Goal: Task Accomplishment & Management: Complete application form

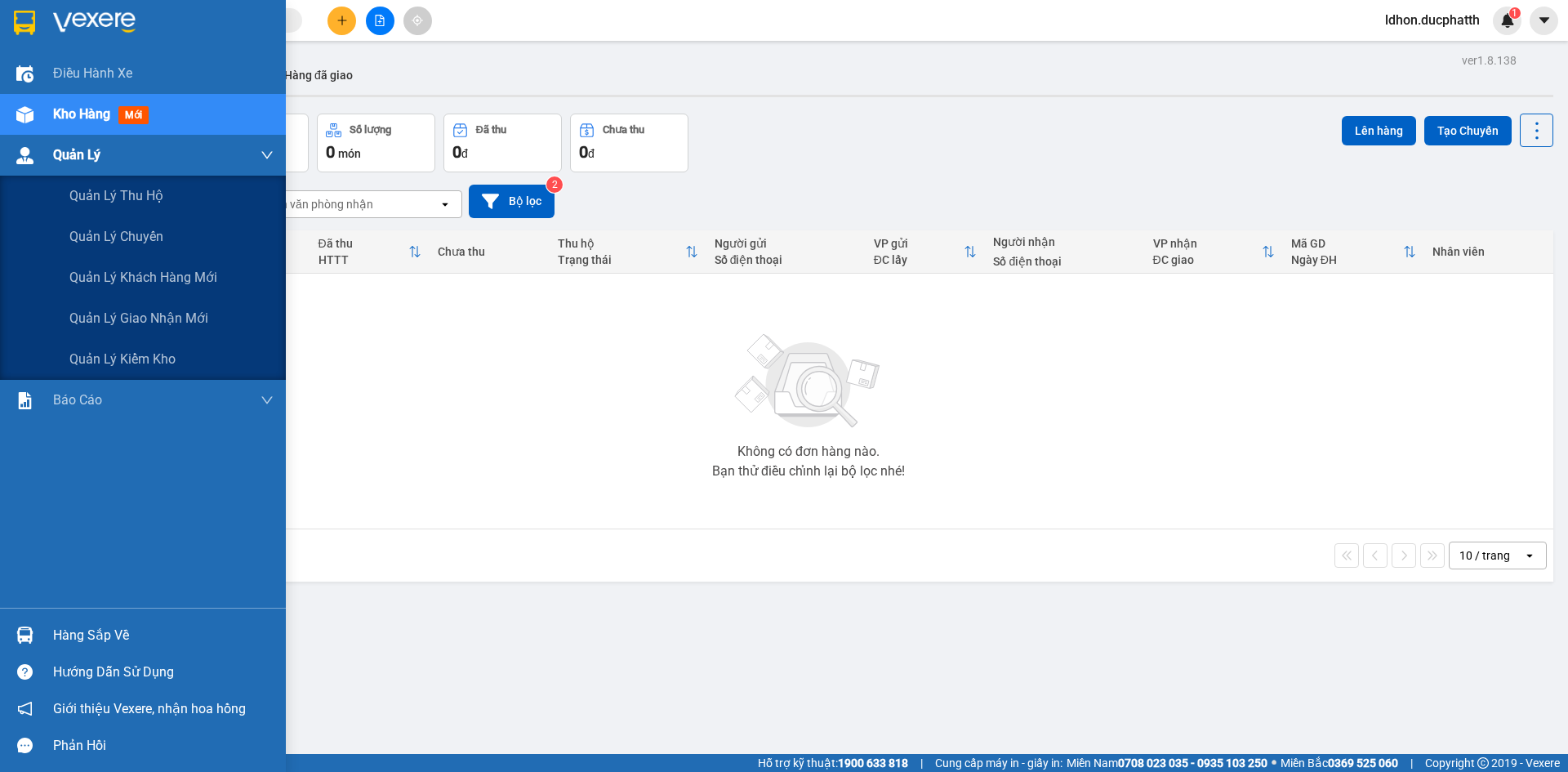
click at [34, 163] on div at bounding box center [25, 156] width 29 height 29
click at [140, 313] on span "Quản lý giao nhận mới" at bounding box center [138, 318] width 139 height 21
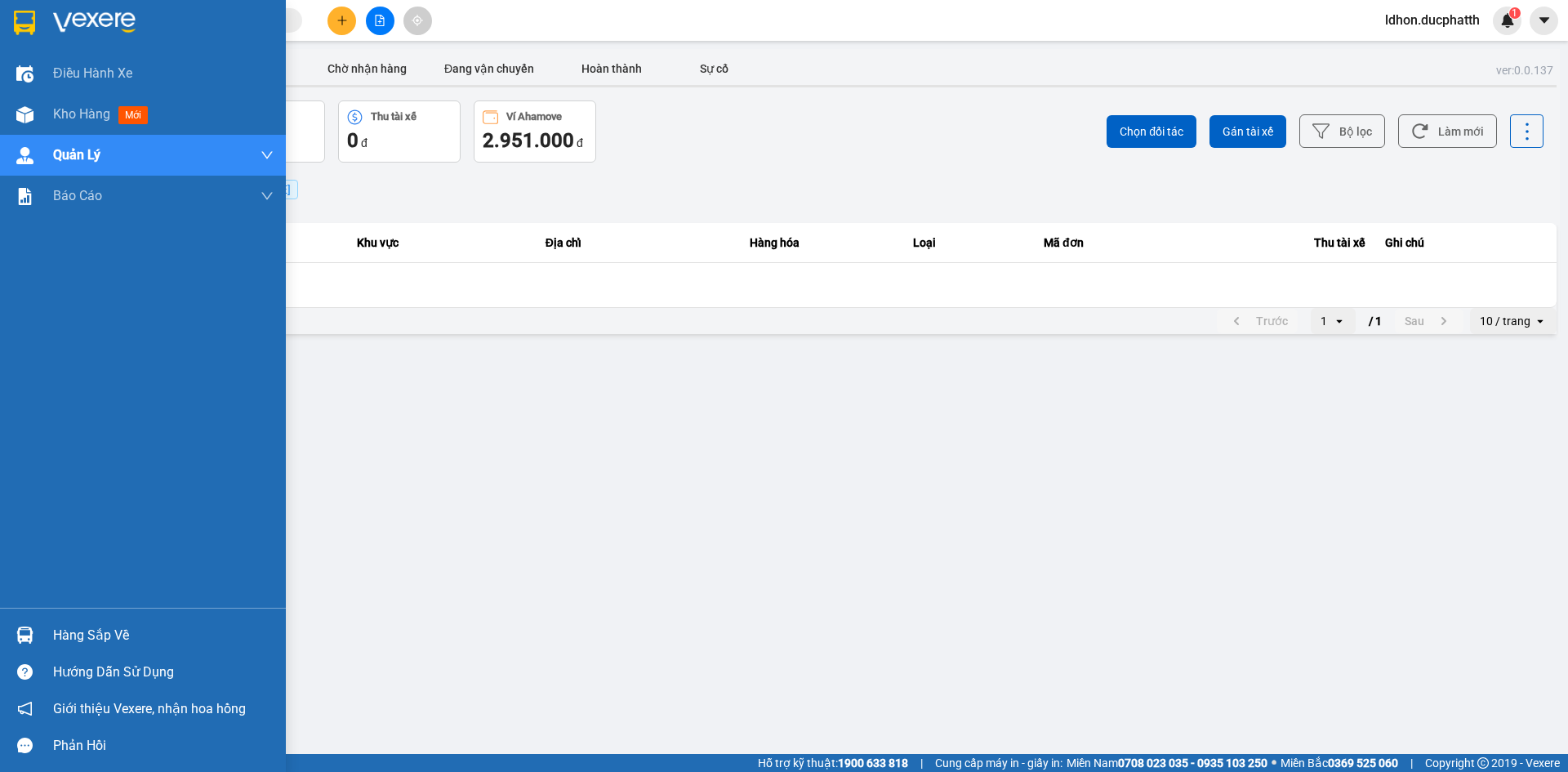
click at [112, 639] on div "Hàng sắp về" at bounding box center [163, 635] width 220 height 24
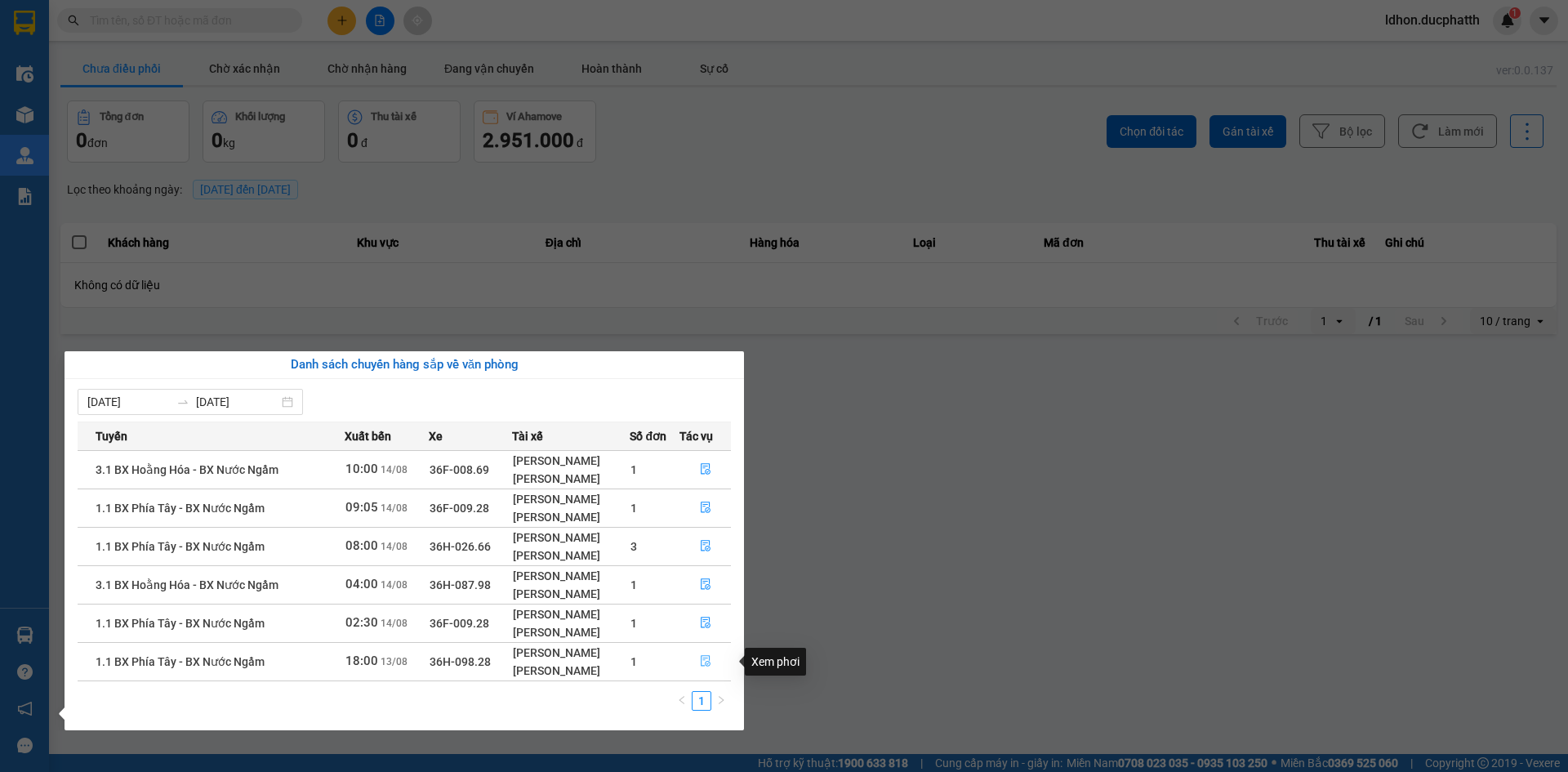
click at [710, 667] on span "file-done" at bounding box center [705, 661] width 12 height 13
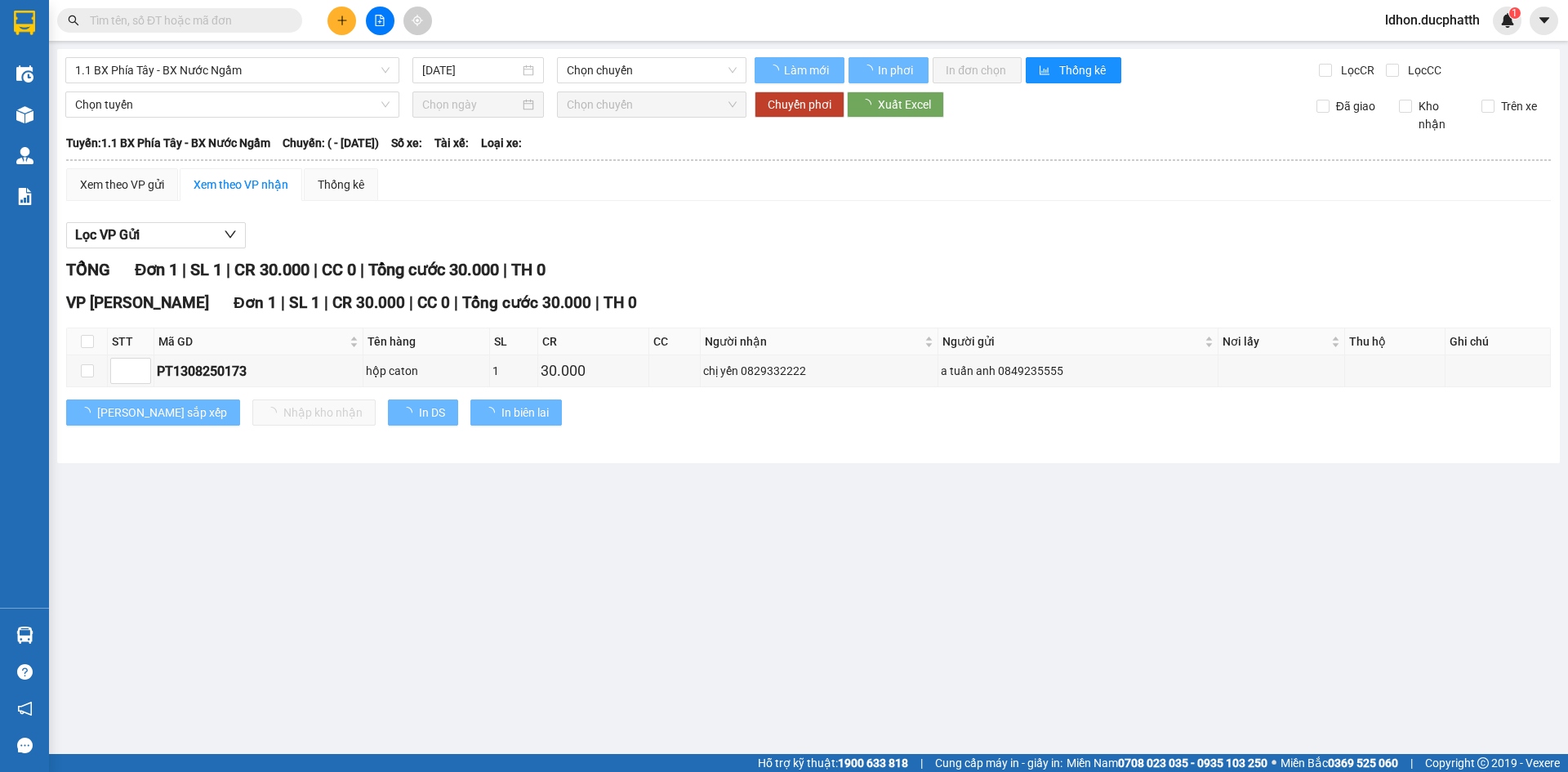
type input "[DATE]"
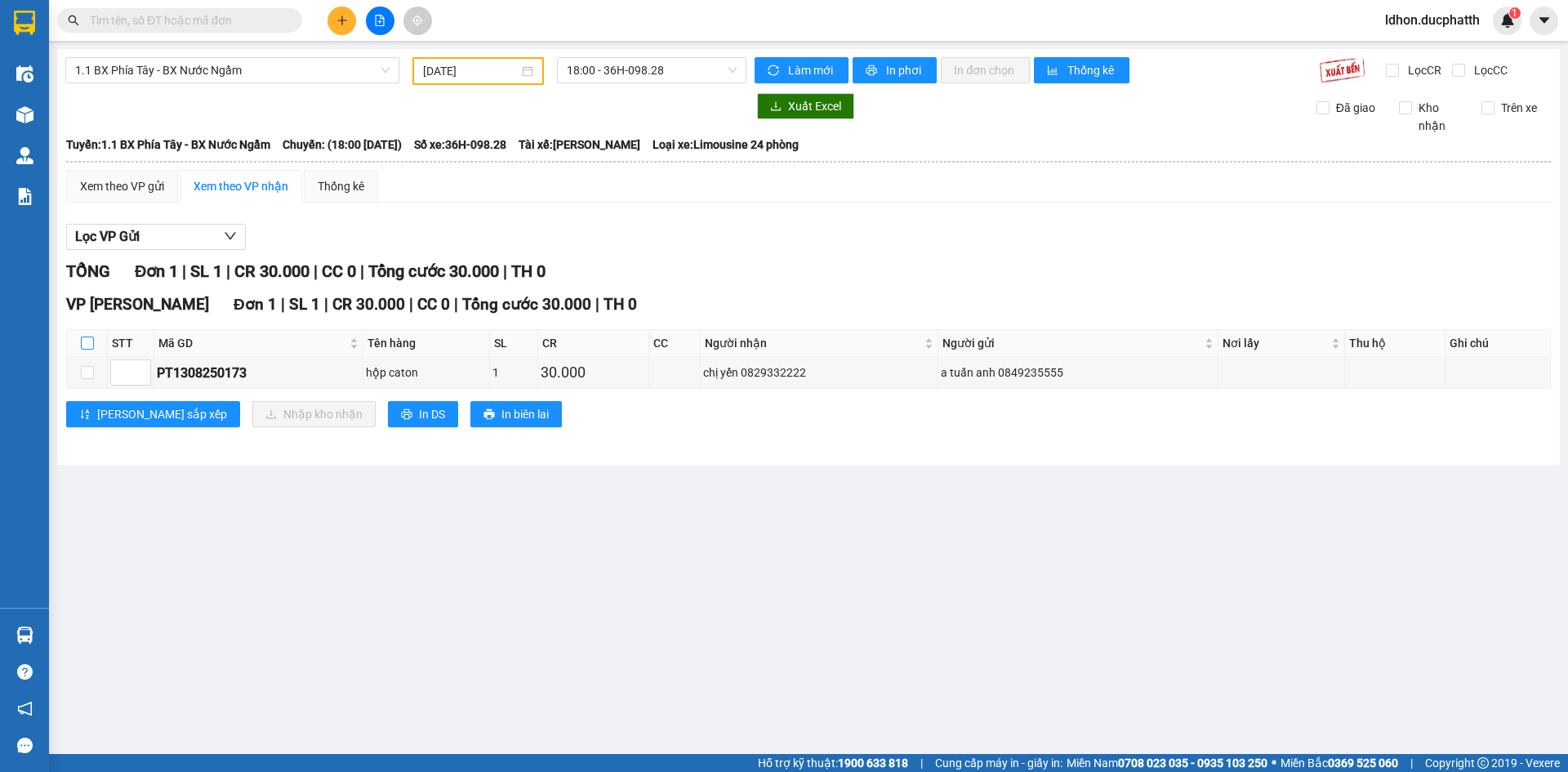
click at [90, 343] on input "checkbox" at bounding box center [87, 343] width 13 height 13
checkbox input "true"
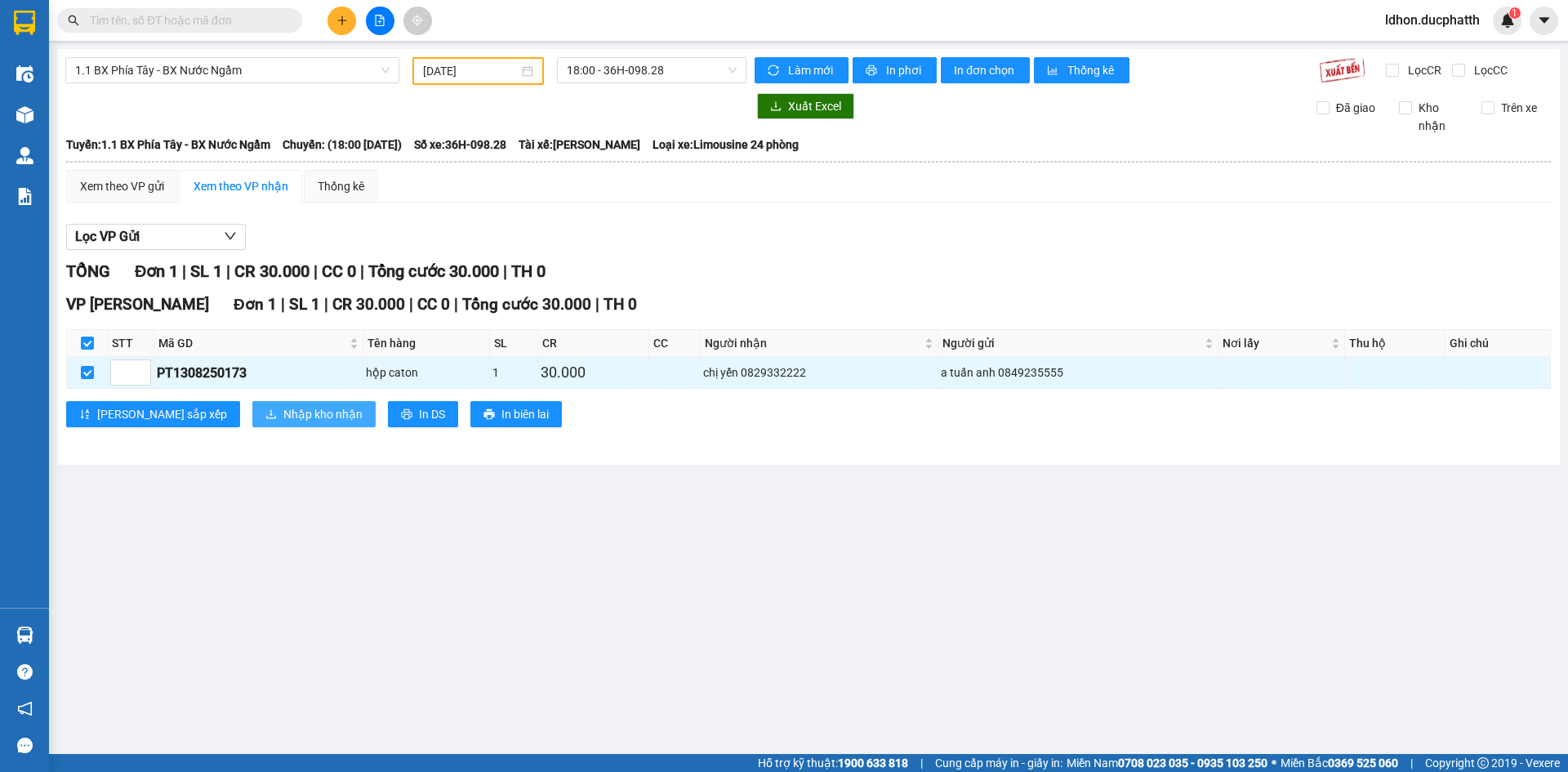
click at [253, 403] on button "Nhập kho nhận" at bounding box center [314, 414] width 124 height 26
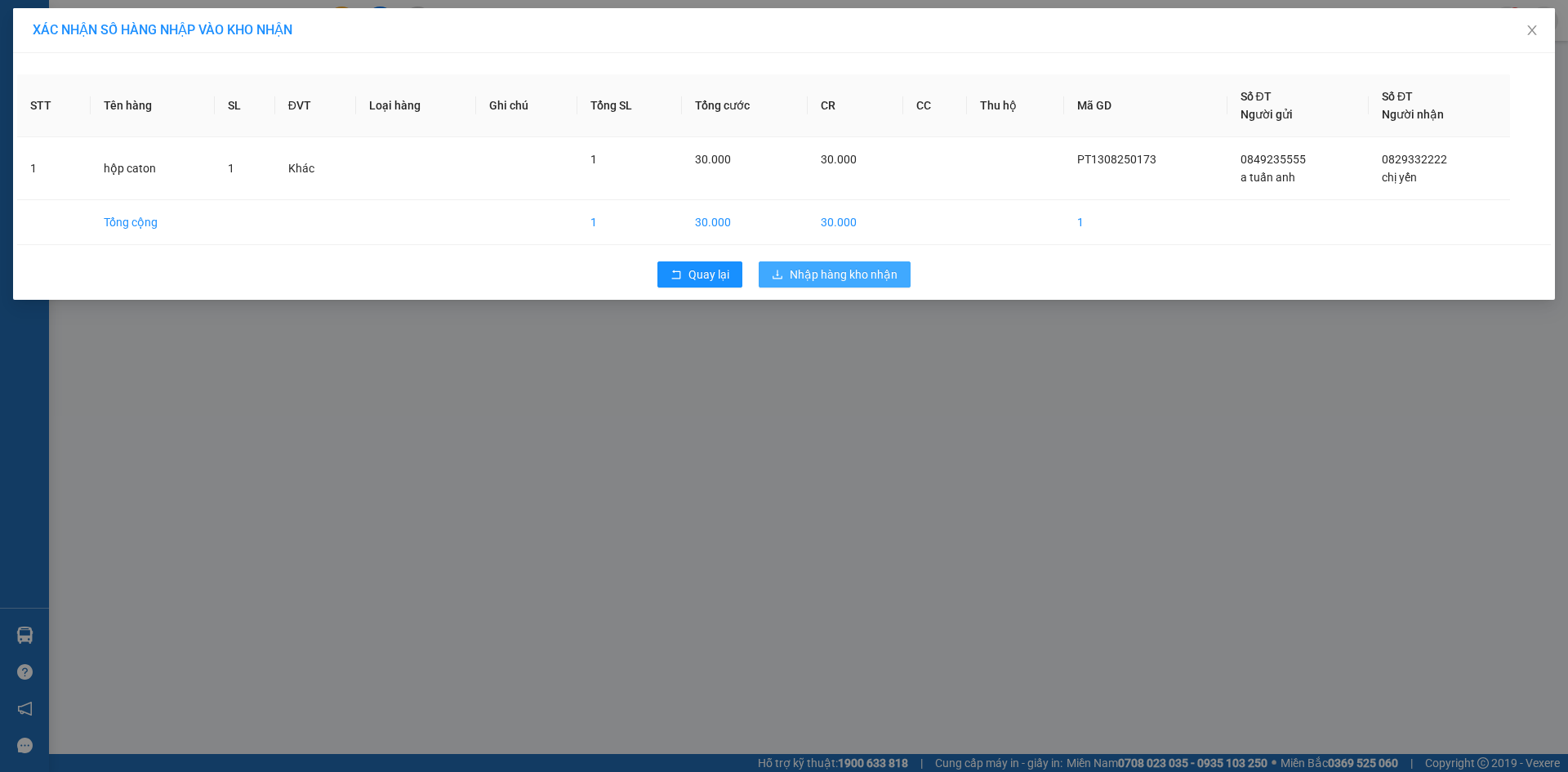
click at [815, 270] on span "Nhập hàng kho nhận" at bounding box center [844, 274] width 108 height 18
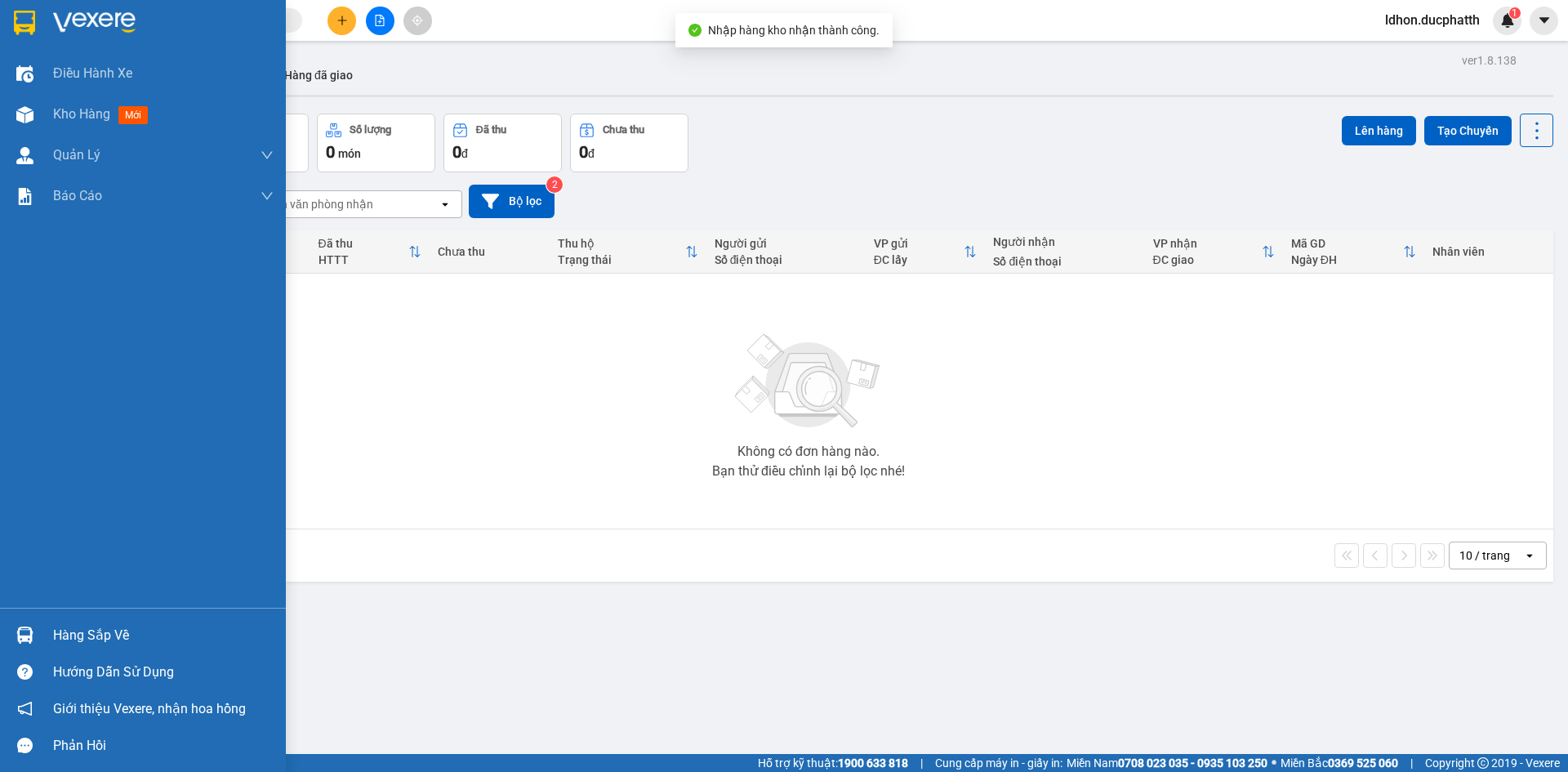
click at [79, 623] on div "Hàng sắp về" at bounding box center [163, 635] width 220 height 24
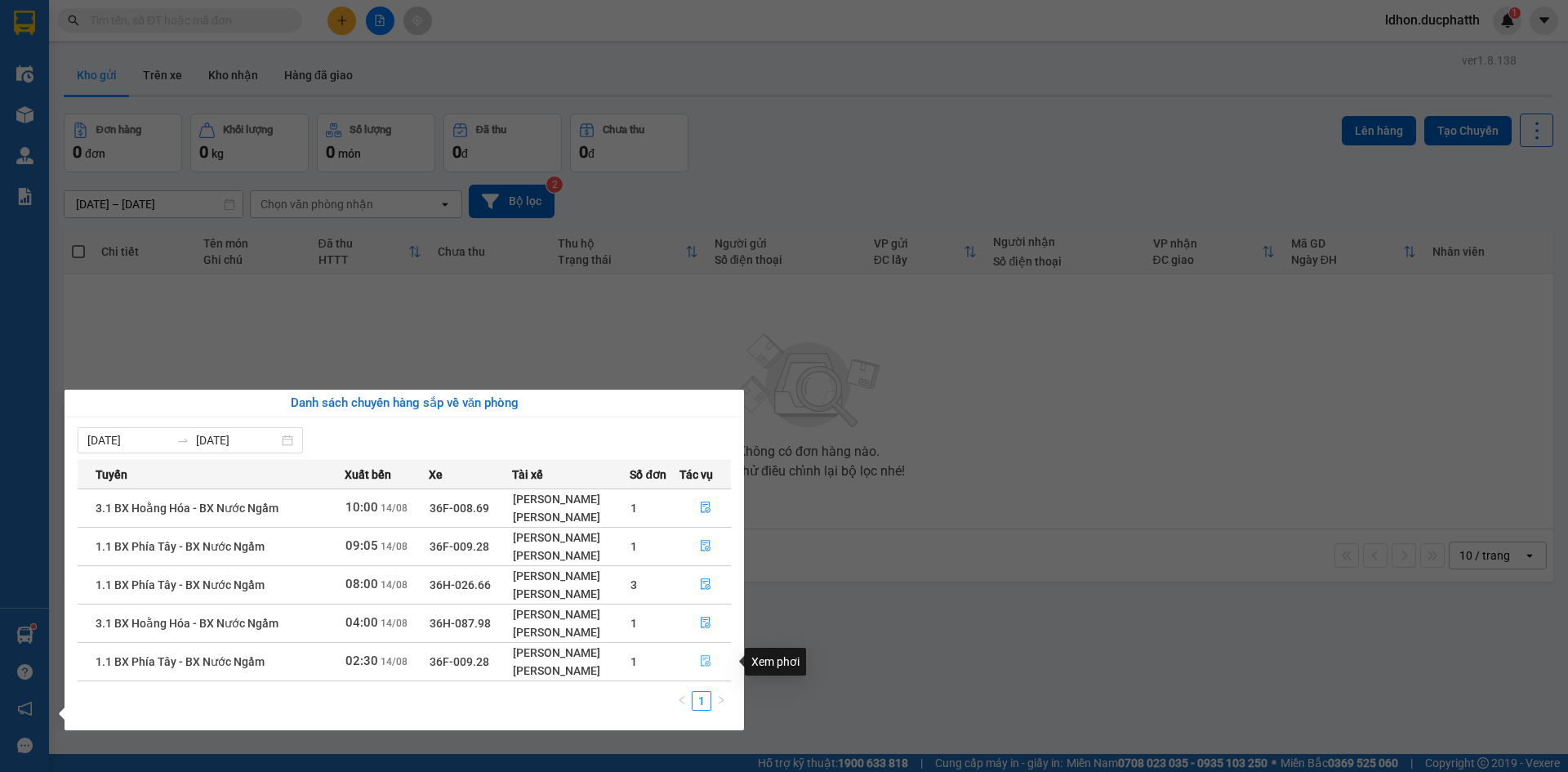
click at [695, 659] on button "button" at bounding box center [705, 661] width 51 height 26
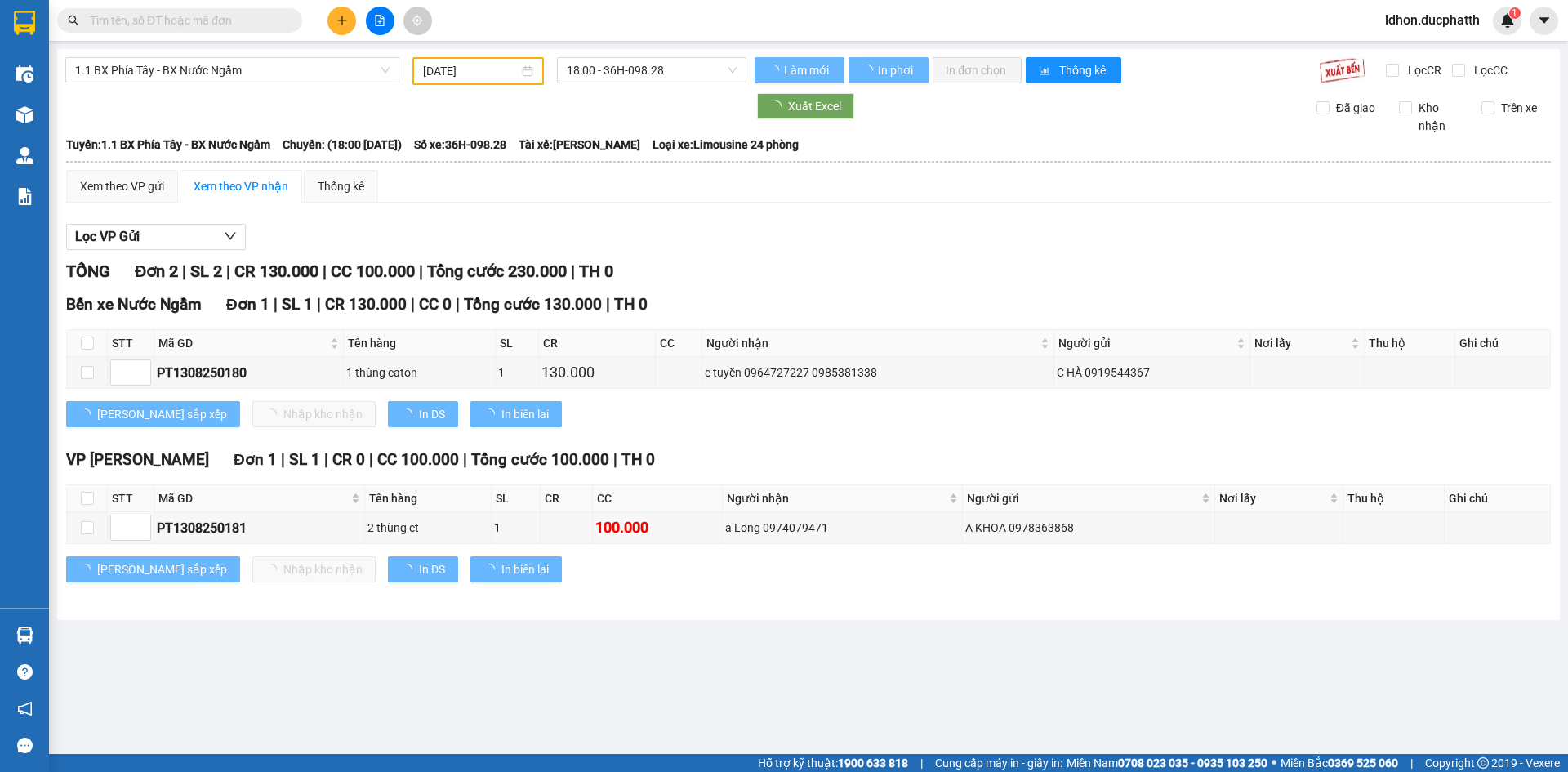
type input "[DATE]"
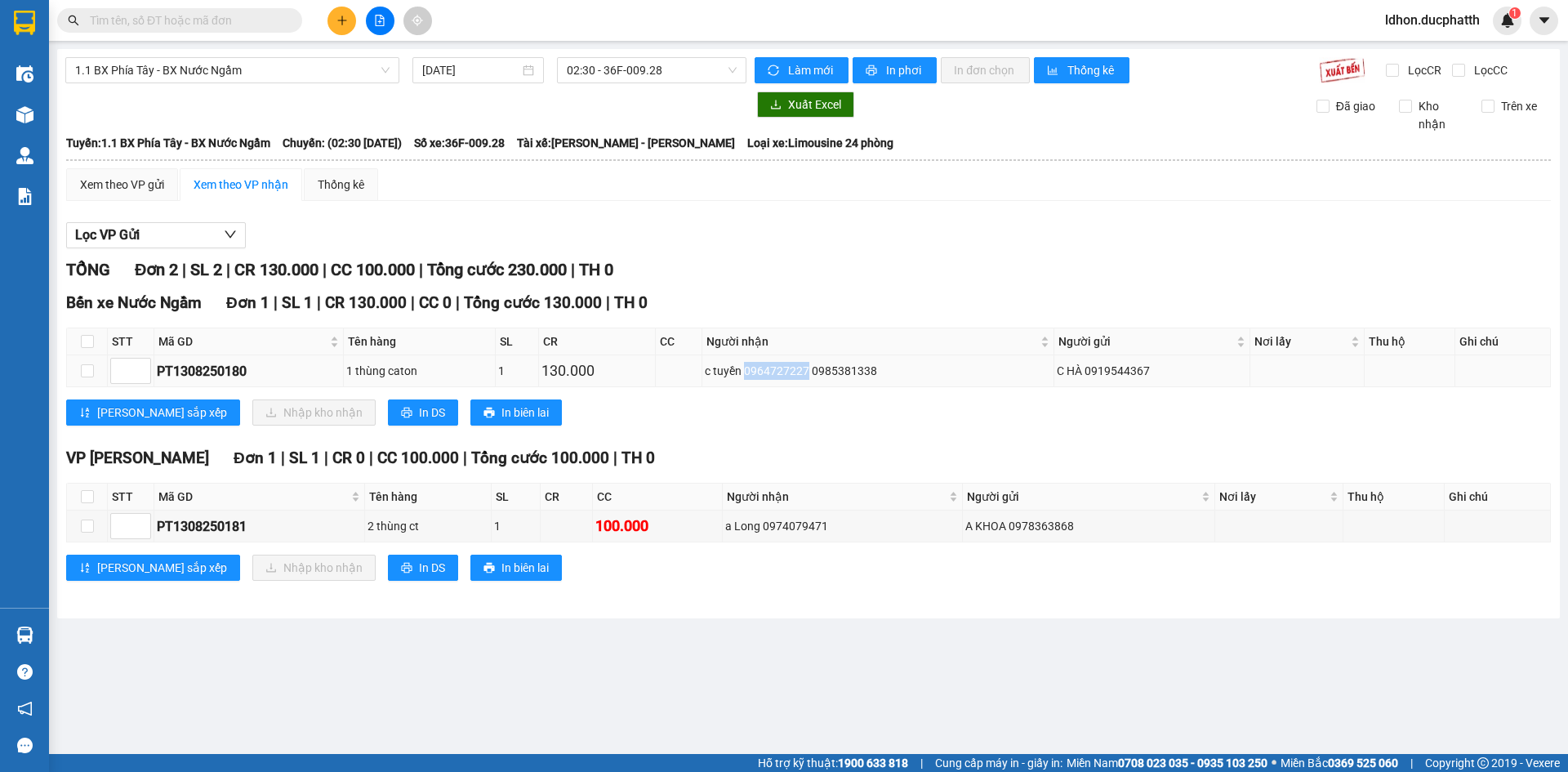
drag, startPoint x: 806, startPoint y: 365, endPoint x: 749, endPoint y: 365, distance: 57.0
click at [749, 365] on div "c tuyền 0964727227 0985381338" at bounding box center [878, 371] width 347 height 18
copy div "0964727227"
click at [171, 21] on input "text" at bounding box center [185, 21] width 193 height 18
paste input "0964727227"
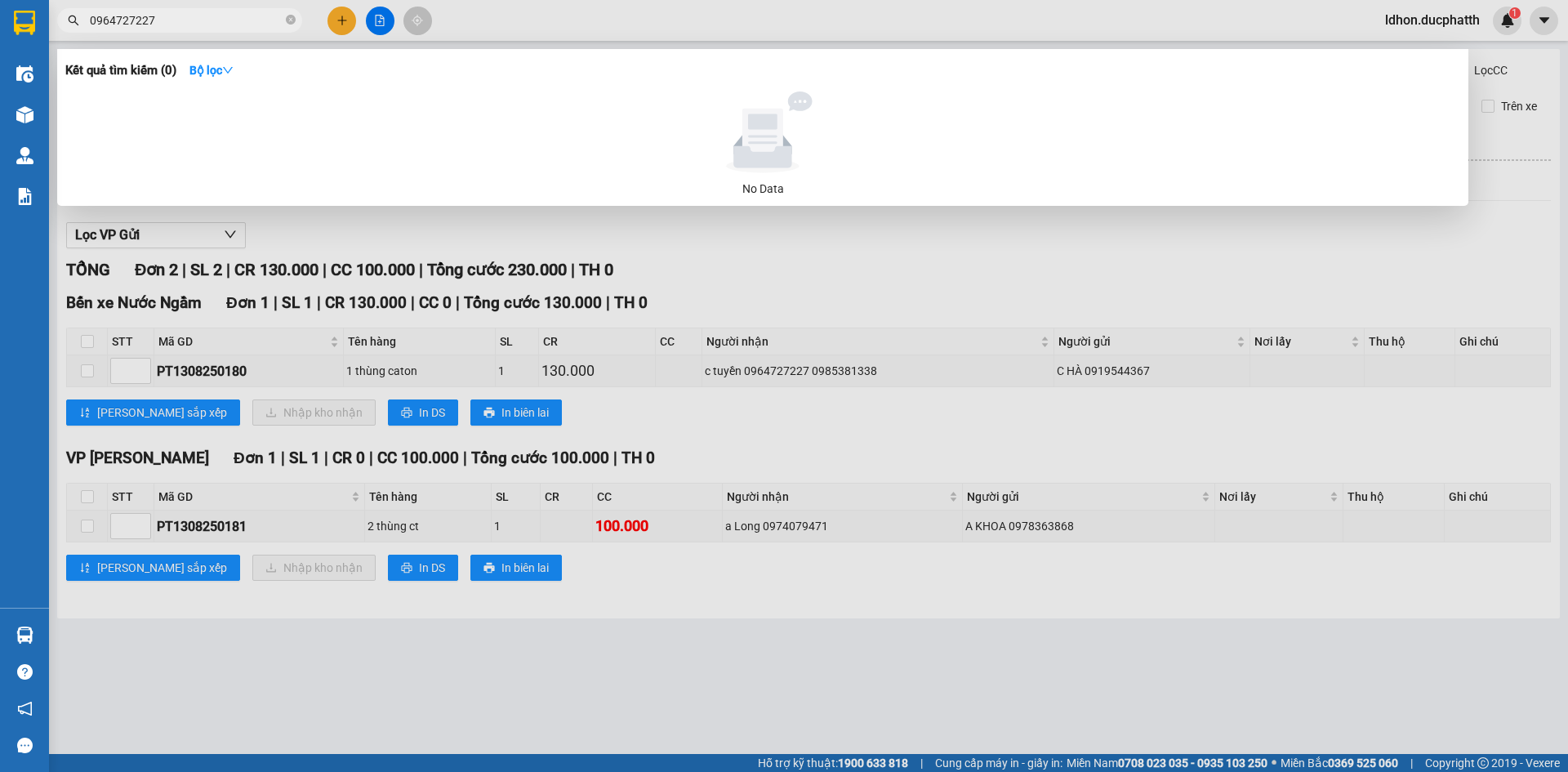
click at [423, 256] on div at bounding box center [784, 386] width 1568 height 772
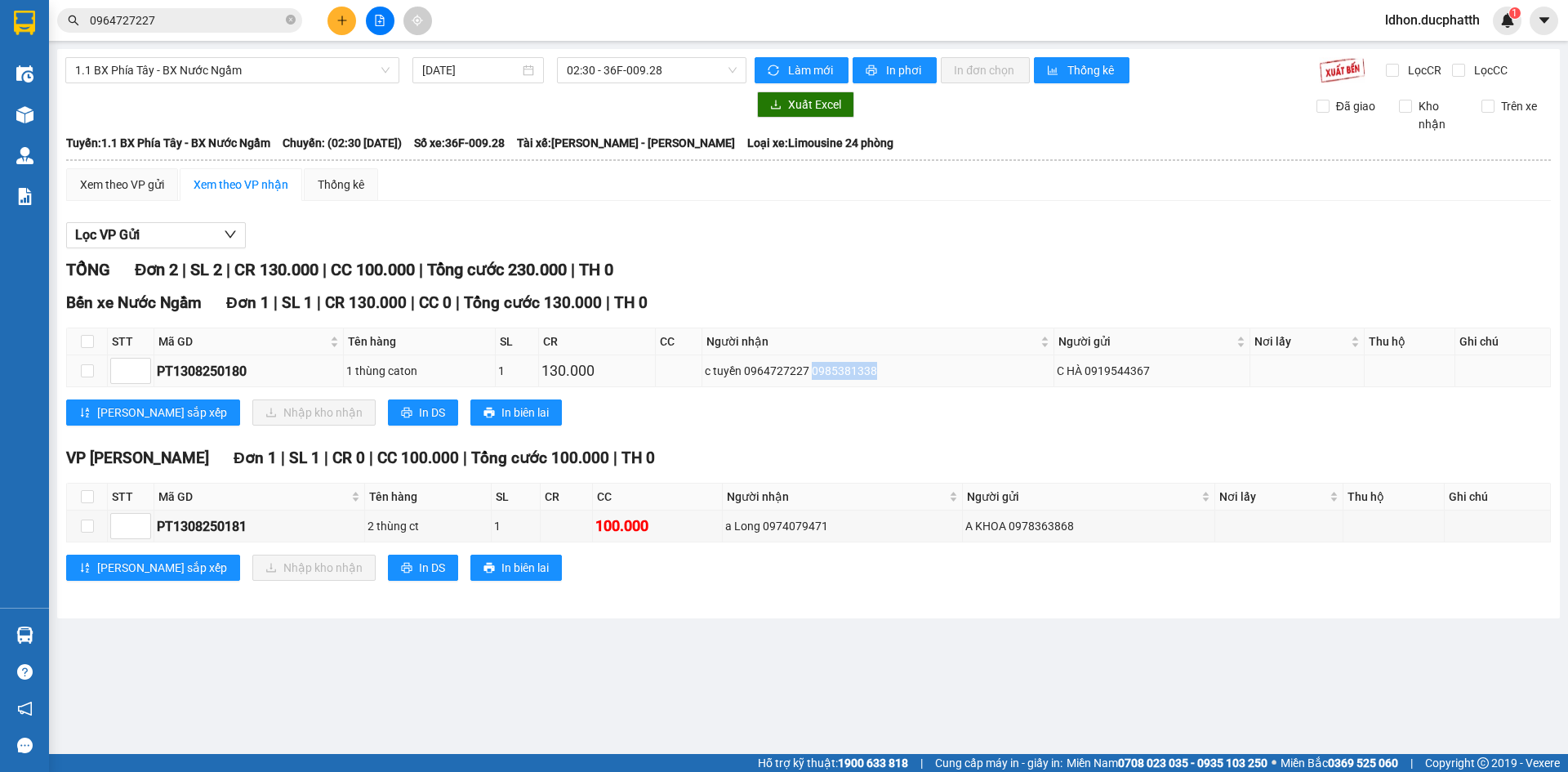
drag, startPoint x: 874, startPoint y: 373, endPoint x: 814, endPoint y: 375, distance: 60.0
click at [814, 375] on div "c tuyền 0964727227 0985381338" at bounding box center [878, 371] width 347 height 18
copy div "0985381338"
click at [175, 25] on input "0964727227" at bounding box center [185, 21] width 193 height 18
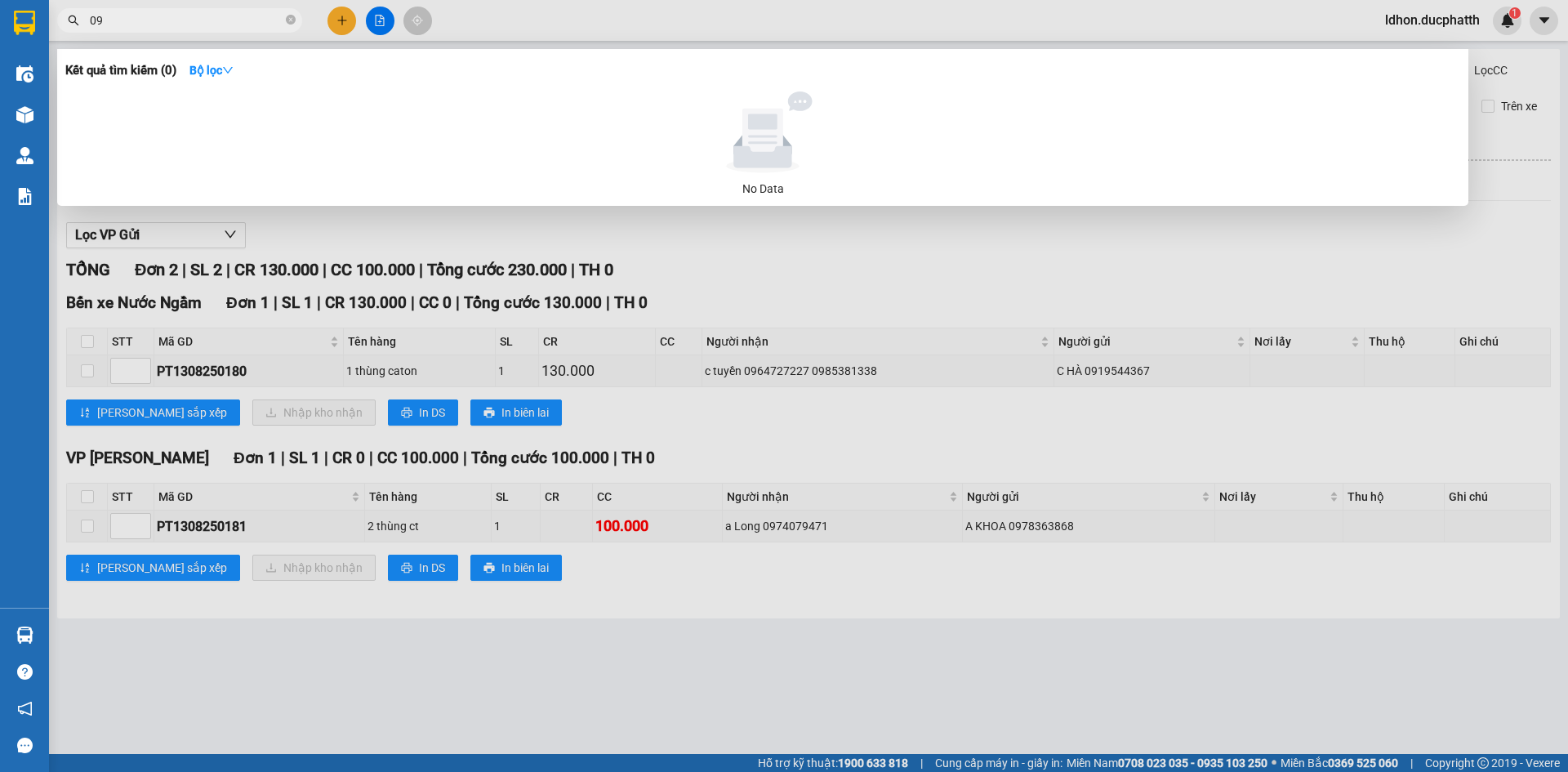
type input "0"
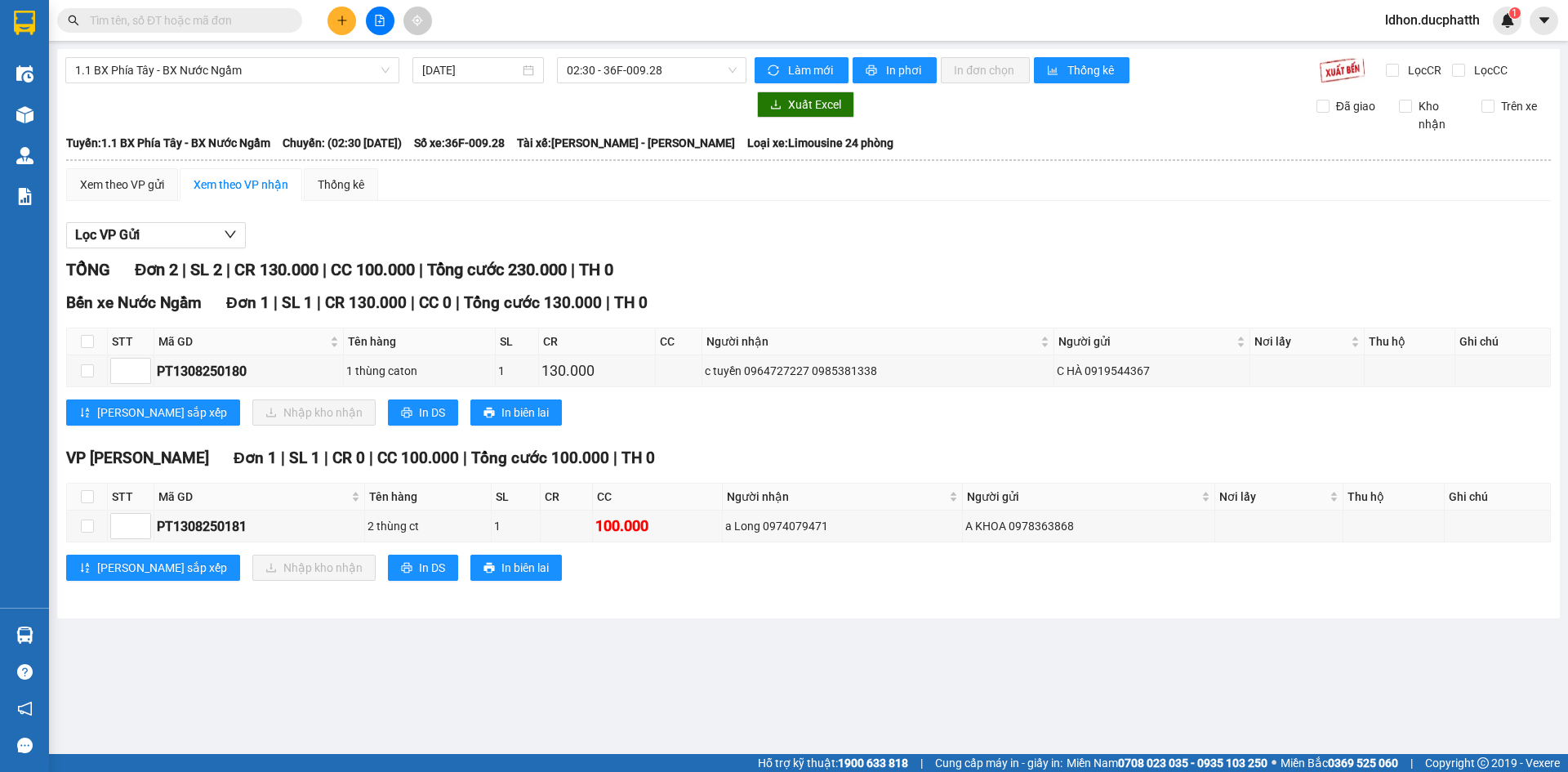
paste input "0985381338"
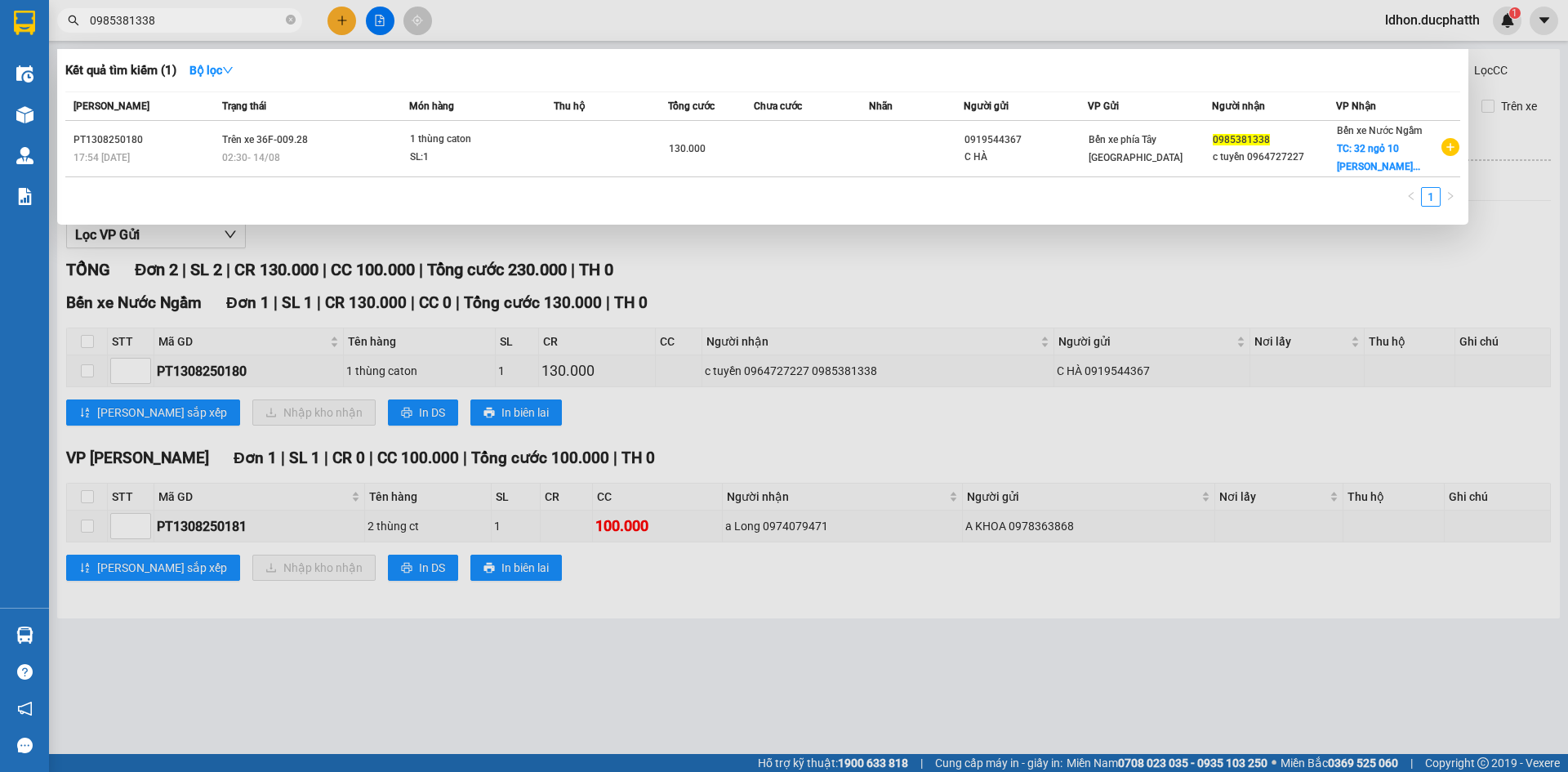
type input "0985381338"
click at [751, 296] on div at bounding box center [784, 386] width 1568 height 772
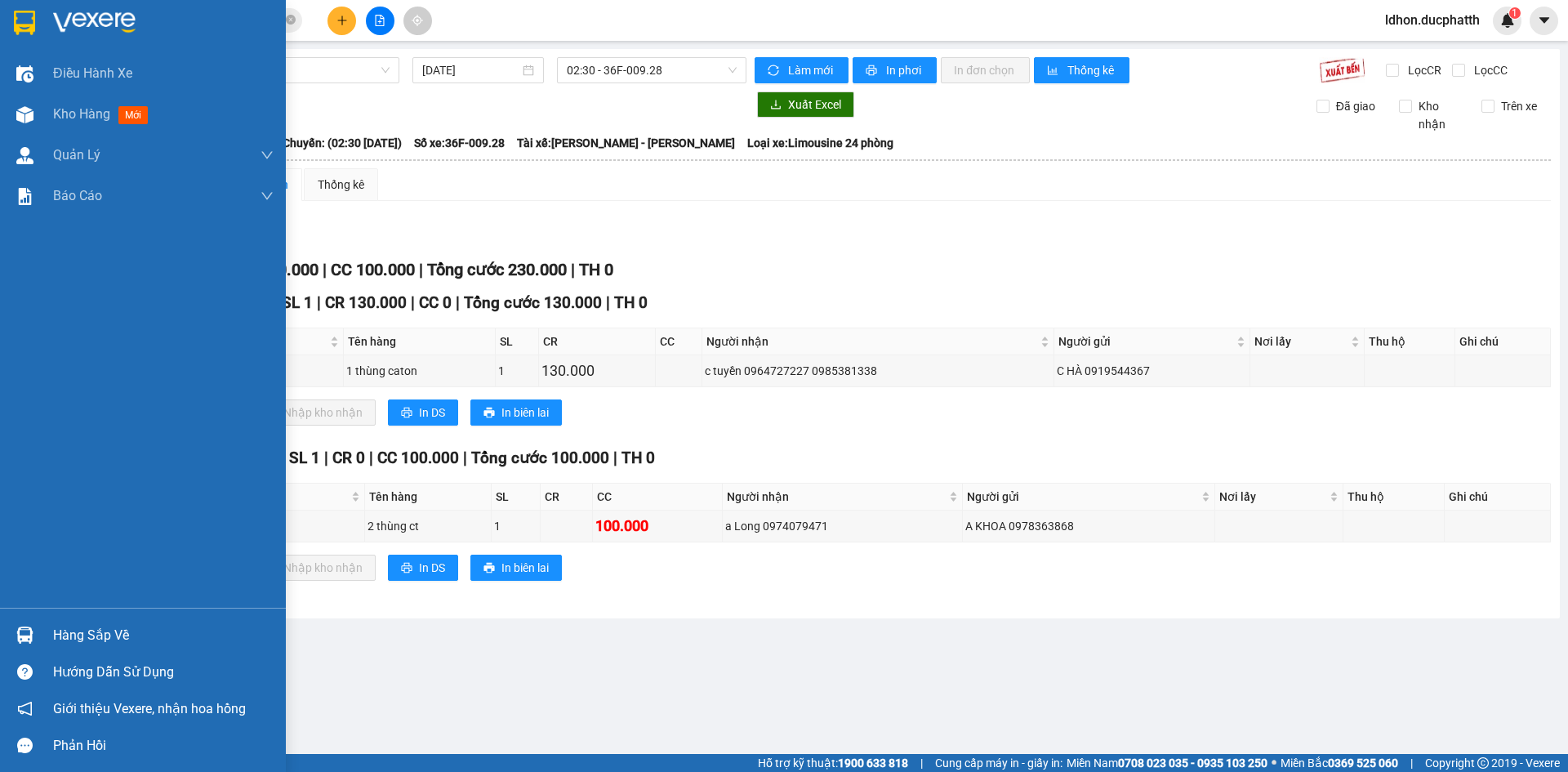
click at [36, 637] on div at bounding box center [25, 635] width 29 height 29
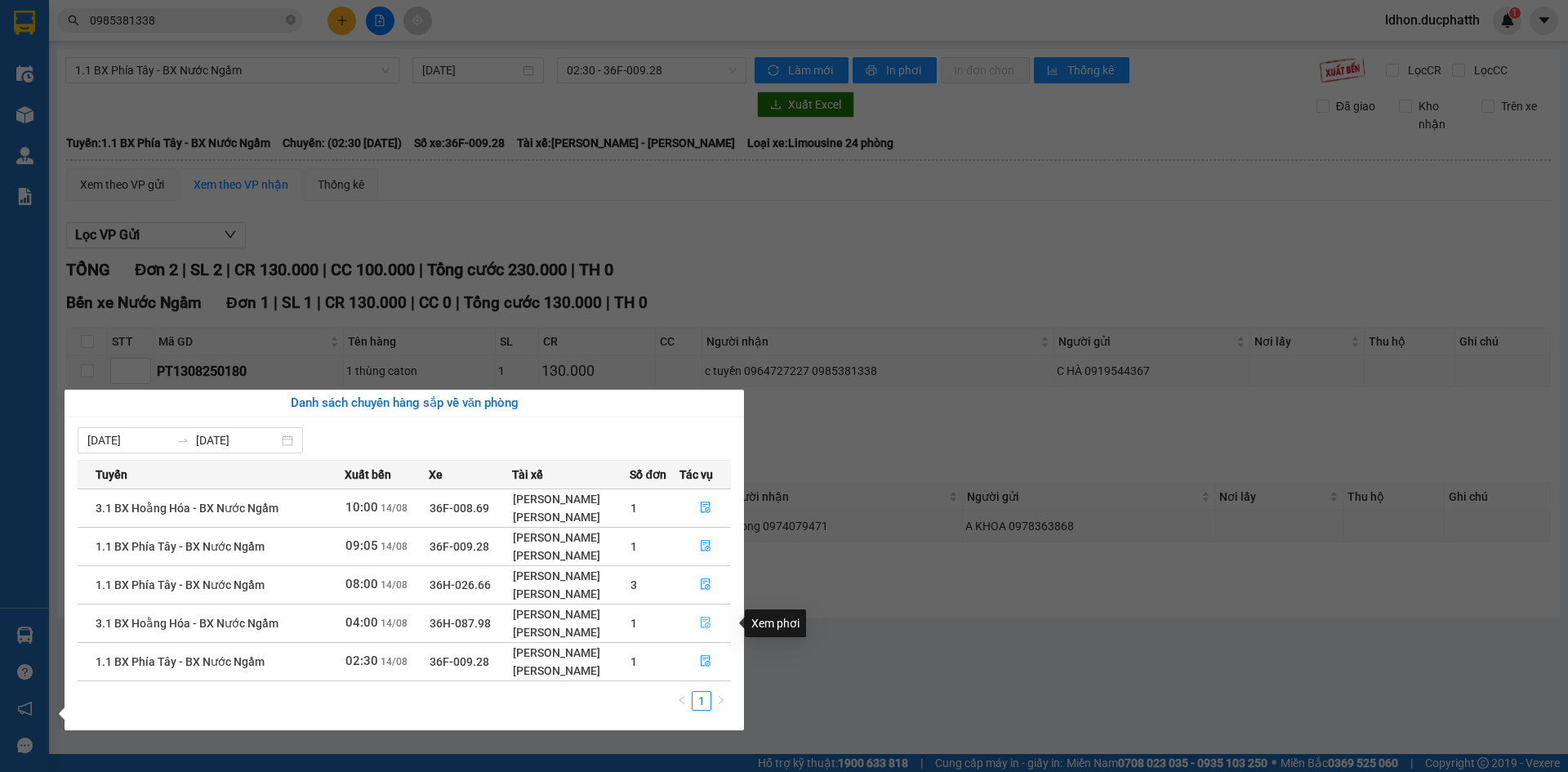
click at [711, 624] on icon "file-done" at bounding box center [705, 622] width 10 height 12
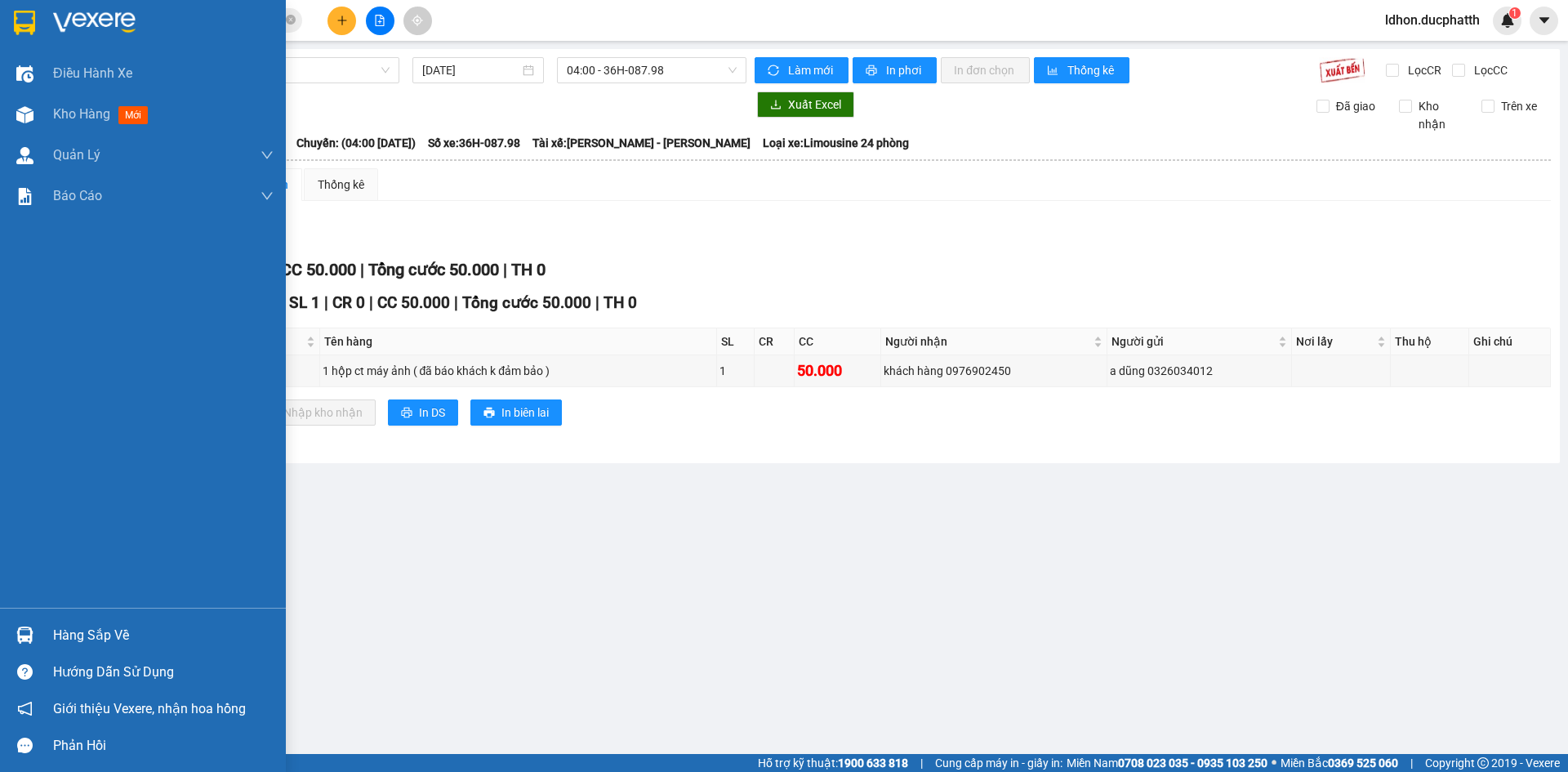
click at [38, 633] on div at bounding box center [25, 635] width 29 height 29
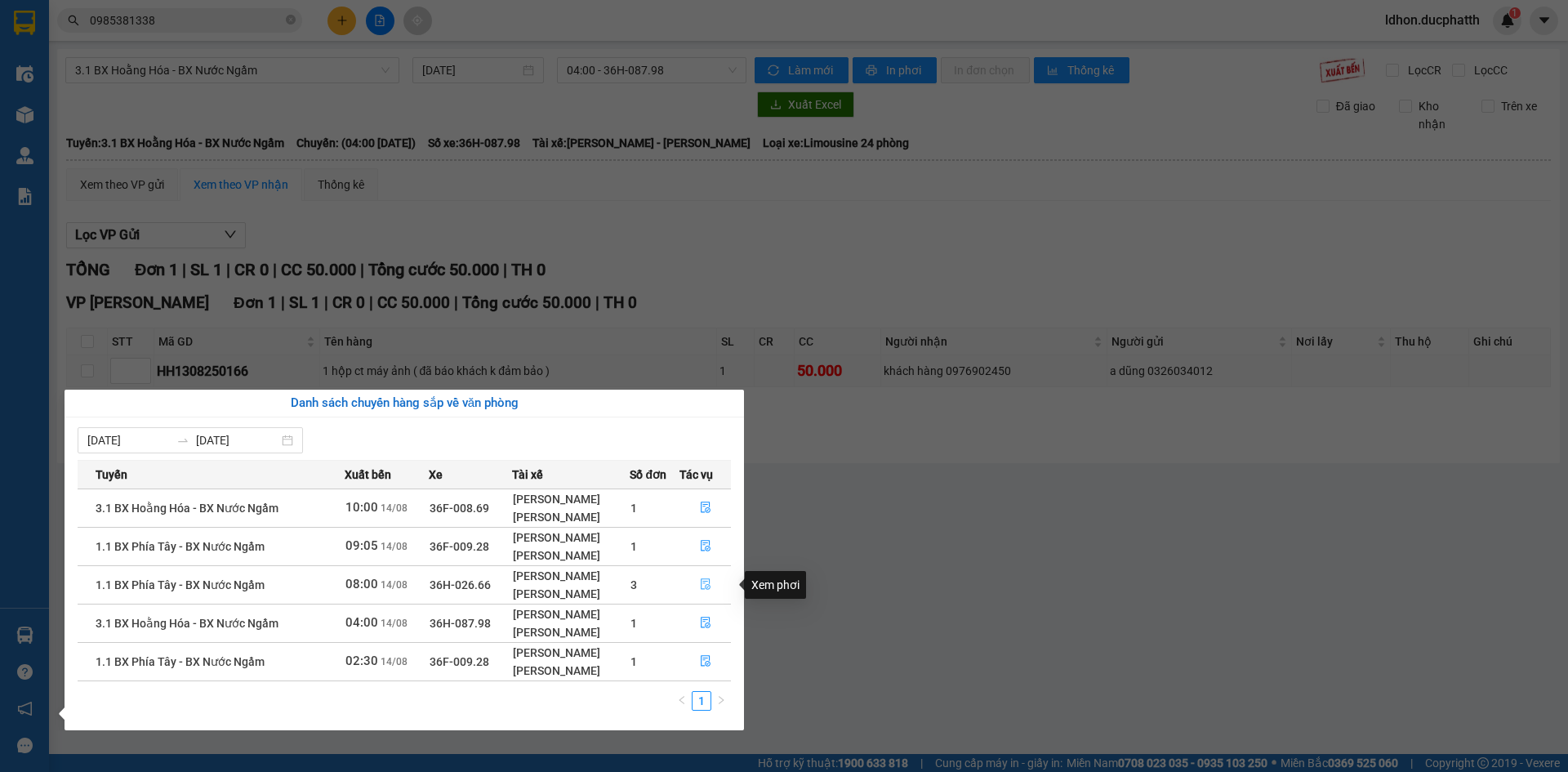
click at [711, 588] on icon "file-done" at bounding box center [705, 584] width 10 height 12
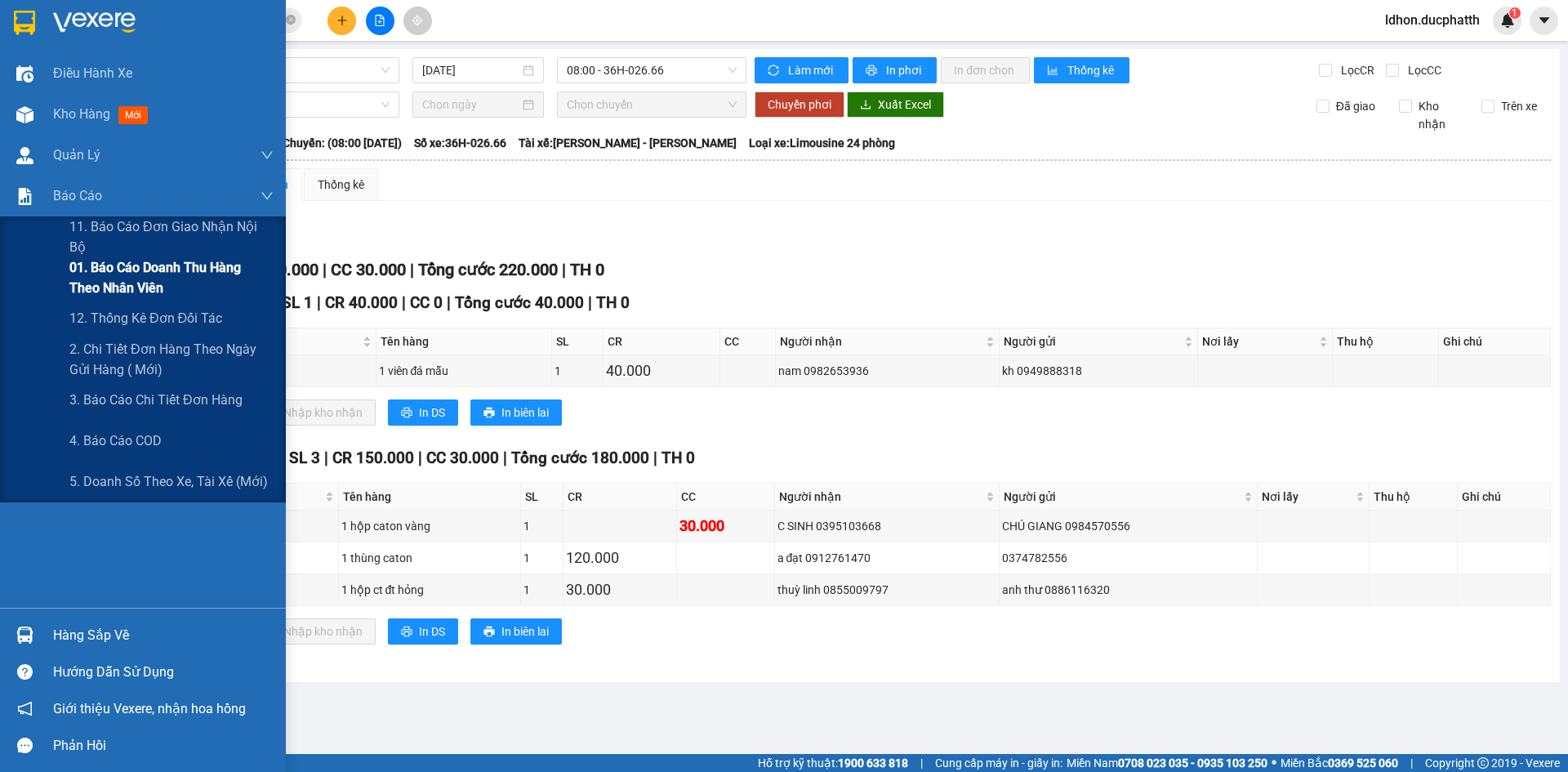
click at [142, 260] on span "01. Báo cáo doanh thu hàng theo nhân viên" at bounding box center [171, 278] width 204 height 41
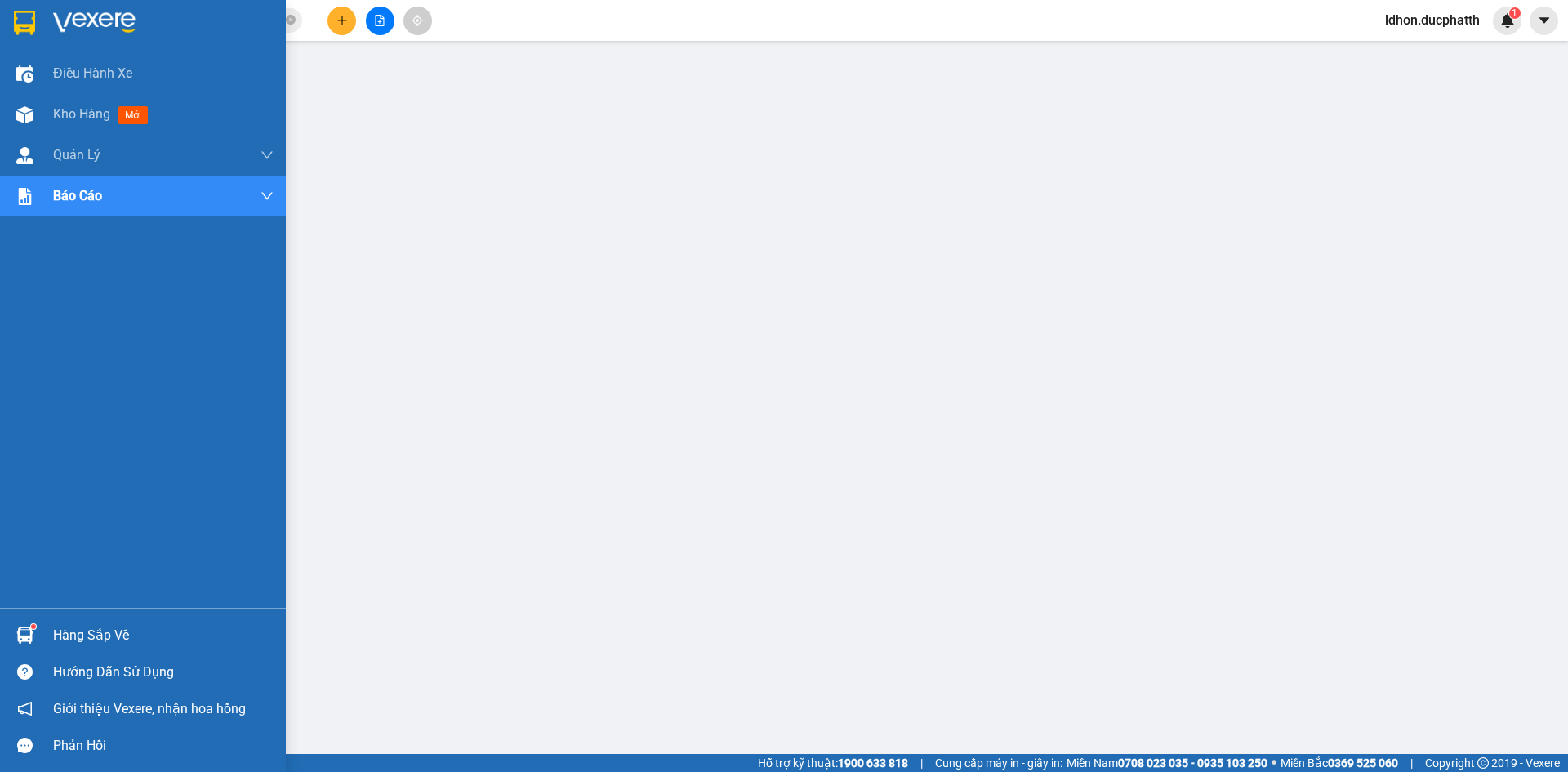
click at [51, 635] on div "Hàng sắp về" at bounding box center [142, 634] width 286 height 37
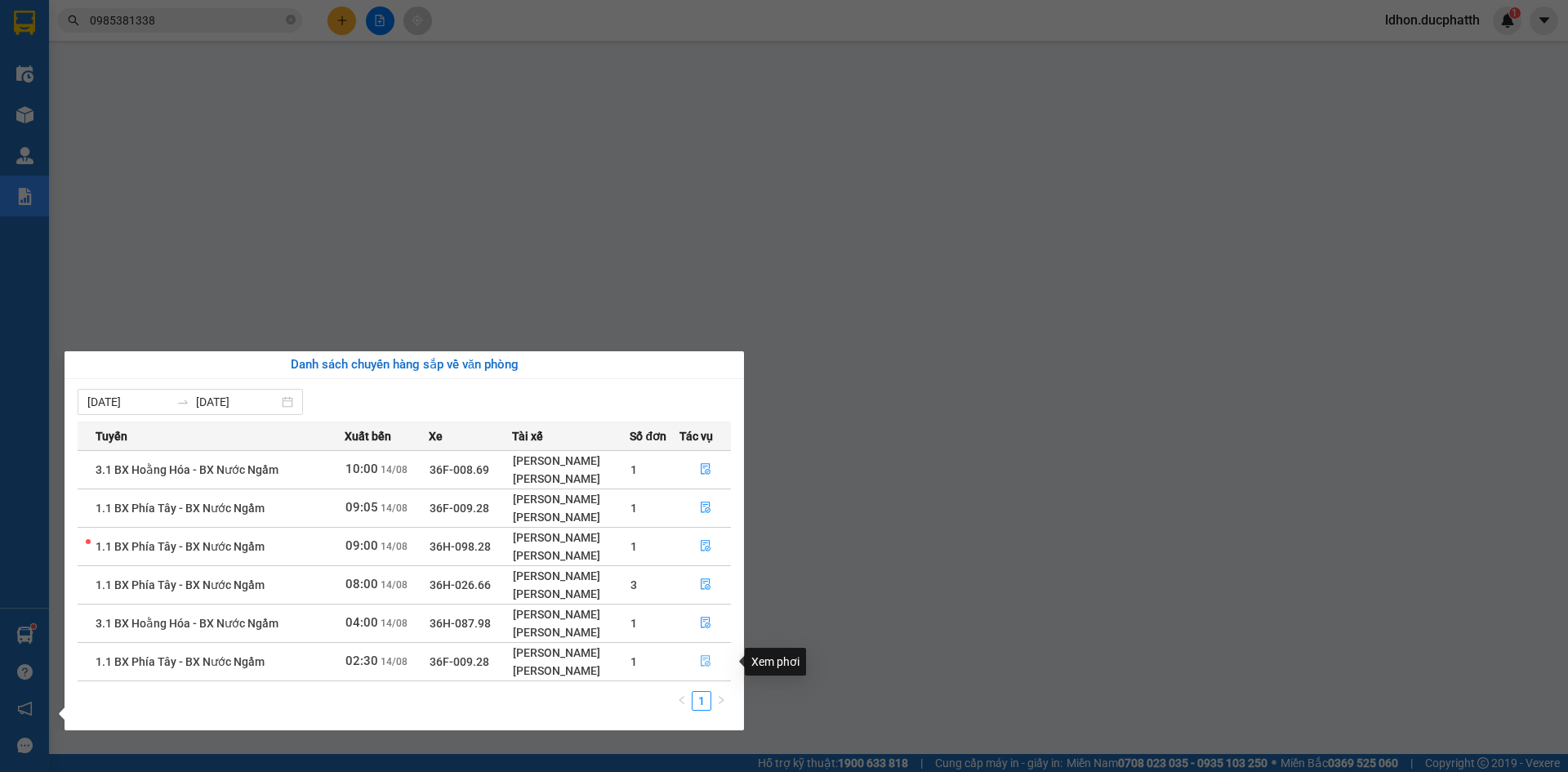
click at [699, 655] on button "button" at bounding box center [705, 661] width 51 height 26
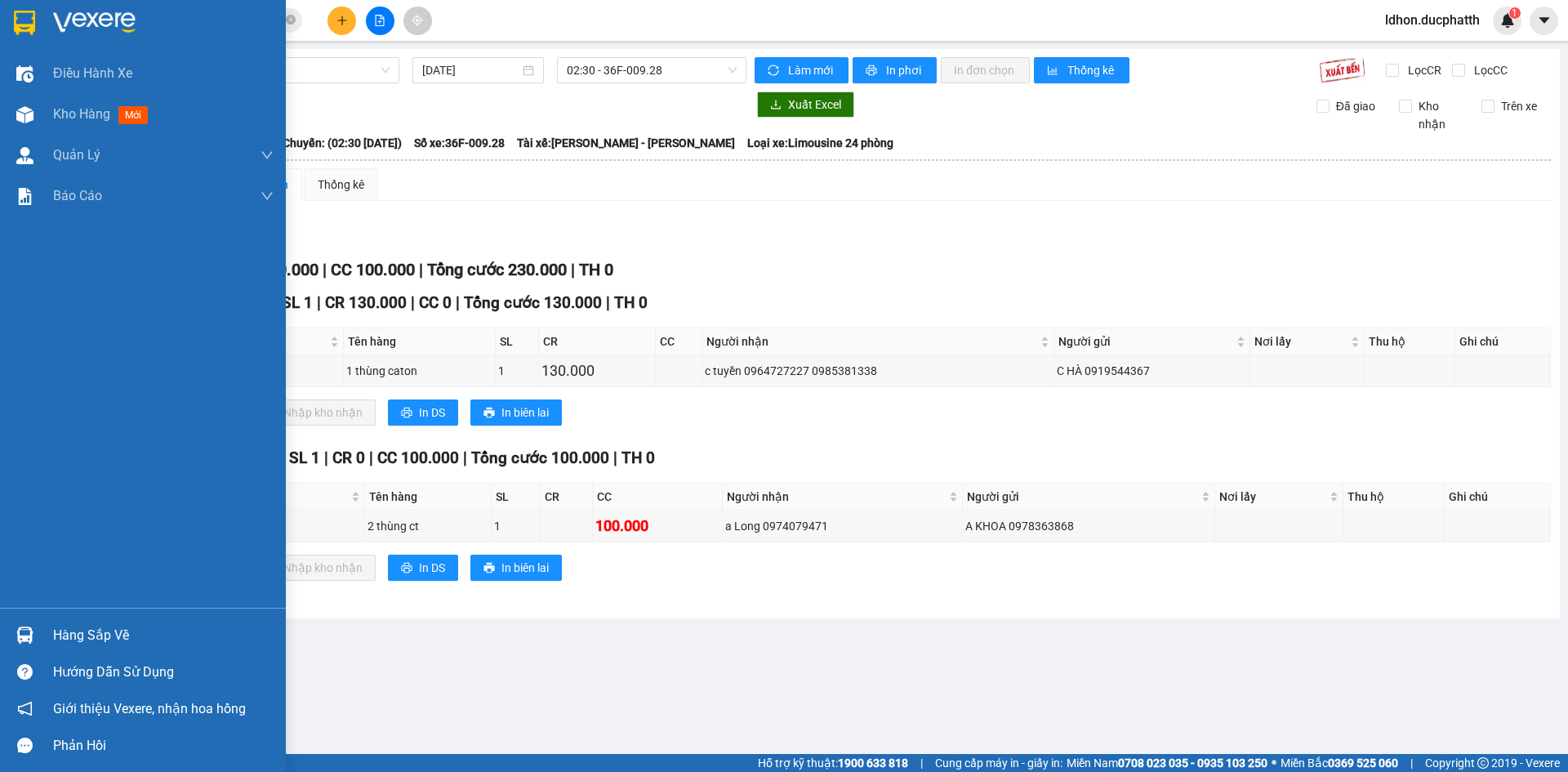
click at [63, 630] on div "Hàng sắp về" at bounding box center [163, 635] width 220 height 24
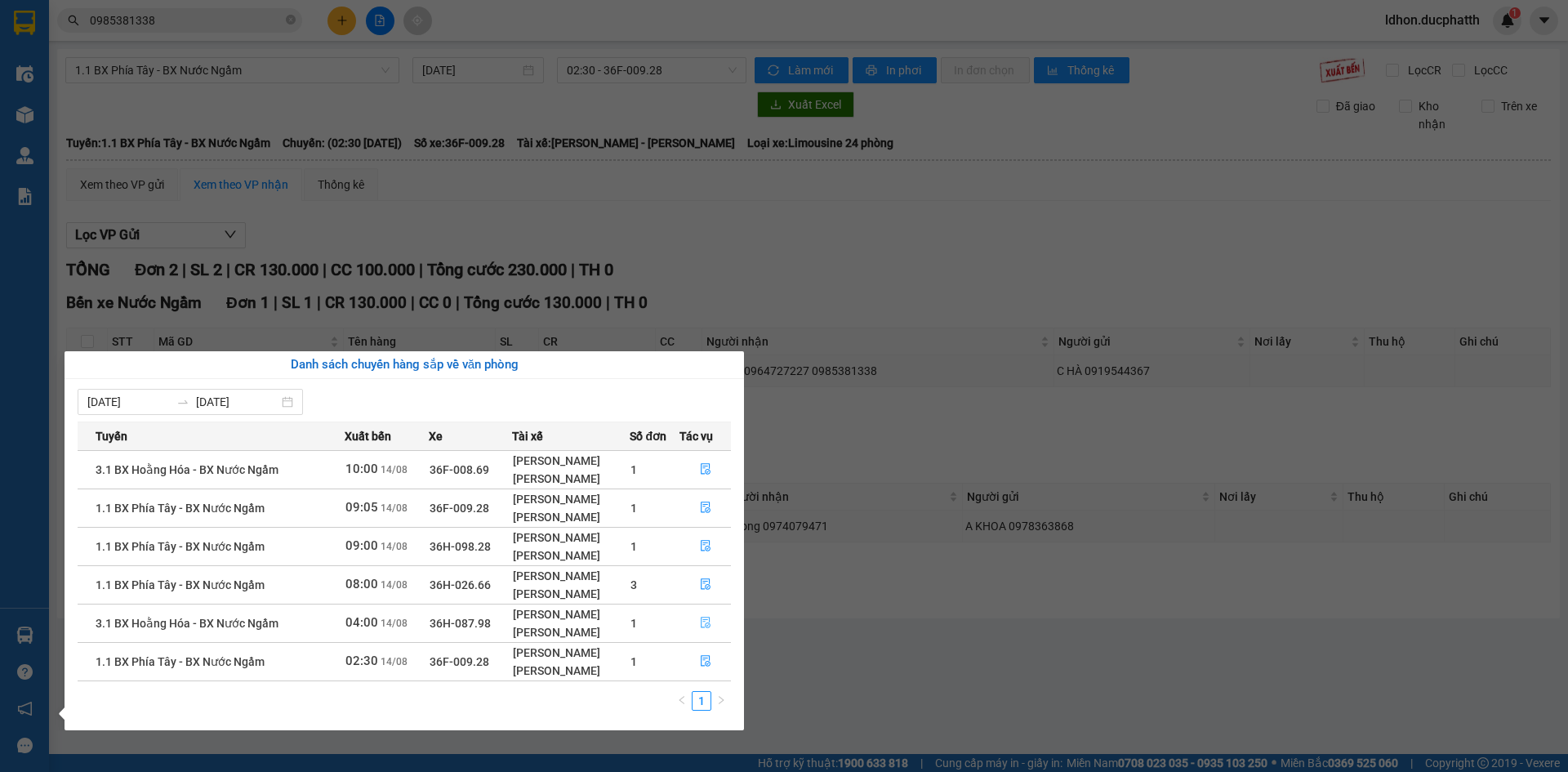
click at [709, 623] on icon "file-done" at bounding box center [705, 622] width 10 height 12
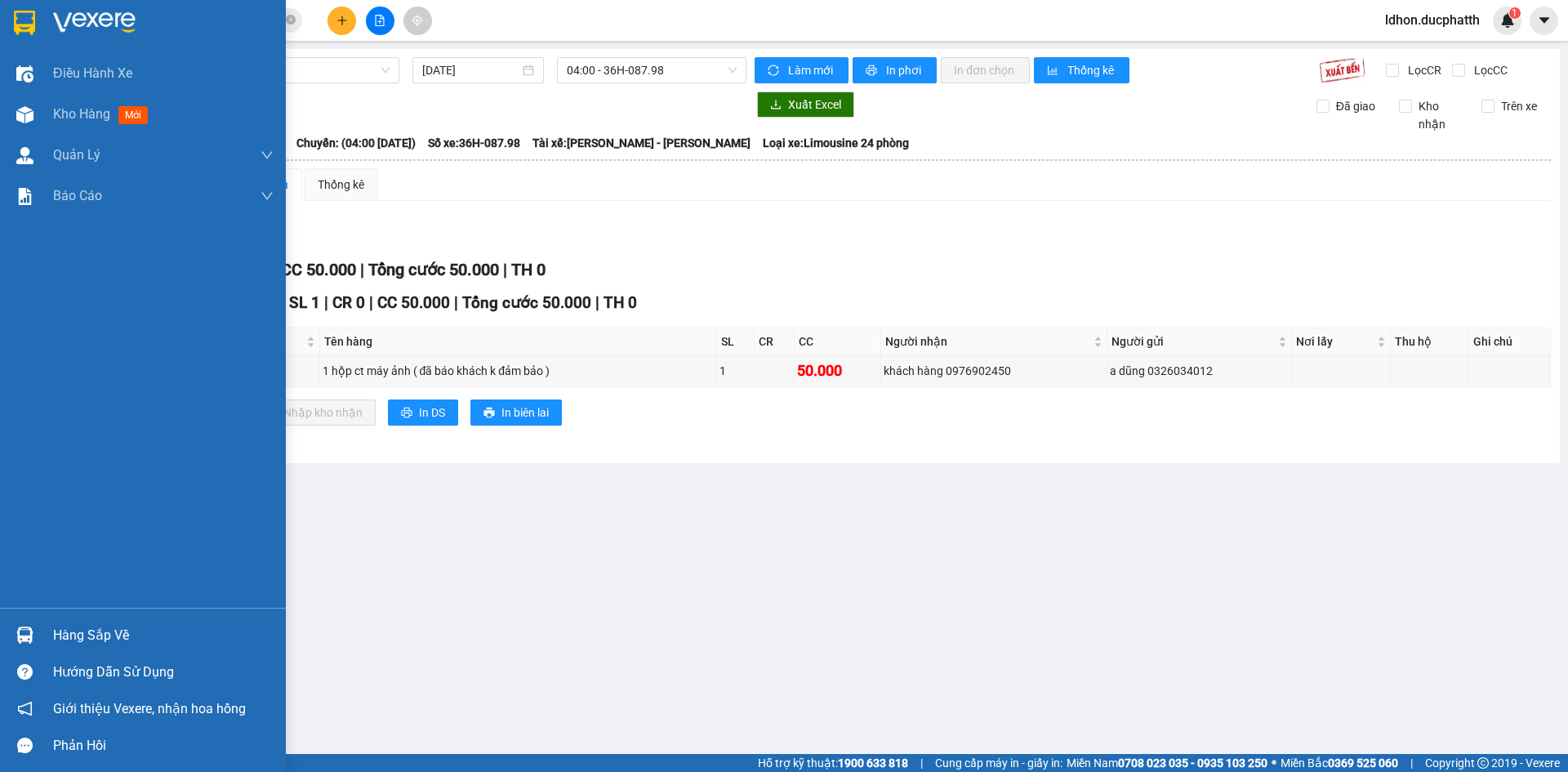
click at [99, 633] on div "Hàng sắp về" at bounding box center [163, 635] width 220 height 24
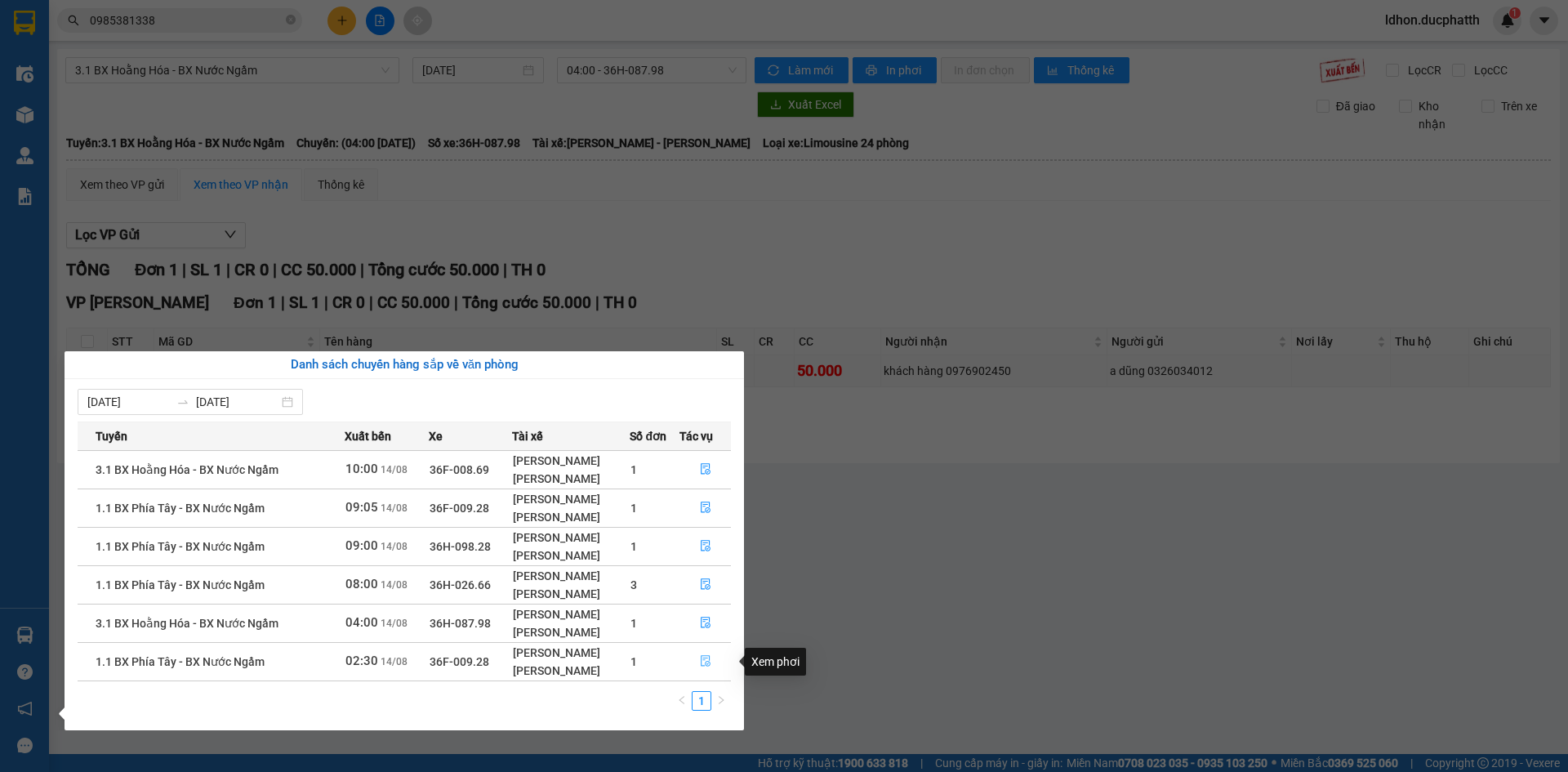
click at [702, 656] on icon "file-done" at bounding box center [705, 660] width 12 height 12
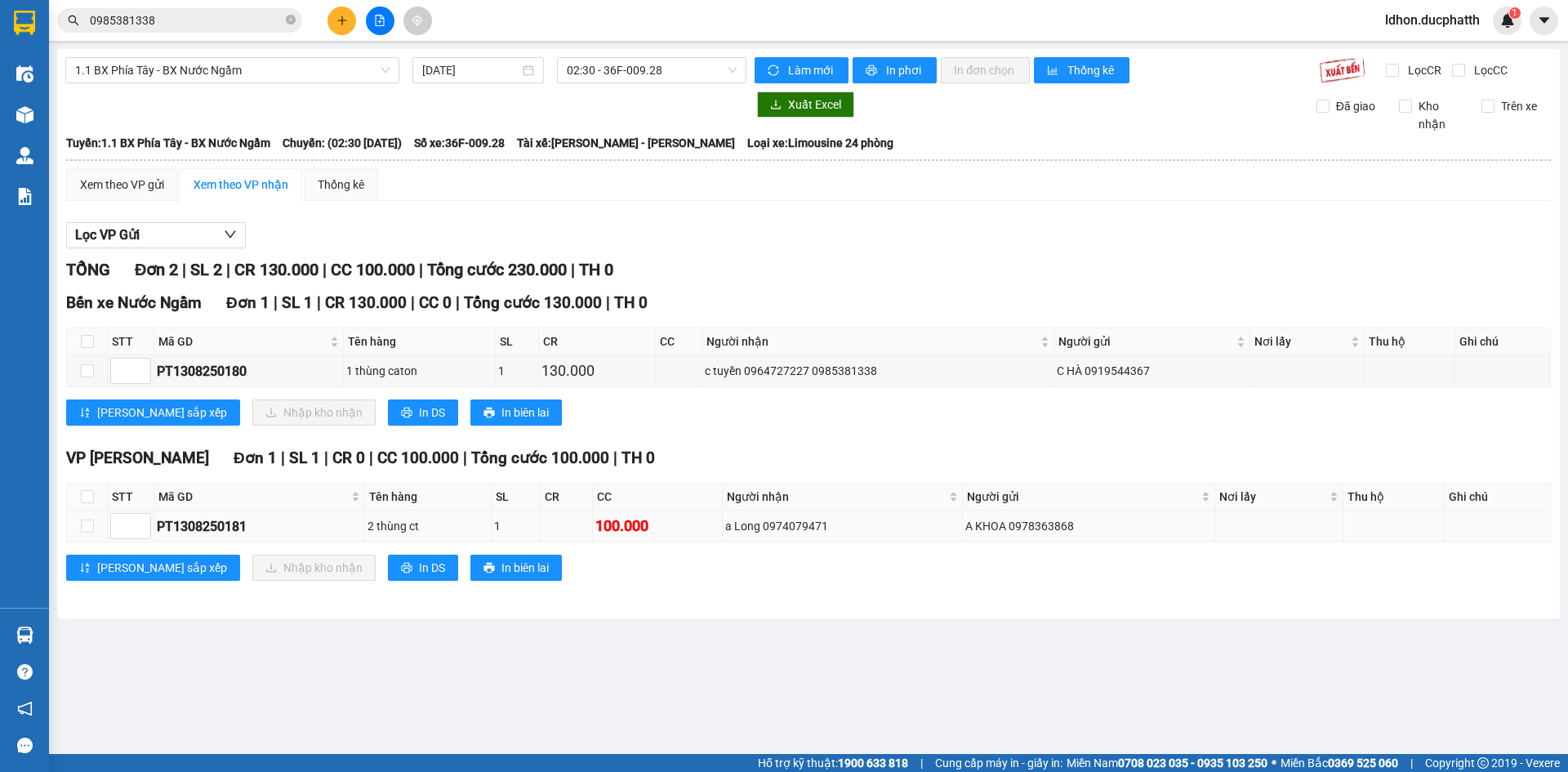
click at [948, 540] on td "a Long 0974079471" at bounding box center [843, 527] width 240 height 32
click at [947, 539] on td "a Long 0974079471" at bounding box center [843, 527] width 240 height 32
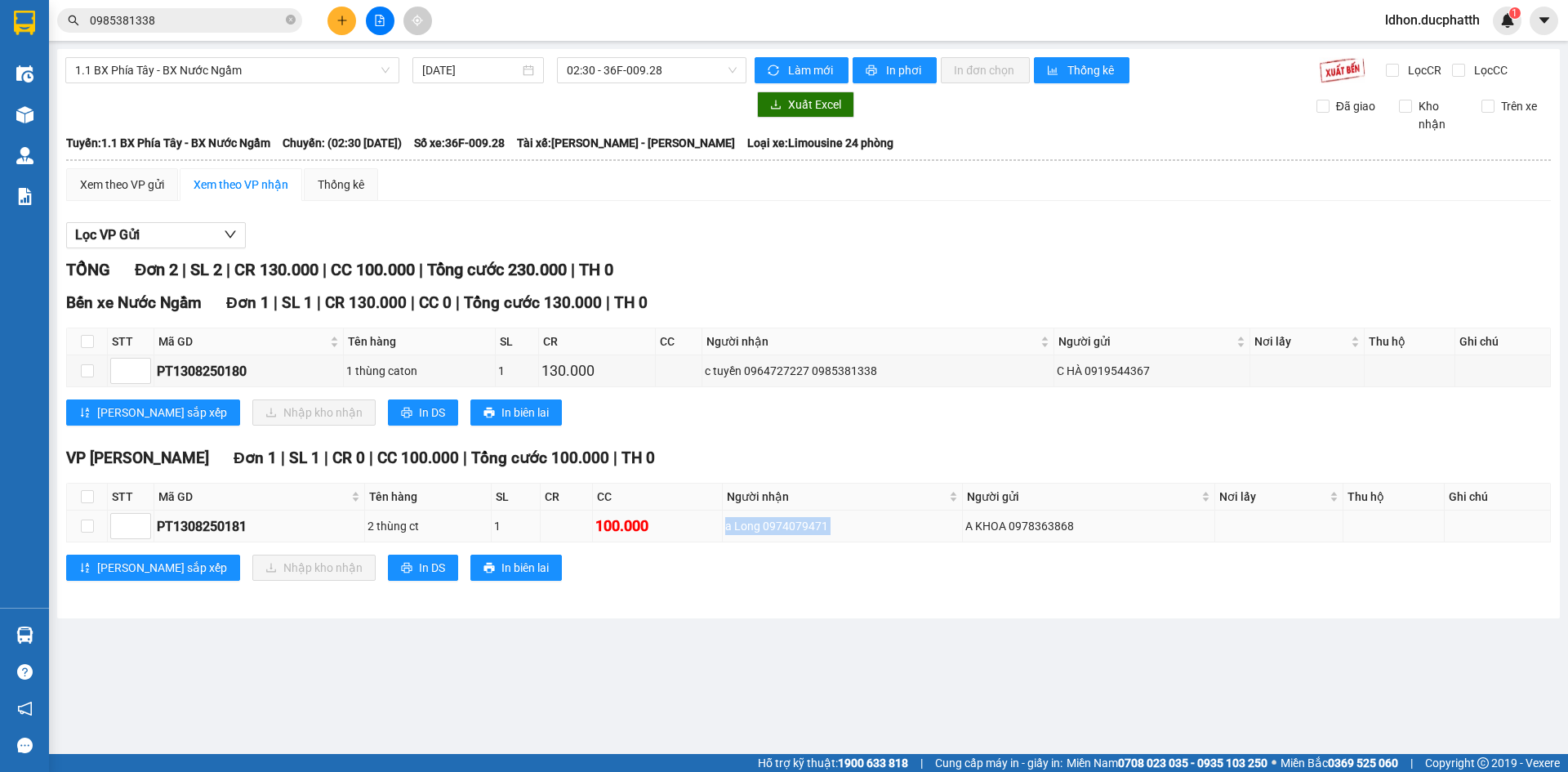
click at [947, 539] on td "a Long 0974079471" at bounding box center [843, 527] width 240 height 32
click at [943, 539] on td "a Long 0974079471" at bounding box center [843, 527] width 240 height 32
click at [939, 539] on td "a Long 0974079471" at bounding box center [843, 527] width 240 height 32
click at [935, 540] on td "a Long 0974079471" at bounding box center [843, 527] width 240 height 32
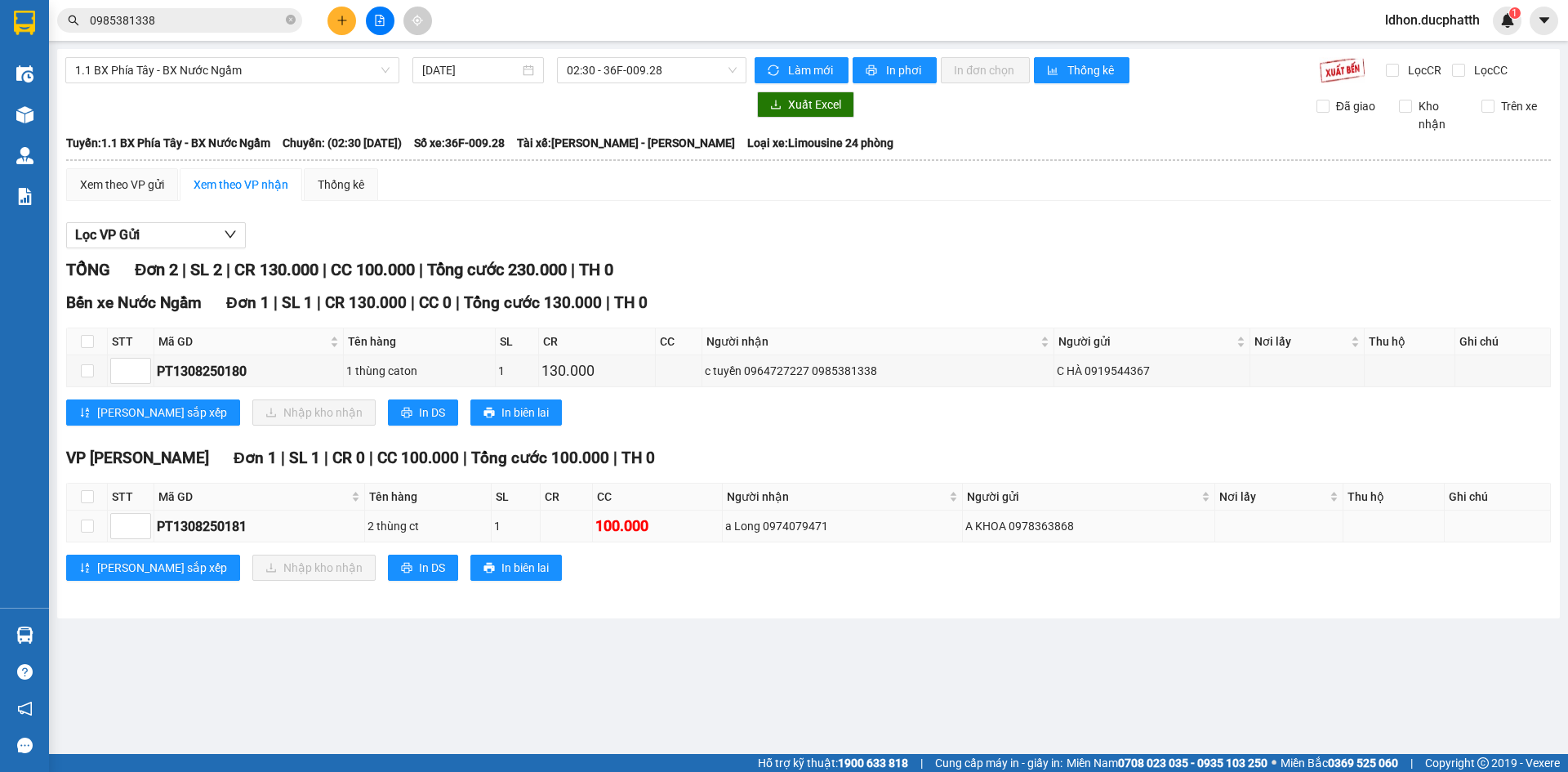
click at [935, 540] on td "a Long 0974079471" at bounding box center [843, 527] width 240 height 32
click at [931, 541] on td "a Long 0974079471" at bounding box center [843, 527] width 240 height 32
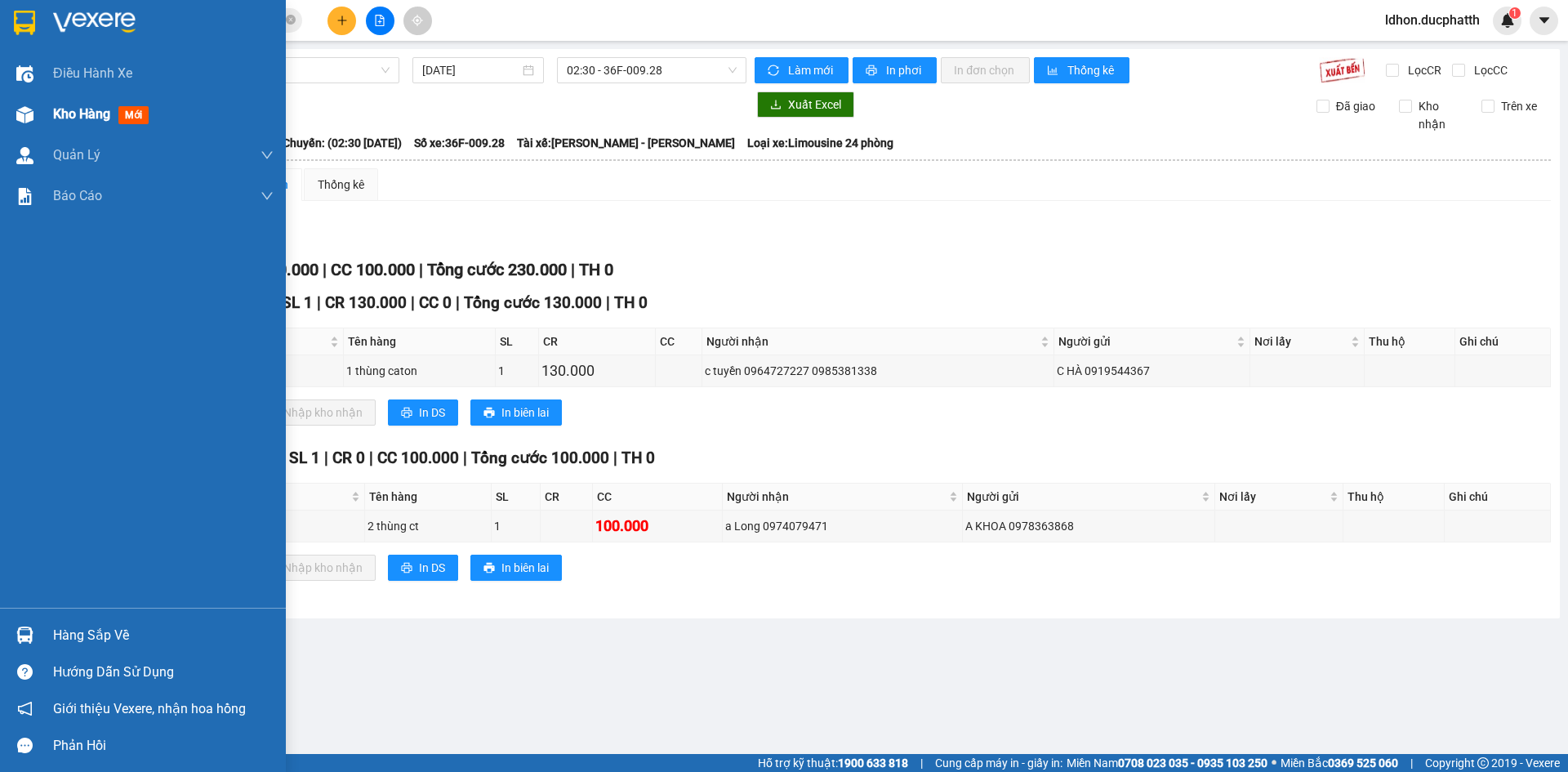
click at [32, 115] on img at bounding box center [24, 115] width 17 height 17
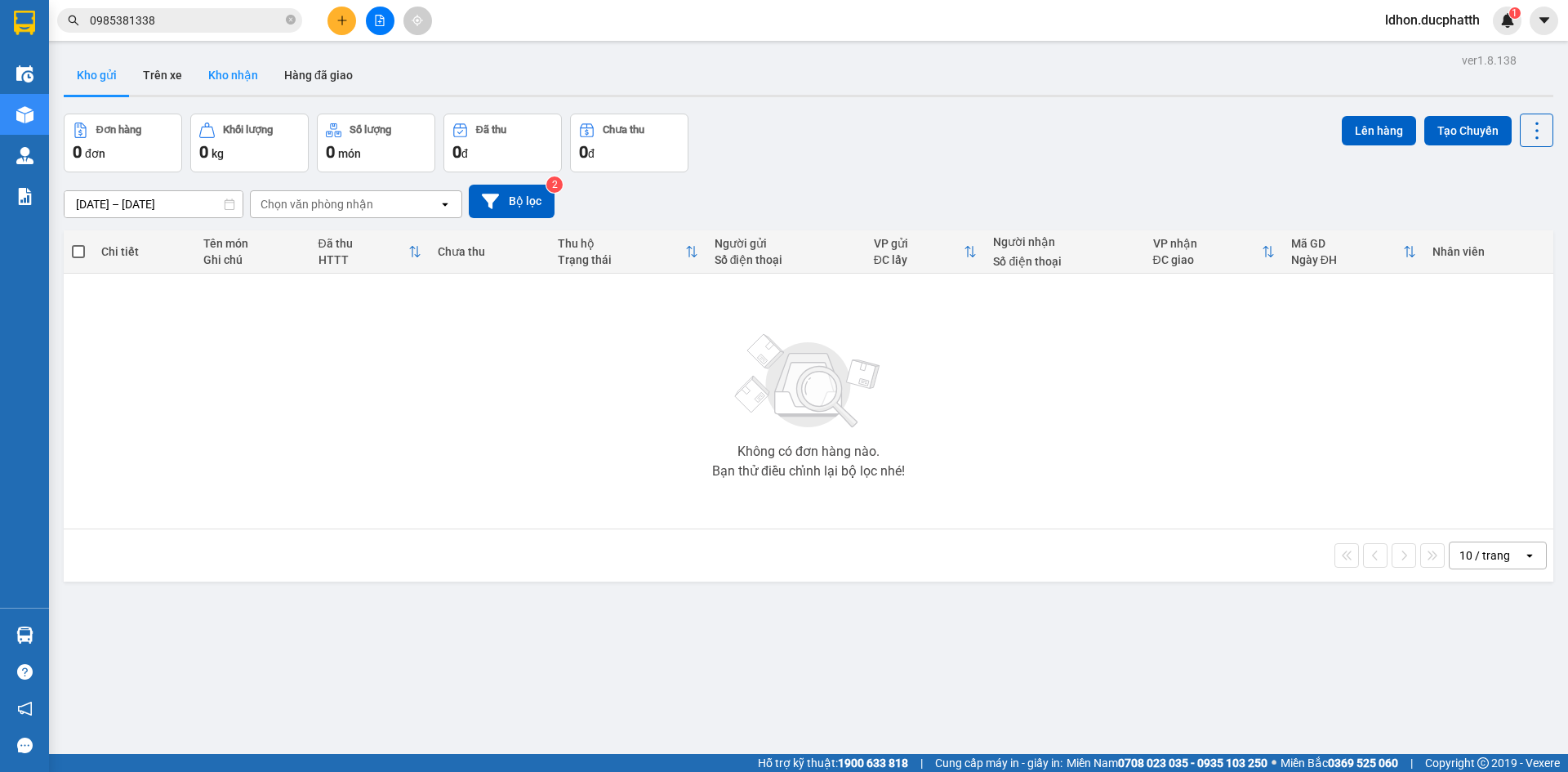
click at [250, 84] on button "Kho nhận" at bounding box center [233, 75] width 76 height 39
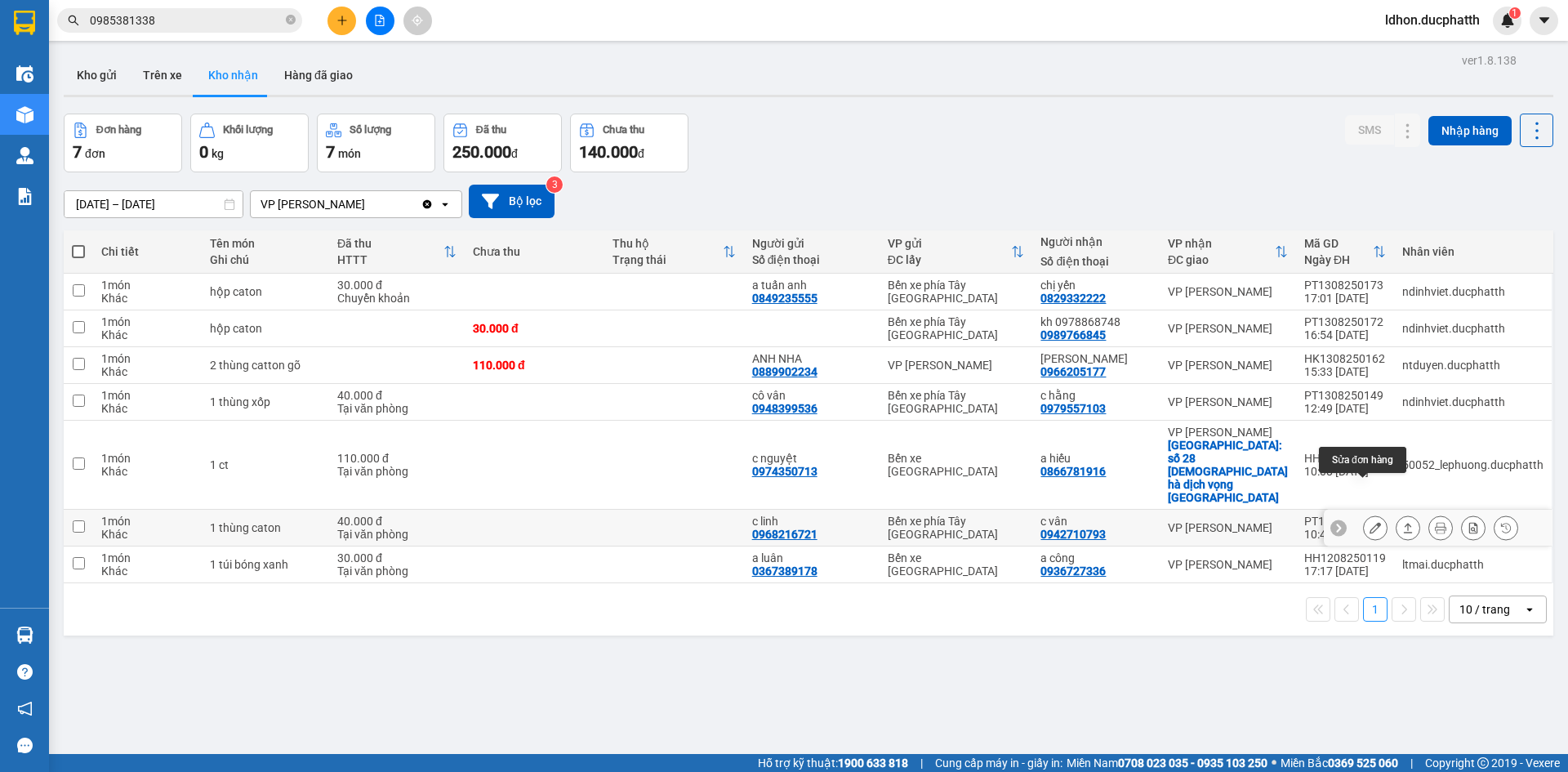
click at [1370, 522] on icon at bounding box center [1375, 528] width 12 height 12
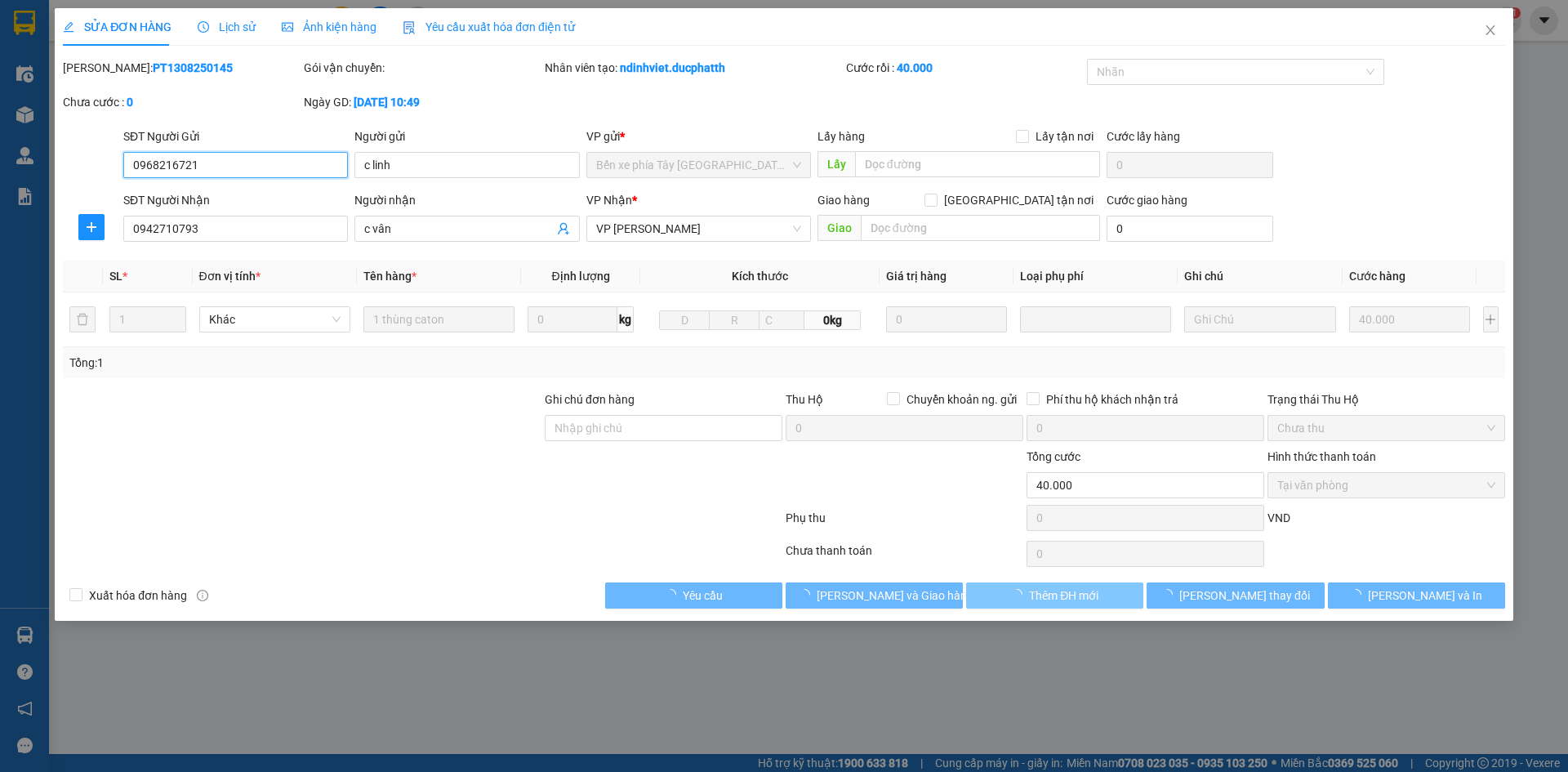
type input "0968216721"
type input "c linh"
type input "0942710793"
type input "c vân"
type input "40.000"
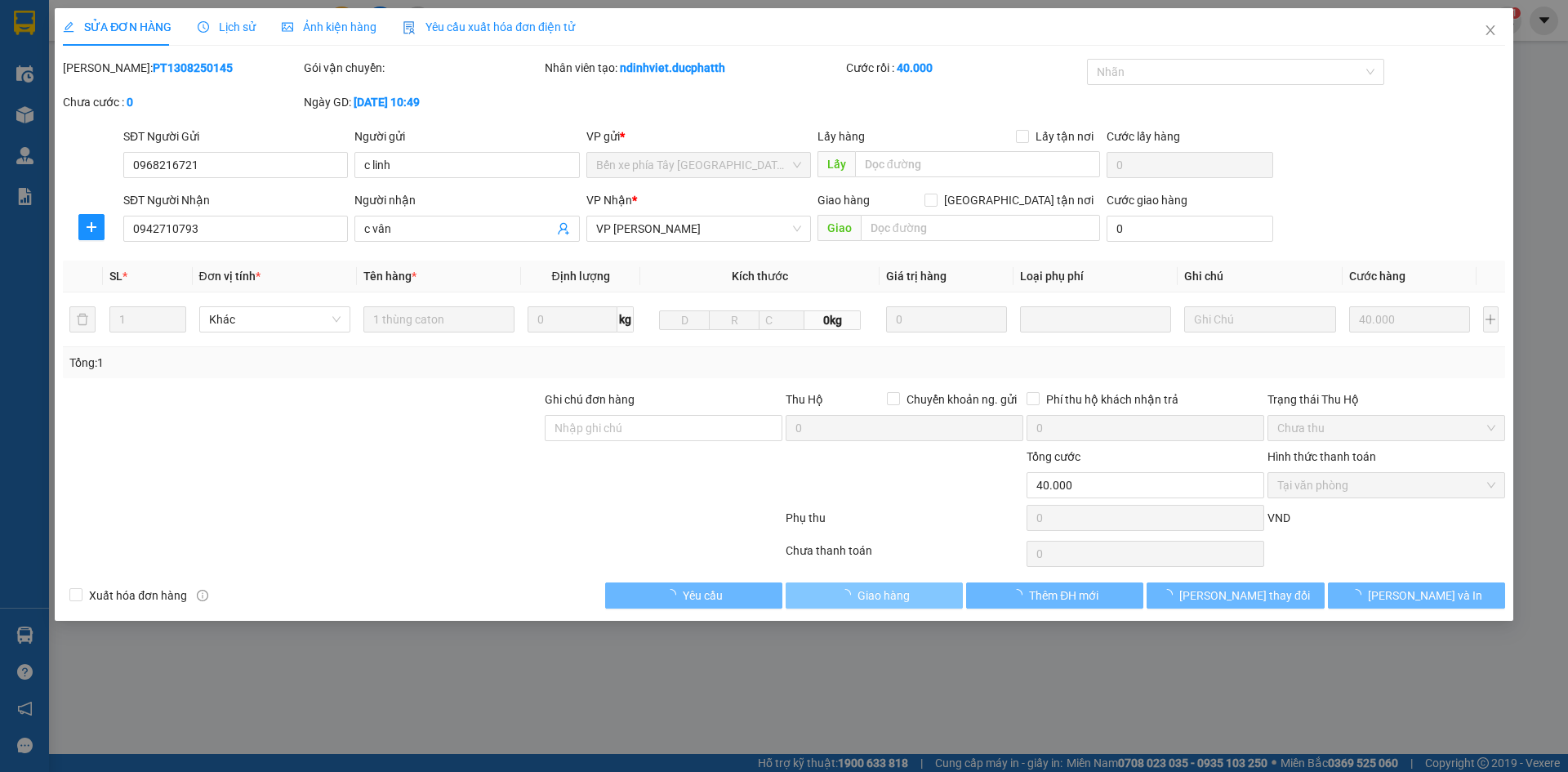
click at [888, 596] on span "Giao hàng" at bounding box center [883, 596] width 52 height 18
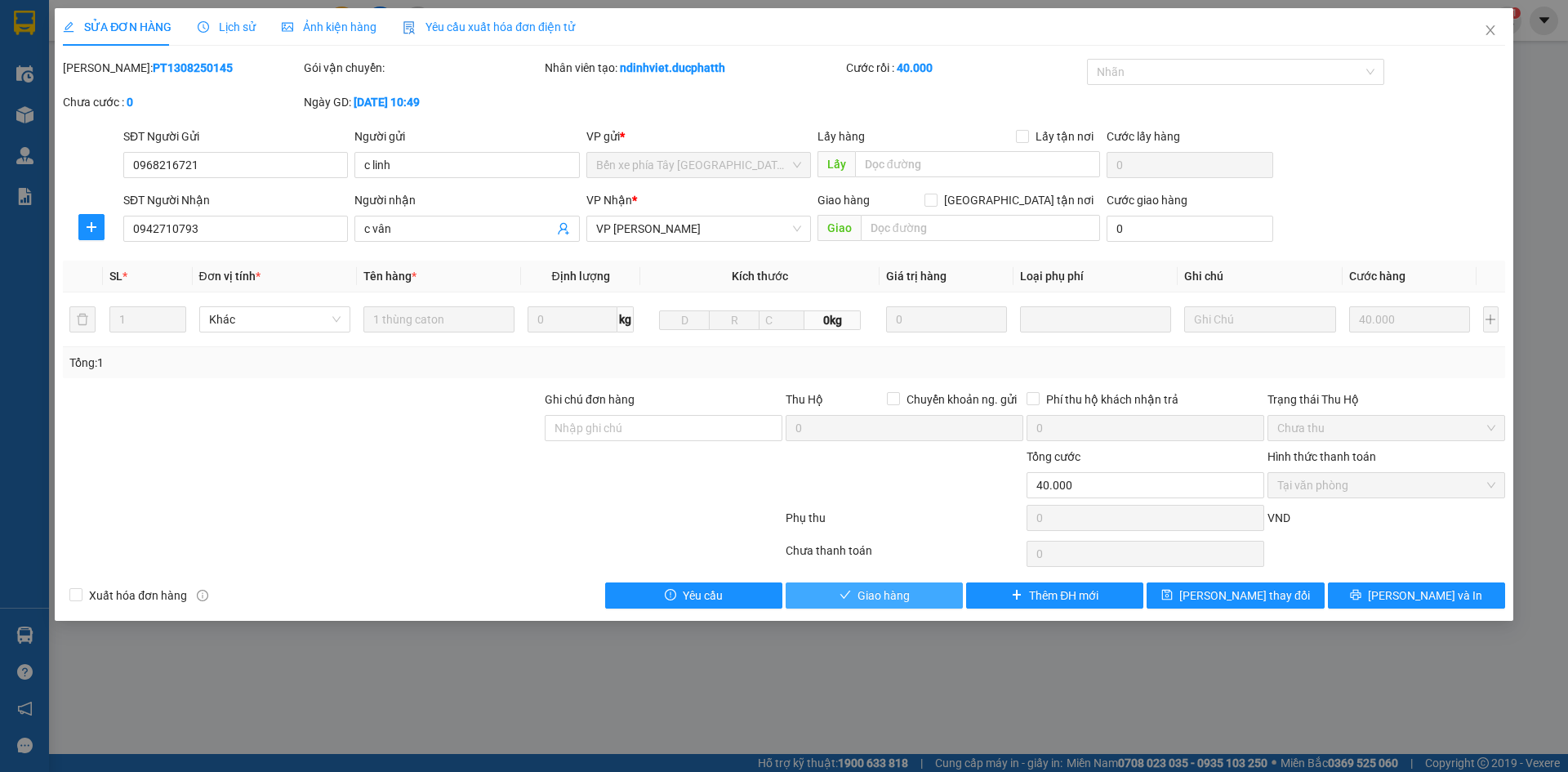
click at [885, 602] on span "Giao hàng" at bounding box center [883, 596] width 52 height 18
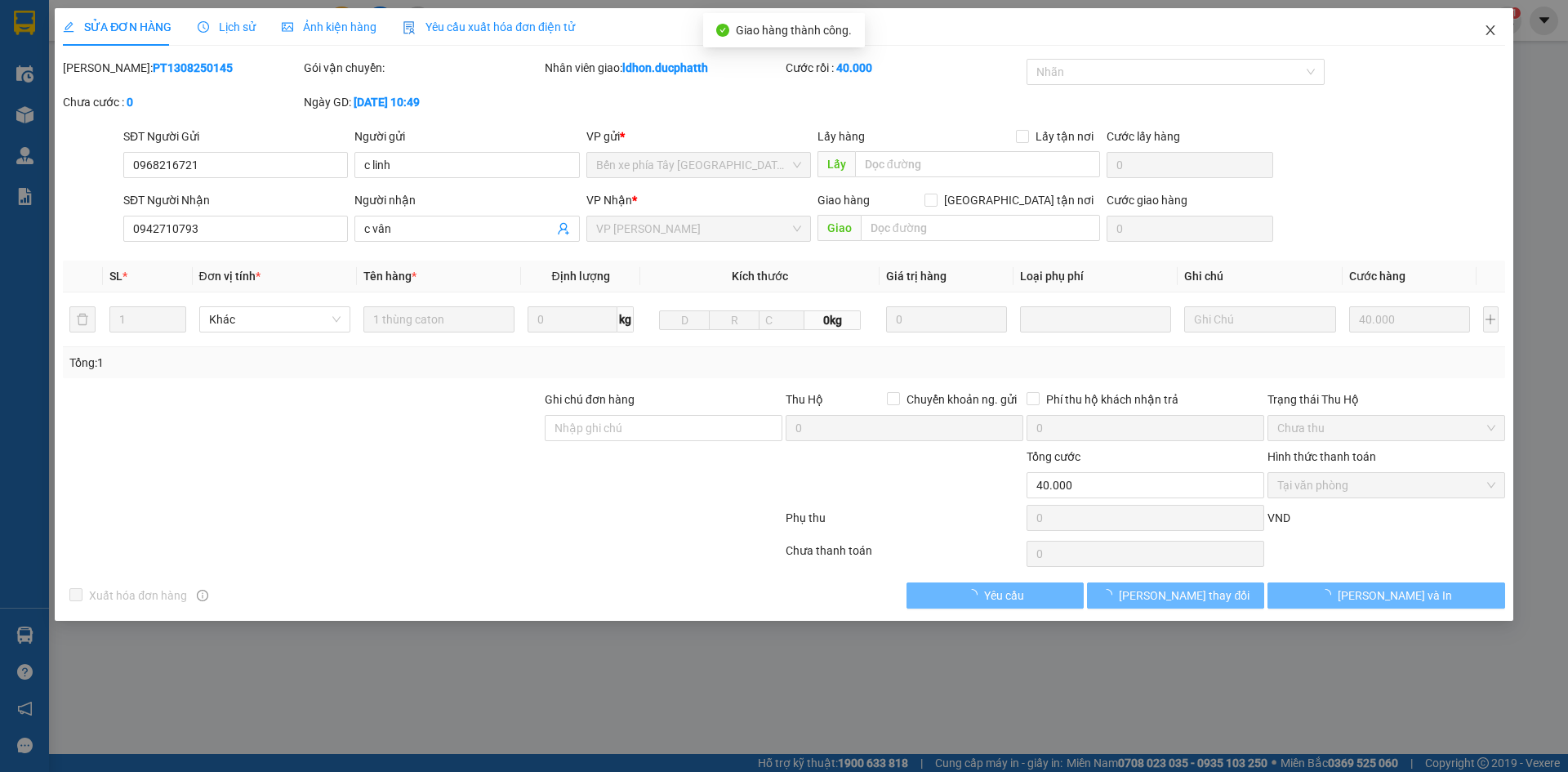
click at [1490, 27] on icon "close" at bounding box center [1491, 30] width 13 height 13
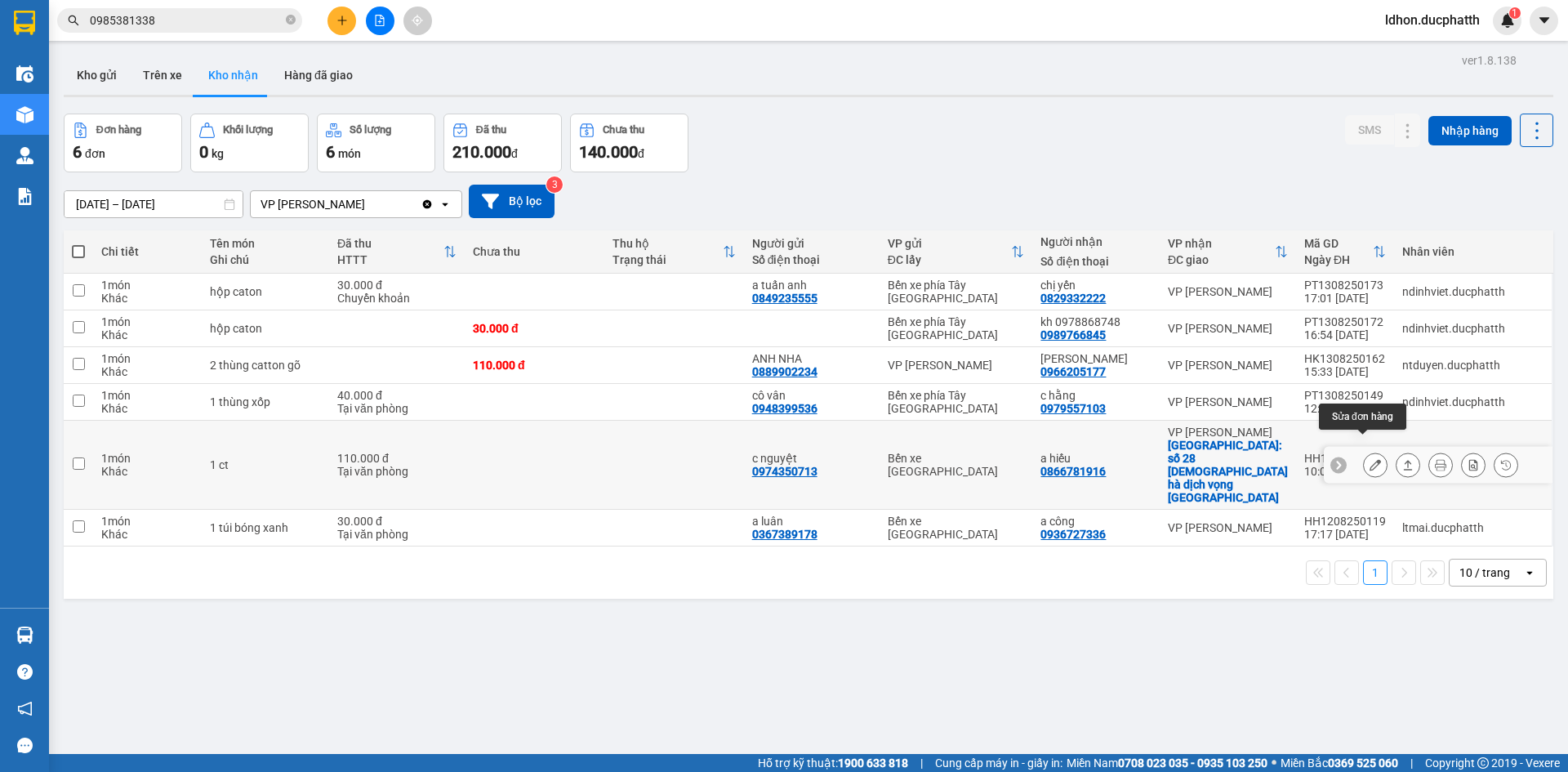
click at [1372, 450] on button at bounding box center [1376, 465] width 23 height 29
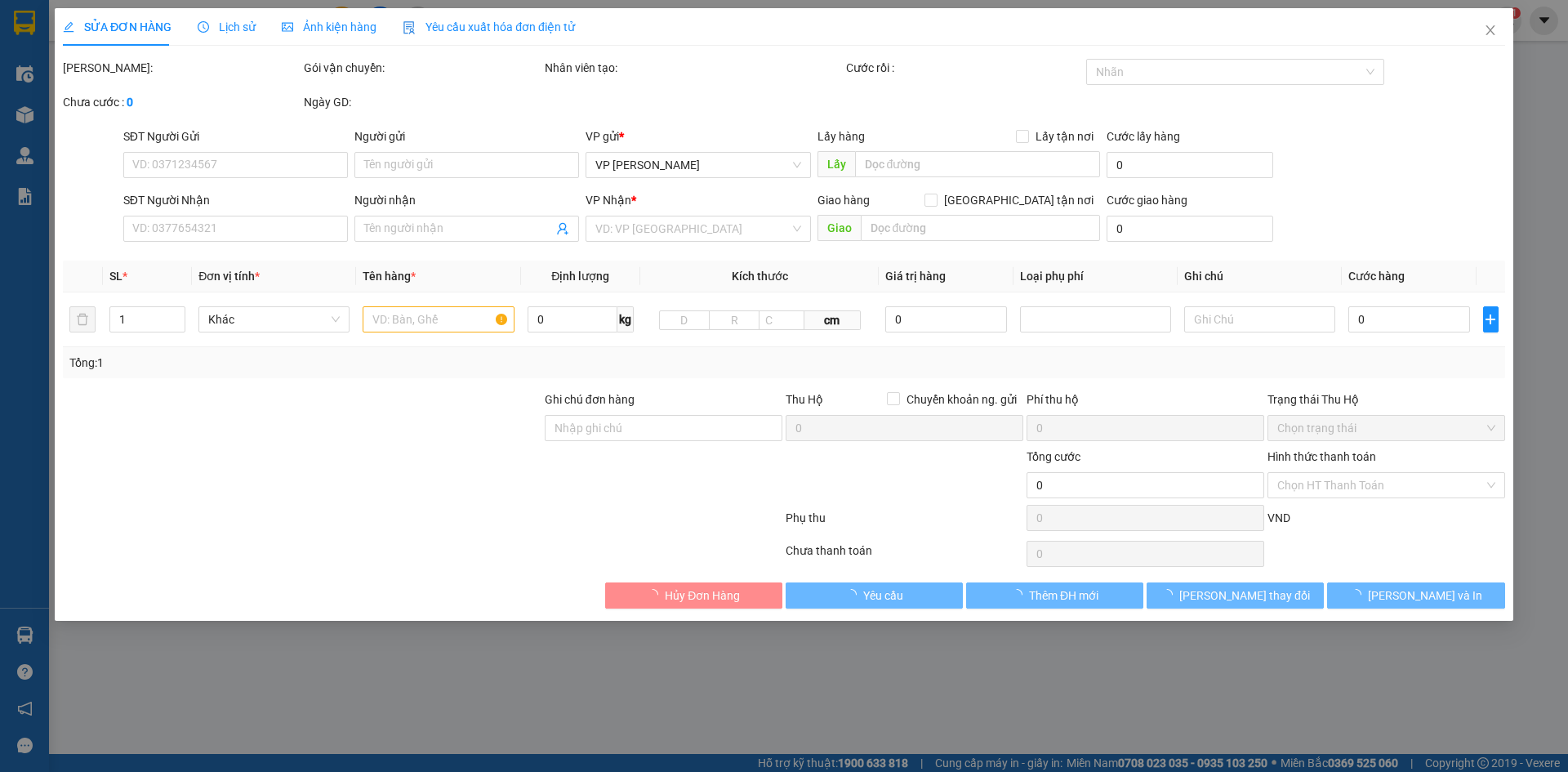
type input "0974350713"
type input "c nguyệt"
type input "0866781916"
type input "a hiếu"
checkbox input "true"
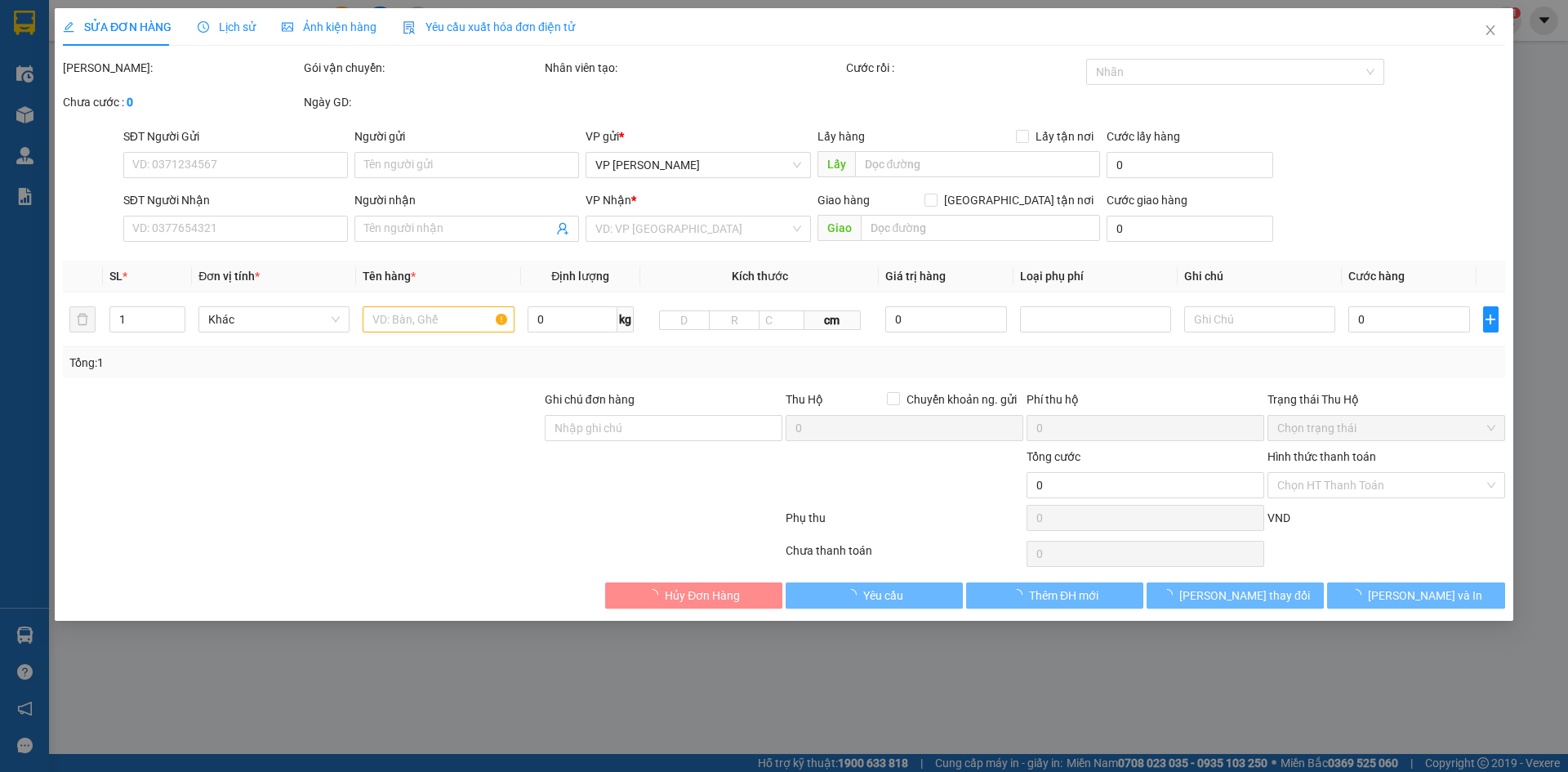
type input "số 28 [DEMOGRAPHIC_DATA] hà dịch vọng [GEOGRAPHIC_DATA]"
type input "110.000"
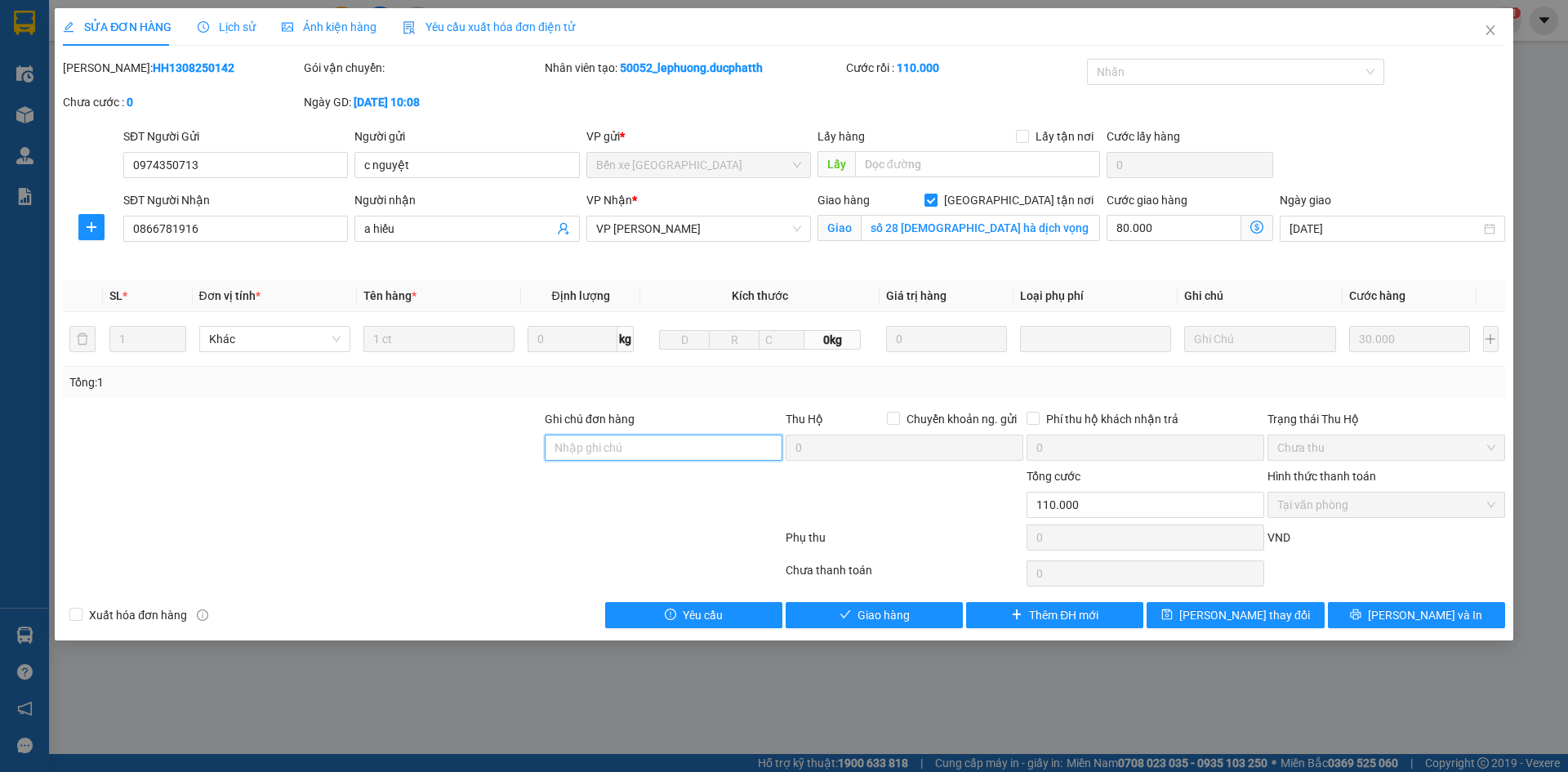
click at [711, 446] on input "Ghi chú đơn hàng" at bounding box center [663, 447] width 237 height 26
type input "khách tự đến lấy"
click at [902, 622] on span "[PERSON_NAME] và Giao hàng" at bounding box center [895, 614] width 157 height 18
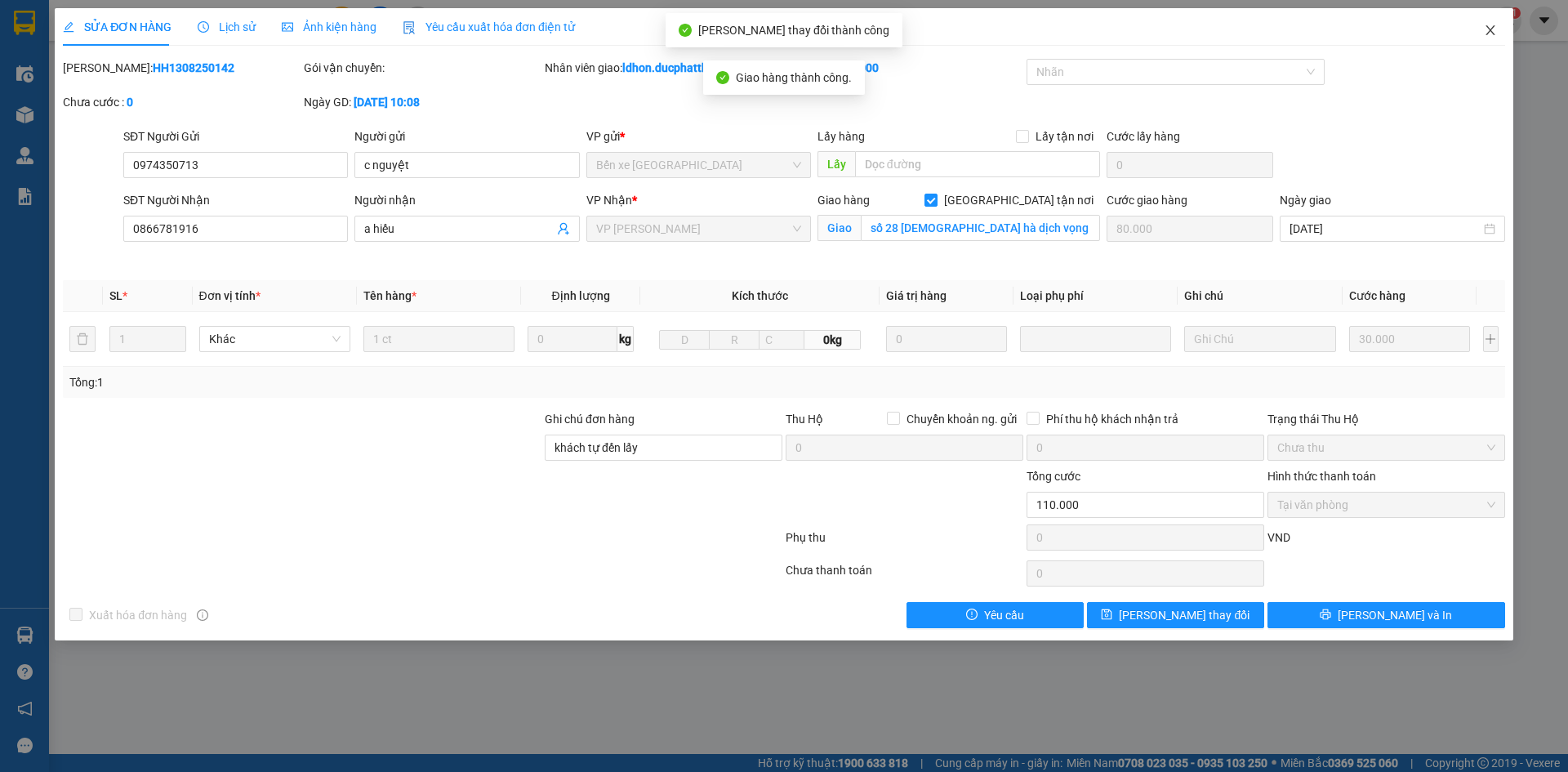
click at [1488, 36] on icon "close" at bounding box center [1491, 30] width 13 height 13
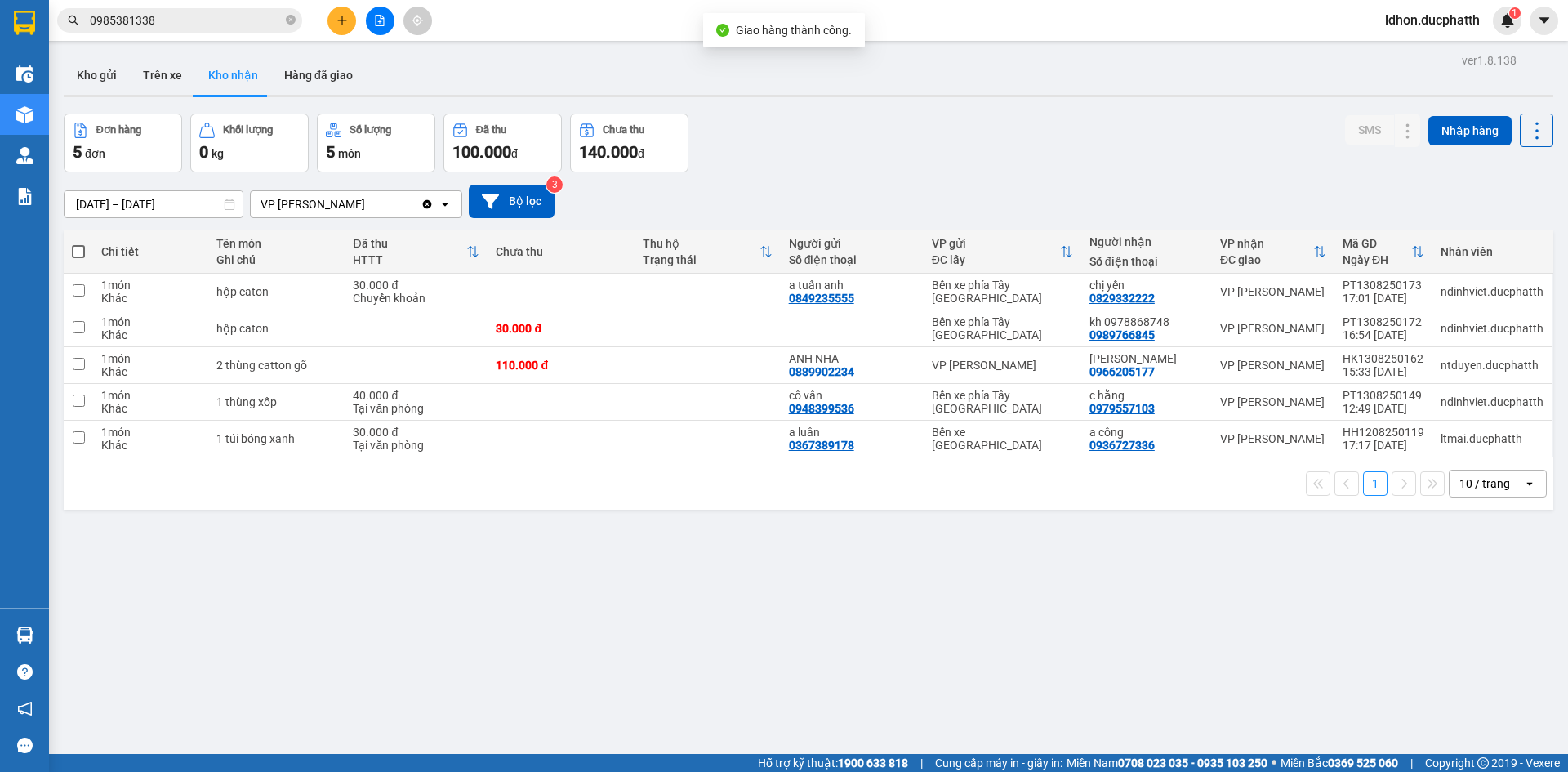
click at [216, 201] on input "[DATE] – [DATE]" at bounding box center [153, 203] width 178 height 26
click at [807, 565] on div "ver 1.8.138 Kho gửi Trên xe Kho nhận Hàng đã giao Đơn hàng 5 đơn Khối lượng 0 k…" at bounding box center [809, 435] width 1503 height 772
click at [188, 196] on input "[DATE] – [DATE]" at bounding box center [153, 203] width 178 height 26
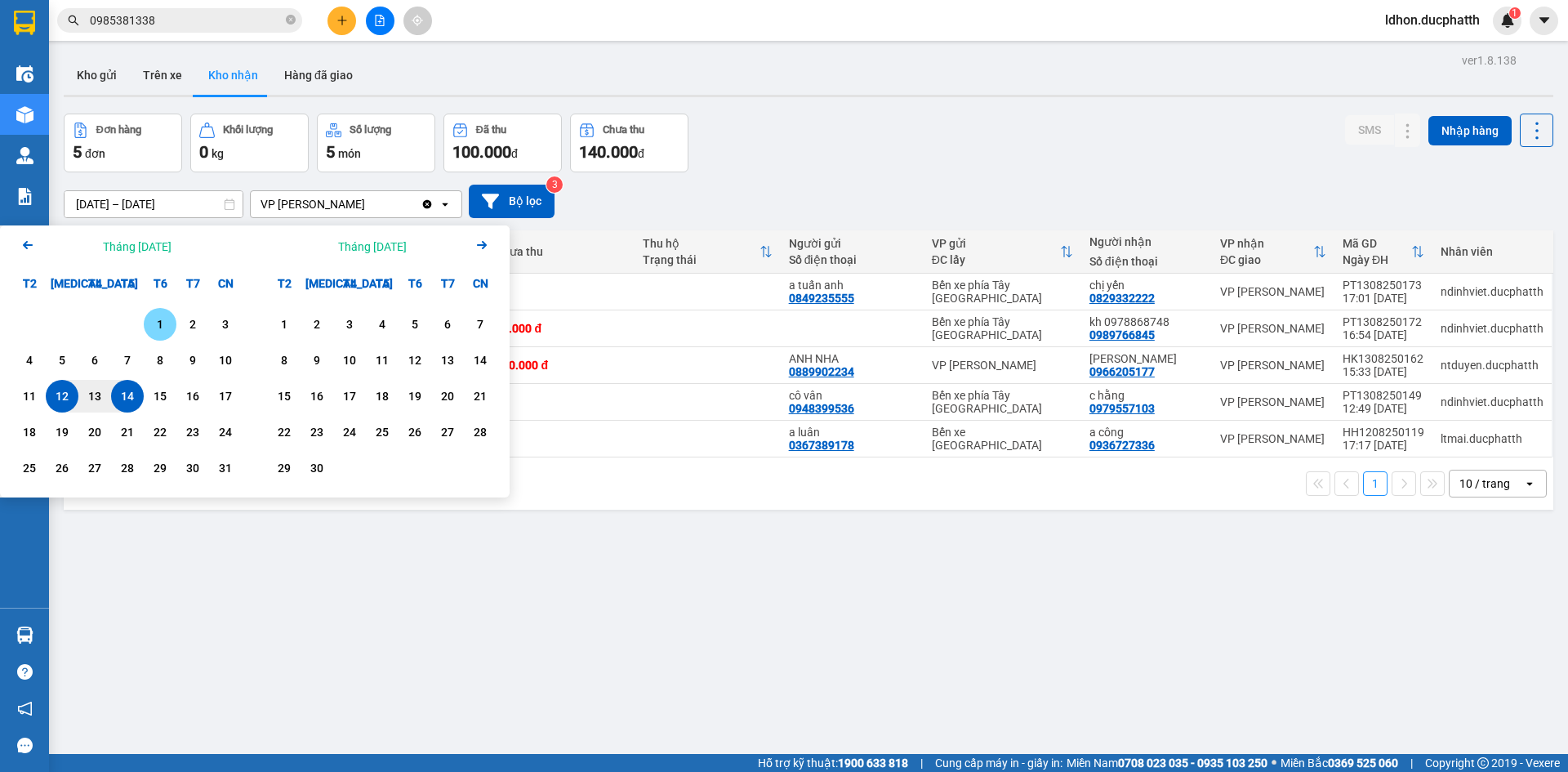
click at [161, 322] on div "1" at bounding box center [160, 324] width 23 height 20
click at [132, 389] on div "14" at bounding box center [127, 396] width 23 height 20
type input "[DATE] – [DATE]"
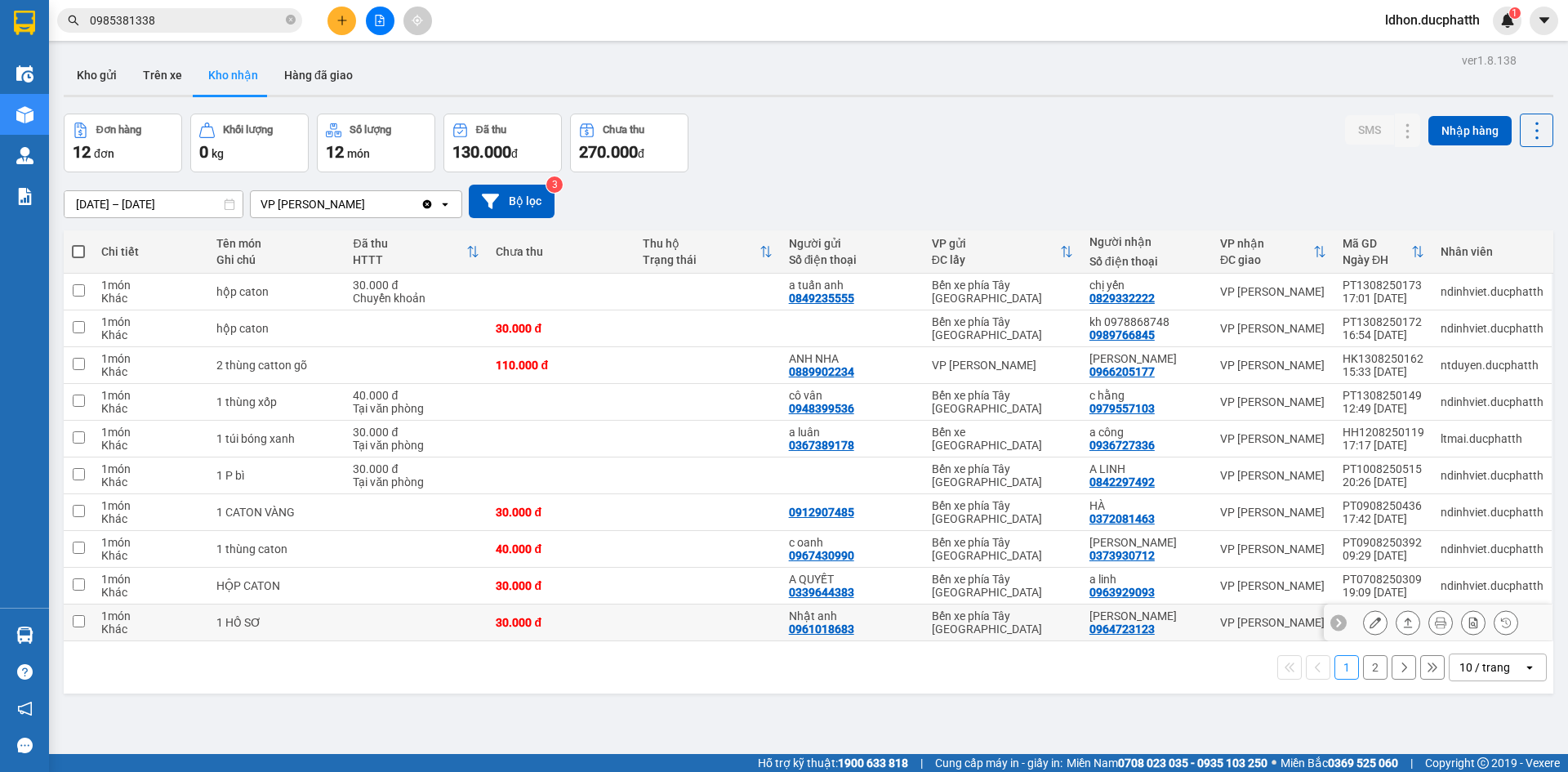
click at [1370, 626] on icon at bounding box center [1375, 622] width 12 height 12
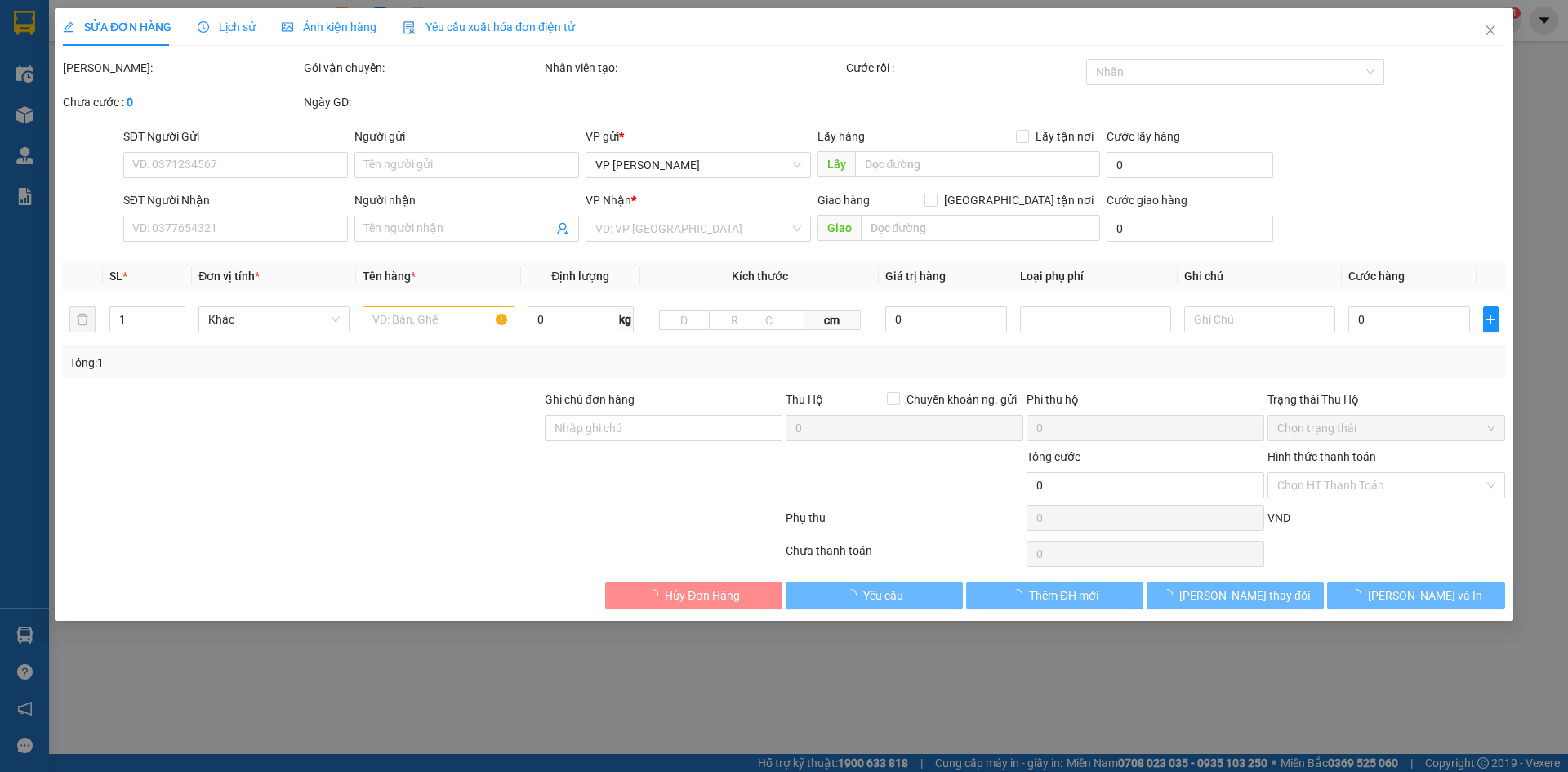
type input "0961018683"
type input "Nhật anh"
type input "0964723123"
type input "[PERSON_NAME]"
type input "30.000"
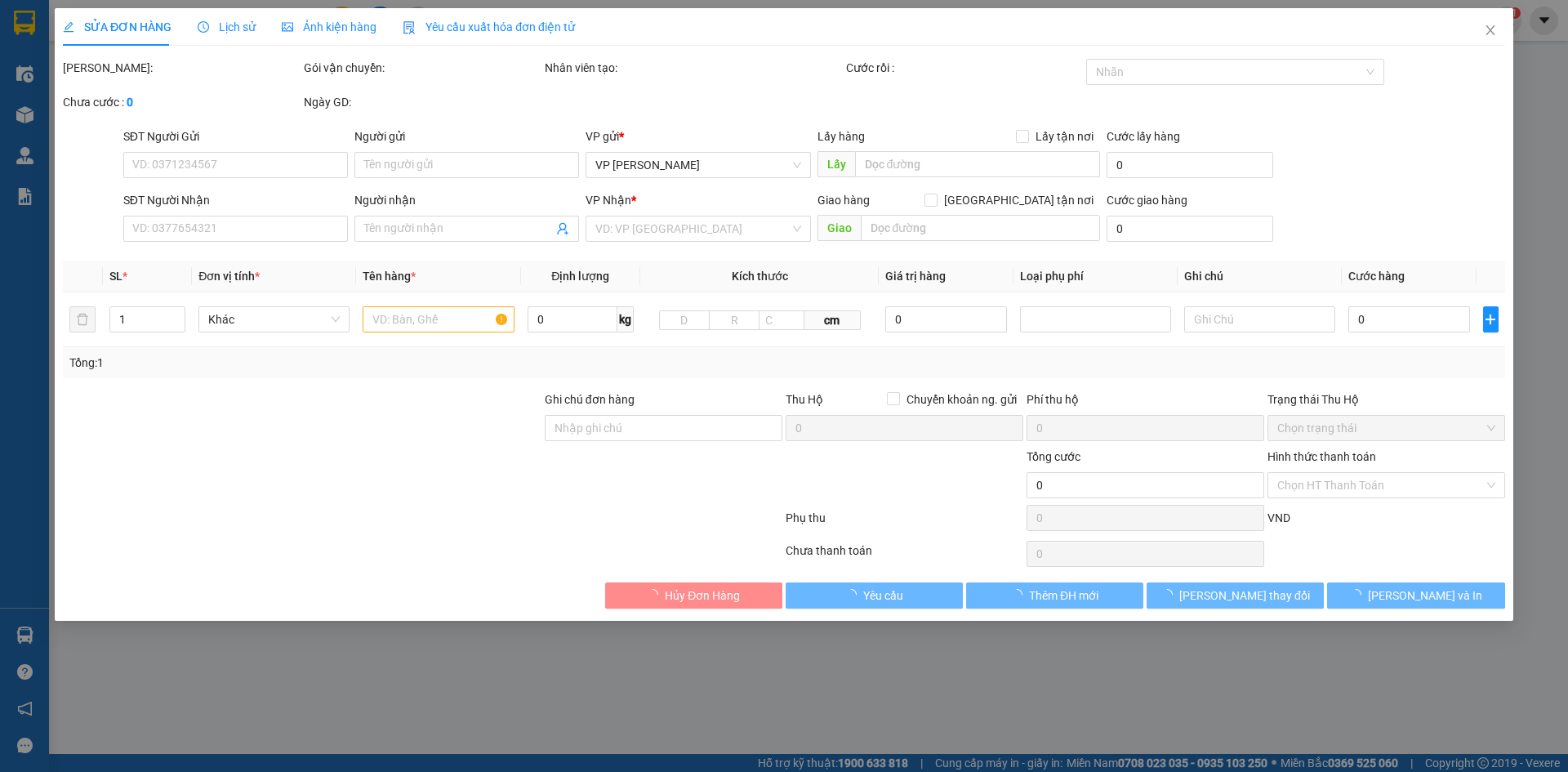
type input "30.000"
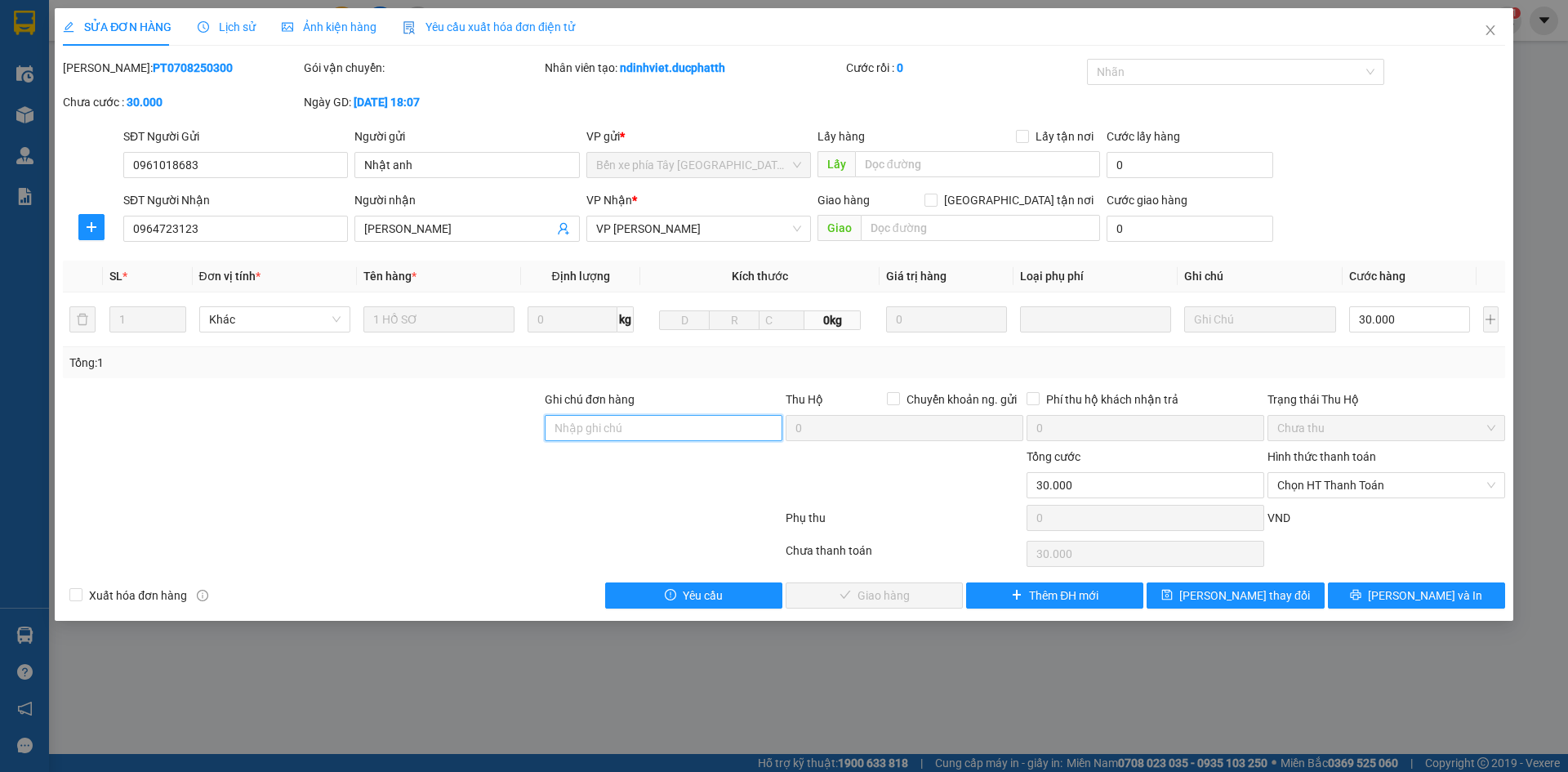
click at [701, 434] on input "Ghi chú đơn hàng" at bounding box center [663, 427] width 237 height 26
type input "k"
click at [1318, 490] on span "Chọn HT Thanh Toán" at bounding box center [1386, 485] width 218 height 24
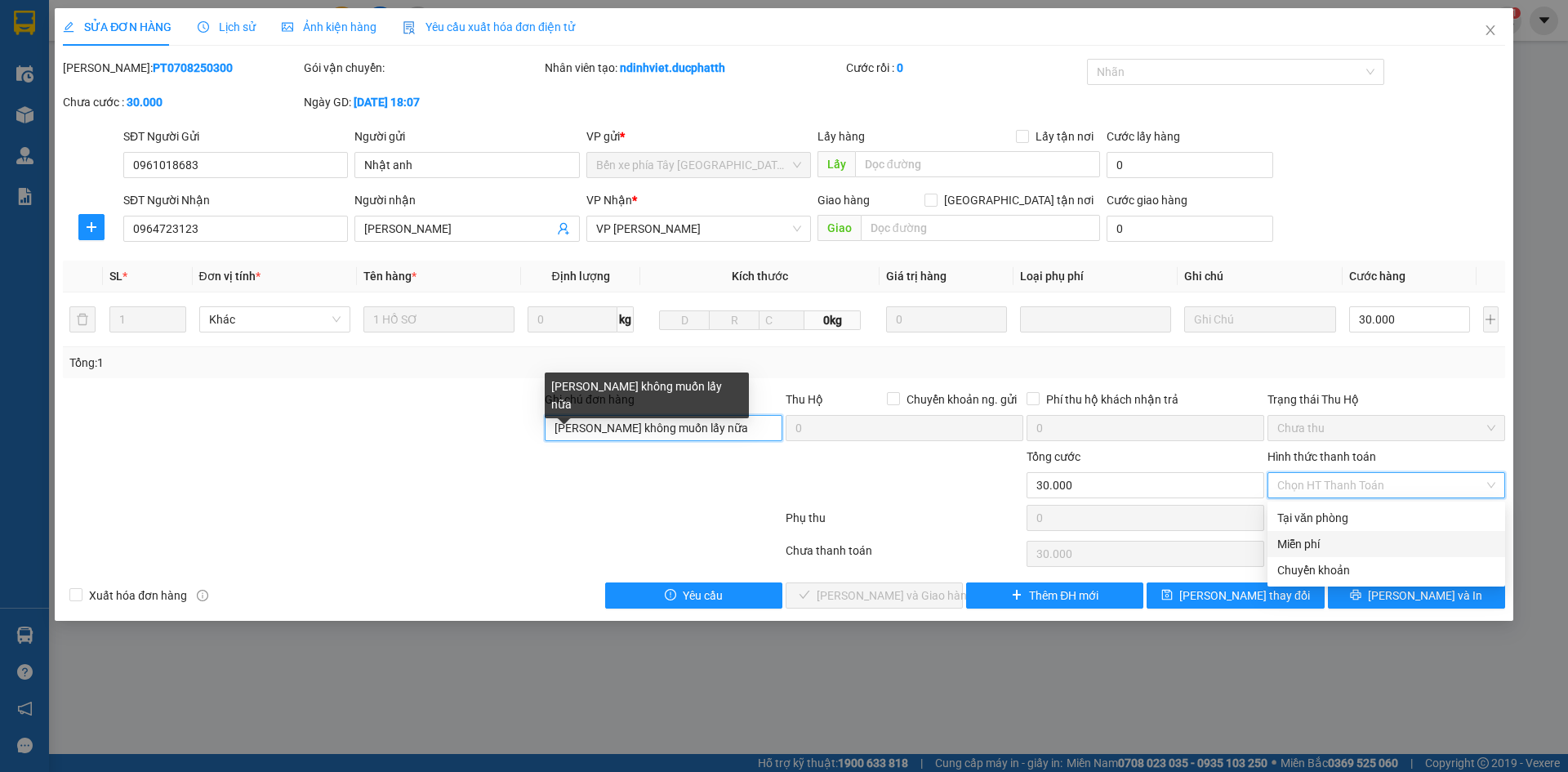
click at [601, 427] on input "[PERSON_NAME] không muốn lấy nữa" at bounding box center [663, 427] width 237 height 26
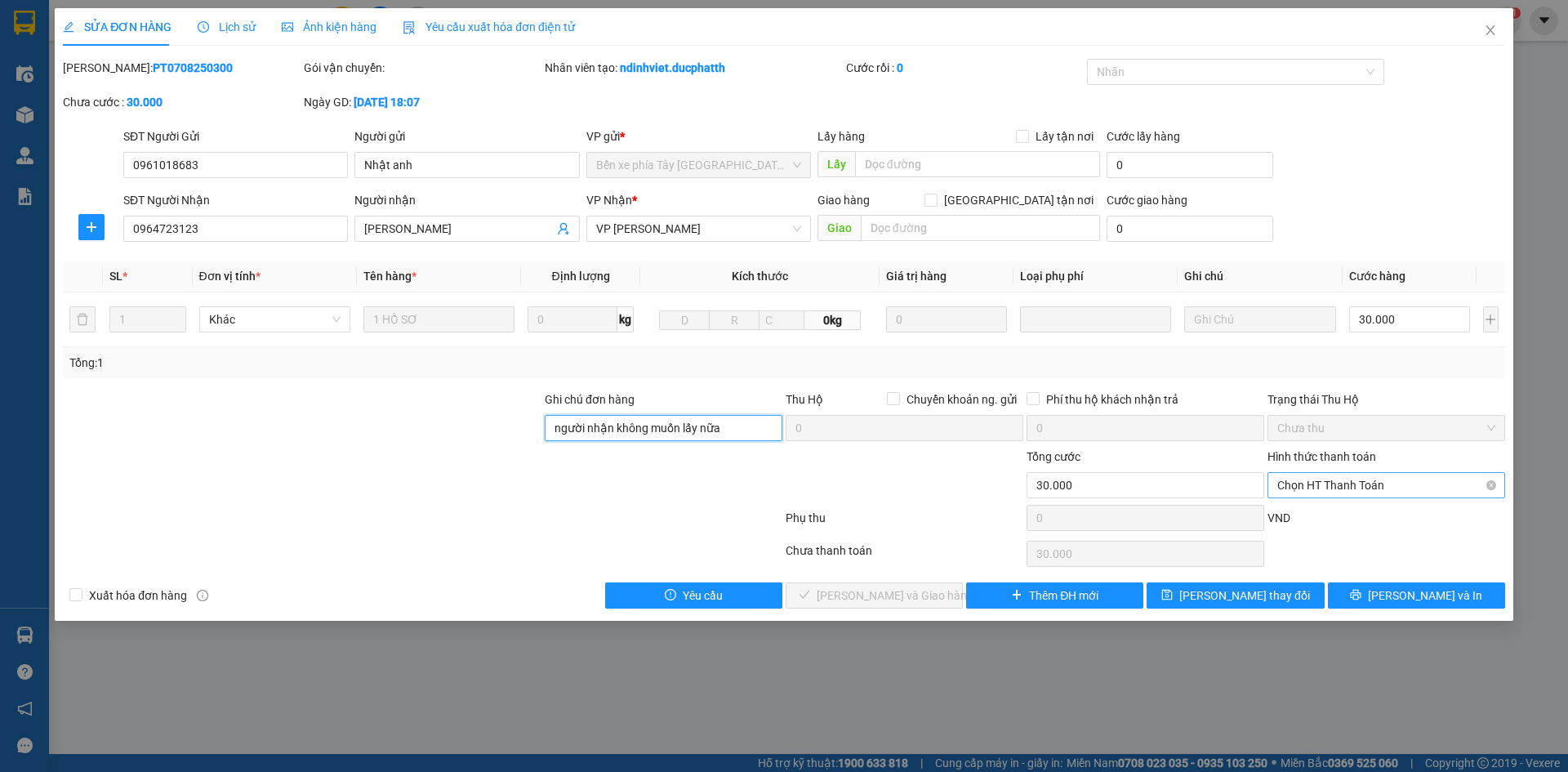
click at [1350, 487] on span "Chọn HT Thanh Toán" at bounding box center [1386, 485] width 218 height 24
type input "người nhận không muốn lấy nữa"
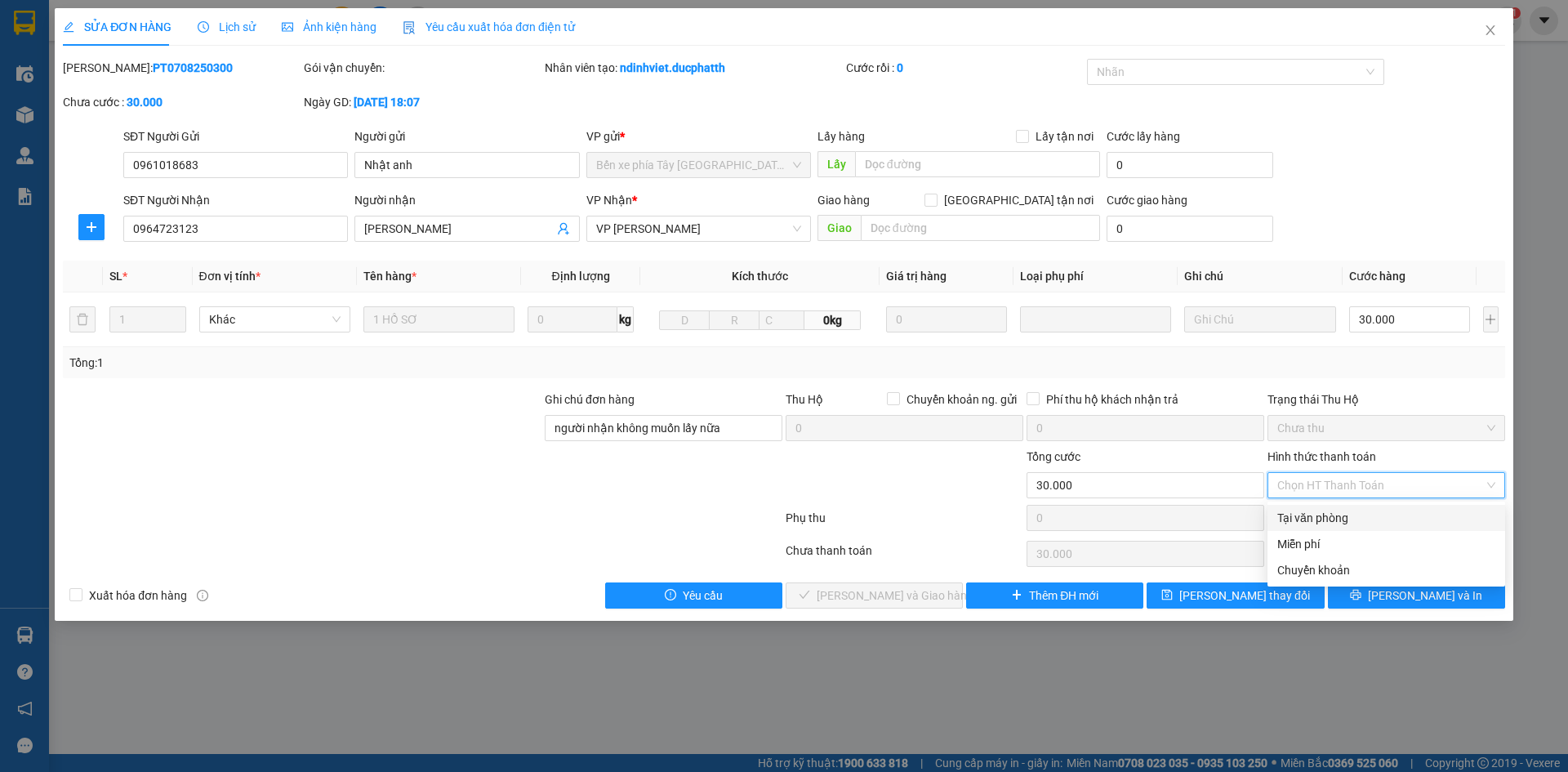
click at [1346, 525] on div "Tại văn phòng" at bounding box center [1386, 518] width 218 height 18
type input "0"
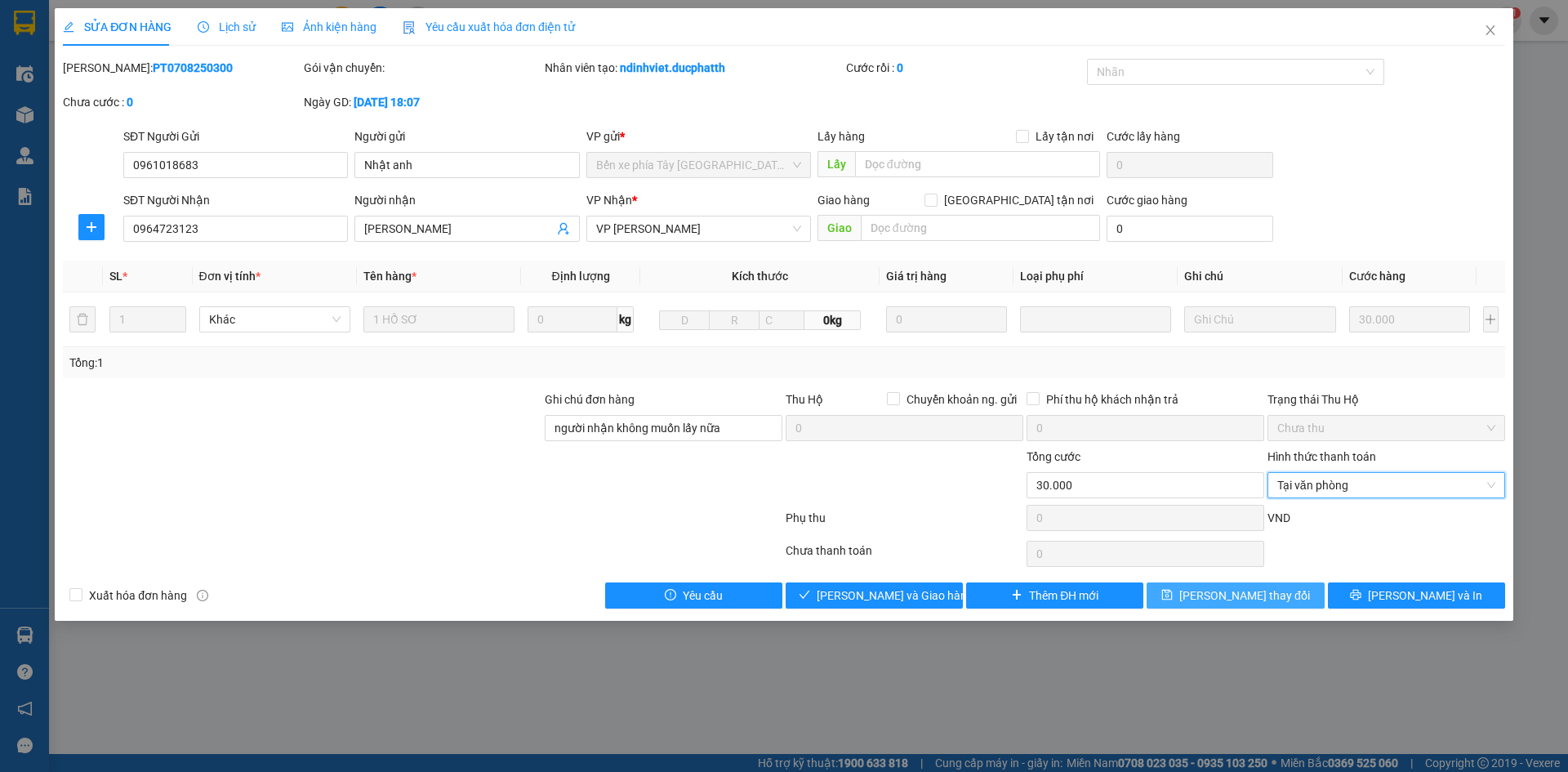
click at [1192, 596] on button "[PERSON_NAME] thay đổi" at bounding box center [1236, 595] width 177 height 26
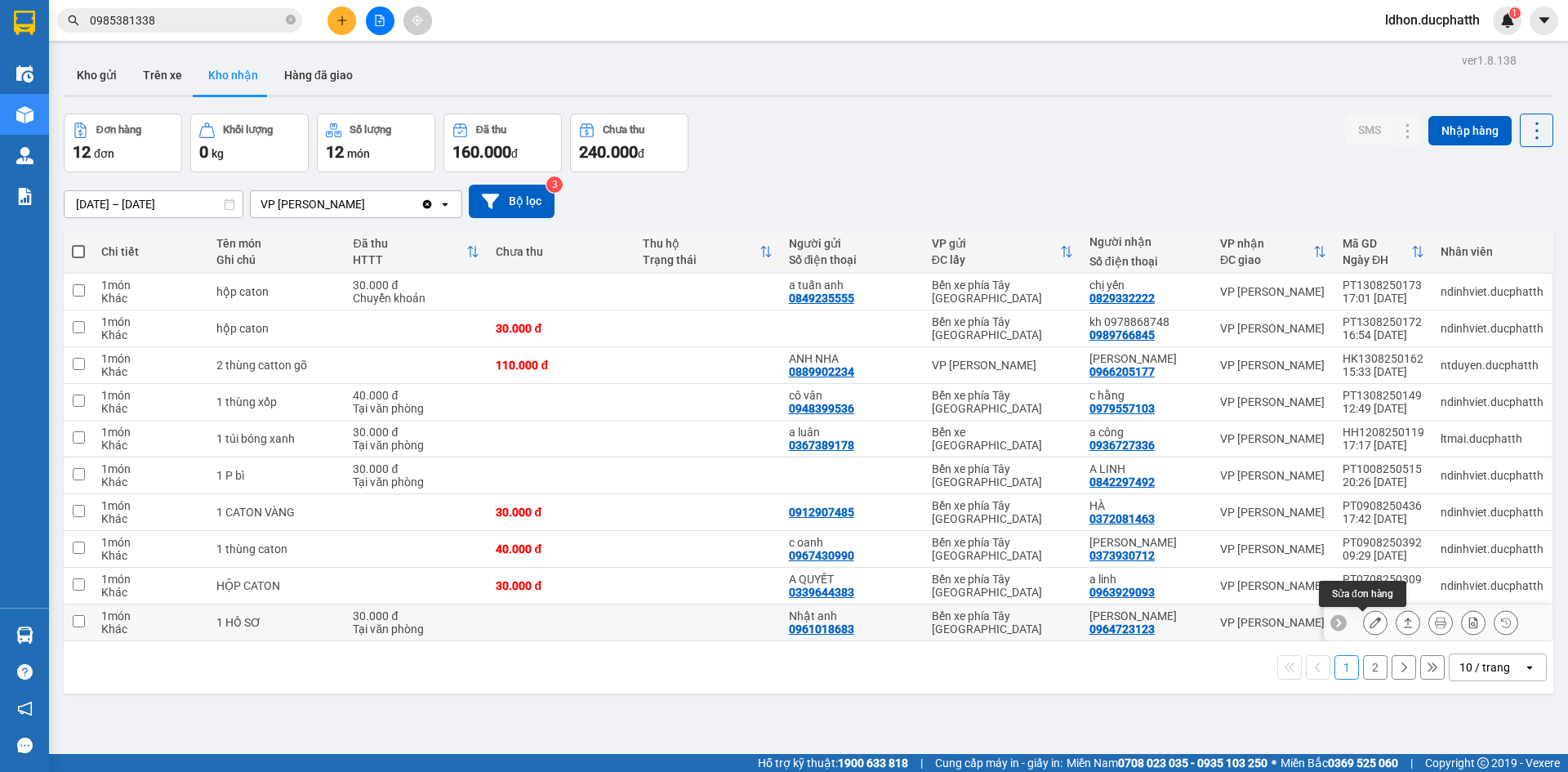
click at [1370, 623] on icon at bounding box center [1375, 622] width 12 height 12
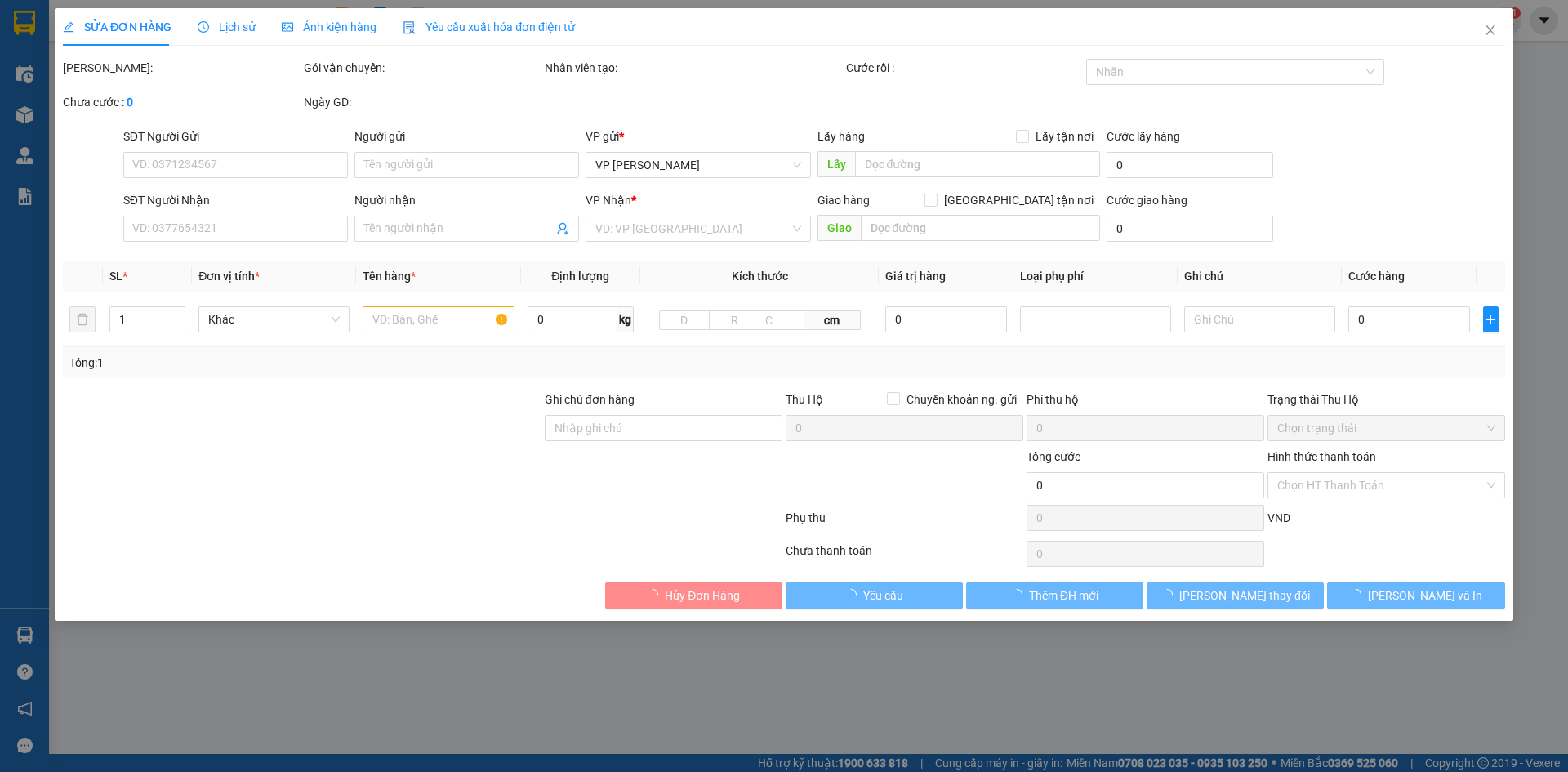
type input "0961018683"
type input "Nhật anh"
type input "0964723123"
type input "[PERSON_NAME]"
type input "người nhận không muốn lấy nữa"
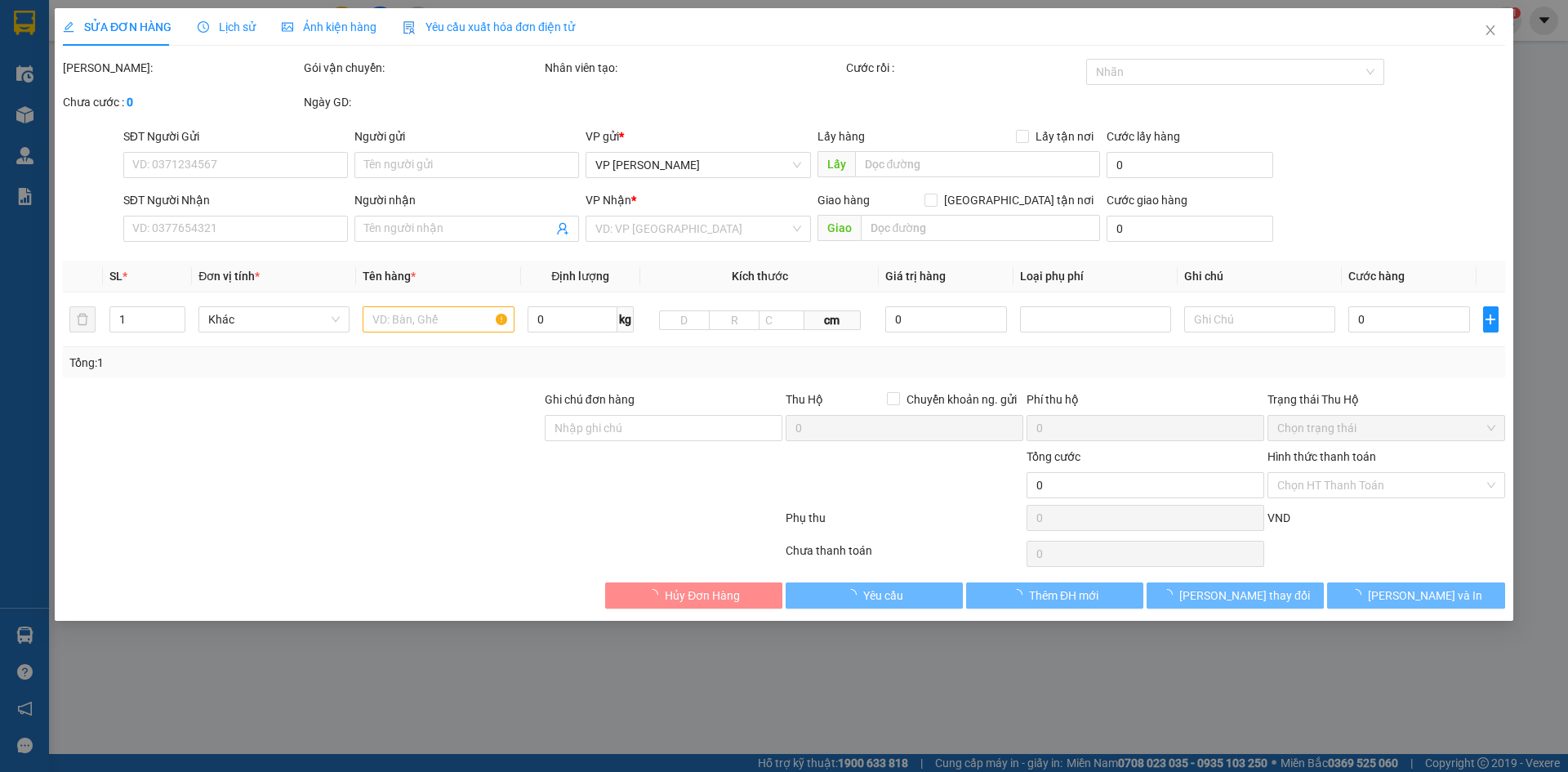
type input "30.000"
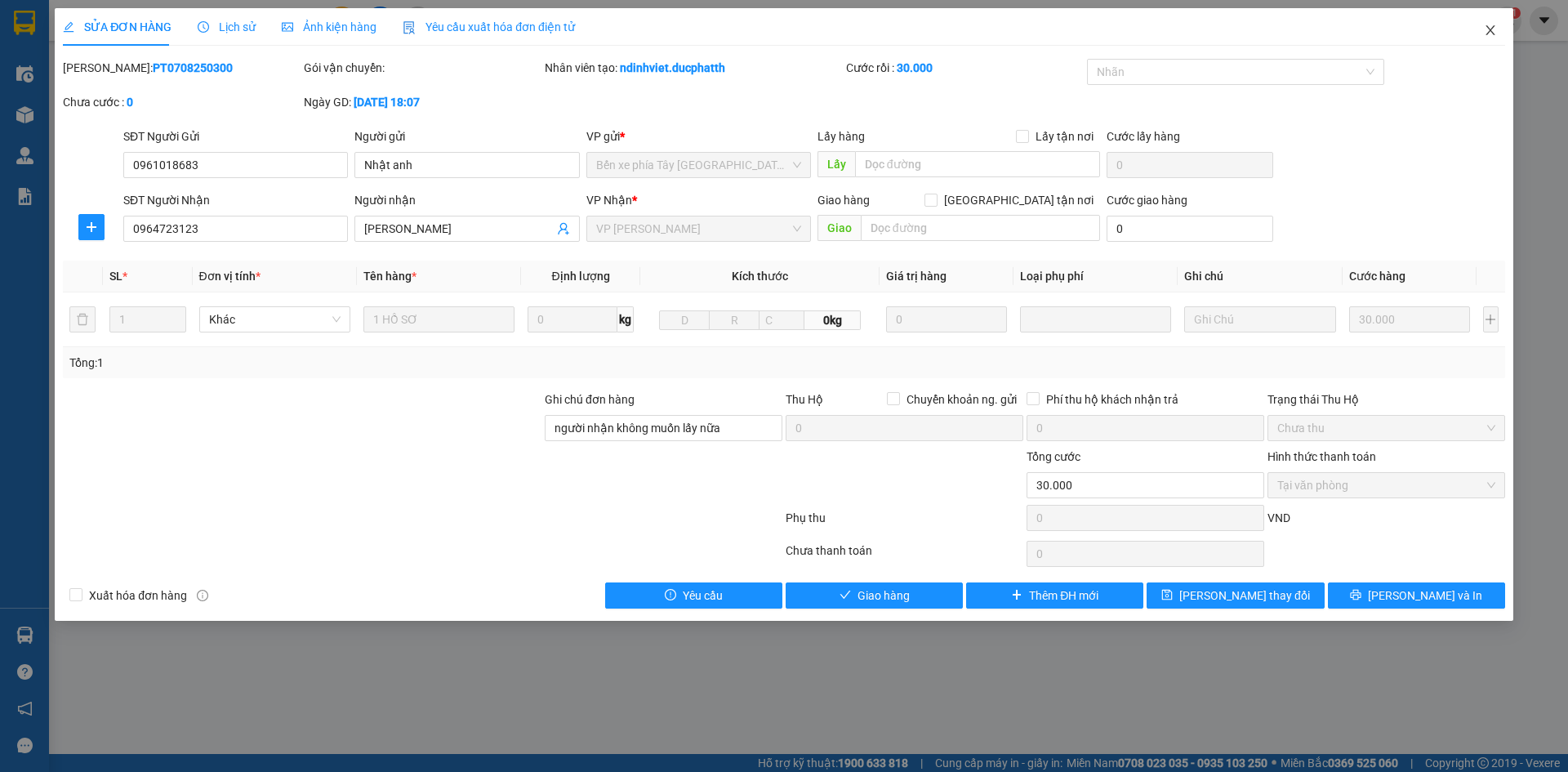
click at [1486, 29] on icon "close" at bounding box center [1491, 30] width 13 height 13
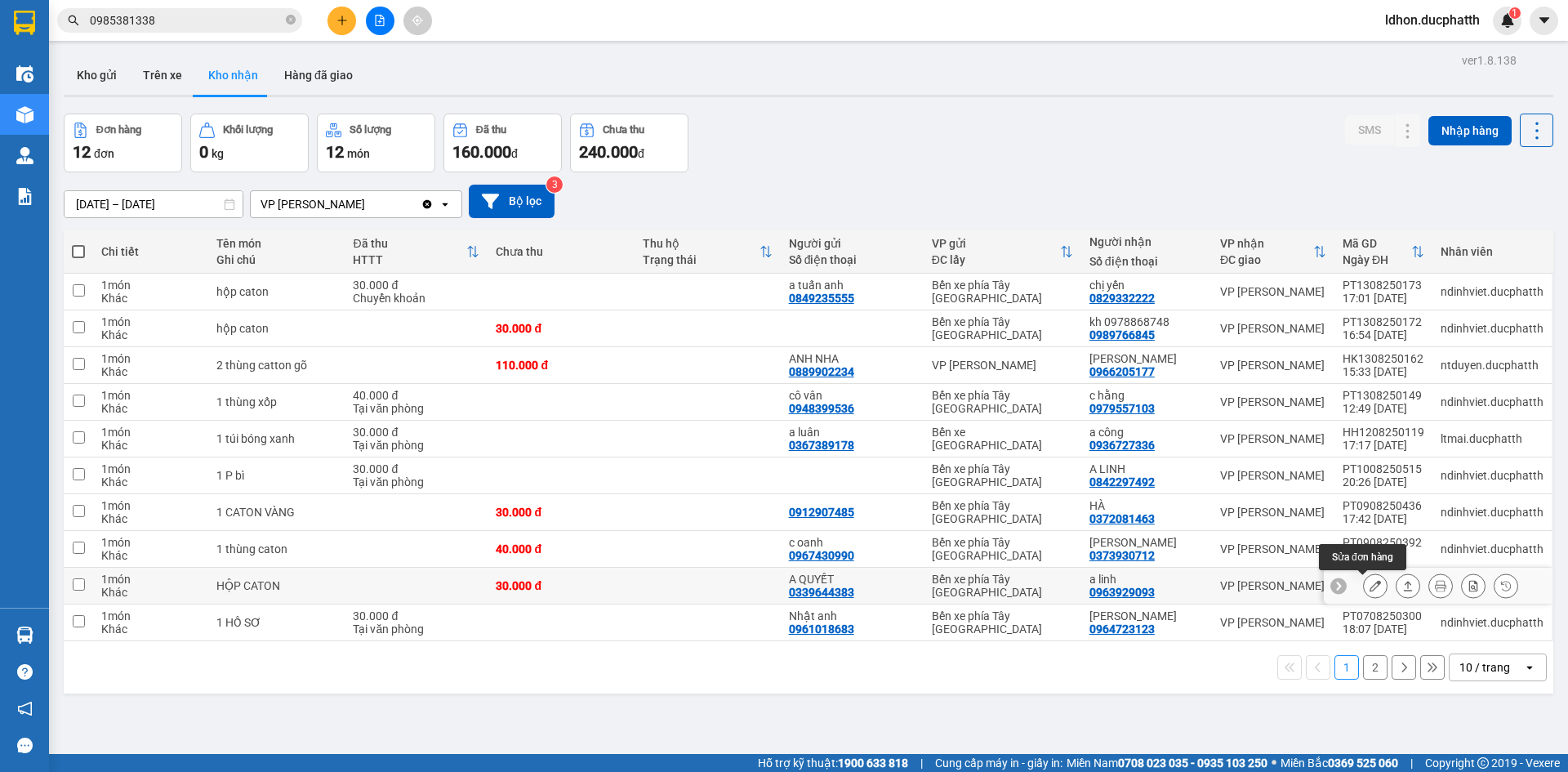
click at [1365, 585] on button at bounding box center [1376, 586] width 23 height 29
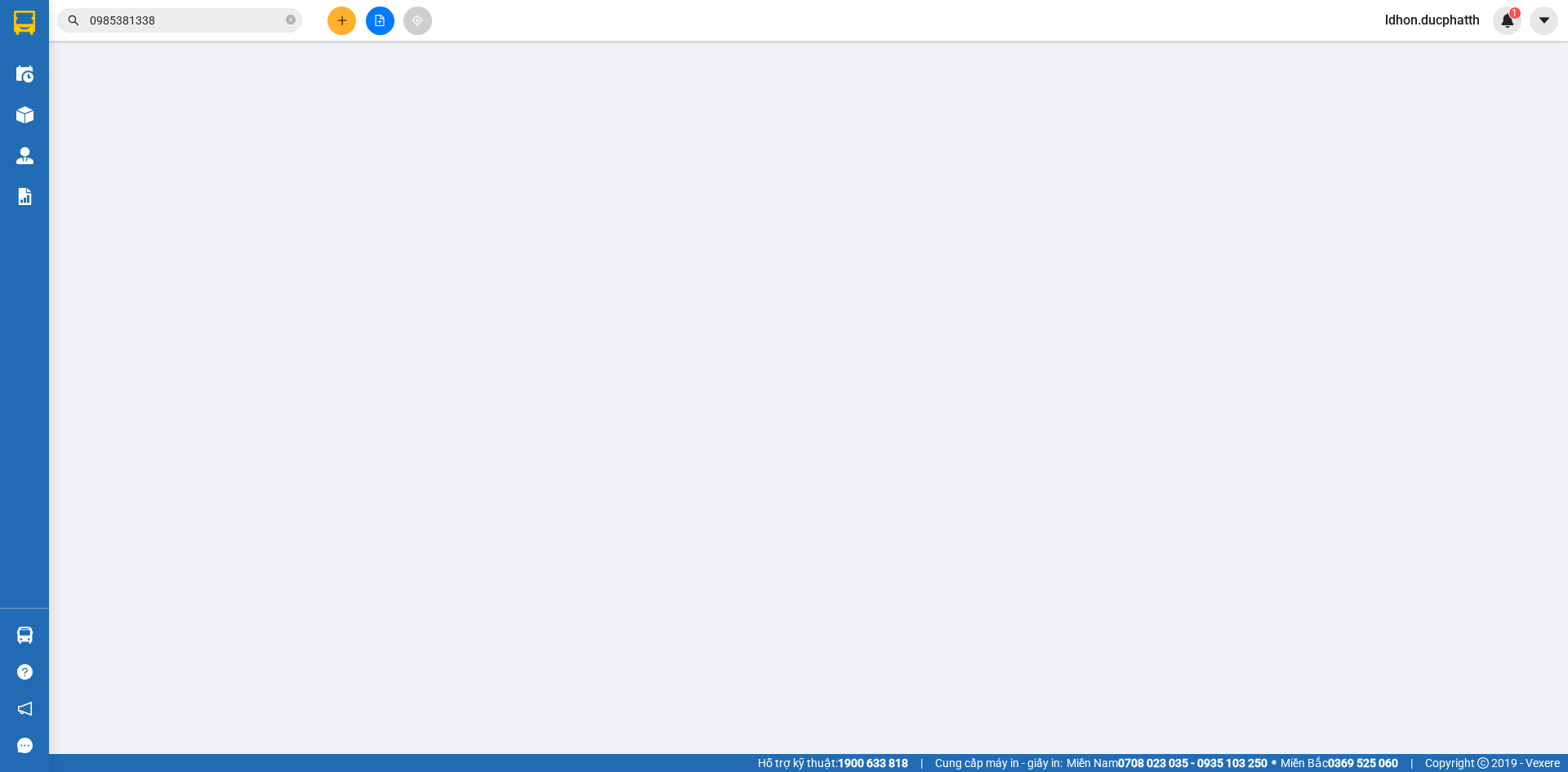
type input "0339644383"
type input "A QUYẾT"
type input "0963929093"
type input "a linh"
type input "30.000"
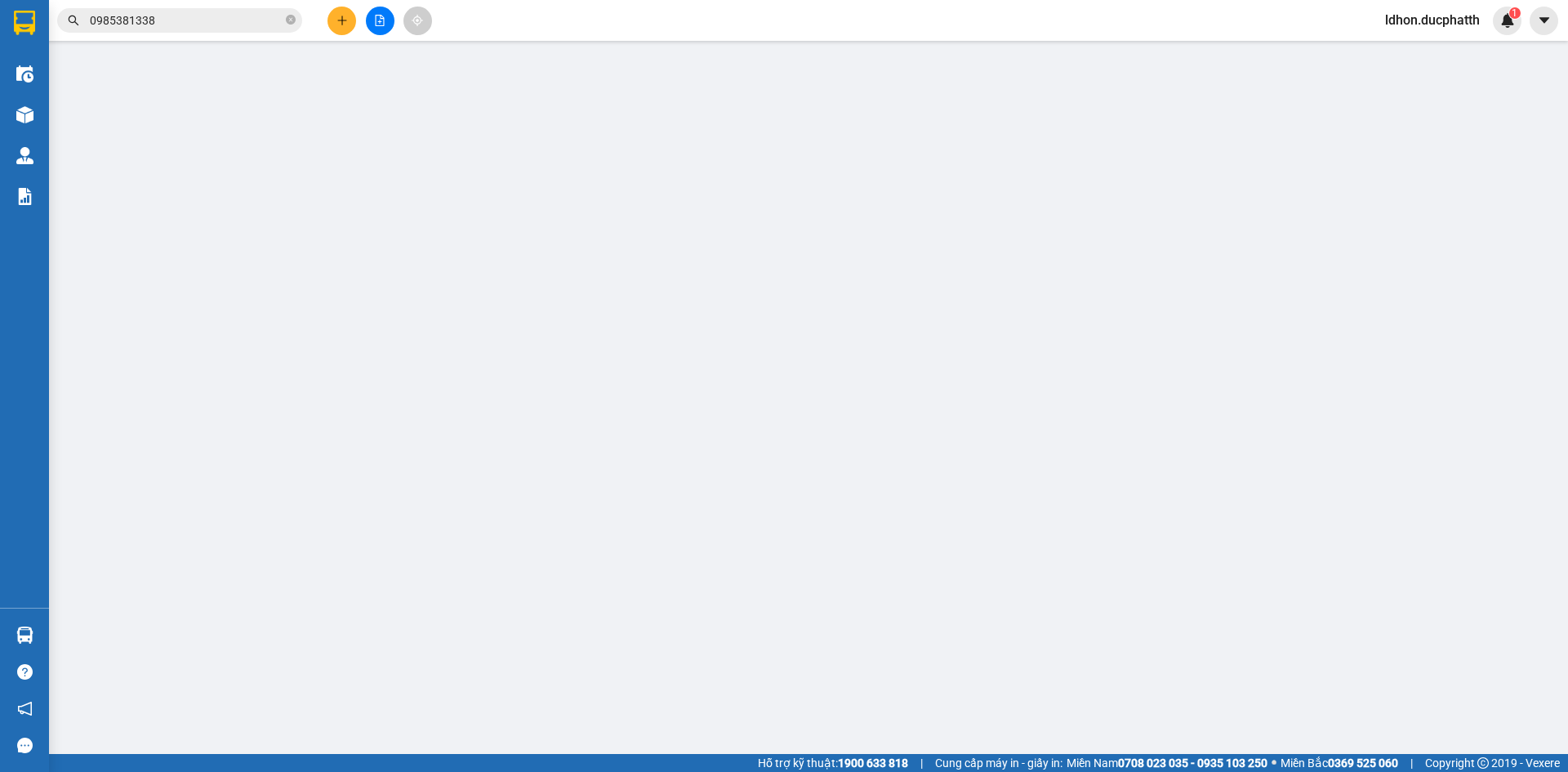
type input "30.000"
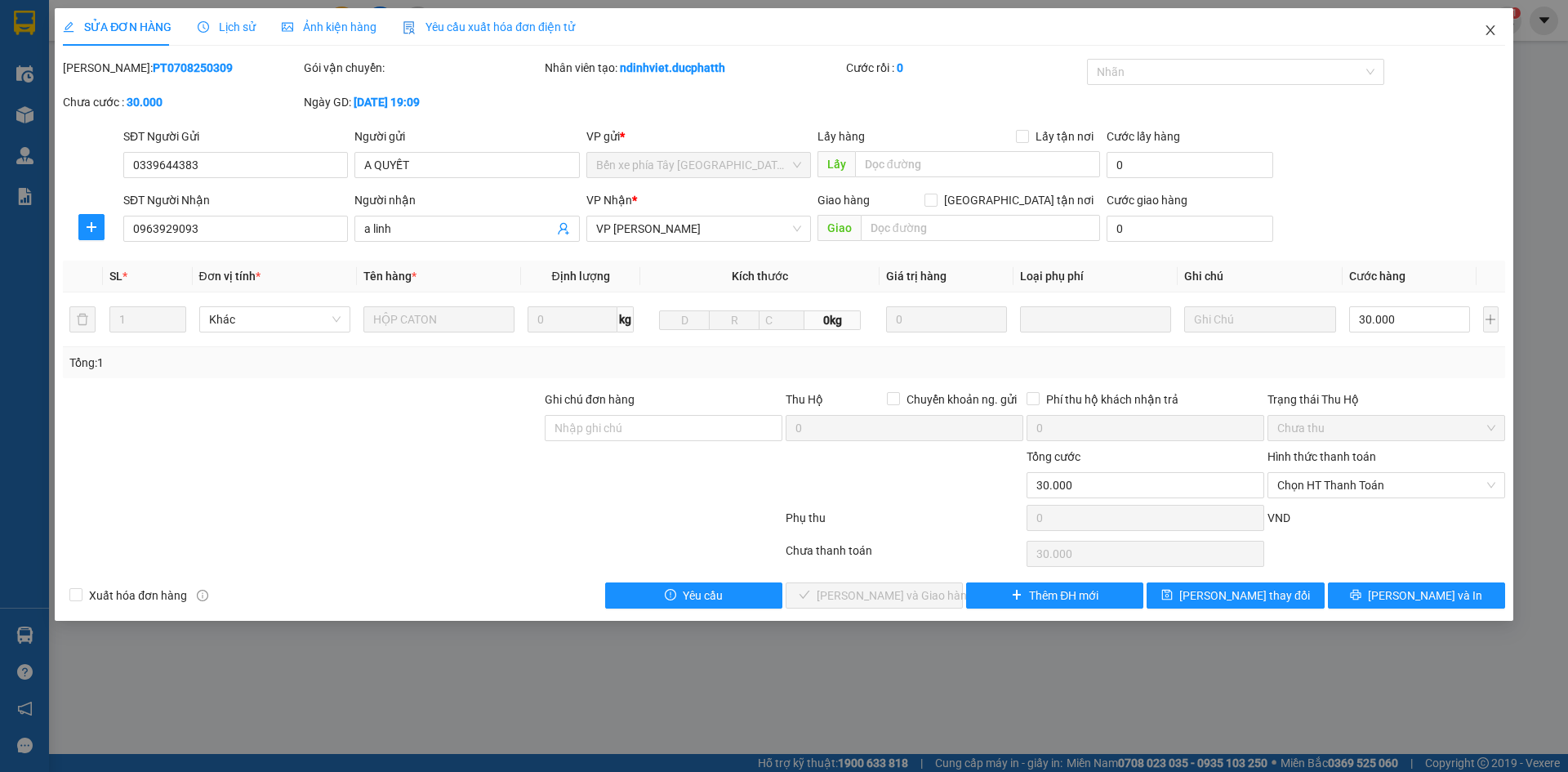
click at [1483, 29] on span "Close" at bounding box center [1490, 30] width 46 height 46
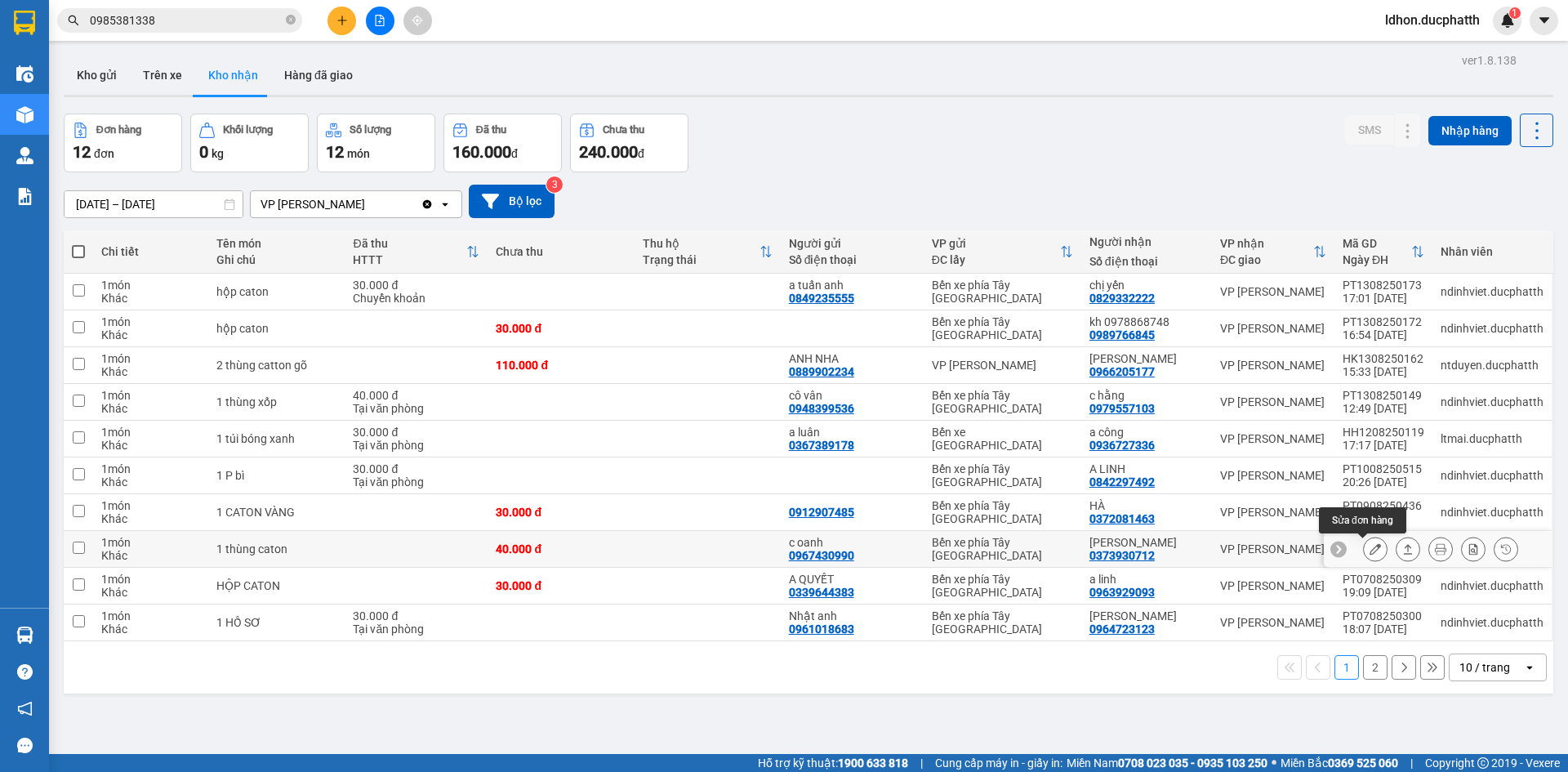
click at [1367, 560] on button at bounding box center [1376, 549] width 23 height 29
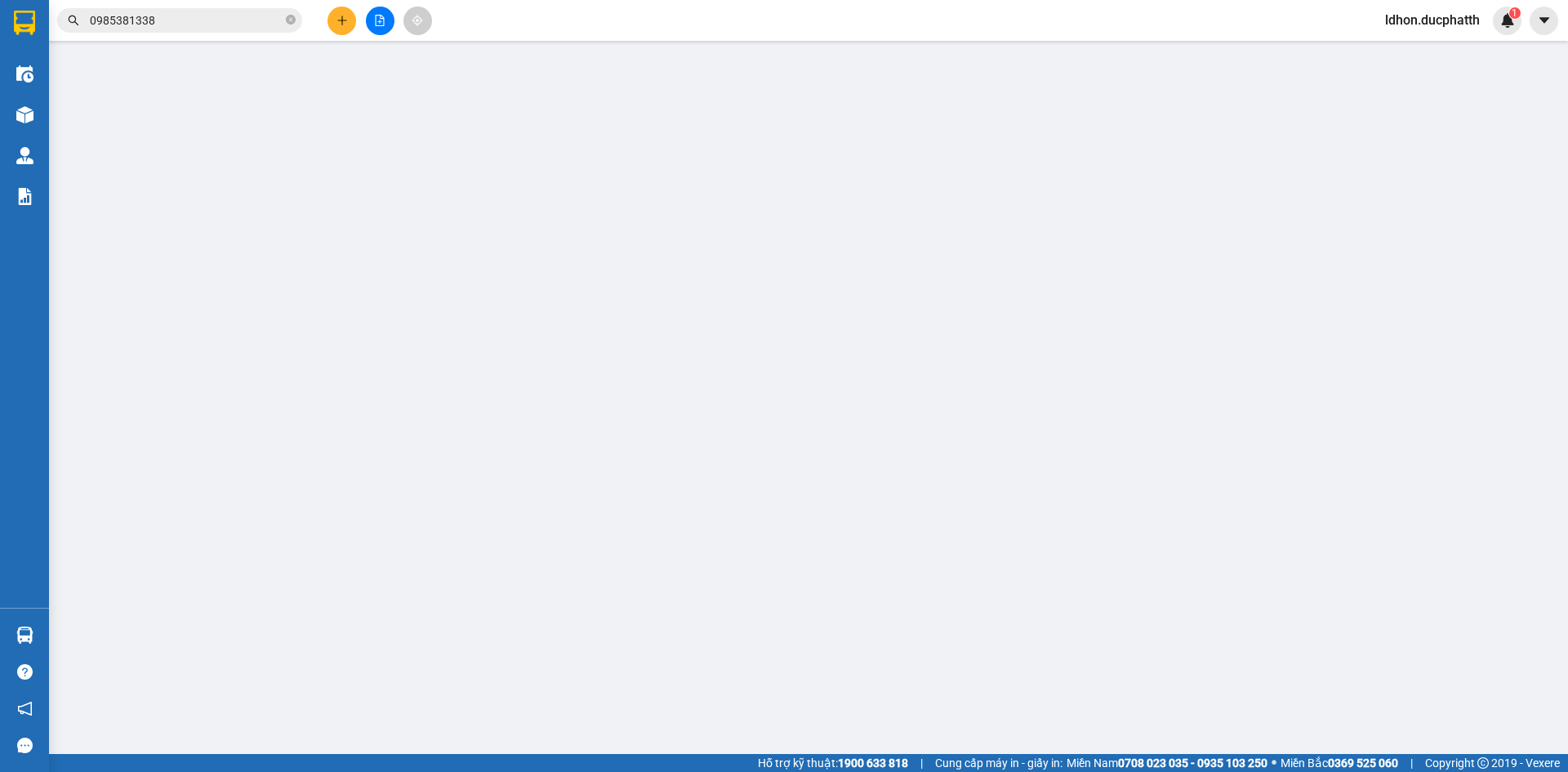
type input "0967430990"
type input "c oanh"
type input "0373930712"
type input "[PERSON_NAME]"
type input "khách báo đã tt ở đầu trong"
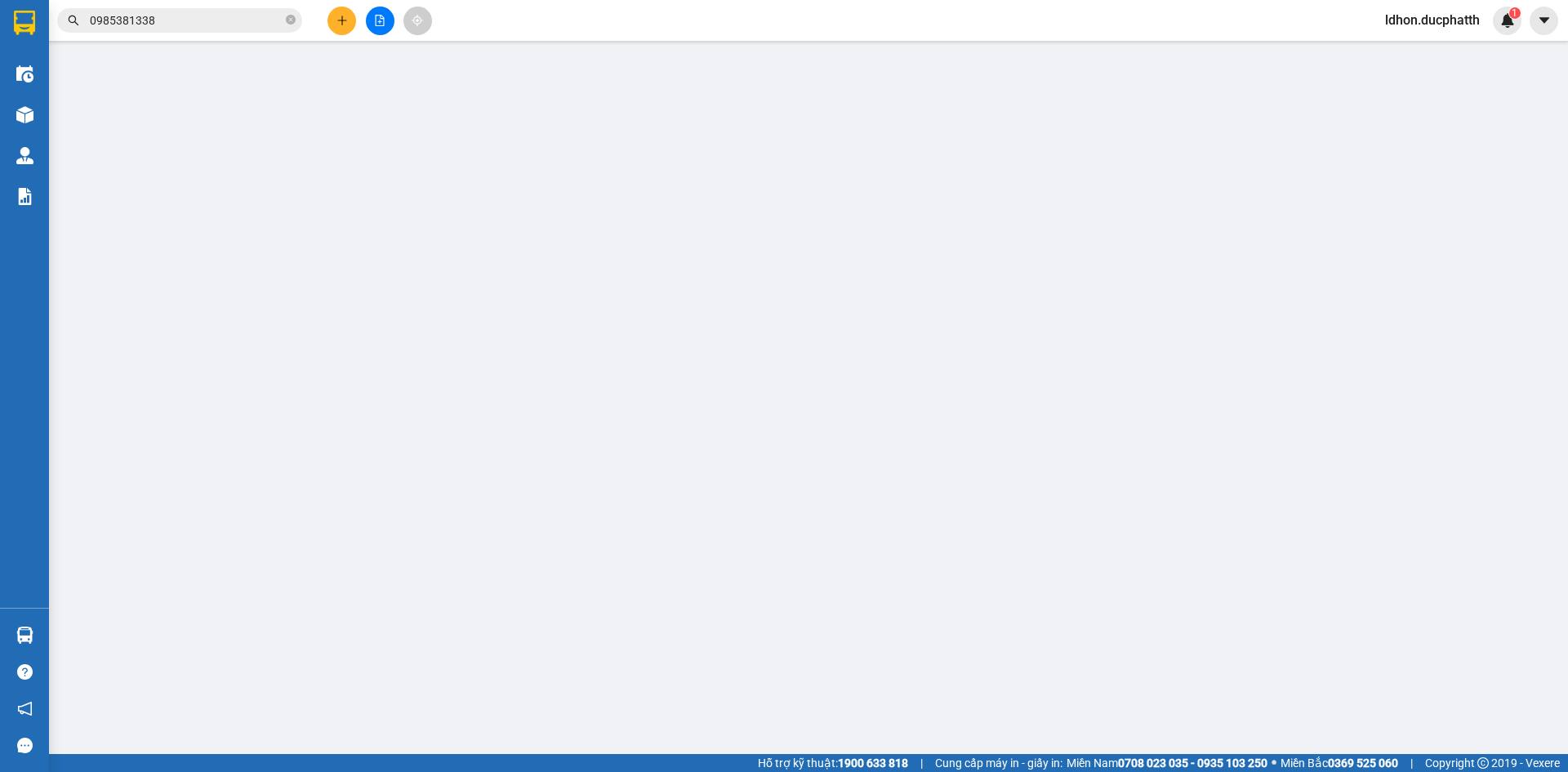
type input "40.000"
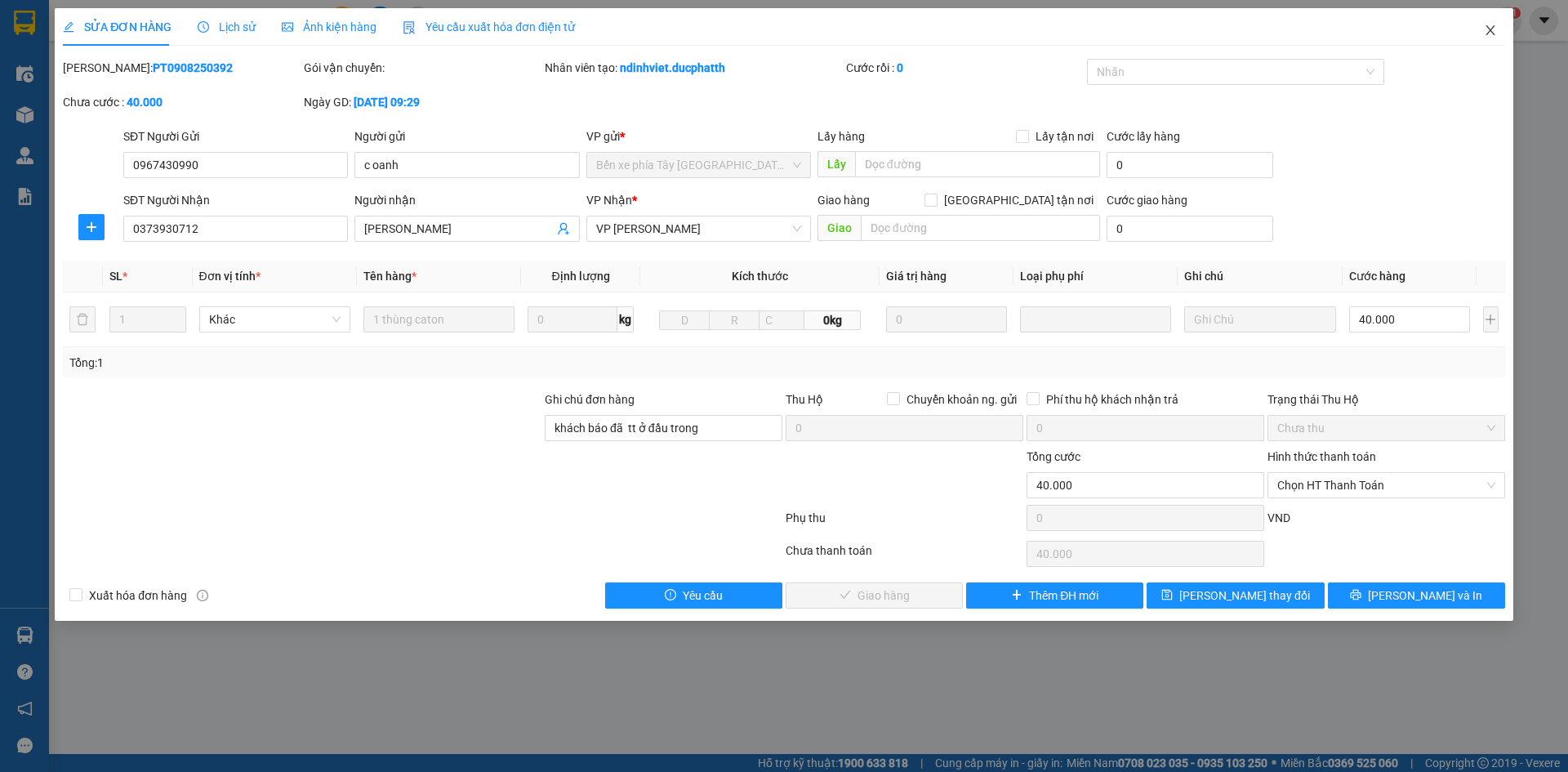
click at [1492, 30] on icon "close" at bounding box center [1490, 30] width 9 height 10
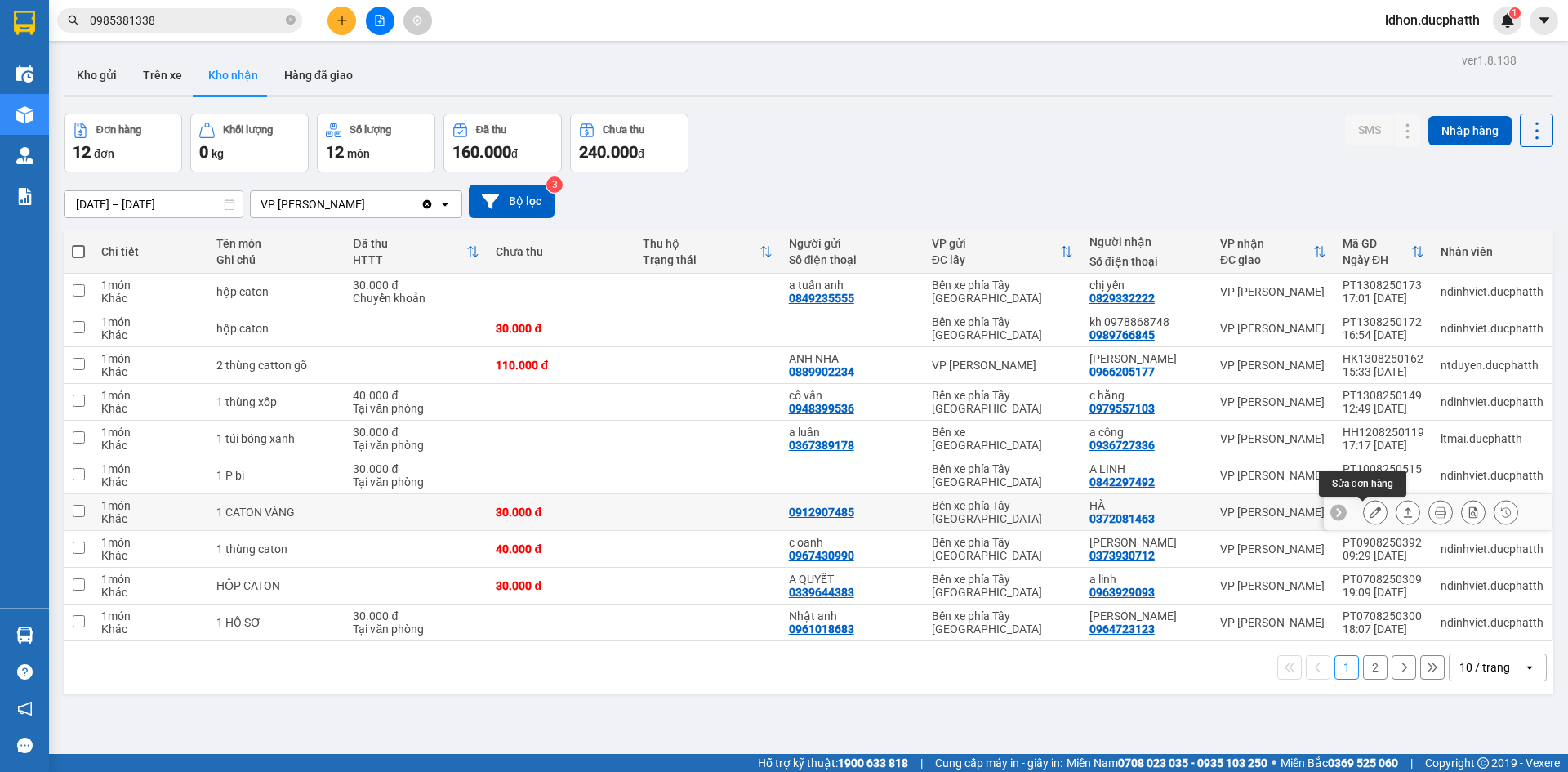
click at [1370, 511] on icon at bounding box center [1375, 511] width 12 height 12
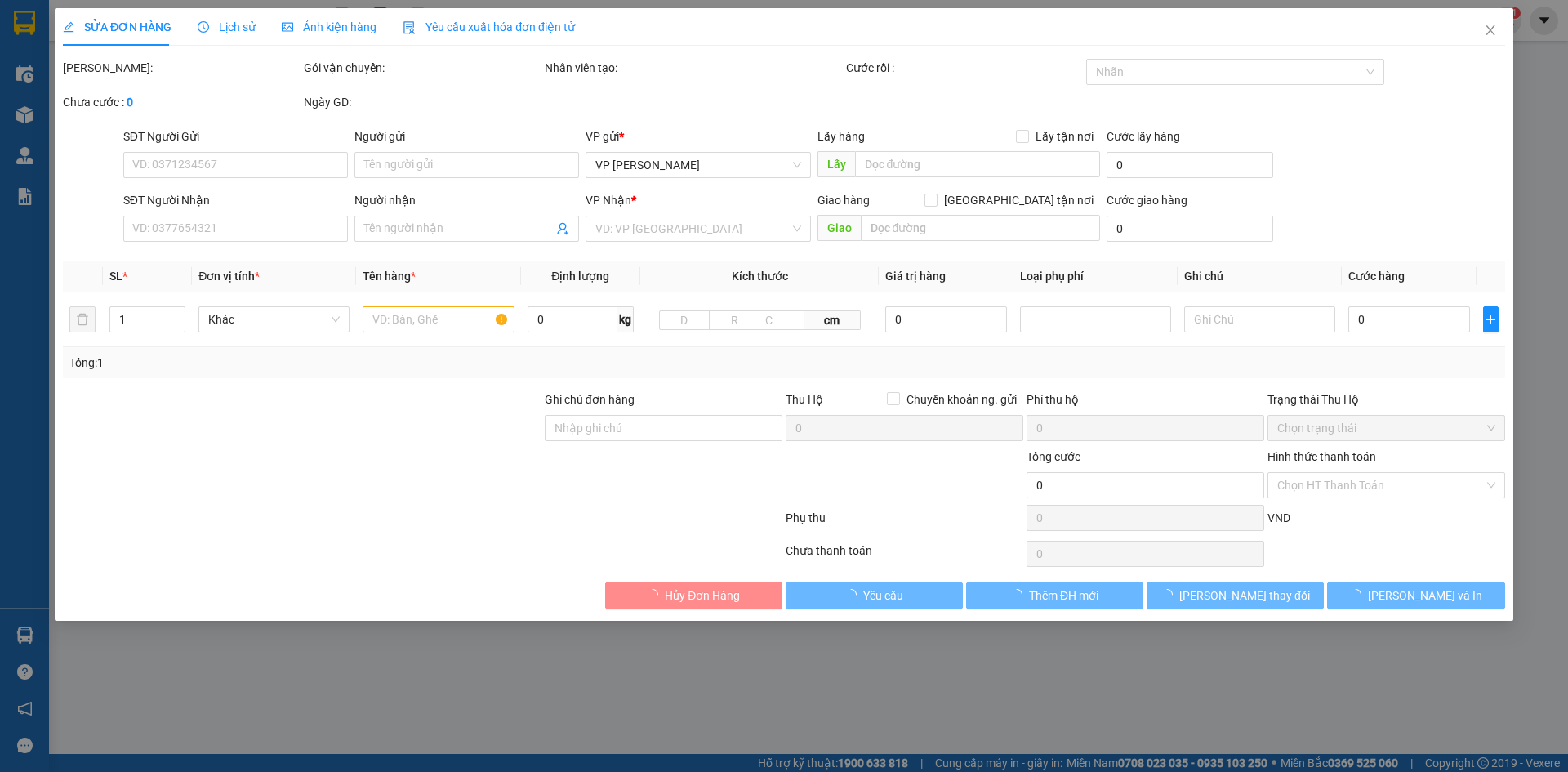
type input "0912907485"
type input "0372081463"
type input "HÀ"
type input "30.000"
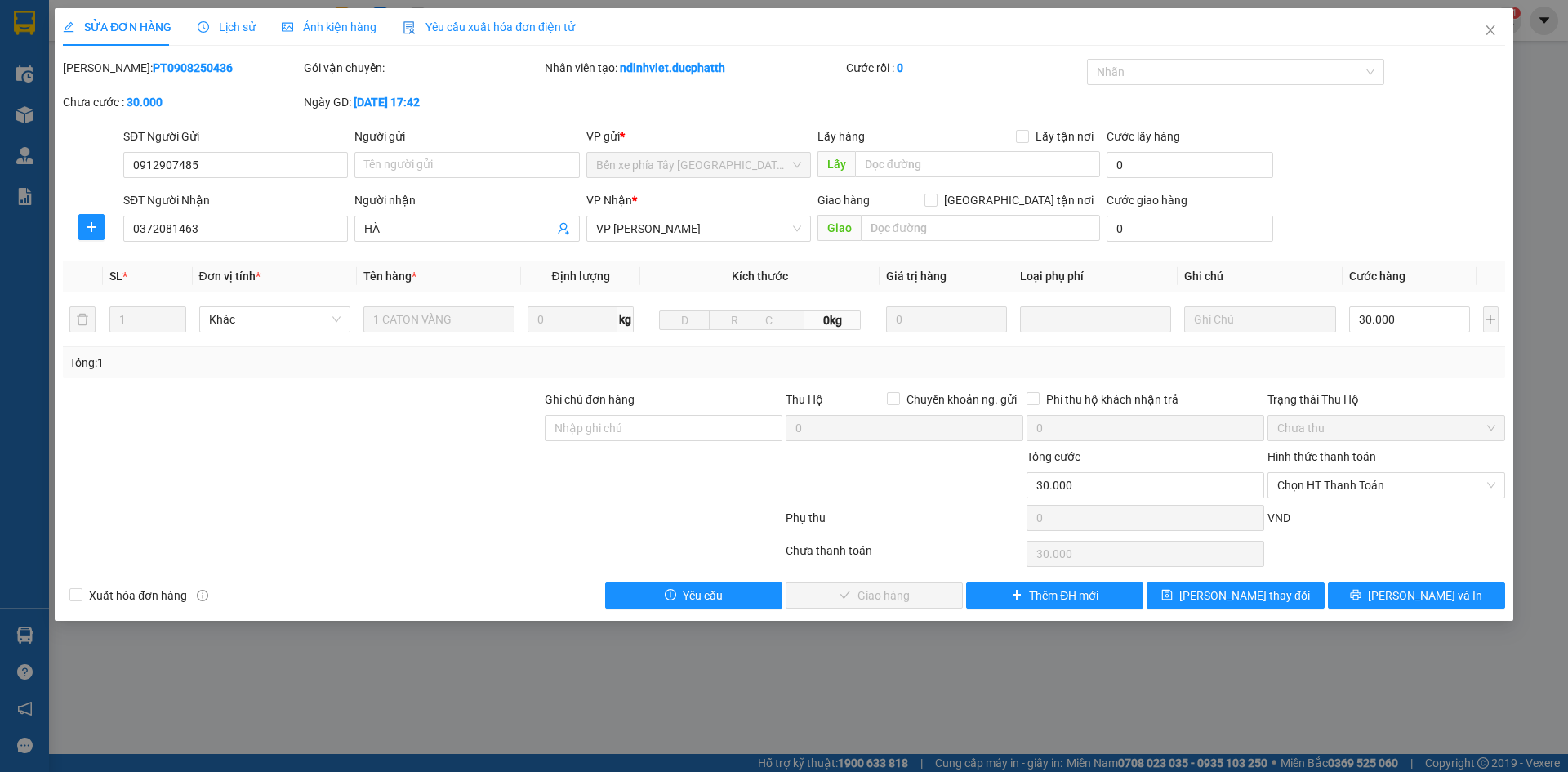
click at [228, 31] on span "Lịch sử" at bounding box center [227, 27] width 58 height 13
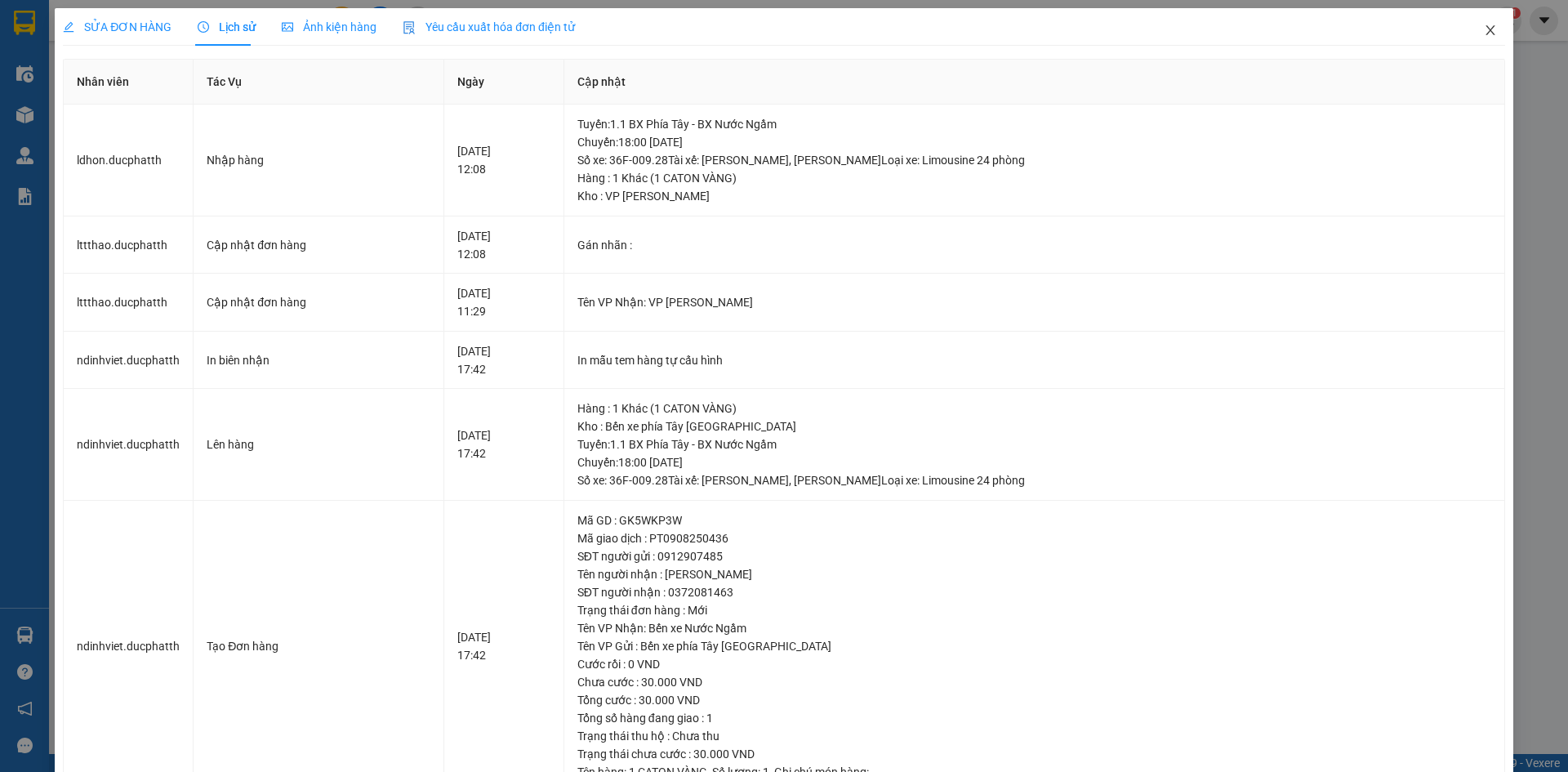
click at [1468, 30] on span "Close" at bounding box center [1490, 30] width 46 height 46
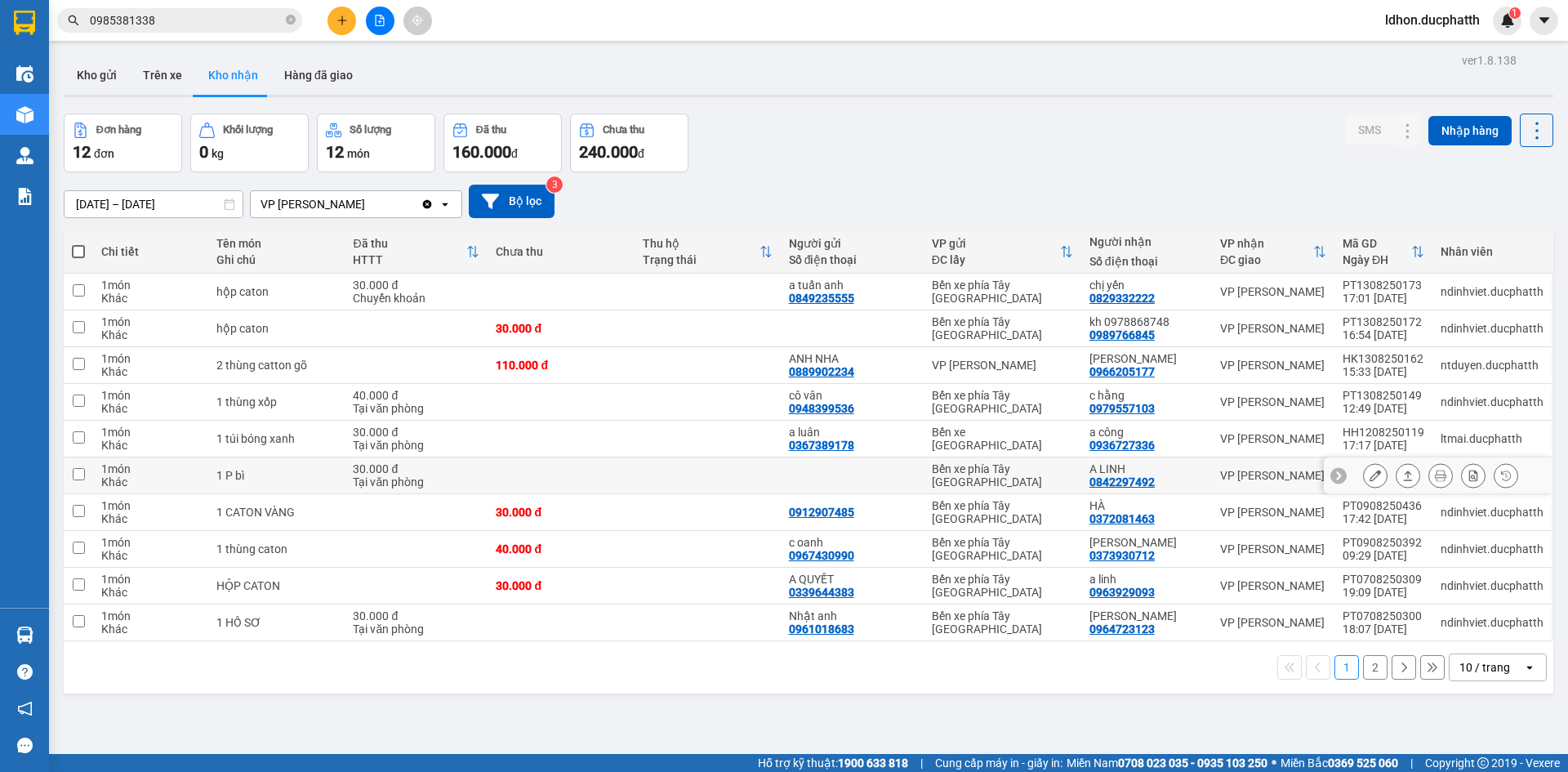
click at [1370, 480] on icon at bounding box center [1375, 475] width 12 height 12
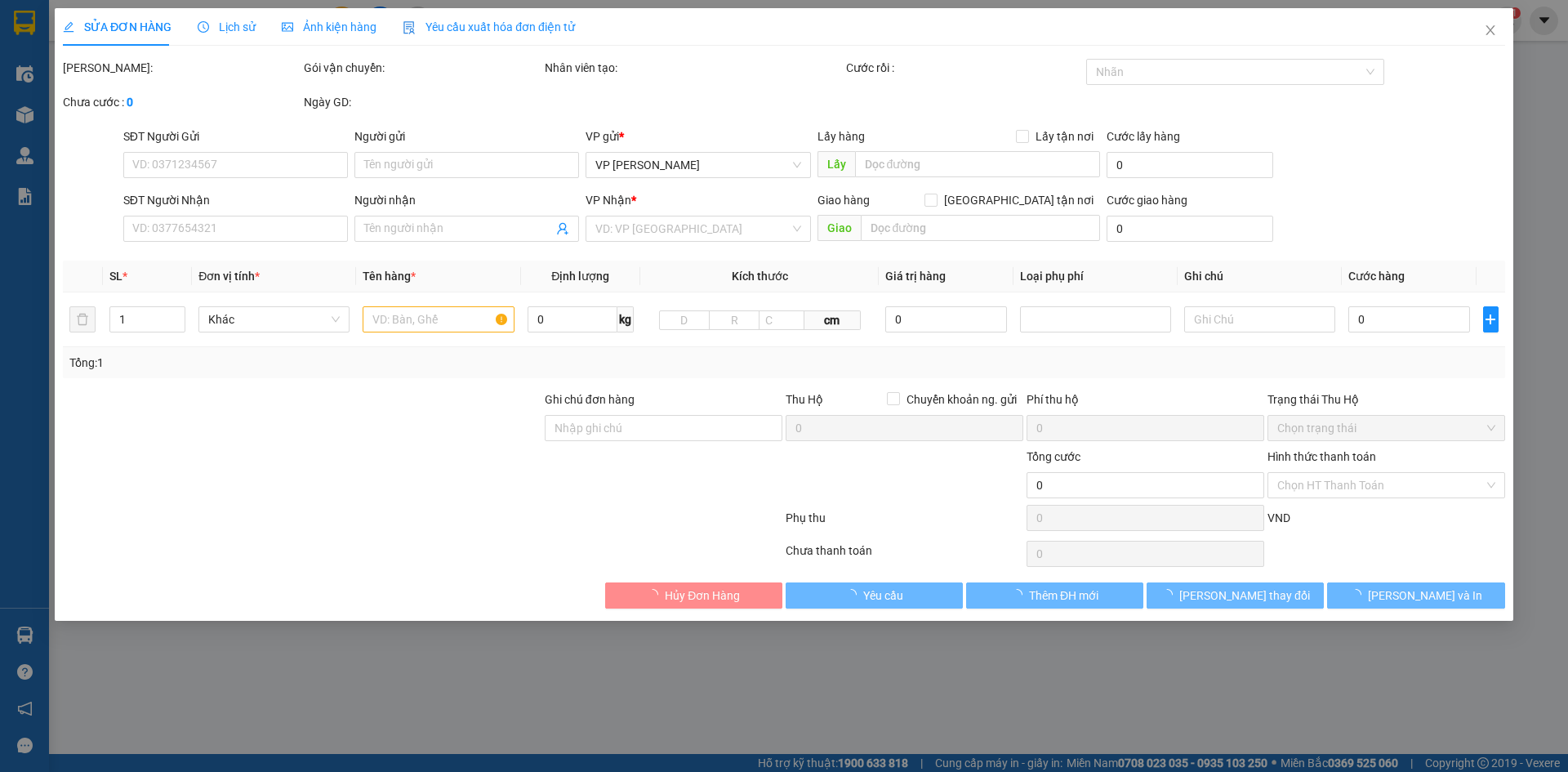
type input "0842297492"
type input "A LINH"
type input "30.000"
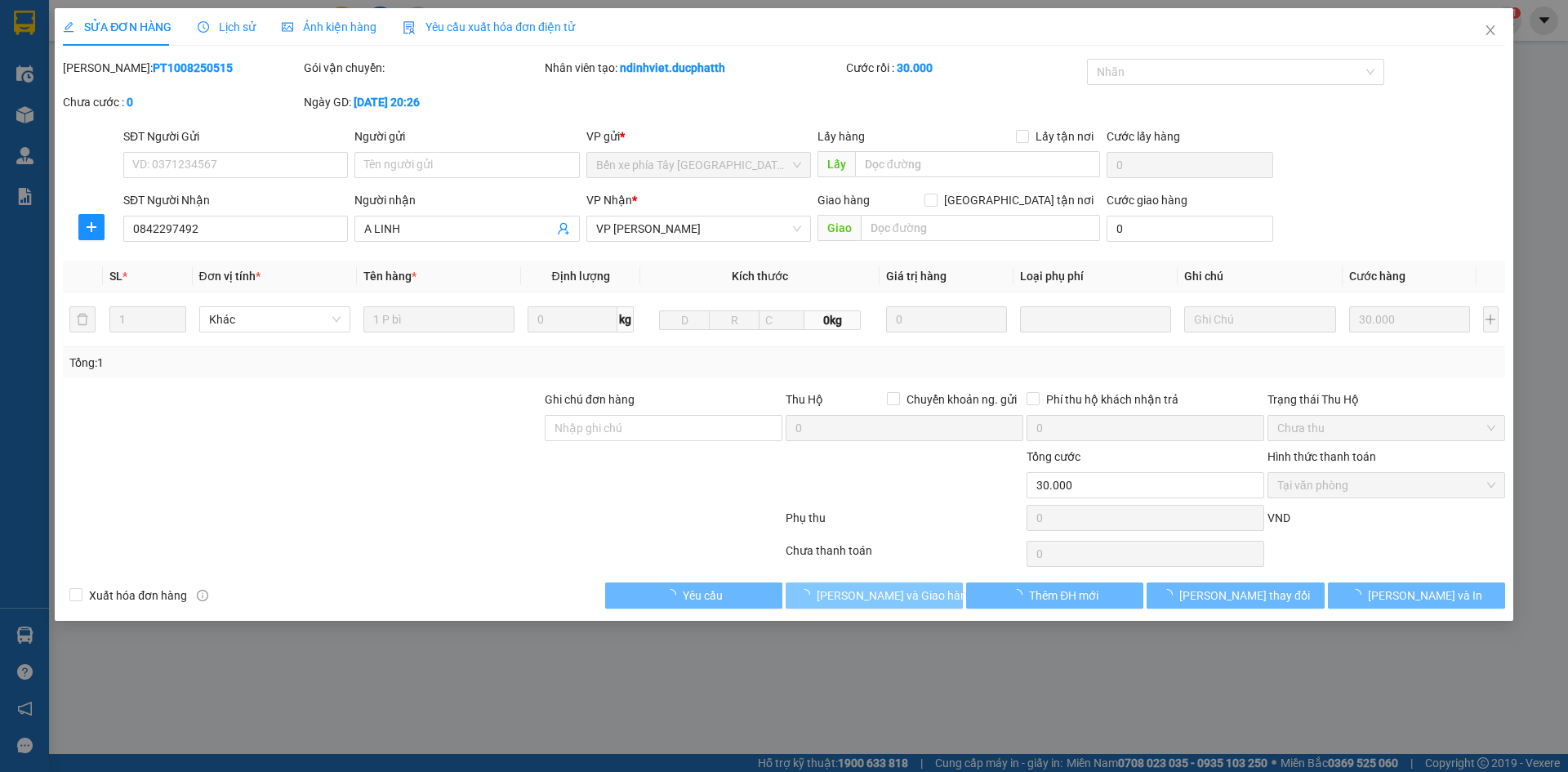
click at [900, 599] on span "[PERSON_NAME] và Giao hàng" at bounding box center [895, 596] width 157 height 18
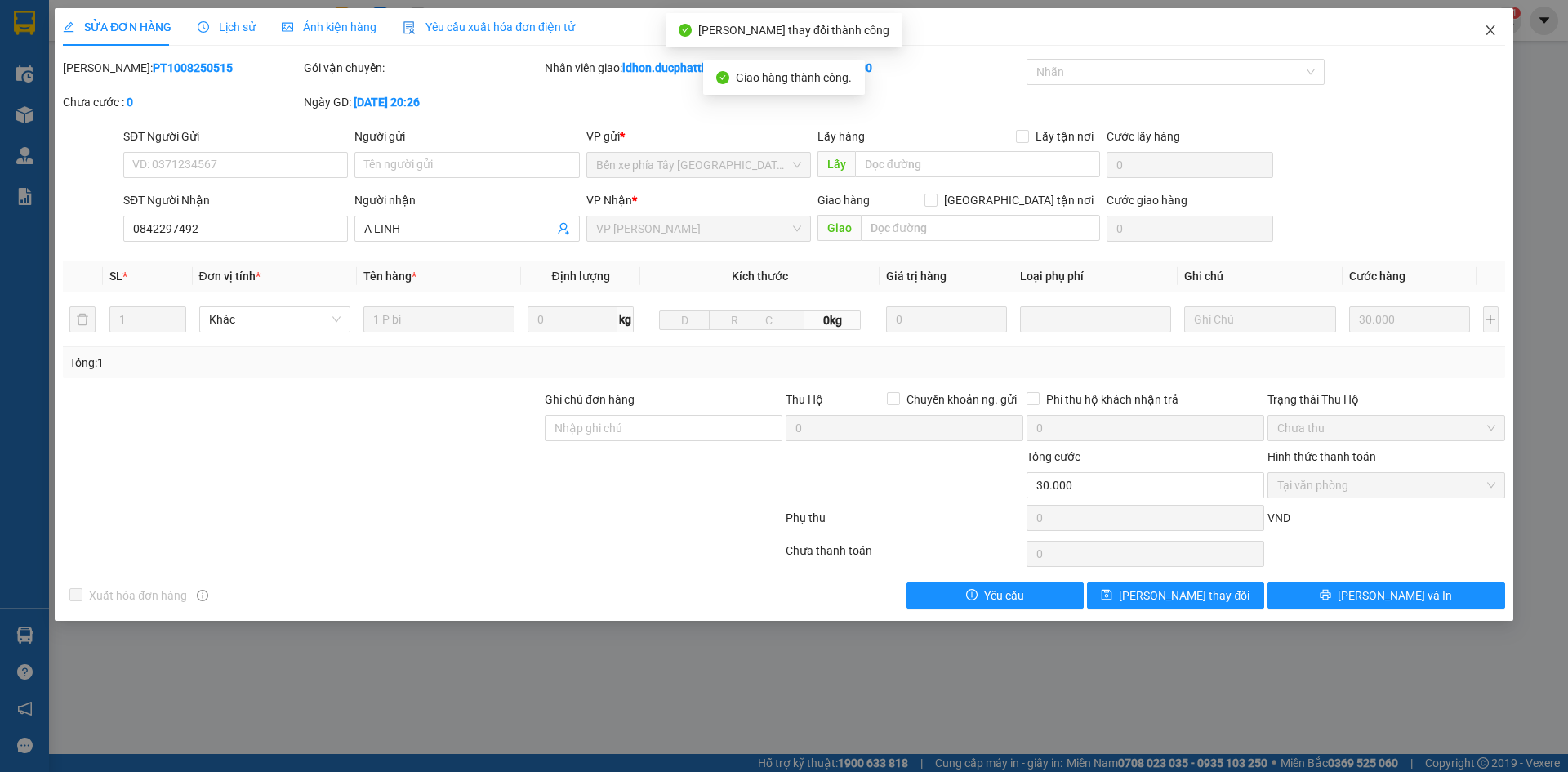
click at [1489, 32] on icon "close" at bounding box center [1490, 30] width 9 height 10
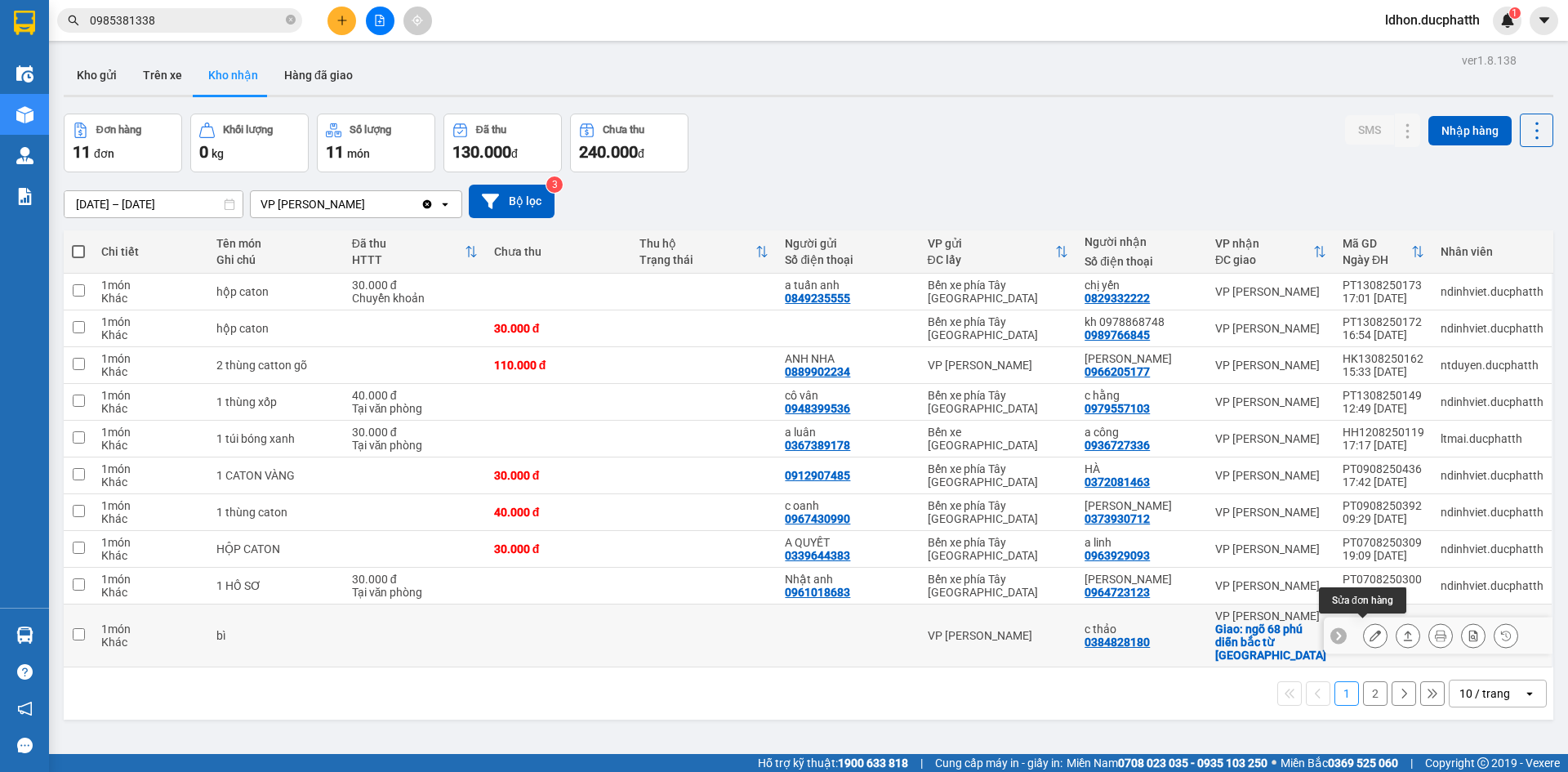
click at [1370, 633] on icon at bounding box center [1375, 635] width 12 height 12
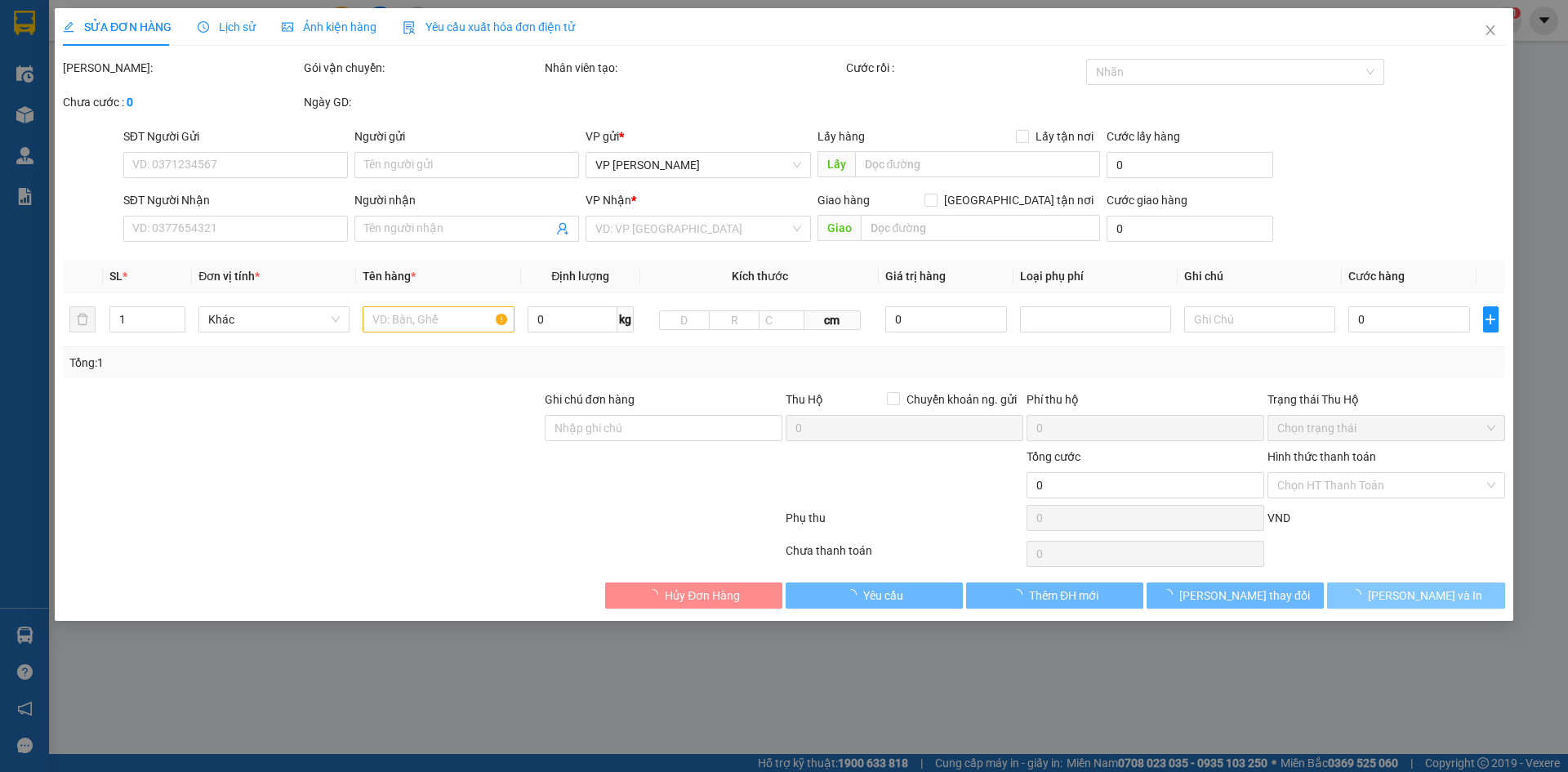
type input "0384828180"
type input "c thảo"
checkbox input "true"
type input "ngõ 68 phú diễn bắc từ [GEOGRAPHIC_DATA]"
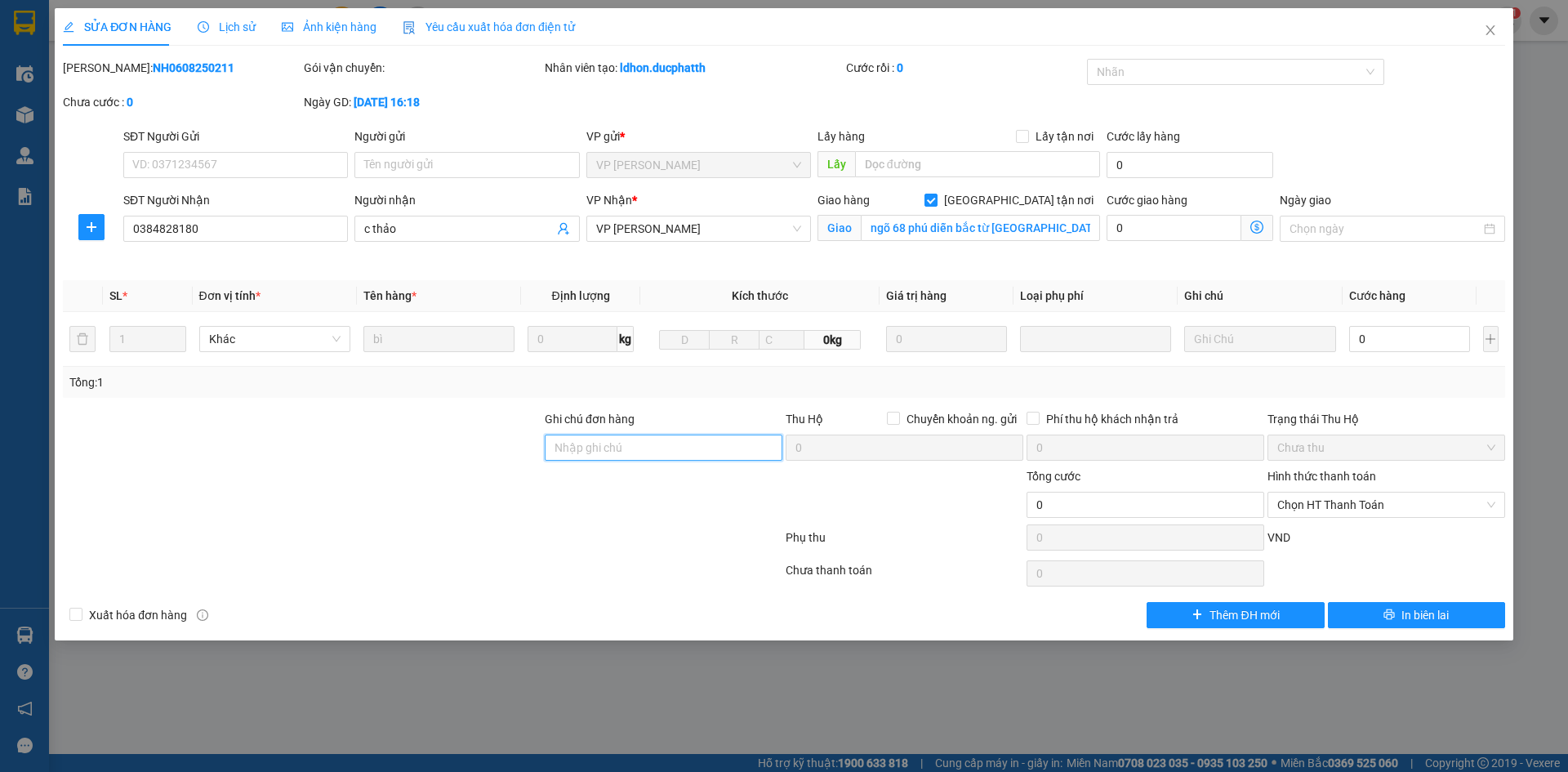
click at [650, 446] on input "Ghi chú đơn hàng" at bounding box center [663, 447] width 237 height 26
click at [1346, 502] on span "Chọn HT Thanh Toán" at bounding box center [1386, 504] width 218 height 24
type input "hàng ship đã giao"
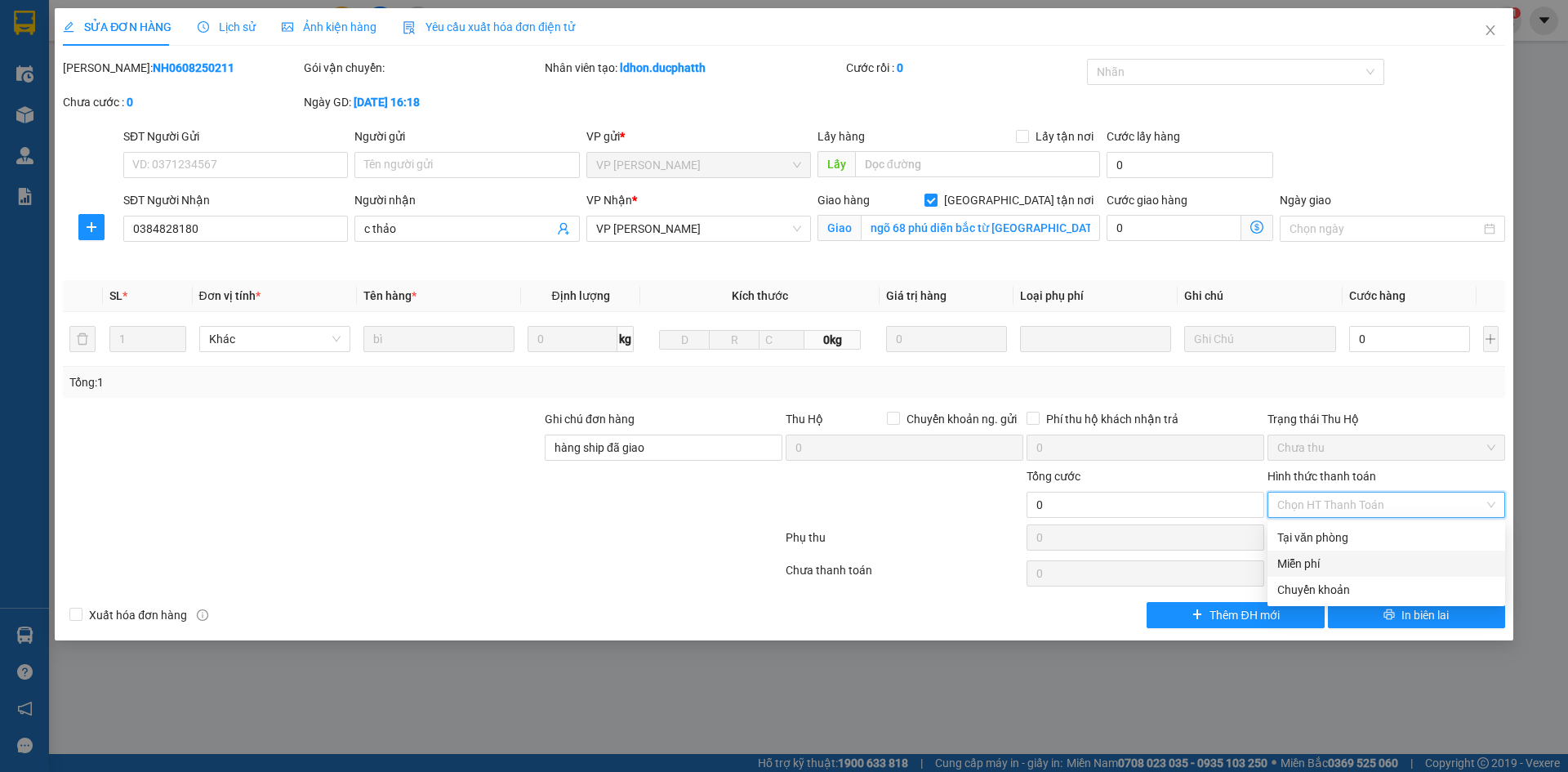
click at [1328, 560] on div "Miễn phí" at bounding box center [1386, 563] width 218 height 18
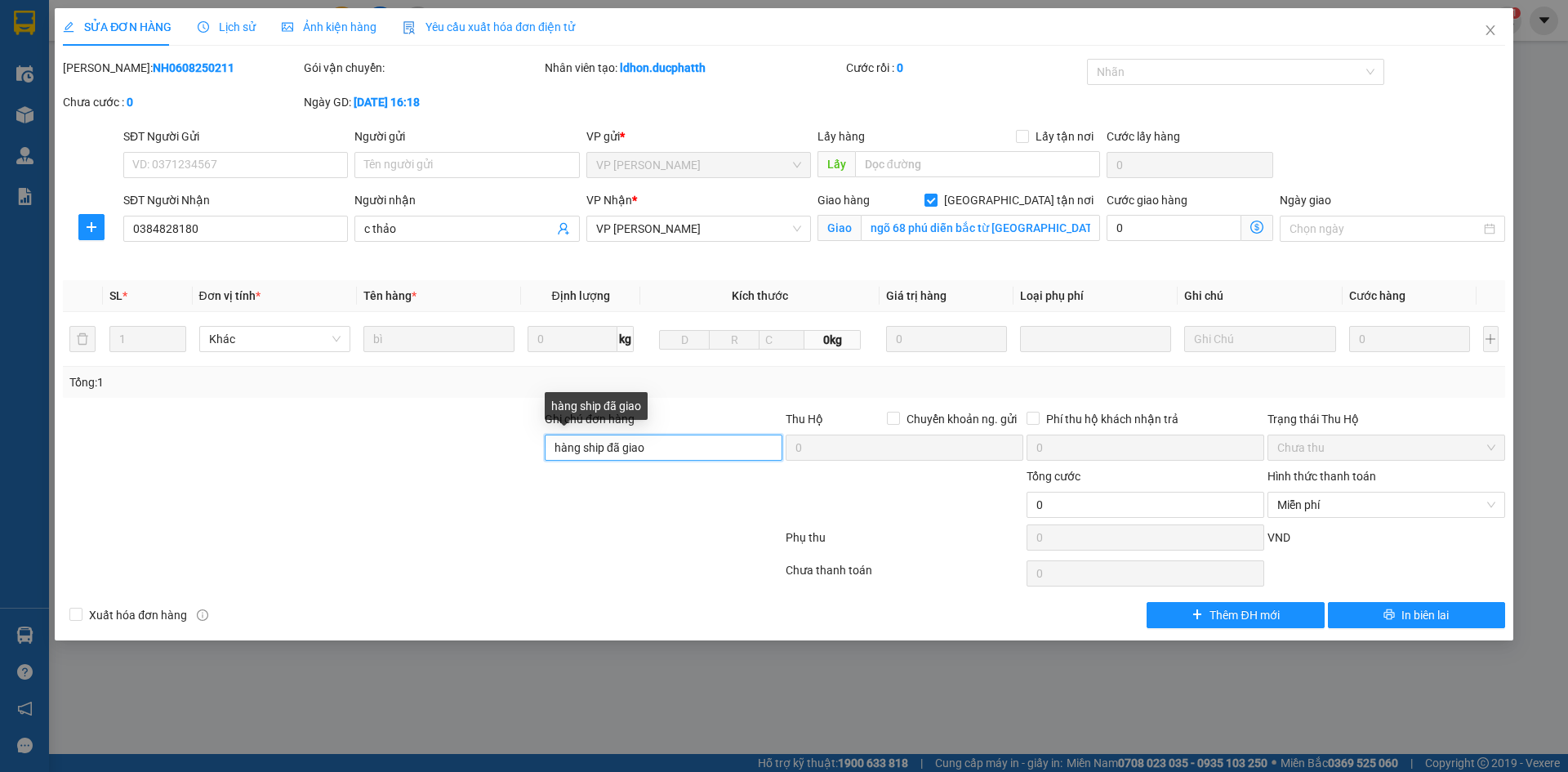
click at [712, 455] on input "hàng ship đã giao" at bounding box center [663, 447] width 237 height 26
click at [1480, 32] on span "Close" at bounding box center [1490, 30] width 46 height 46
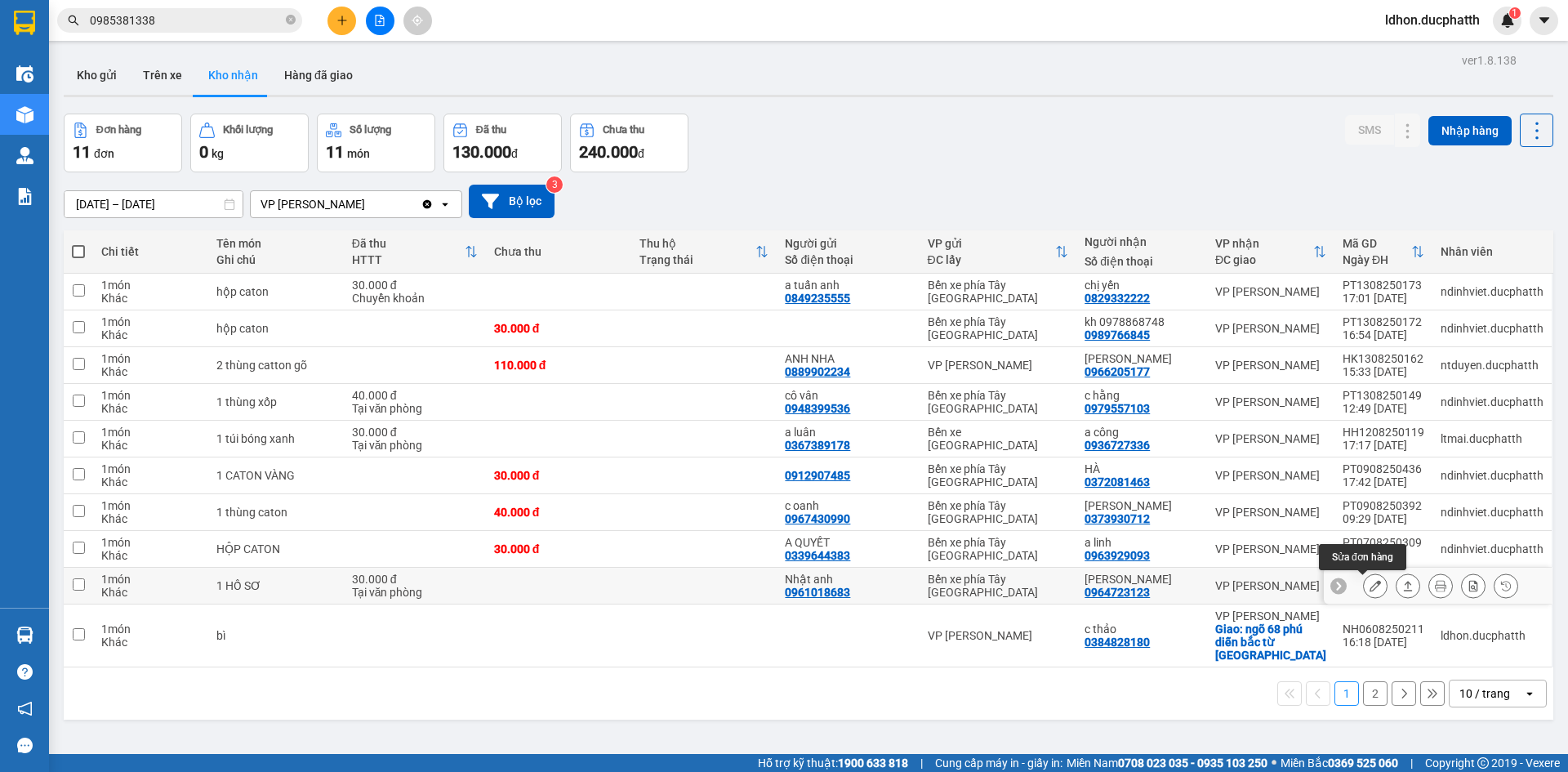
click at [1372, 588] on button at bounding box center [1376, 586] width 23 height 29
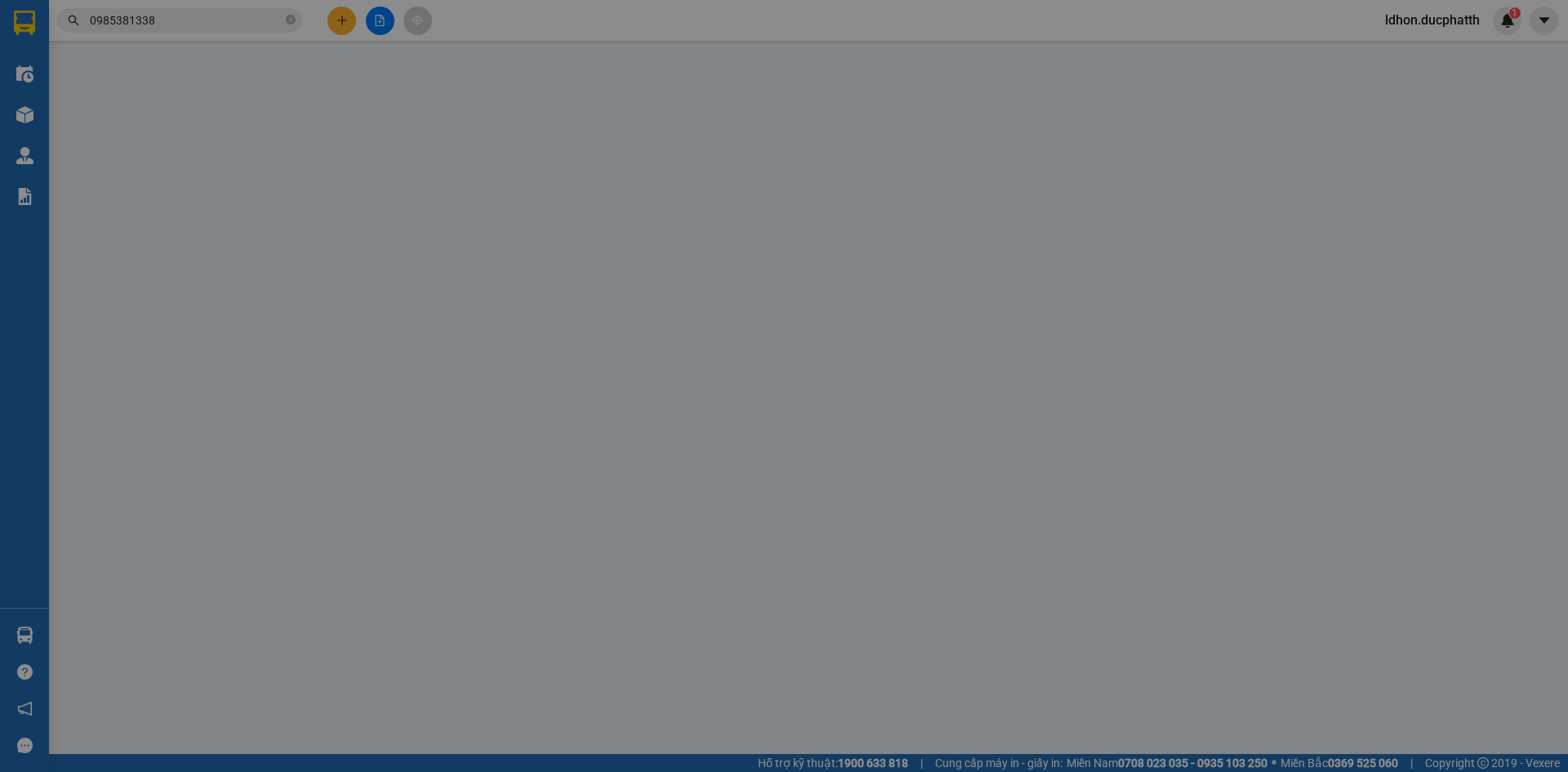
type input "0961018683"
type input "Nhật anh"
type input "0964723123"
type input "[PERSON_NAME]"
type input "người nhận không muốn lấy nữa"
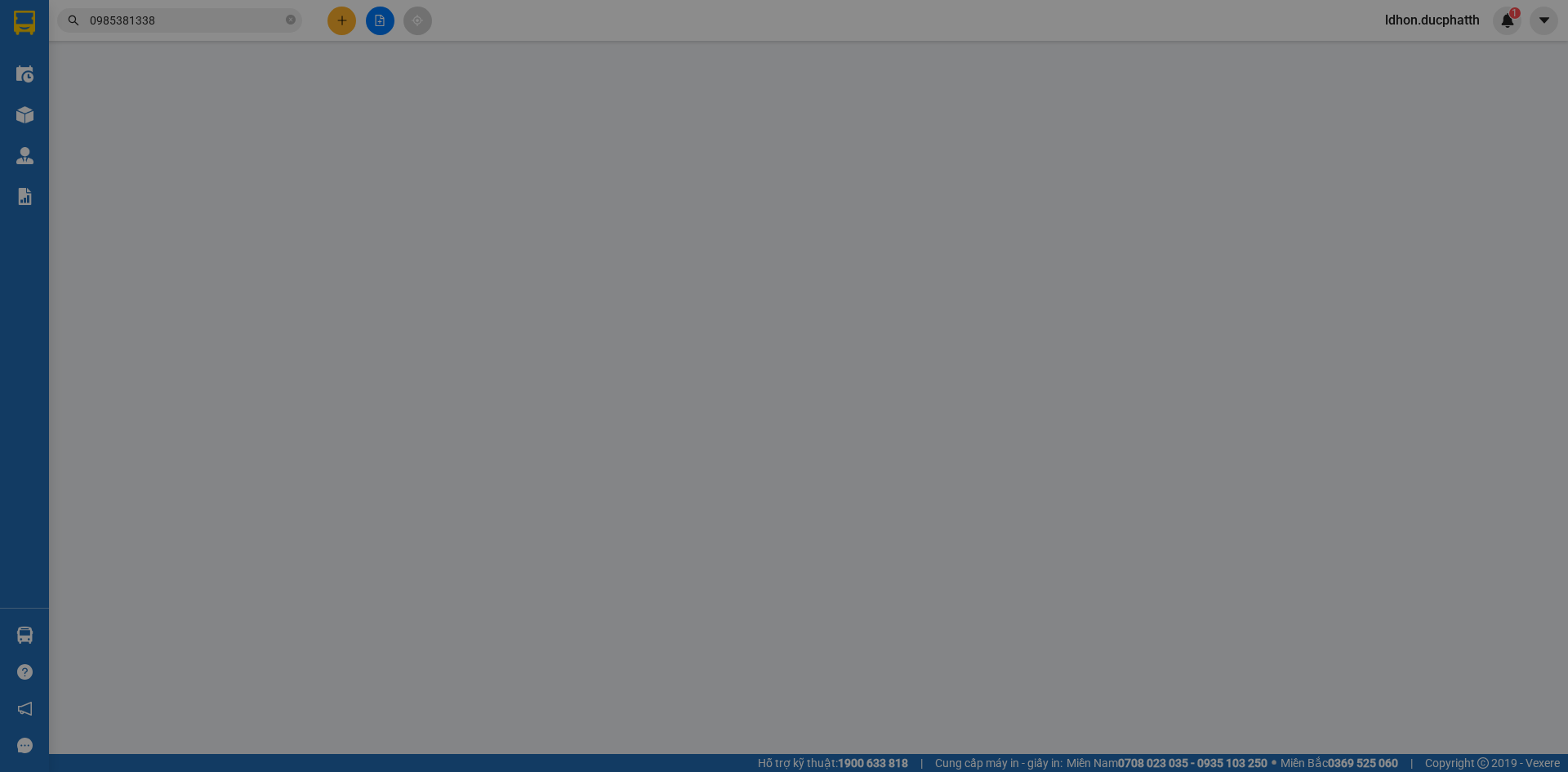
type input "30.000"
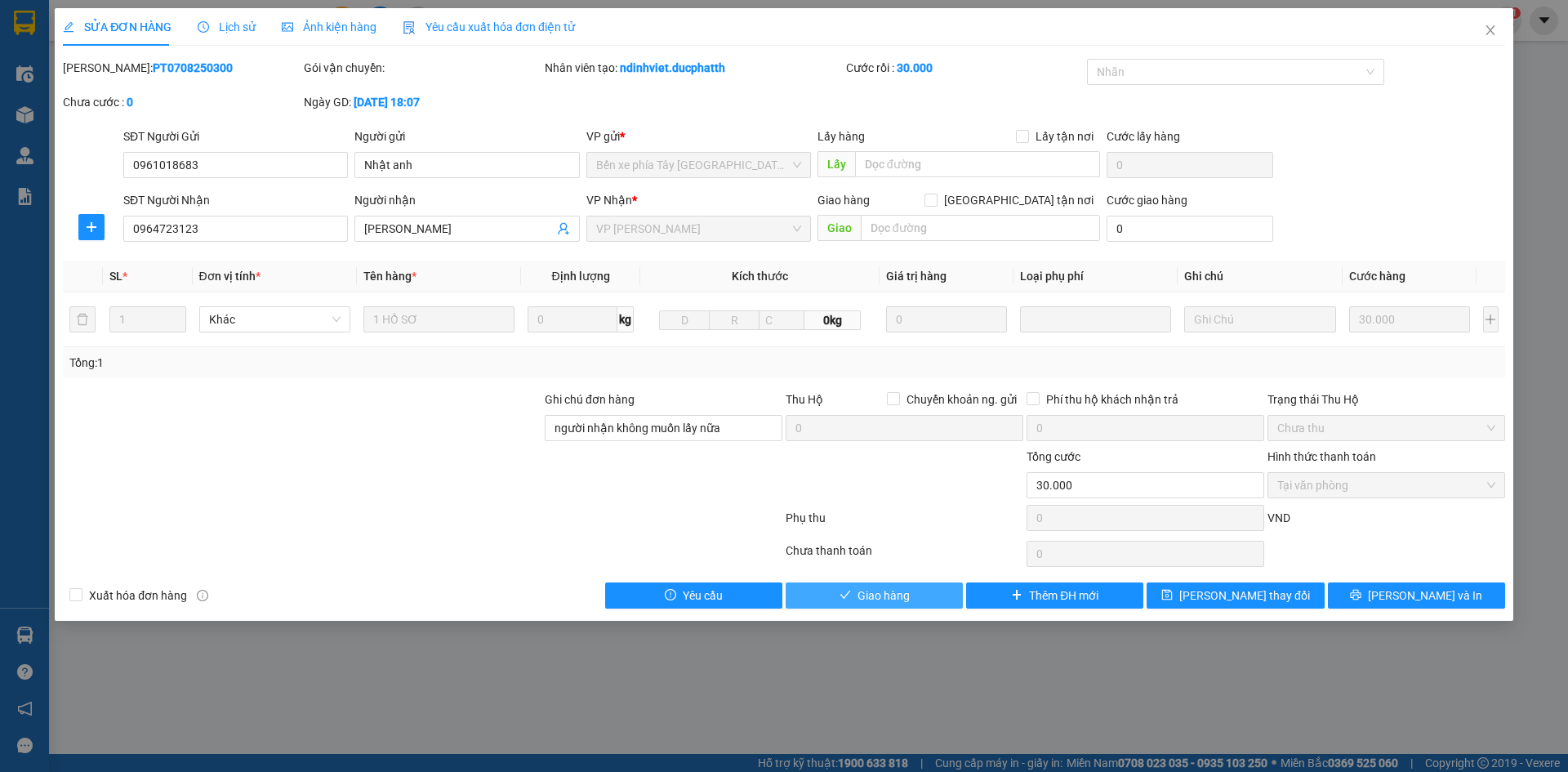
click at [900, 596] on span "Giao hàng" at bounding box center [883, 596] width 52 height 18
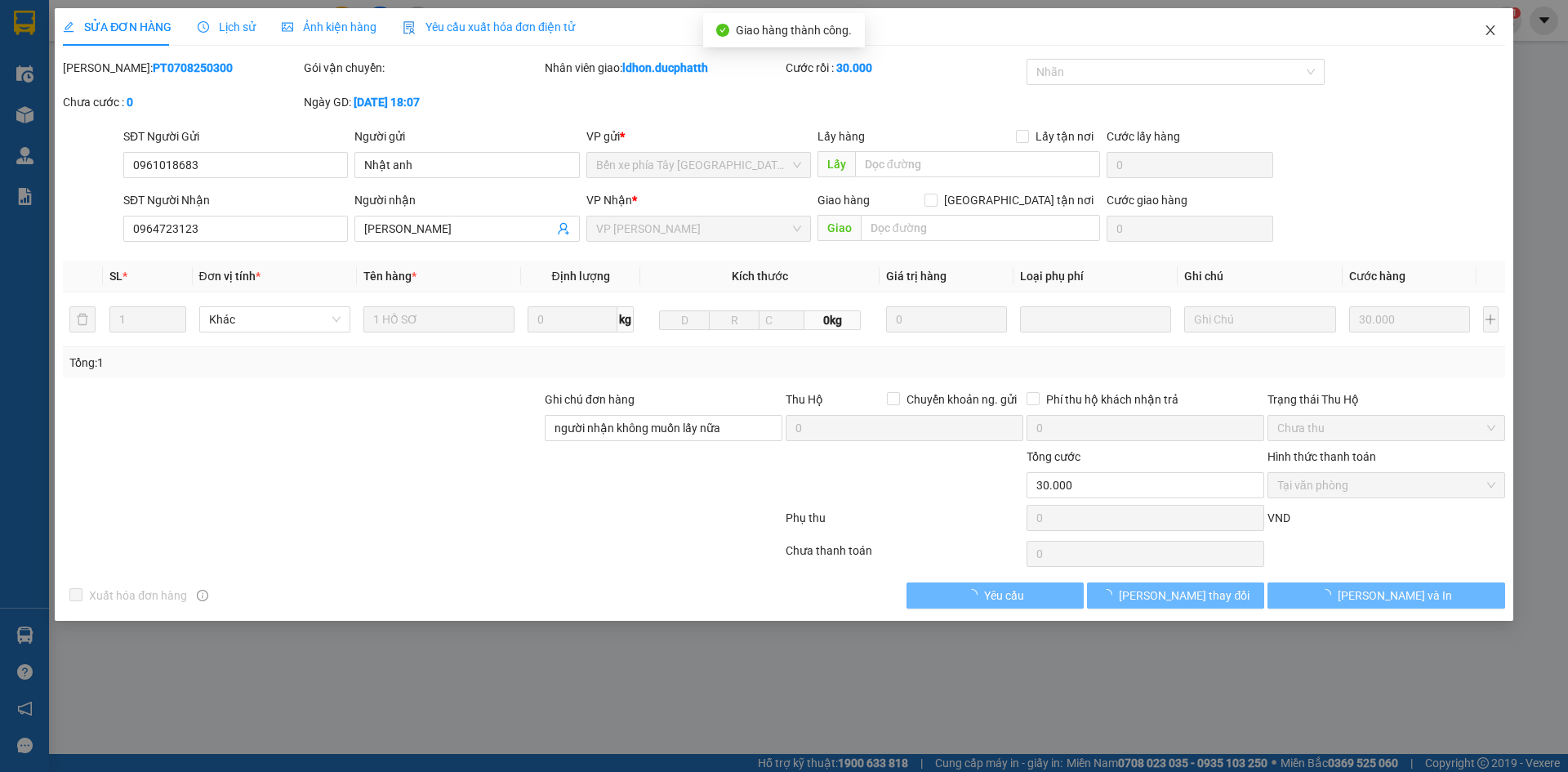
click at [1489, 33] on icon "close" at bounding box center [1490, 30] width 9 height 10
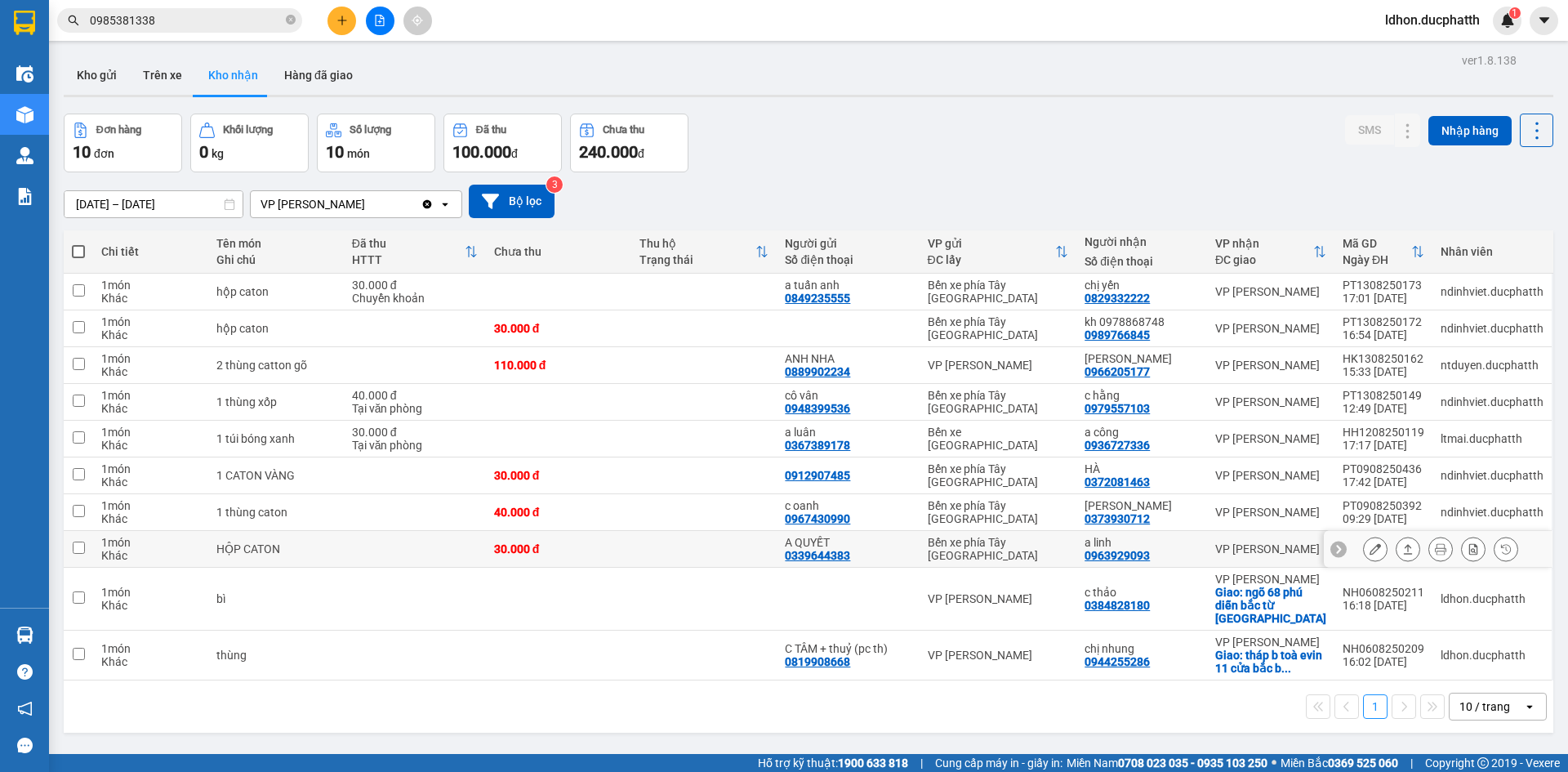
click at [1365, 551] on button at bounding box center [1376, 549] width 23 height 29
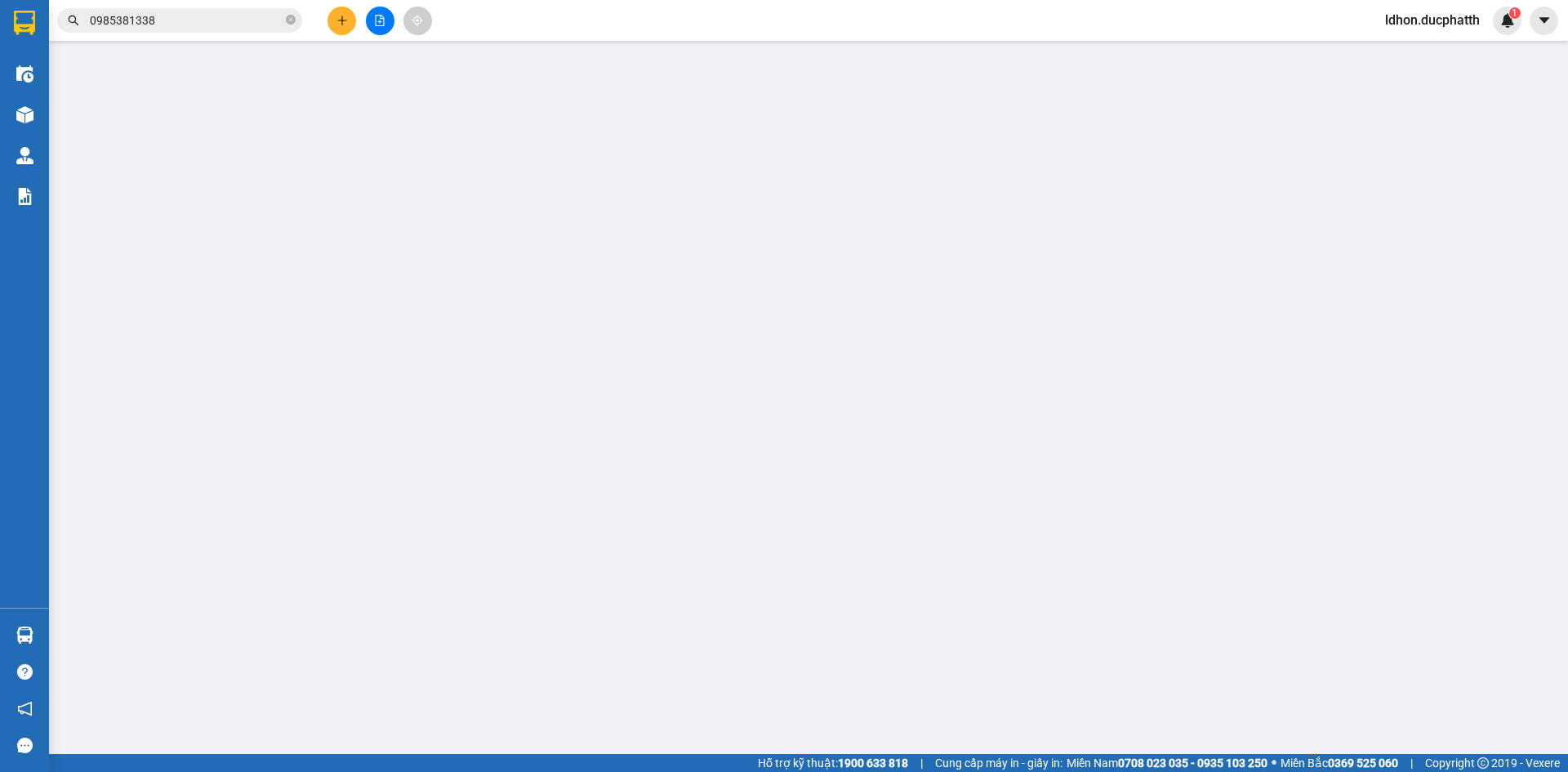
type input "0339644383"
type input "A QUYẾT"
type input "0963929093"
type input "a linh"
type input "30.000"
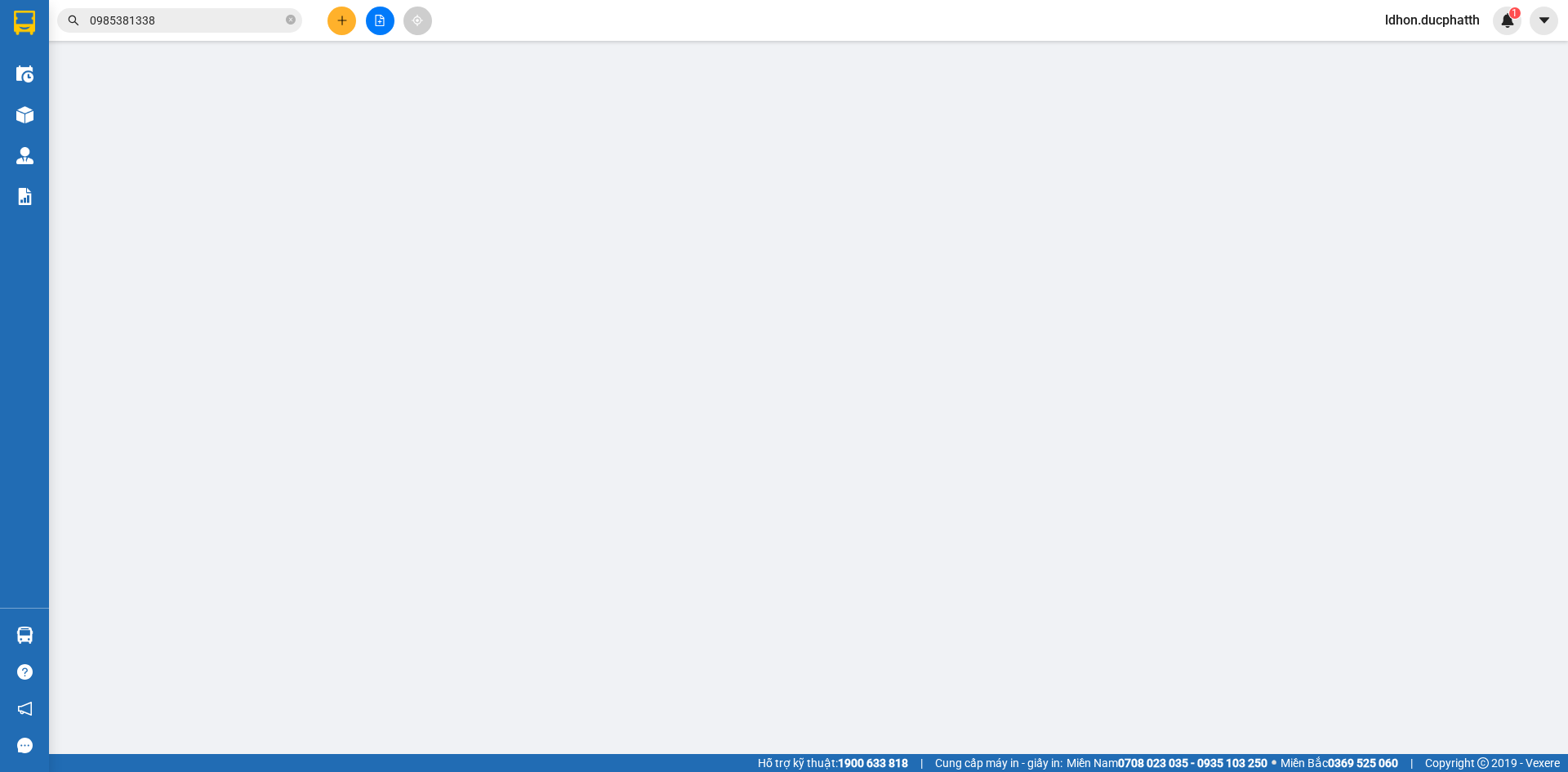
type input "30.000"
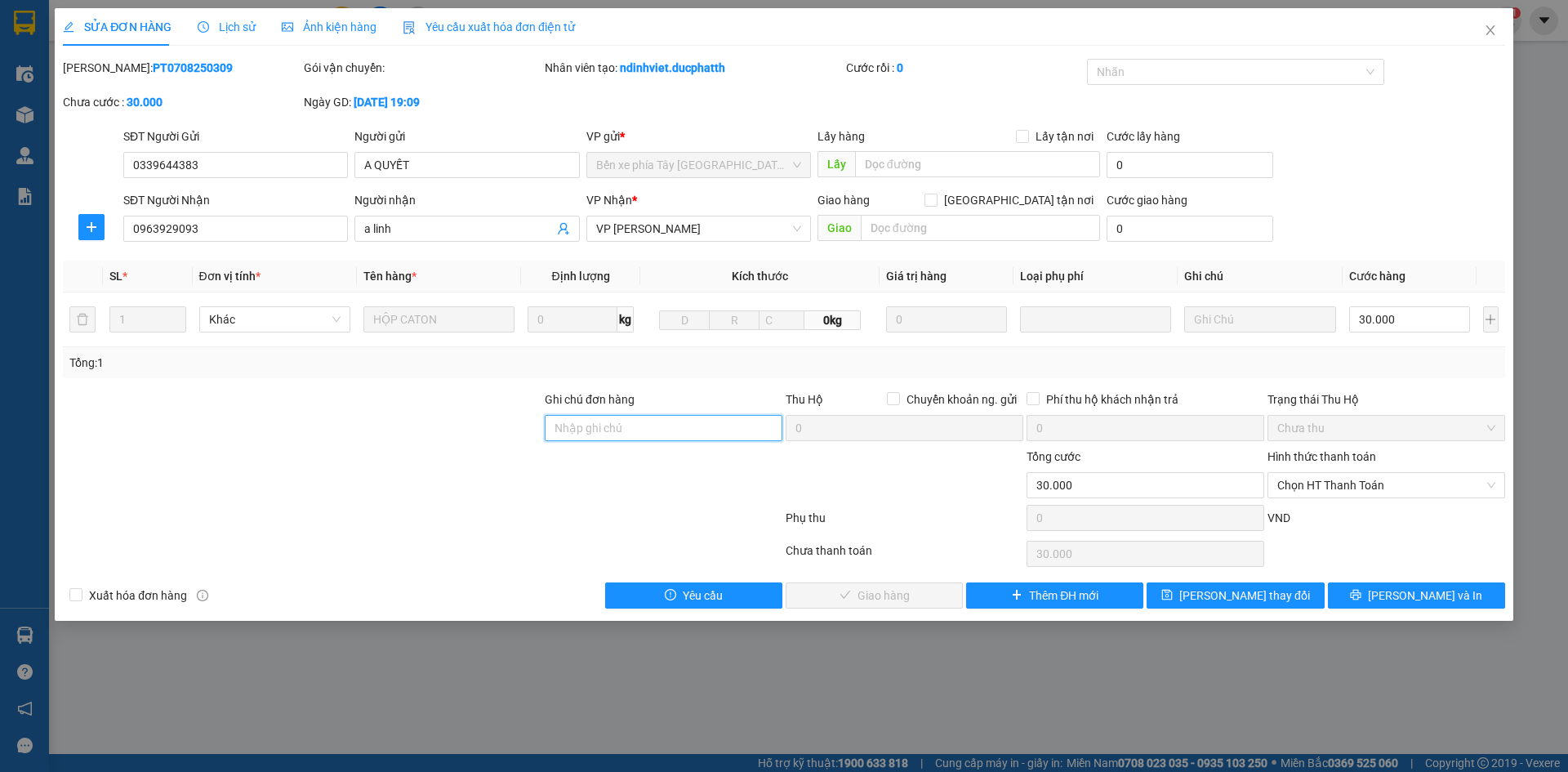
click at [704, 439] on input "Ghi chú đơn hàng" at bounding box center [663, 427] width 237 height 26
type input "k"
type input "báo"
click at [1486, 37] on icon "close" at bounding box center [1491, 30] width 13 height 13
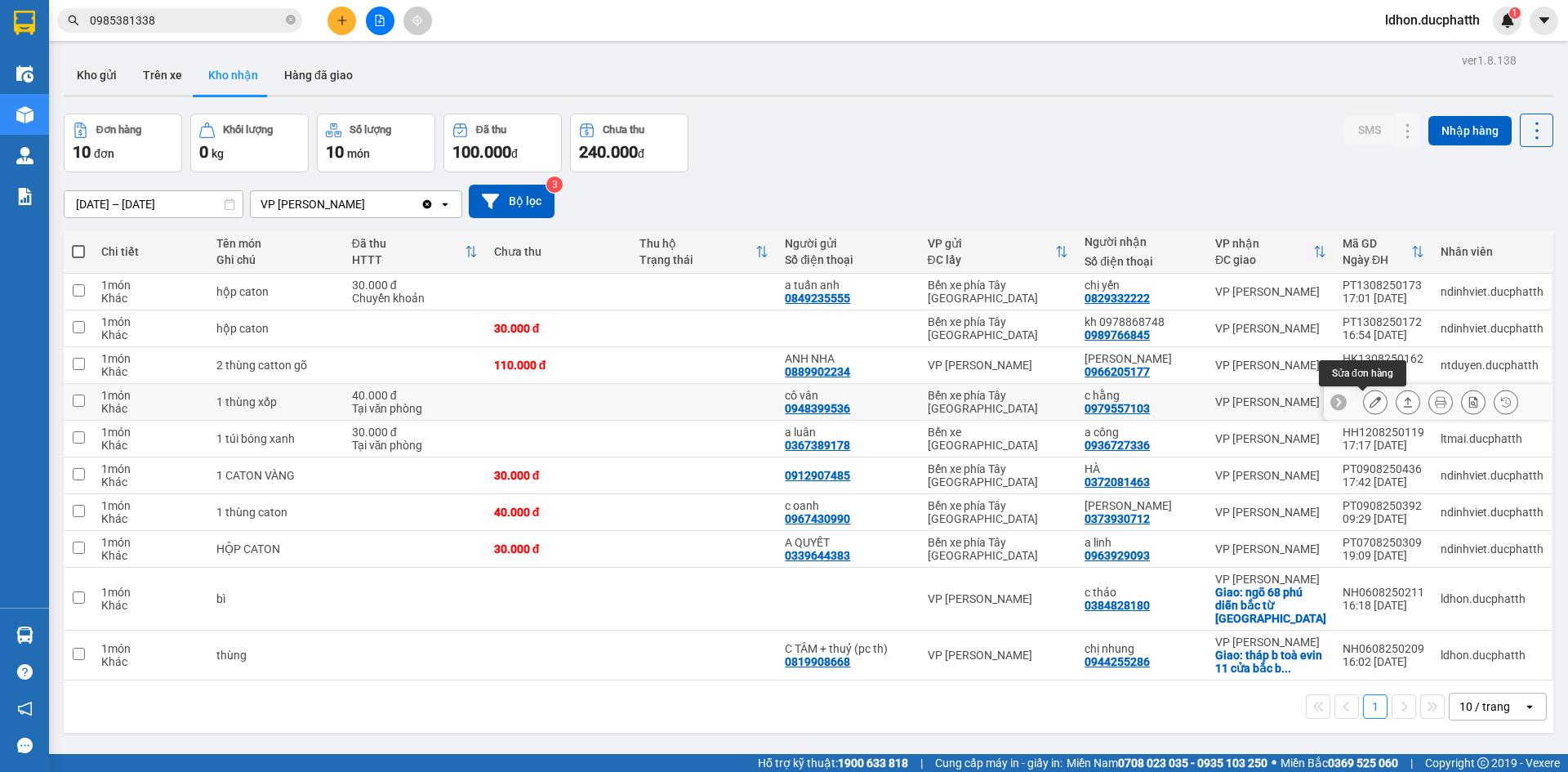
click at [1370, 404] on icon at bounding box center [1375, 401] width 12 height 12
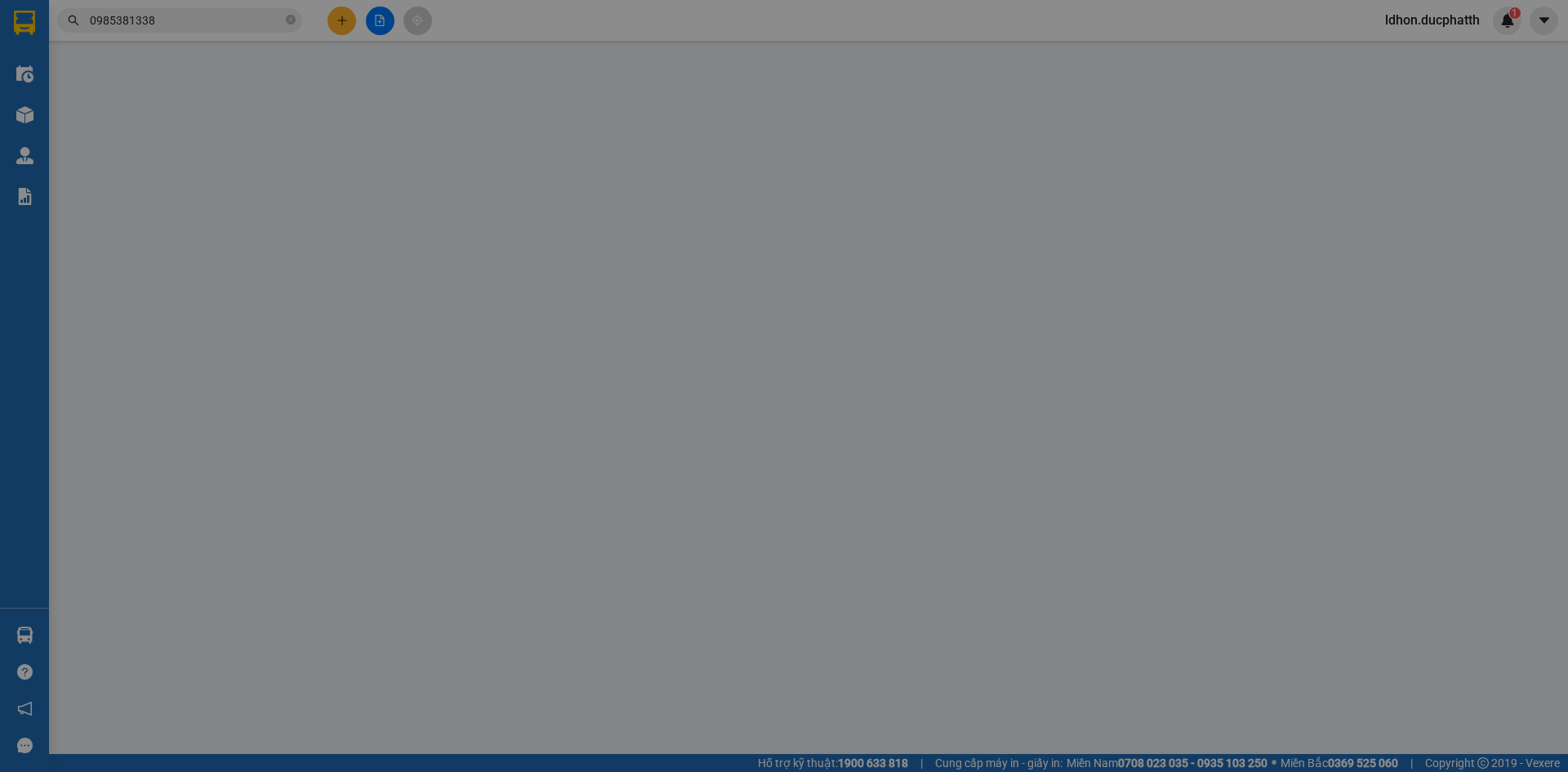
type input "0948399536"
type input "cô vân"
type input "0979557103"
type input "c hằng"
type input "đã trả"
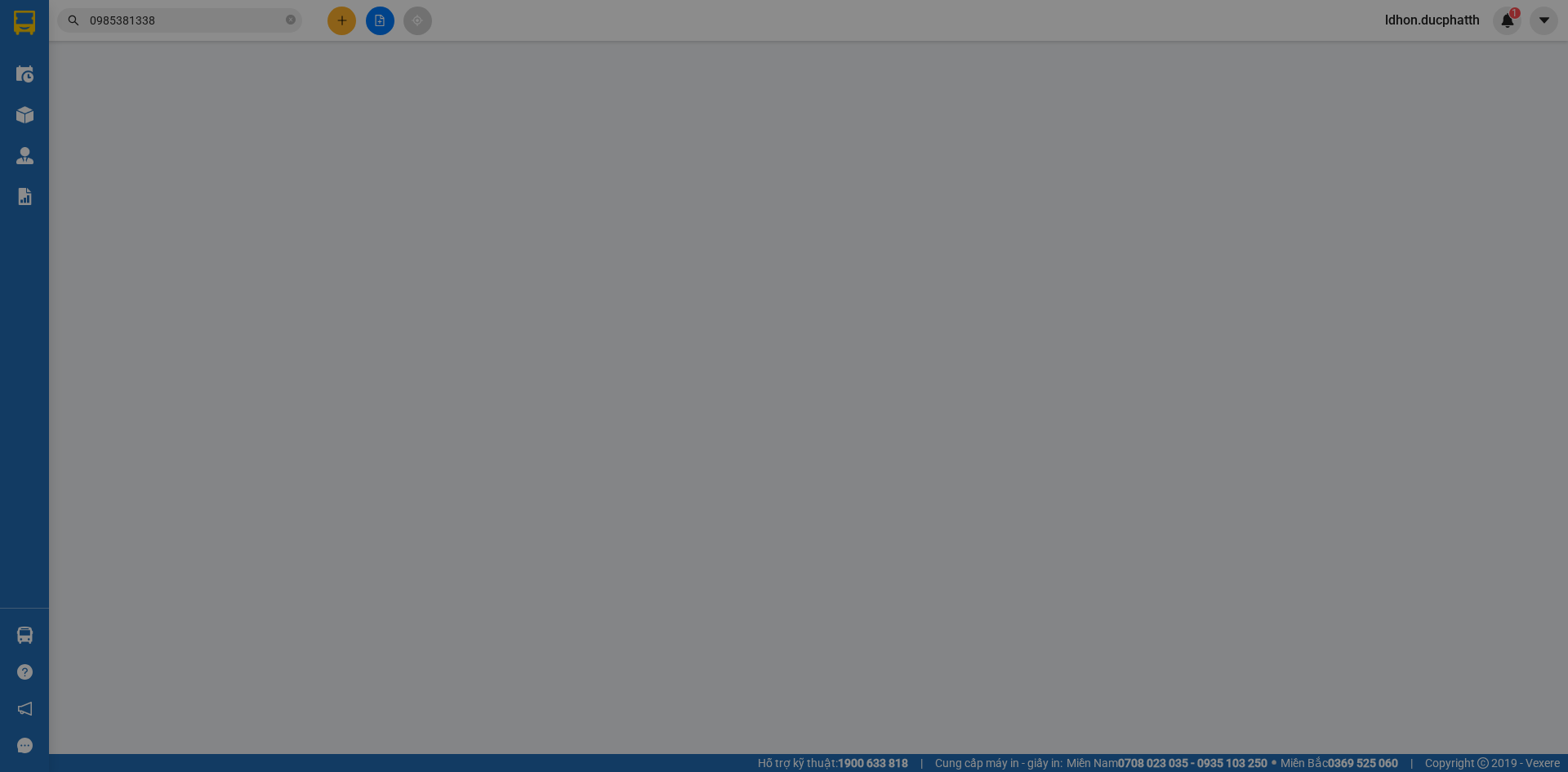
type input "40.000"
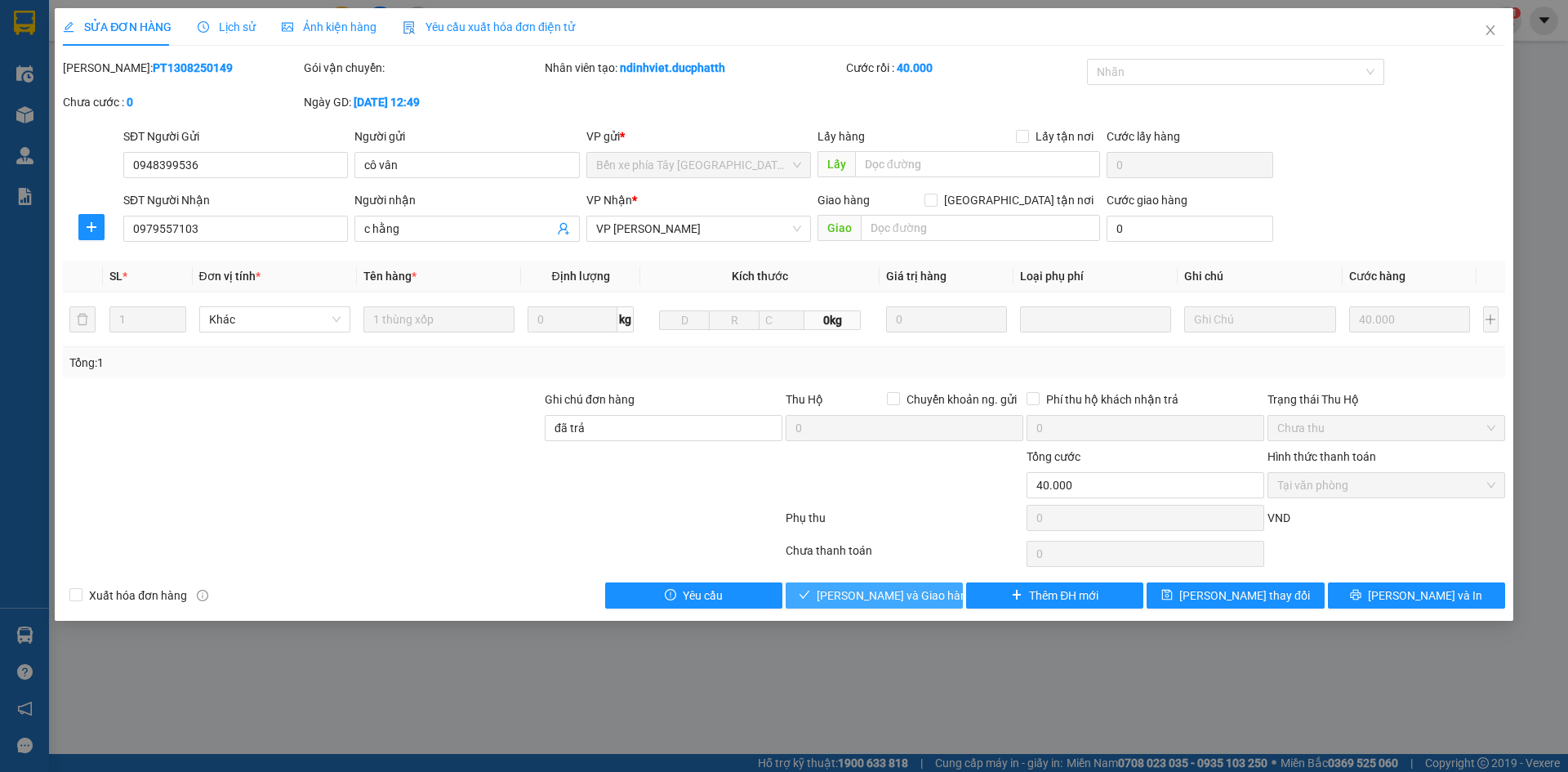
click at [874, 597] on span "[PERSON_NAME] và Giao hàng" at bounding box center [895, 596] width 157 height 18
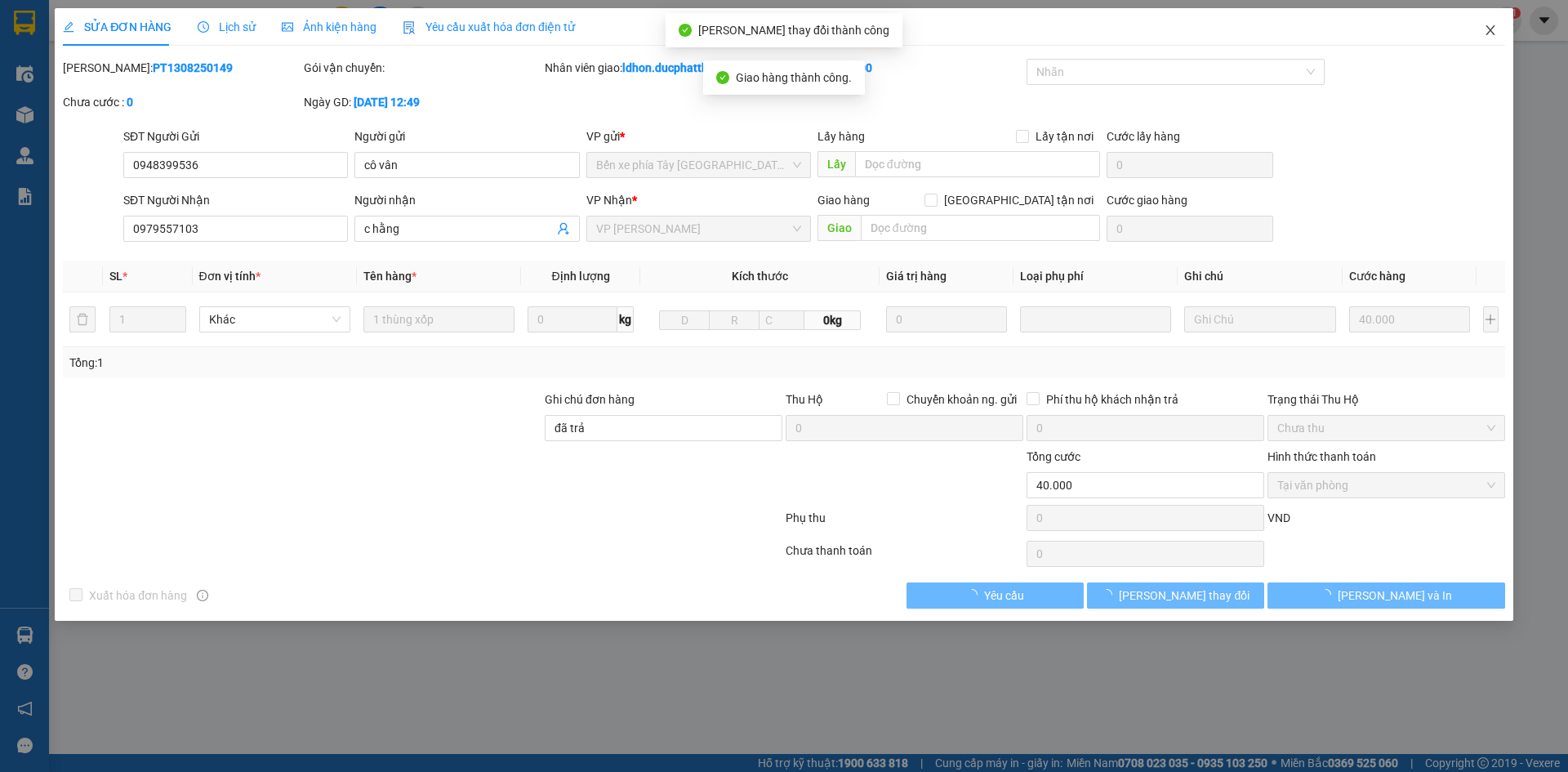
click at [1482, 36] on span "Close" at bounding box center [1490, 30] width 46 height 46
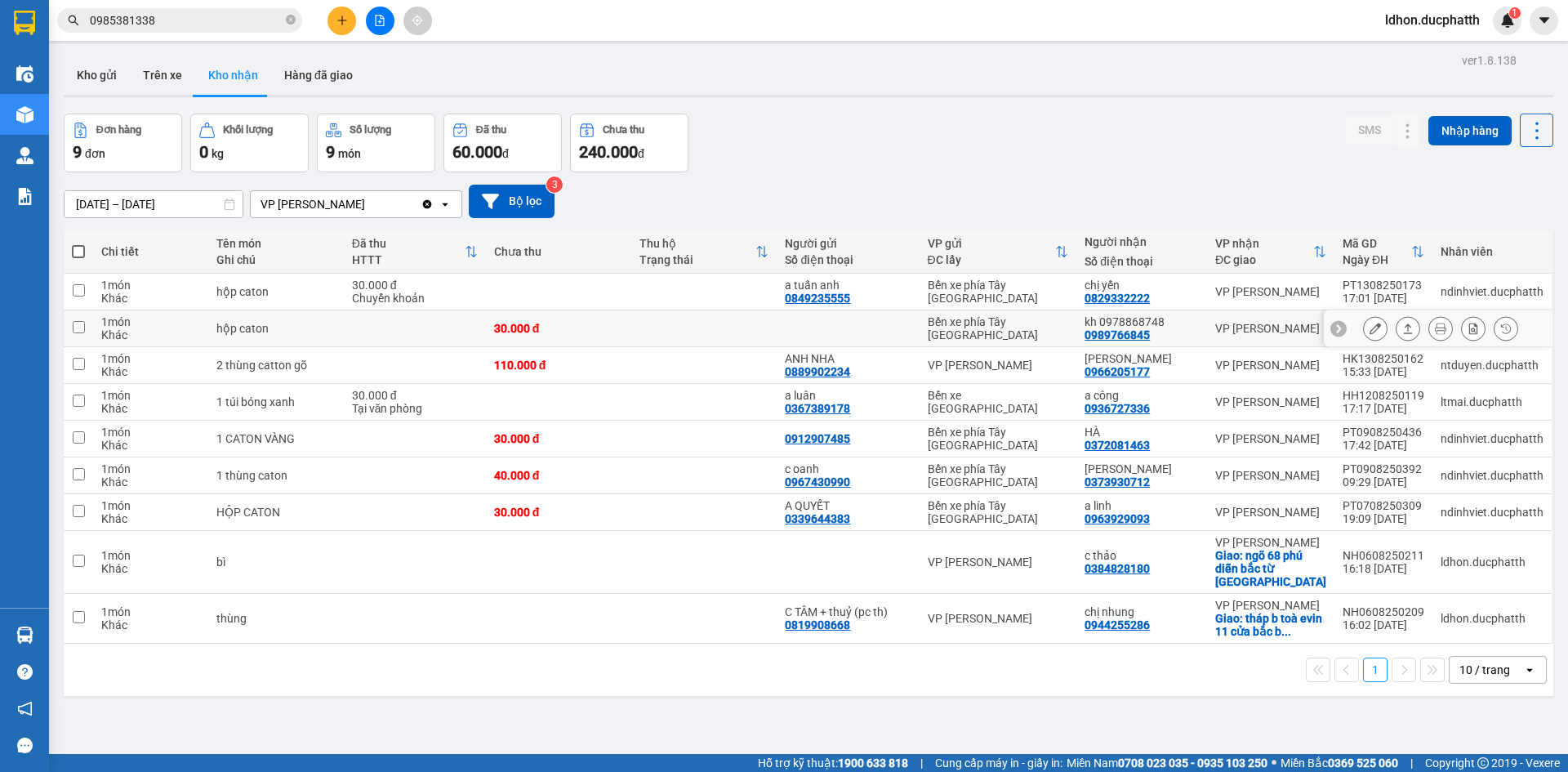
click at [1365, 330] on button at bounding box center [1376, 329] width 23 height 29
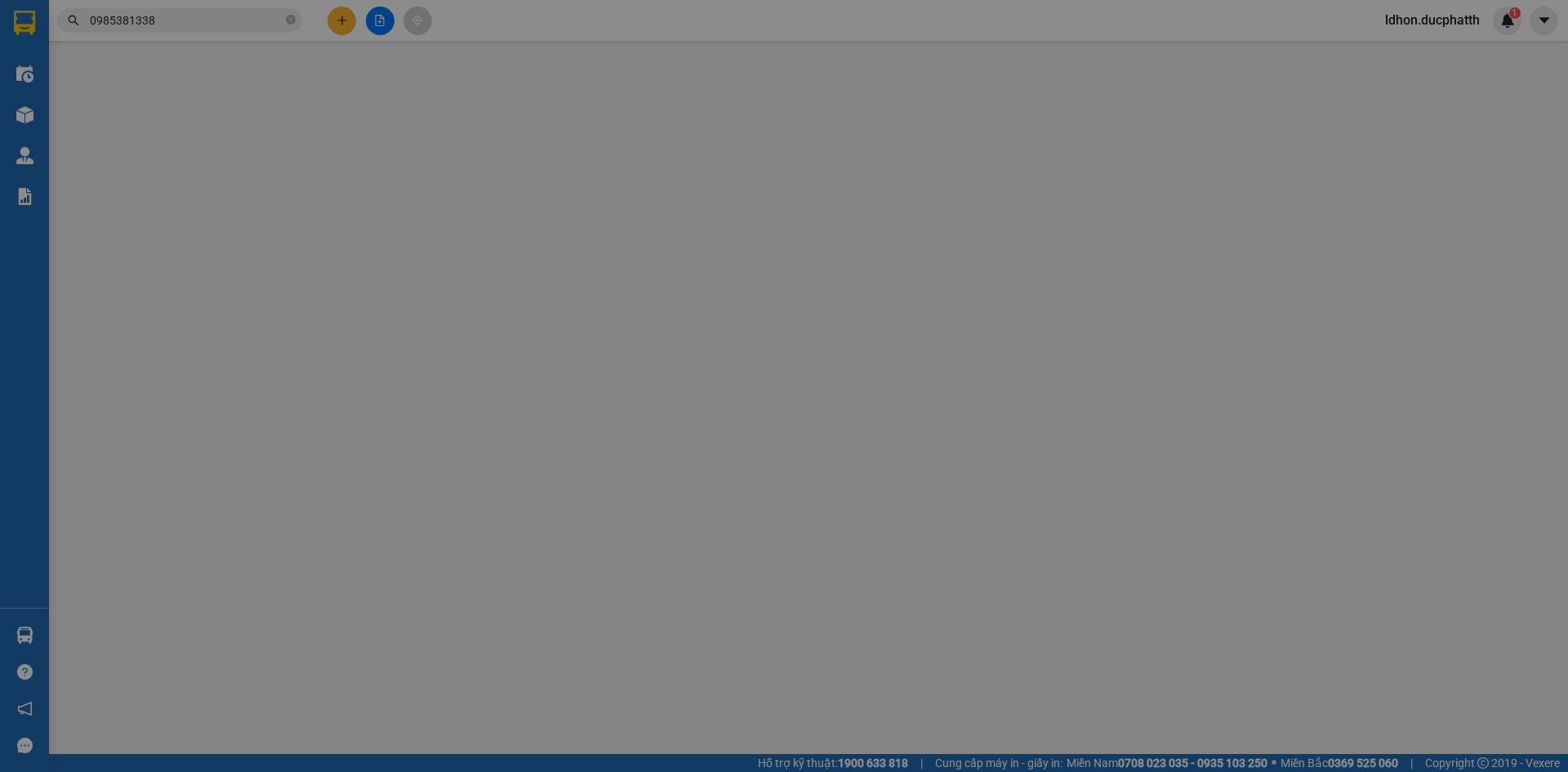
type input "0989766845"
type input "kh 0978868748"
type input "30.000"
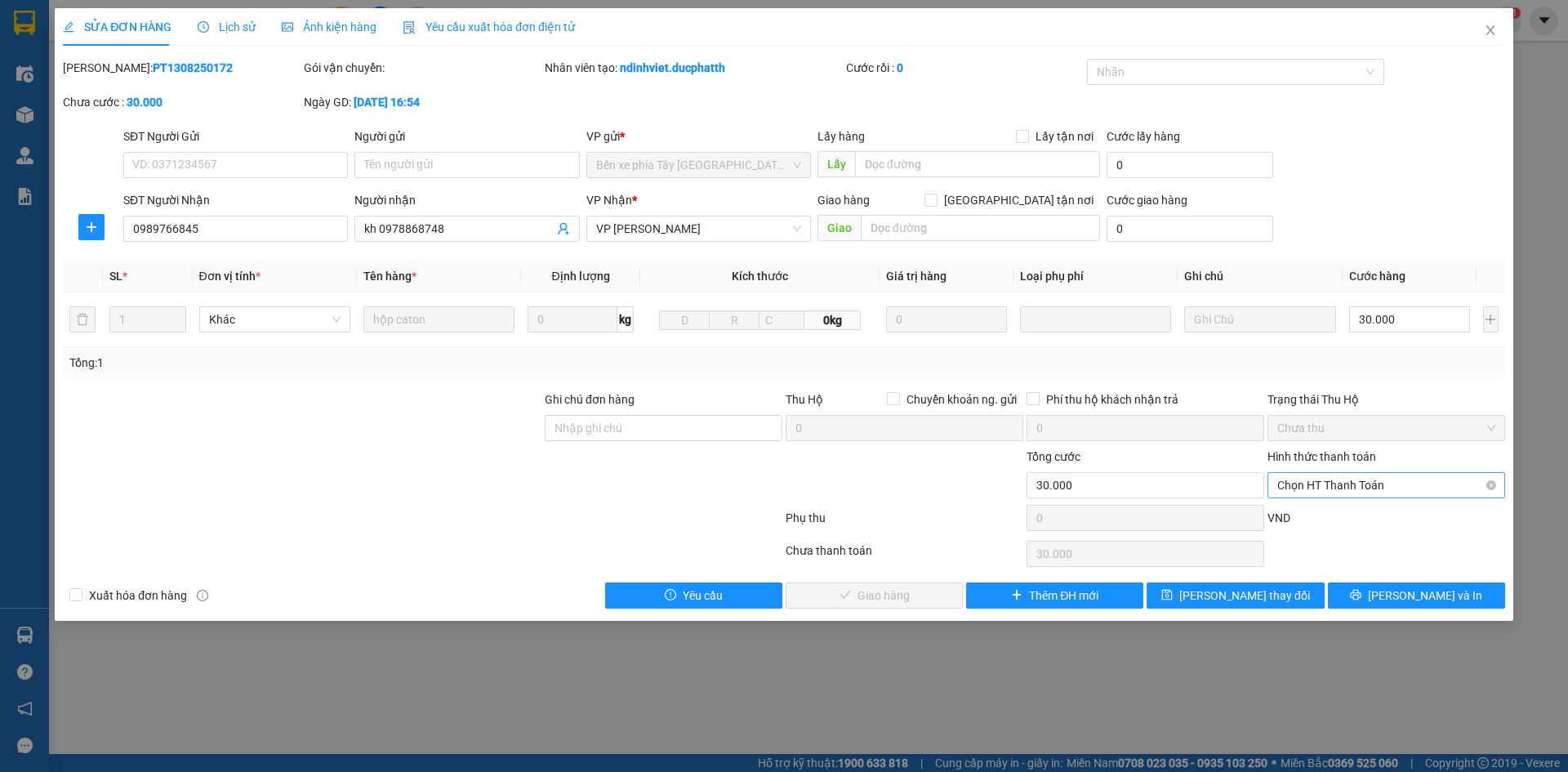
click at [1307, 491] on span "Chọn HT Thanh Toán" at bounding box center [1386, 485] width 218 height 24
click at [1307, 522] on div "Tại văn phòng" at bounding box center [1386, 518] width 218 height 18
type input "0"
click at [902, 596] on span "[PERSON_NAME] và Giao hàng" at bounding box center [895, 596] width 157 height 18
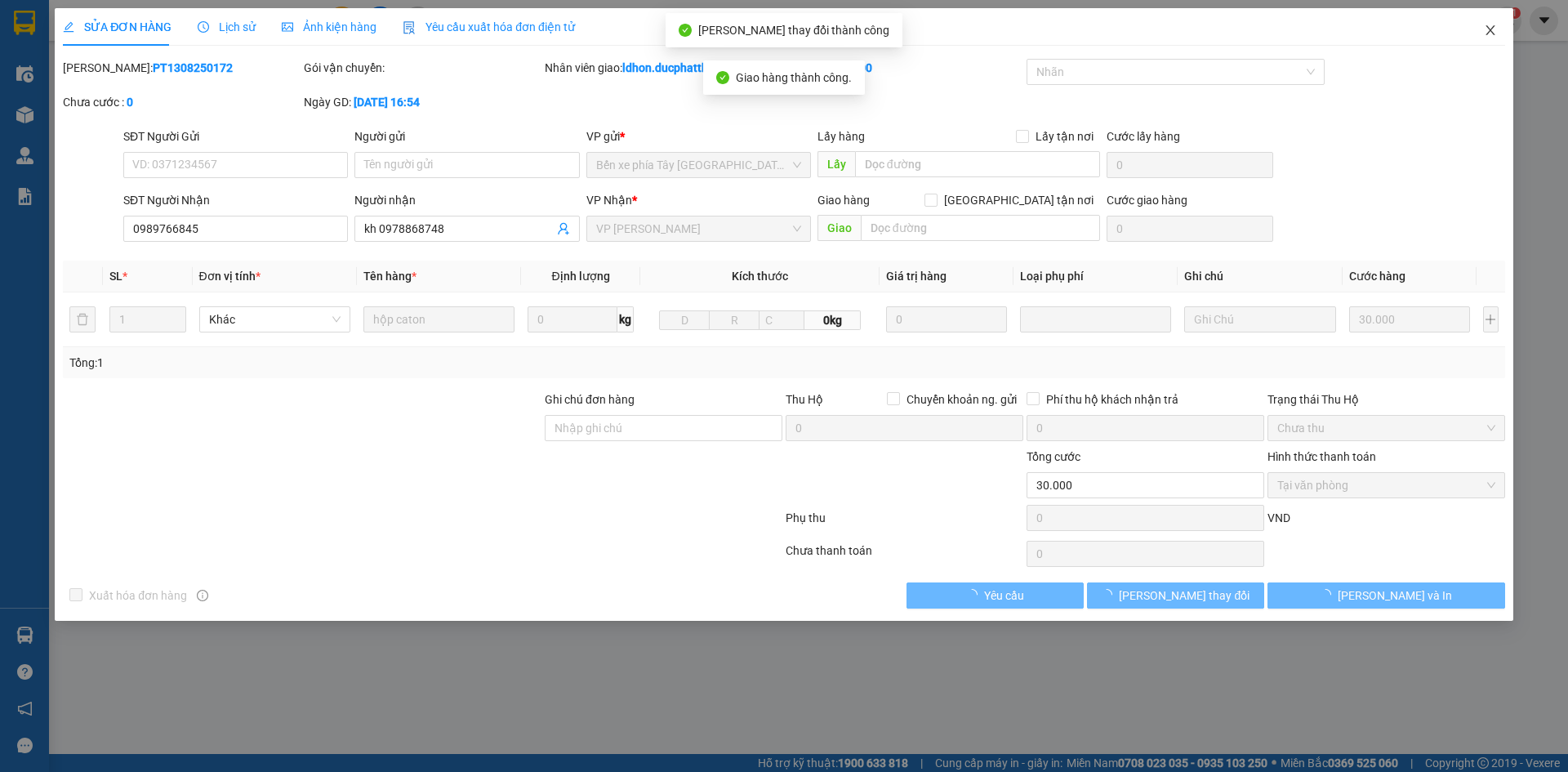
click at [1483, 38] on span "Close" at bounding box center [1490, 30] width 46 height 46
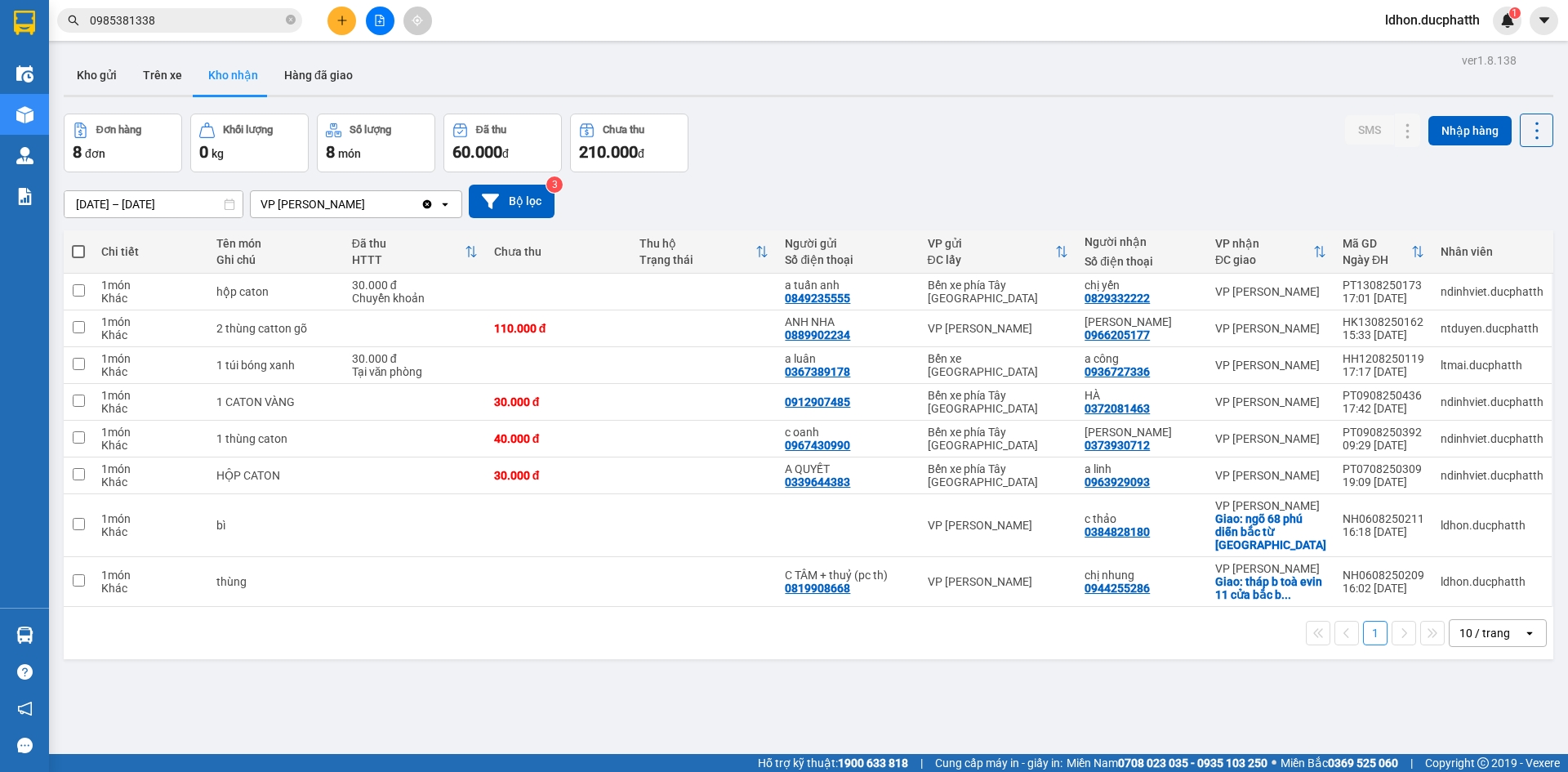
click at [366, 211] on div "VP [PERSON_NAME]" at bounding box center [336, 203] width 170 height 26
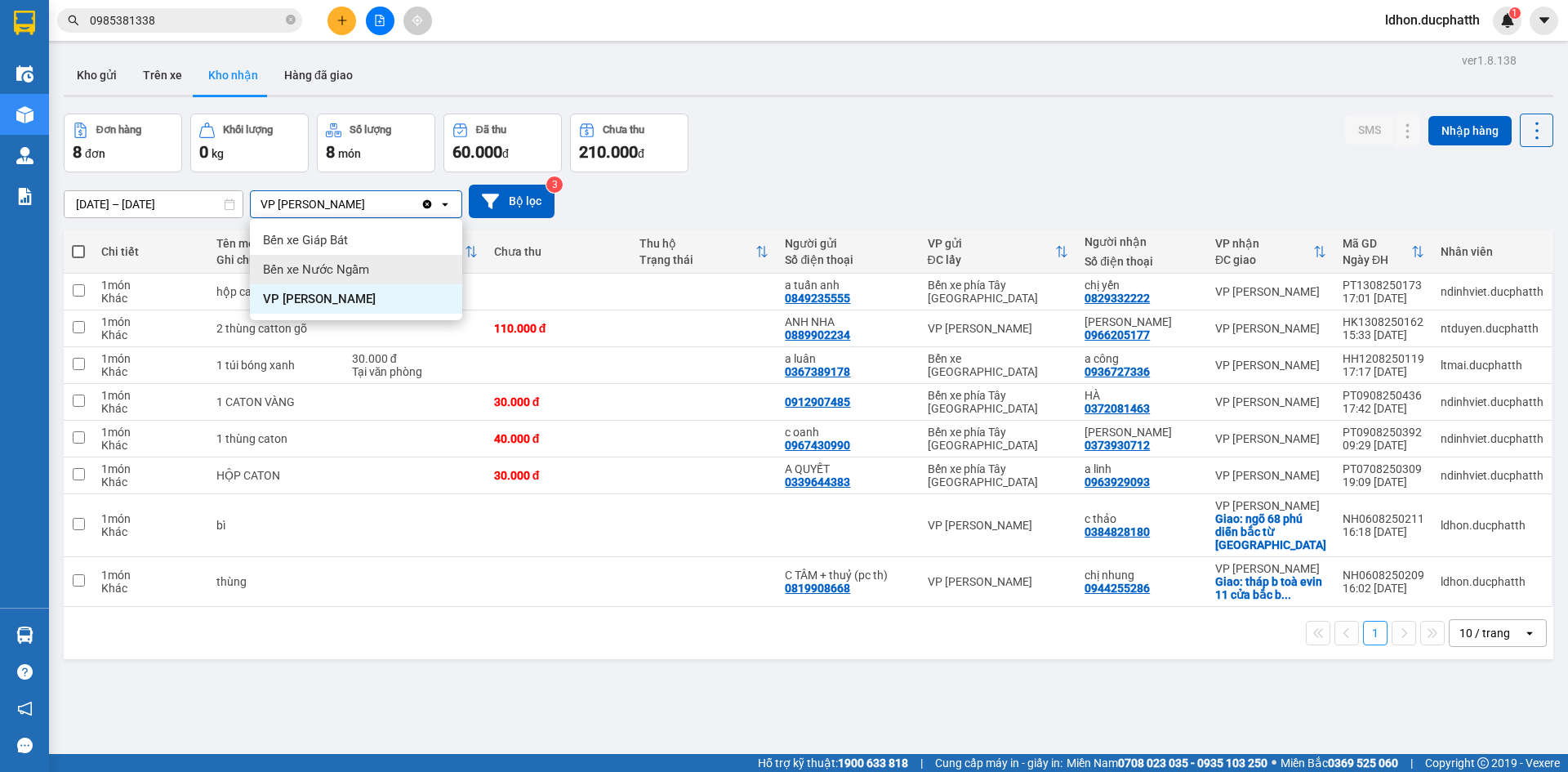
click at [371, 275] on div "Bến xe Nước Ngầm" at bounding box center [356, 269] width 212 height 30
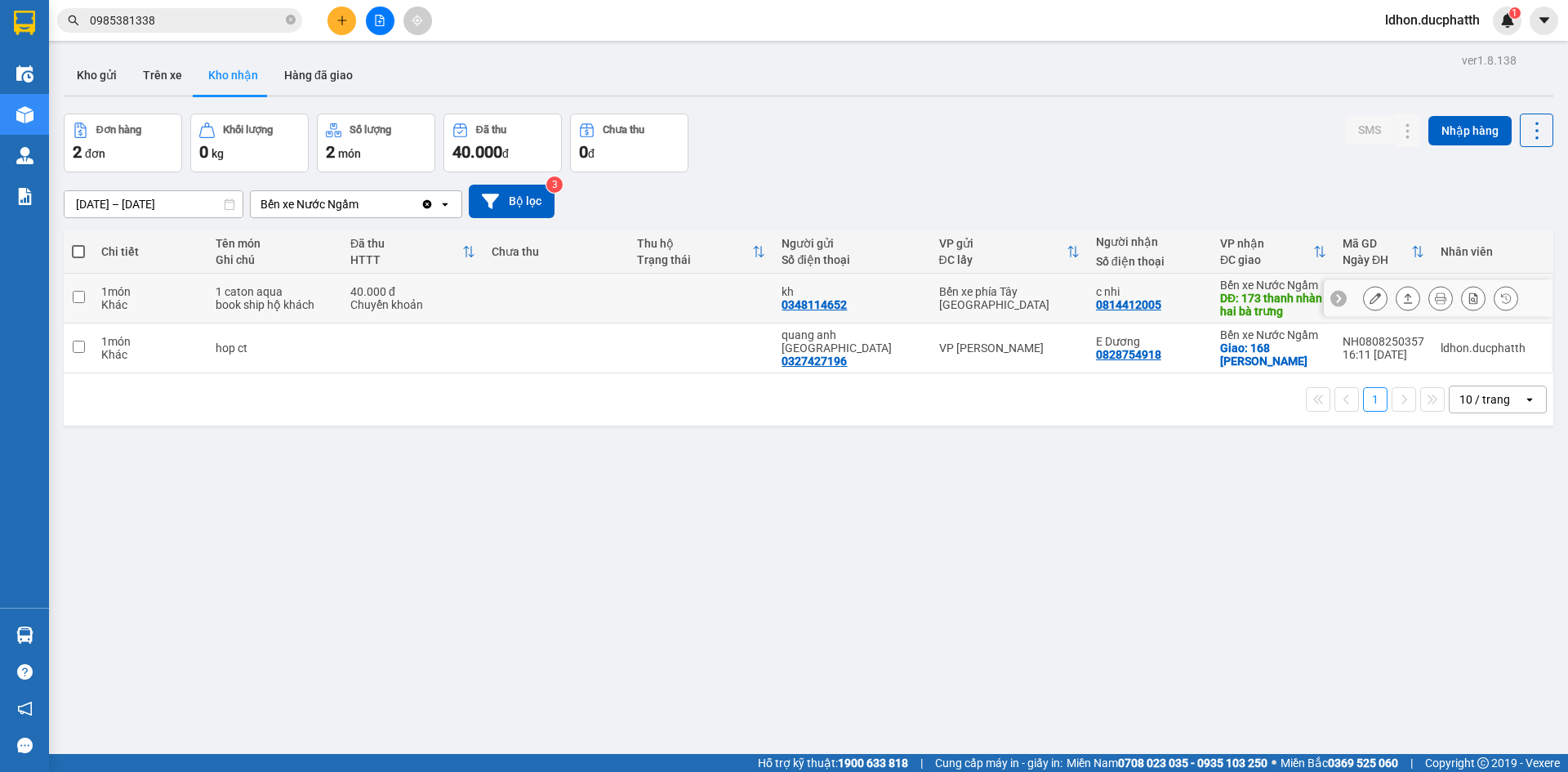
click at [1370, 304] on icon at bounding box center [1375, 297] width 12 height 12
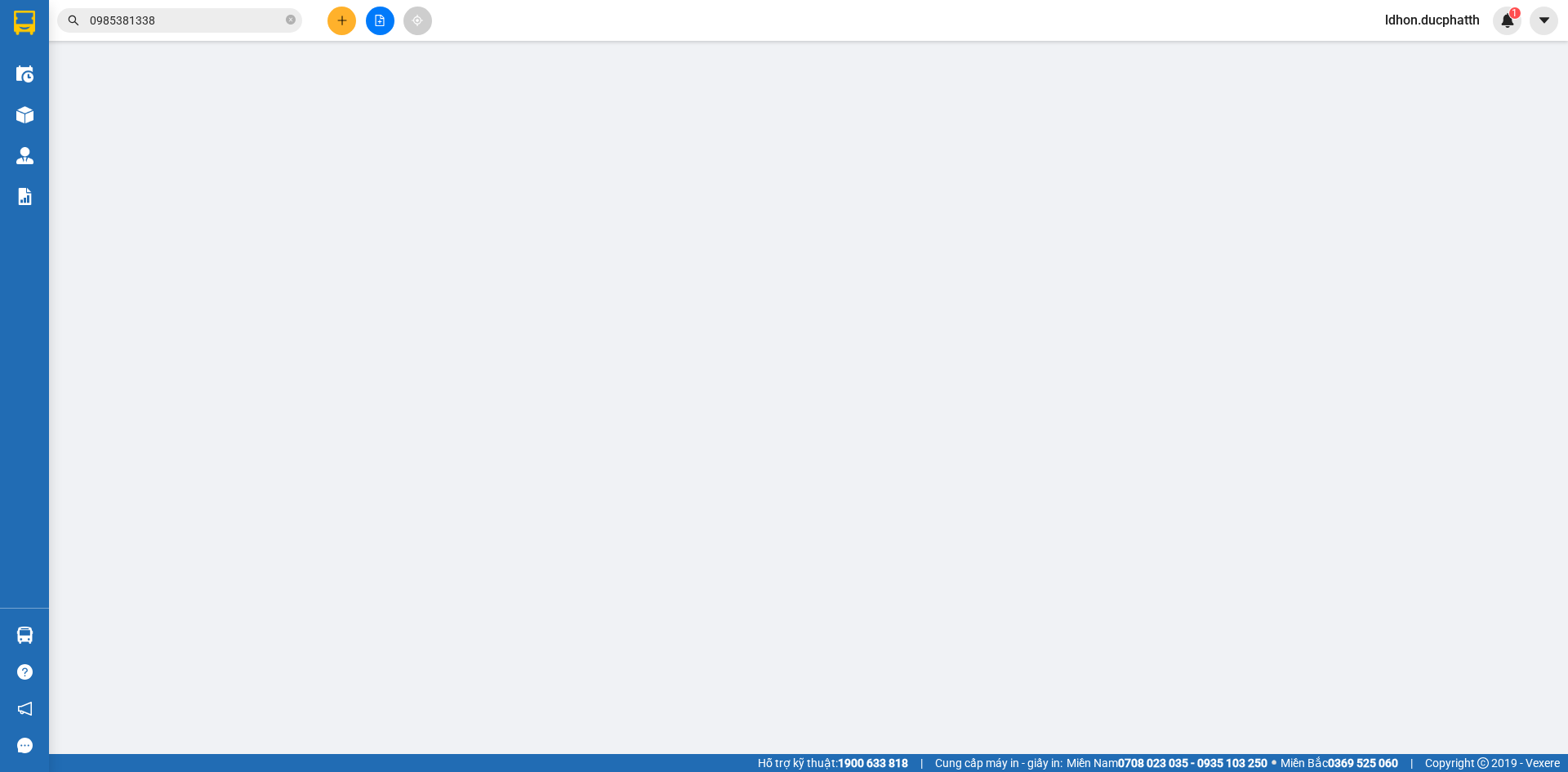
type input "0348114652"
type input "kh"
type input "0814412005"
type input "c nhi"
type input "173 thanh nhàn hai bà trưng"
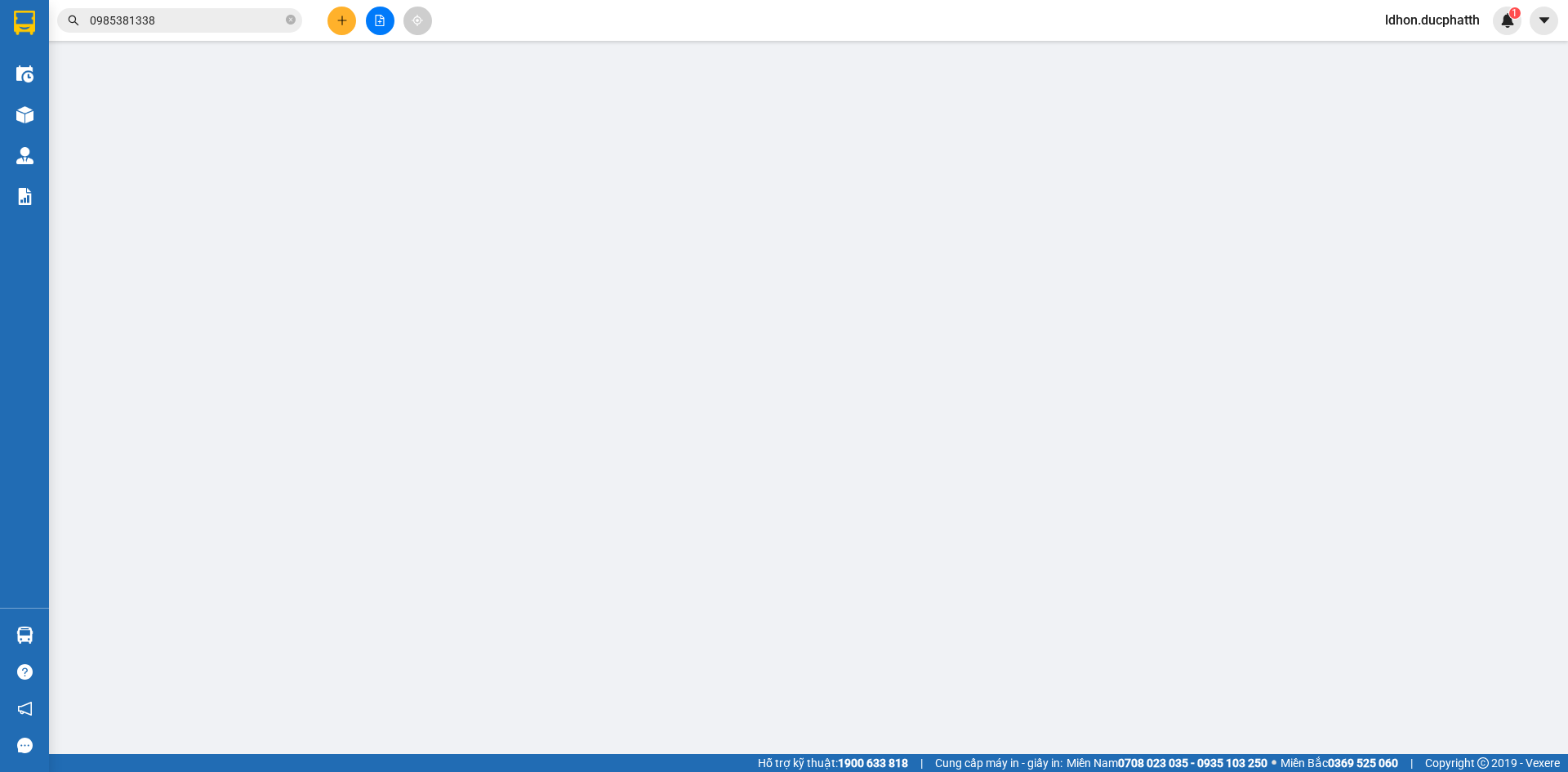
type input "GỬI TT ck 16h19 [DATE] [PERSON_NAME]"
type input "40.000"
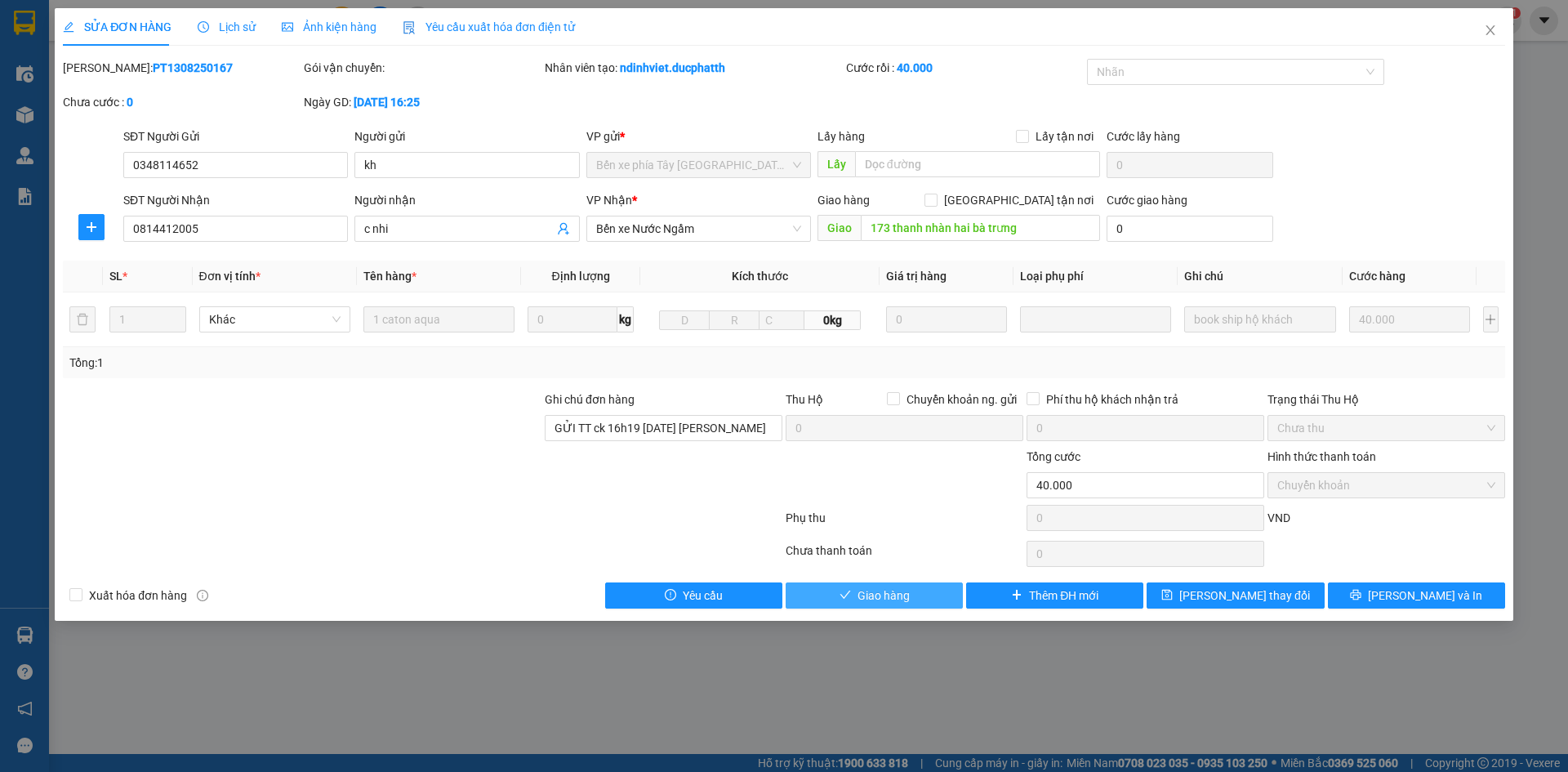
click at [922, 597] on button "Giao hàng" at bounding box center [874, 595] width 177 height 26
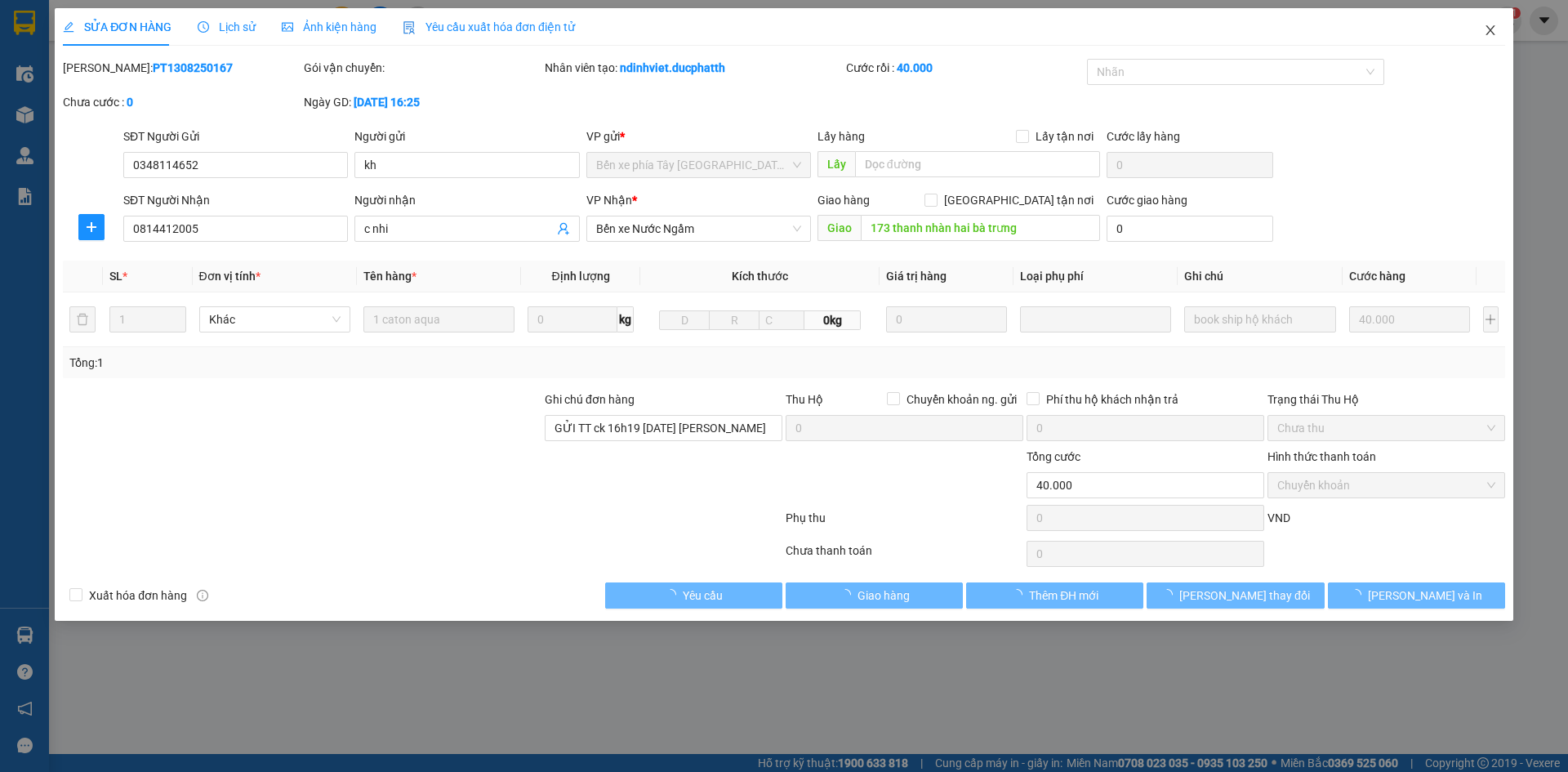
click at [1488, 39] on span "Close" at bounding box center [1490, 30] width 46 height 46
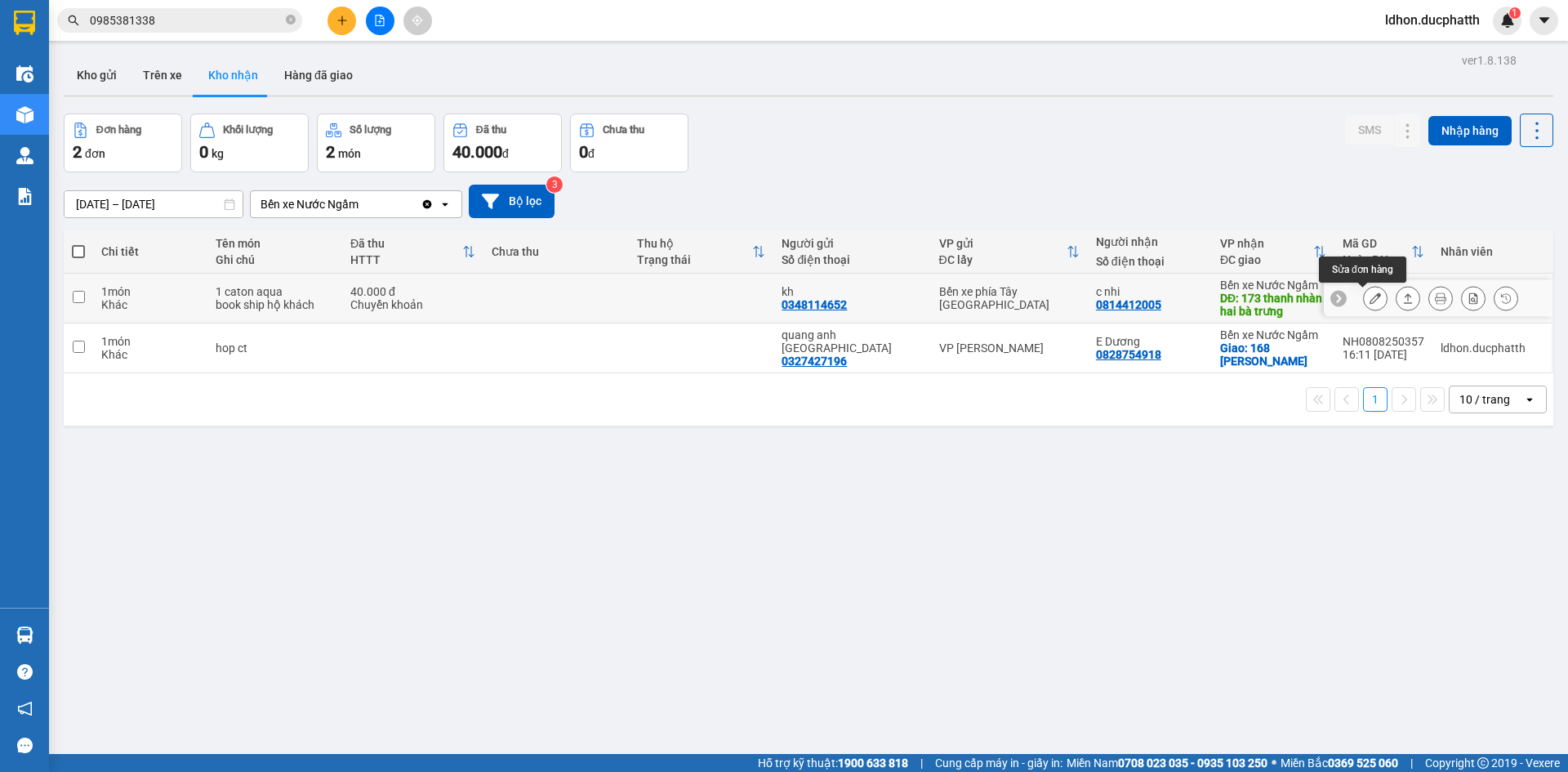
click at [1370, 299] on icon at bounding box center [1375, 297] width 12 height 12
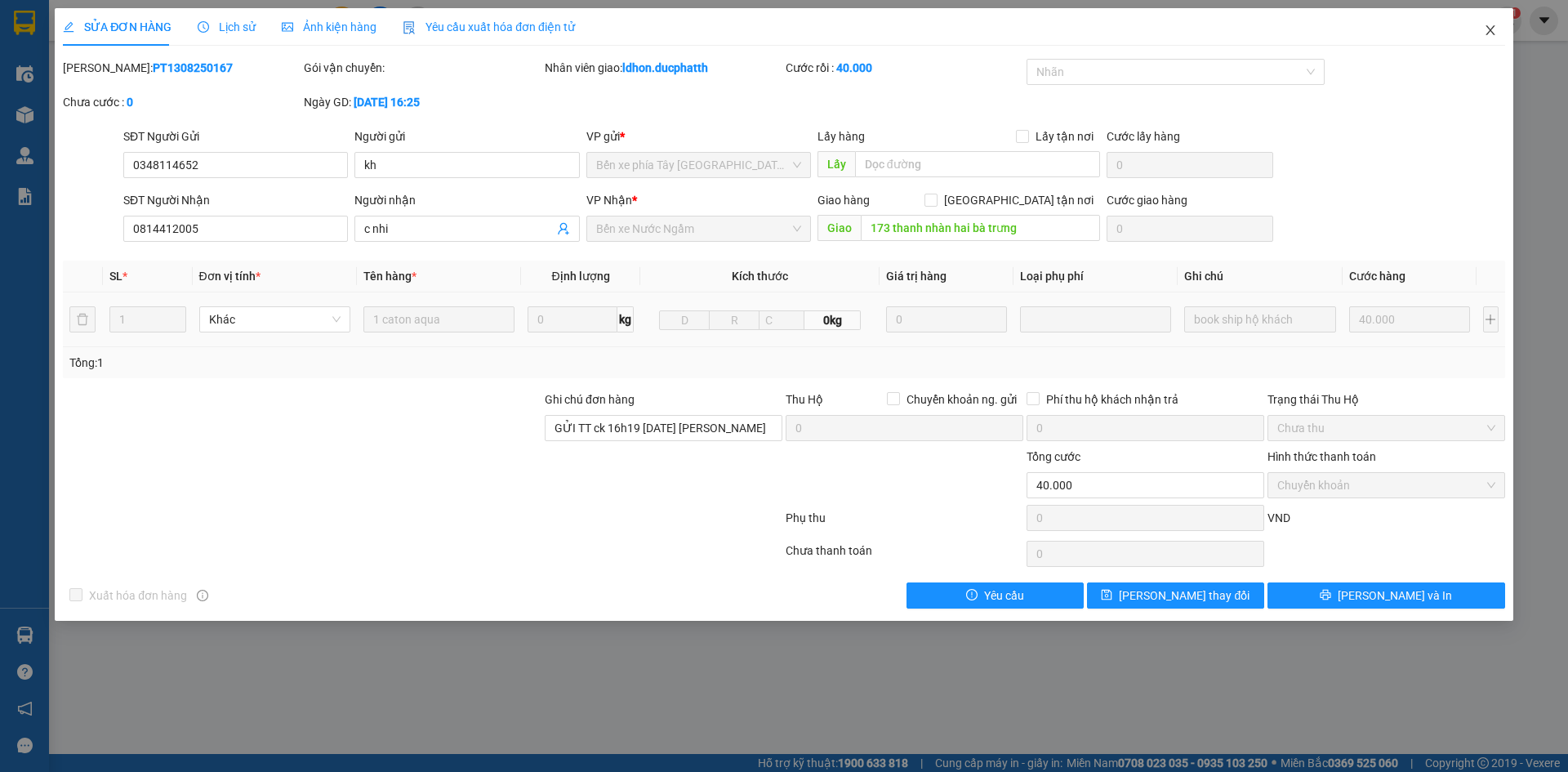
click at [1495, 32] on icon "close" at bounding box center [1491, 30] width 13 height 13
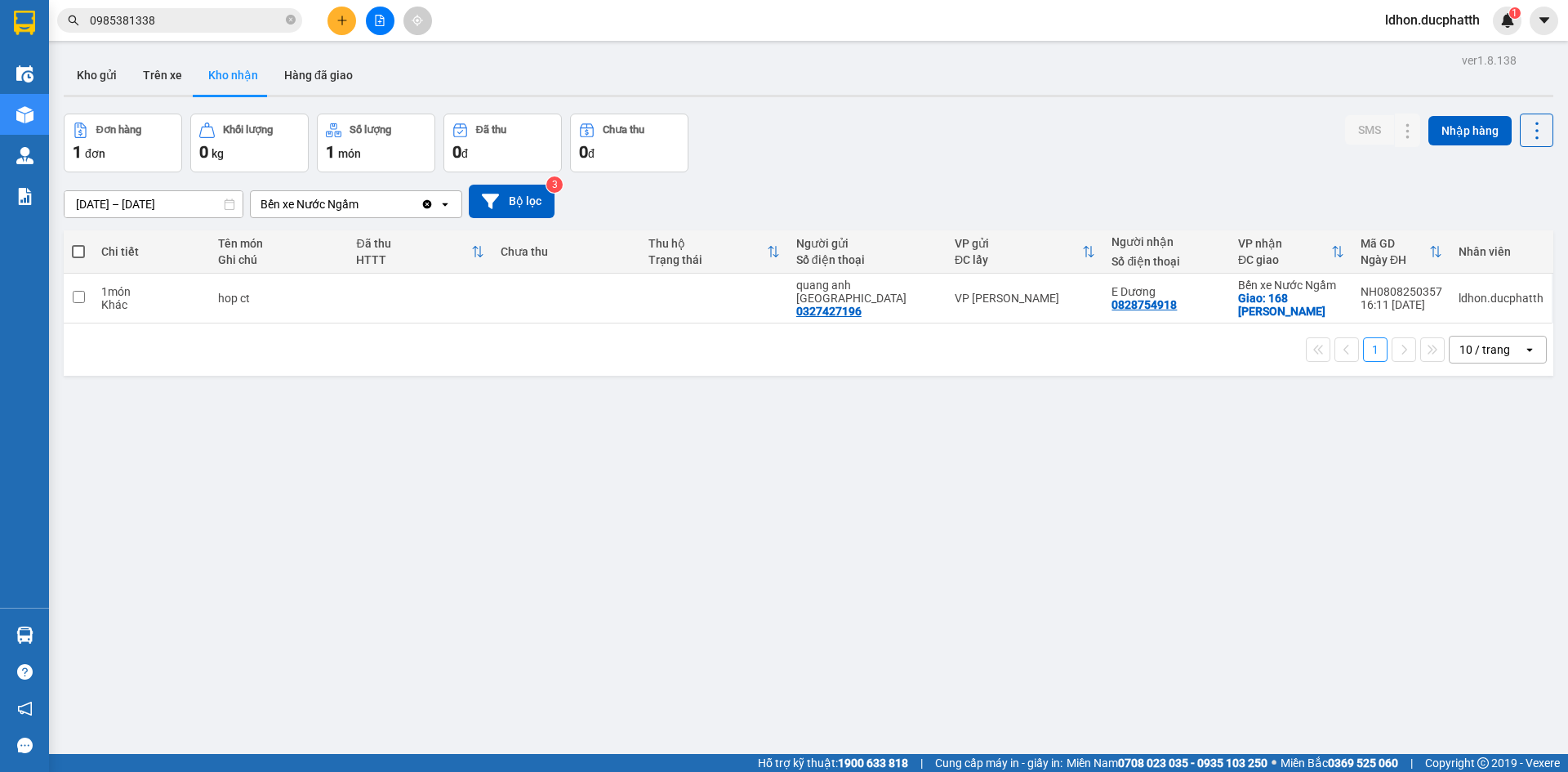
click at [190, 26] on input "0985381338" at bounding box center [185, 21] width 193 height 18
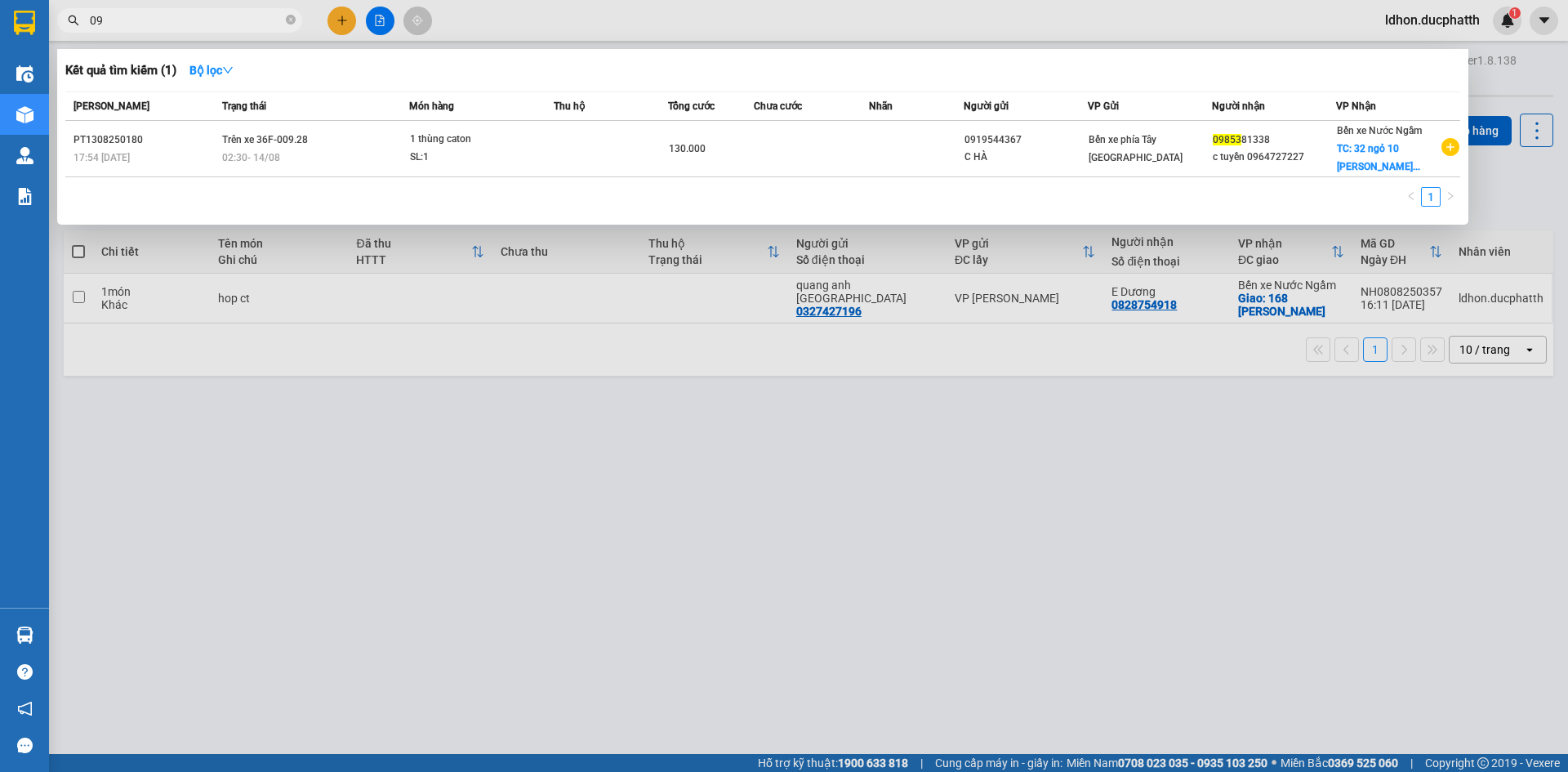
type input "0"
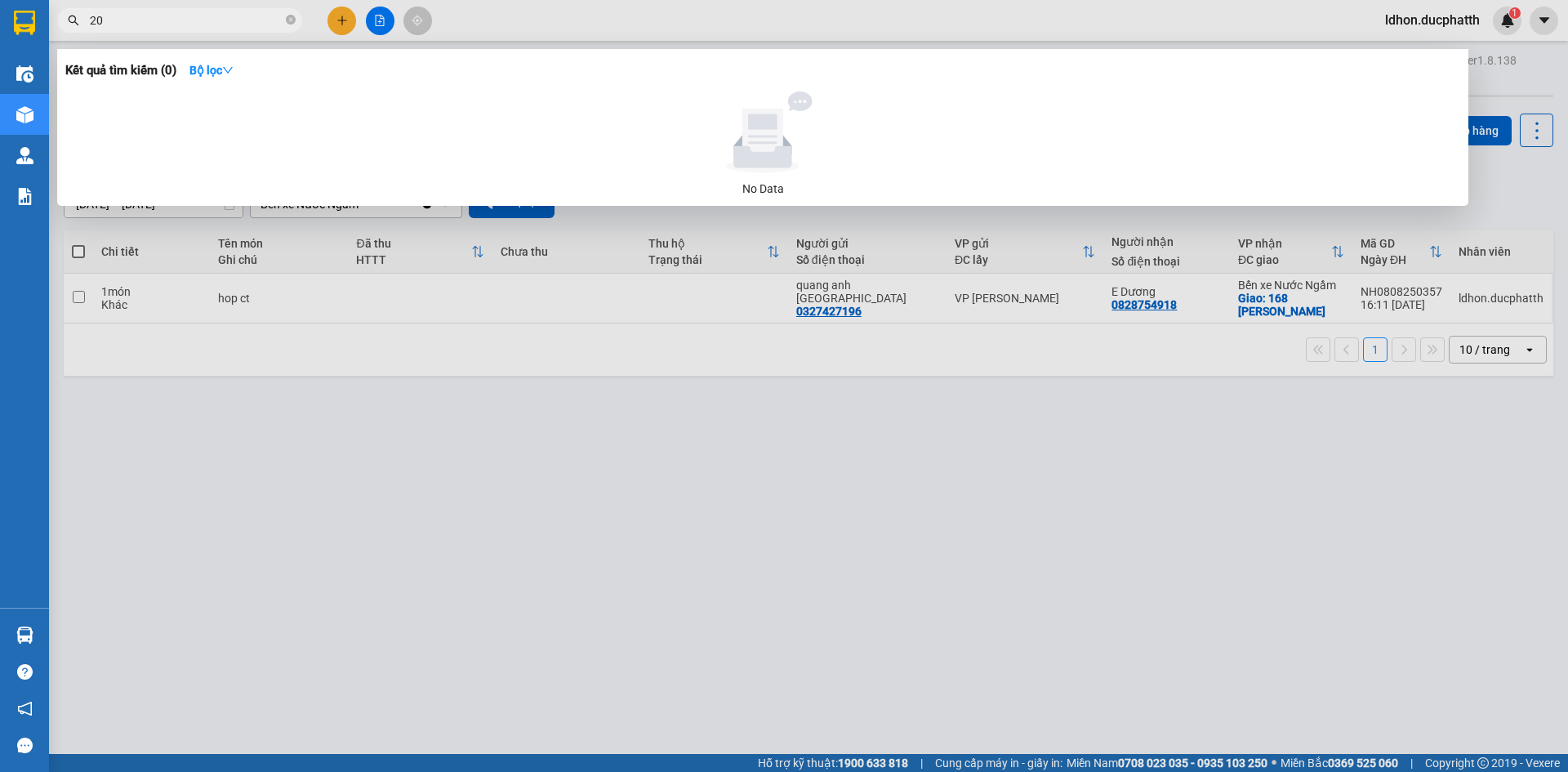
type input "2"
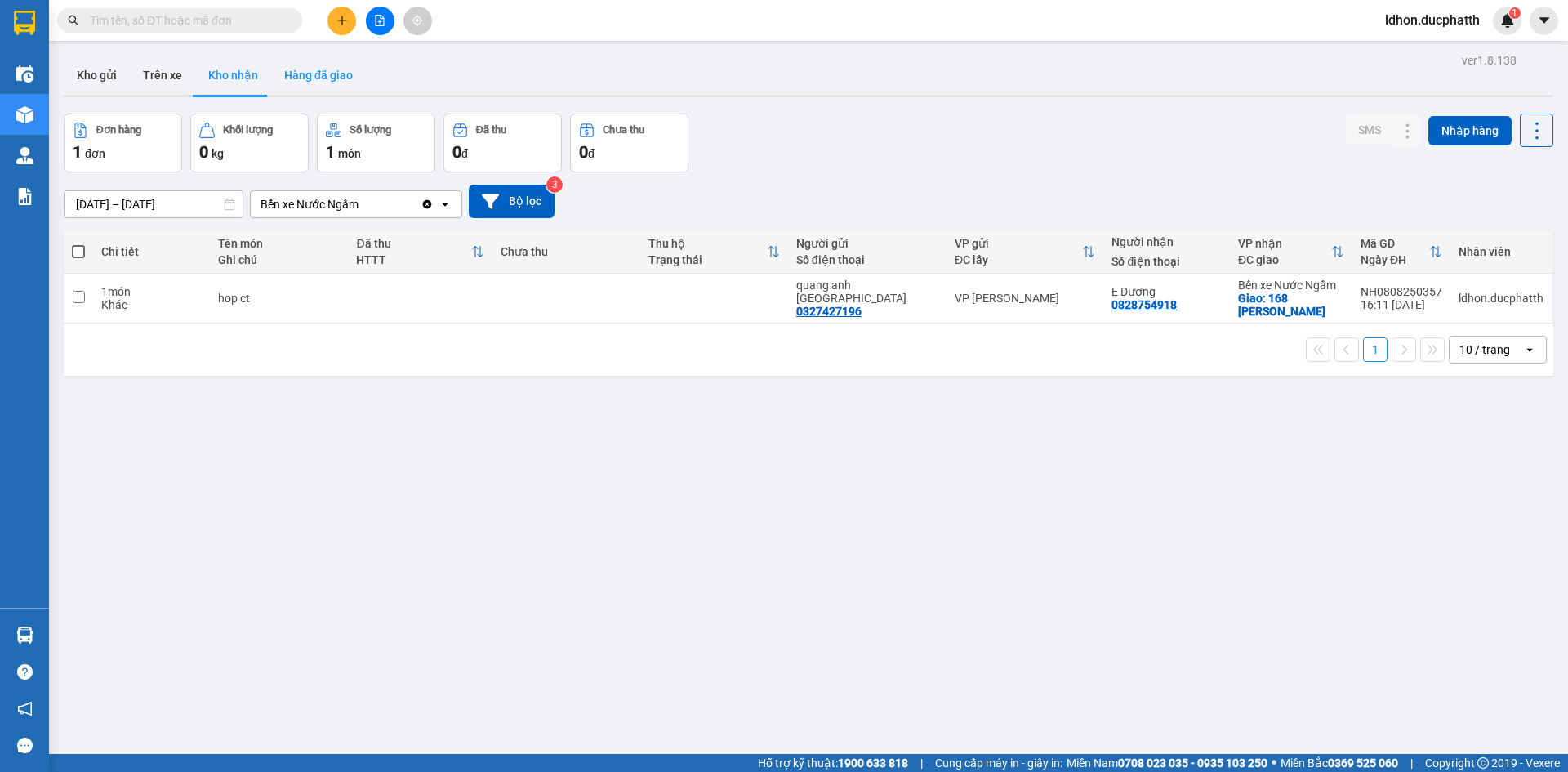
click at [305, 90] on button "Hàng đã giao" at bounding box center [319, 75] width 95 height 39
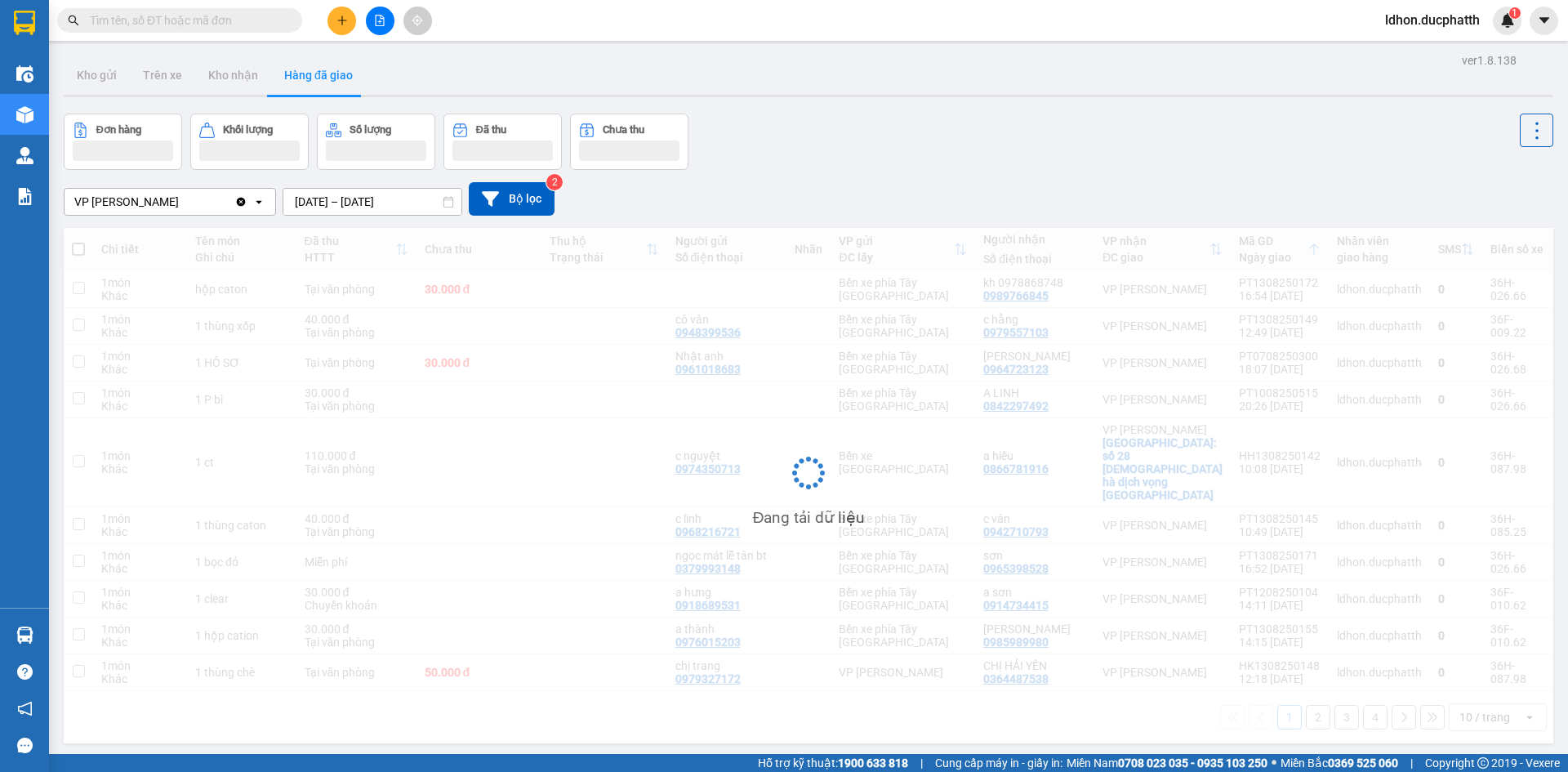
click at [392, 209] on div "ver 1.8.138 Kho gửi Trên xe Kho nhận Hàng đã giao Đơn hàng Khối lượng Số lượng …" at bounding box center [809, 435] width 1503 height 772
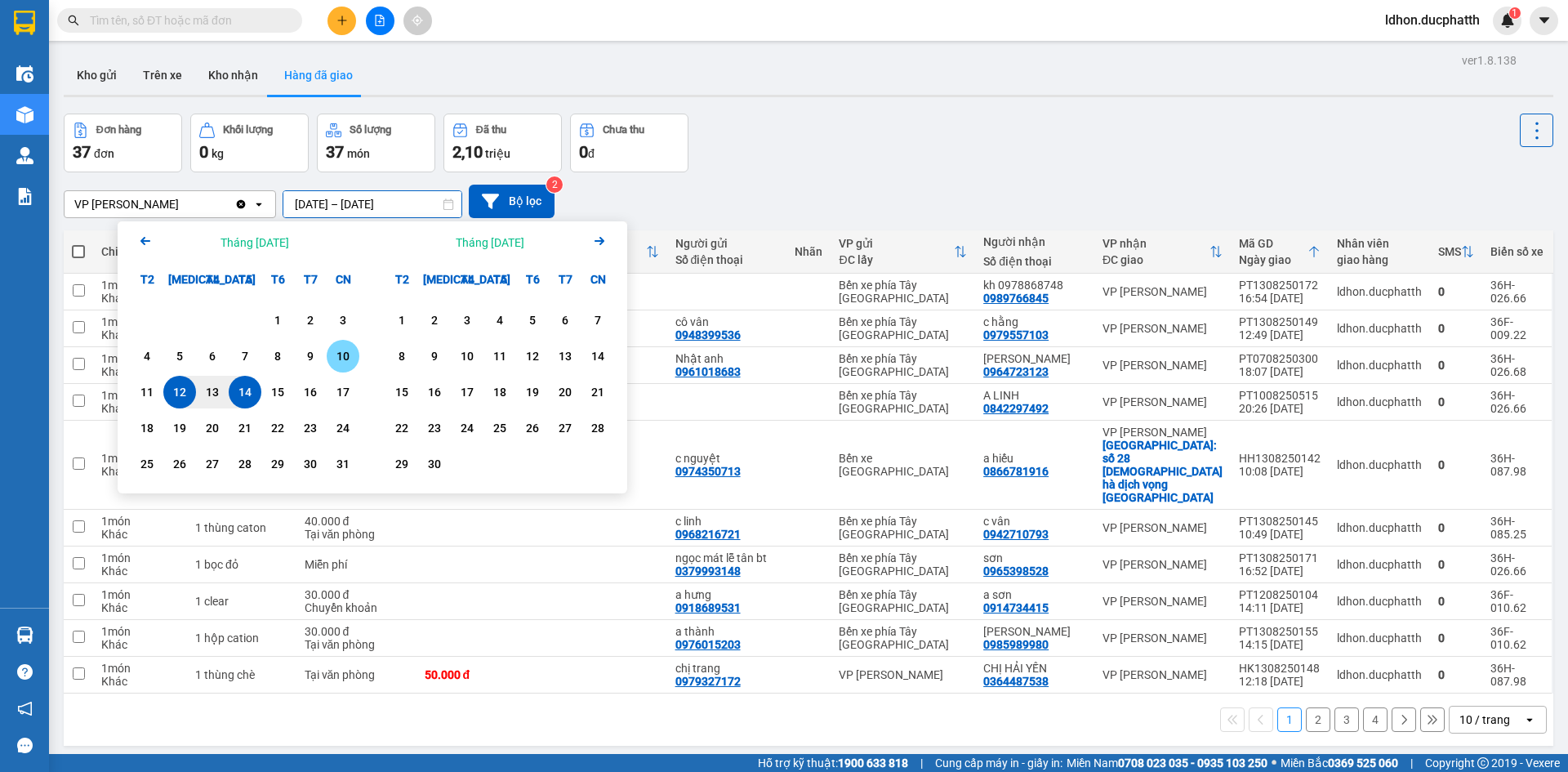
click at [338, 361] on div "10" at bounding box center [343, 356] width 23 height 20
click at [345, 352] on div "10" at bounding box center [343, 356] width 23 height 20
type input "[DATE] – [DATE]"
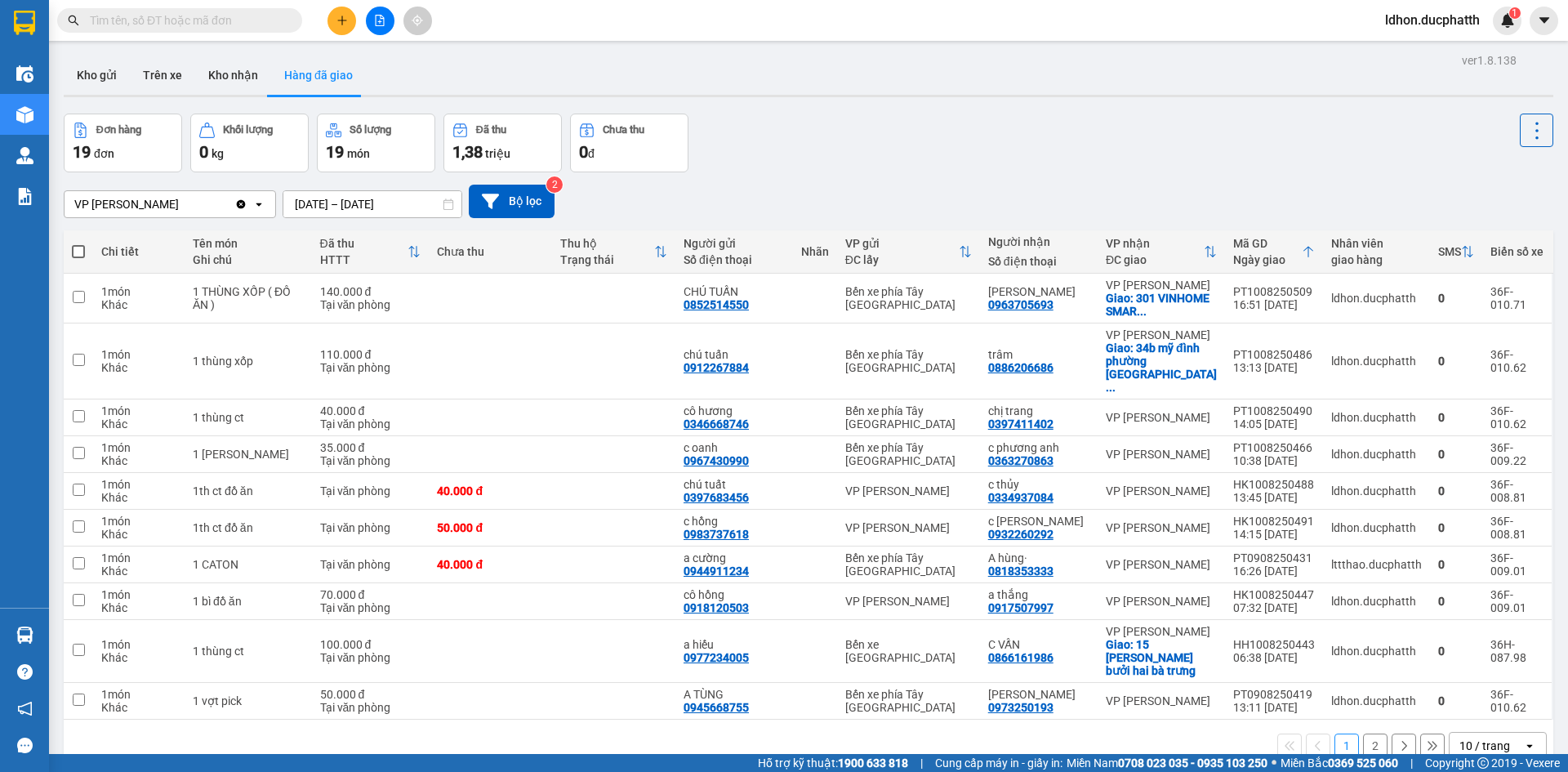
click at [1364, 733] on button "2" at bounding box center [1375, 745] width 24 height 24
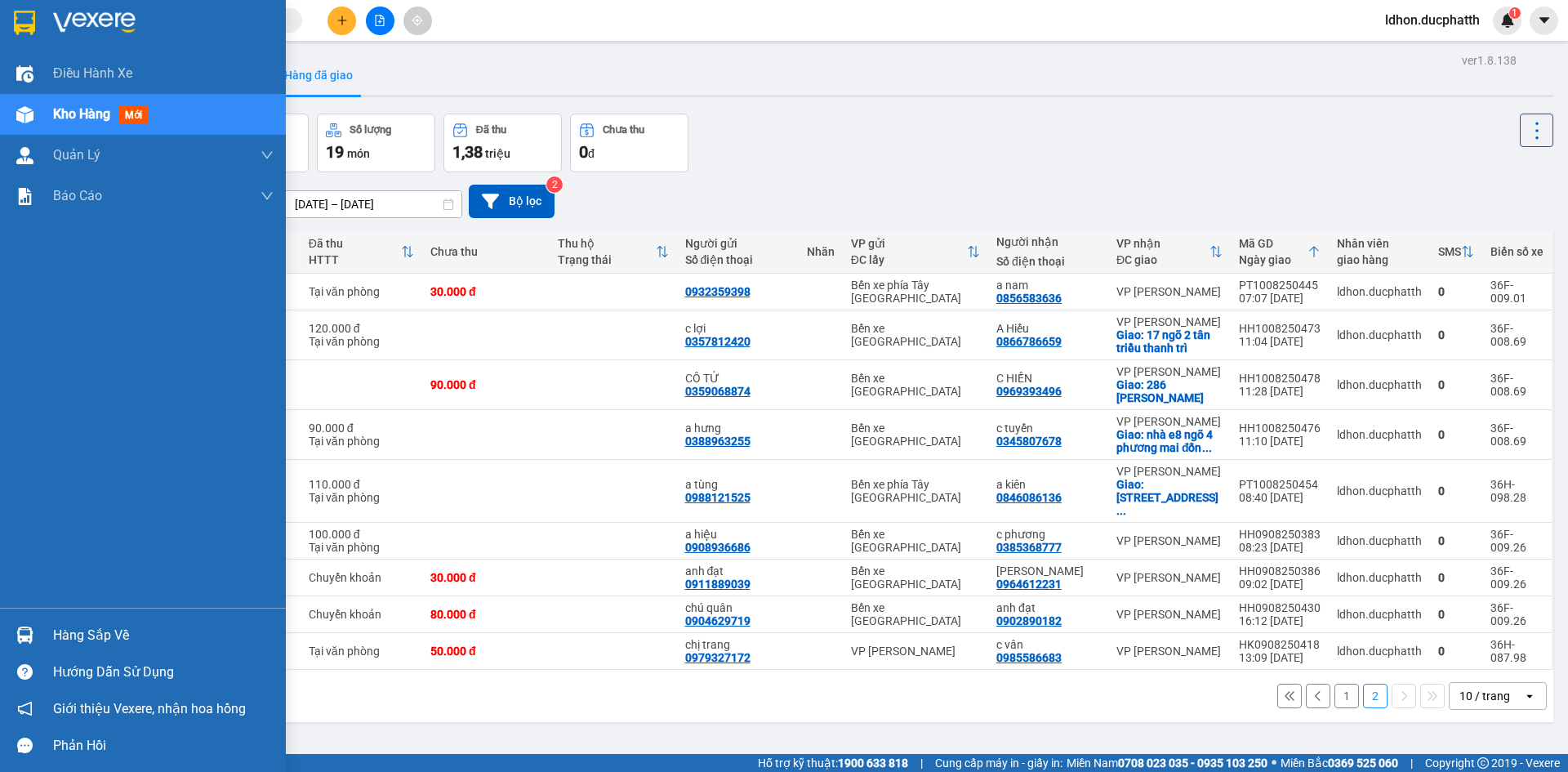
click at [36, 639] on div at bounding box center [25, 635] width 29 height 29
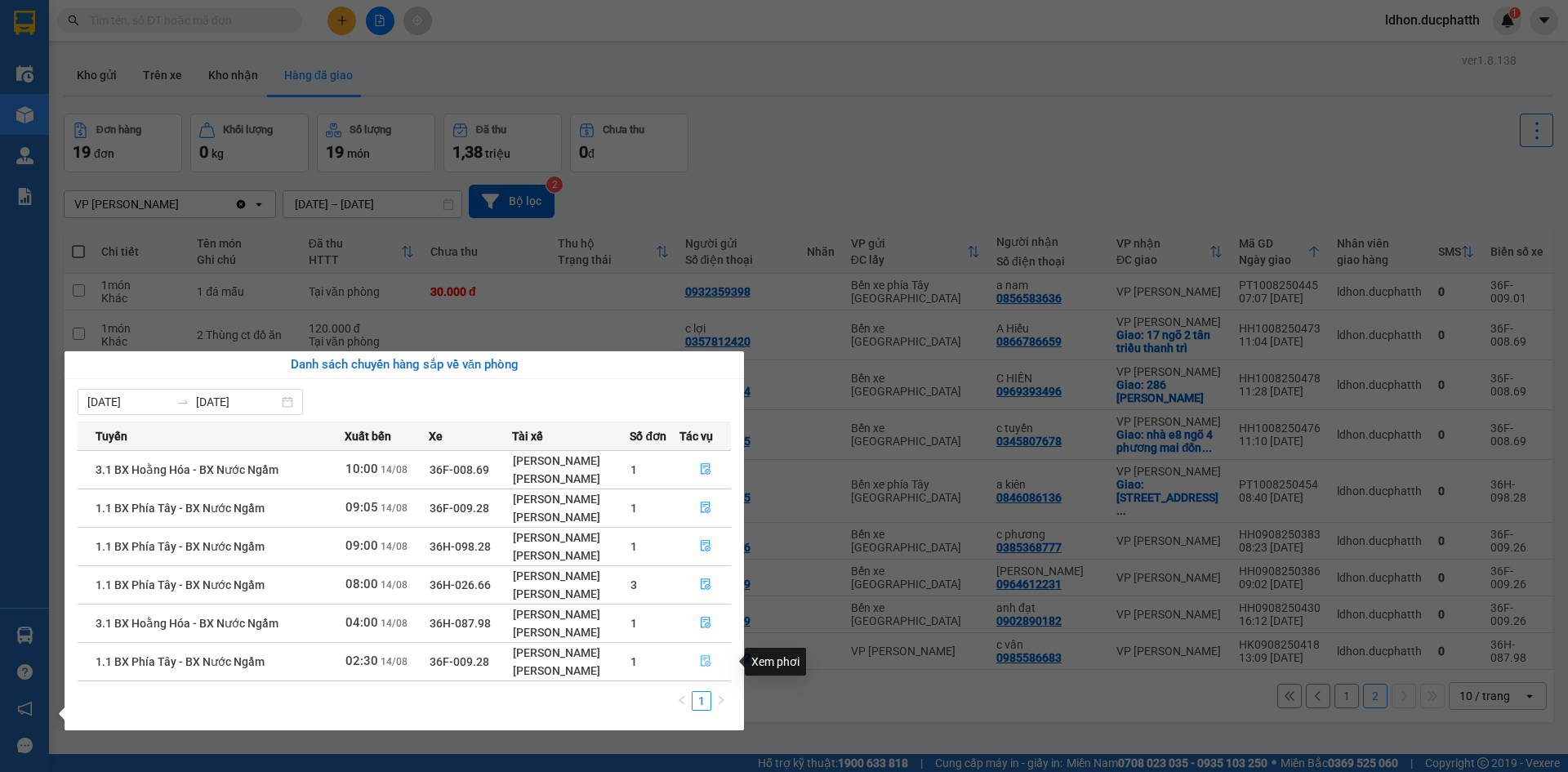
click at [696, 652] on button "button" at bounding box center [705, 661] width 51 height 26
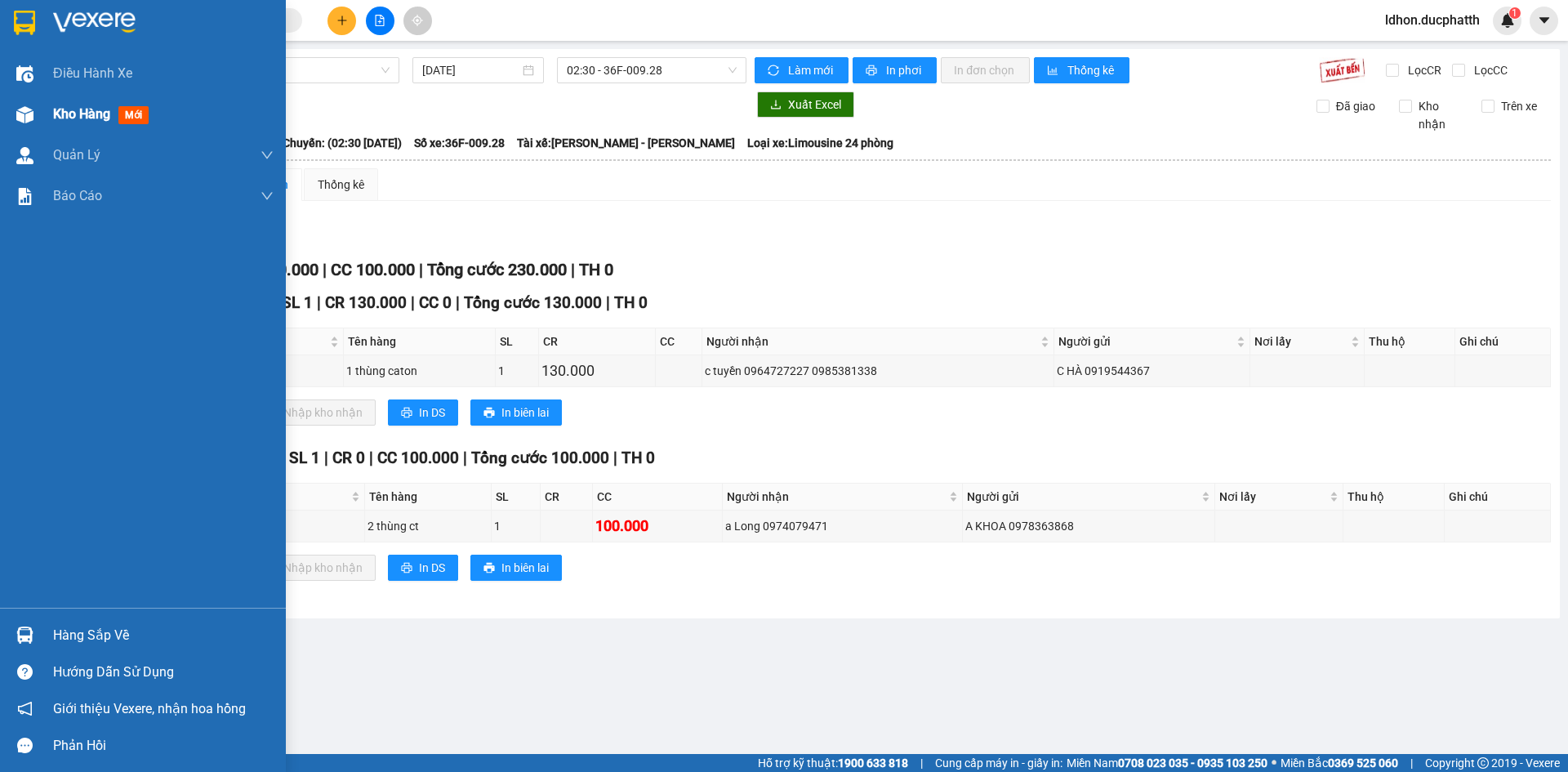
click at [44, 125] on div "Kho hàng mới" at bounding box center [142, 115] width 286 height 41
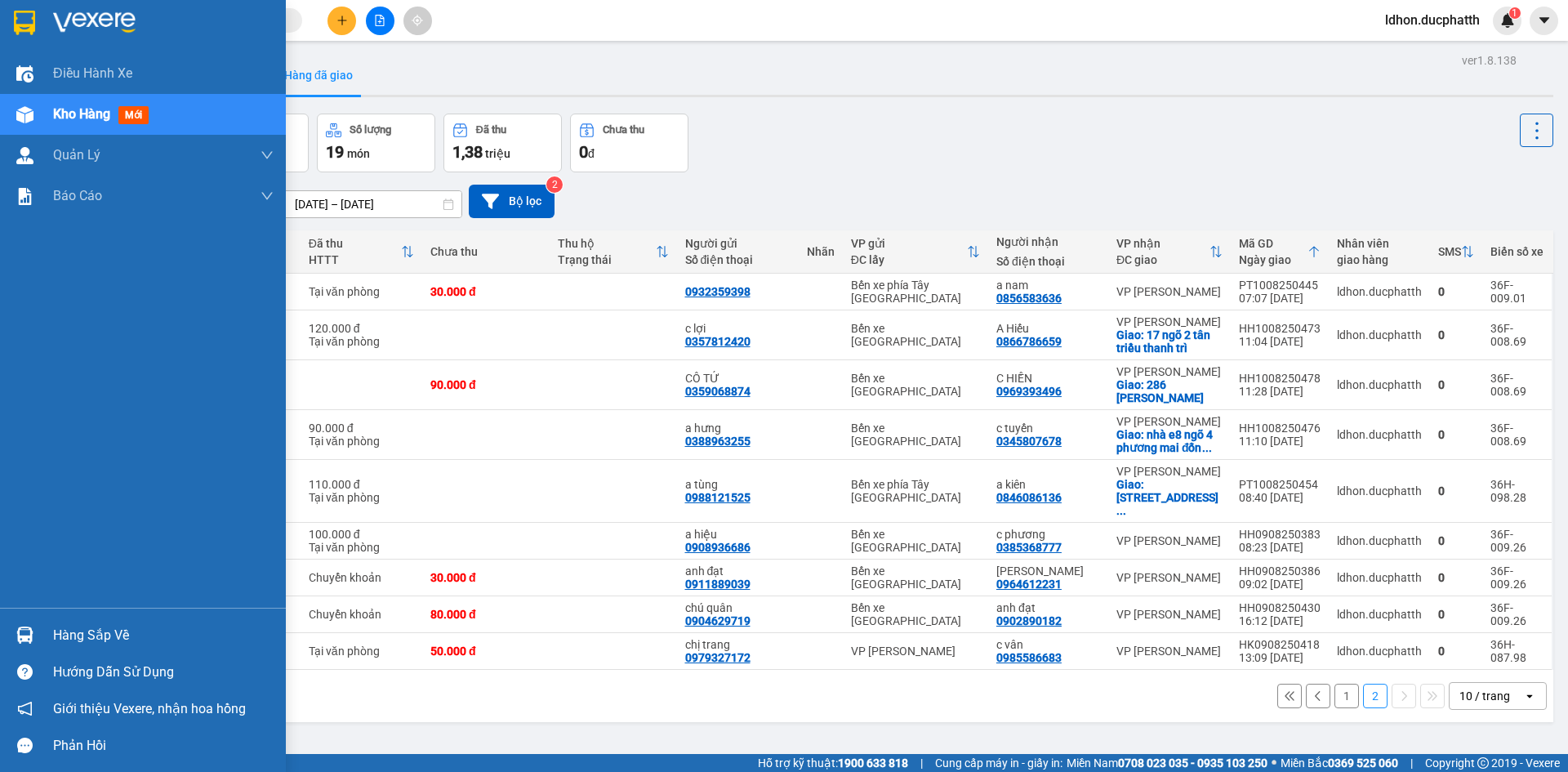
click at [114, 633] on div "Hàng sắp về" at bounding box center [163, 635] width 220 height 24
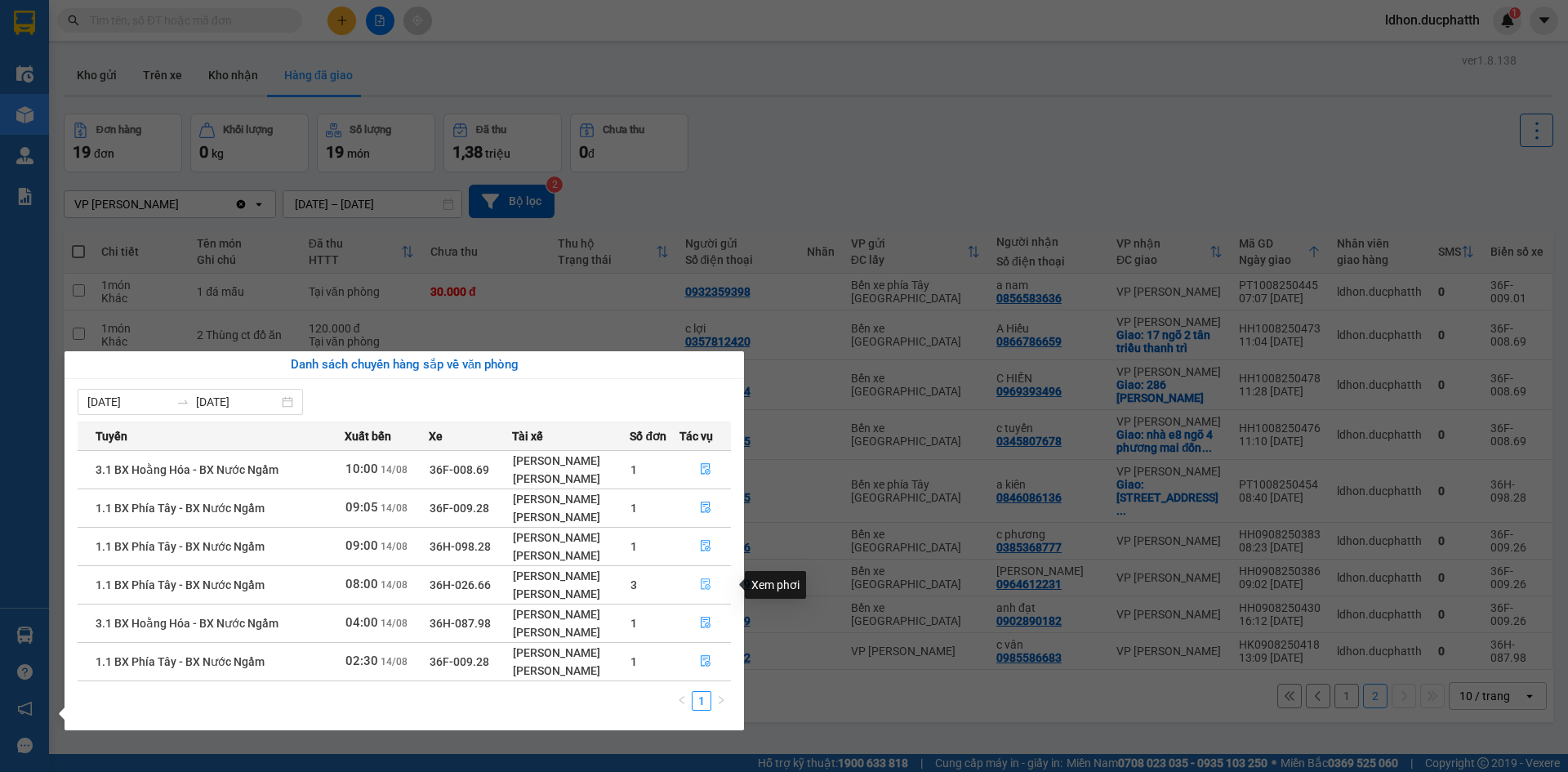
click at [692, 586] on button "button" at bounding box center [705, 584] width 51 height 26
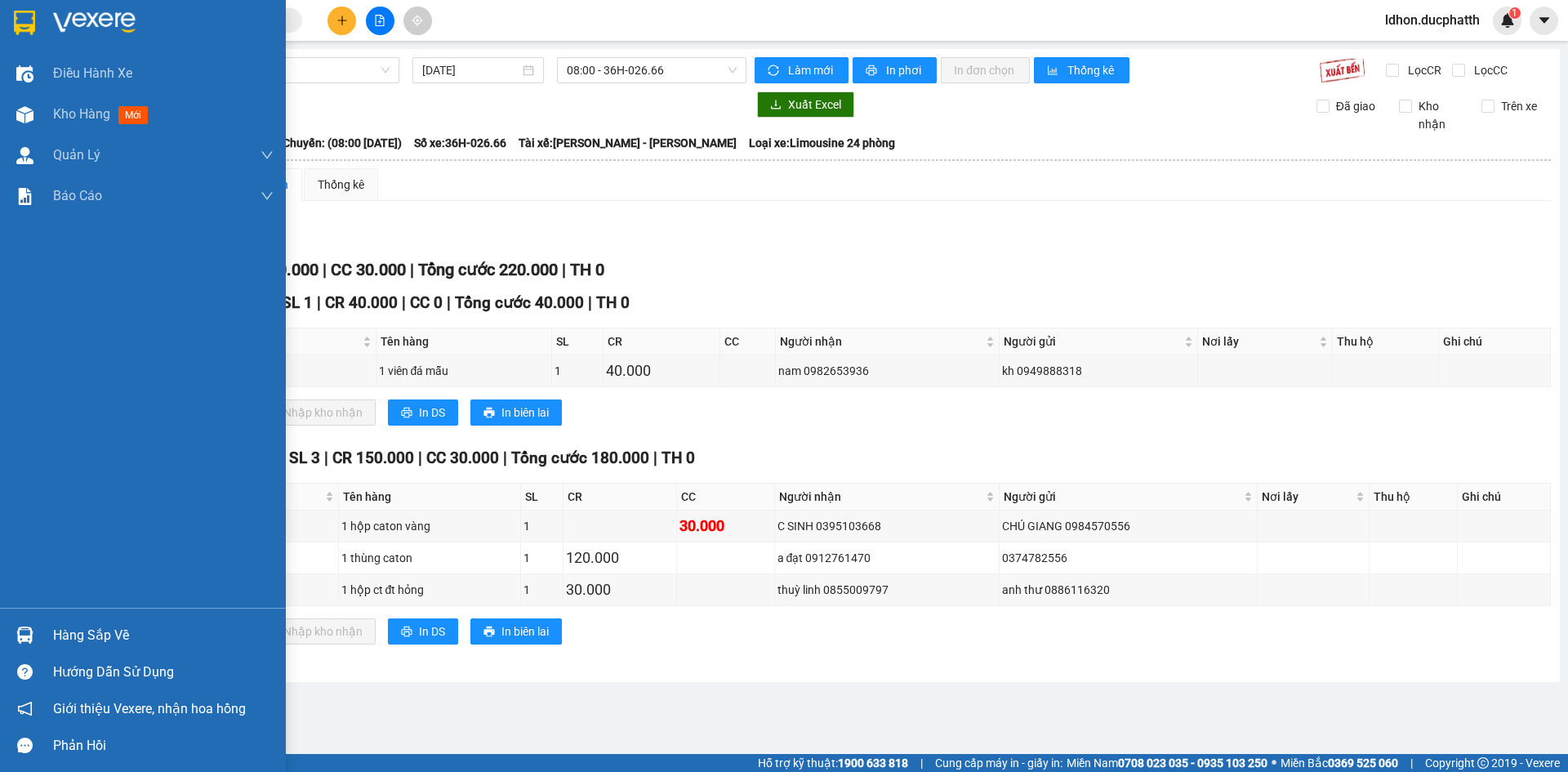
click at [106, 627] on div "Hàng sắp về" at bounding box center [163, 635] width 220 height 24
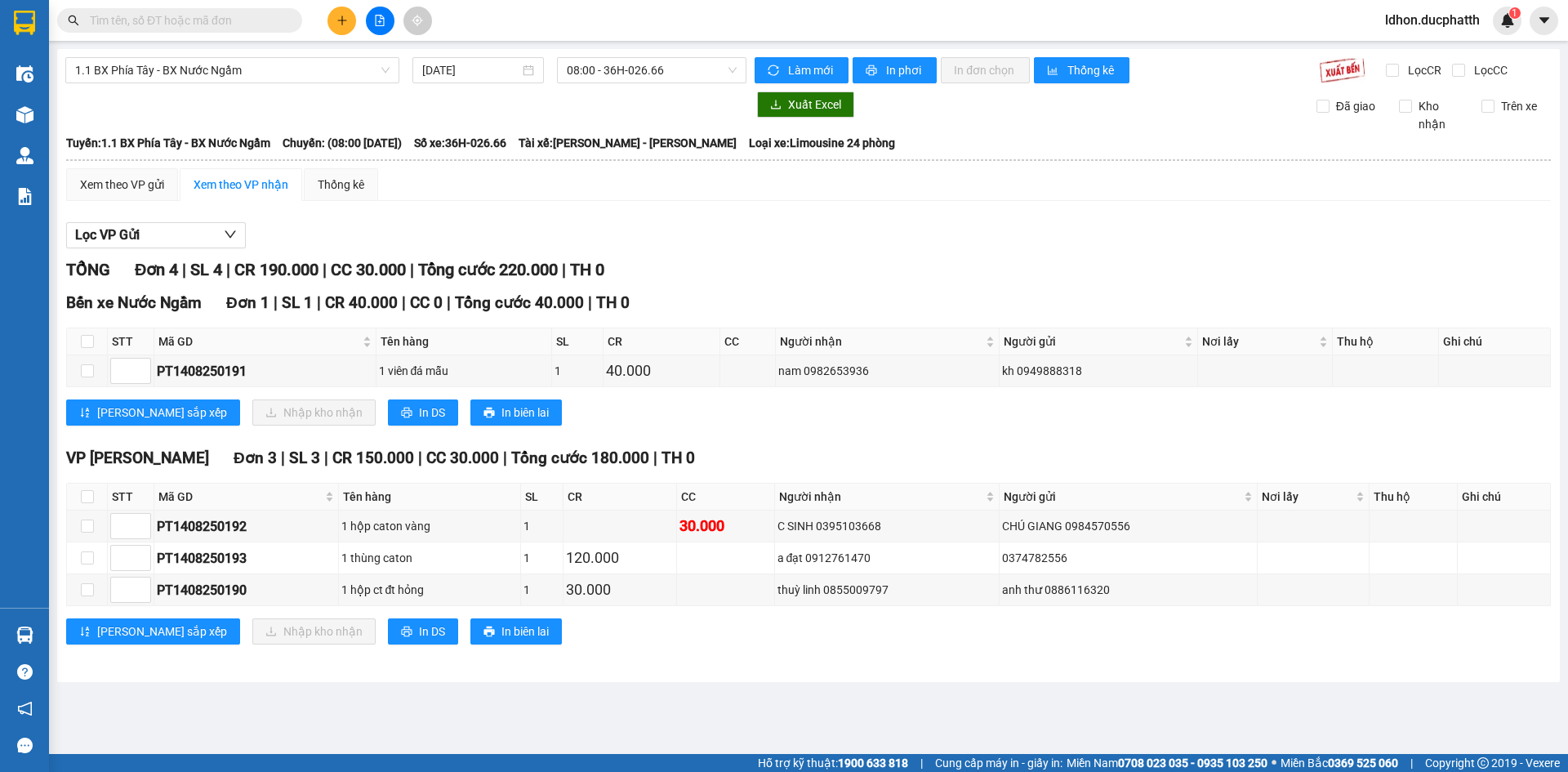
click at [939, 454] on section "Kết quả tìm kiếm ( 0 ) Bộ lọc No Data ldhon.ducphatth 1 Điều hành xe Kho hàng m…" at bounding box center [784, 386] width 1568 height 772
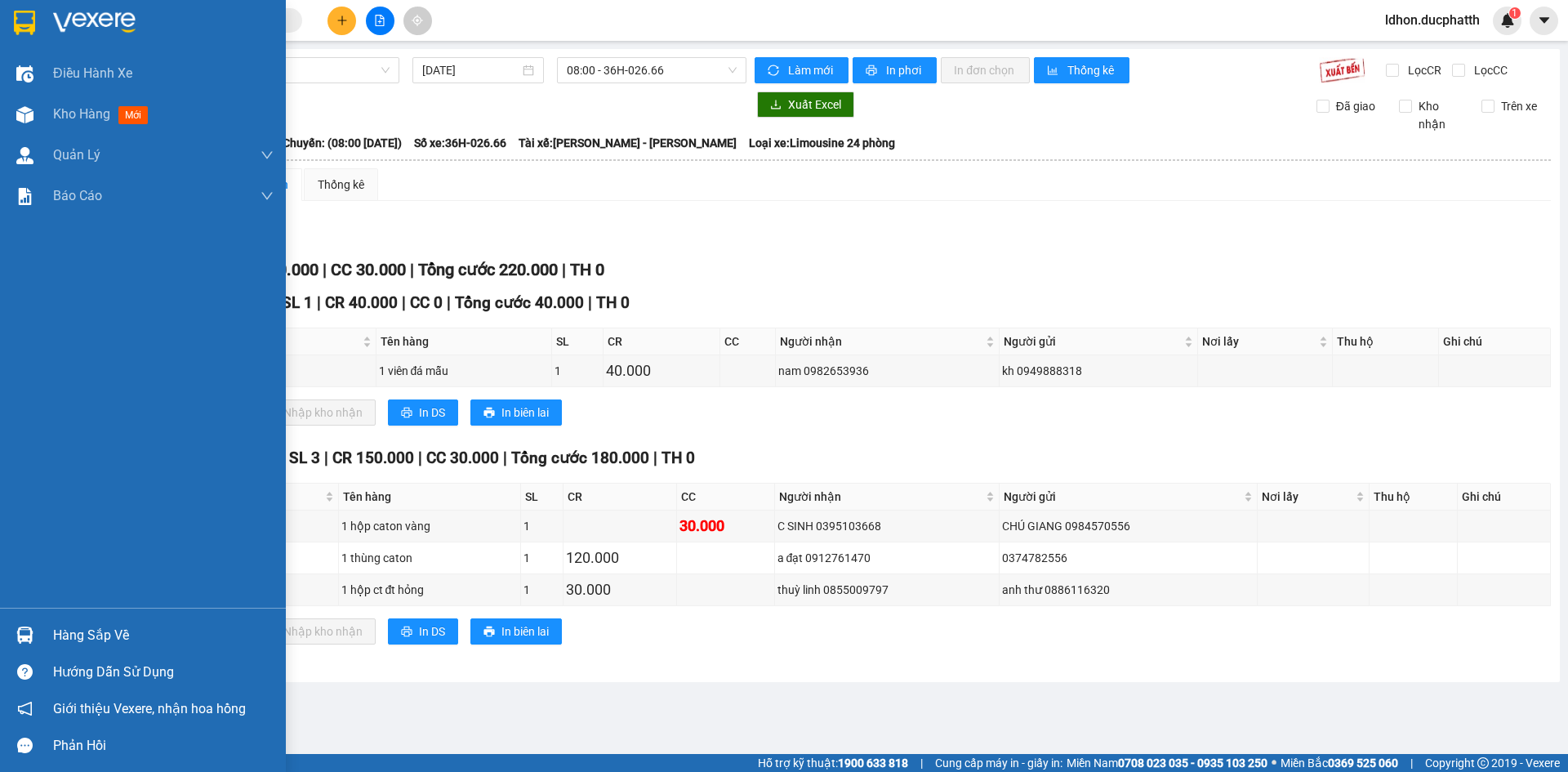
click at [82, 625] on div "Hàng sắp về" at bounding box center [163, 635] width 220 height 24
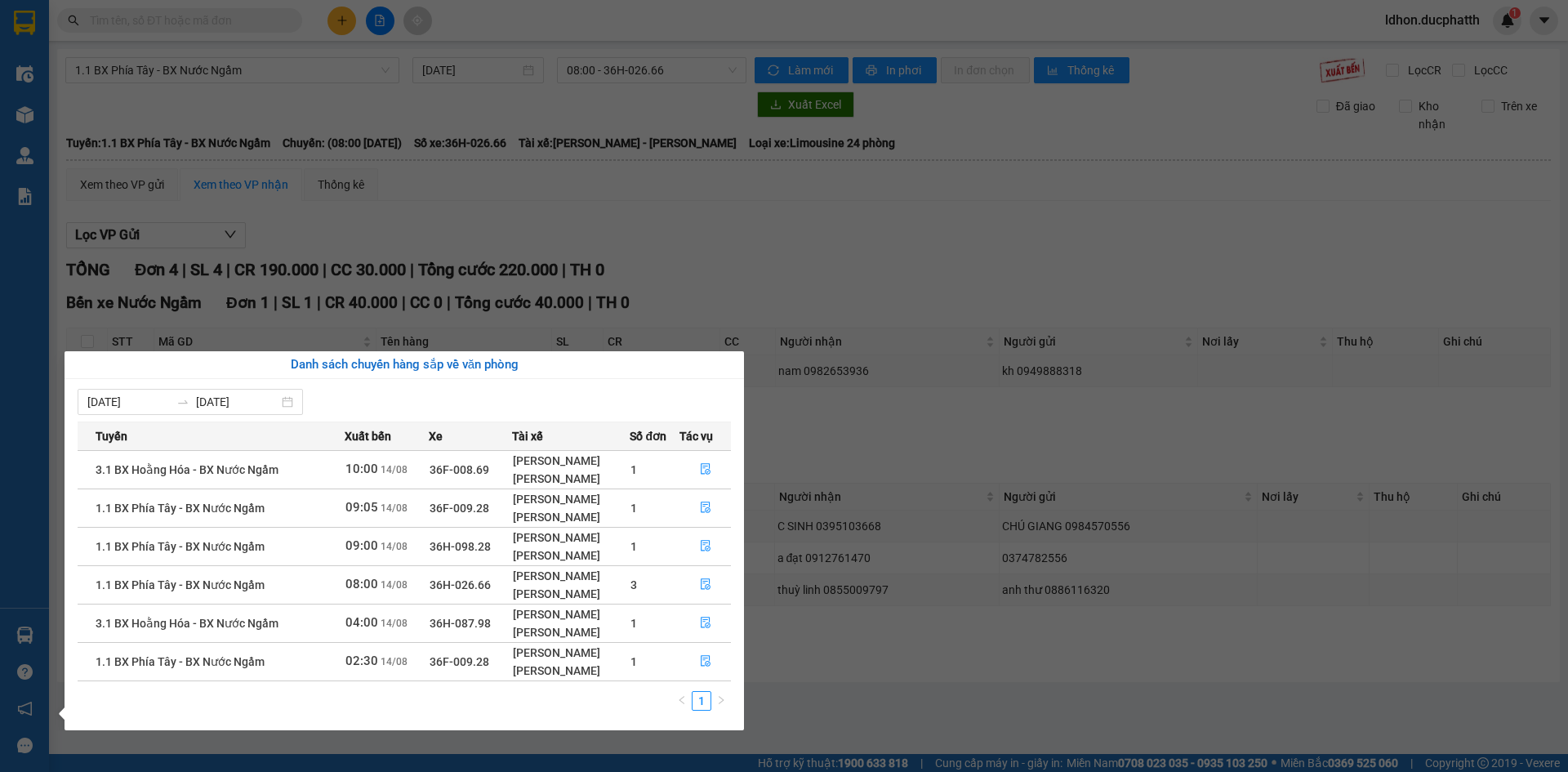
click at [855, 622] on section "Kết quả tìm kiếm ( 0 ) Bộ lọc No Data ldhon.ducphatth 1 Điều hành xe Kho hàng m…" at bounding box center [784, 386] width 1568 height 772
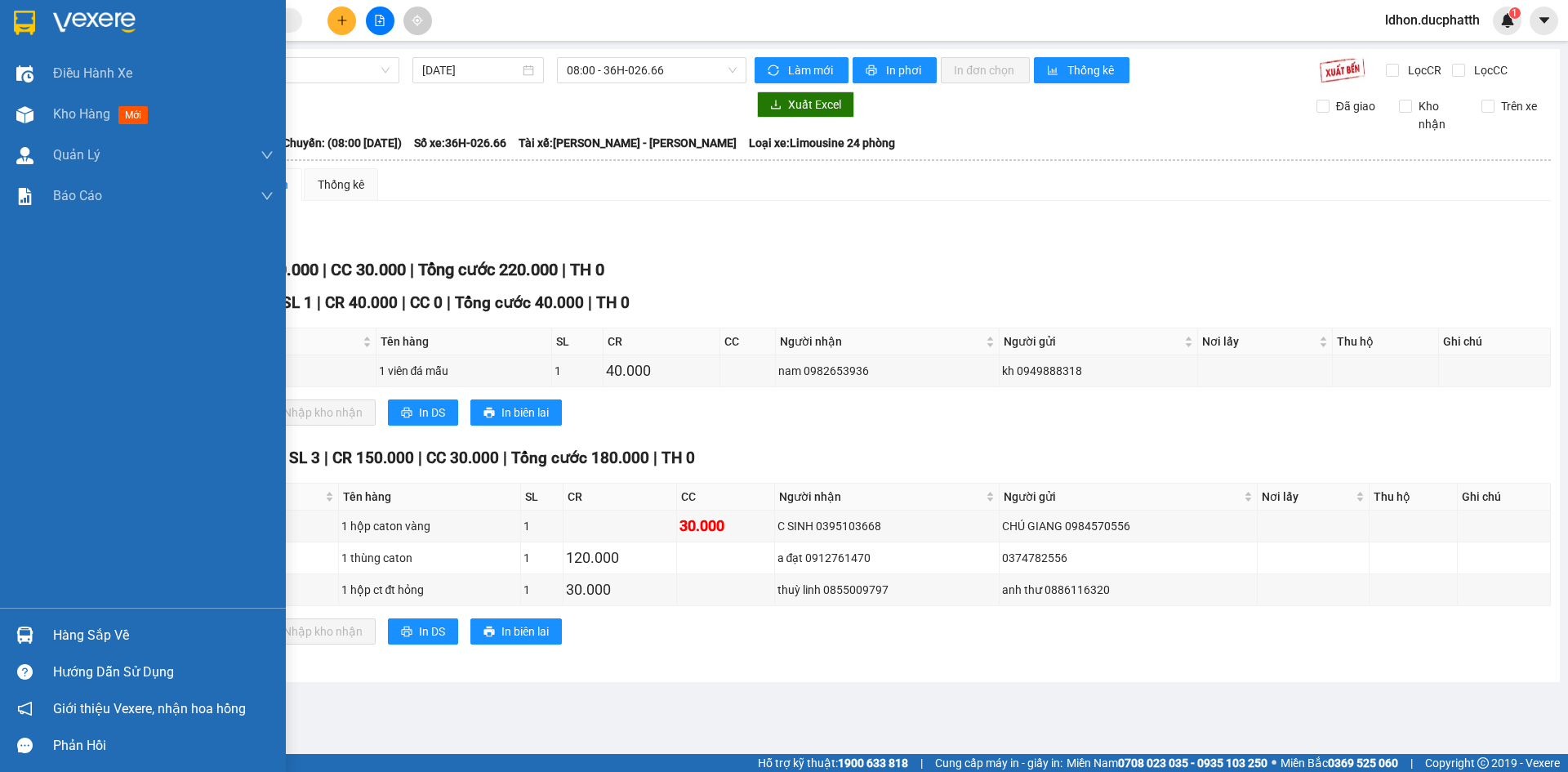
click at [72, 620] on div "Hàng sắp về" at bounding box center [142, 634] width 286 height 37
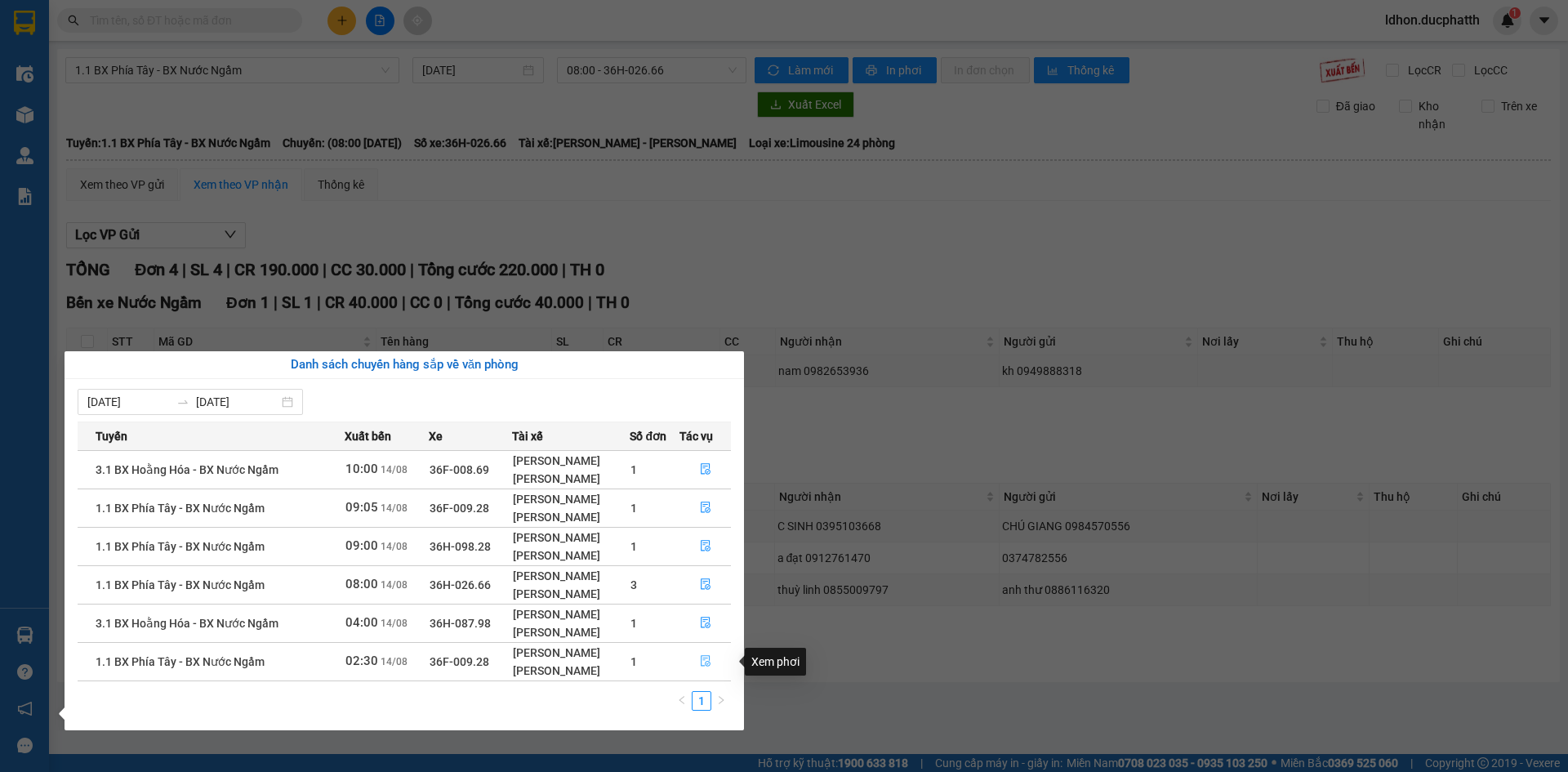
click at [710, 656] on icon "file-done" at bounding box center [705, 661] width 10 height 12
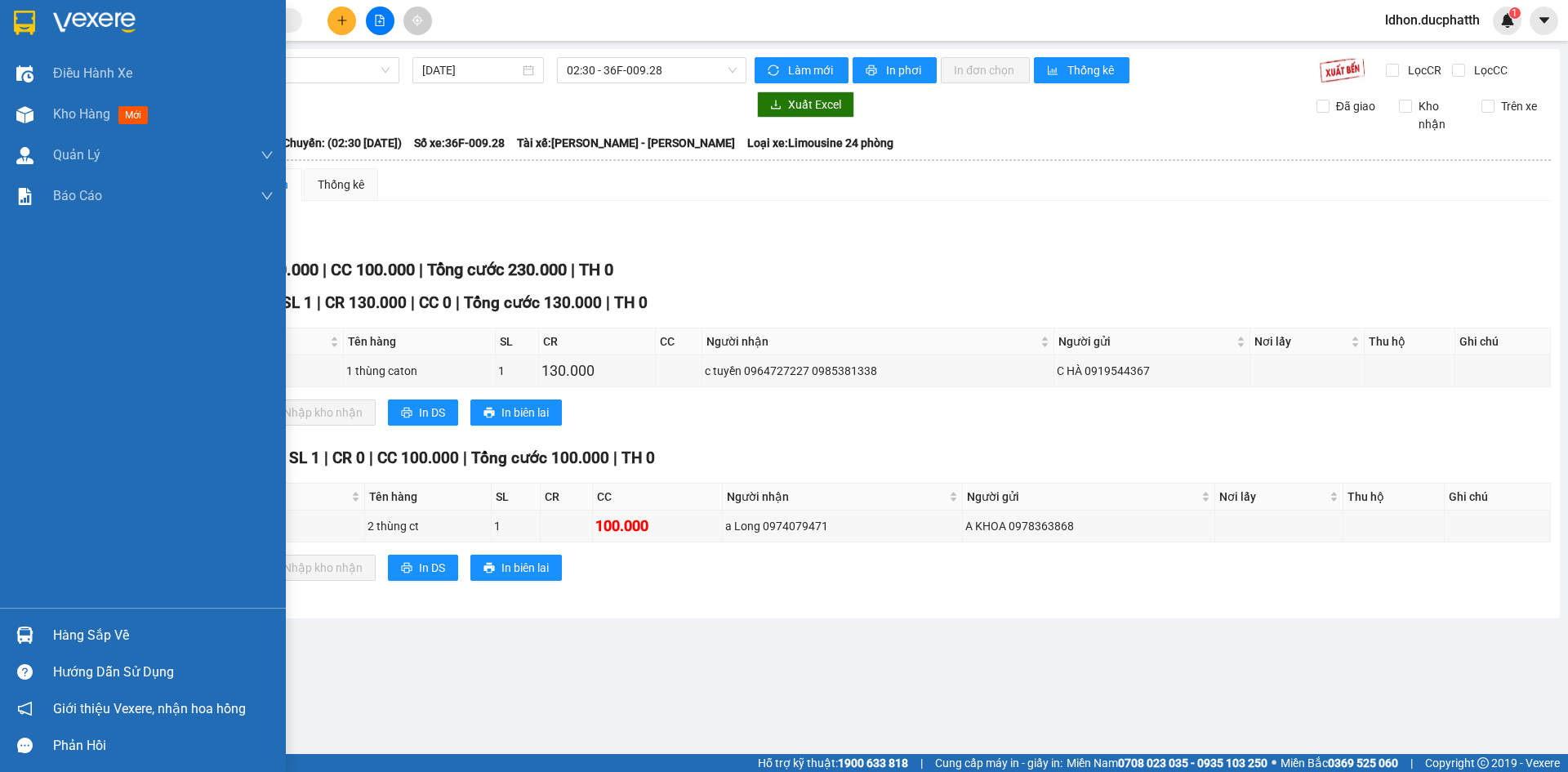
click at [46, 635] on div "Hàng sắp về" at bounding box center [142, 634] width 286 height 37
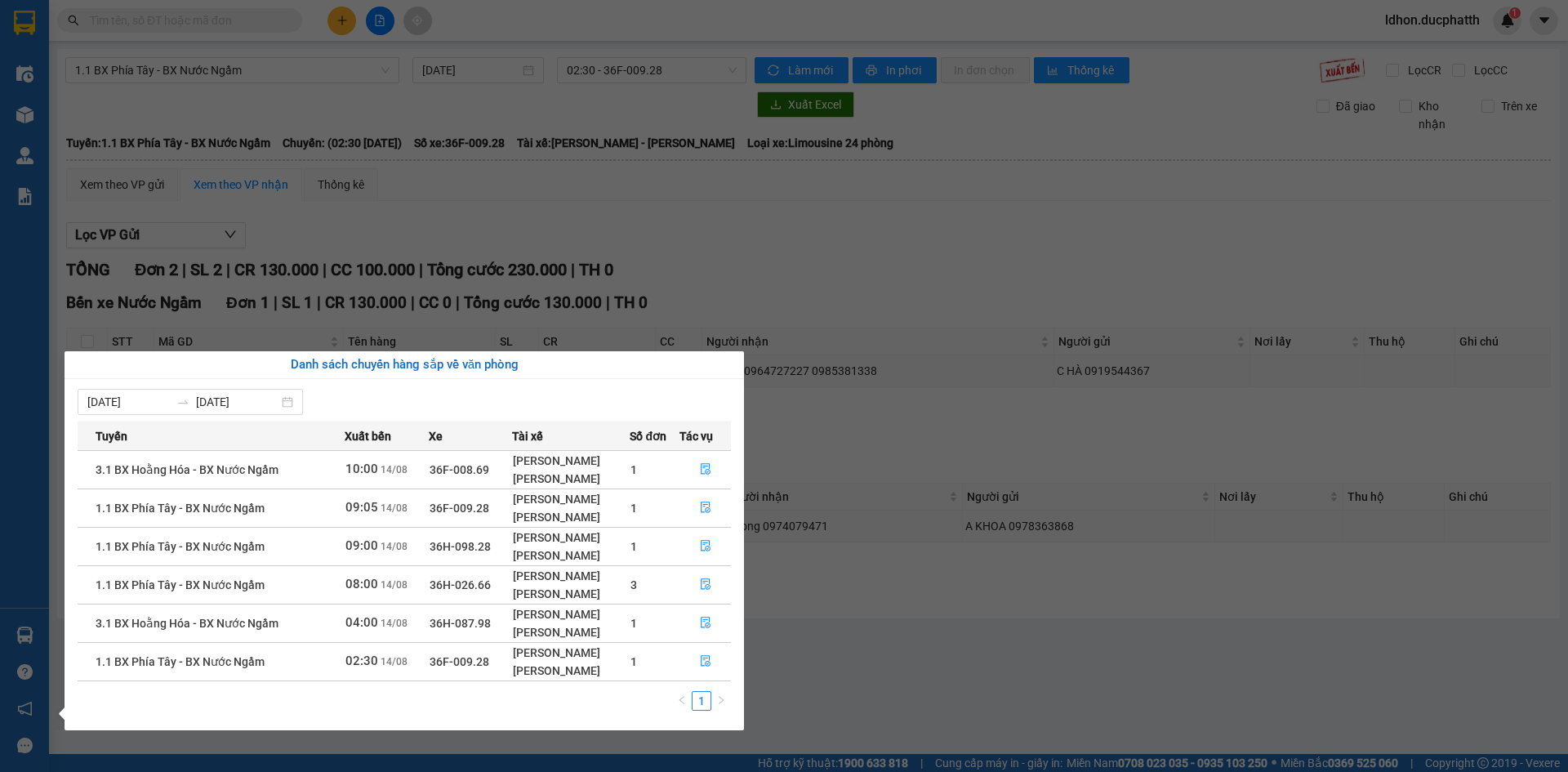
click at [862, 622] on section "Kết quả tìm kiếm ( 0 ) Bộ lọc No Data ldhon.ducphatth 1 Điều hành xe Kho hàng m…" at bounding box center [784, 386] width 1568 height 772
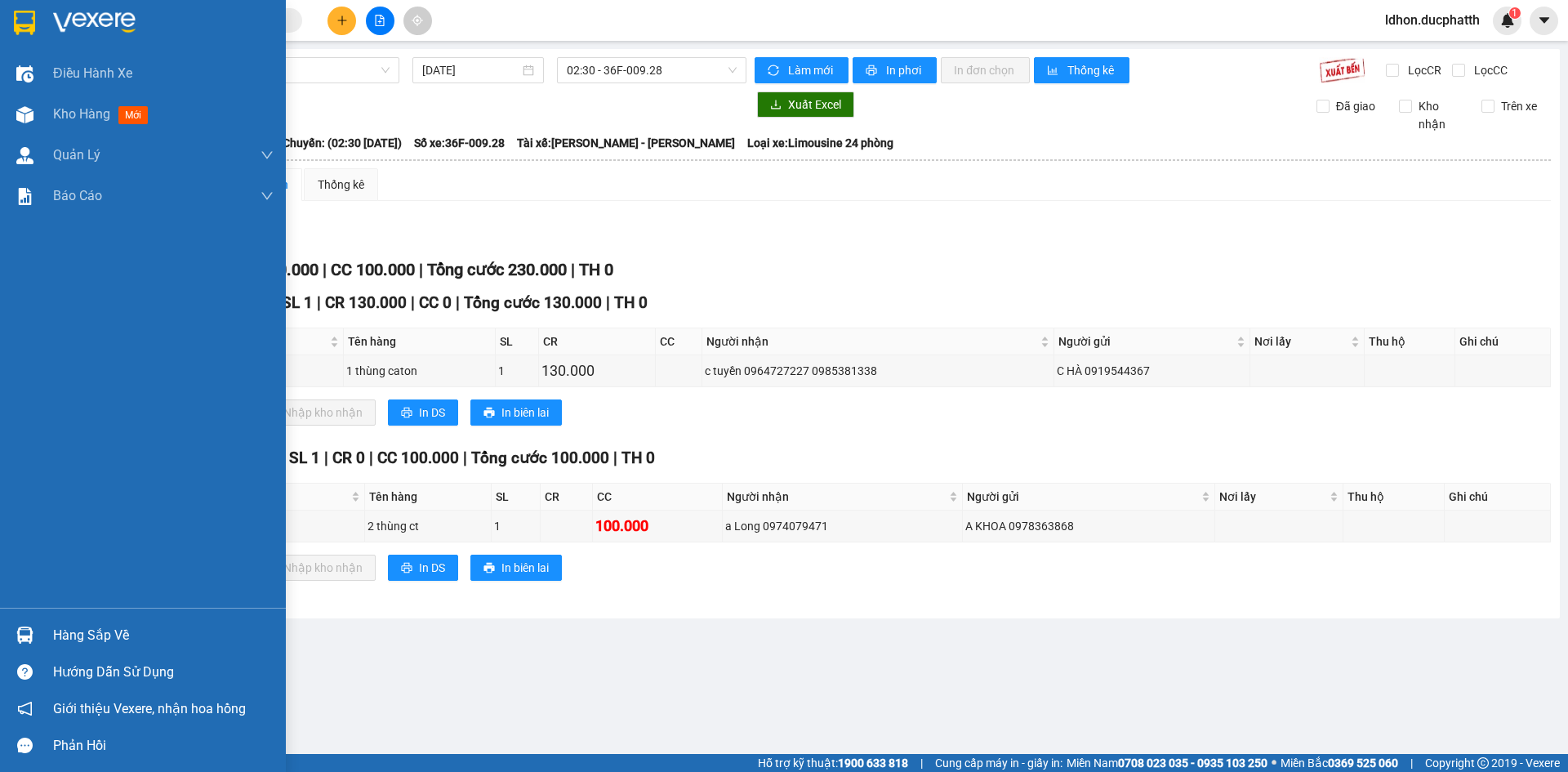
click at [68, 623] on div "Hàng sắp về" at bounding box center [163, 635] width 220 height 24
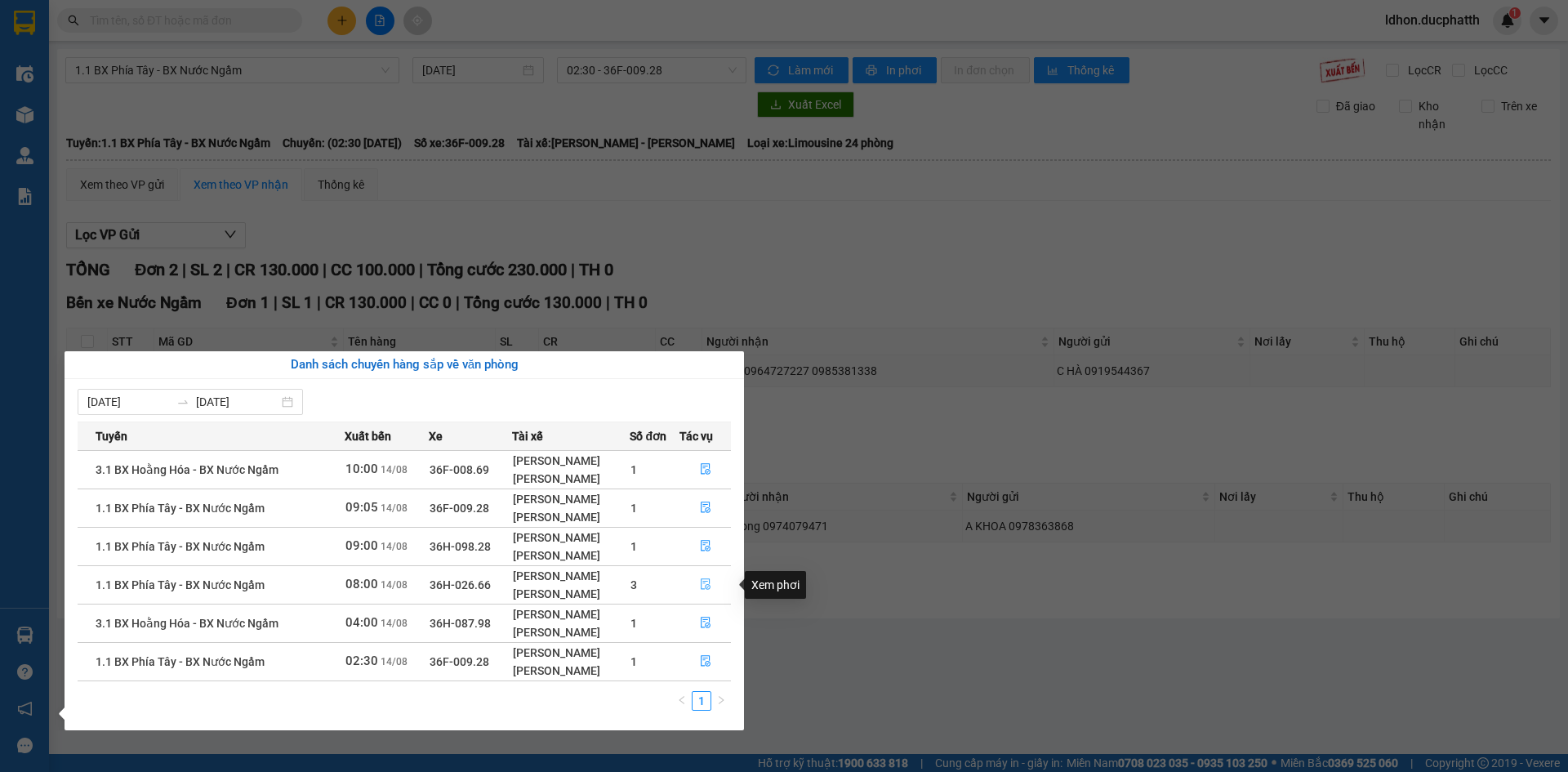
click at [694, 591] on button "button" at bounding box center [705, 584] width 51 height 26
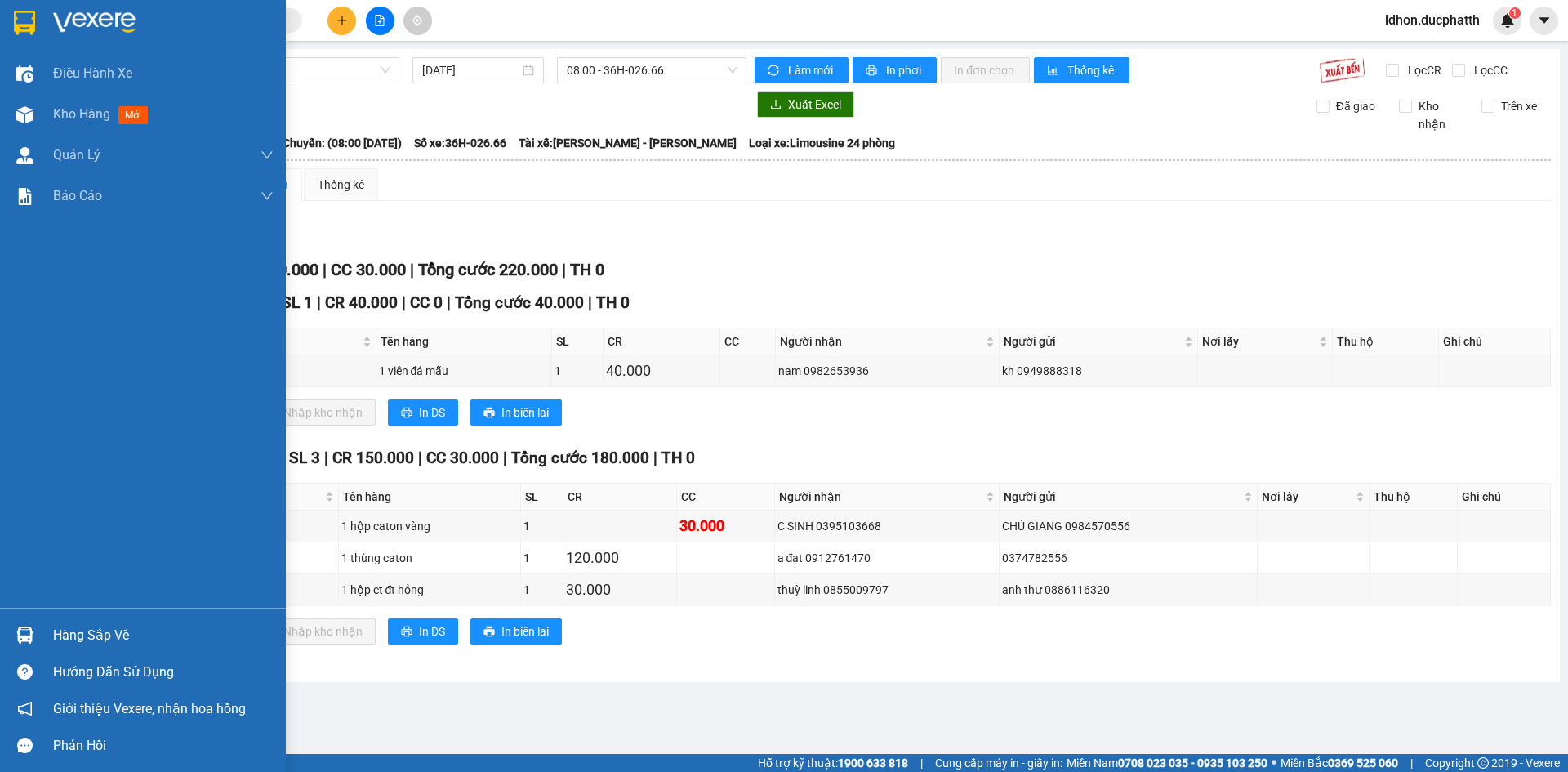
click at [90, 639] on div "Hàng sắp về" at bounding box center [163, 635] width 220 height 24
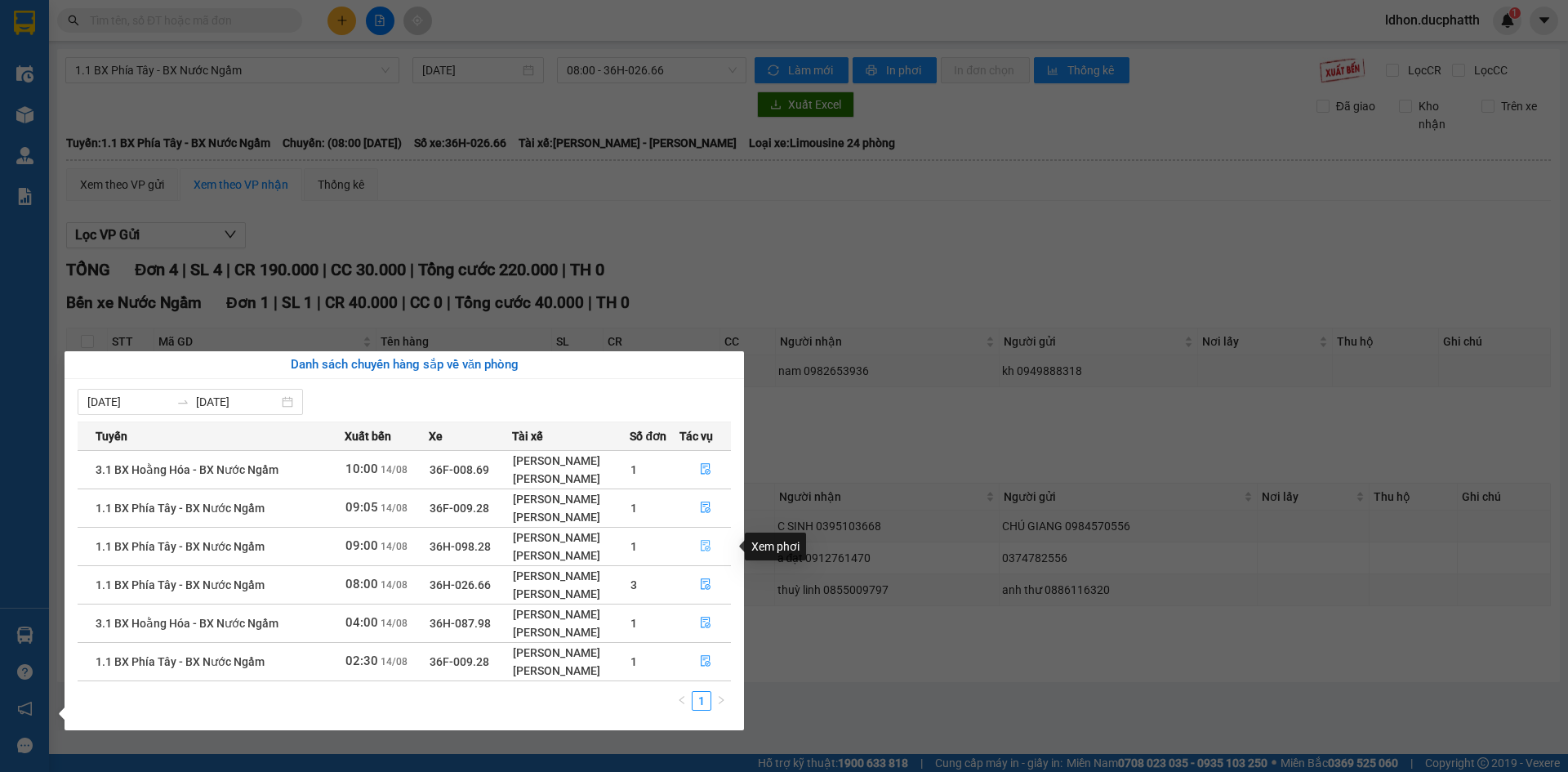
click at [691, 544] on button "button" at bounding box center [705, 545] width 51 height 26
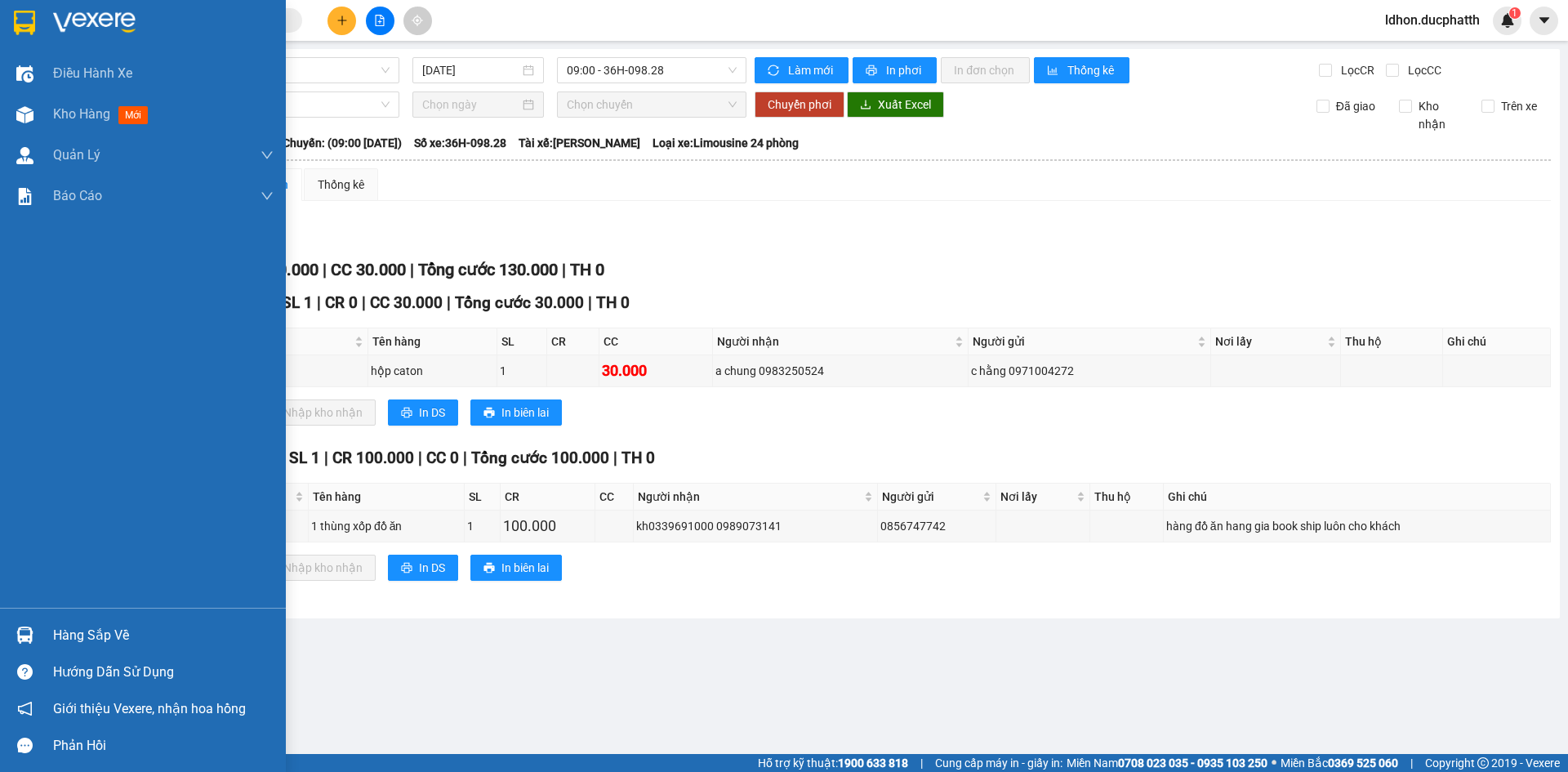
click at [40, 630] on div "Hàng sắp về" at bounding box center [142, 634] width 286 height 37
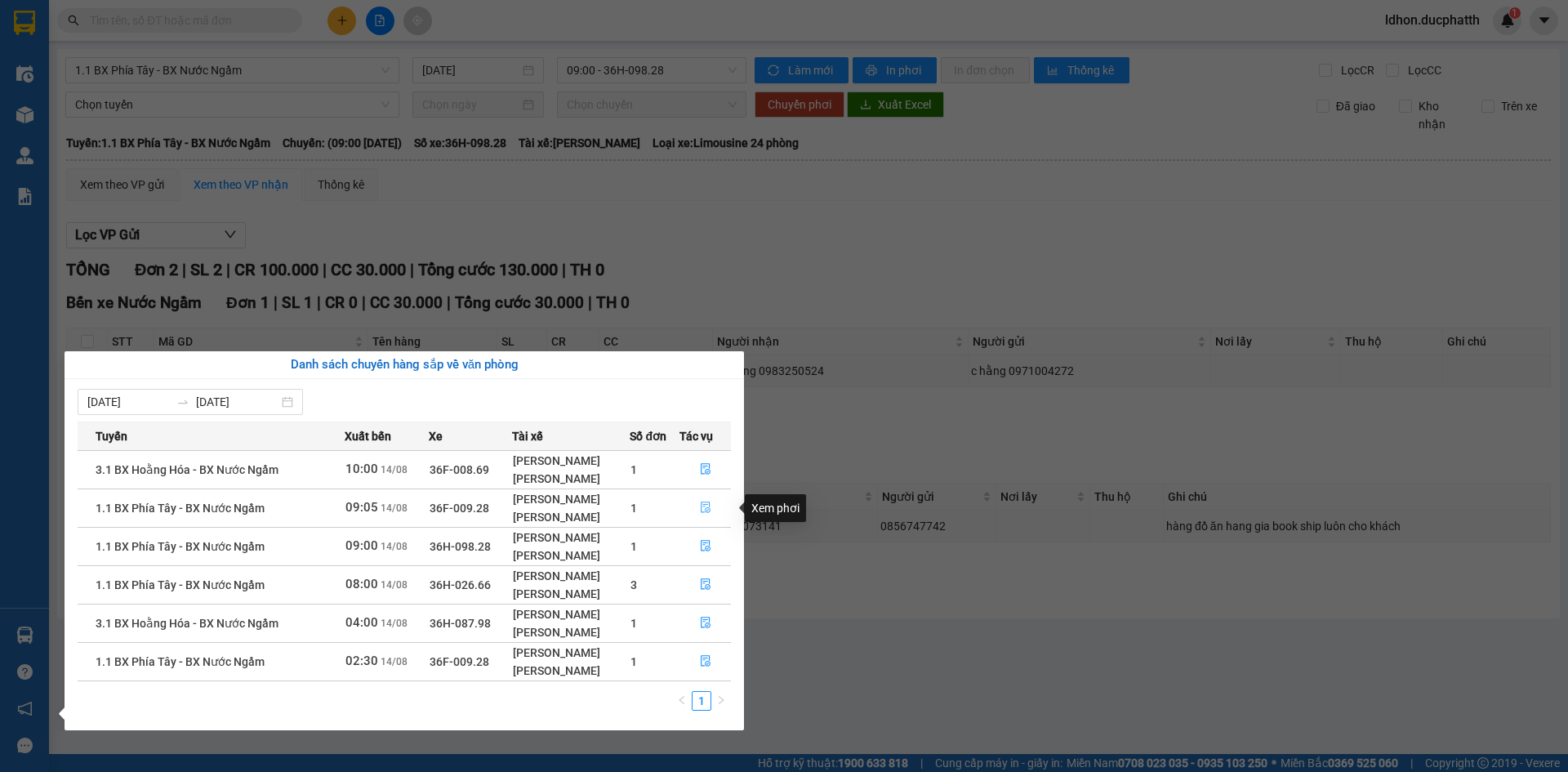
click at [702, 502] on icon "file-done" at bounding box center [705, 507] width 12 height 12
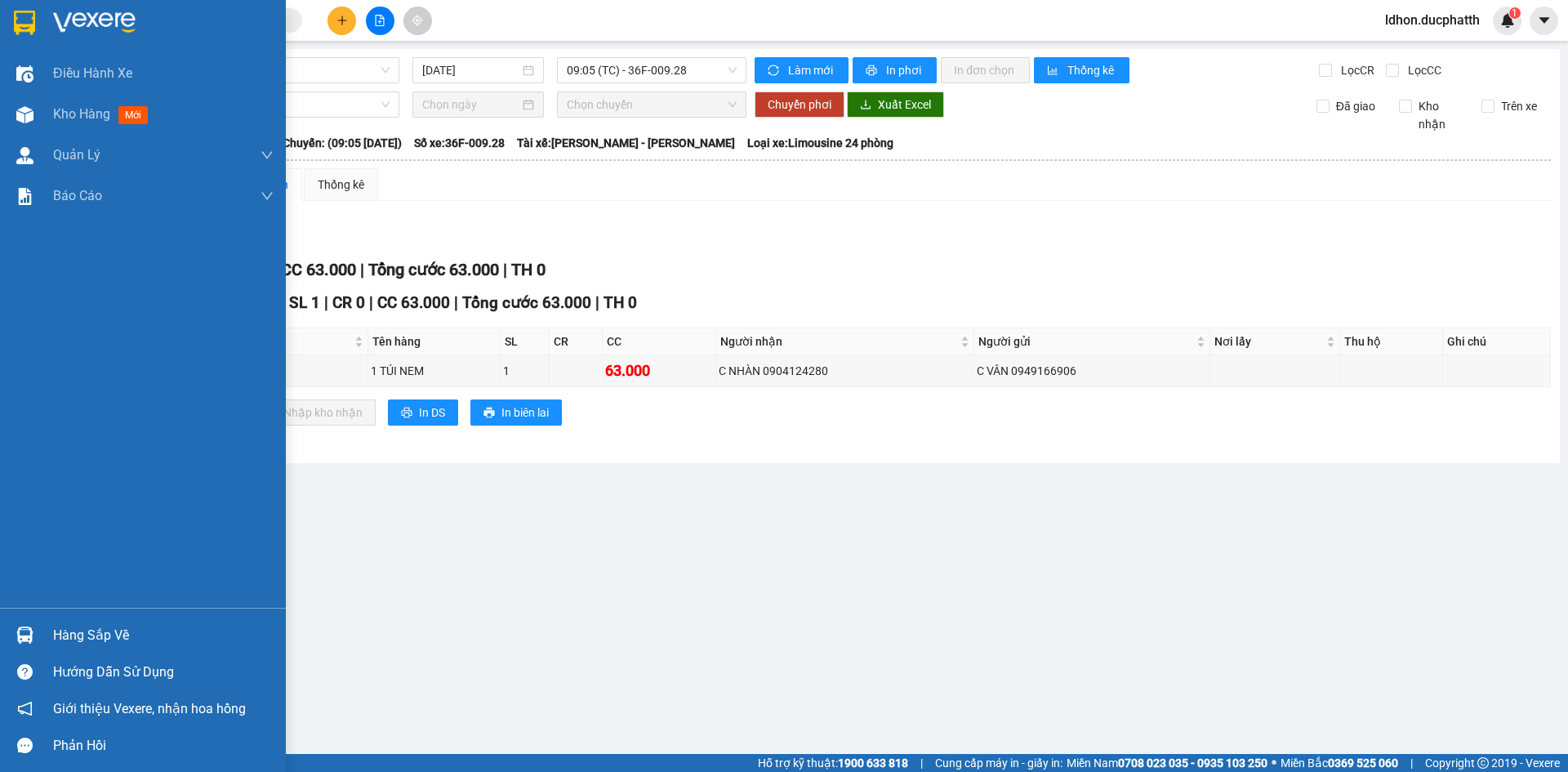
click at [36, 626] on div at bounding box center [25, 635] width 29 height 29
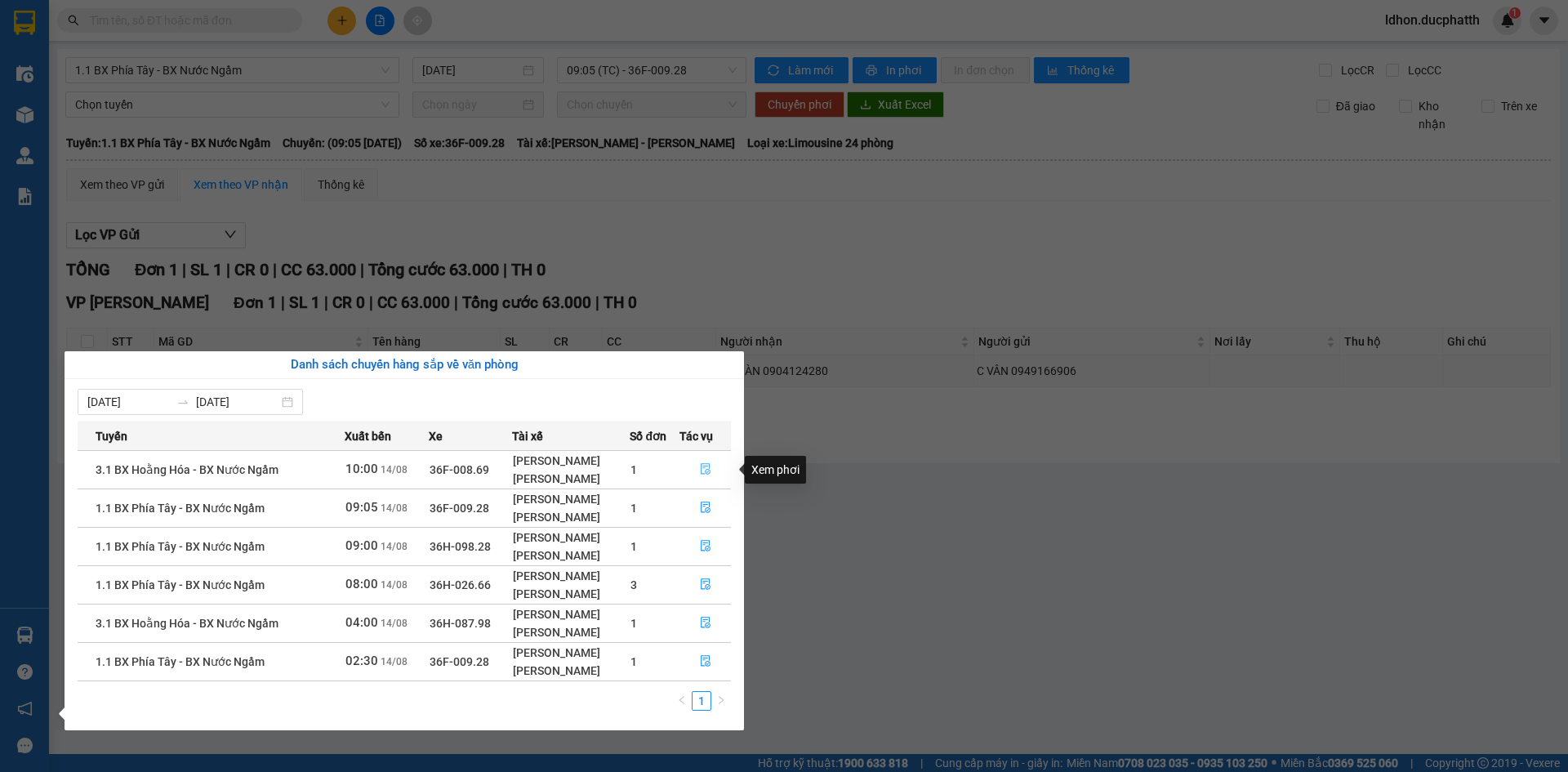
click at [701, 467] on icon "file-done" at bounding box center [705, 468] width 12 height 12
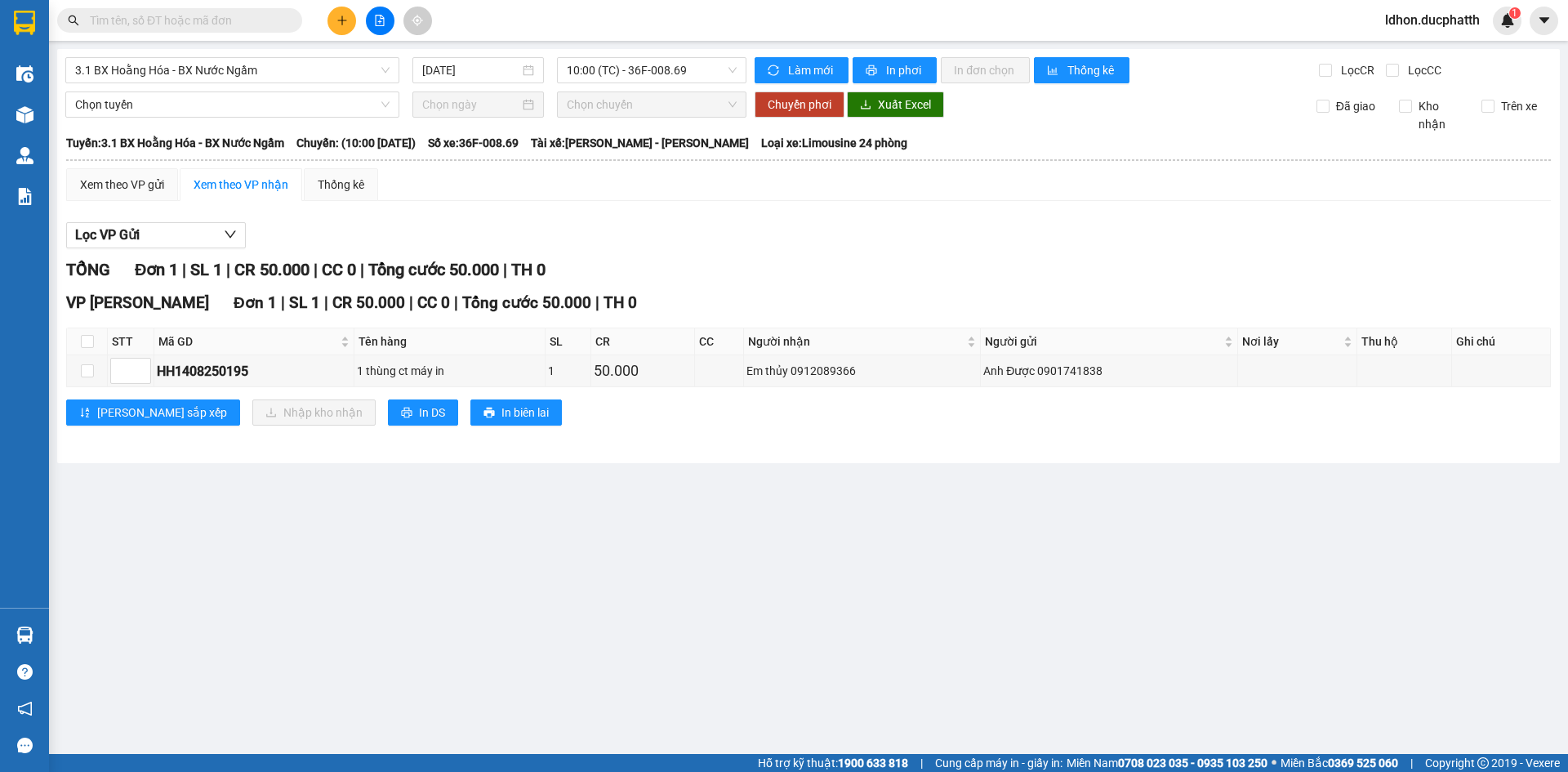
click at [1179, 542] on main "3.1 BX Hoằng Hóa - BX Nước Ngầm [DATE] 10:00 (TC) - 36F-008.69 Làm mới In phơi …" at bounding box center [784, 377] width 1568 height 754
click at [226, 21] on input "text" at bounding box center [185, 21] width 193 height 18
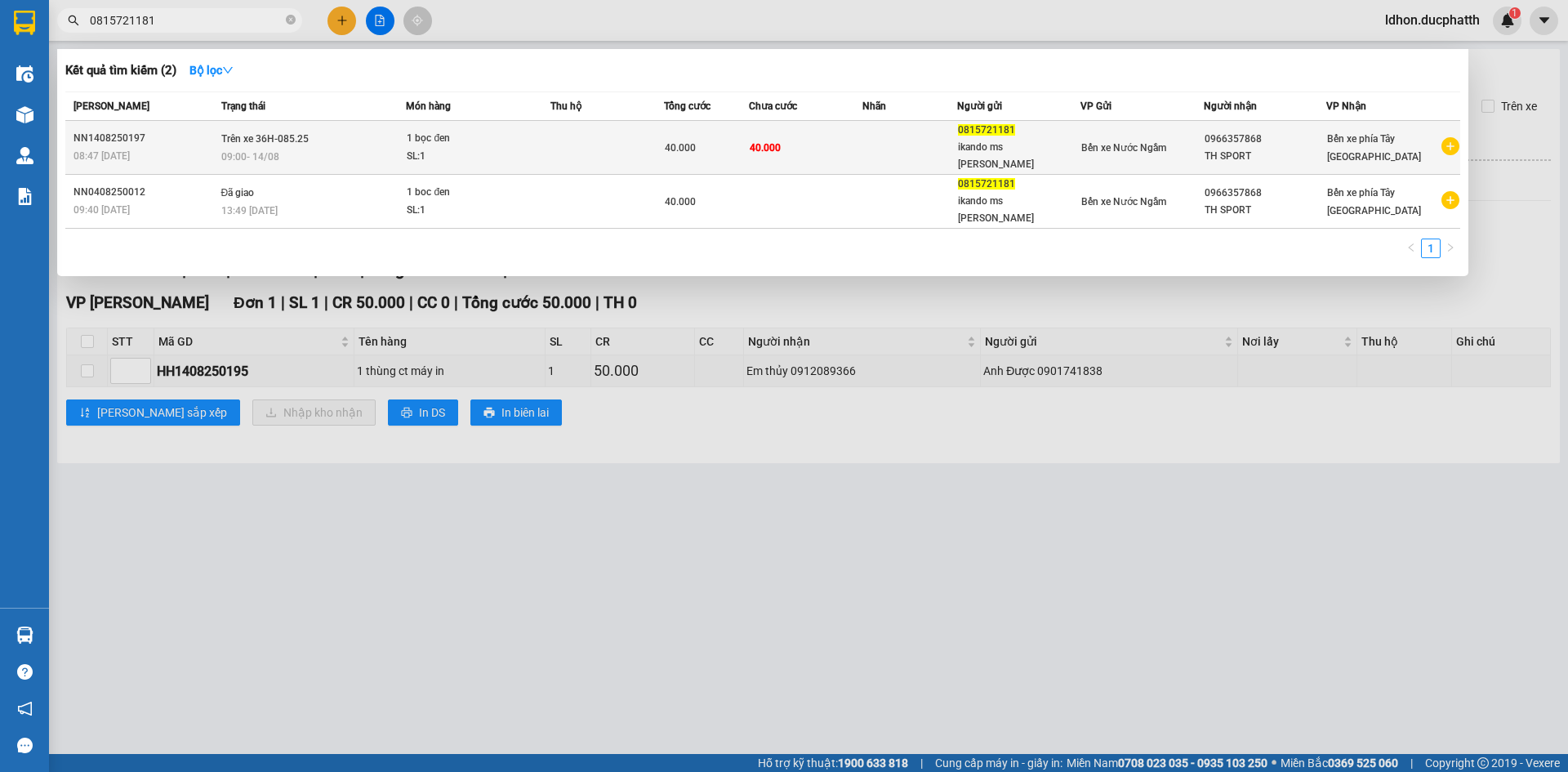
type input "0815721181"
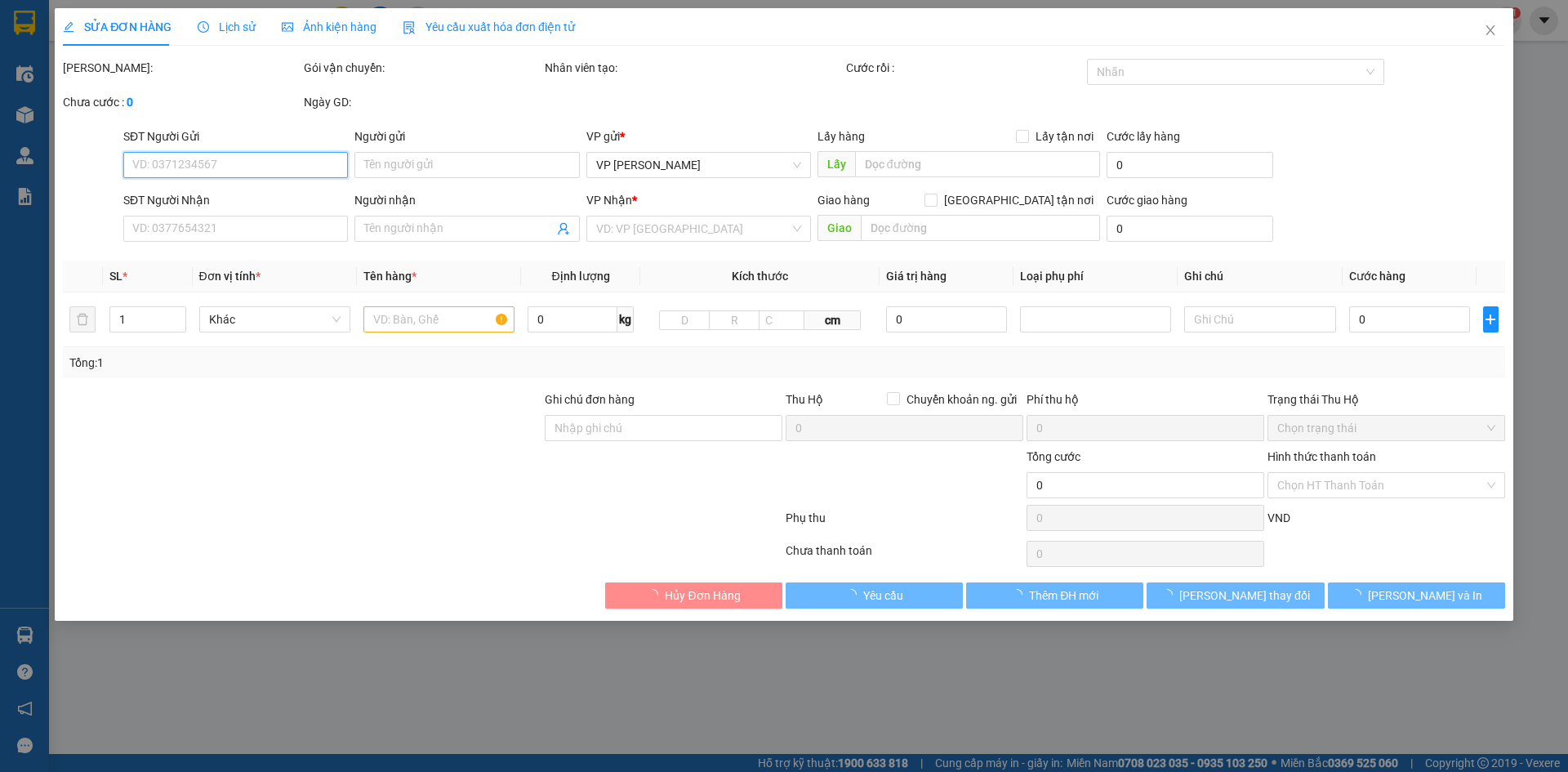
type input "0815721181"
type input "ikando ms [PERSON_NAME]"
type input "0966357868"
type input "TH SPORT"
type input "nntt"
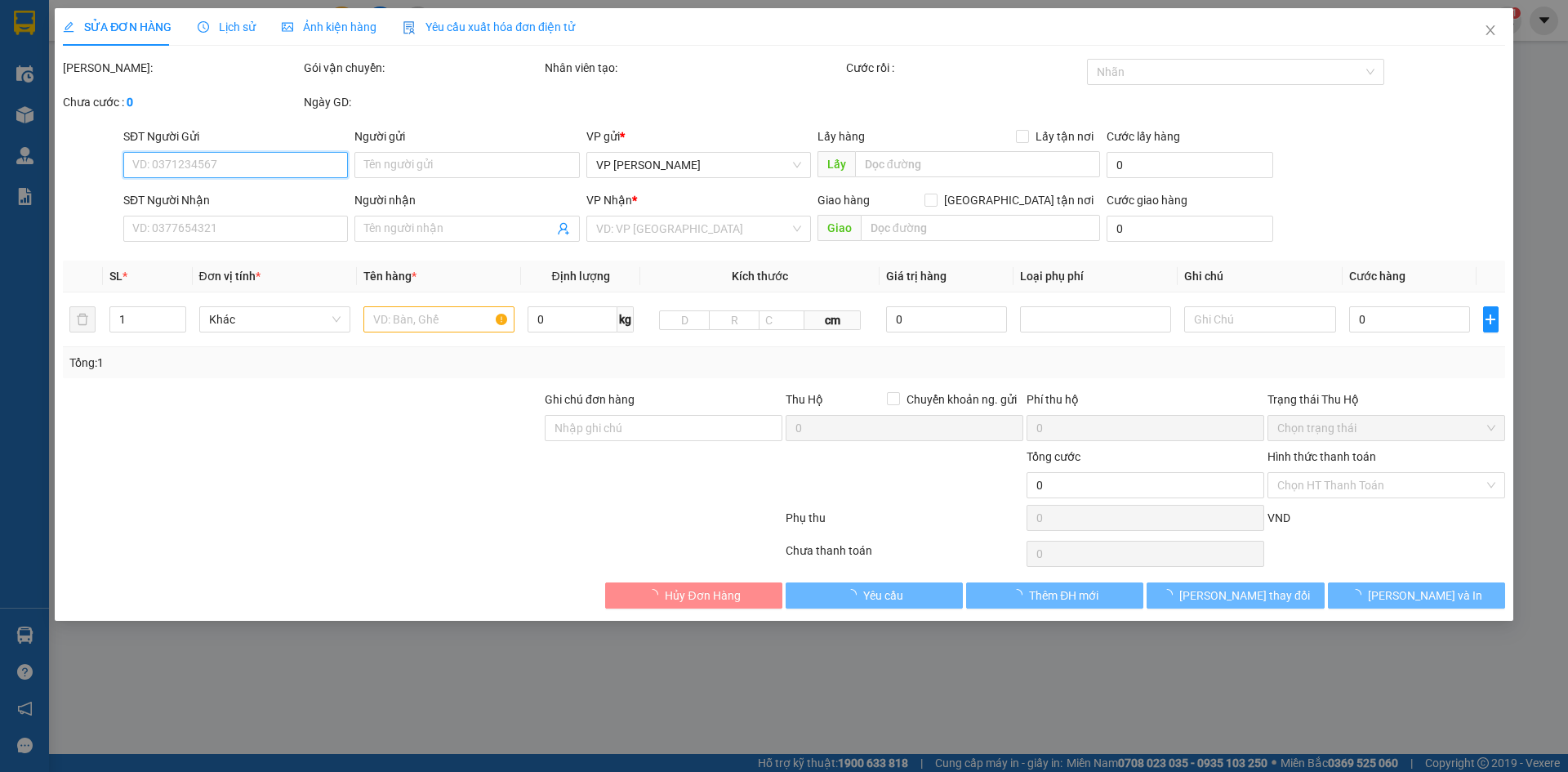
type input "40.000"
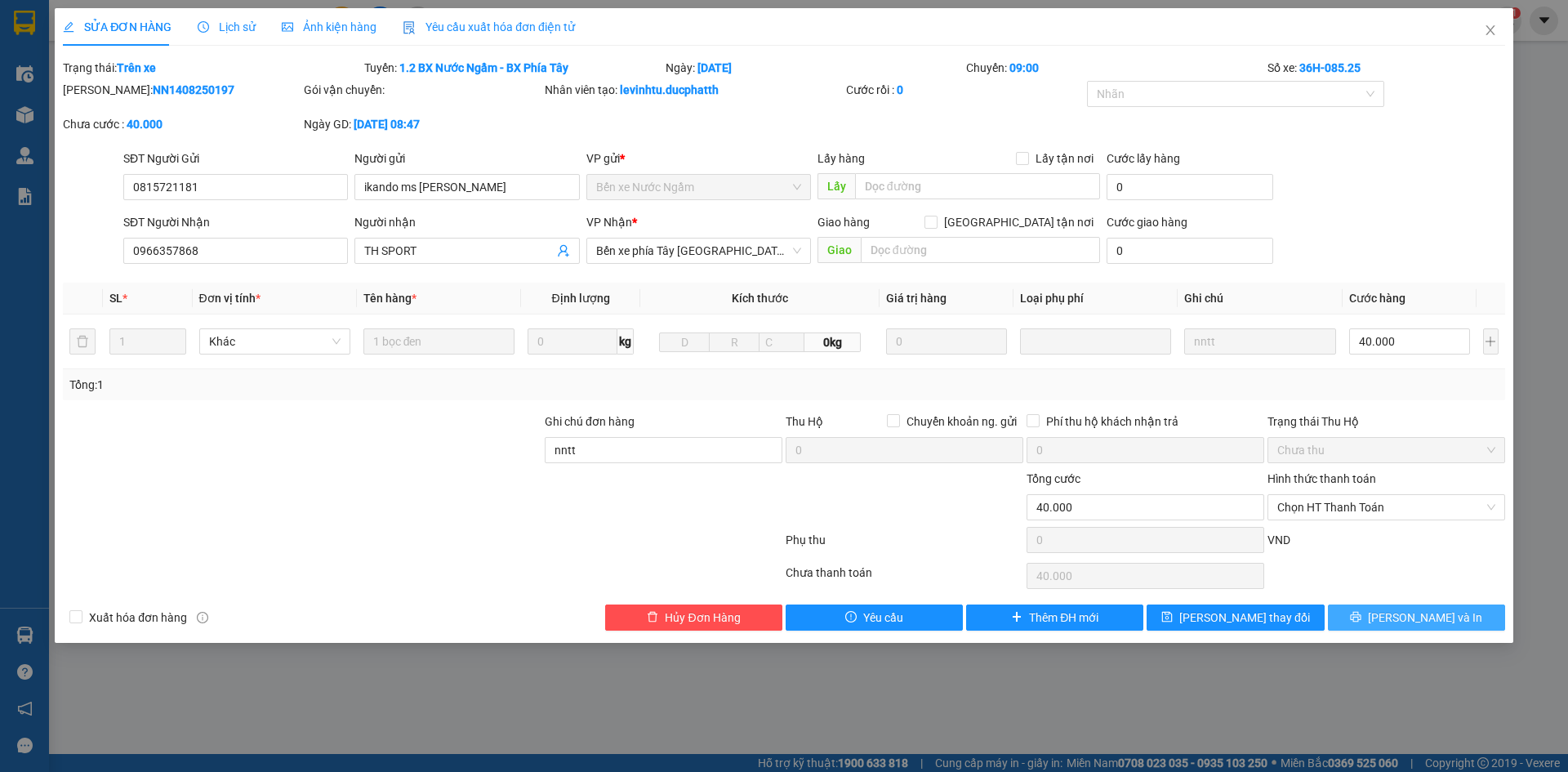
click at [1346, 618] on button "[PERSON_NAME] và In" at bounding box center [1417, 617] width 177 height 26
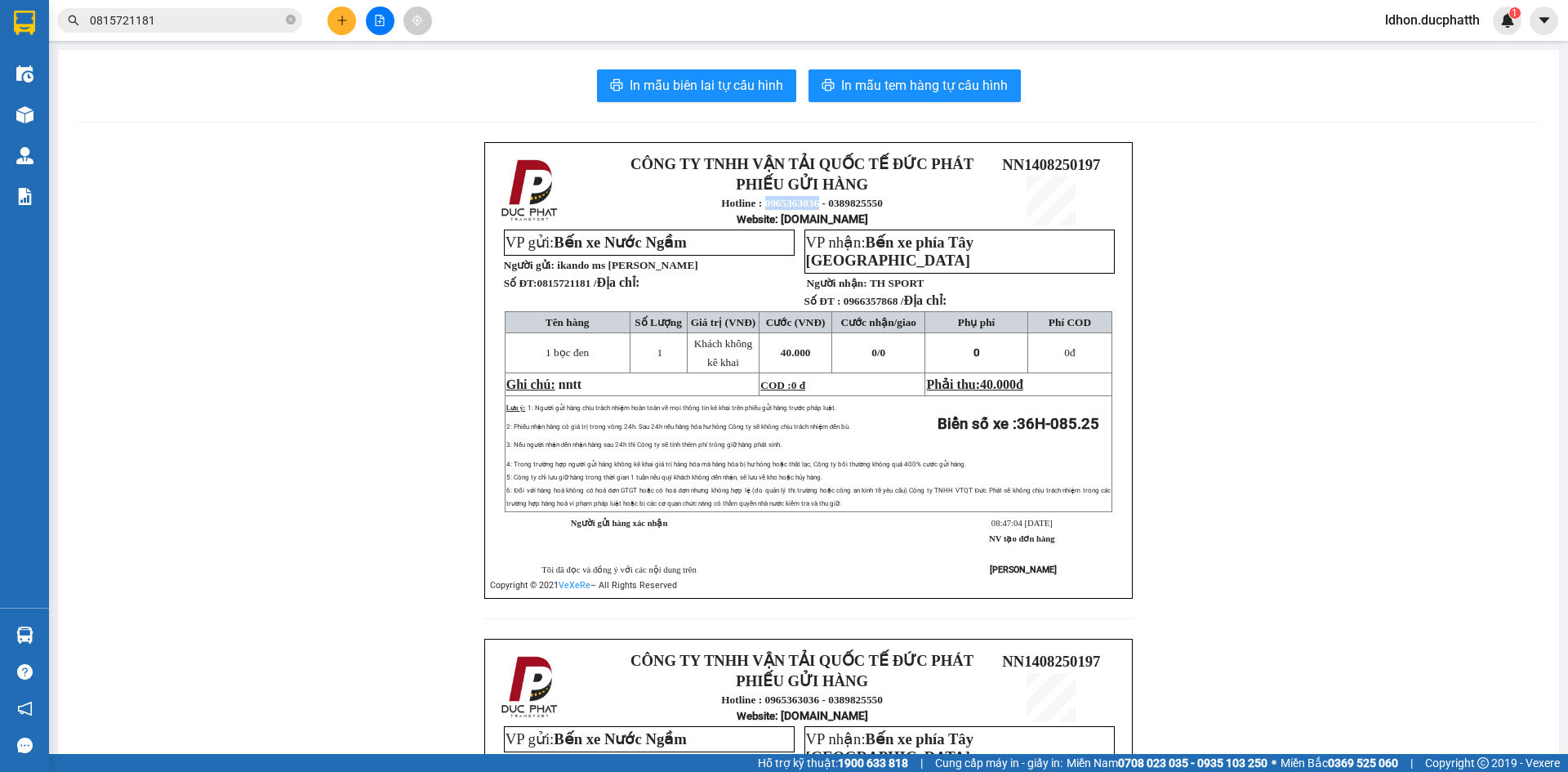
drag, startPoint x: 812, startPoint y: 205, endPoint x: 760, endPoint y: 205, distance: 52.0
click at [760, 205] on strong "Hotline : 0965363036 - 0389825550" at bounding box center [802, 203] width 162 height 13
copy strong "0965363036"
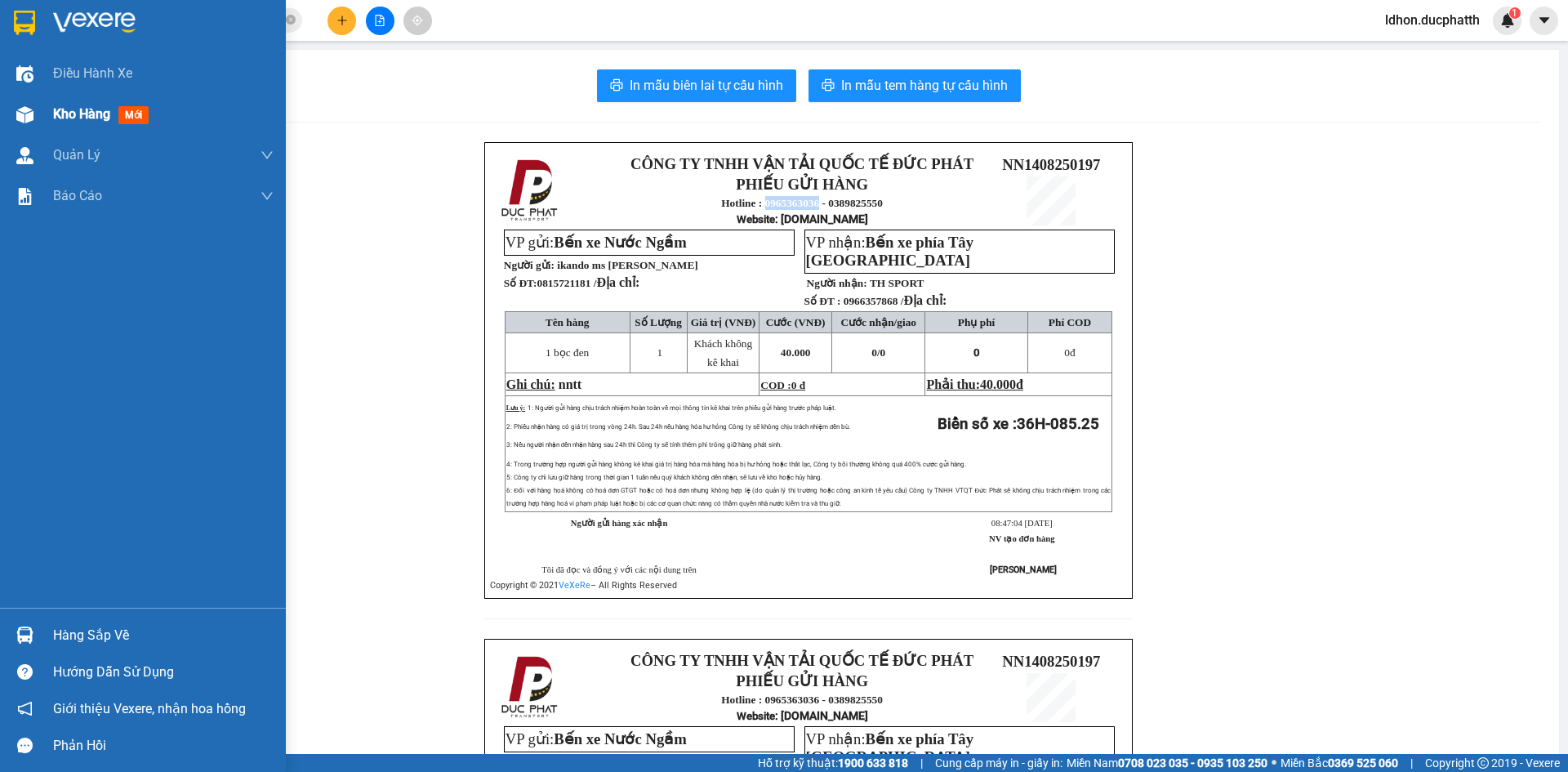
click at [30, 111] on img at bounding box center [24, 115] width 17 height 17
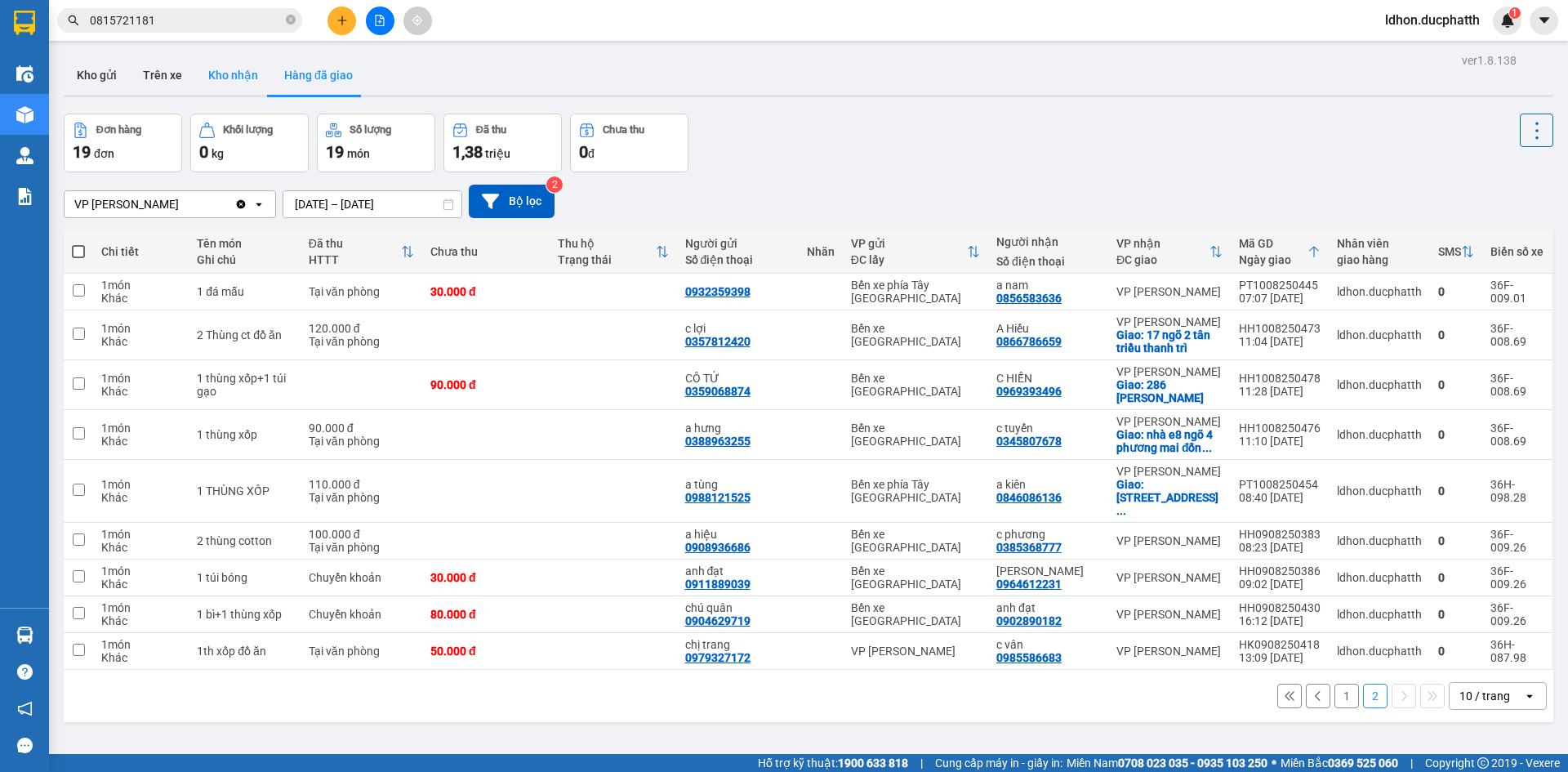
click at [250, 85] on button "Kho nhận" at bounding box center [233, 75] width 76 height 39
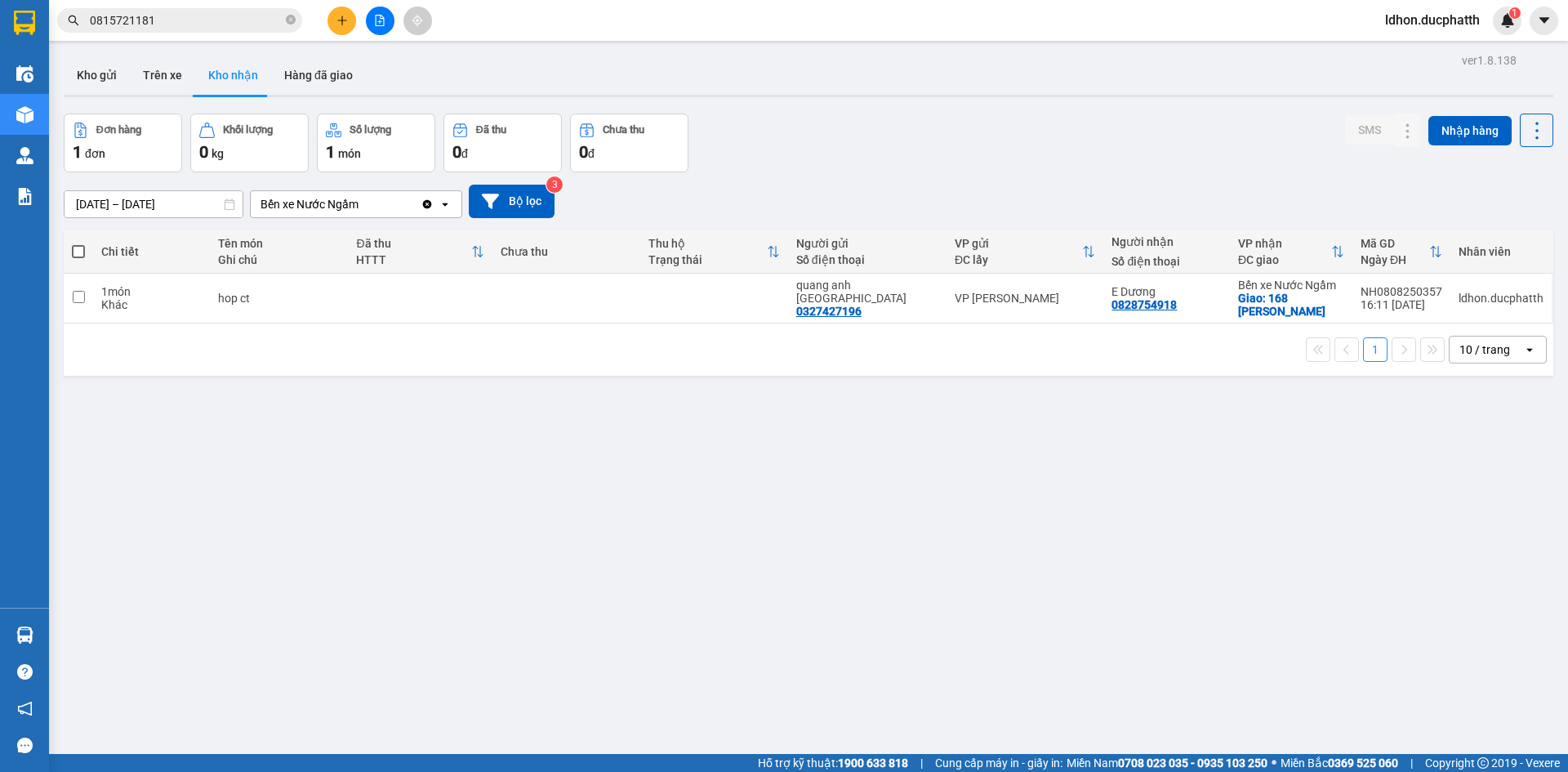
click at [360, 204] on input "Selected Bến xe Nước Ngầm." at bounding box center [361, 204] width 2 height 16
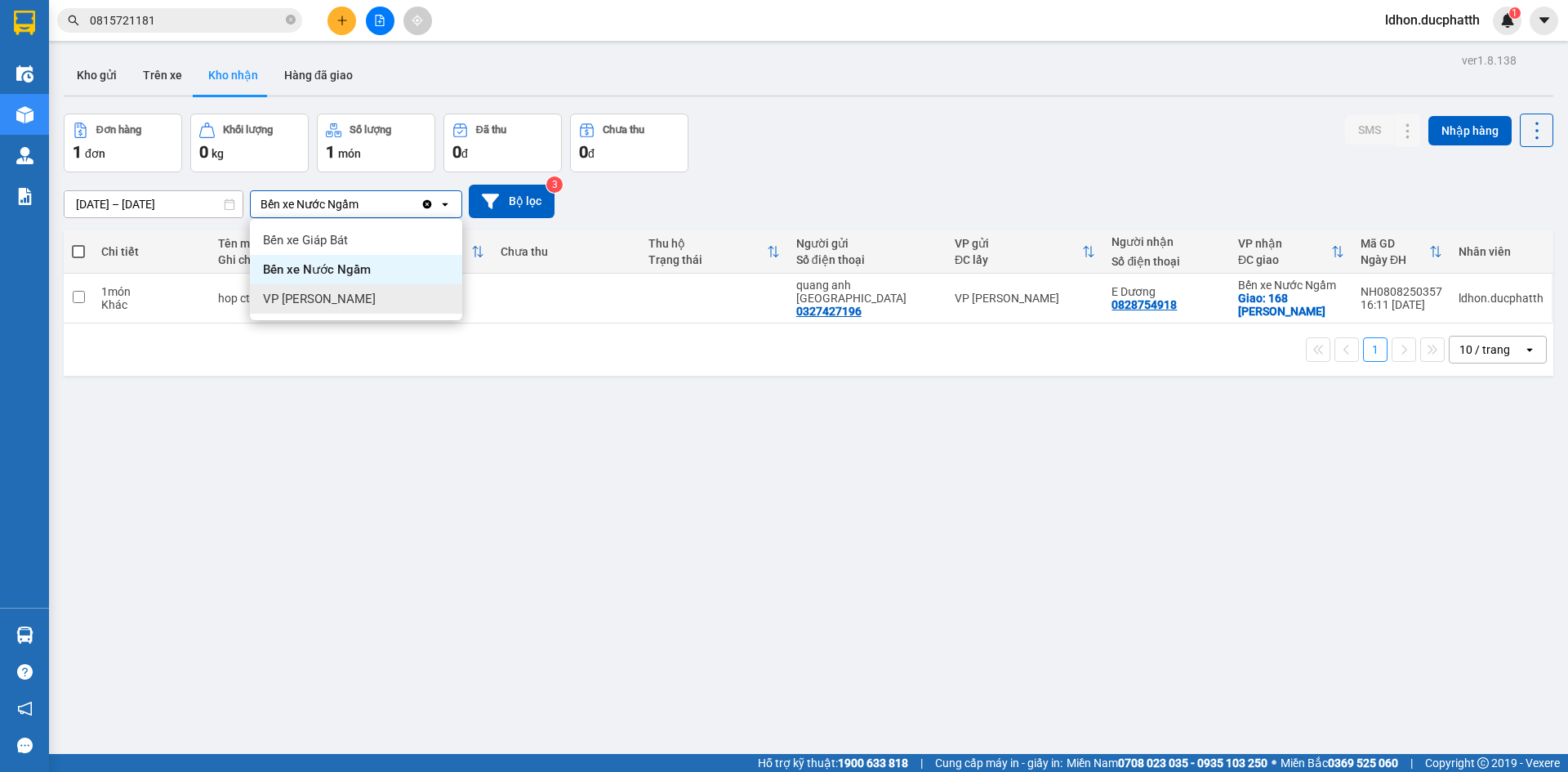
click at [385, 298] on div "VP [PERSON_NAME]" at bounding box center [356, 298] width 212 height 30
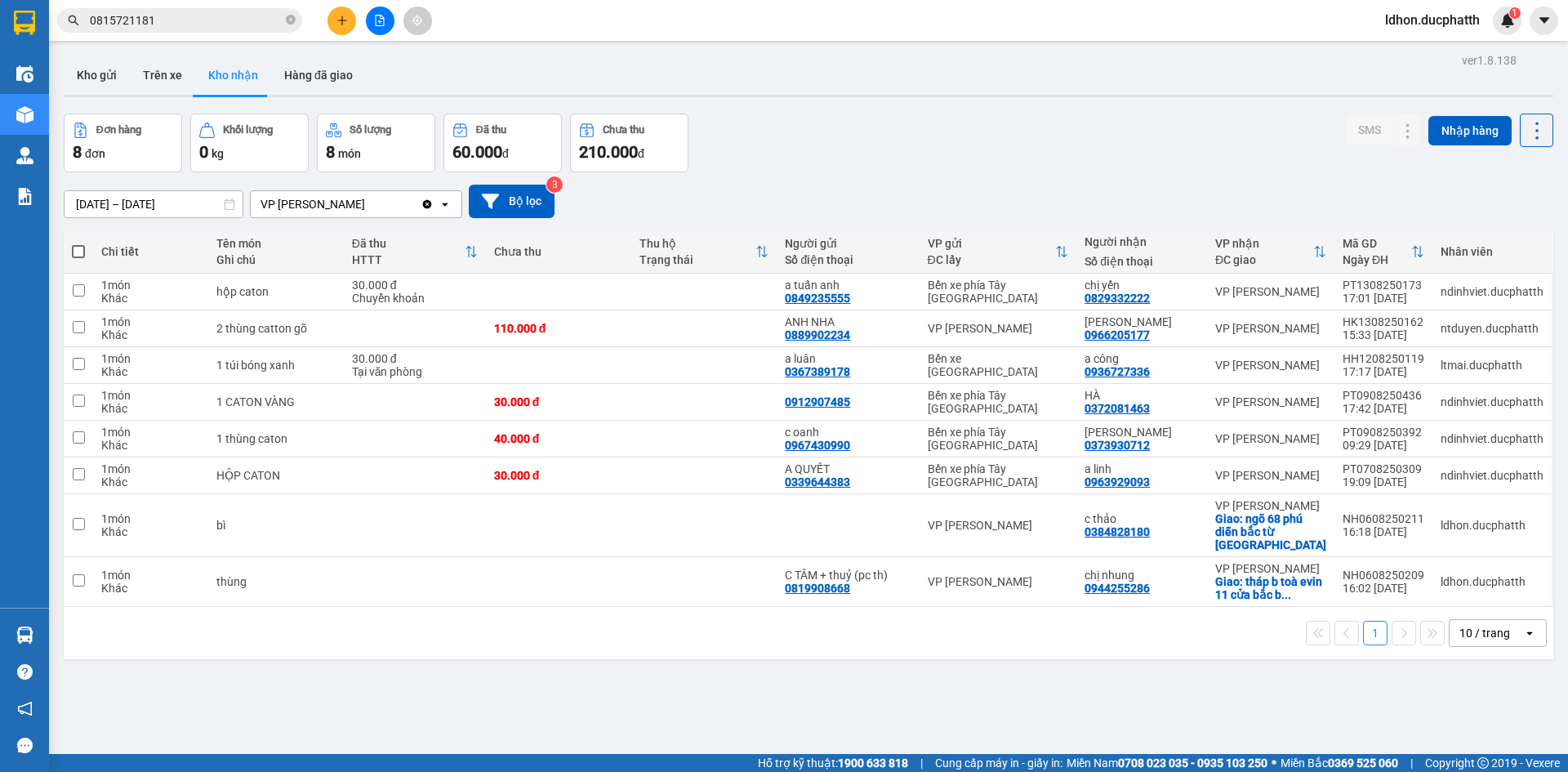
click at [35, 633] on div at bounding box center [25, 635] width 29 height 29
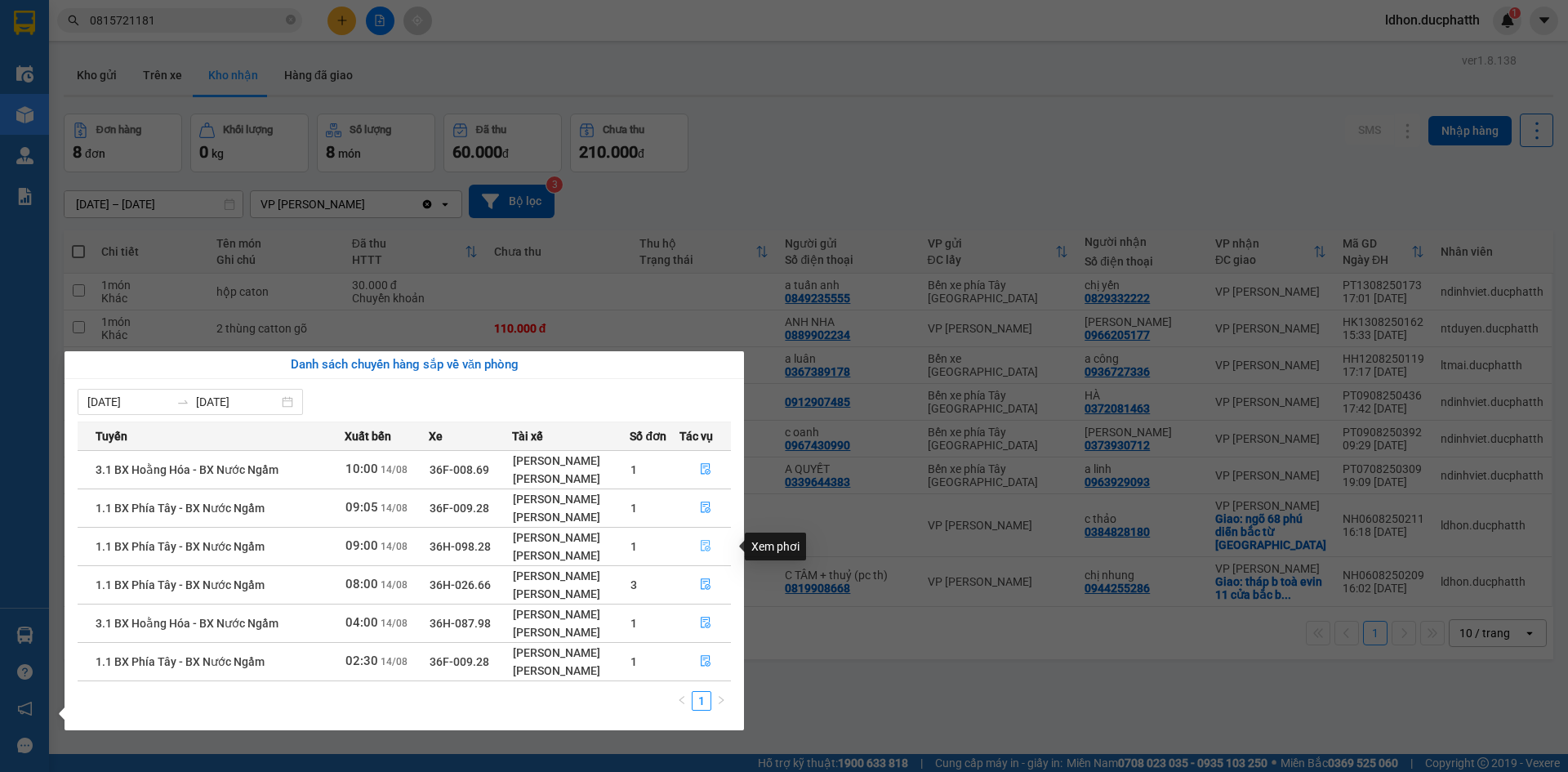
click at [708, 547] on icon "file-done" at bounding box center [705, 545] width 12 height 12
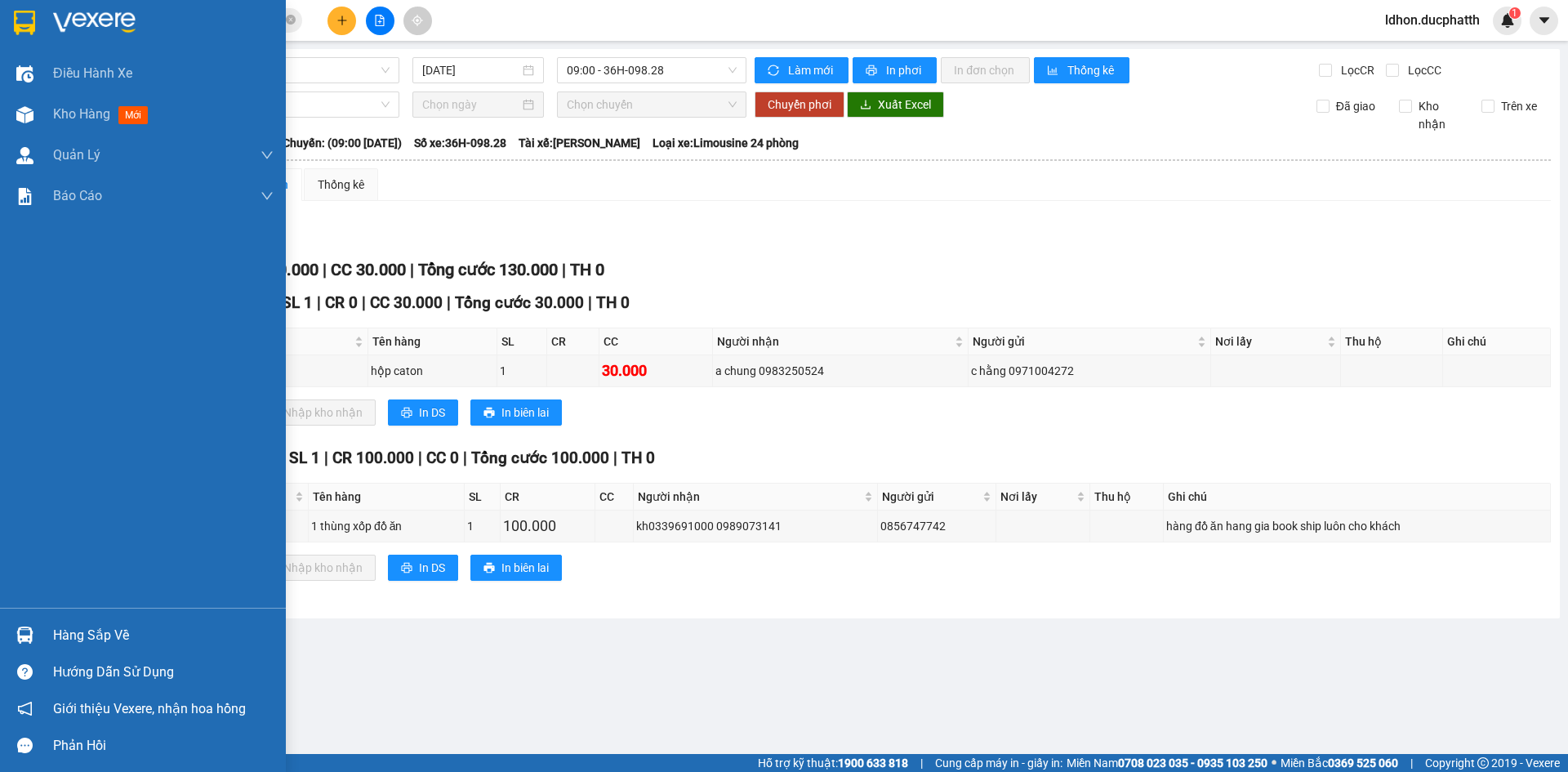
click at [53, 636] on div "Hàng sắp về" at bounding box center [142, 634] width 286 height 37
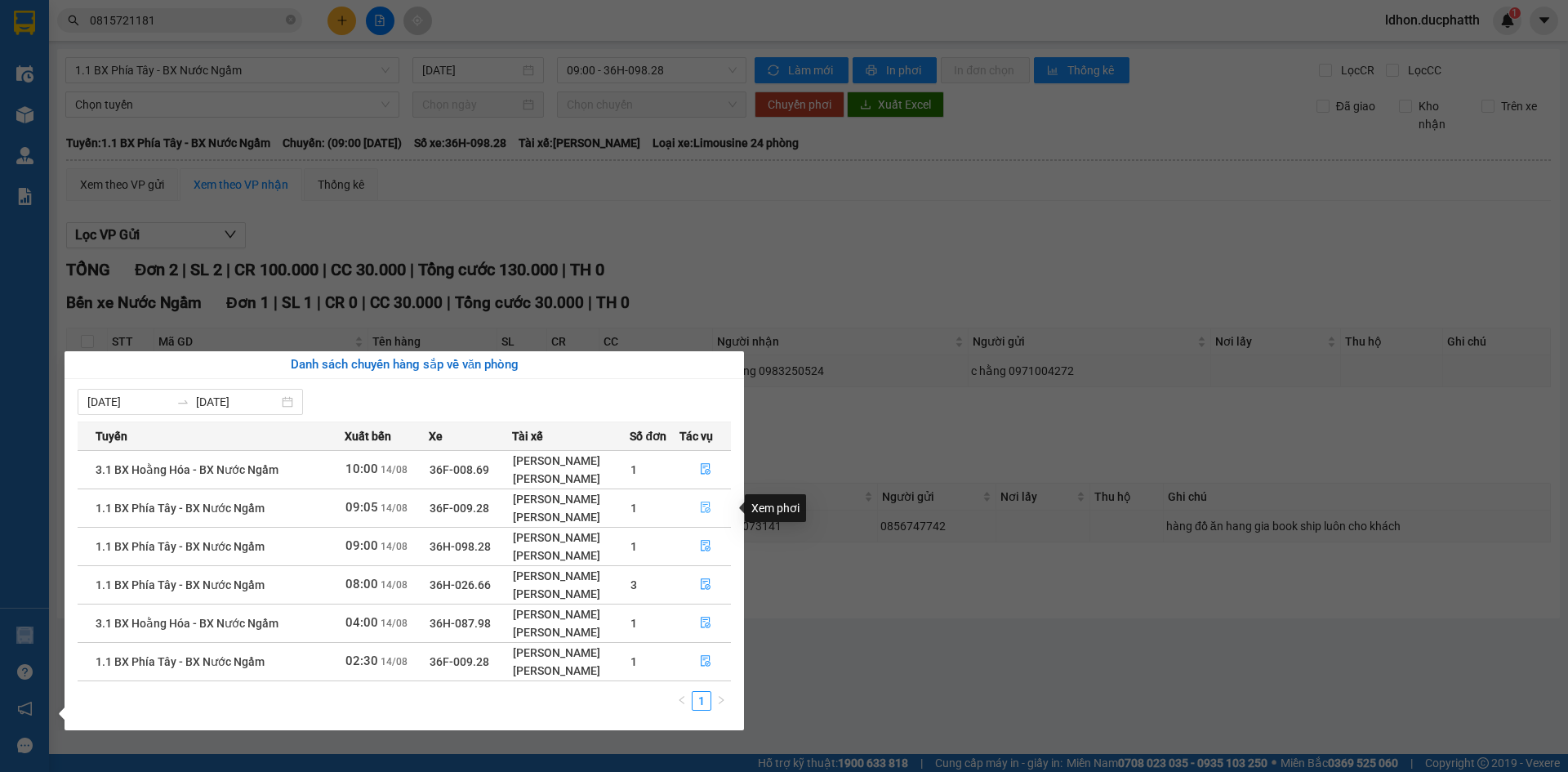
click at [699, 506] on button "button" at bounding box center [705, 507] width 51 height 26
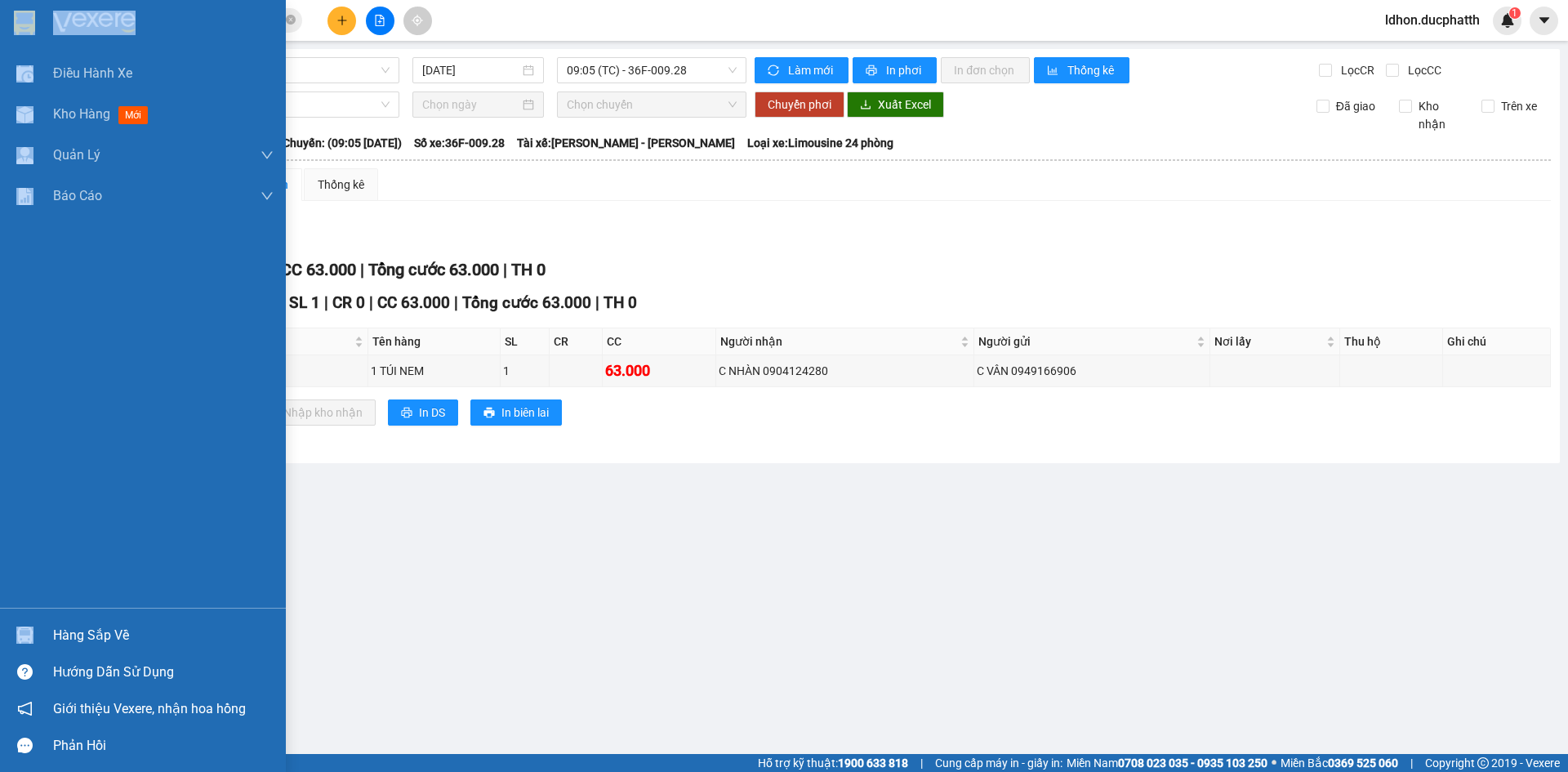
click at [82, 633] on div "Hàng sắp về" at bounding box center [163, 635] width 220 height 24
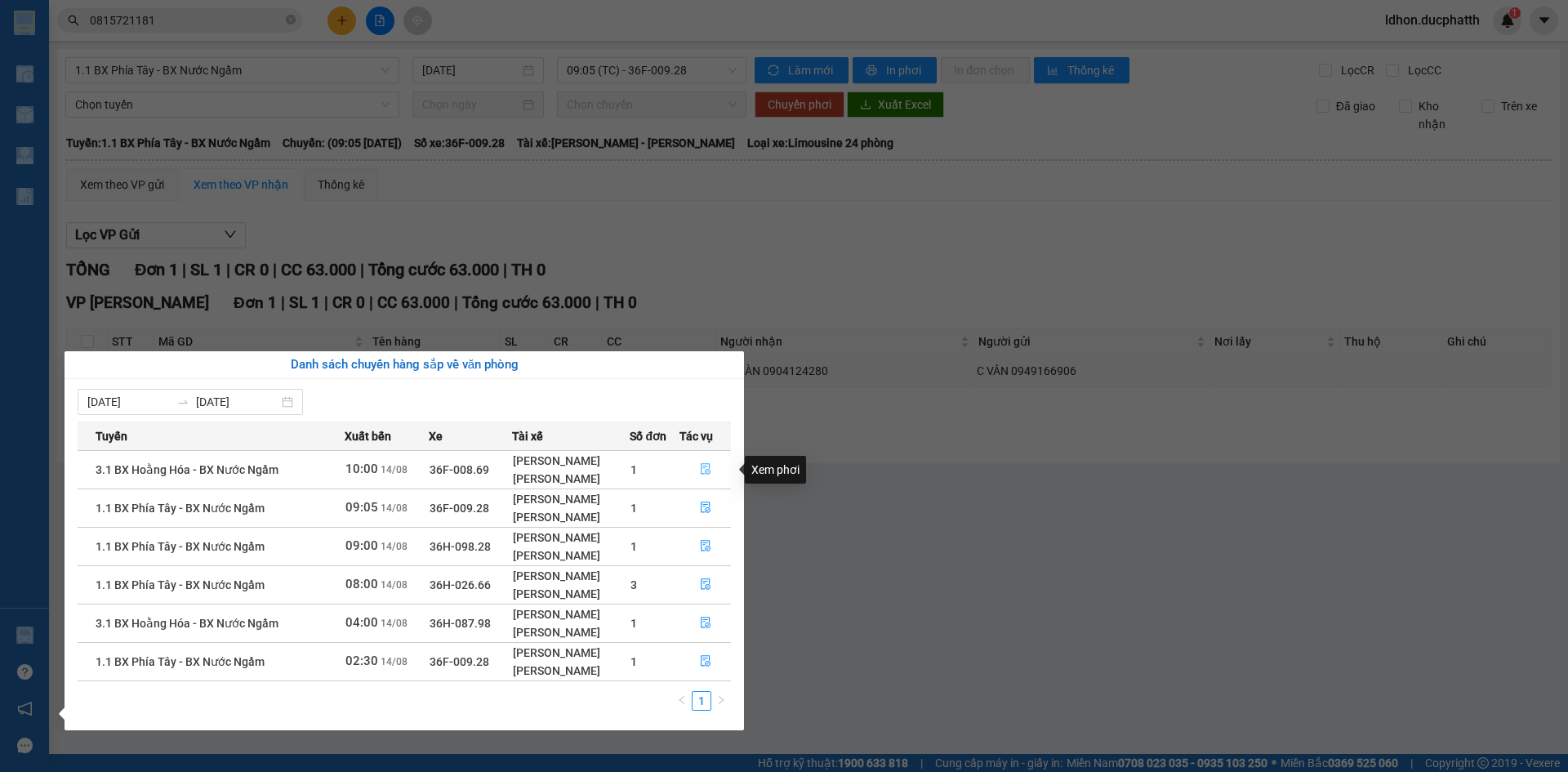
click at [701, 469] on icon "file-done" at bounding box center [705, 468] width 12 height 12
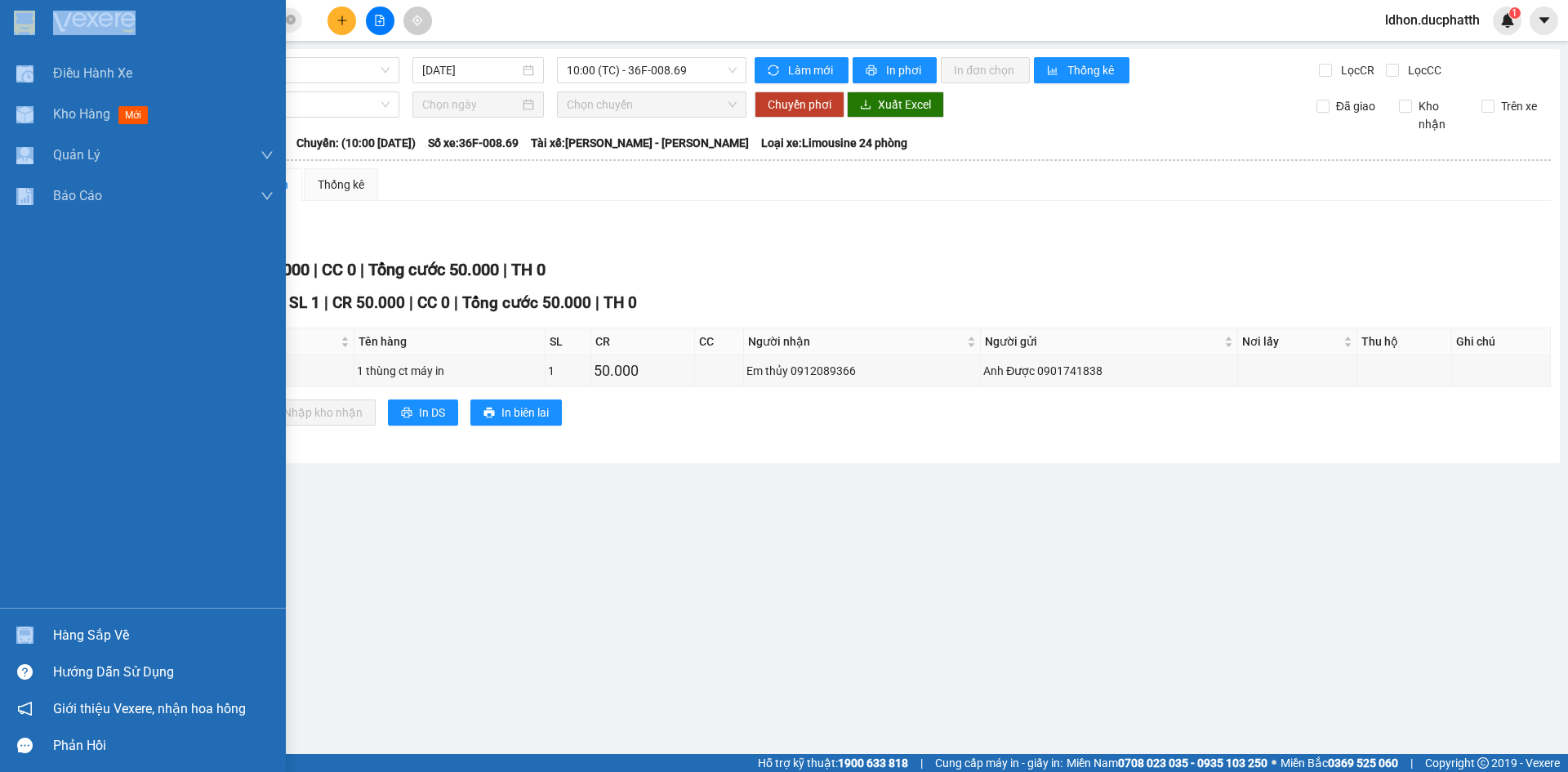
click at [90, 634] on div "Hàng sắp về" at bounding box center [163, 635] width 220 height 24
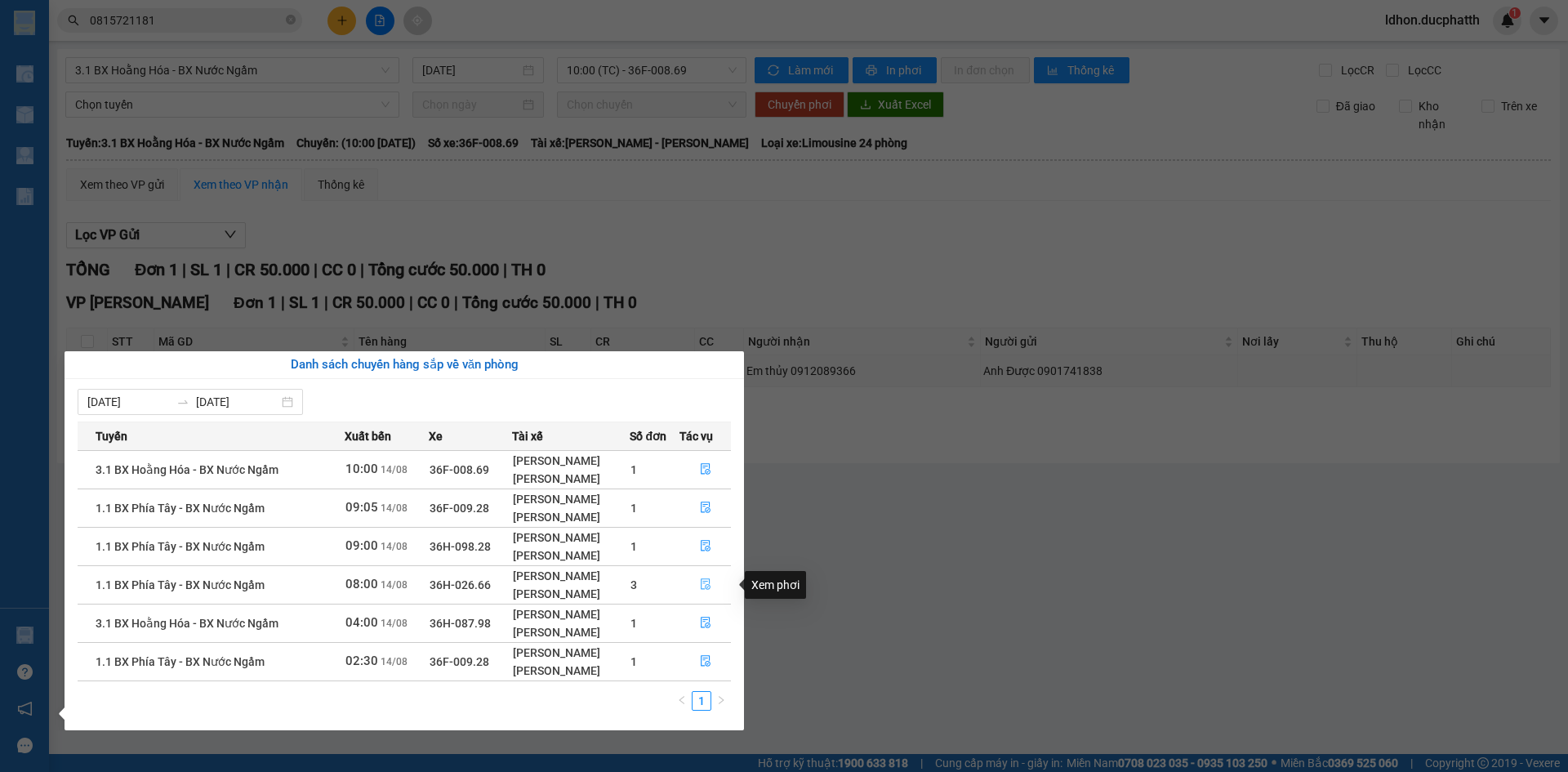
click at [701, 585] on icon "file-done" at bounding box center [705, 583] width 12 height 12
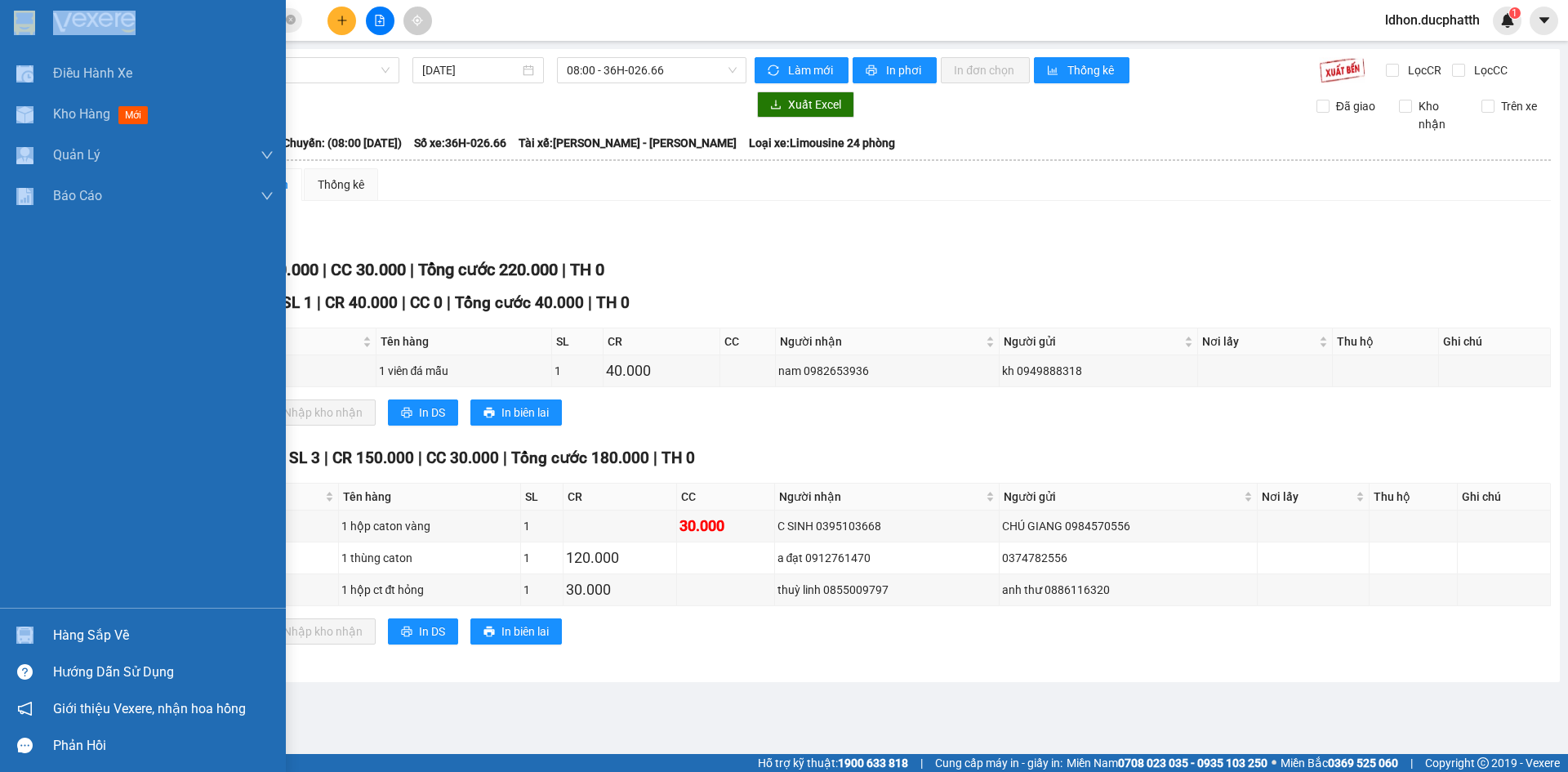
click at [84, 643] on div "Hàng sắp về" at bounding box center [163, 635] width 220 height 24
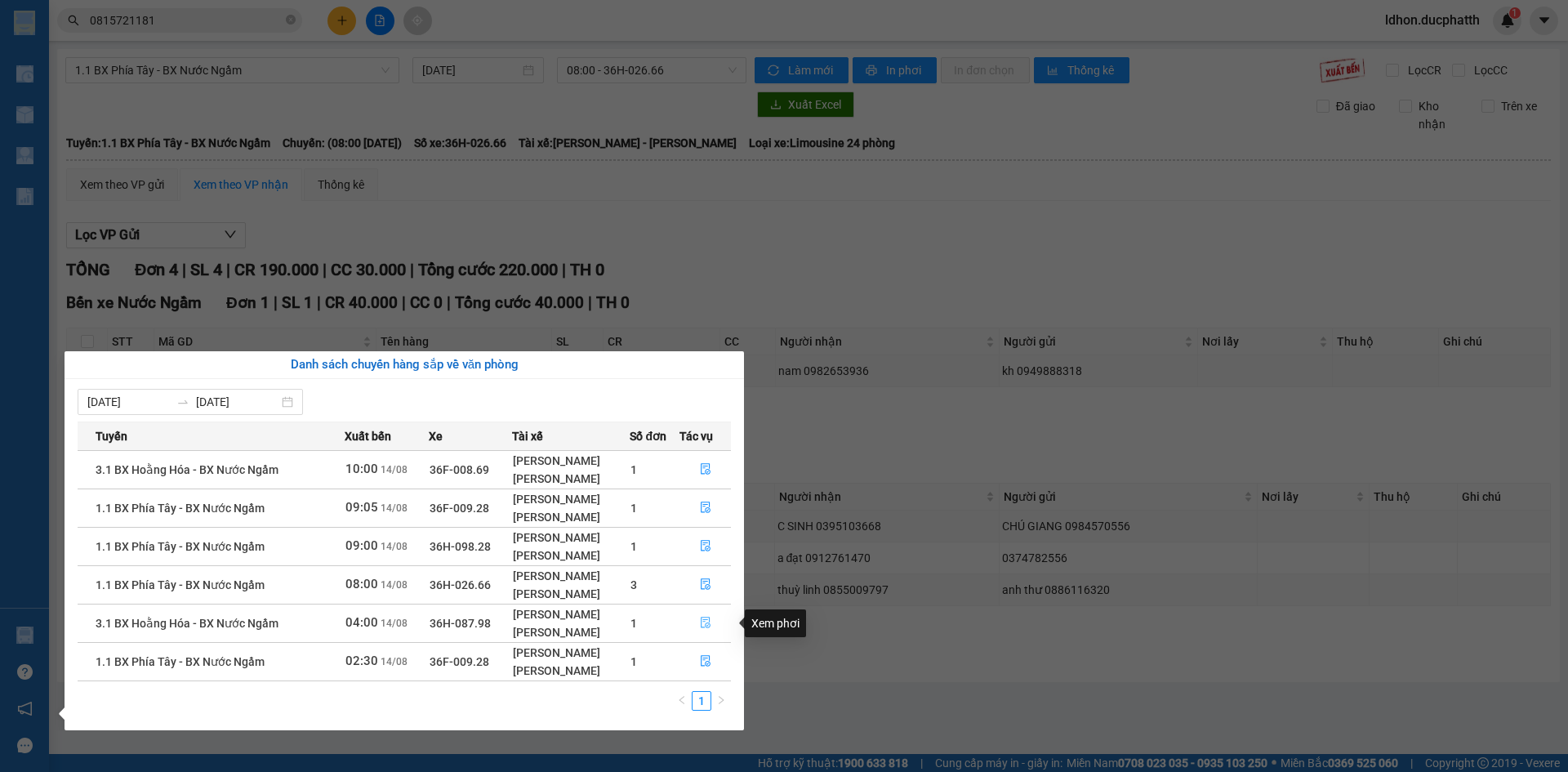
click at [696, 620] on button "button" at bounding box center [705, 622] width 51 height 26
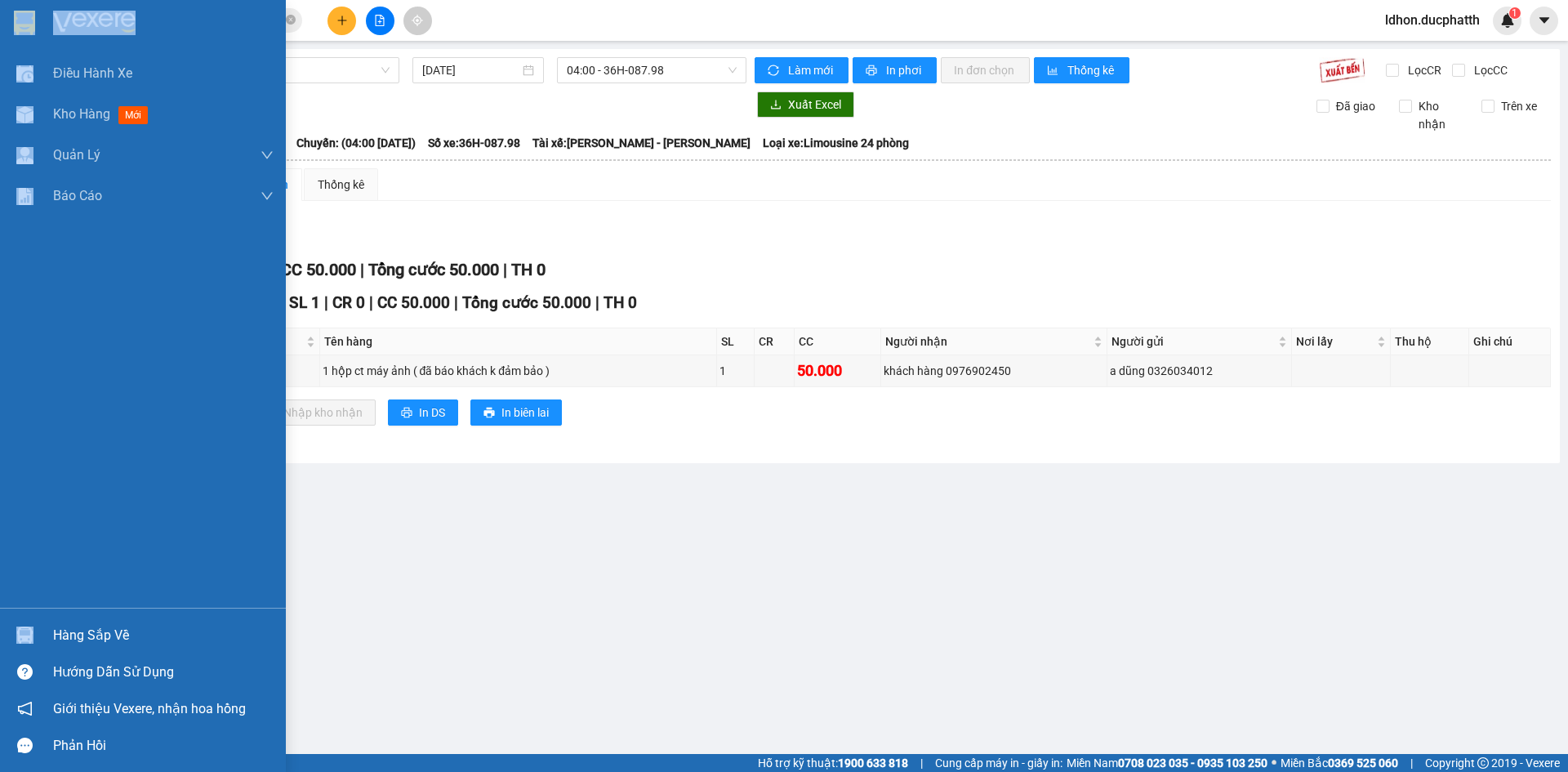
drag, startPoint x: 70, startPoint y: 636, endPoint x: 87, endPoint y: 636, distance: 17.0
click at [72, 636] on div "Hàng sắp về" at bounding box center [163, 635] width 220 height 24
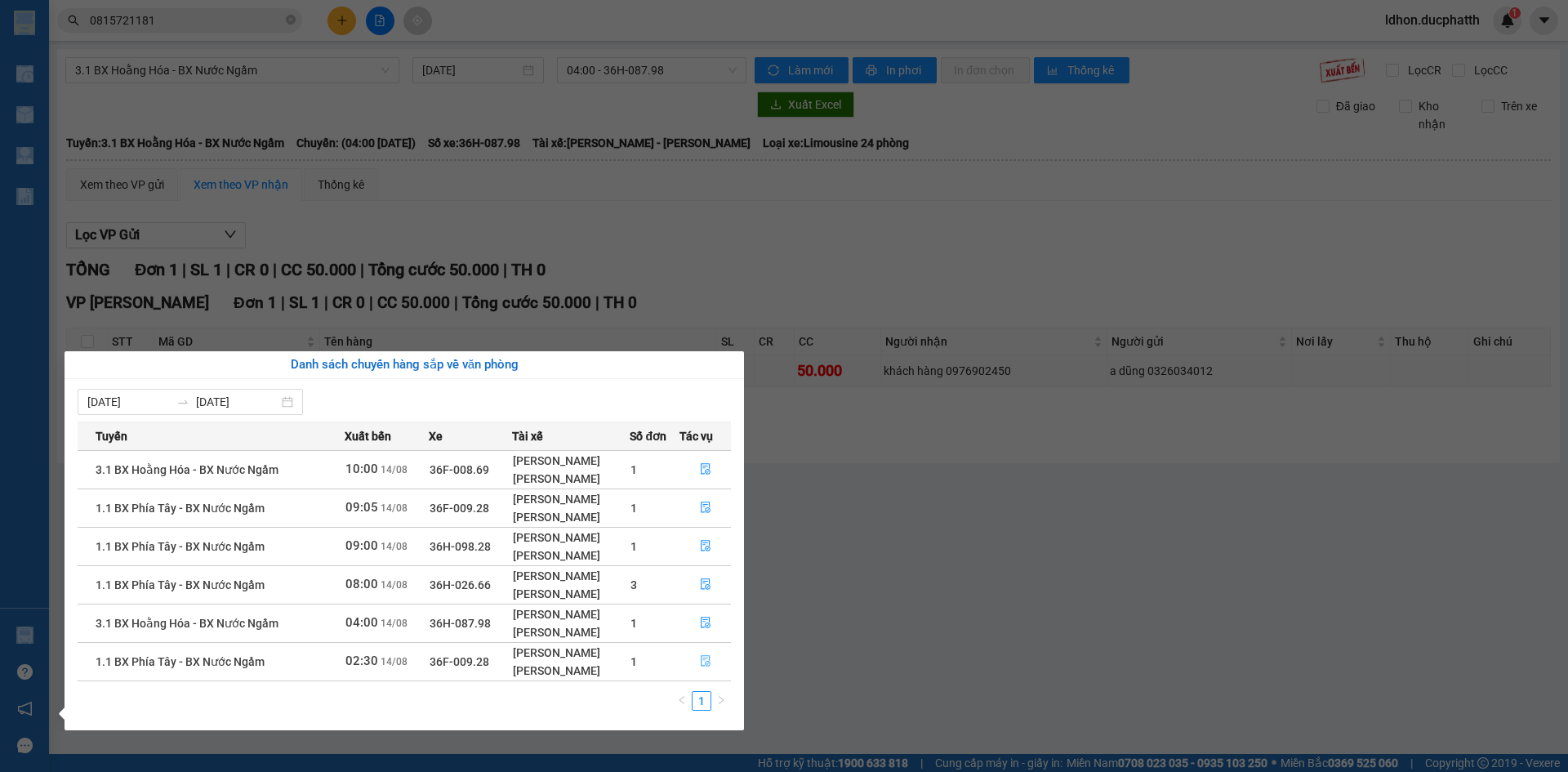
click at [703, 667] on span "file-done" at bounding box center [705, 661] width 12 height 13
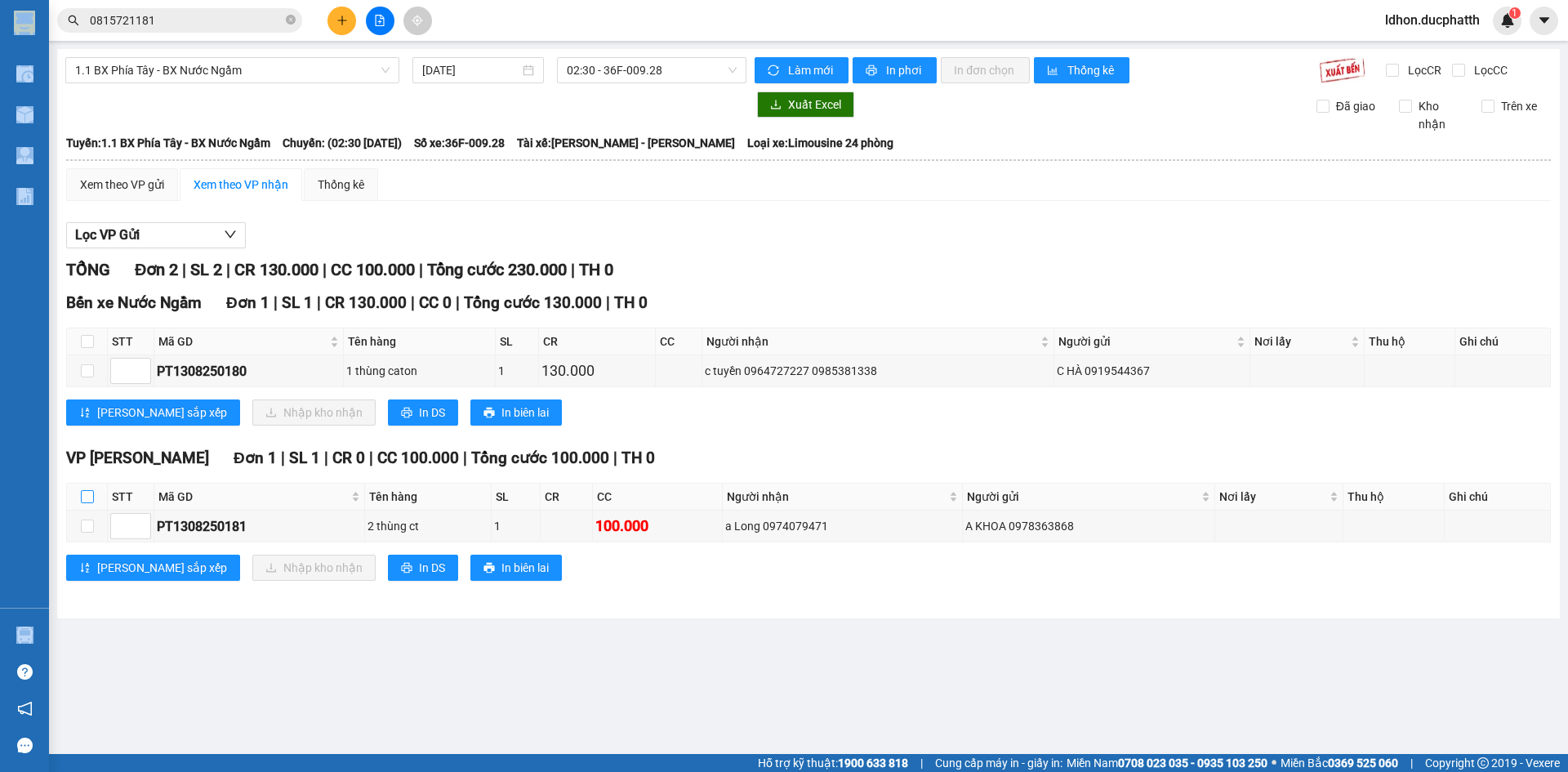
click at [90, 496] on input "checkbox" at bounding box center [87, 496] width 13 height 13
checkbox input "true"
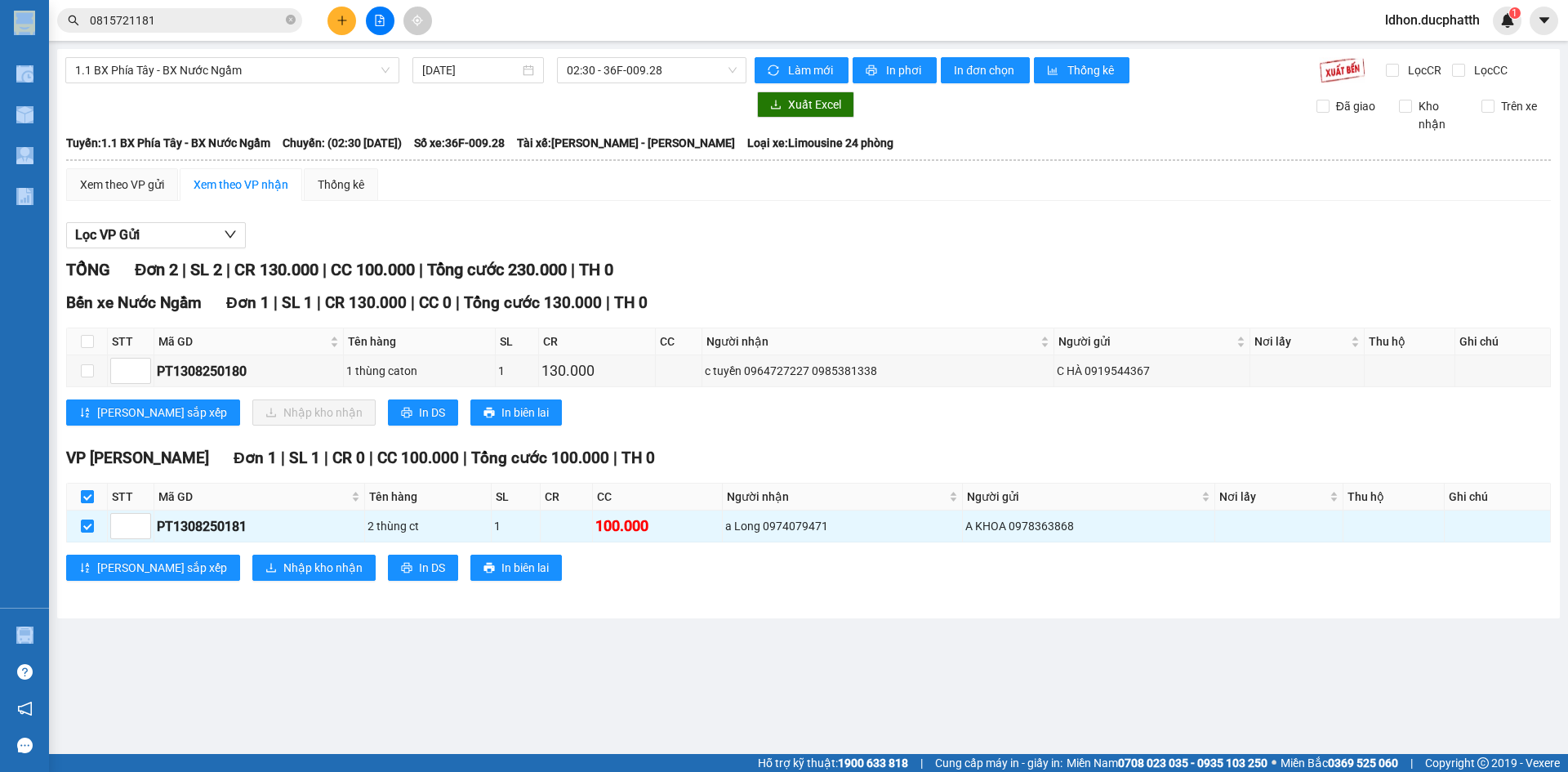
checkbox input "true"
click at [85, 337] on input "checkbox" at bounding box center [87, 341] width 13 height 13
checkbox input "true"
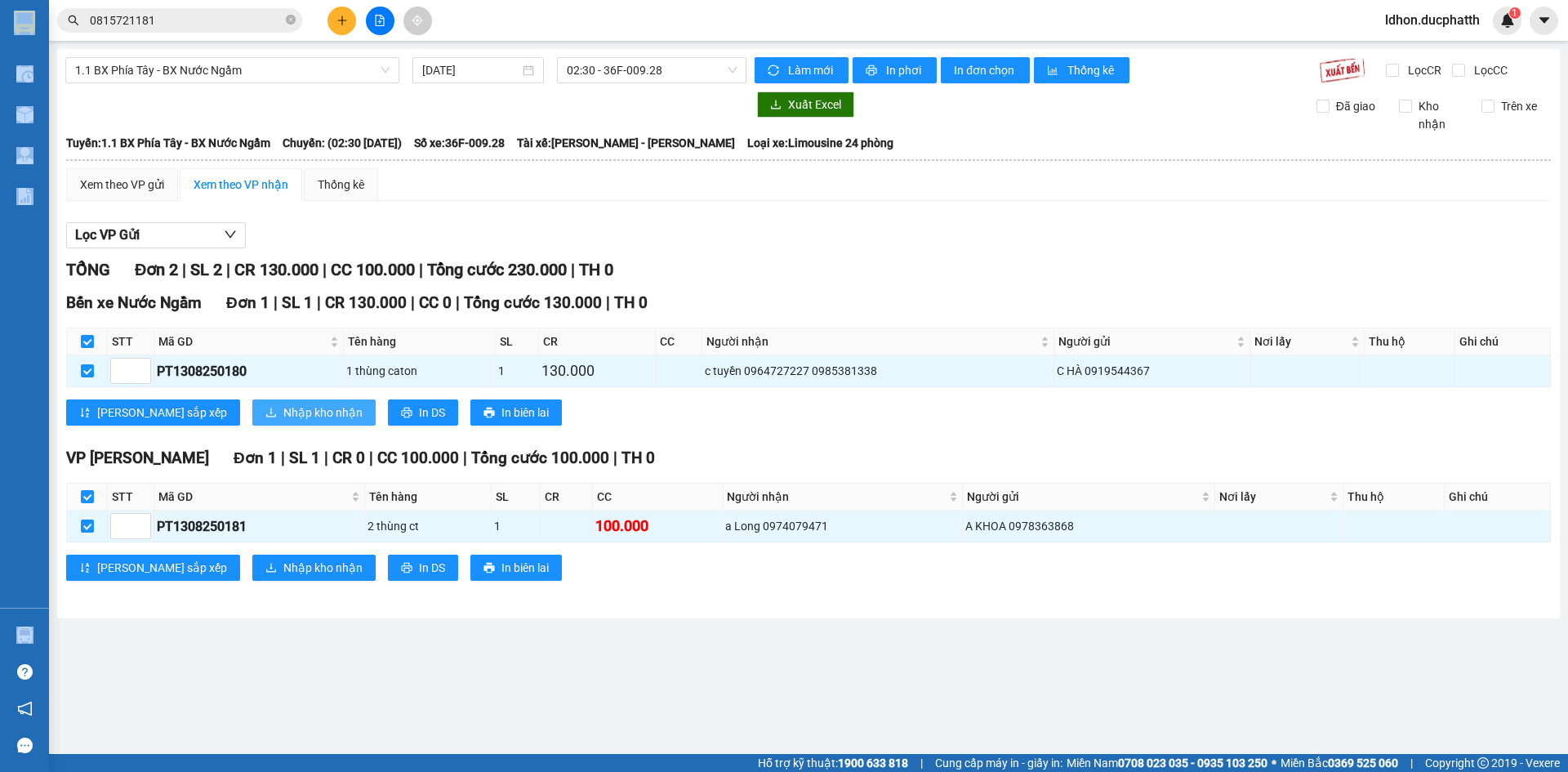
click at [283, 417] on span "Nhập kho nhận" at bounding box center [323, 412] width 79 height 18
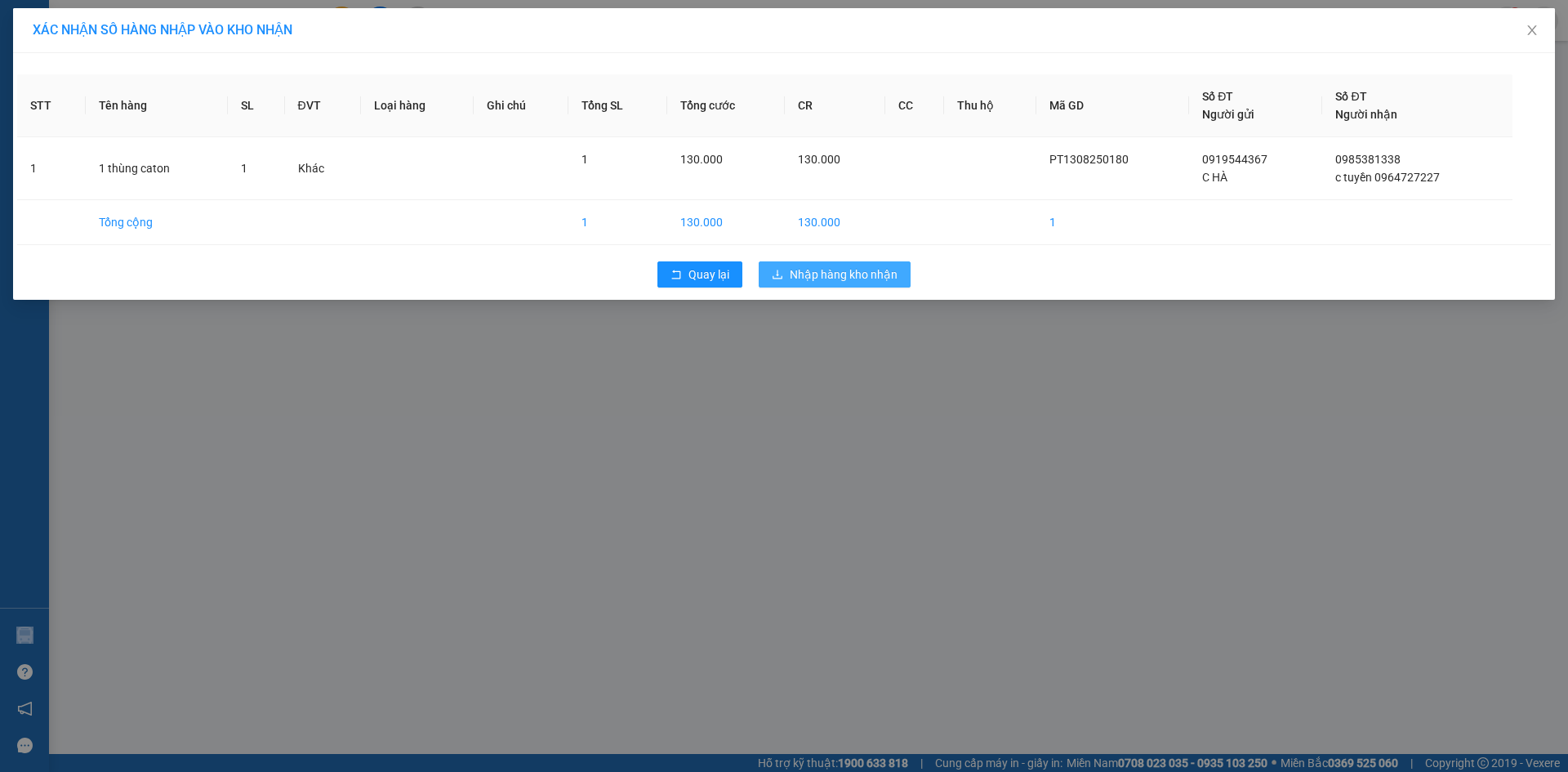
click at [801, 262] on button "Nhập hàng kho nhận" at bounding box center [835, 274] width 152 height 26
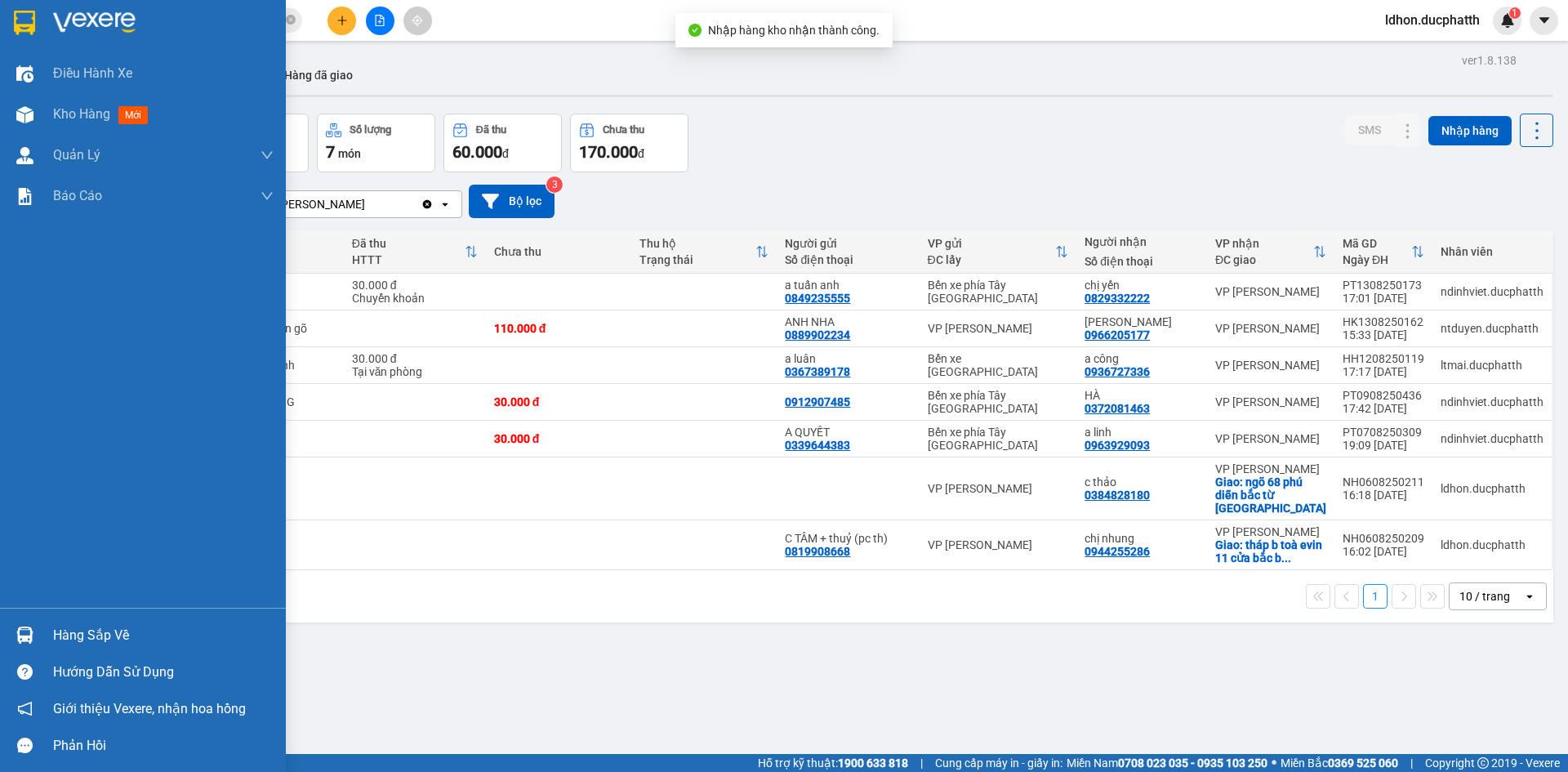
click at [166, 633] on div "Hàng sắp về" at bounding box center [163, 635] width 220 height 24
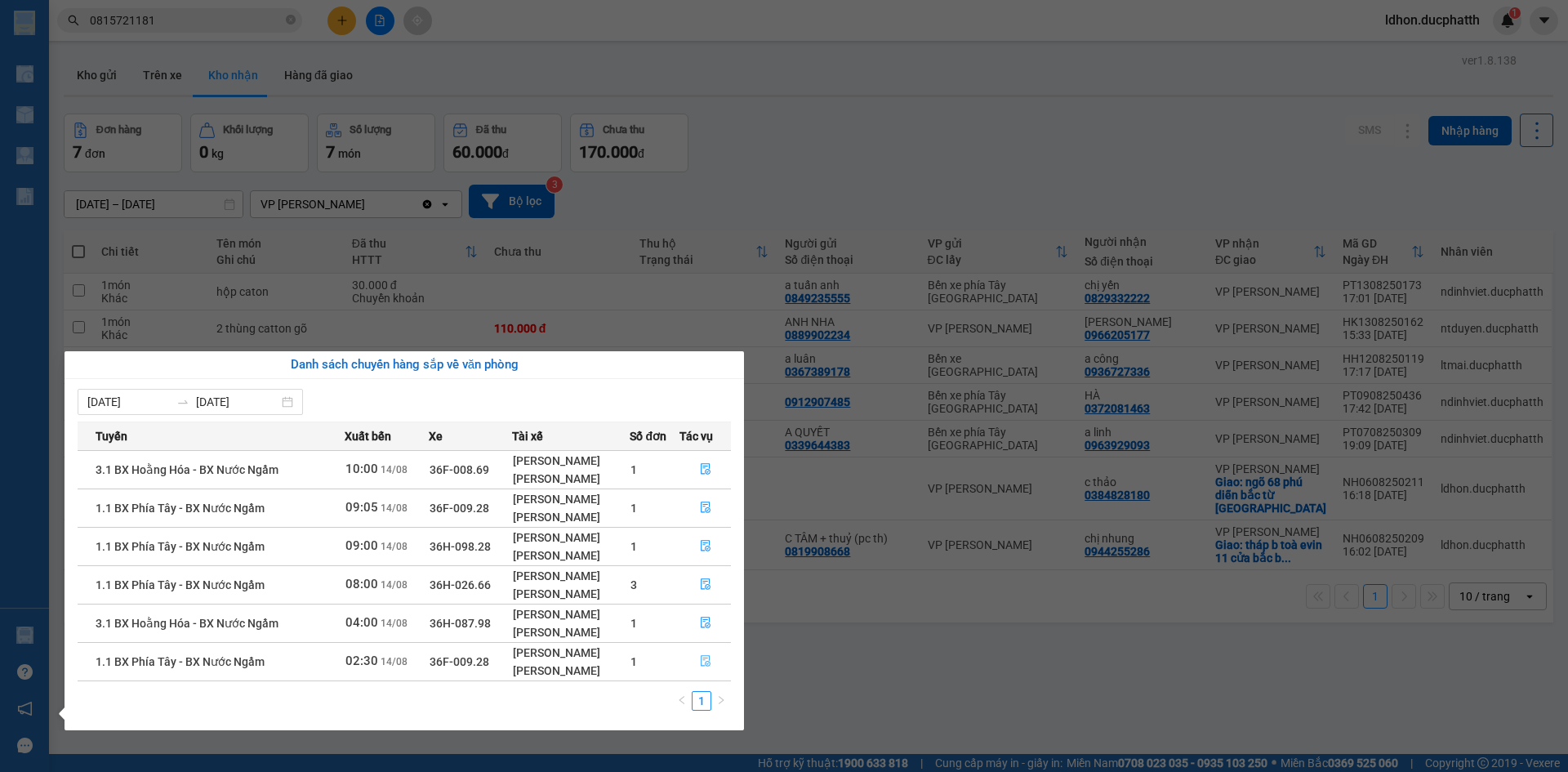
click at [688, 656] on button "button" at bounding box center [705, 661] width 51 height 26
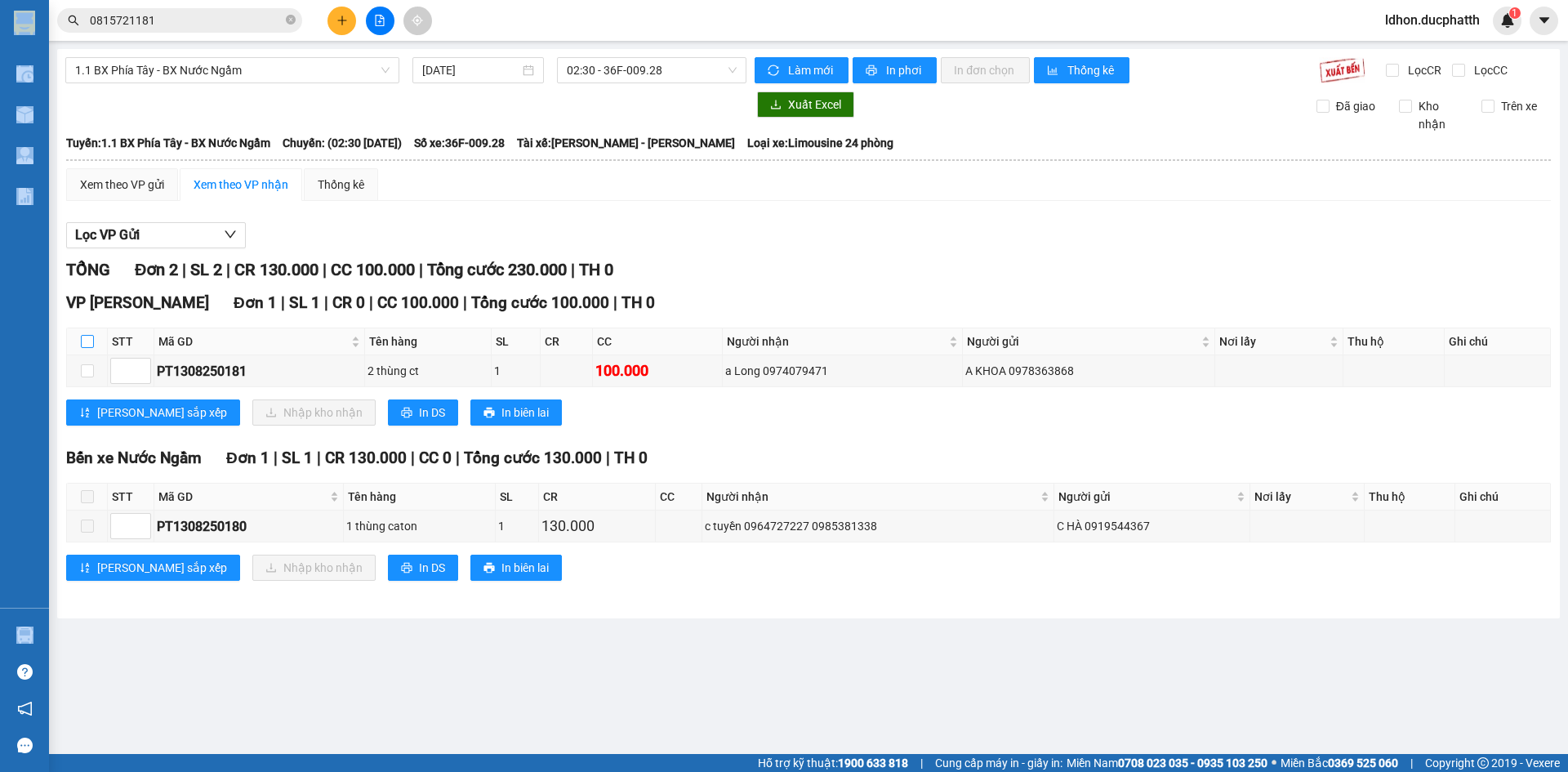
click at [91, 342] on input "checkbox" at bounding box center [87, 341] width 13 height 13
checkbox input "true"
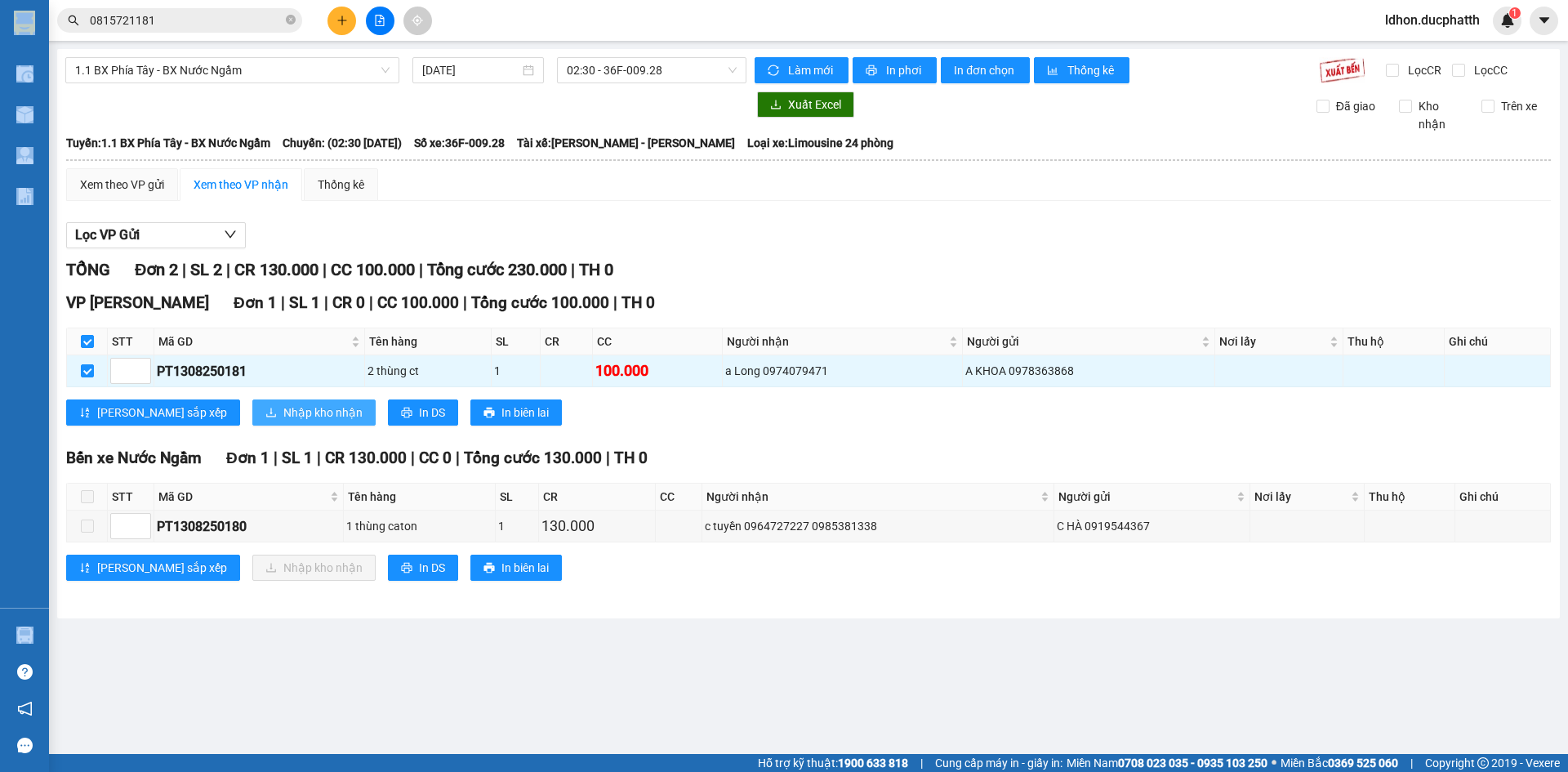
click at [253, 402] on button "Nhập kho nhận" at bounding box center [314, 412] width 124 height 26
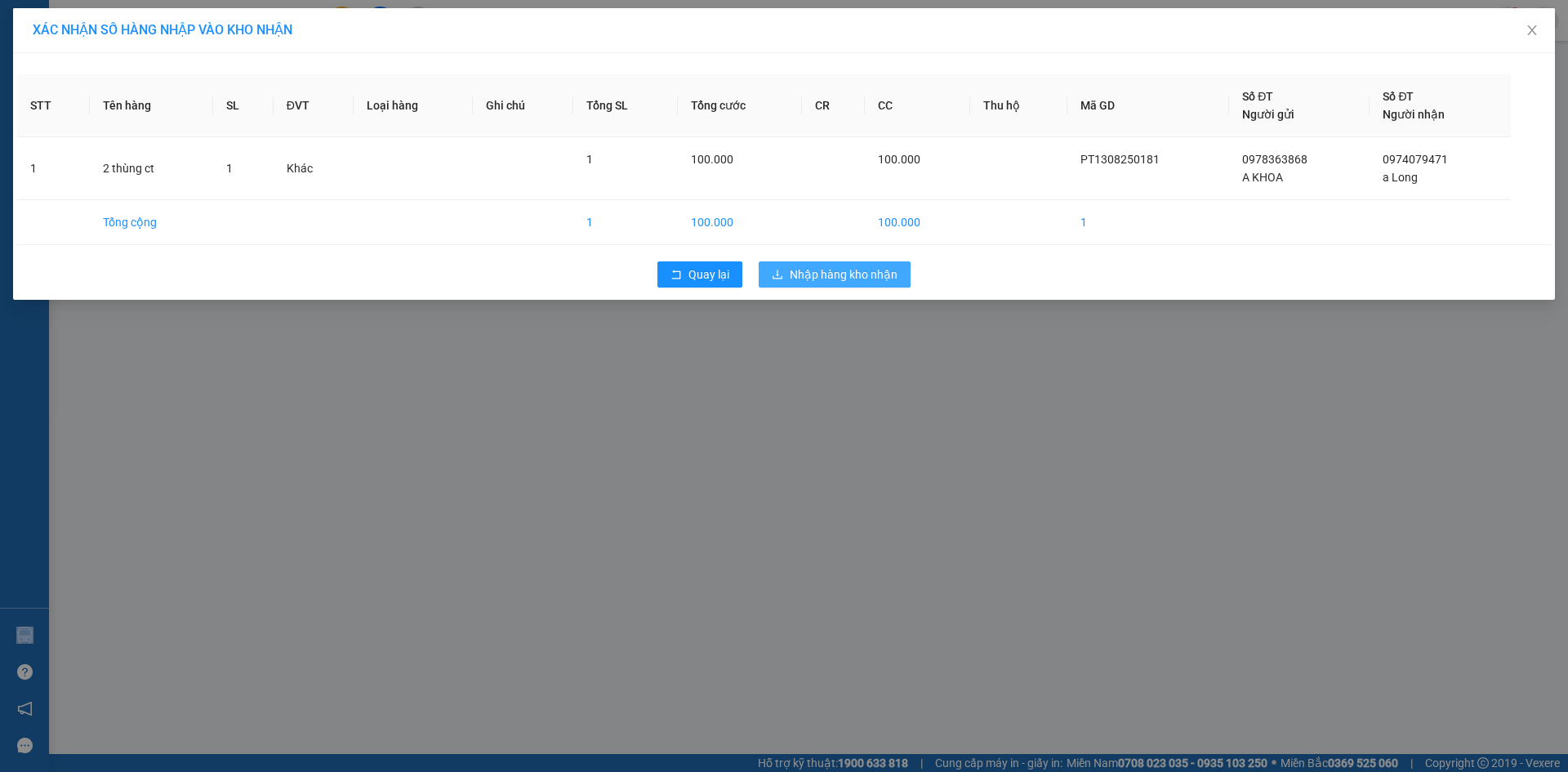
click at [808, 283] on button "Nhập hàng kho nhận" at bounding box center [835, 274] width 152 height 26
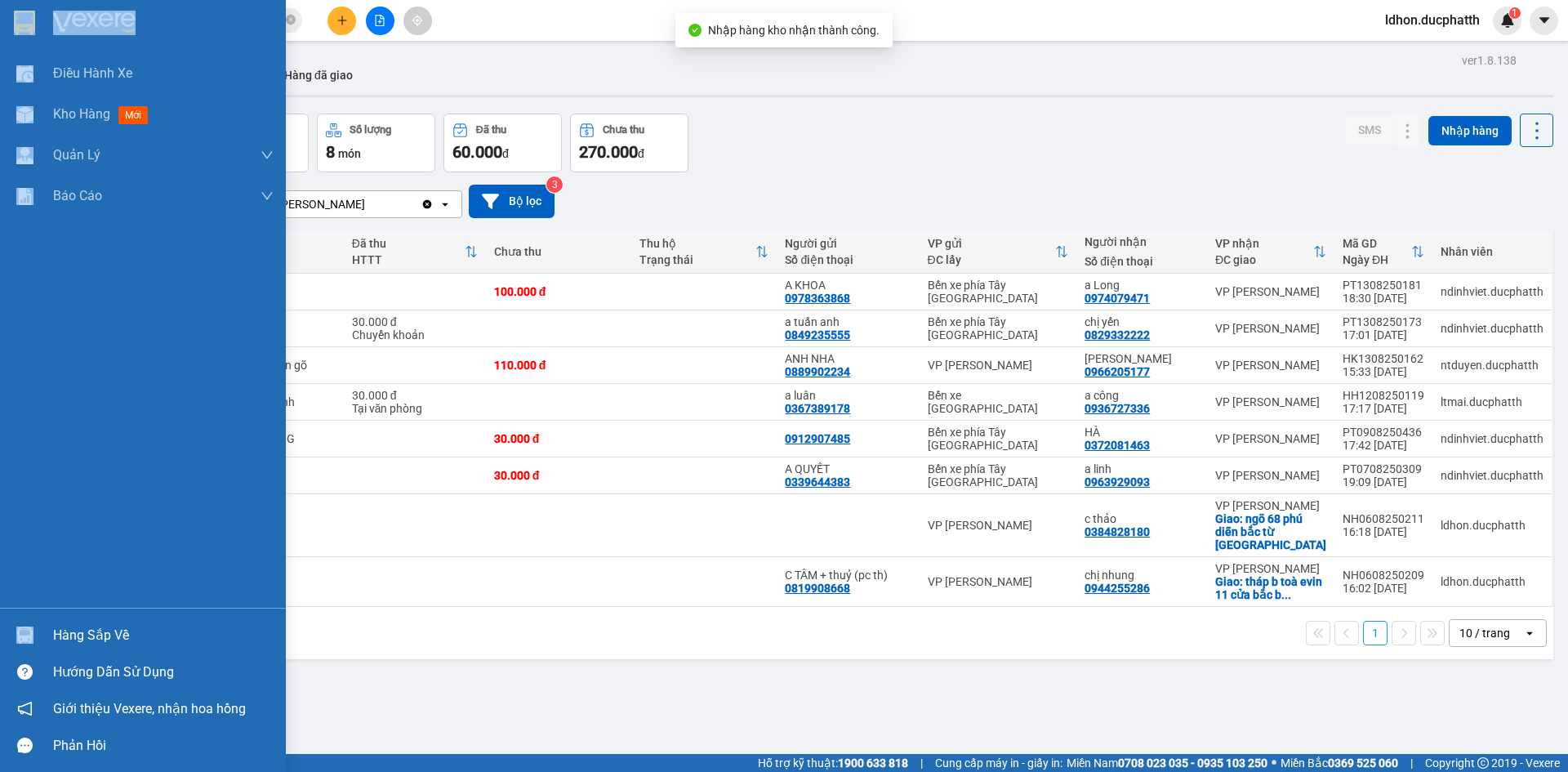
click at [55, 644] on div "Hàng sắp về" at bounding box center [163, 635] width 220 height 24
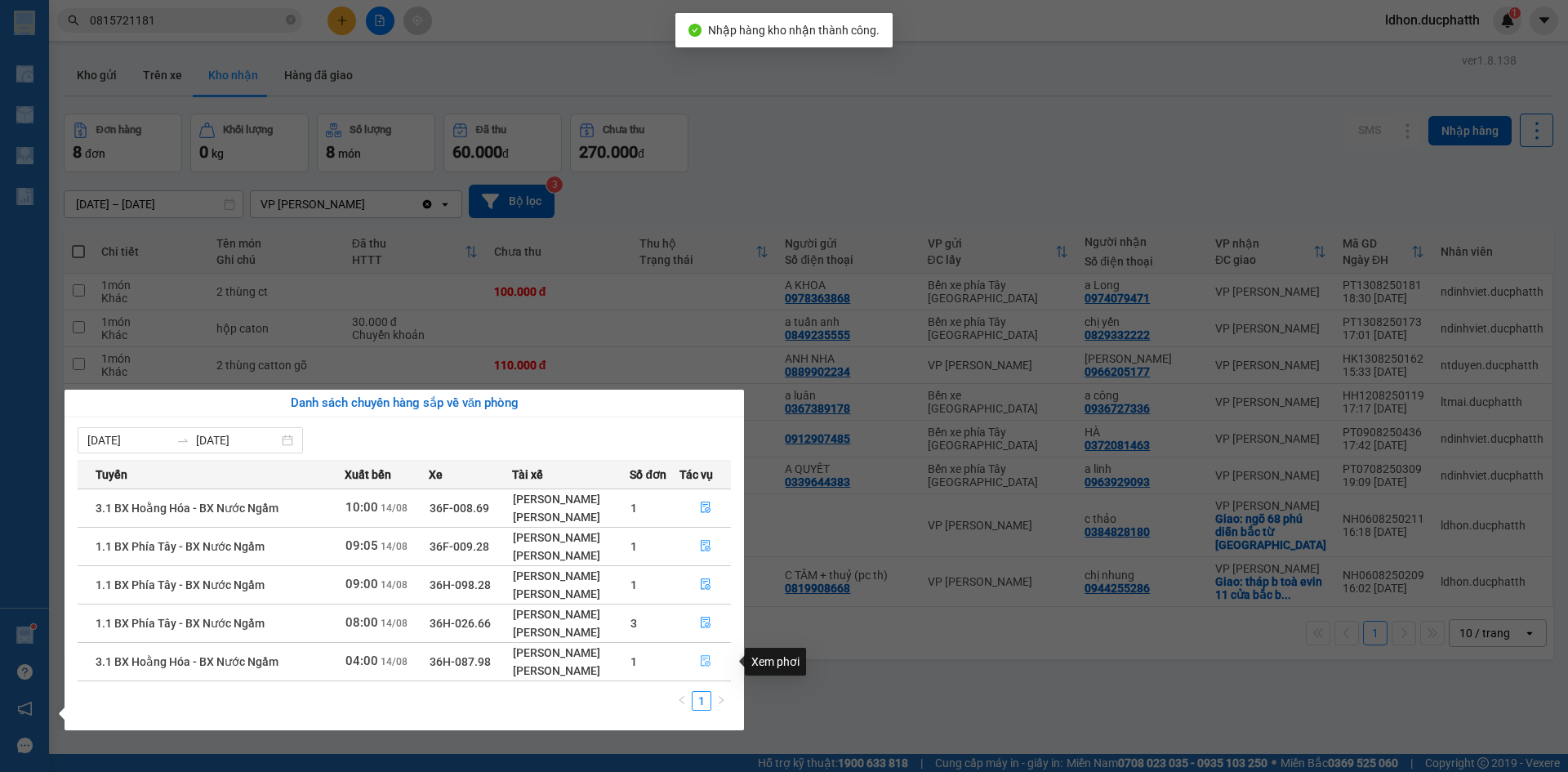
click at [709, 658] on icon "file-done" at bounding box center [705, 660] width 12 height 12
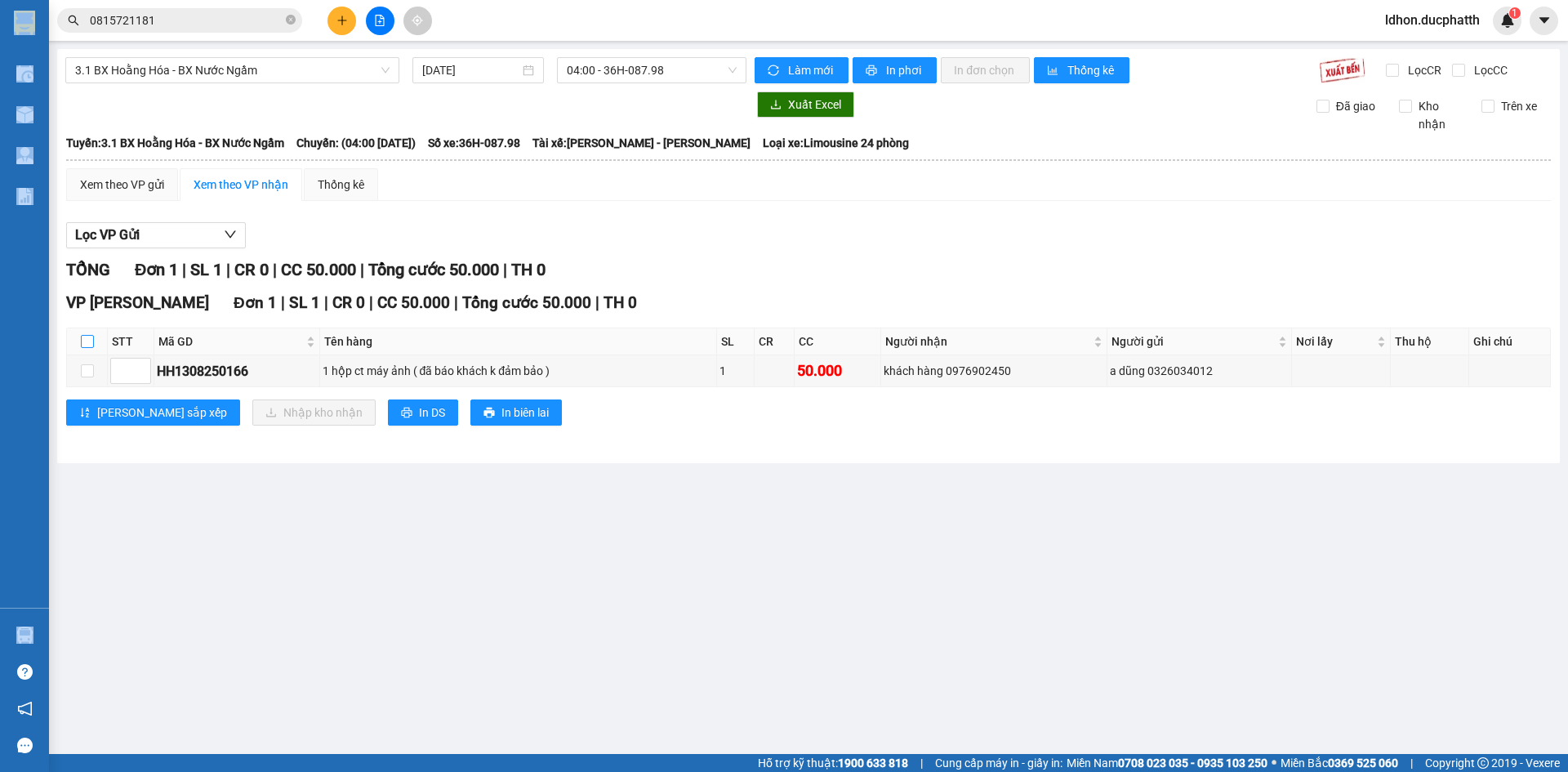
click at [86, 342] on input "checkbox" at bounding box center [87, 341] width 13 height 13
checkbox input "true"
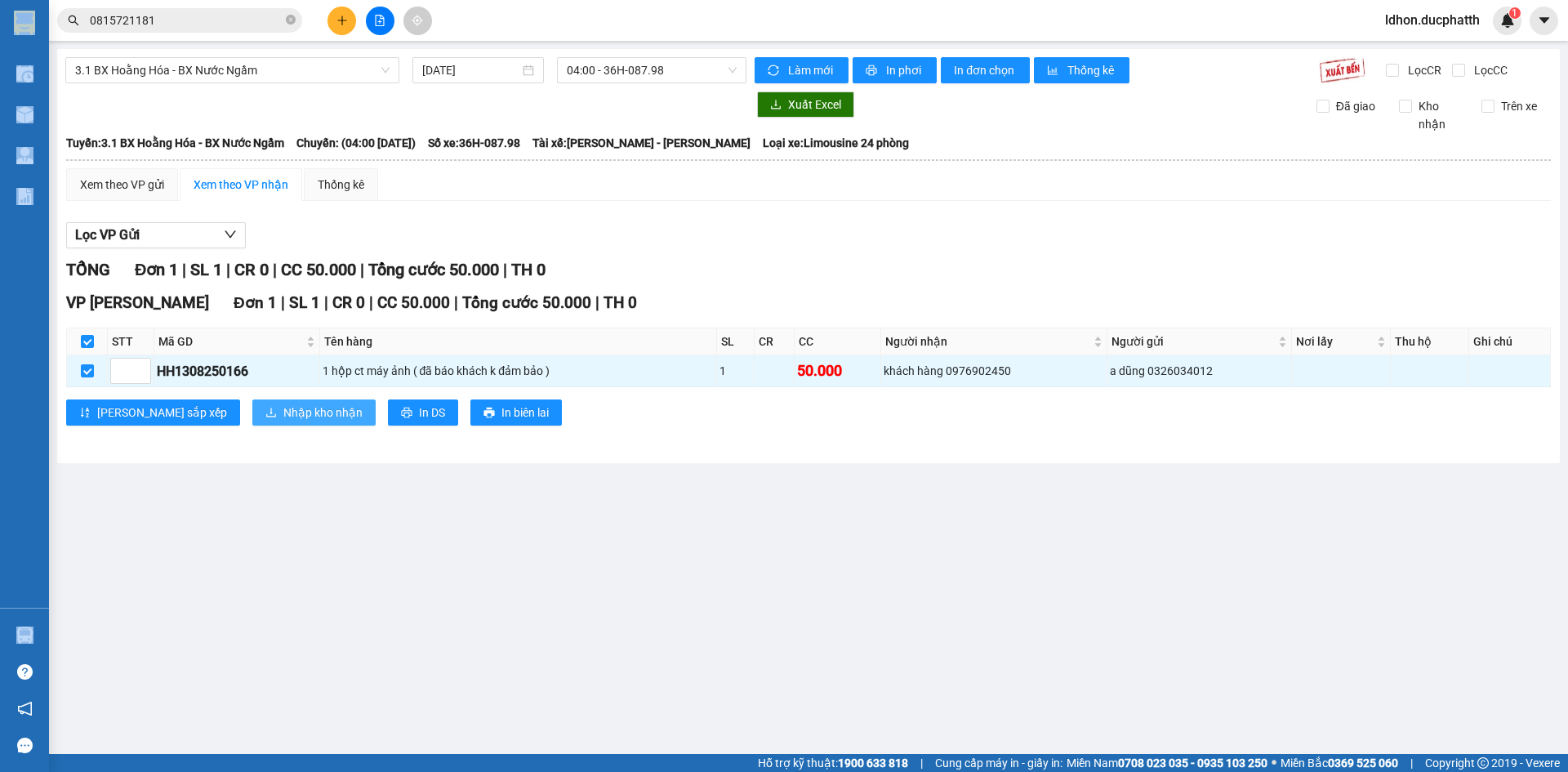
click at [265, 415] on icon "download" at bounding box center [271, 412] width 12 height 12
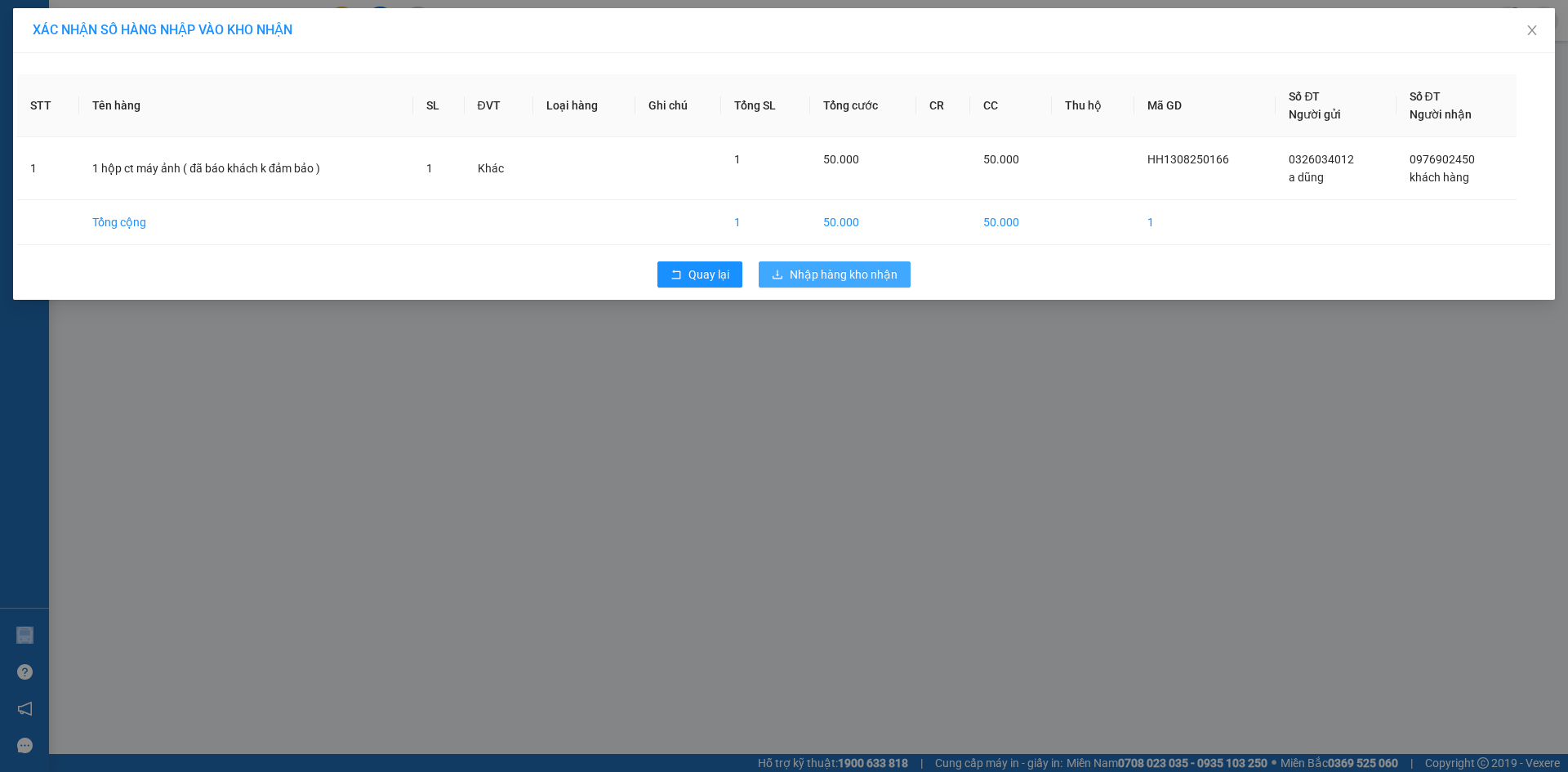
click at [794, 273] on span "Nhập hàng kho nhận" at bounding box center [844, 274] width 108 height 18
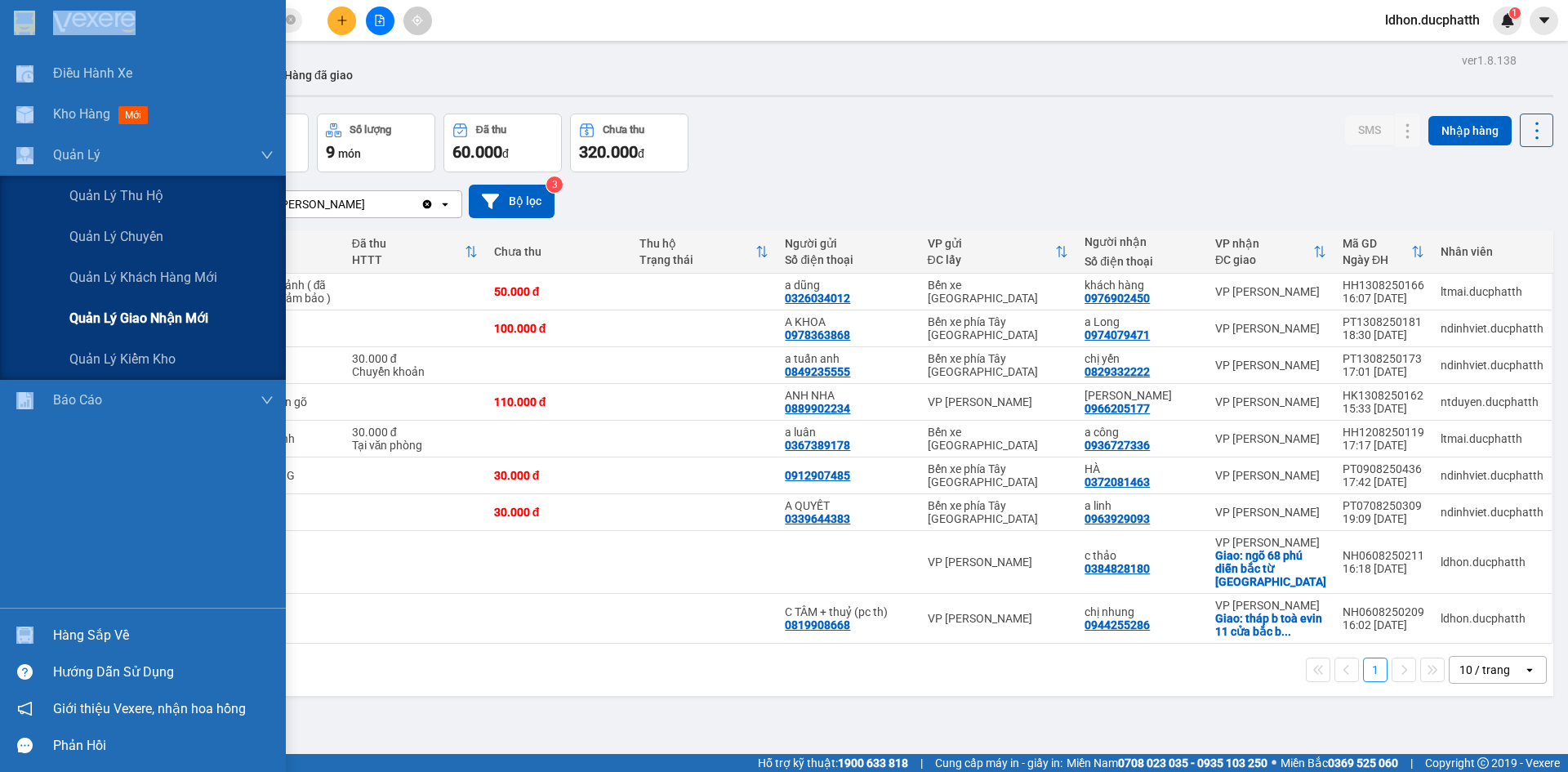
click at [161, 305] on div "Quản lý giao nhận mới" at bounding box center [171, 319] width 204 height 41
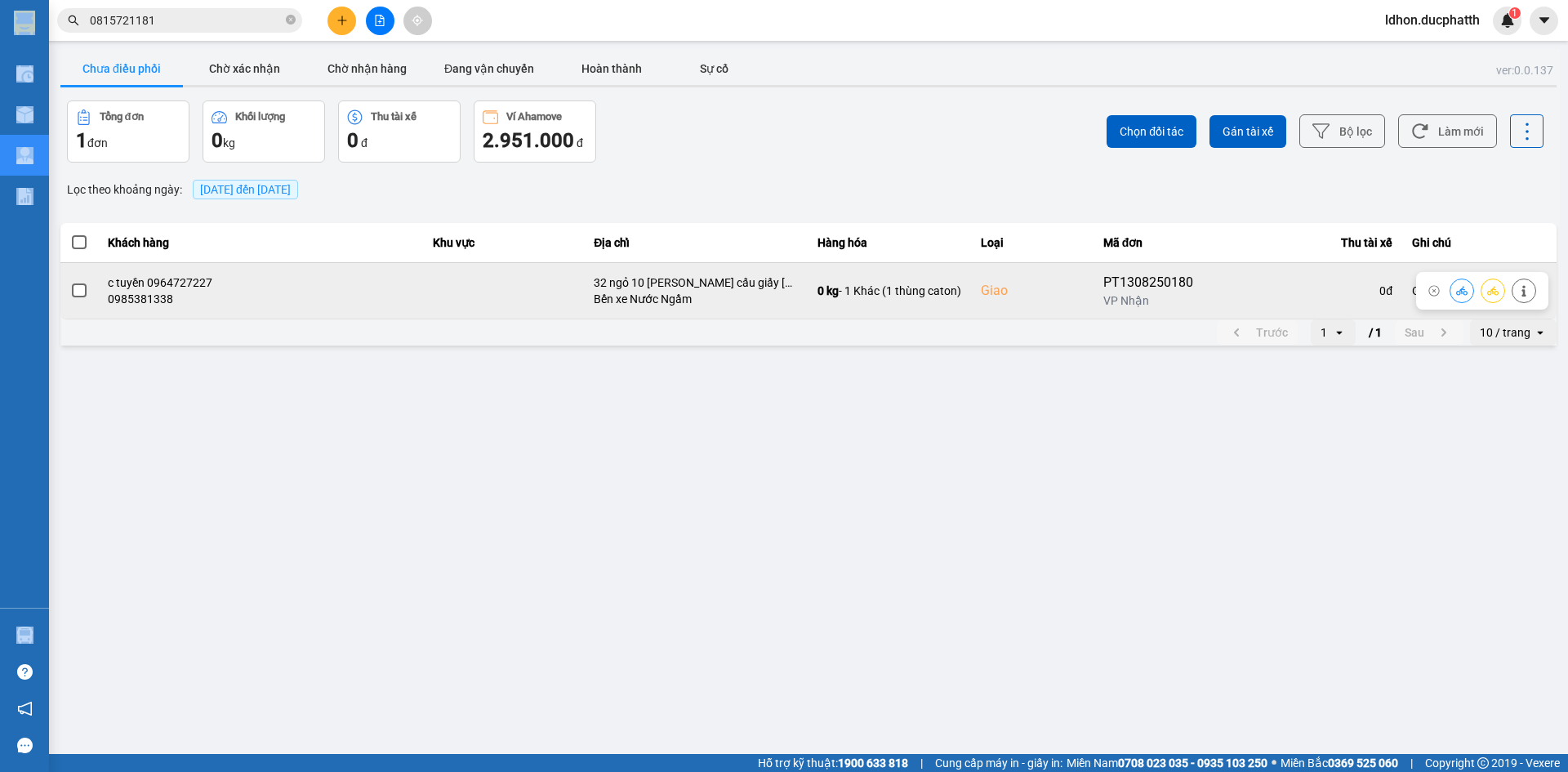
click at [1452, 297] on button at bounding box center [1462, 290] width 23 height 29
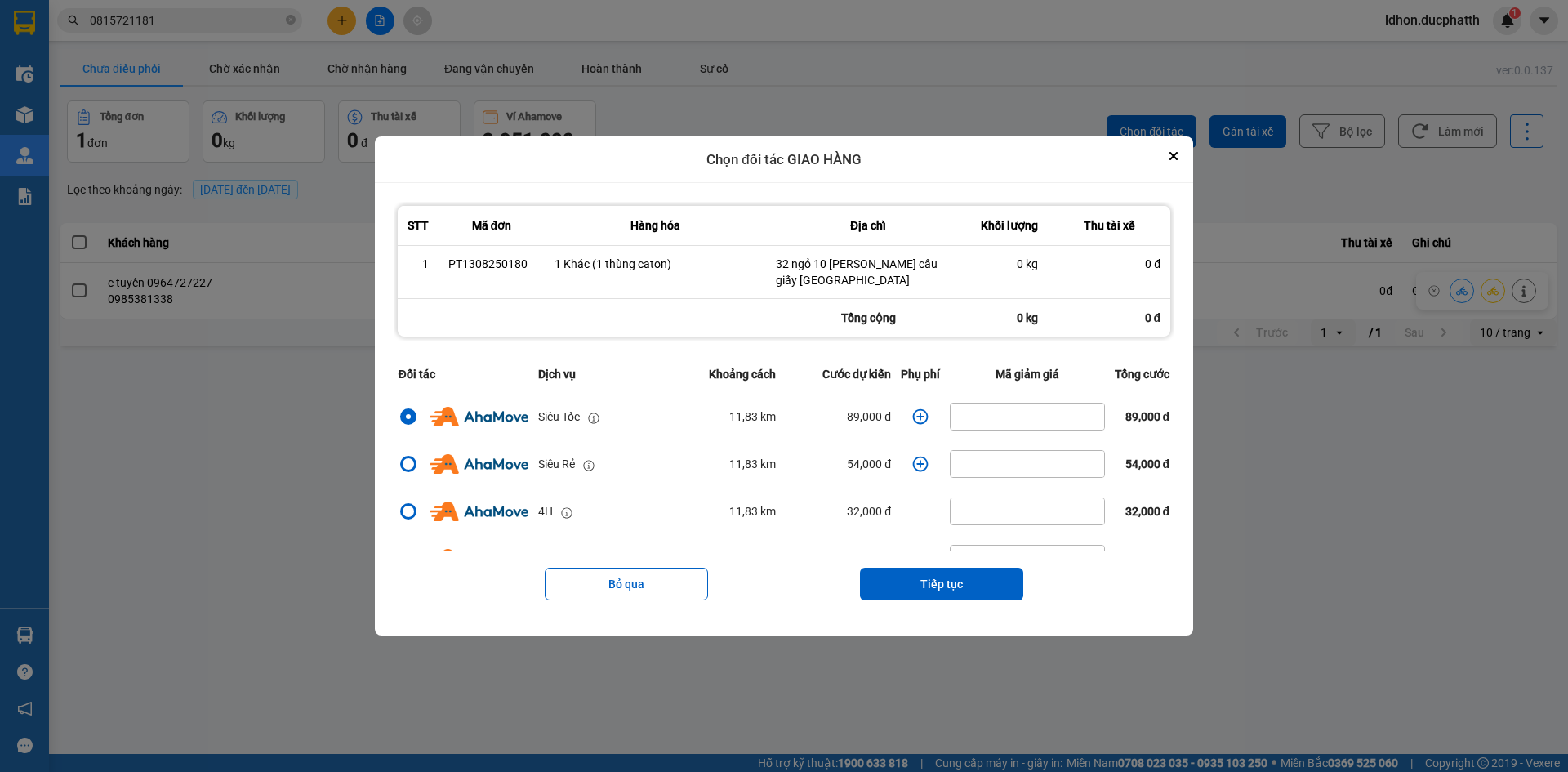
click at [912, 412] on icon "dialog" at bounding box center [920, 416] width 16 height 16
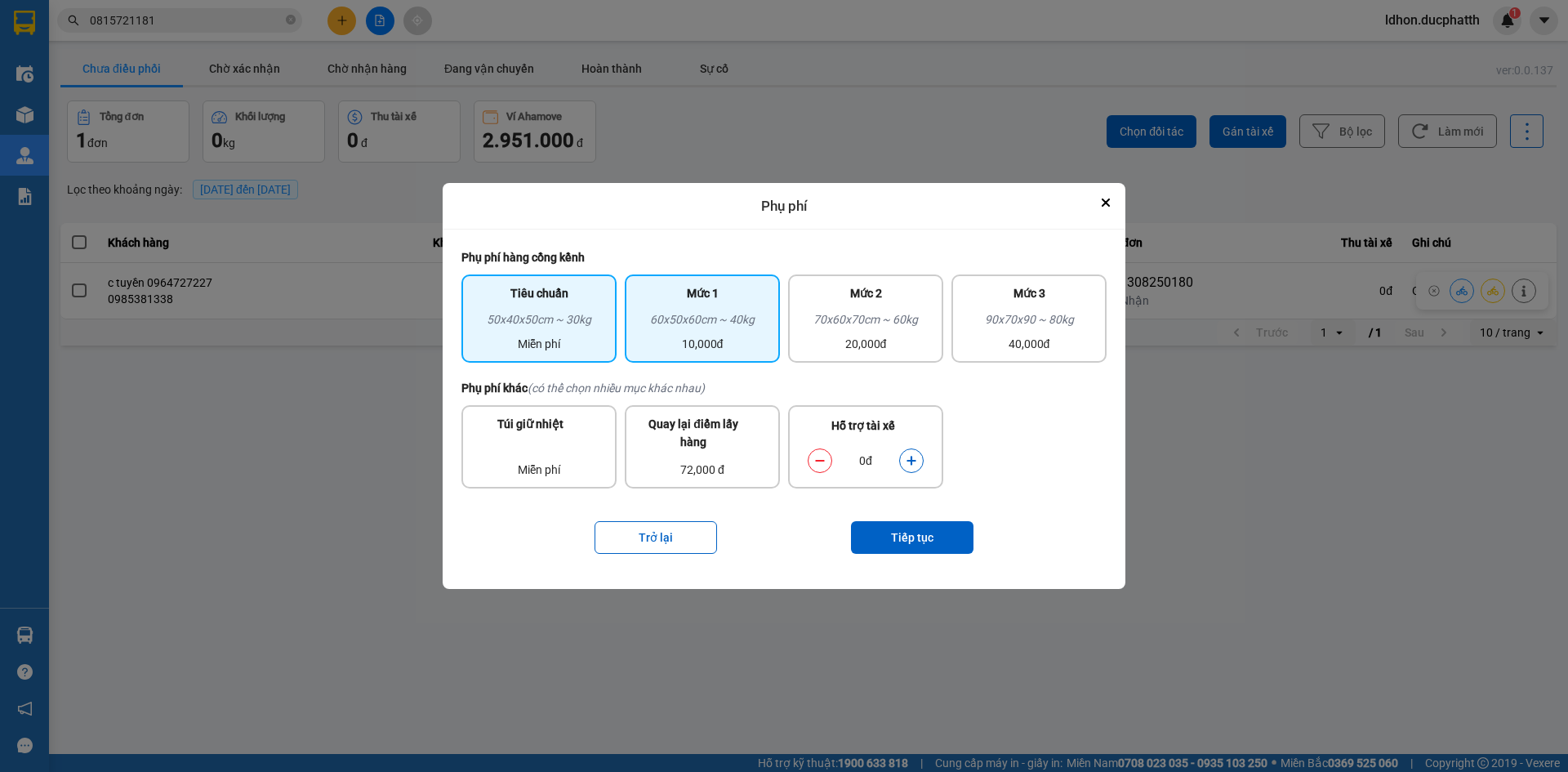
click at [742, 359] on div "Mức 1 60x50x60cm ~ 40kg 10,000đ" at bounding box center [702, 318] width 155 height 88
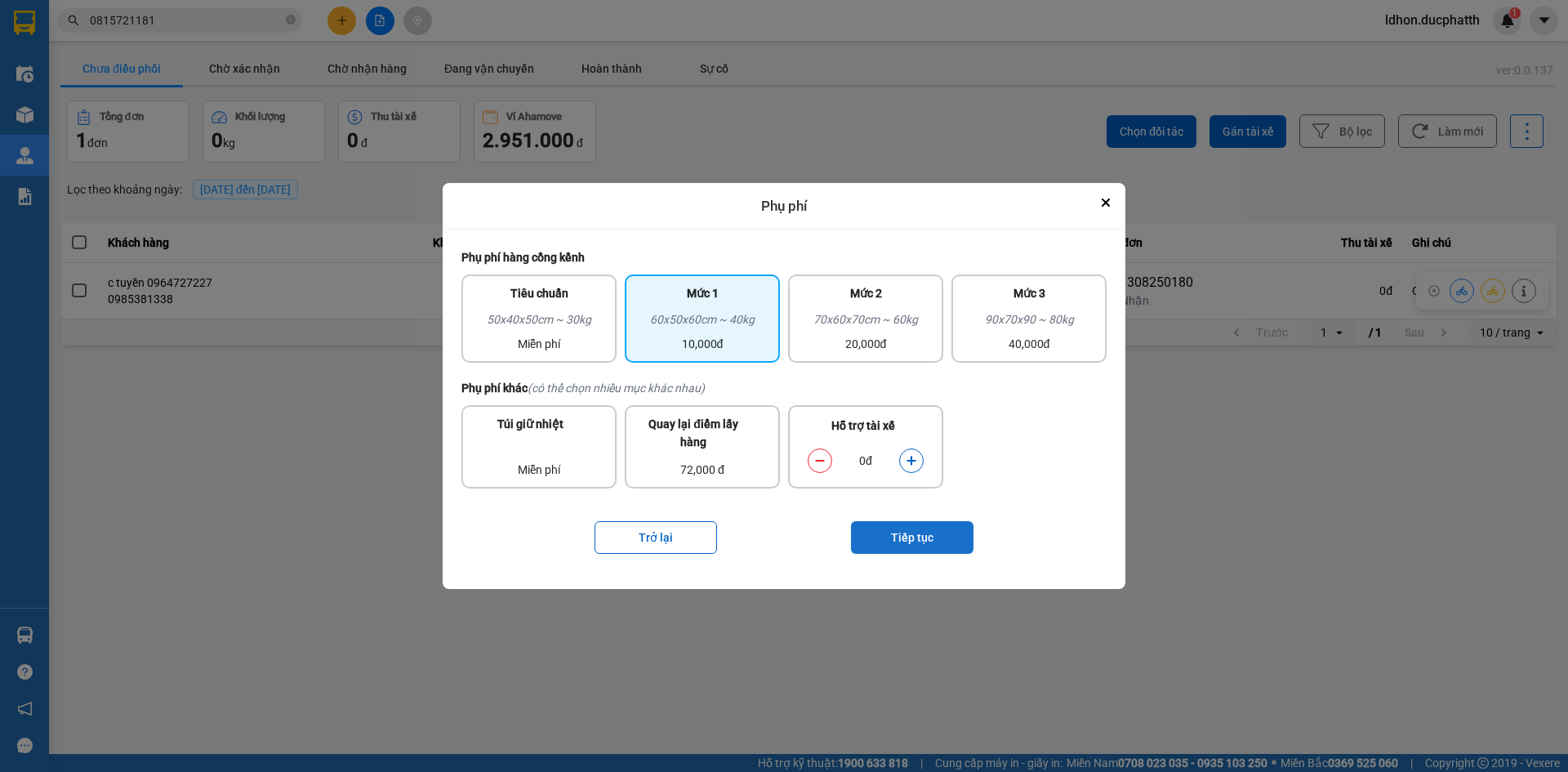
click at [891, 528] on button "Tiếp tục" at bounding box center [912, 537] width 123 height 32
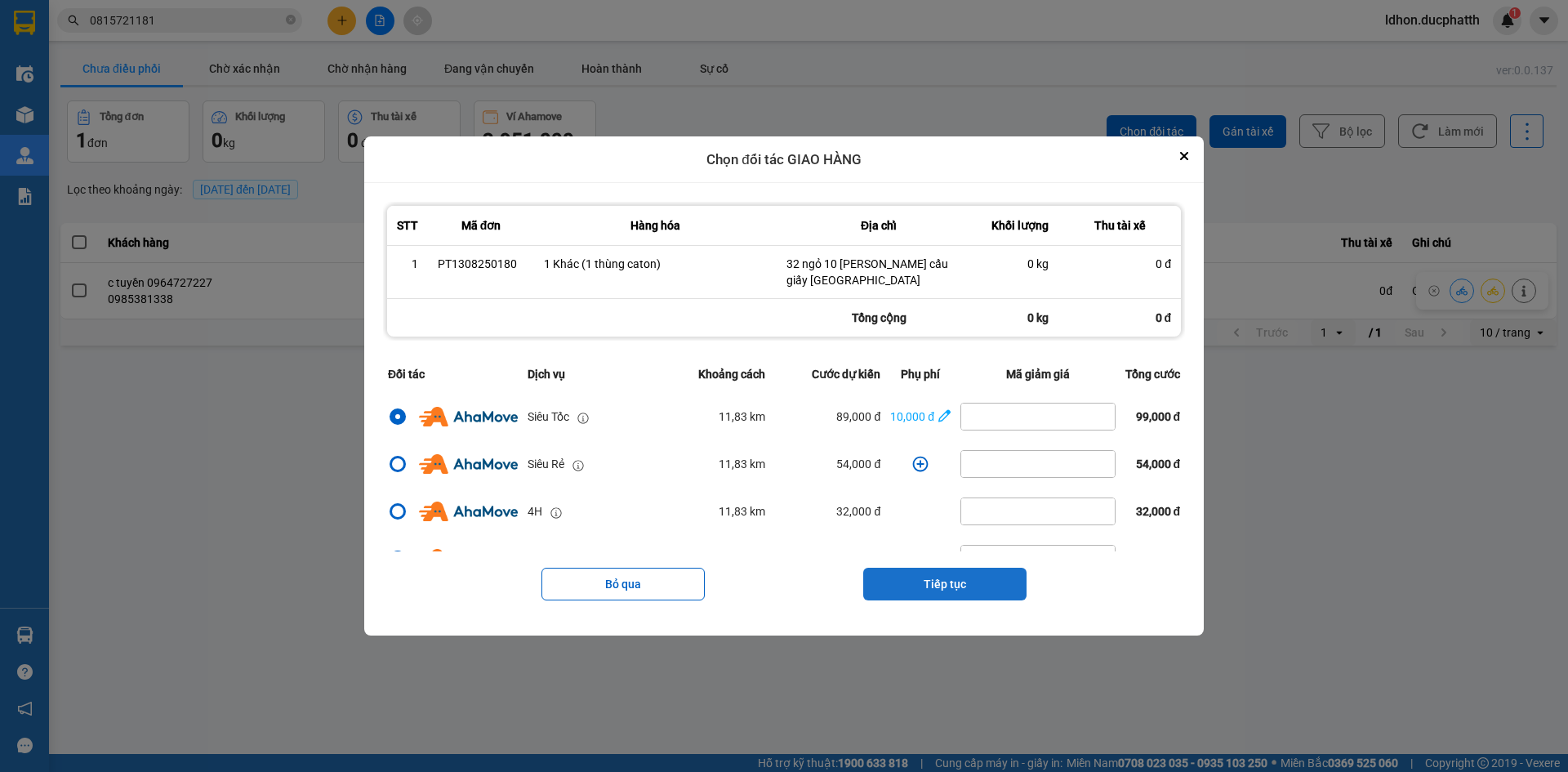
click at [945, 586] on button "Tiếp tục" at bounding box center [945, 584] width 163 height 32
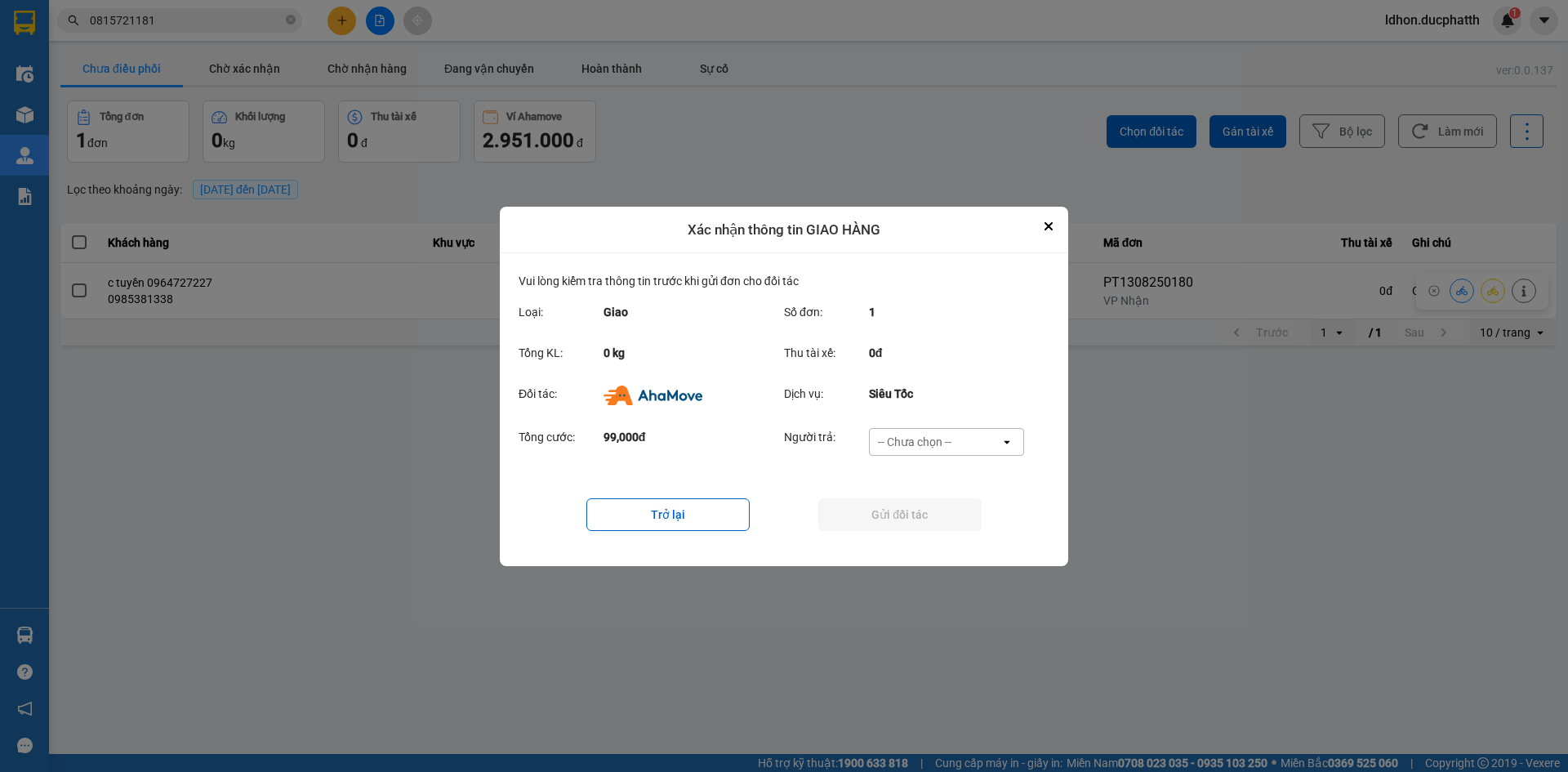
click at [917, 449] on div "-- Chưa chọn --" at bounding box center [915, 442] width 73 height 16
click at [898, 534] on span "Ví Ahamove" at bounding box center [915, 535] width 66 height 16
click at [856, 519] on button "Gửi đối tác" at bounding box center [900, 514] width 163 height 32
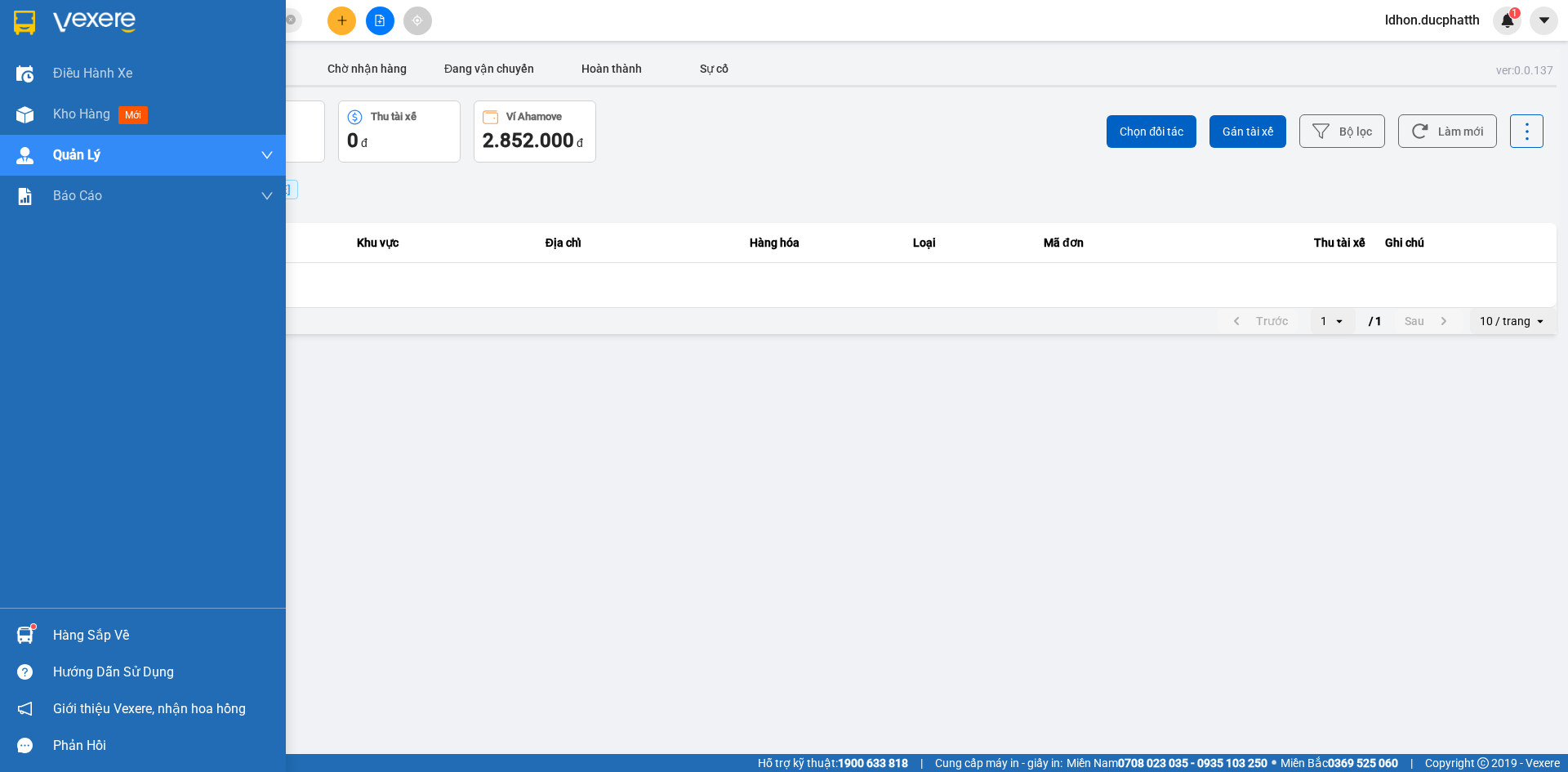
click at [102, 648] on div "Hàng sắp về" at bounding box center [142, 634] width 286 height 37
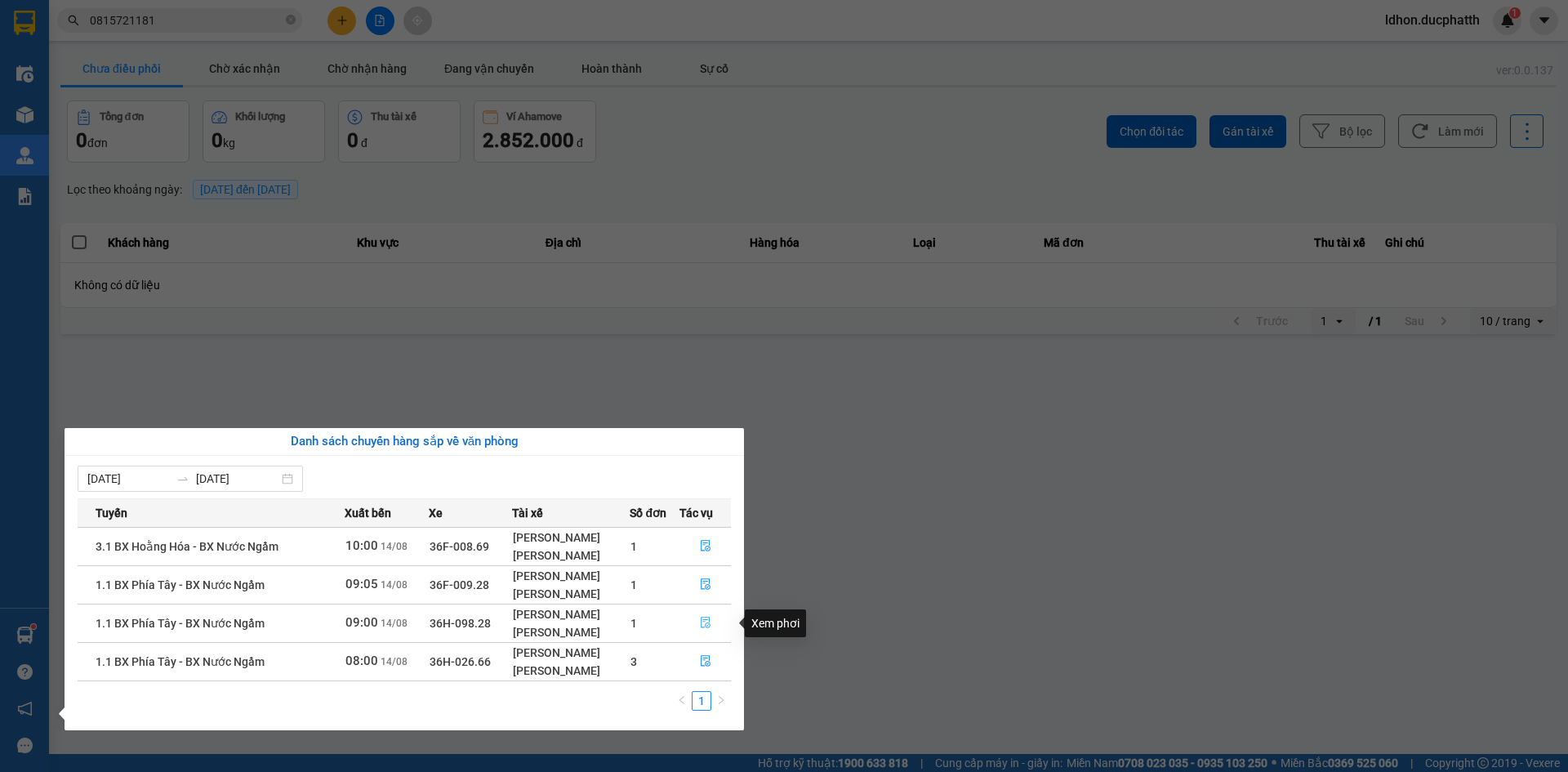
click at [707, 627] on icon "file-done" at bounding box center [705, 622] width 10 height 12
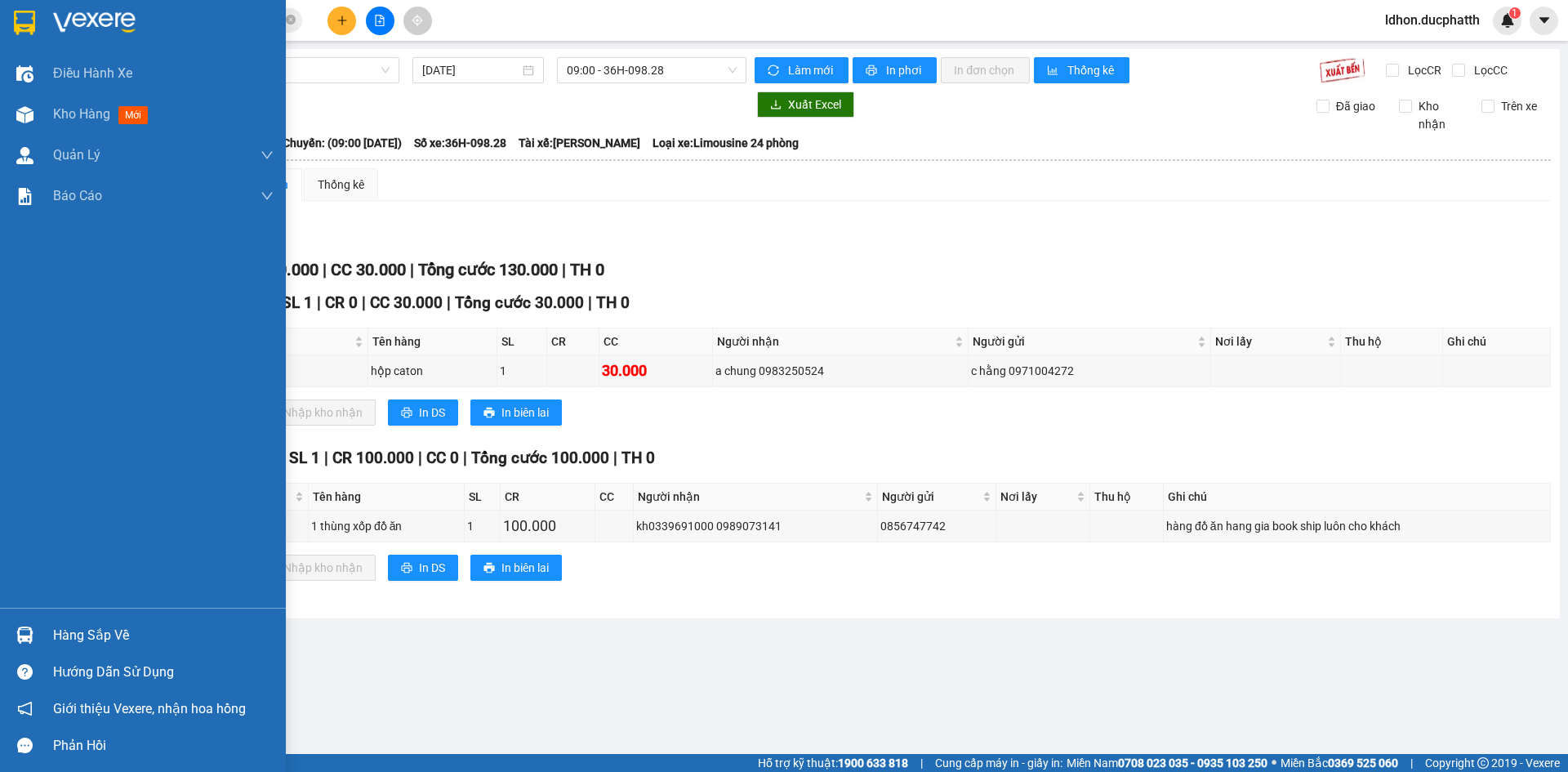
click at [75, 640] on div "Hàng sắp về" at bounding box center [163, 635] width 220 height 24
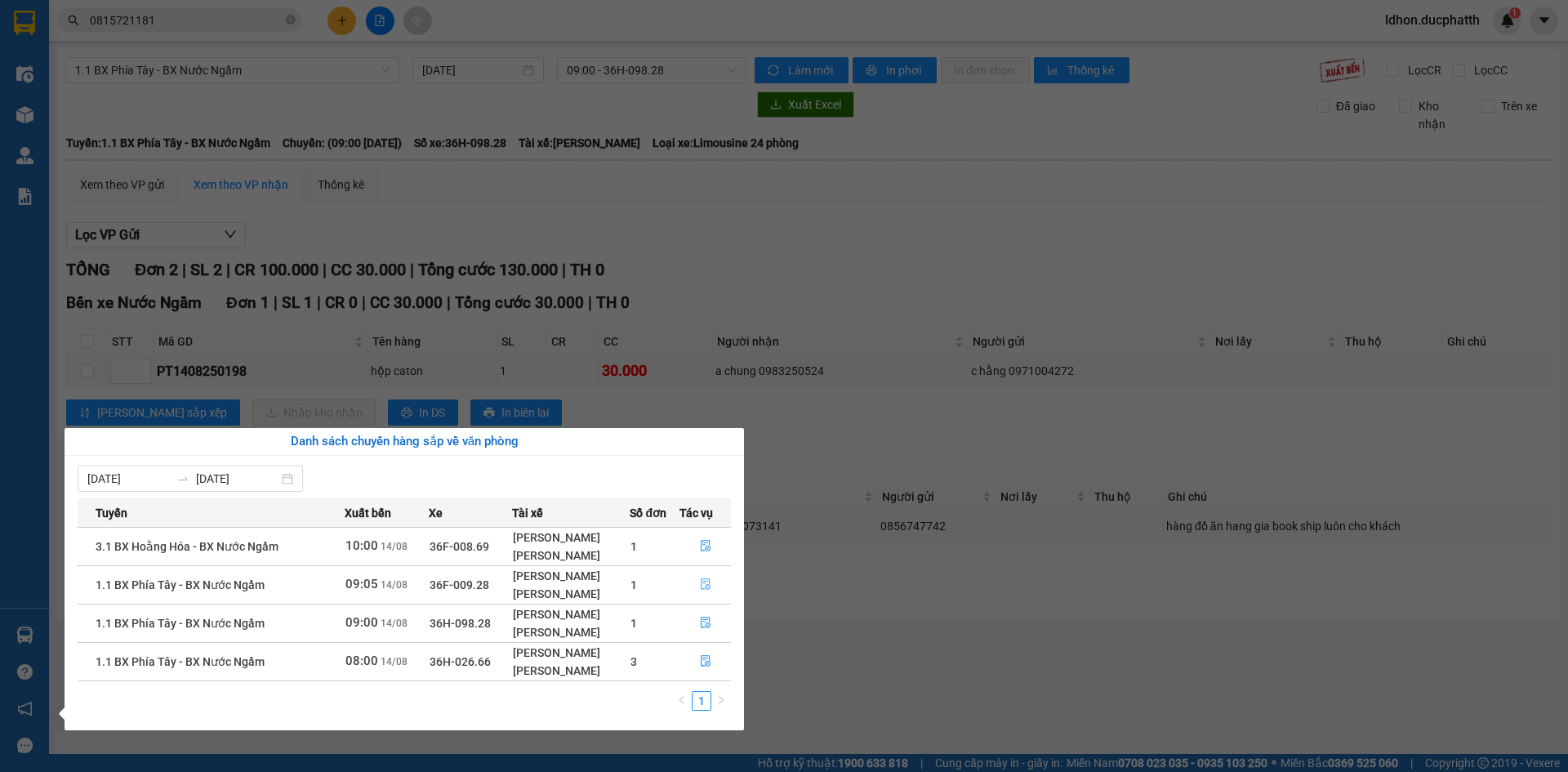
click at [708, 595] on button "button" at bounding box center [705, 584] width 51 height 26
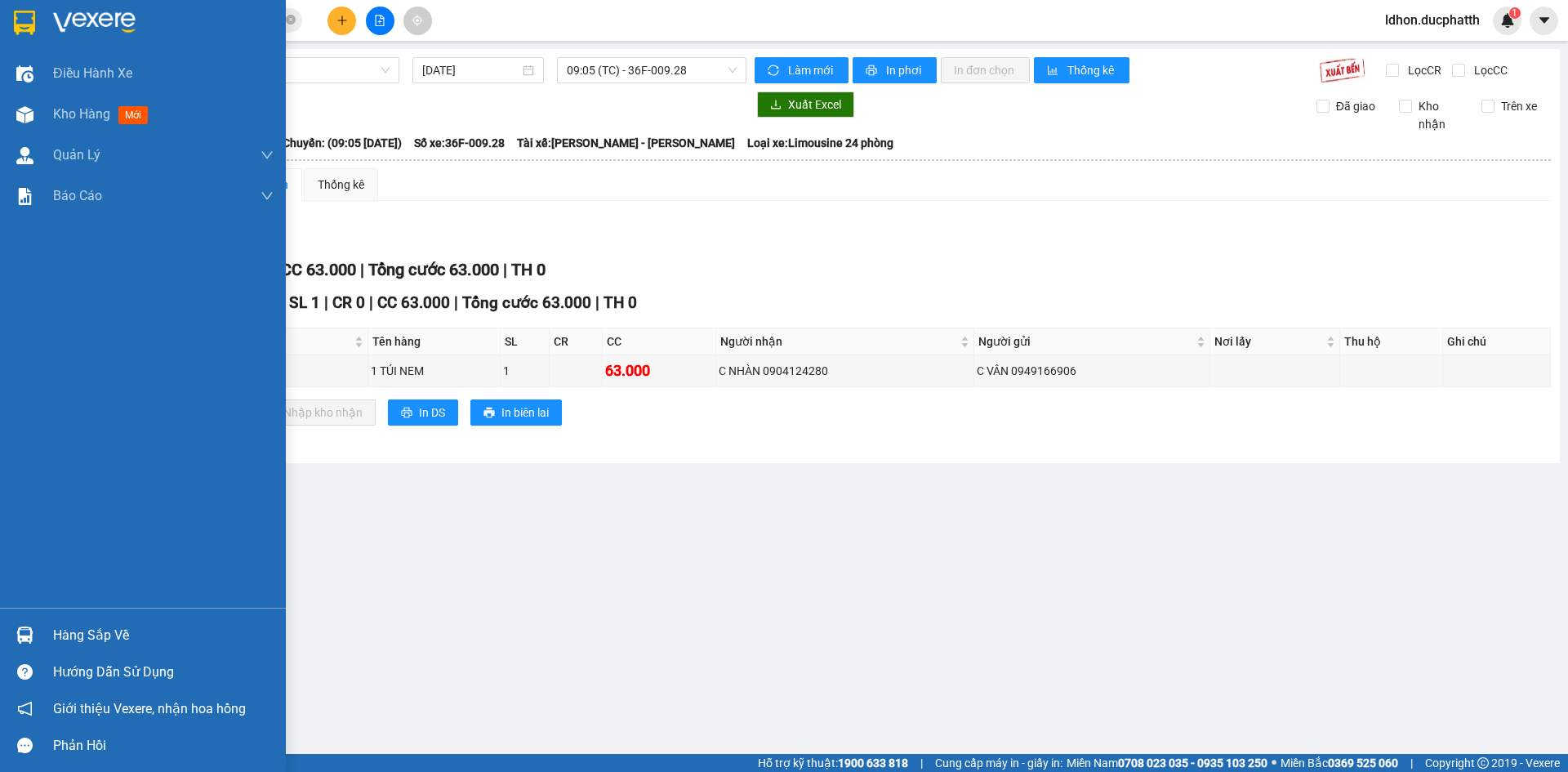
click at [116, 630] on div "Hàng sắp về" at bounding box center [163, 635] width 220 height 24
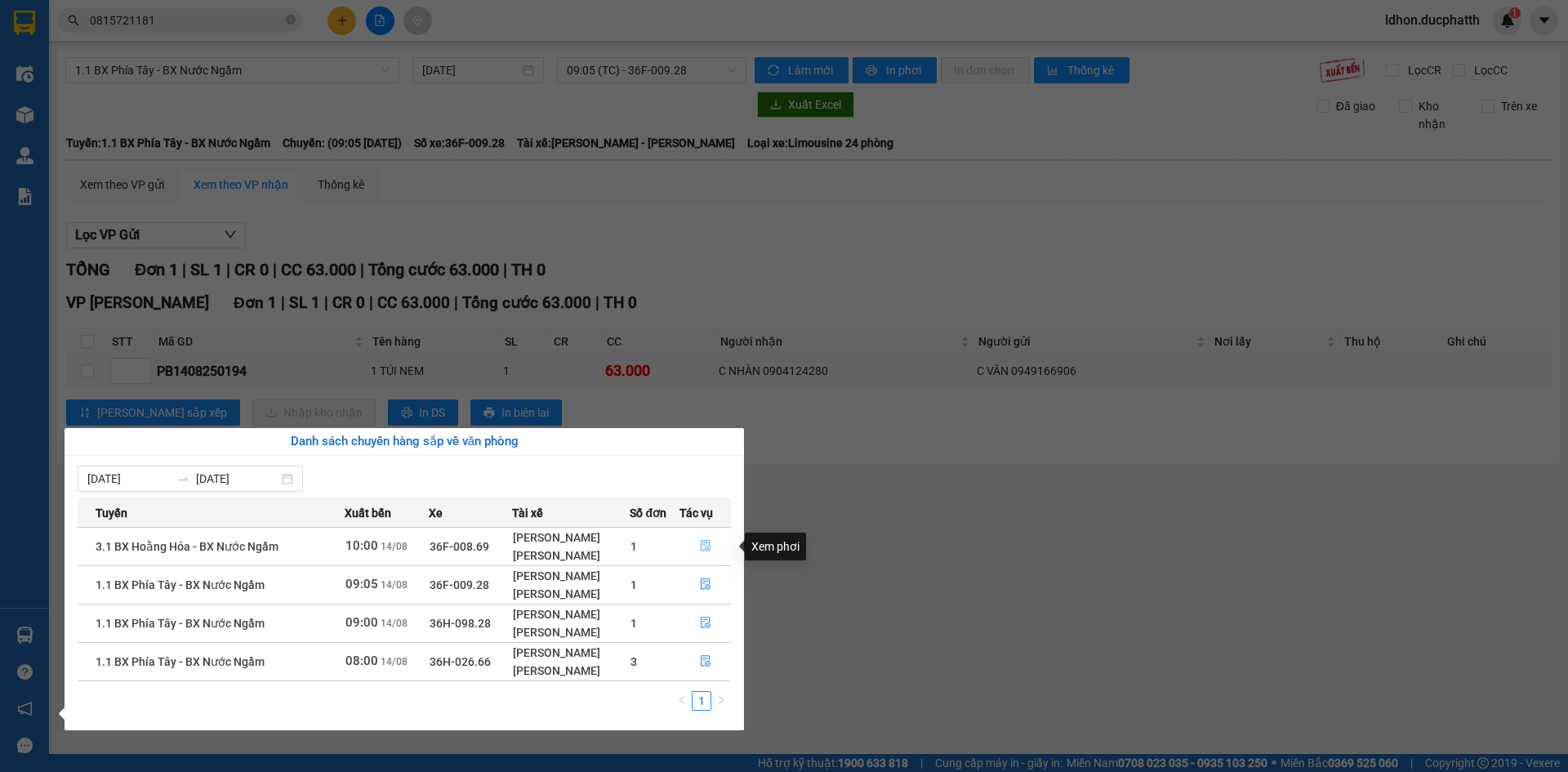
click at [699, 546] on button "button" at bounding box center [705, 545] width 51 height 26
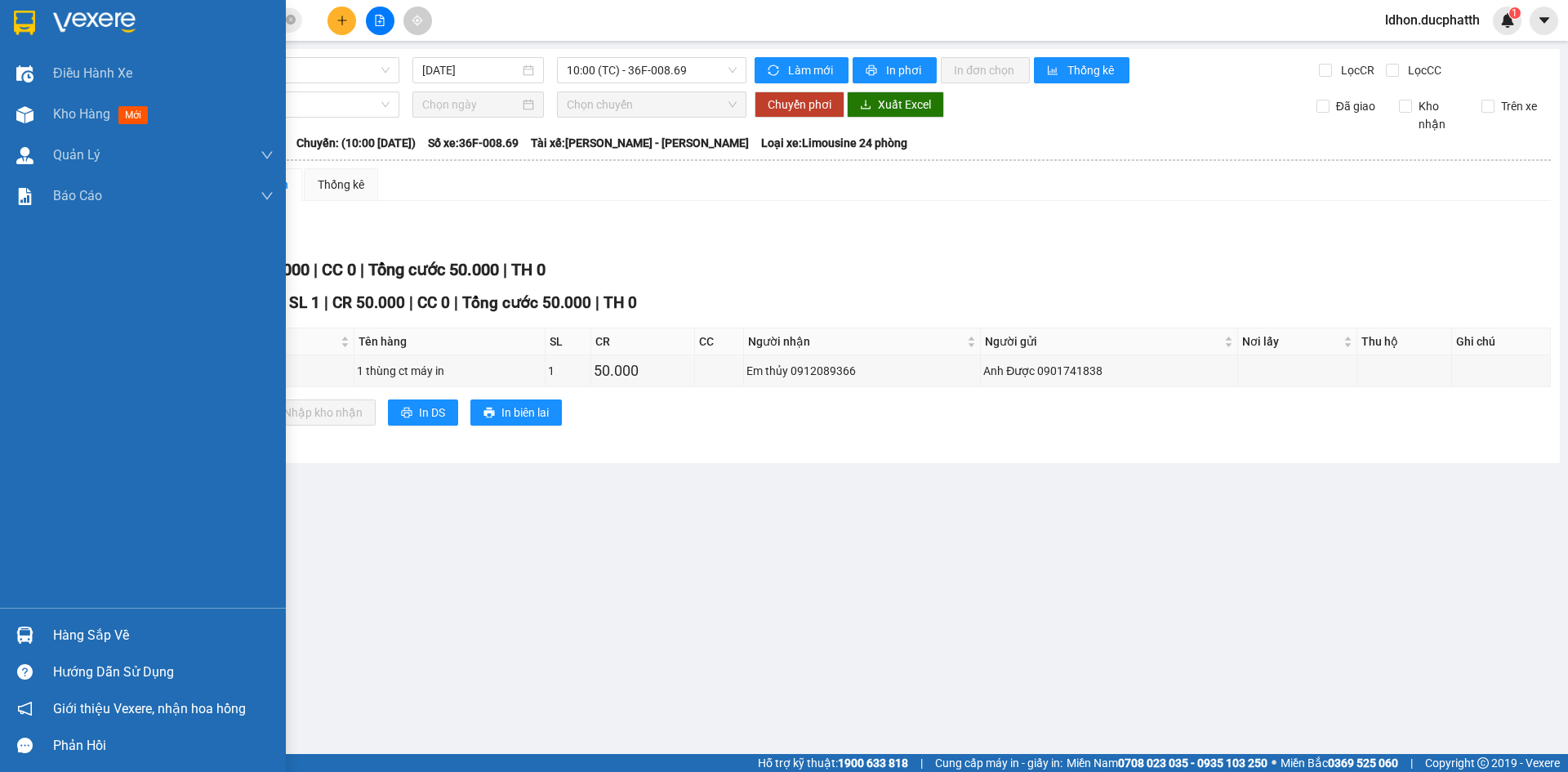
click at [140, 617] on div "Hàng sắp về" at bounding box center [142, 634] width 286 height 37
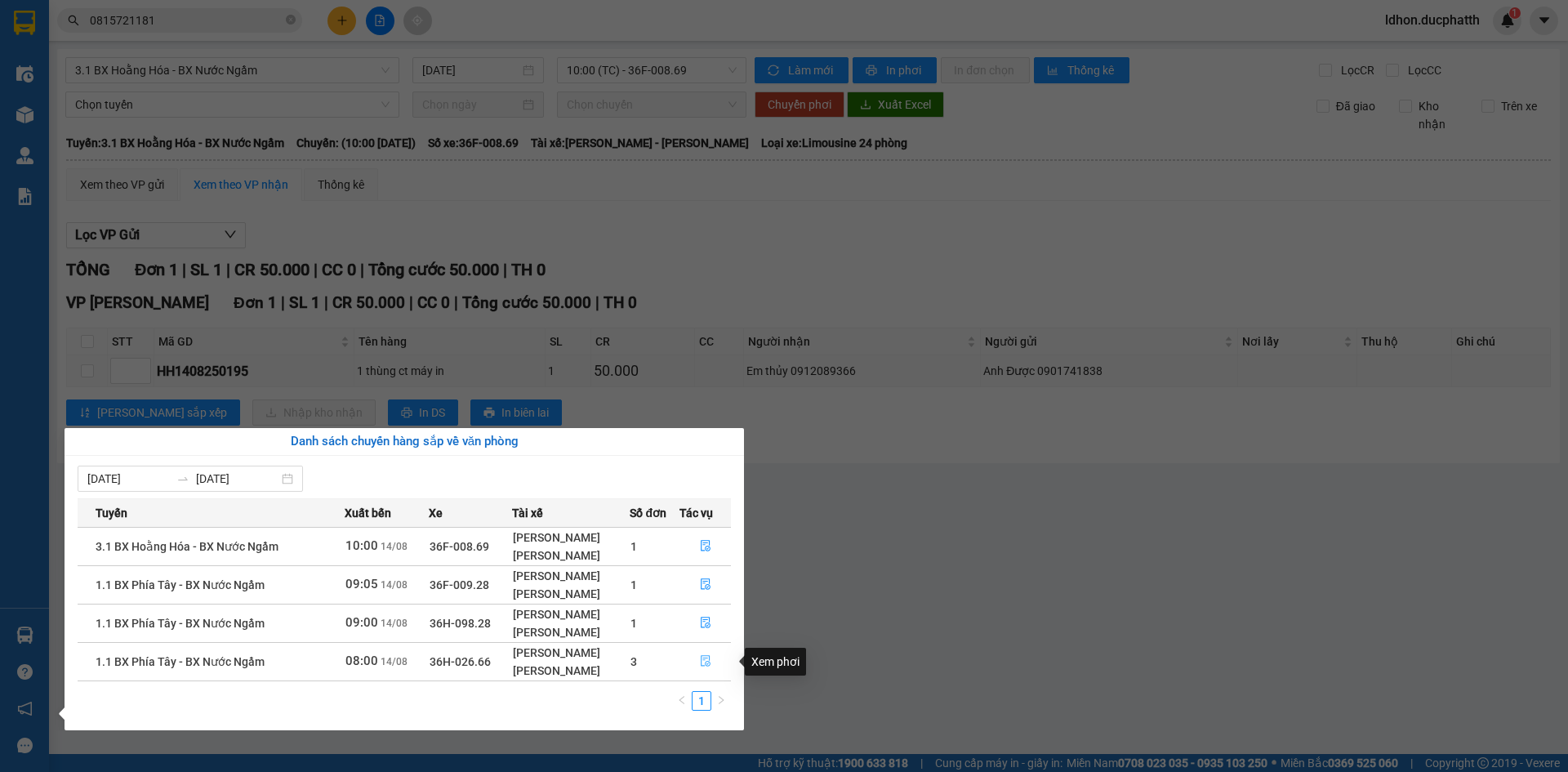
click at [718, 666] on button "button" at bounding box center [705, 661] width 51 height 26
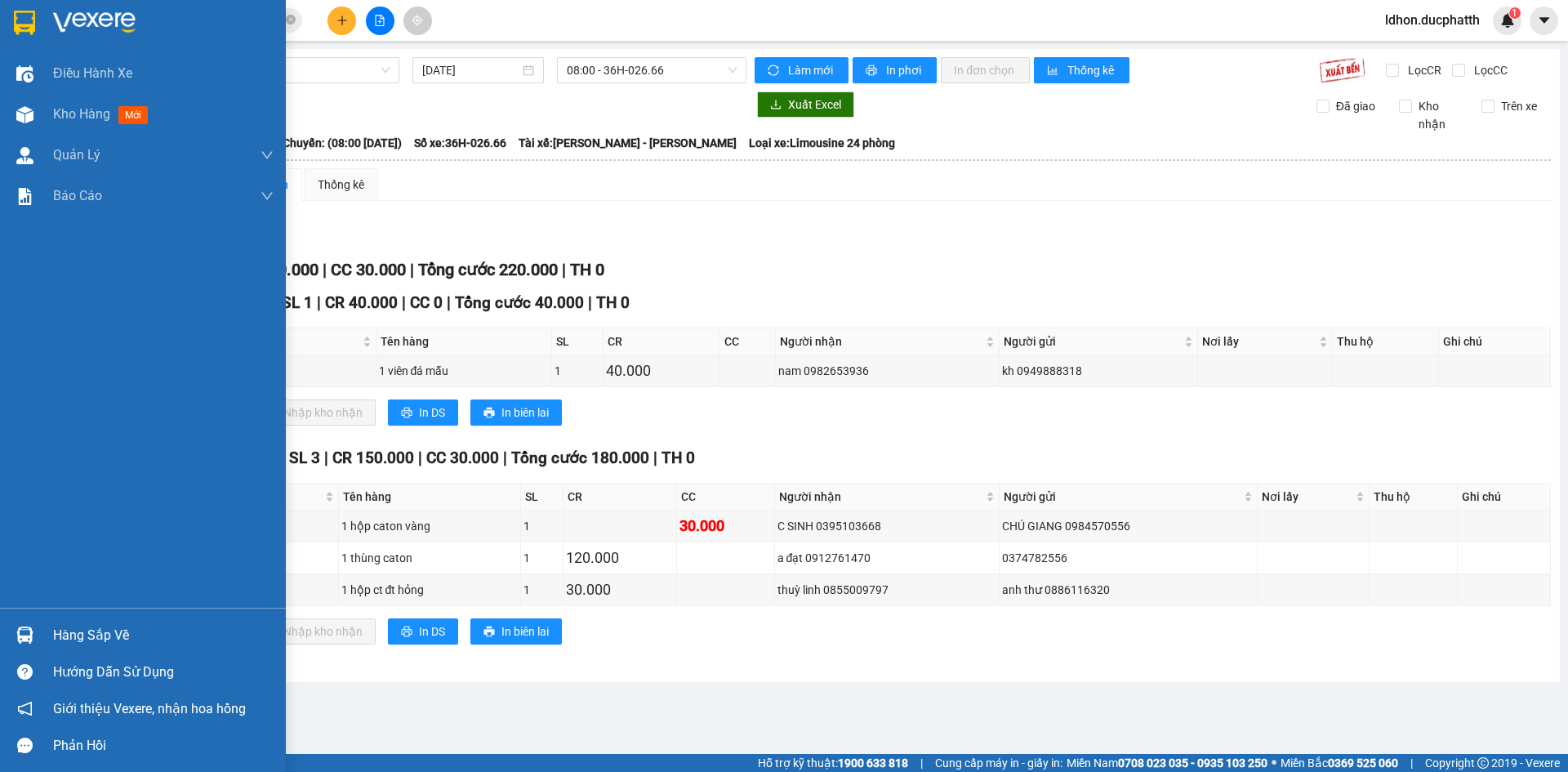
click at [54, 640] on div "Hàng sắp về" at bounding box center [163, 635] width 220 height 24
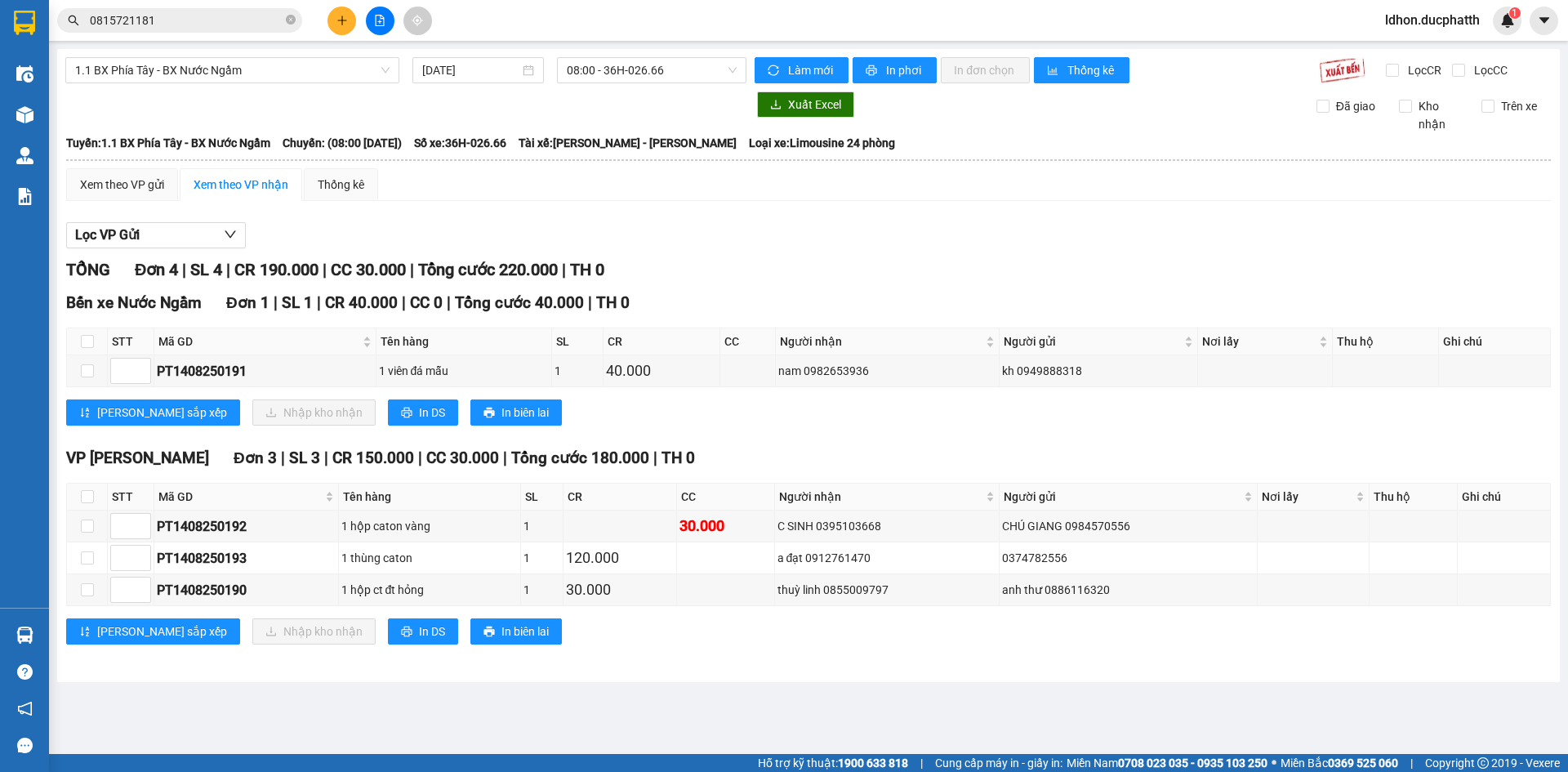
click at [895, 699] on section "Kết quả tìm kiếm ( 2 ) Bộ lọc Mã ĐH Trạng thái Món hàng Thu hộ Tổng cước Chưa c…" at bounding box center [784, 386] width 1568 height 772
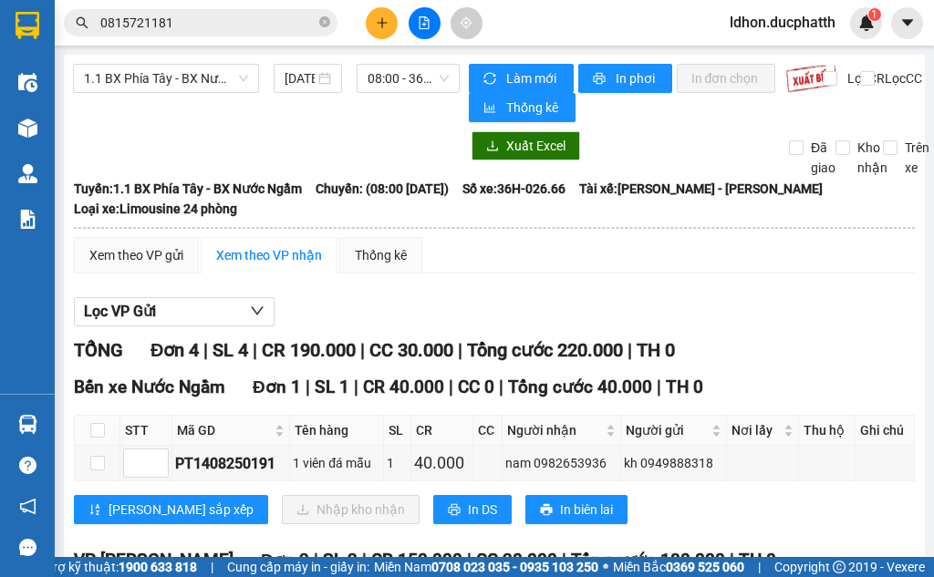
click at [822, 194] on span "Tài xế: Vũ Văn Dũng - Lê Viết Huy" at bounding box center [700, 189] width 243 height 20
click at [822, 196] on span "Tài xế: Vũ Văn Dũng - Lê Viết Huy" at bounding box center [700, 189] width 243 height 20
drag, startPoint x: 822, startPoint y: 196, endPoint x: 818, endPoint y: 187, distance: 10.2
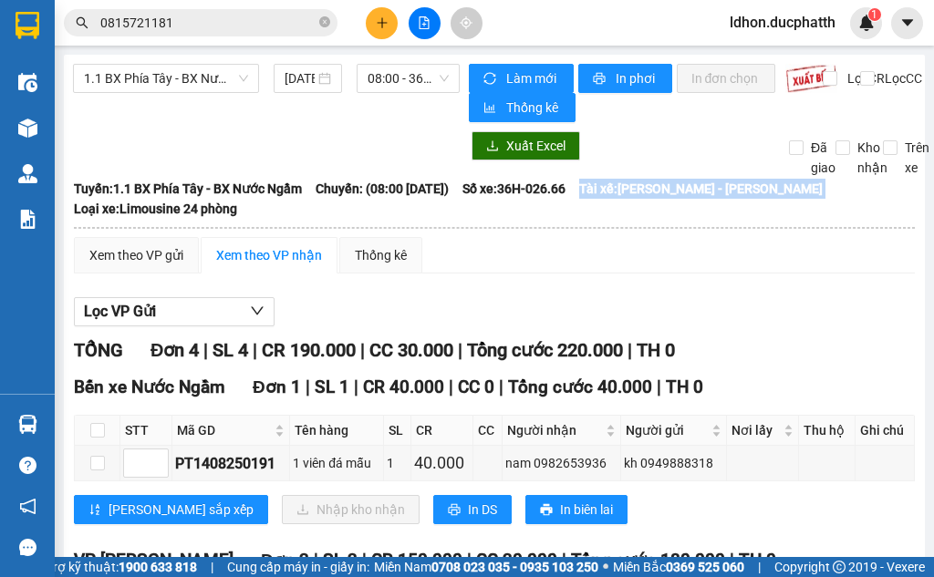
click at [820, 190] on span "Tài xế: Vũ Văn Dũng - Lê Viết Huy" at bounding box center [700, 189] width 243 height 20
click at [811, 180] on span "Tài xế: Vũ Văn Dũng - Lê Viết Huy" at bounding box center [700, 189] width 243 height 20
click at [809, 179] on span "Tài xế: Vũ Văn Dũng - Lê Viết Huy" at bounding box center [700, 189] width 243 height 20
click at [808, 179] on span "Tài xế: Vũ Văn Dũng - Lê Viết Huy" at bounding box center [700, 189] width 243 height 20
click at [467, 271] on table "Đức Phát (Thanh Hóa) 02373999999 1A Nguyễn Chí Thanh, P. Nam Ngạn 09:47 - 14/08…" at bounding box center [494, 521] width 842 height 687
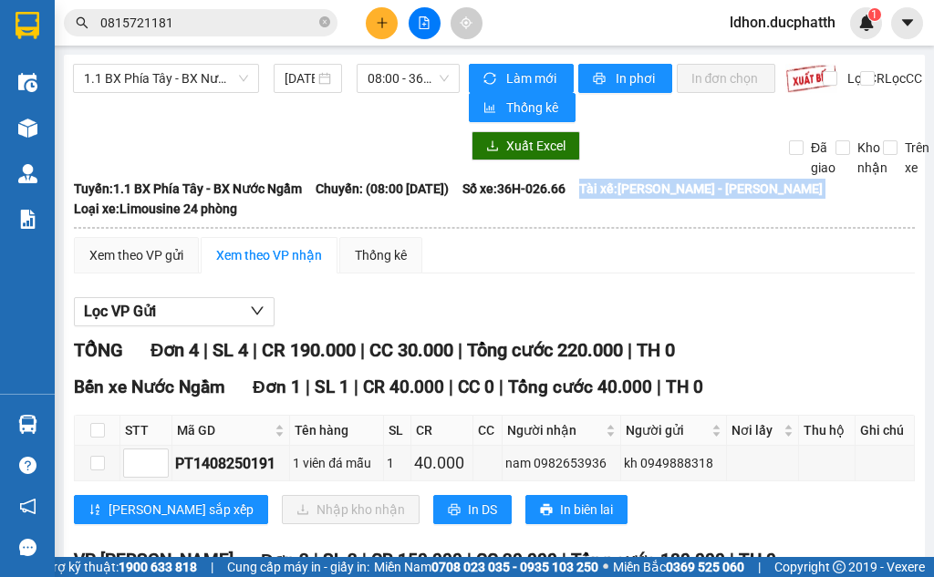
click at [466, 271] on div "Xem theo VP gửi Xem theo VP nhận Thống kê" at bounding box center [494, 255] width 841 height 36
click at [460, 268] on div "Xem theo VP gửi Xem theo VP nhận Thống kê" at bounding box center [494, 255] width 841 height 36
click at [459, 267] on div "Xem theo VP gửi Xem theo VP nhận Thống kê" at bounding box center [494, 255] width 841 height 36
click at [456, 267] on div "Xem theo VP gửi Xem theo VP nhận Thống kê" at bounding box center [494, 255] width 841 height 36
click at [456, 274] on div "Xem theo VP gửi Xem theo VP nhận Thống kê Lọc VP Gửi TỔNG Đơn 4 | SL 4 | CR 19…" at bounding box center [494, 550] width 841 height 627
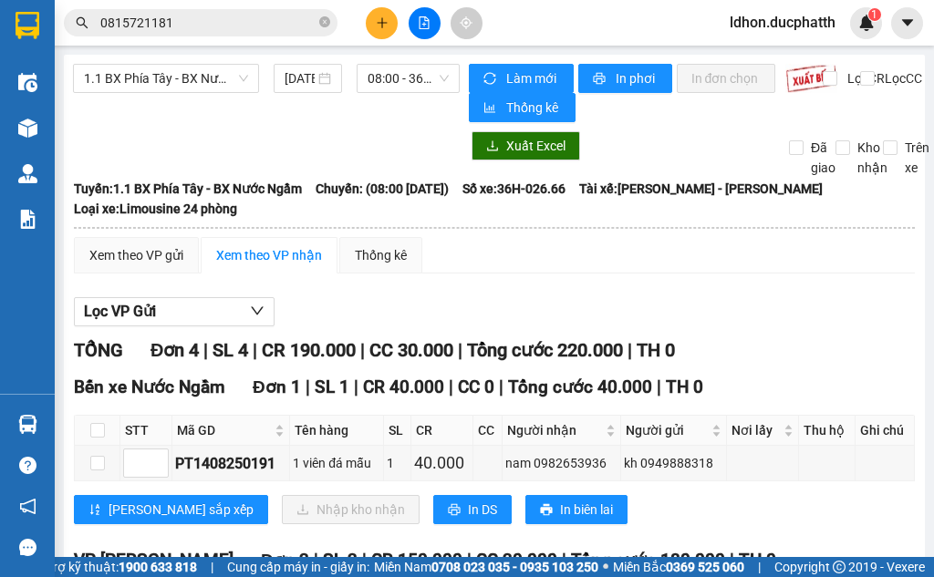
drag, startPoint x: 449, startPoint y: 276, endPoint x: 443, endPoint y: 284, distance: 10.4
click at [443, 284] on div "Xem theo VP gửi Xem theo VP nhận Thống kê Lọc VP Gửi TỔNG Đơn 4 | SL 4 | CR 19…" at bounding box center [494, 550] width 841 height 627
click at [442, 293] on div "Xem theo VP gửi Xem theo VP nhận Thống kê Lọc VP Gửi TỔNG Đơn 4 | SL 4 | CR 19…" at bounding box center [494, 550] width 841 height 627
click at [442, 339] on span "CC 30.000" at bounding box center [411, 350] width 84 height 22
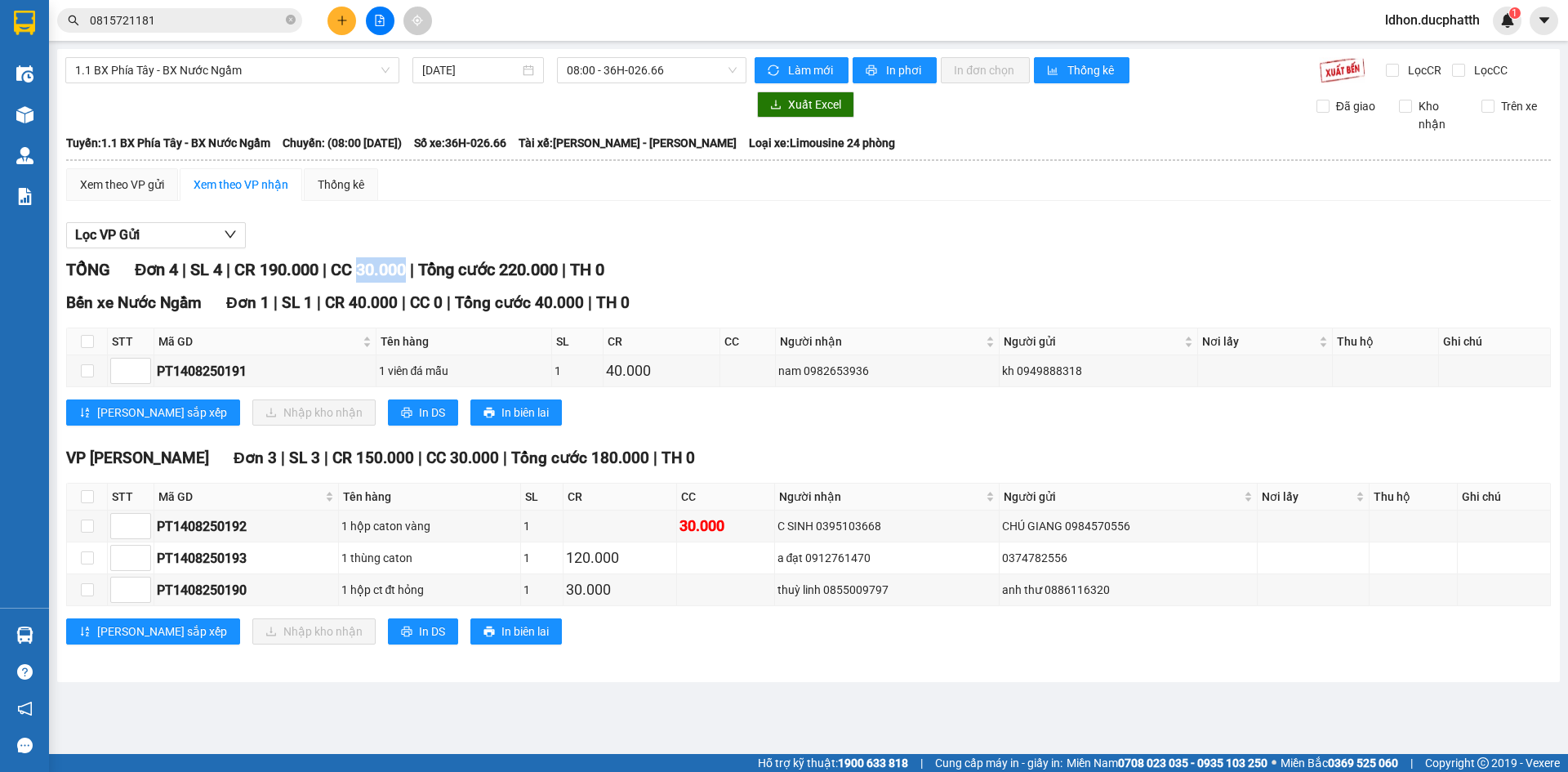
click at [396, 262] on span "CC 30.000" at bounding box center [368, 270] width 75 height 20
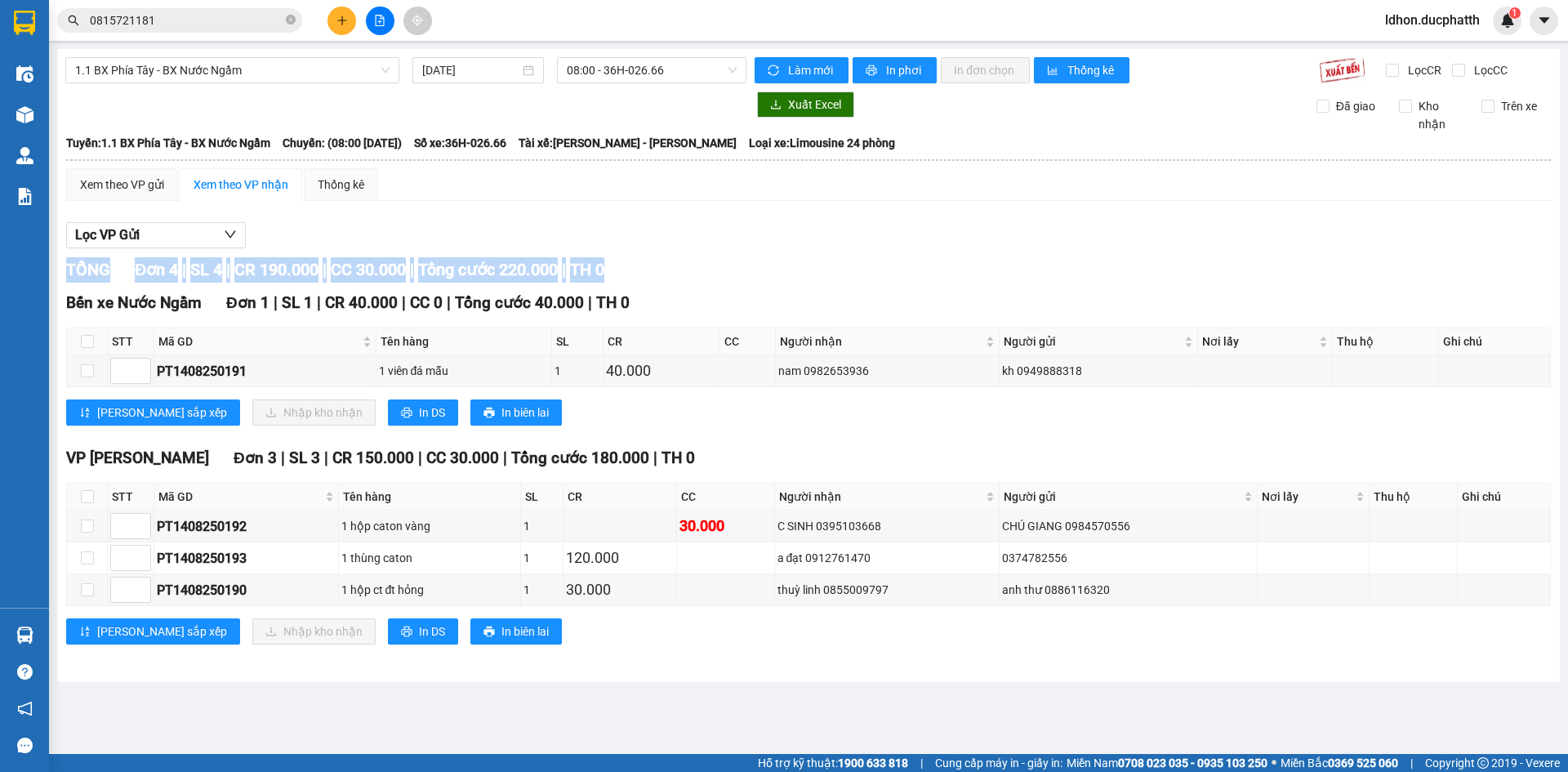
click at [396, 262] on span "CC 30.000" at bounding box center [368, 270] width 75 height 20
click at [353, 21] on button at bounding box center [342, 21] width 29 height 29
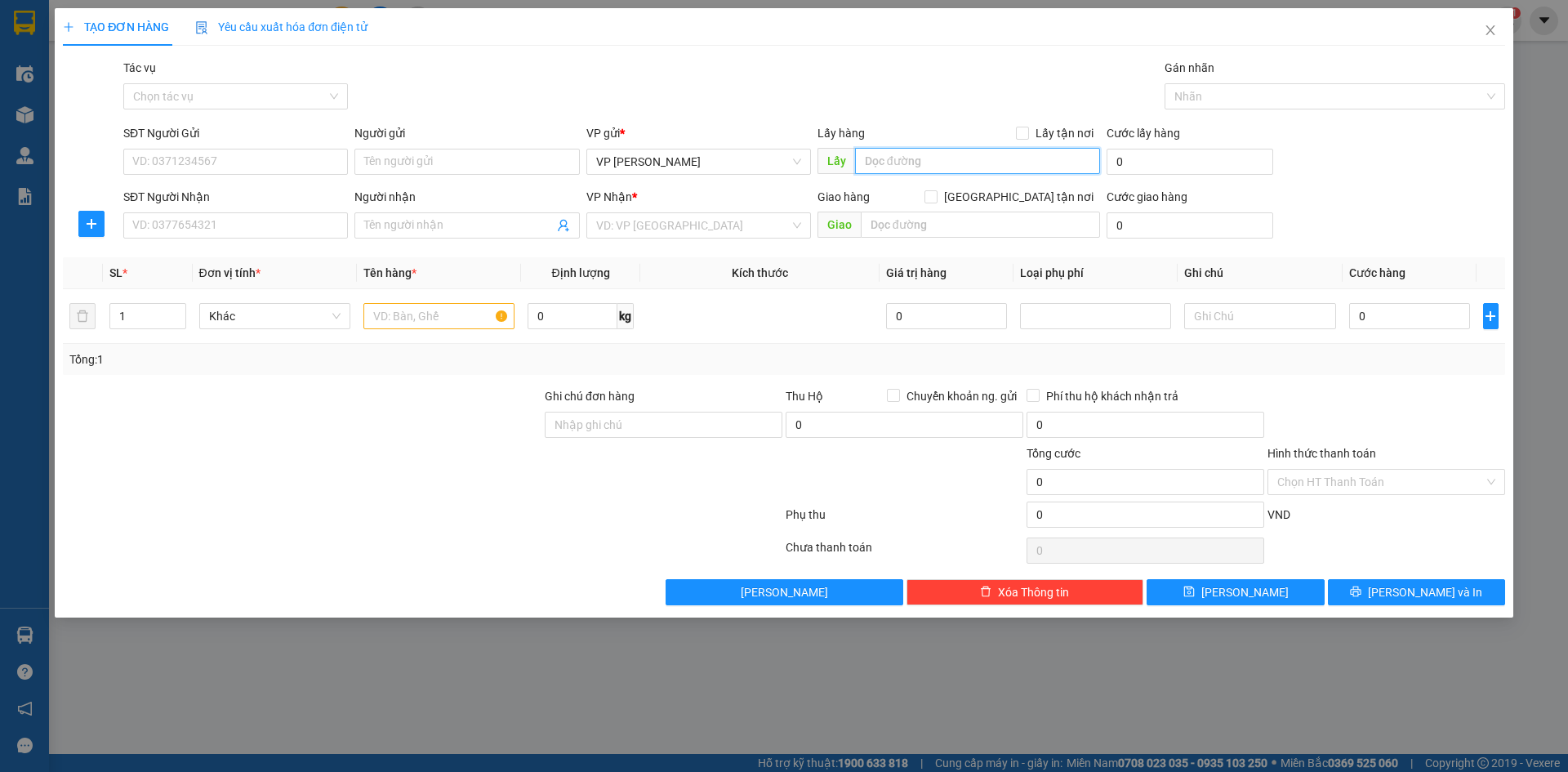
click at [1051, 165] on input "text" at bounding box center [978, 160] width 246 height 26
type input "33d 5 yên phúc hà đông"
click at [1021, 135] on input "Lấy tận nơi" at bounding box center [1021, 132] width 12 height 12
checkbox input "true"
click at [1258, 162] on icon "dollar-circle" at bounding box center [1257, 159] width 13 height 13
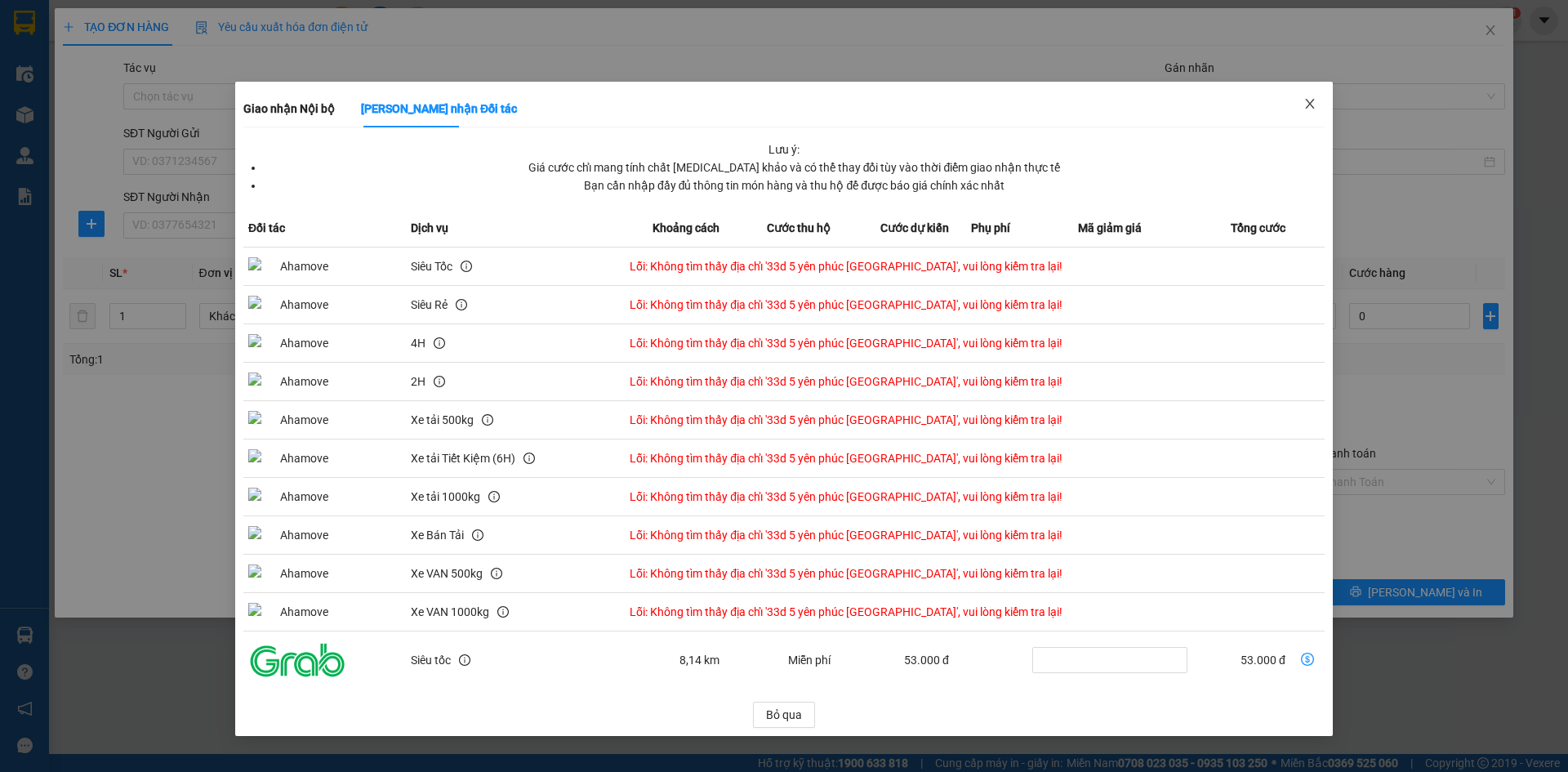
click at [1303, 111] on span "Close" at bounding box center [1310, 104] width 46 height 46
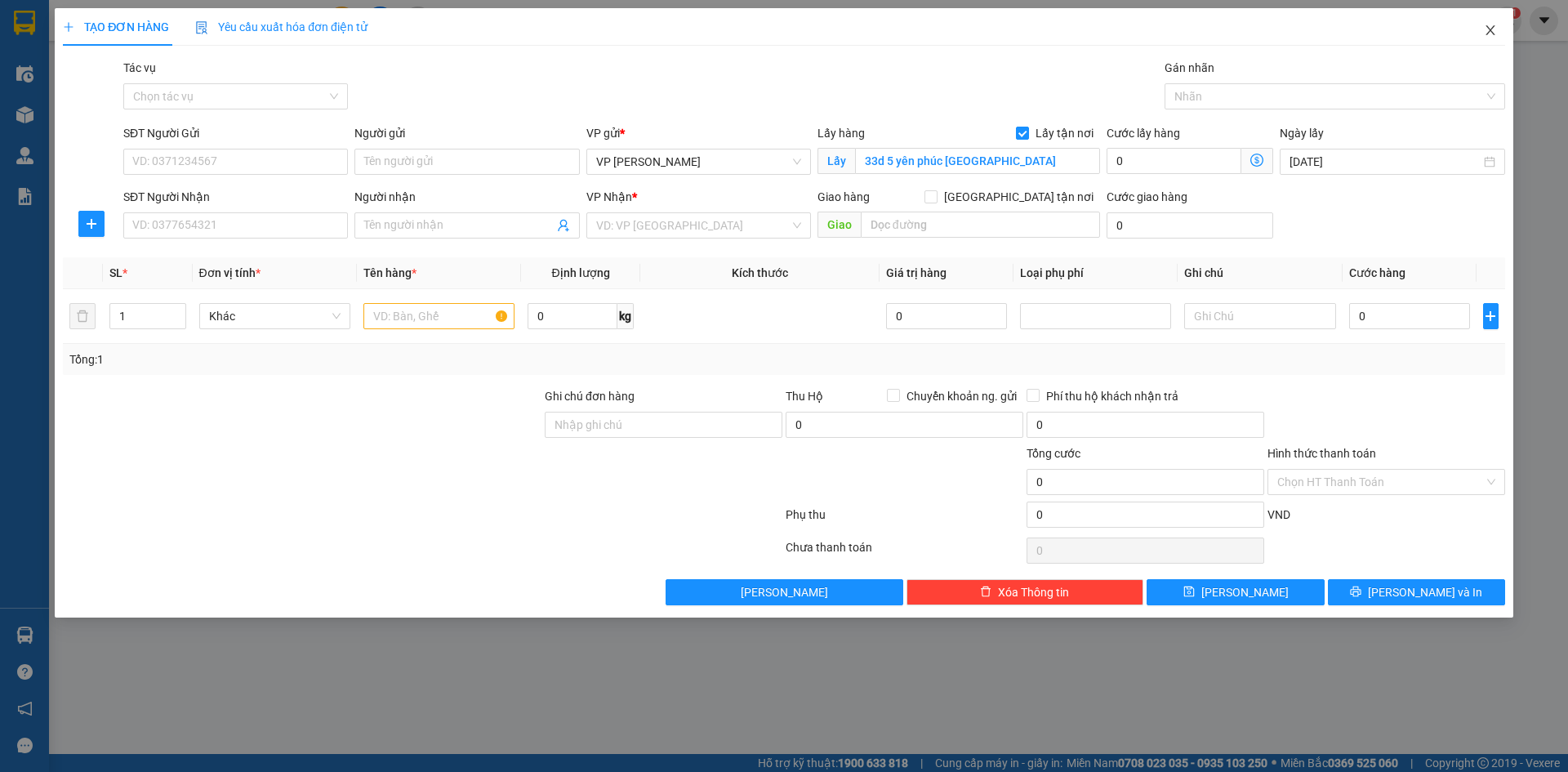
click at [1486, 34] on icon "close" at bounding box center [1491, 30] width 13 height 13
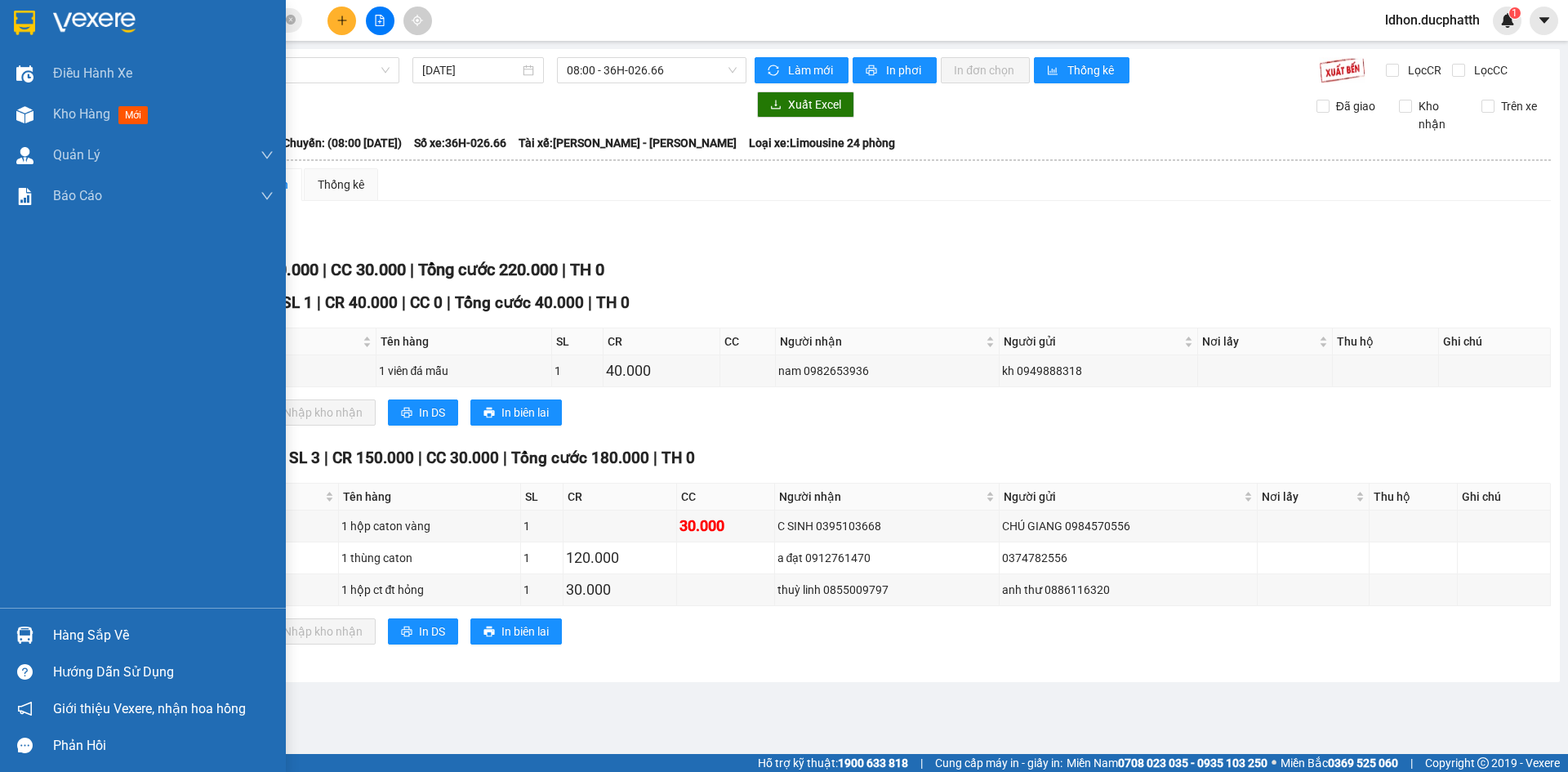
click at [46, 630] on div "Hàng sắp về" at bounding box center [142, 634] width 286 height 37
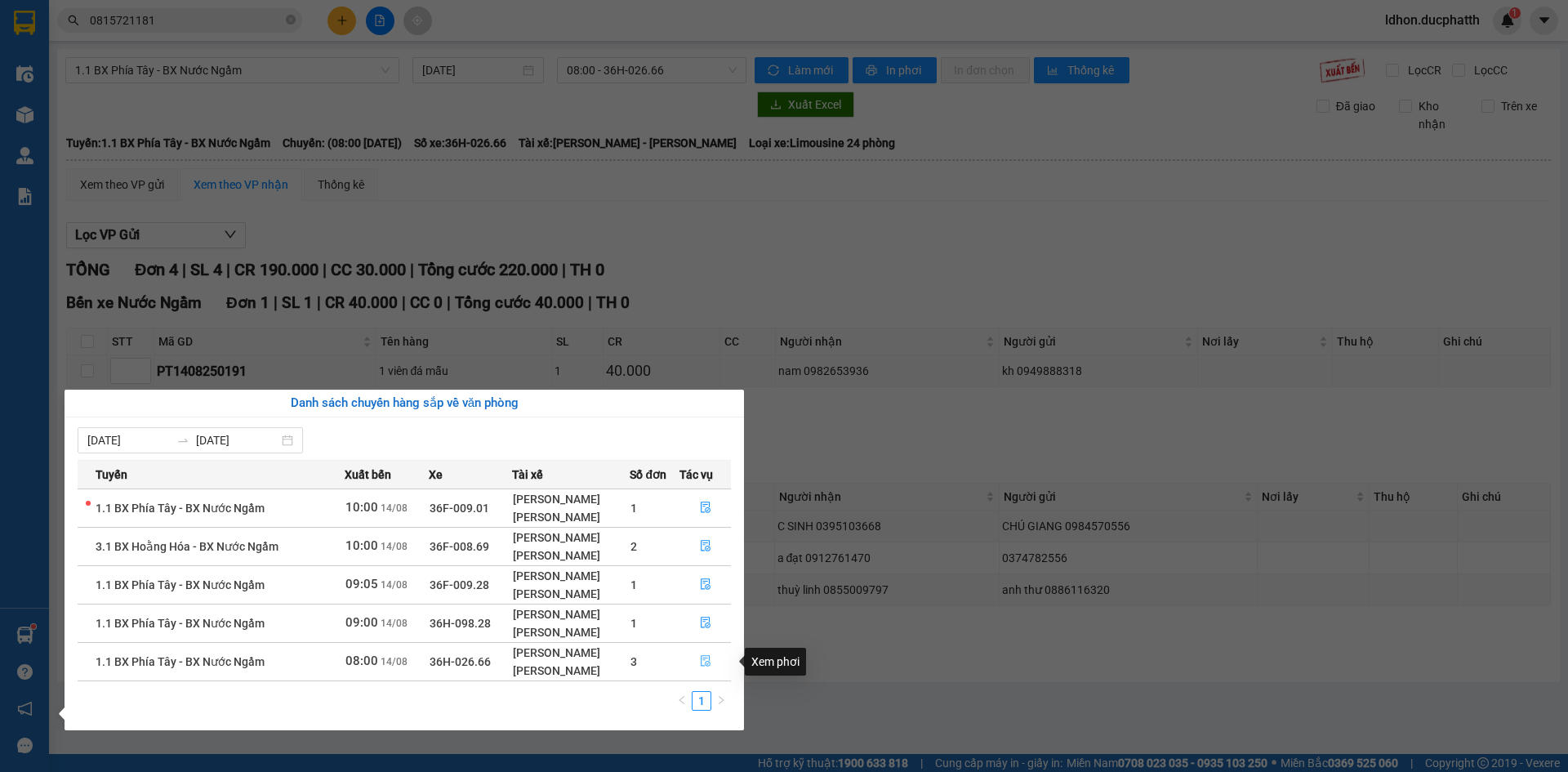
click at [695, 662] on button "button" at bounding box center [705, 661] width 51 height 26
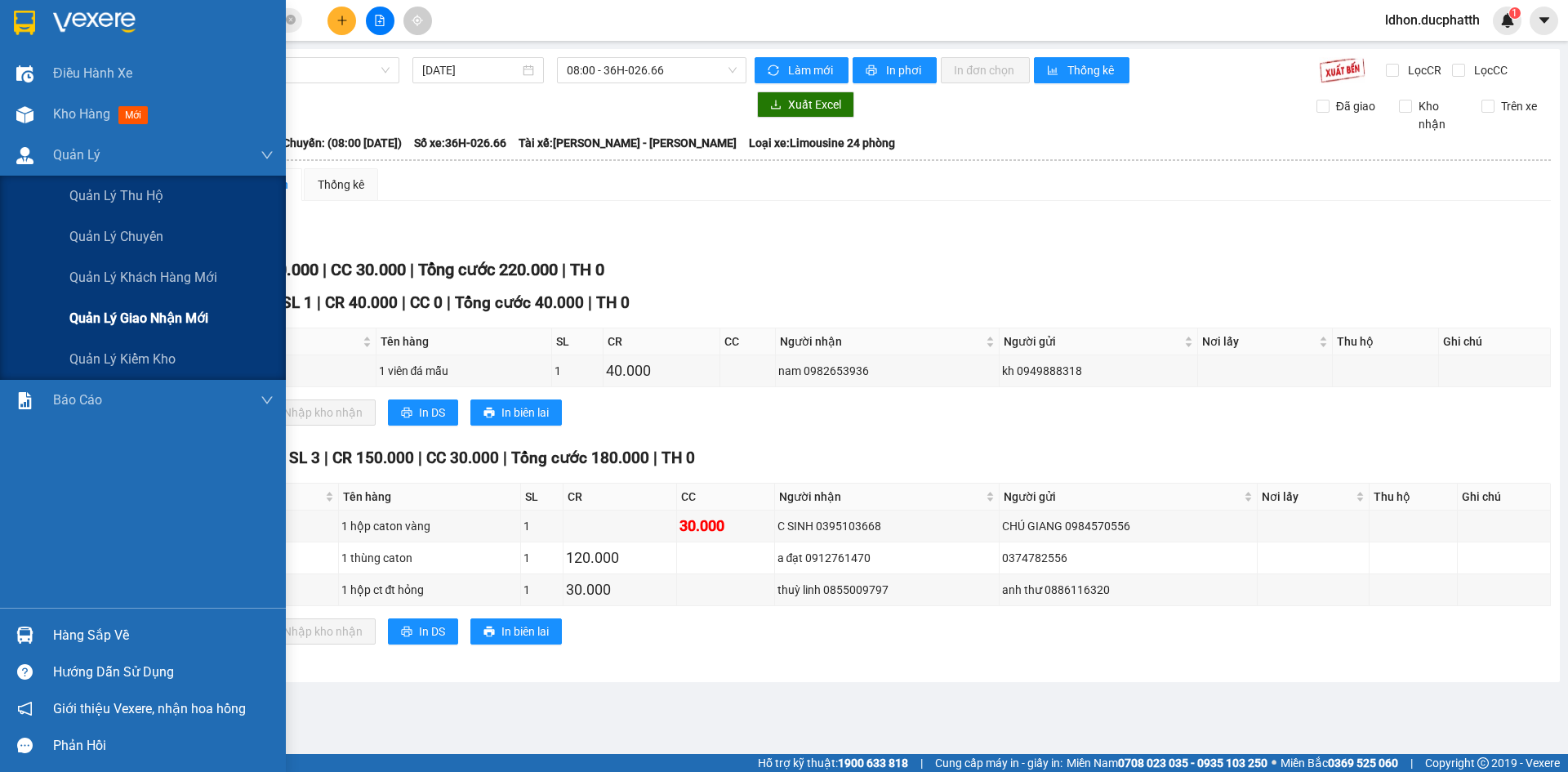
click at [141, 314] on span "Quản lý giao nhận mới" at bounding box center [138, 318] width 139 height 21
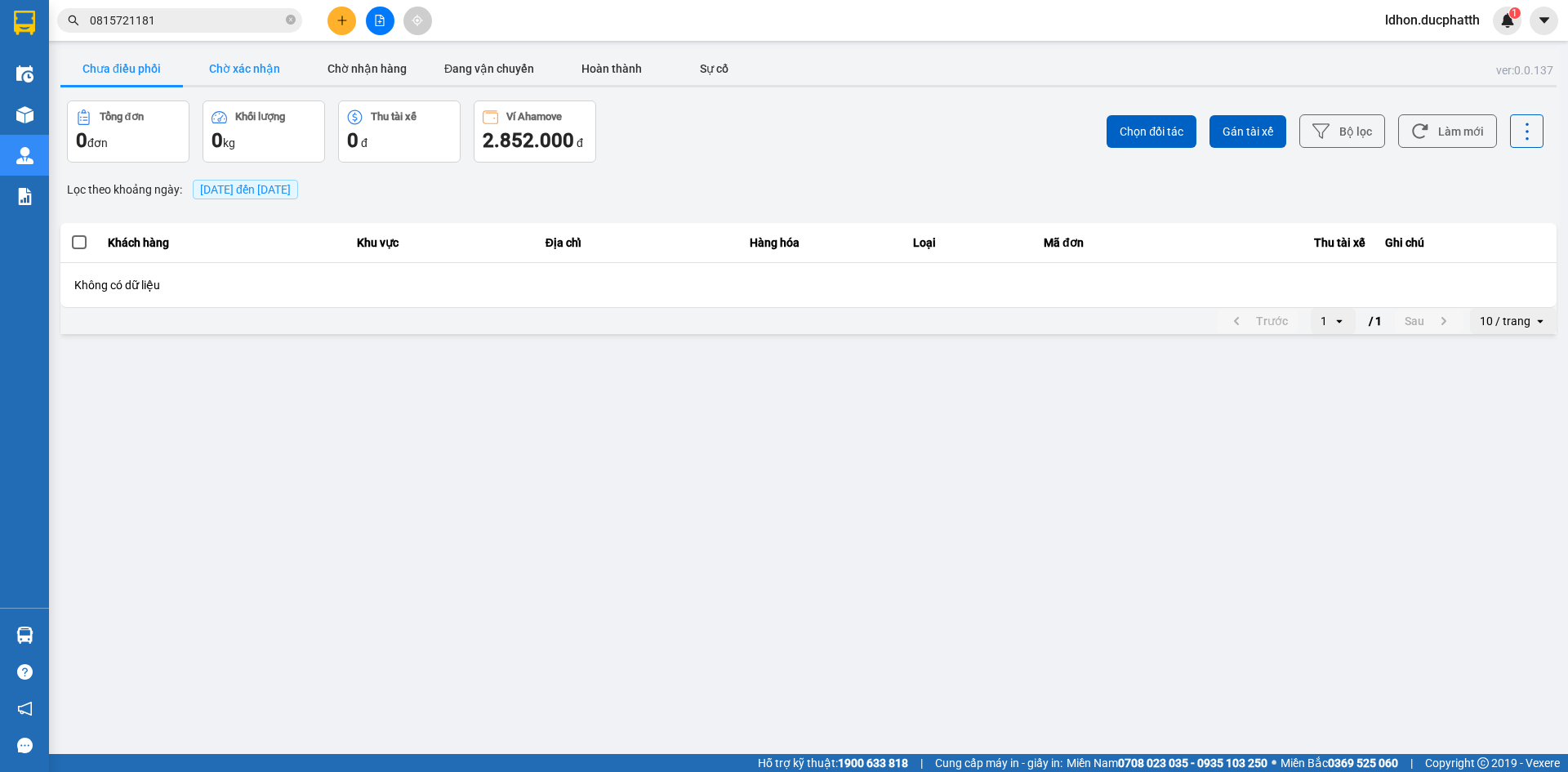
click at [239, 63] on button "Chờ xác nhận" at bounding box center [244, 68] width 123 height 32
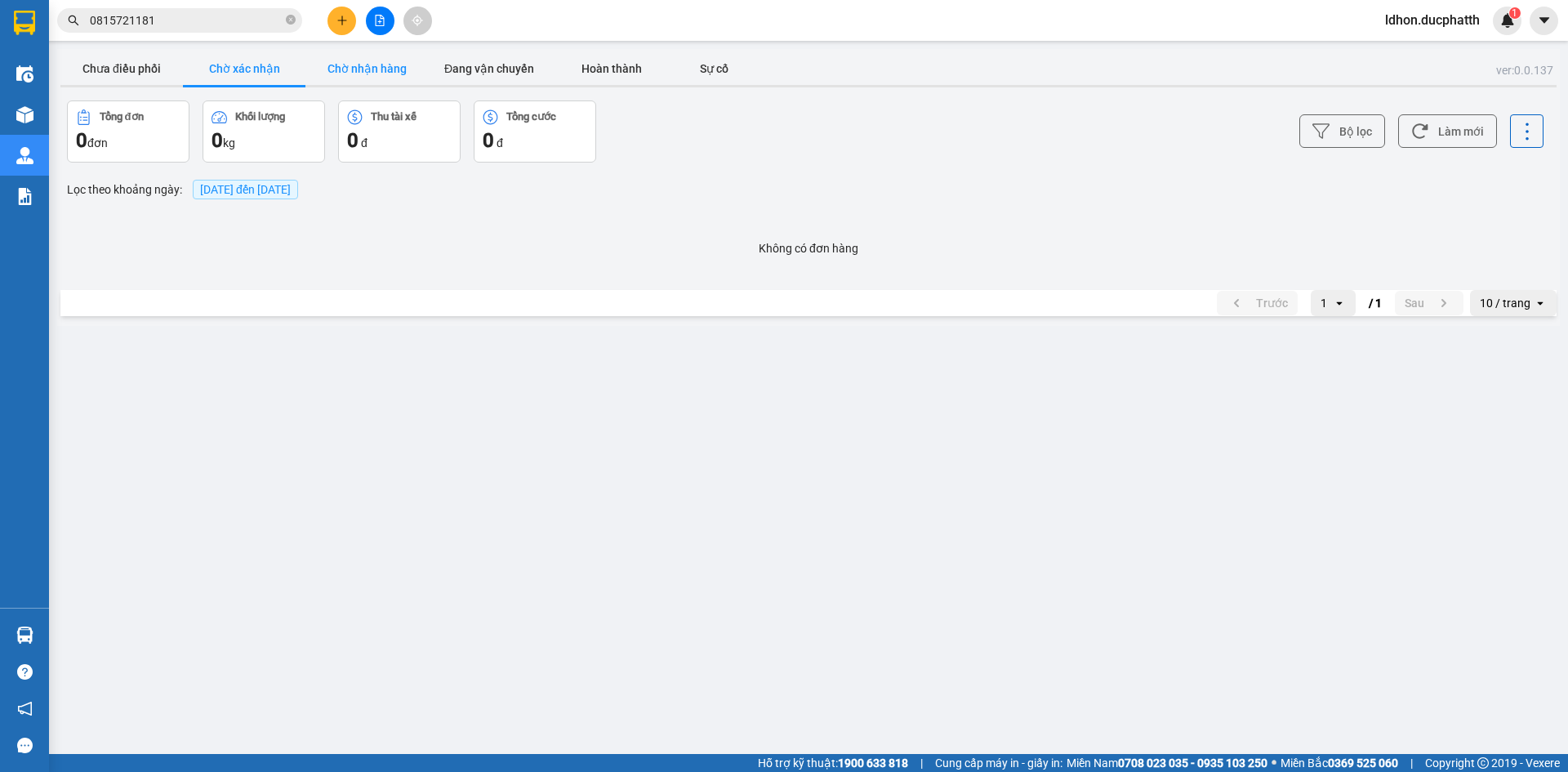
click at [366, 78] on button "Chờ nhận hàng" at bounding box center [366, 68] width 123 height 32
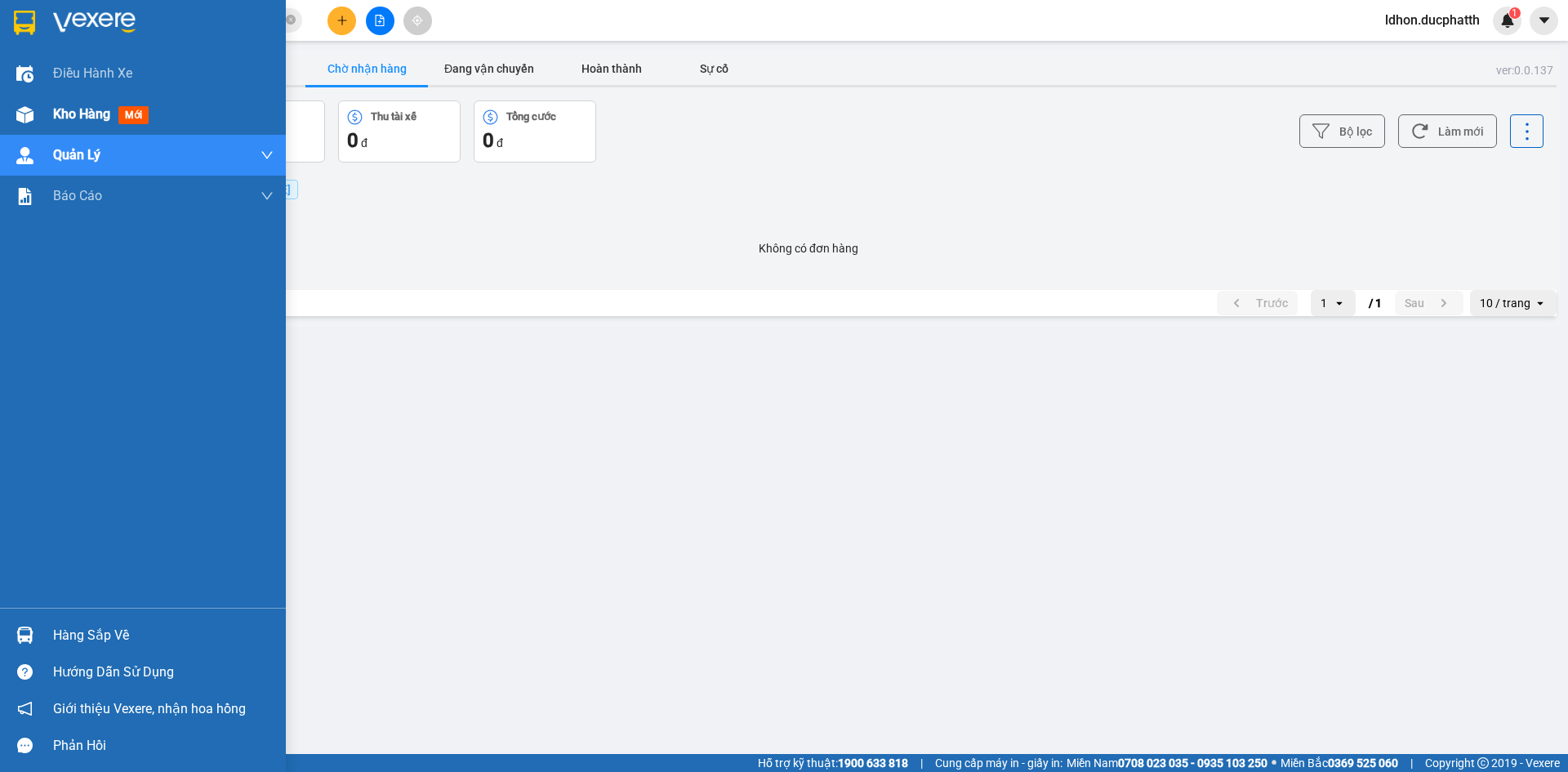
click at [32, 114] on img at bounding box center [24, 115] width 17 height 17
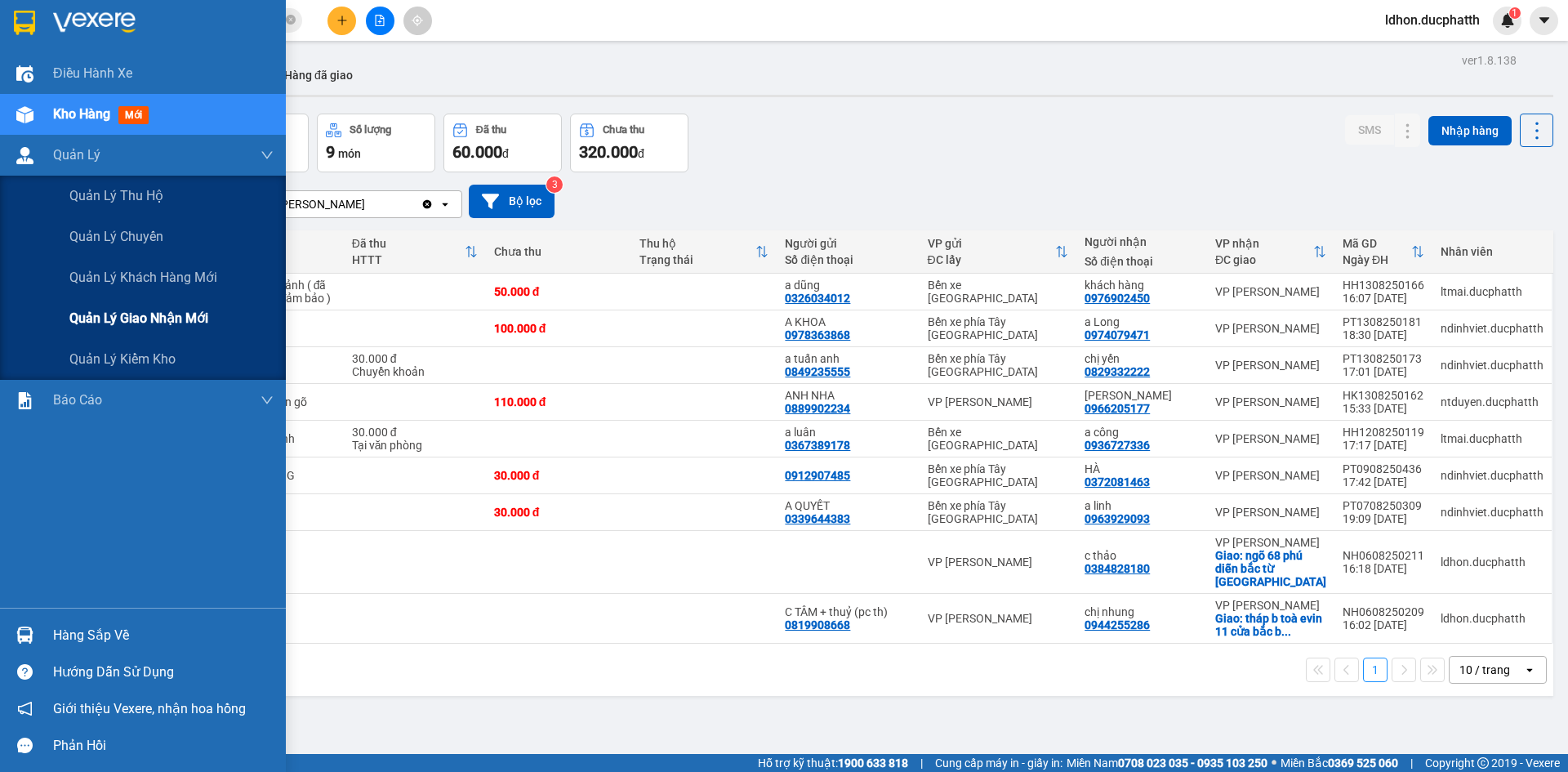
click at [202, 330] on div "Quản lý giao nhận mới" at bounding box center [171, 319] width 204 height 41
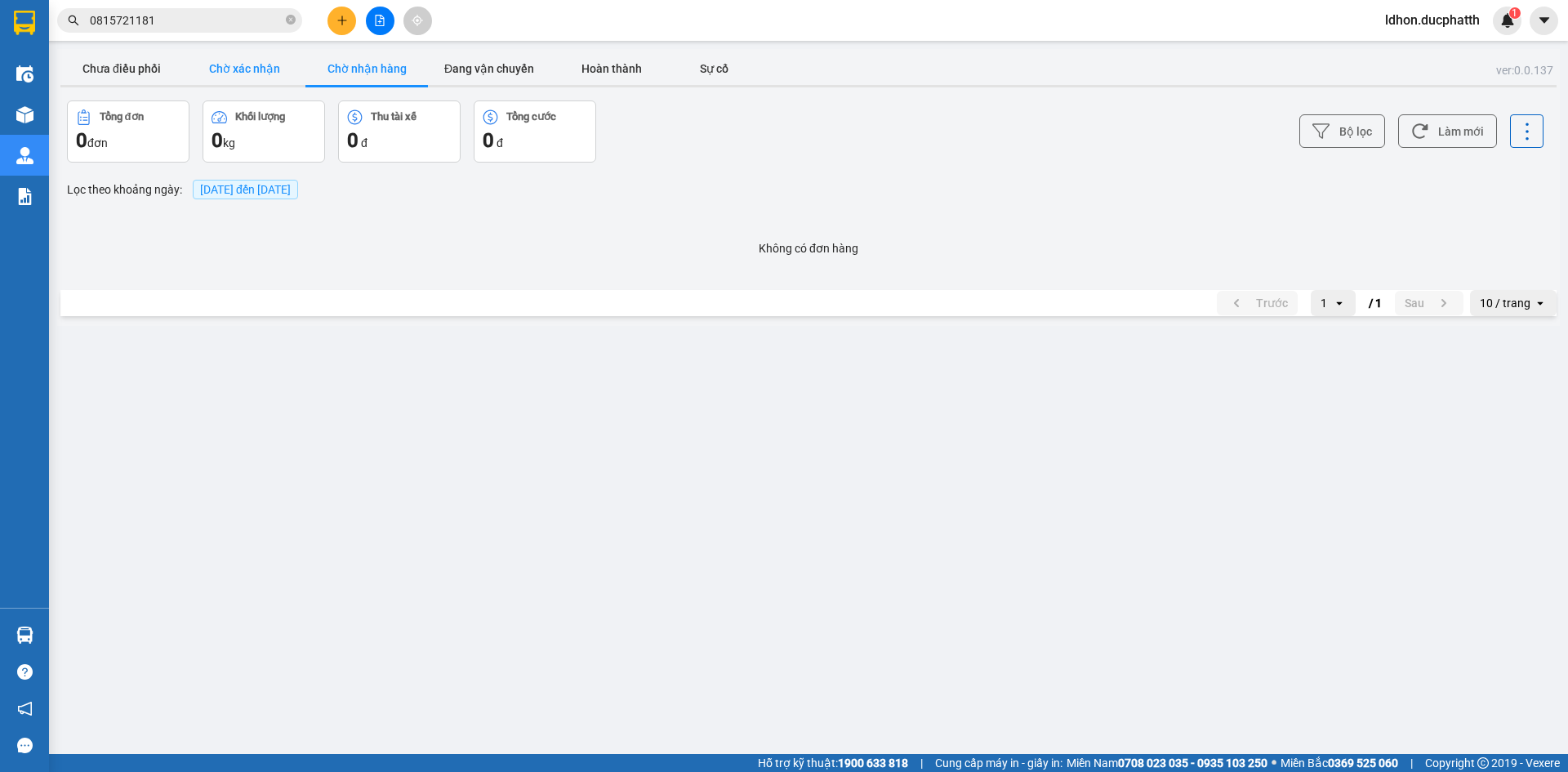
click at [246, 79] on button "Chờ xác nhận" at bounding box center [244, 68] width 123 height 32
click at [108, 60] on button "Chưa điều phối" at bounding box center [121, 68] width 123 height 32
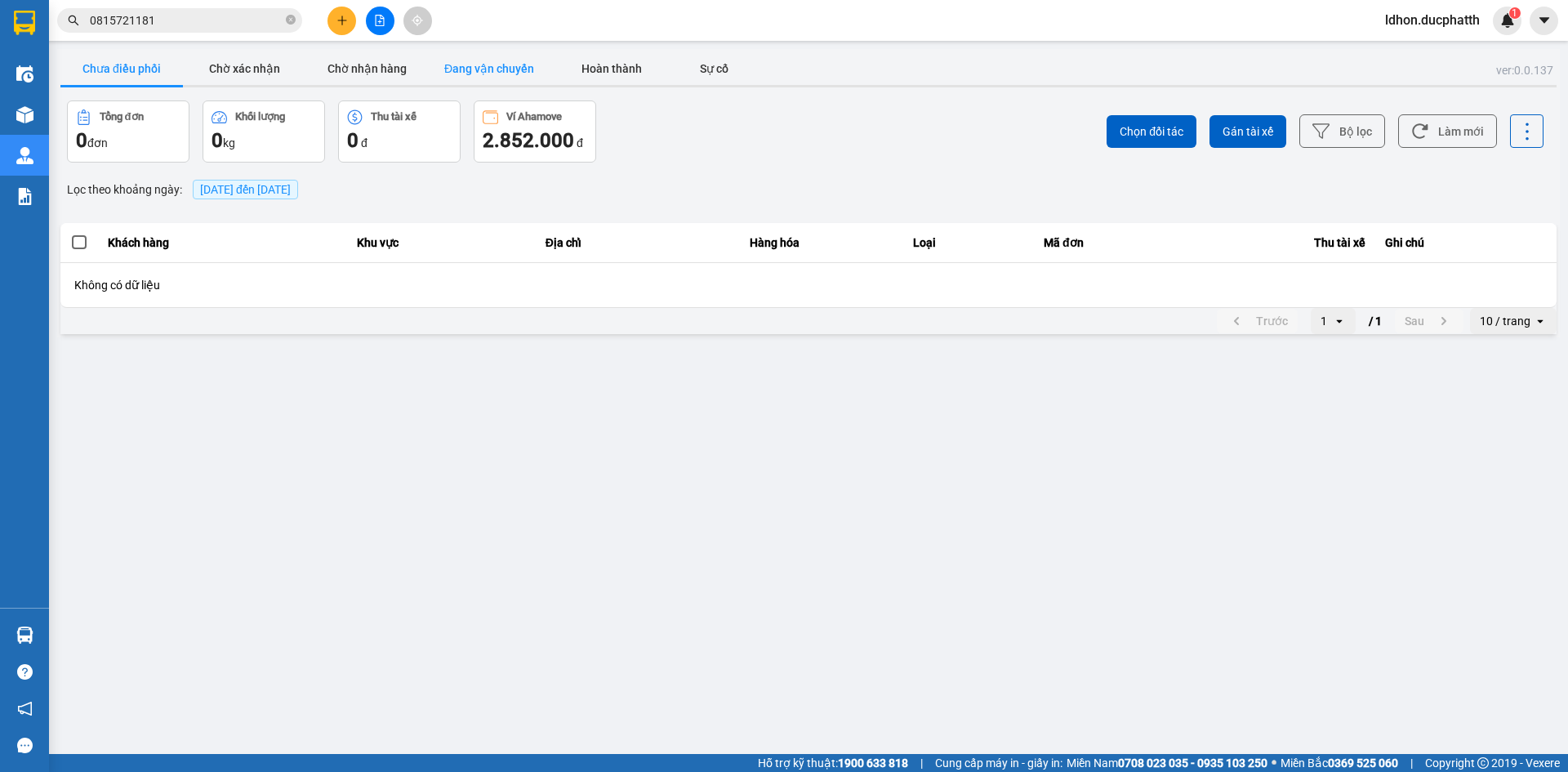
click at [495, 83] on button "Đang vận chuyển" at bounding box center [489, 68] width 123 height 32
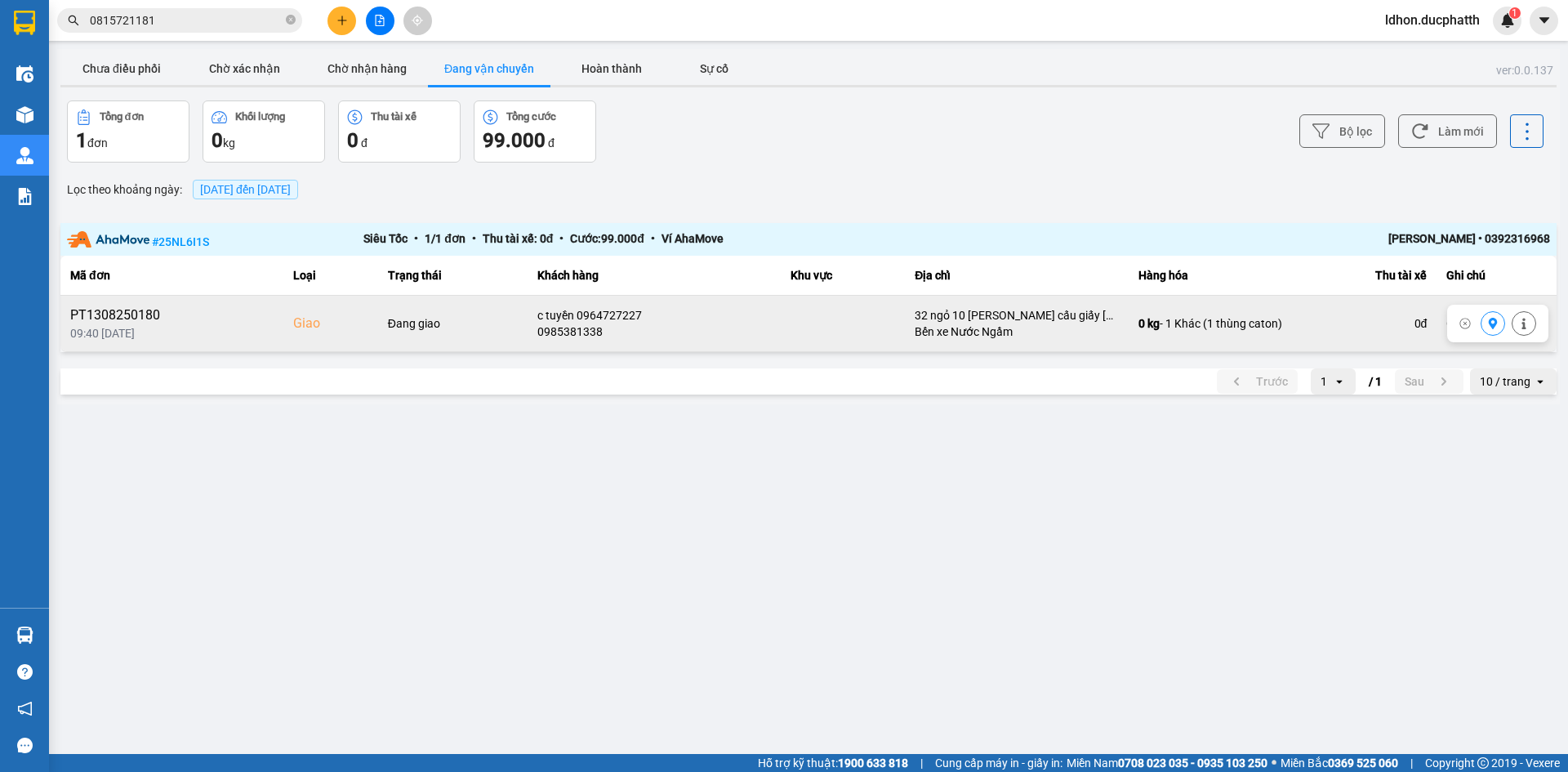
click at [1495, 329] on icon at bounding box center [1494, 323] width 9 height 12
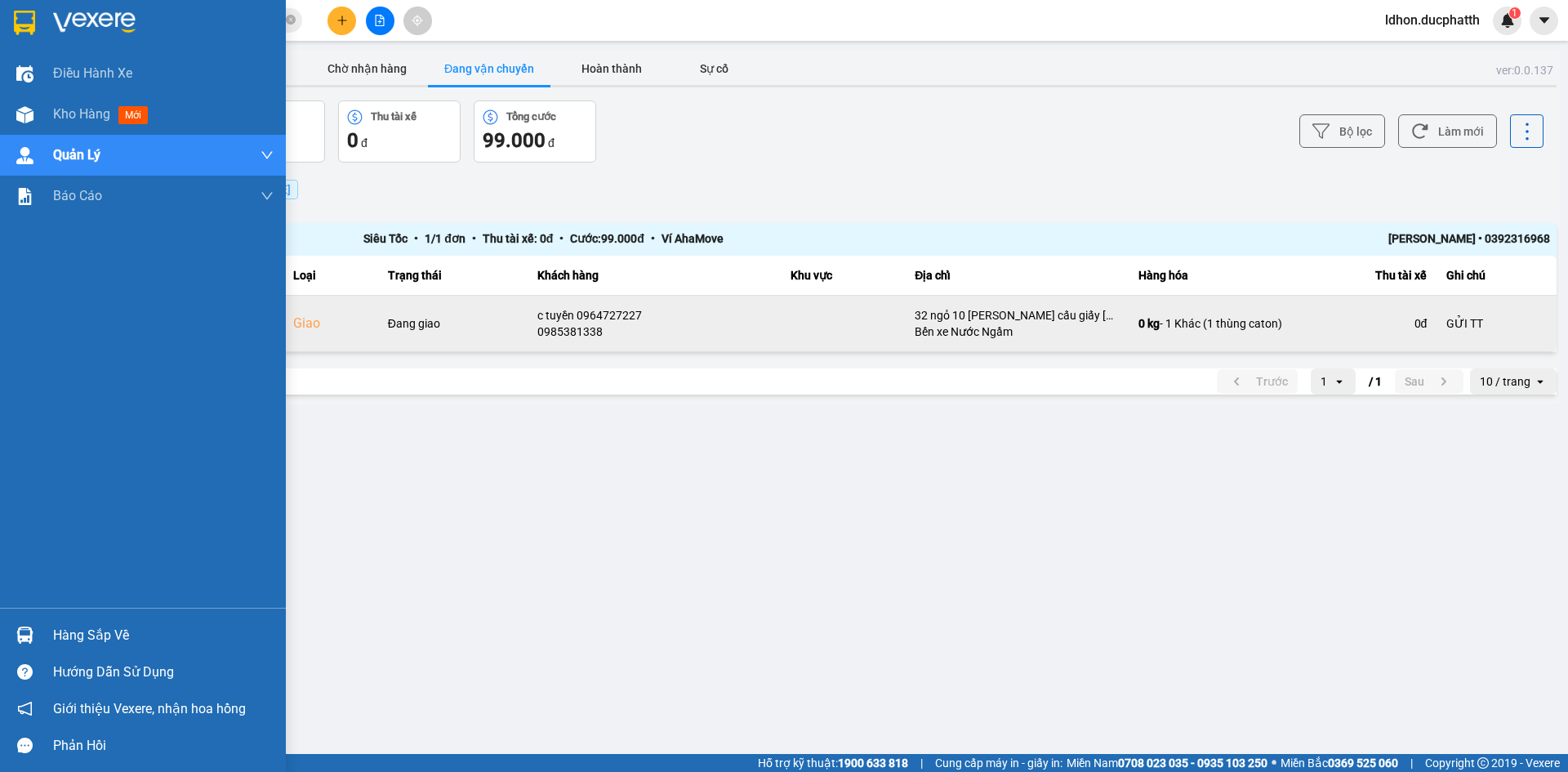
click at [105, 636] on div "Hàng sắp về" at bounding box center [163, 635] width 220 height 24
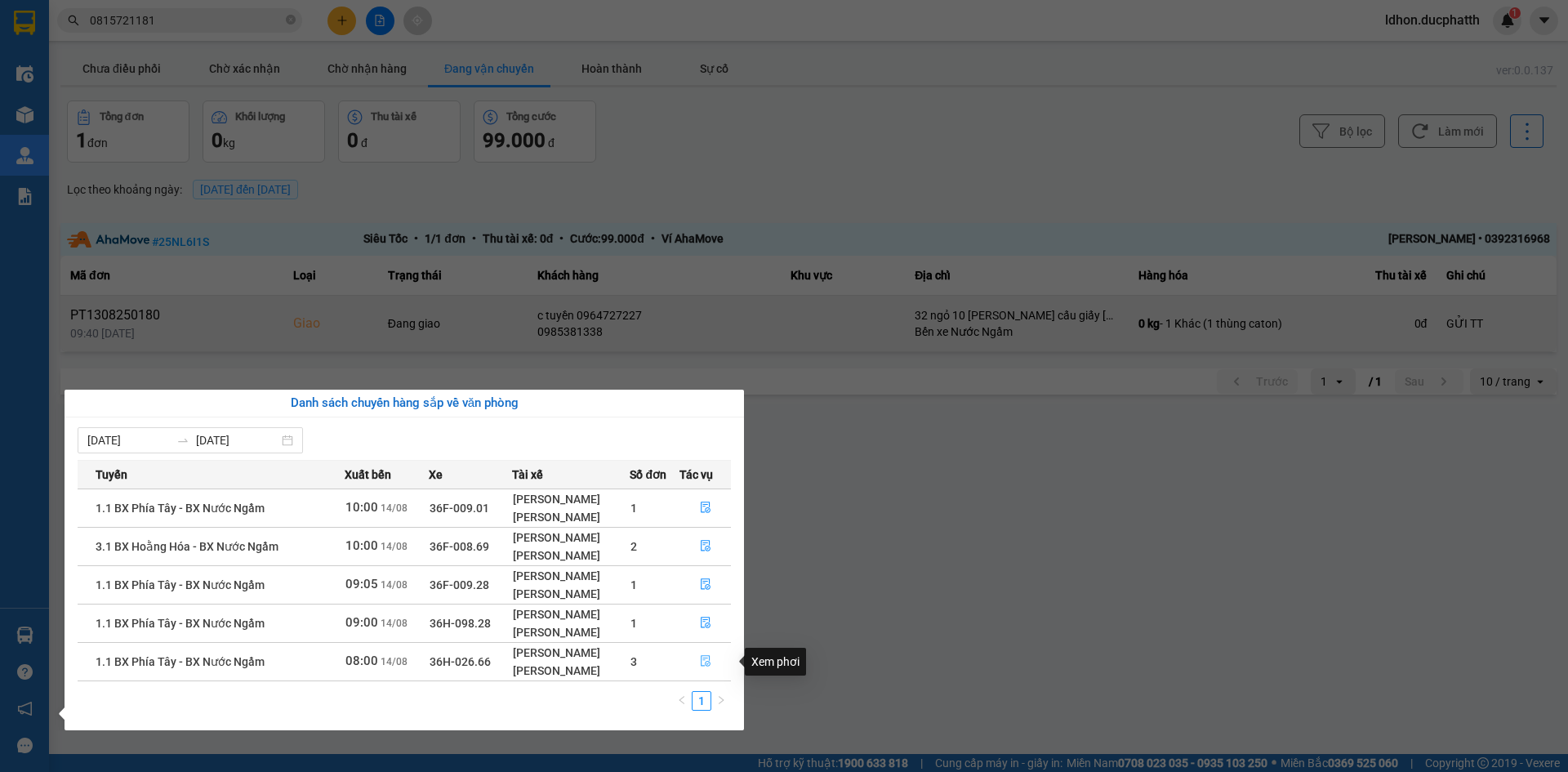
click at [706, 660] on icon "file-done" at bounding box center [705, 660] width 12 height 12
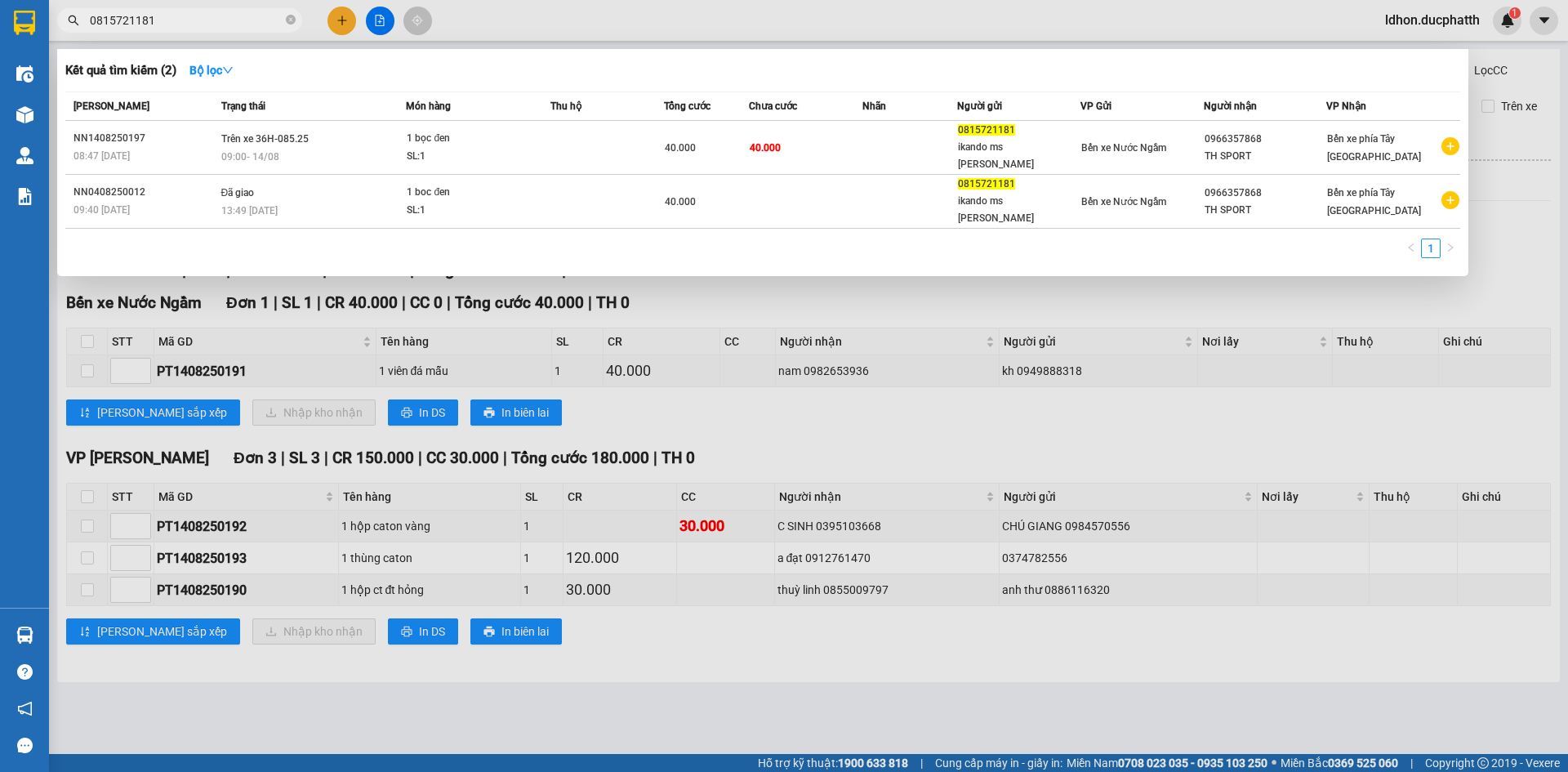
click at [165, 23] on input "0815721181" at bounding box center [185, 21] width 193 height 18
type input "0"
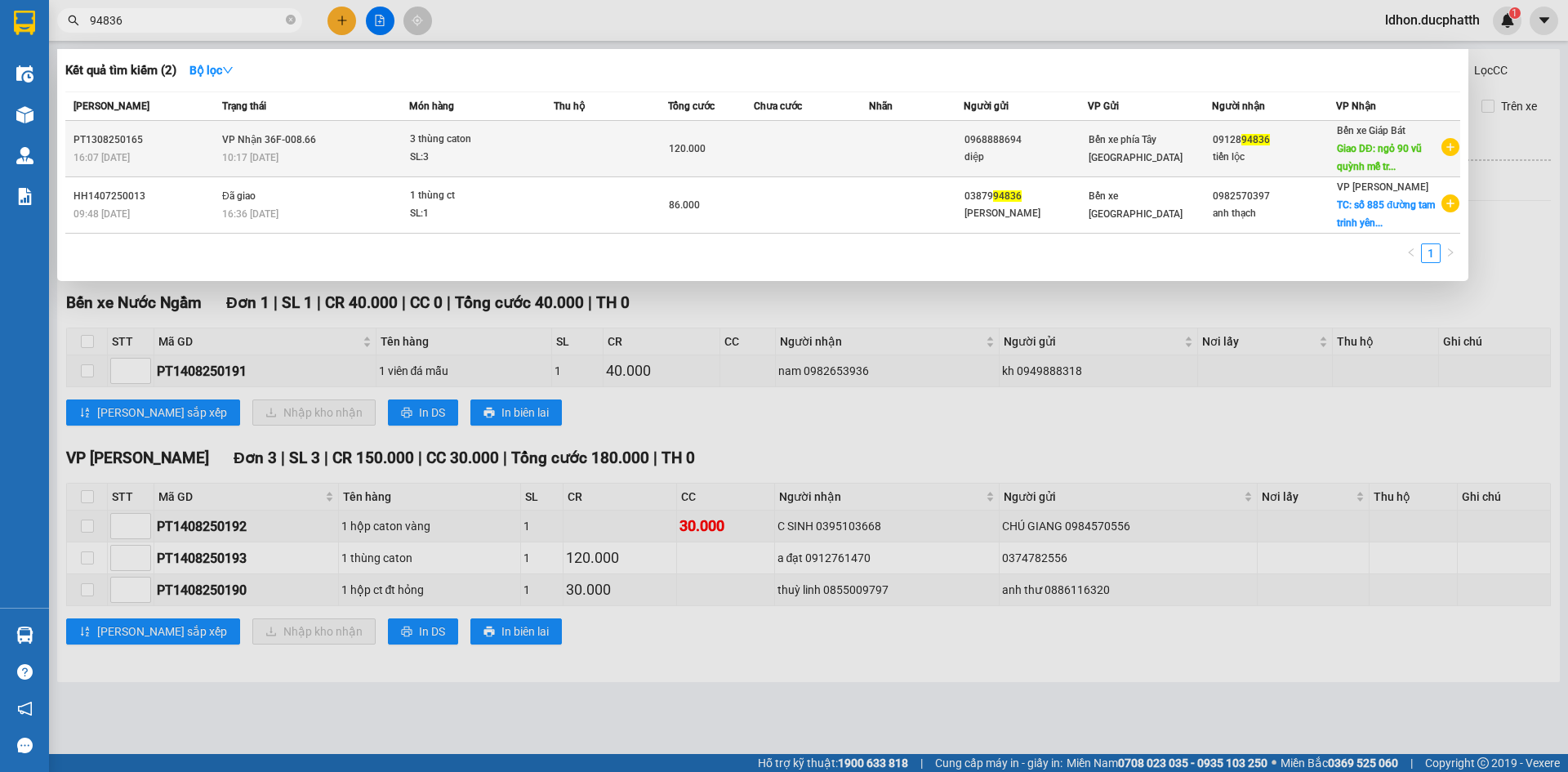
type input "94836"
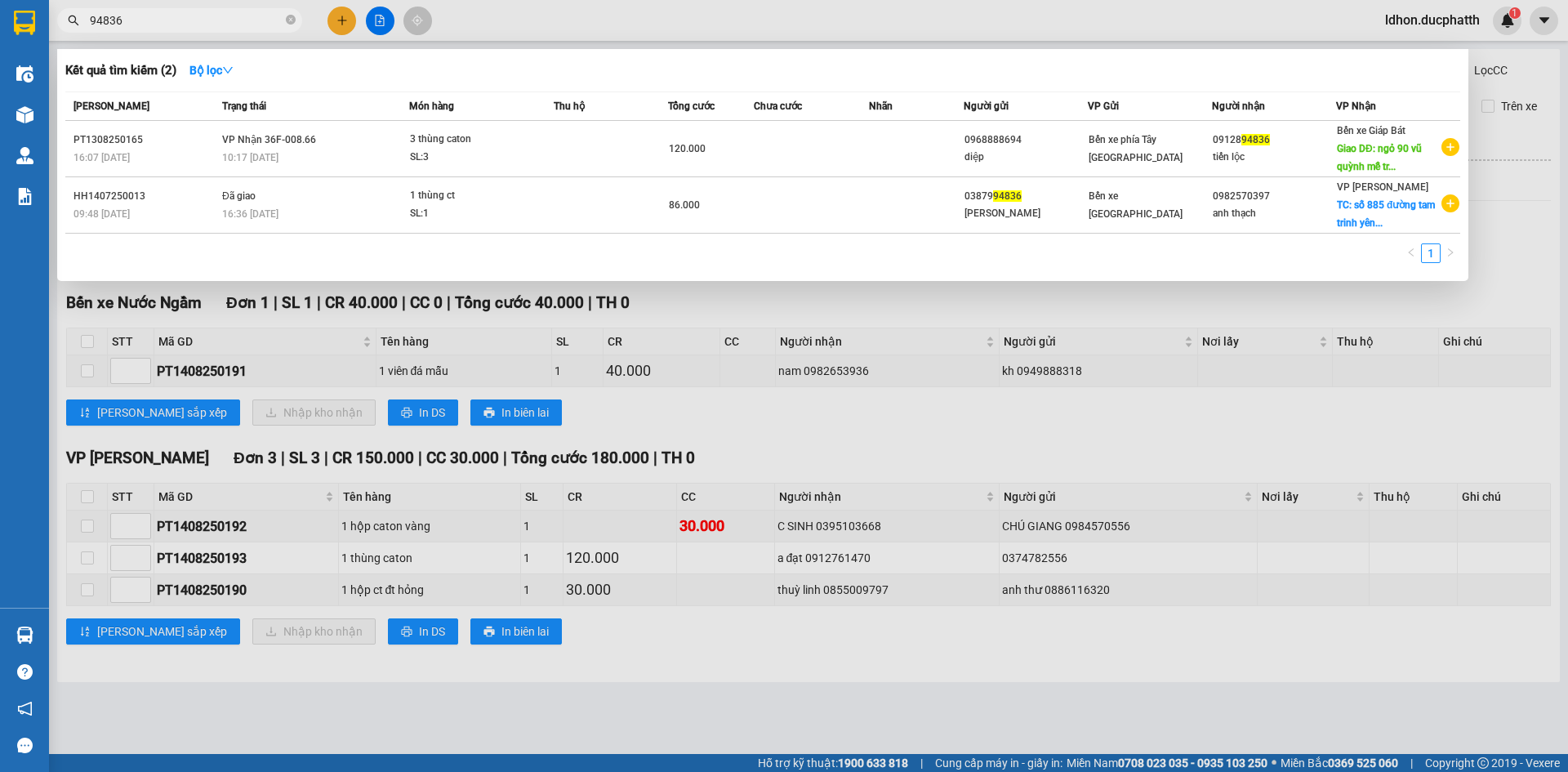
click at [444, 156] on div "SL: 3" at bounding box center [471, 158] width 123 height 18
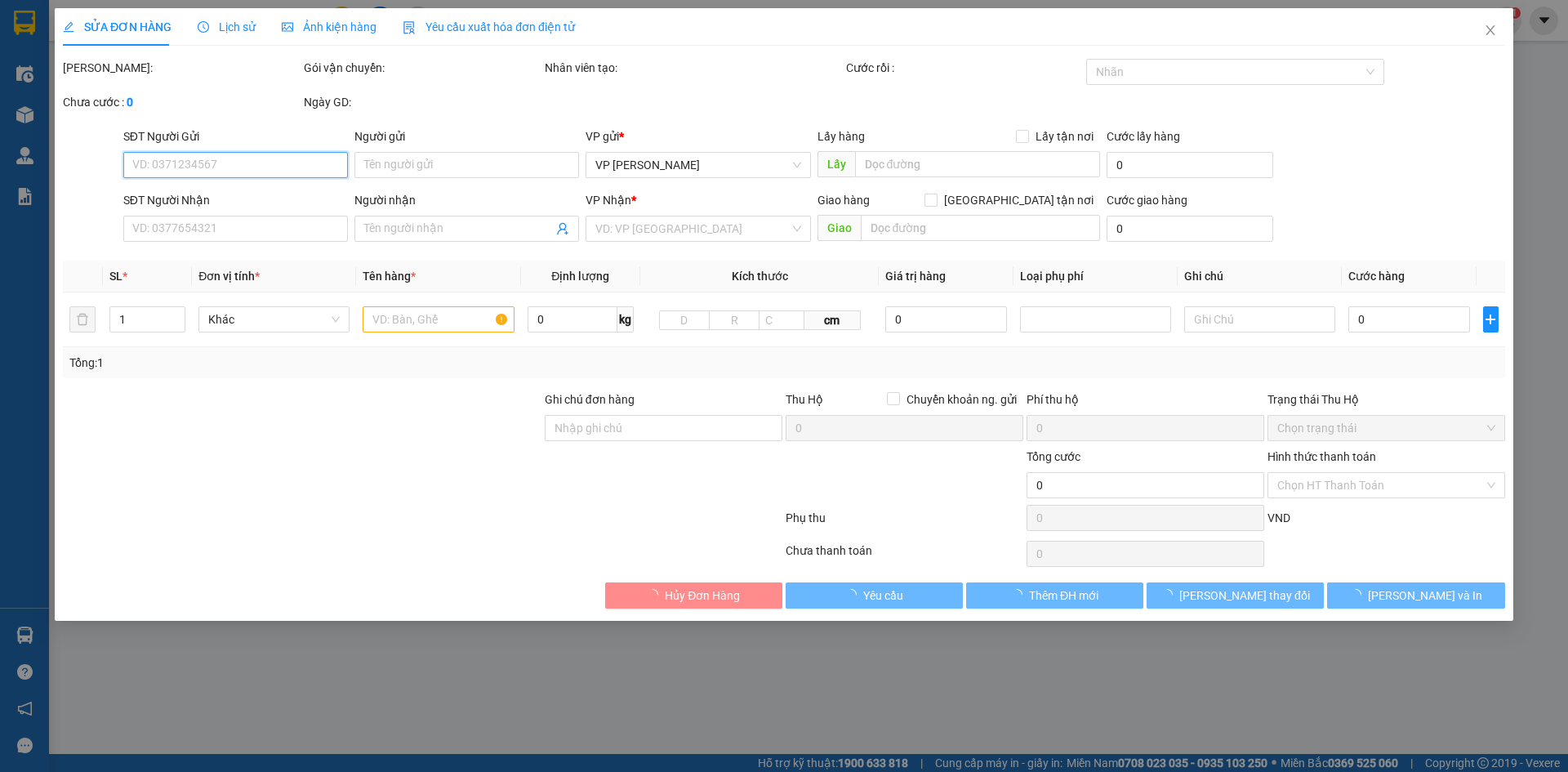
type input "0968888694"
type input "diệp"
type input "0912894836"
type input "tiến lộc"
type input "ngỏ 90 vũ quỳnh mễ trì nam từ liêm"
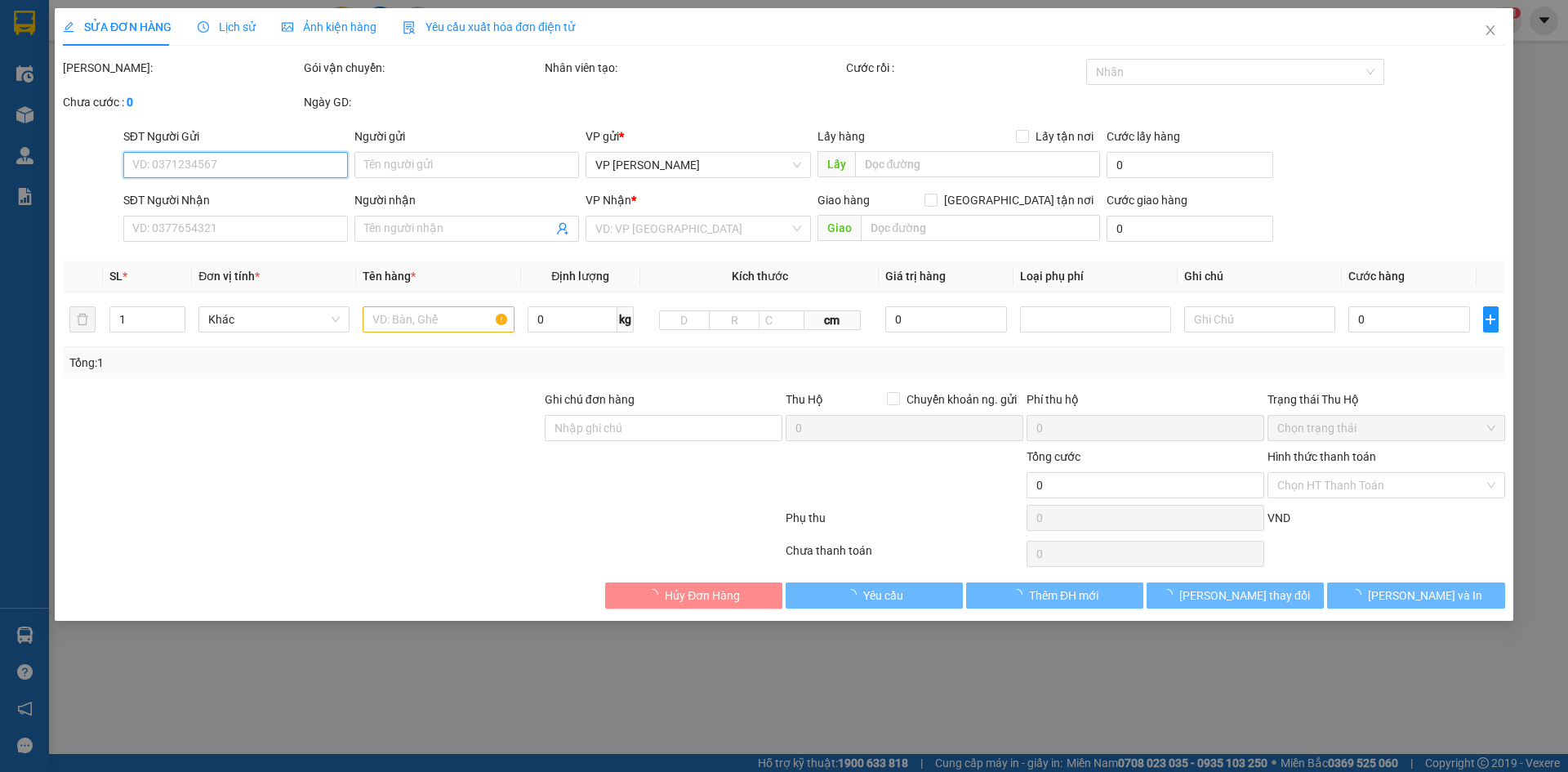
type input "GỬI TT ck 16h7 13/8 trần ngọc diep vietin"
type input "120.000"
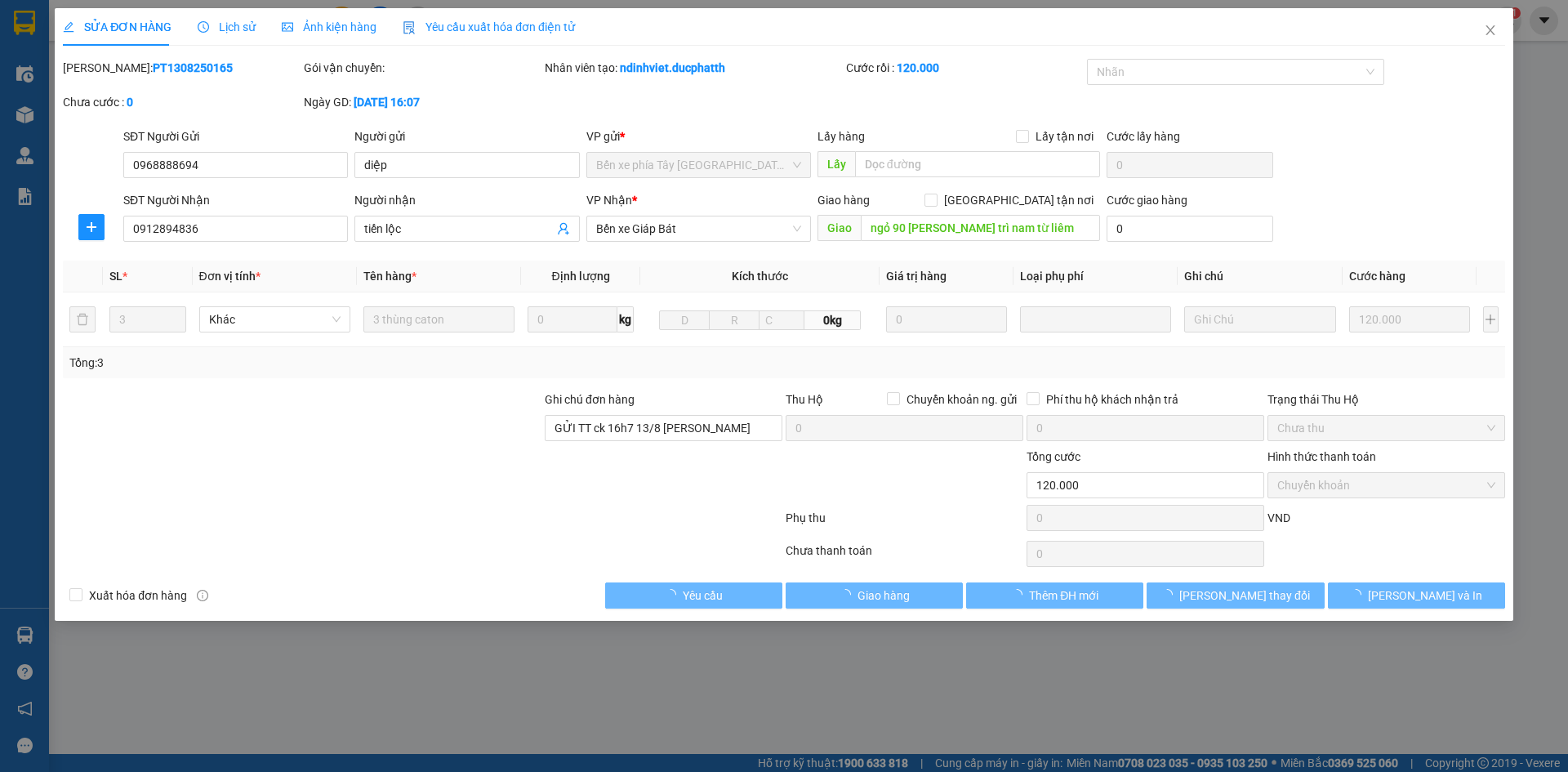
click at [211, 32] on span "Lịch sử" at bounding box center [227, 27] width 58 height 13
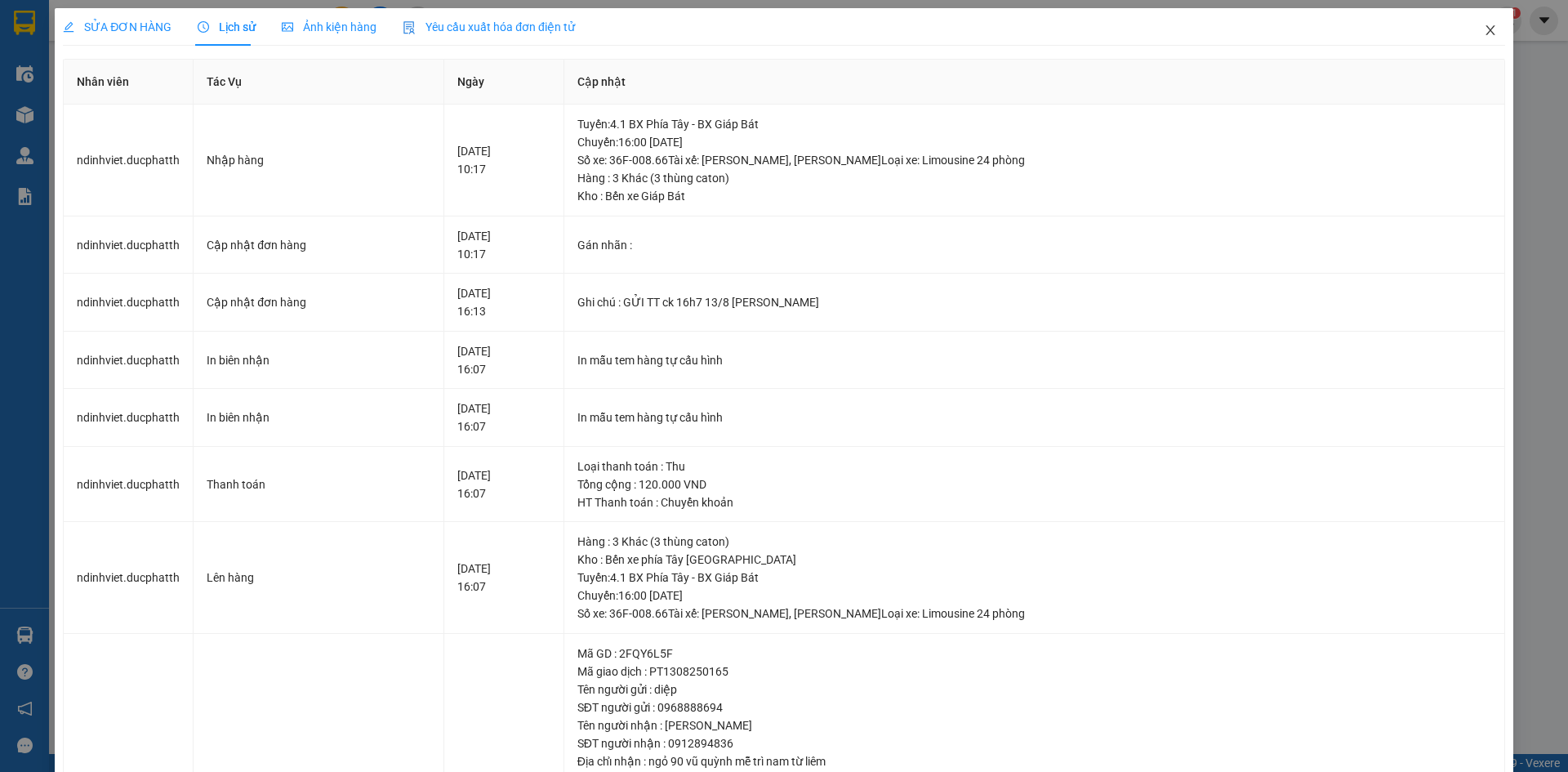
click at [1485, 36] on icon "close" at bounding box center [1491, 30] width 13 height 13
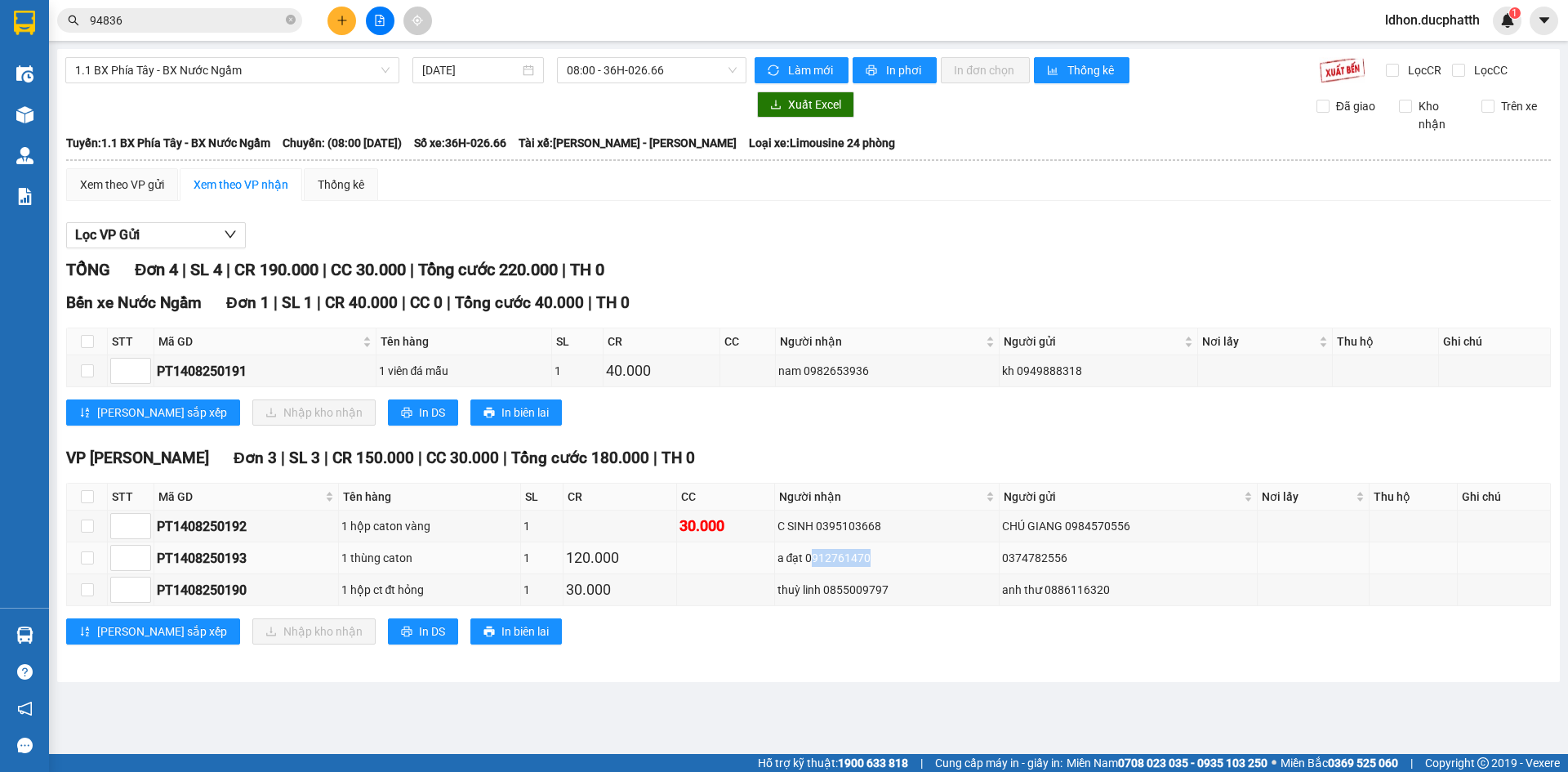
drag, startPoint x: 871, startPoint y: 558, endPoint x: 814, endPoint y: 560, distance: 57.0
click at [814, 560] on div "a đạt 0912761470" at bounding box center [887, 558] width 220 height 18
click at [876, 556] on div "a đạt 0912761470" at bounding box center [887, 558] width 220 height 18
drag, startPoint x: 867, startPoint y: 556, endPoint x: 810, endPoint y: 557, distance: 57.0
click at [810, 557] on div "a đạt 0912761470" at bounding box center [887, 558] width 220 height 18
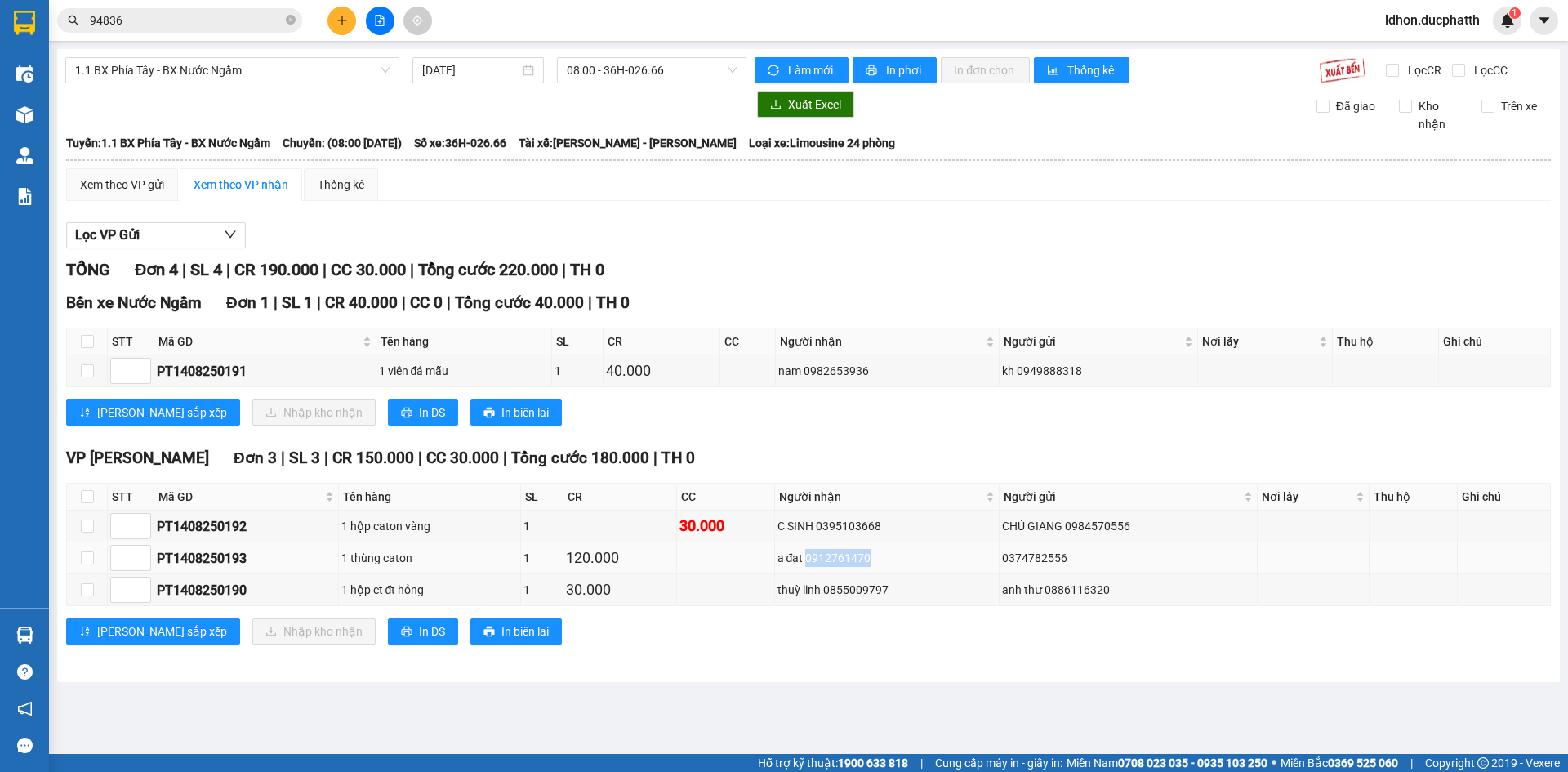
copy div "0912761470"
click at [134, 26] on input "94836" at bounding box center [185, 21] width 193 height 18
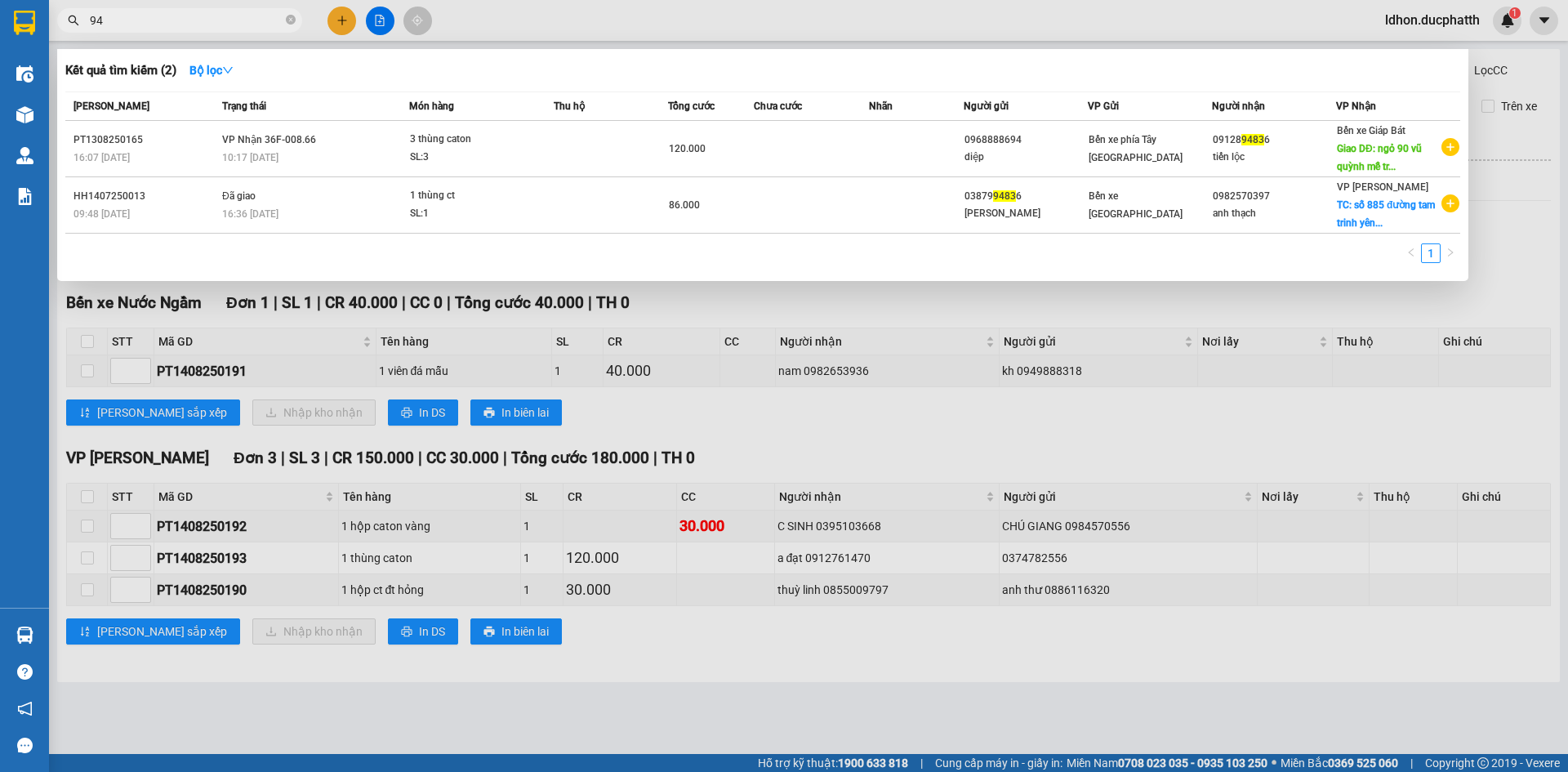
type input "9"
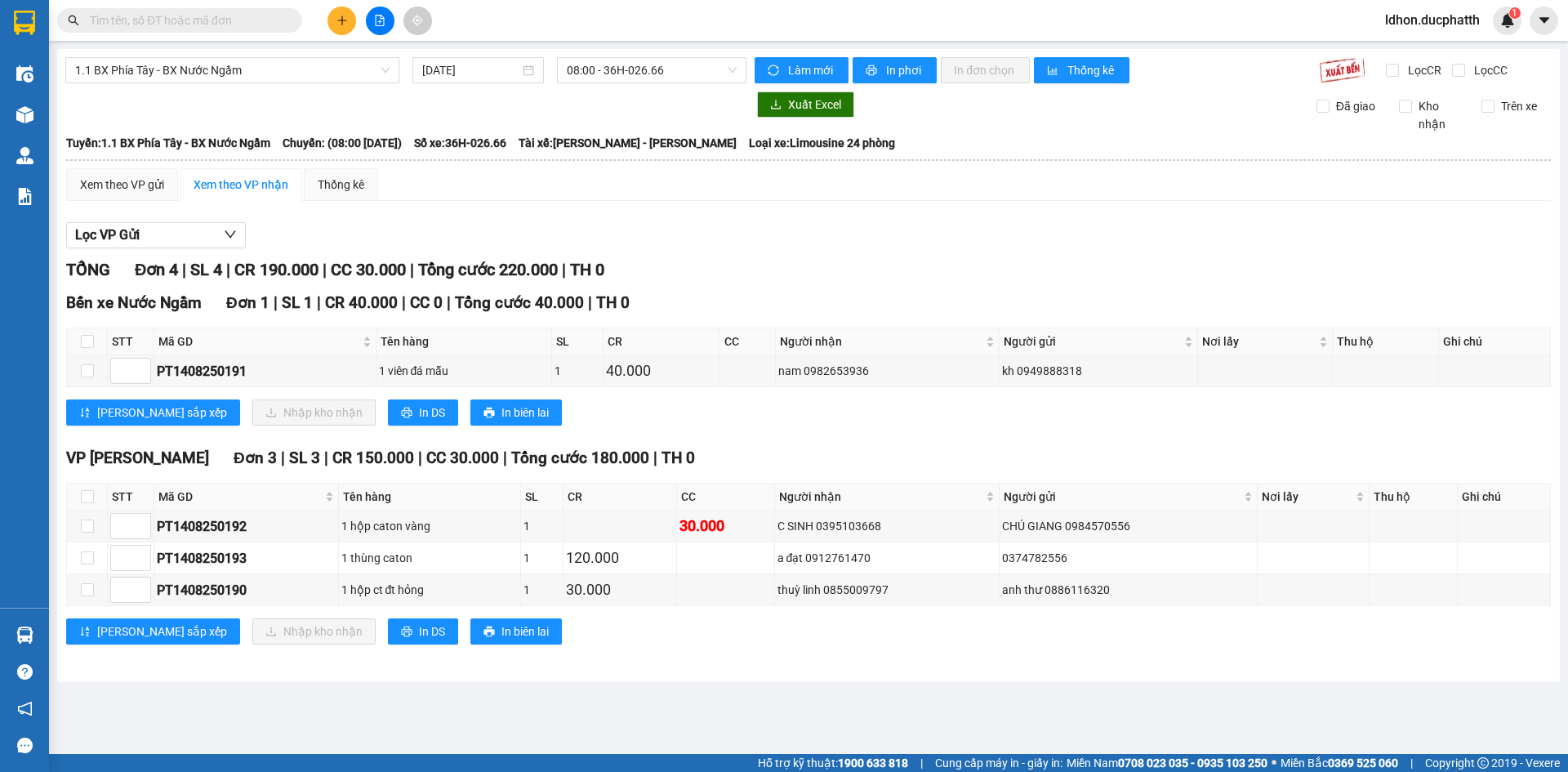
paste input "0912761470"
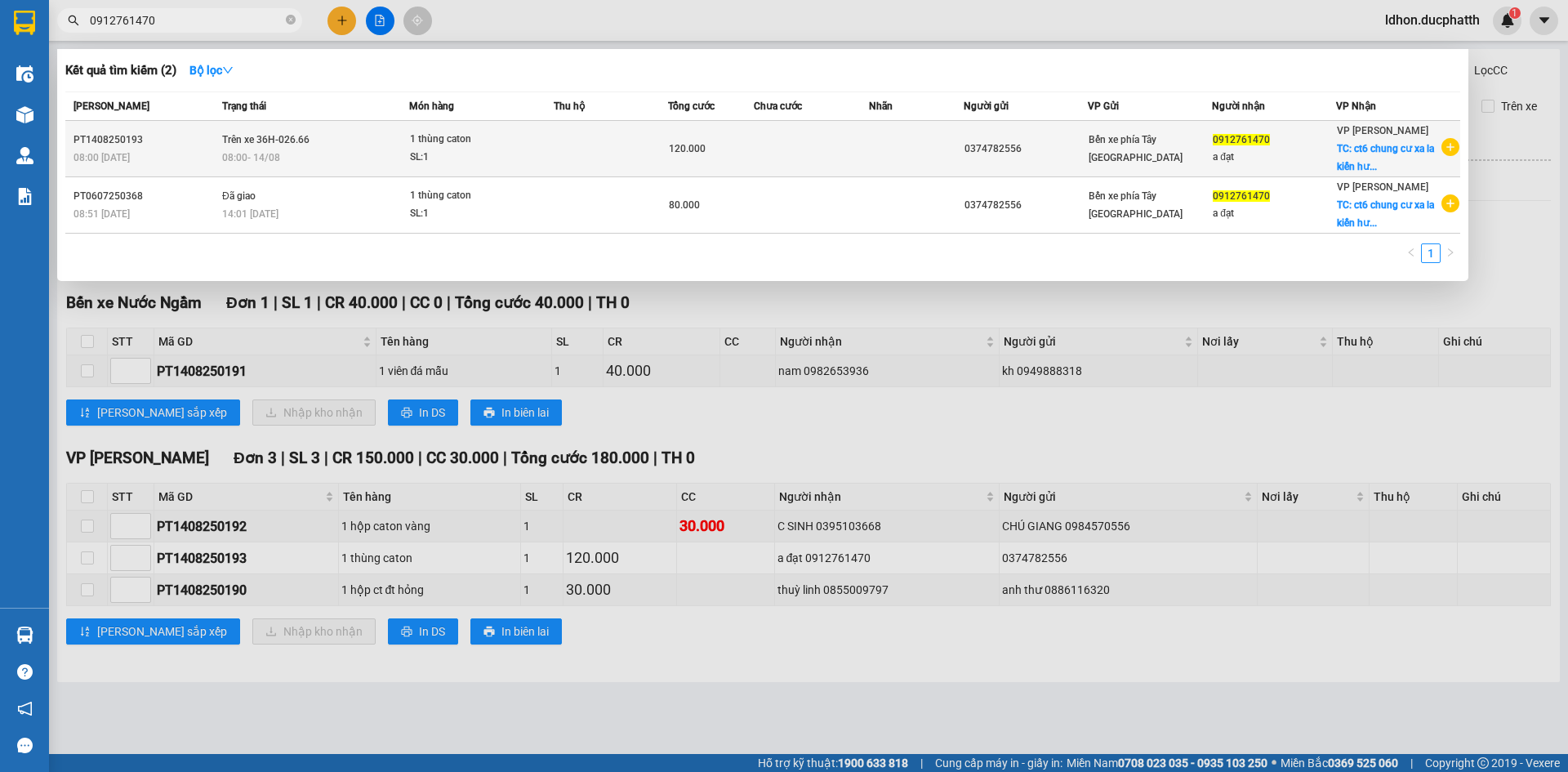
type input "0912761470"
click at [305, 143] on span "Trên xe 36H-026.66" at bounding box center [266, 140] width 88 height 12
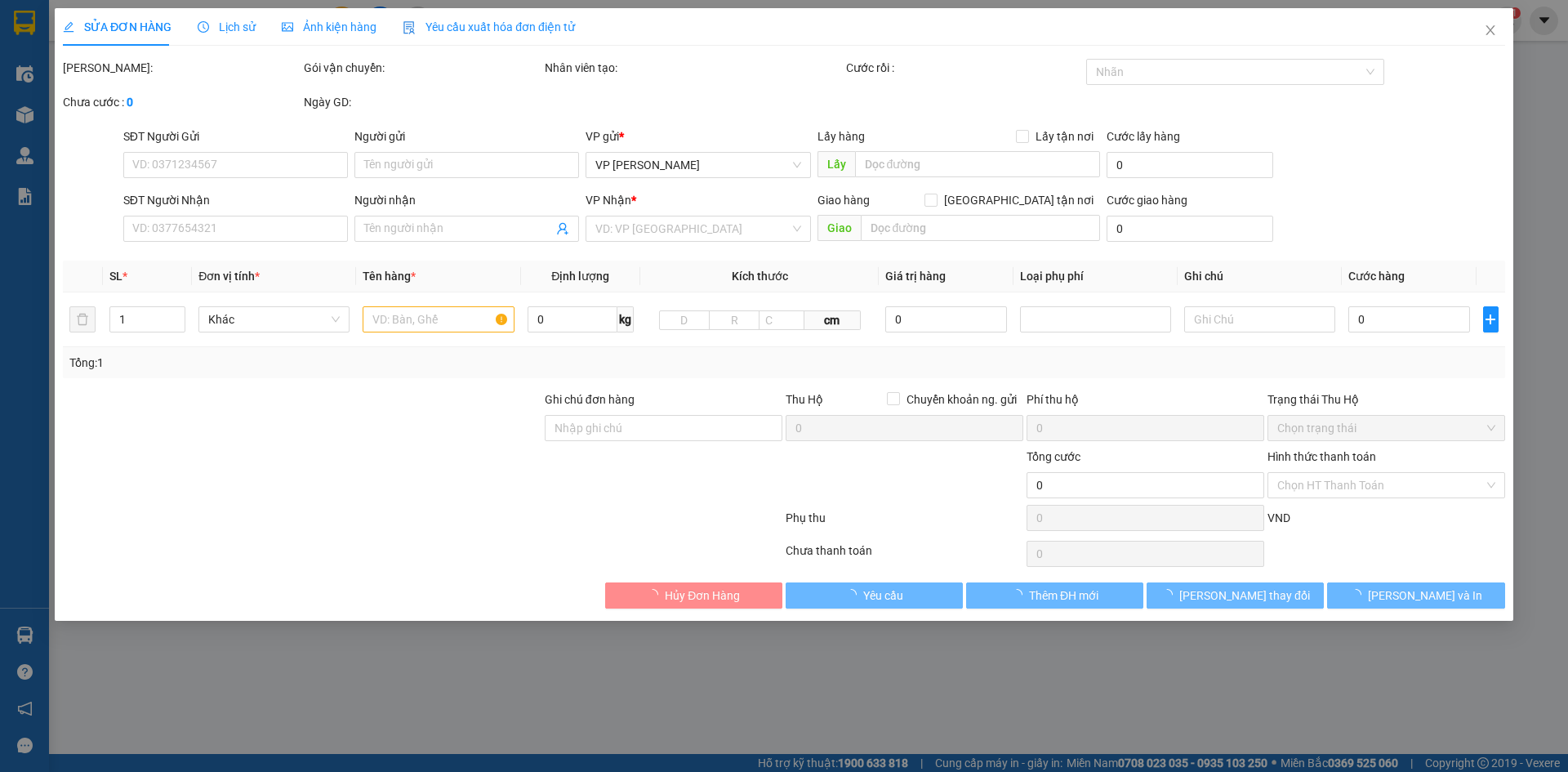
type input "0374782556"
type input "0912761470"
type input "a đạt"
checkbox input "true"
type input "ct6 chung cư xa la kiến hưng hà đông"
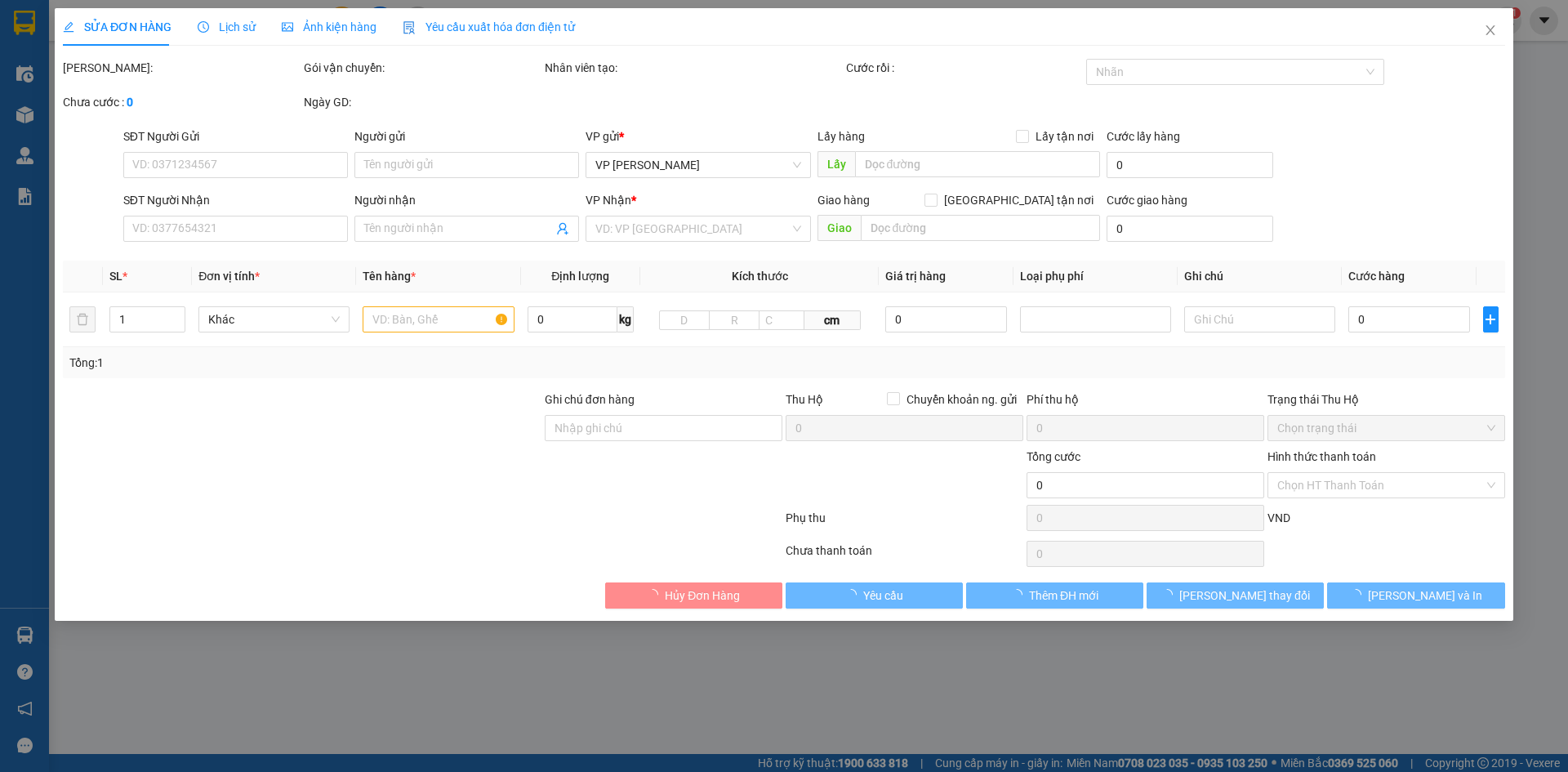
type input "120.000"
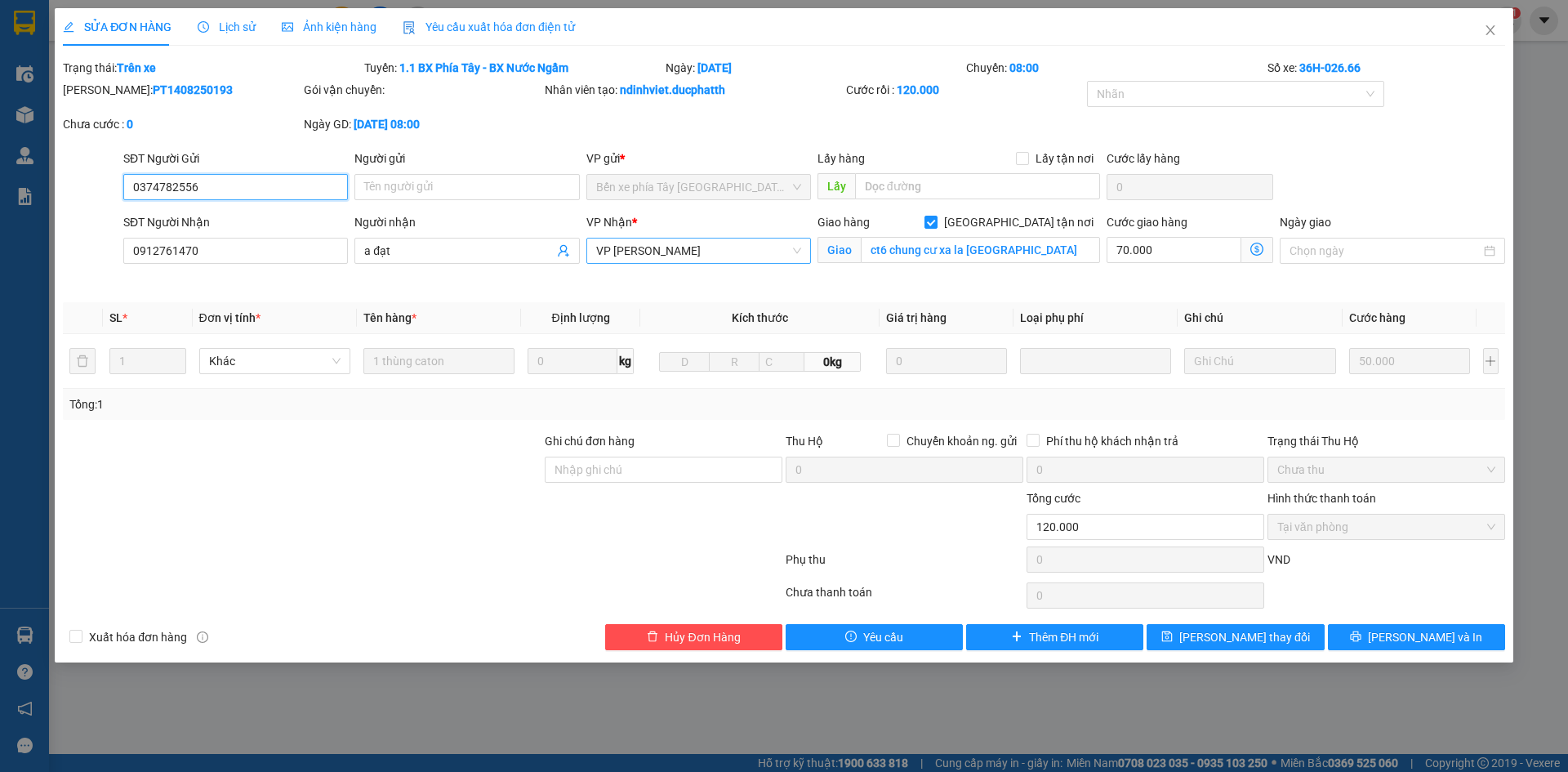
click at [741, 253] on span "VP [PERSON_NAME]" at bounding box center [699, 250] width 205 height 24
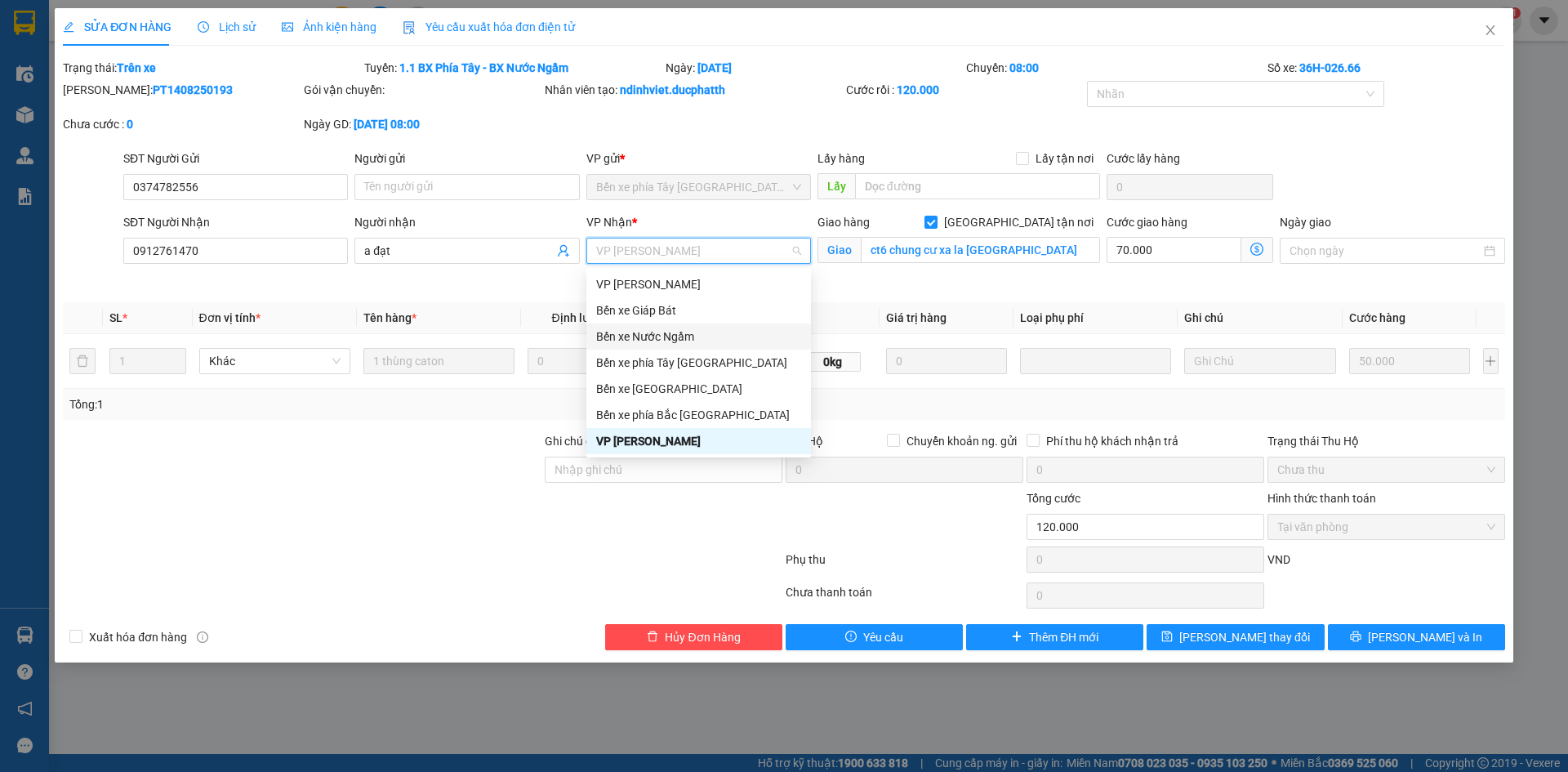
click at [705, 344] on div "Bến xe Nước Ngầm" at bounding box center [699, 337] width 205 height 18
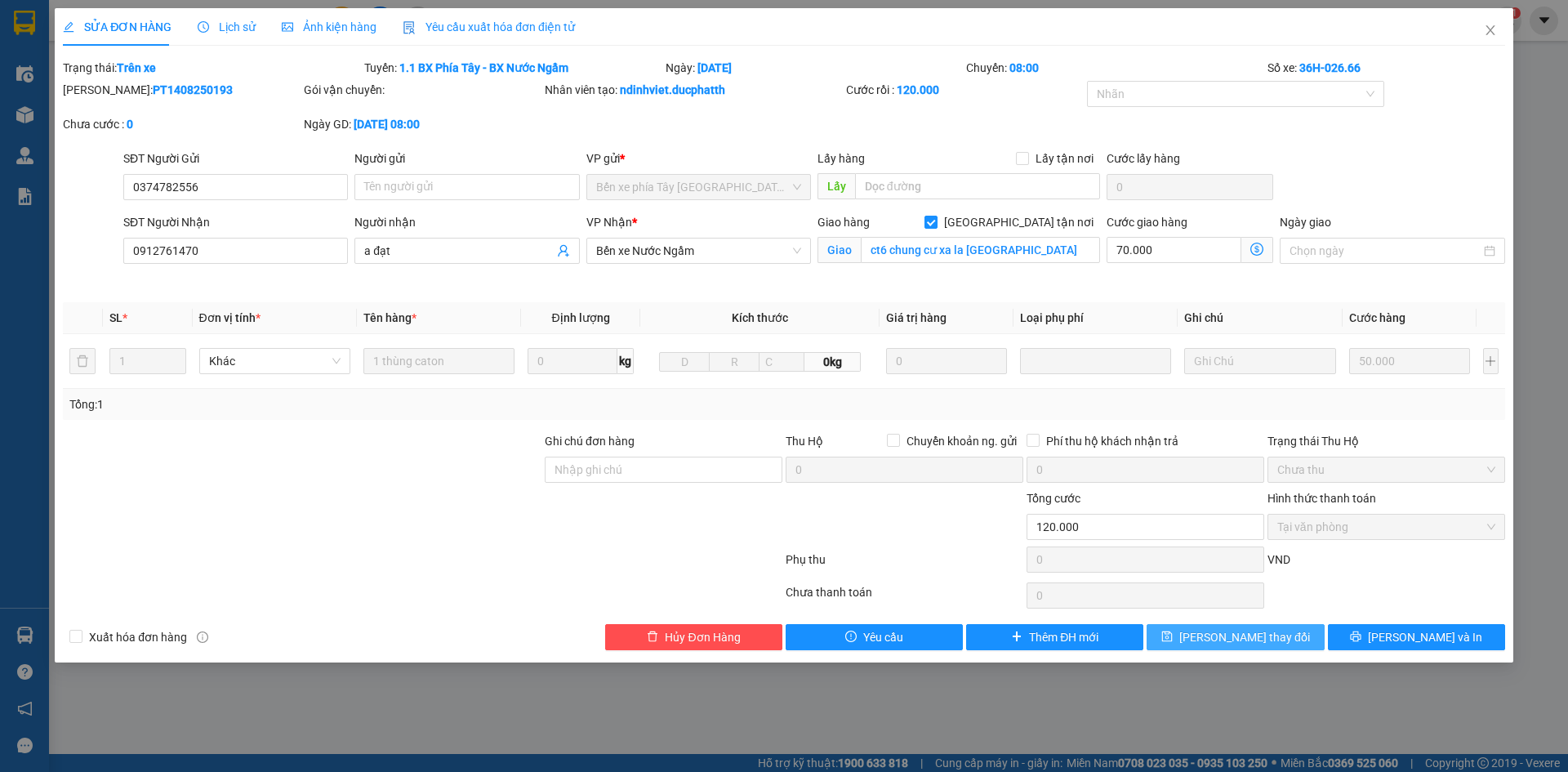
click at [1173, 638] on icon "save" at bounding box center [1167, 636] width 12 height 12
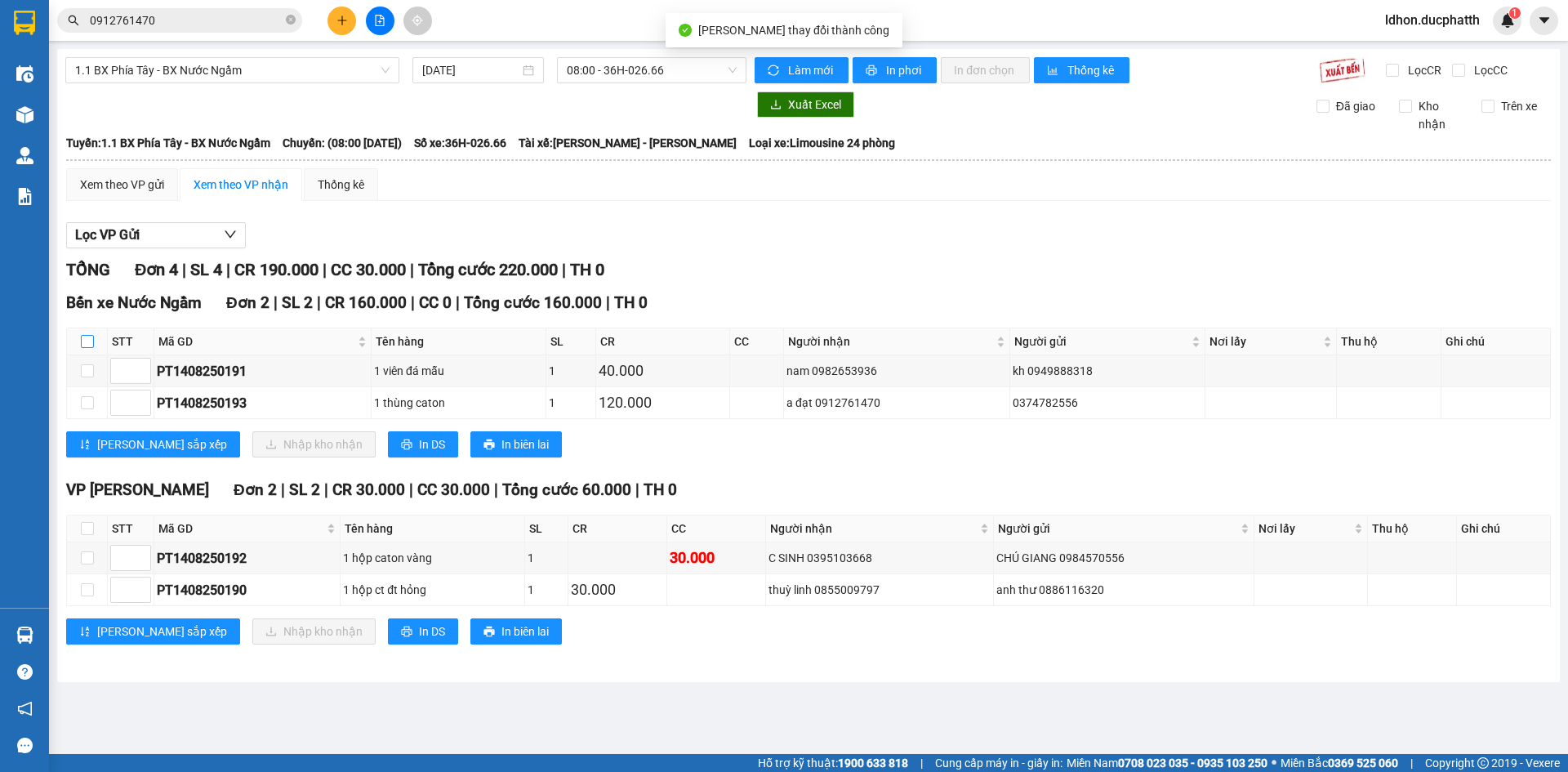
click at [88, 347] on input "checkbox" at bounding box center [87, 341] width 13 height 13
checkbox input "true"
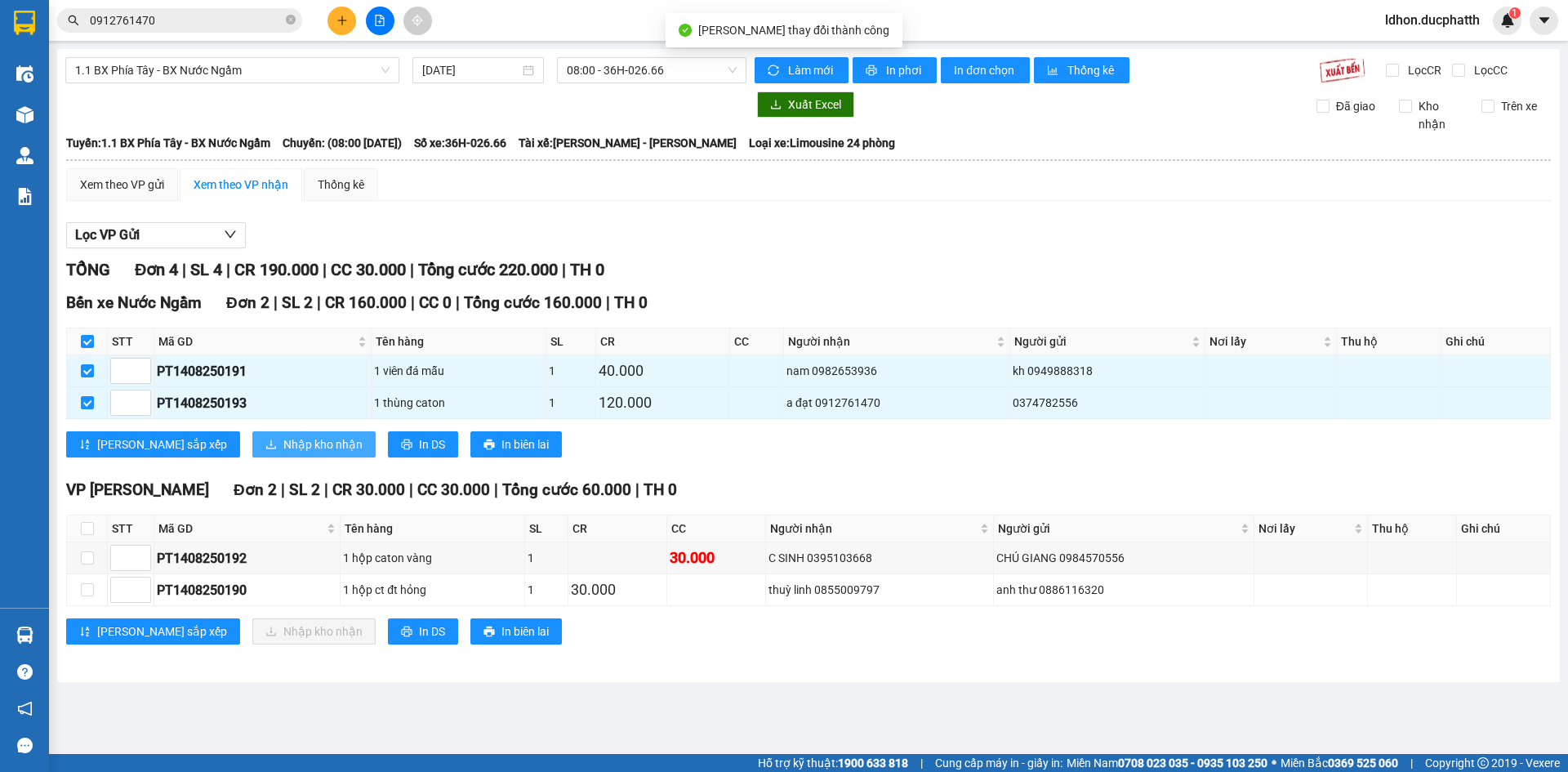
click at [283, 439] on span "Nhập kho nhận" at bounding box center [323, 444] width 79 height 18
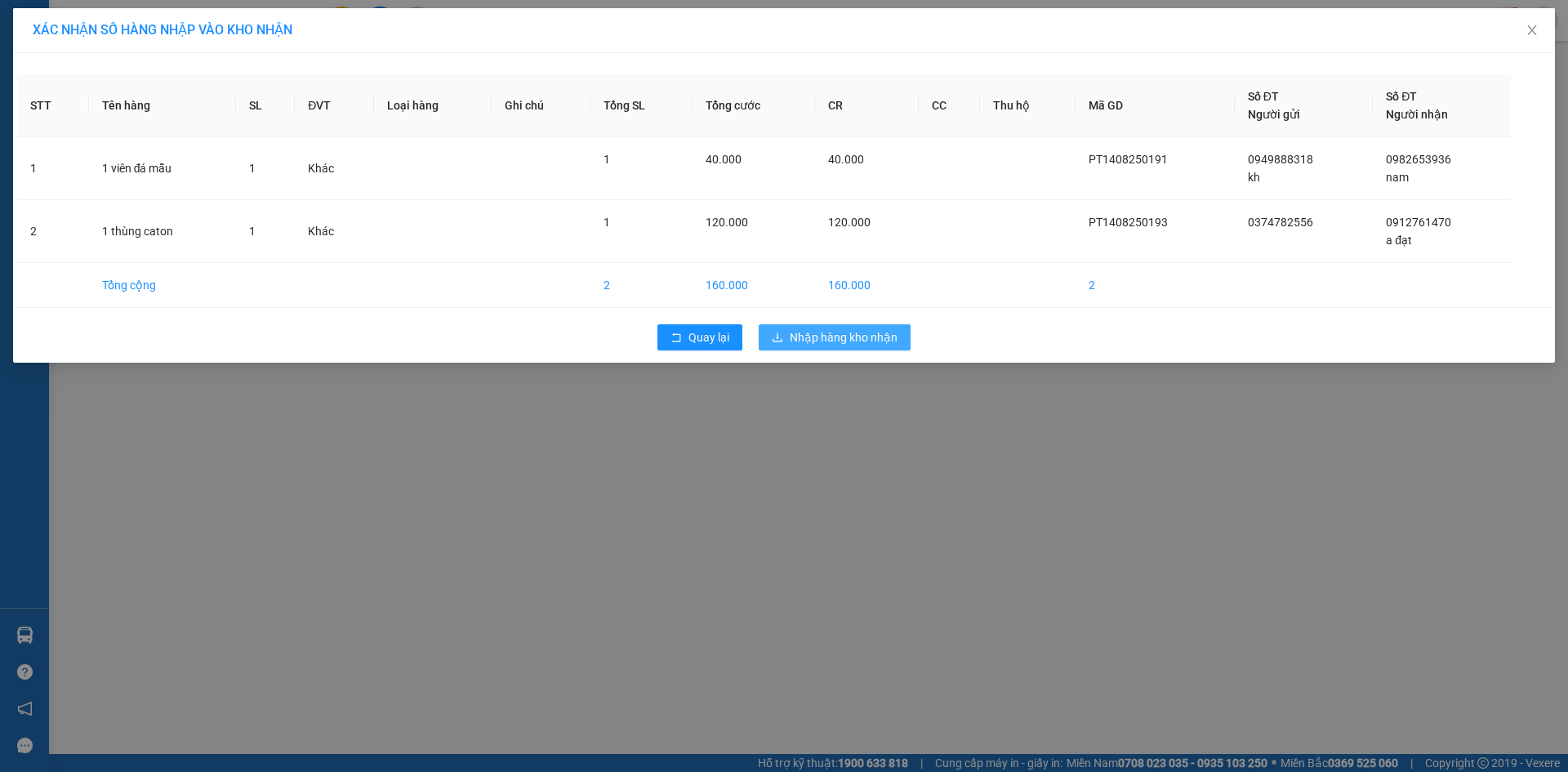
click at [775, 331] on icon "download" at bounding box center [778, 337] width 12 height 12
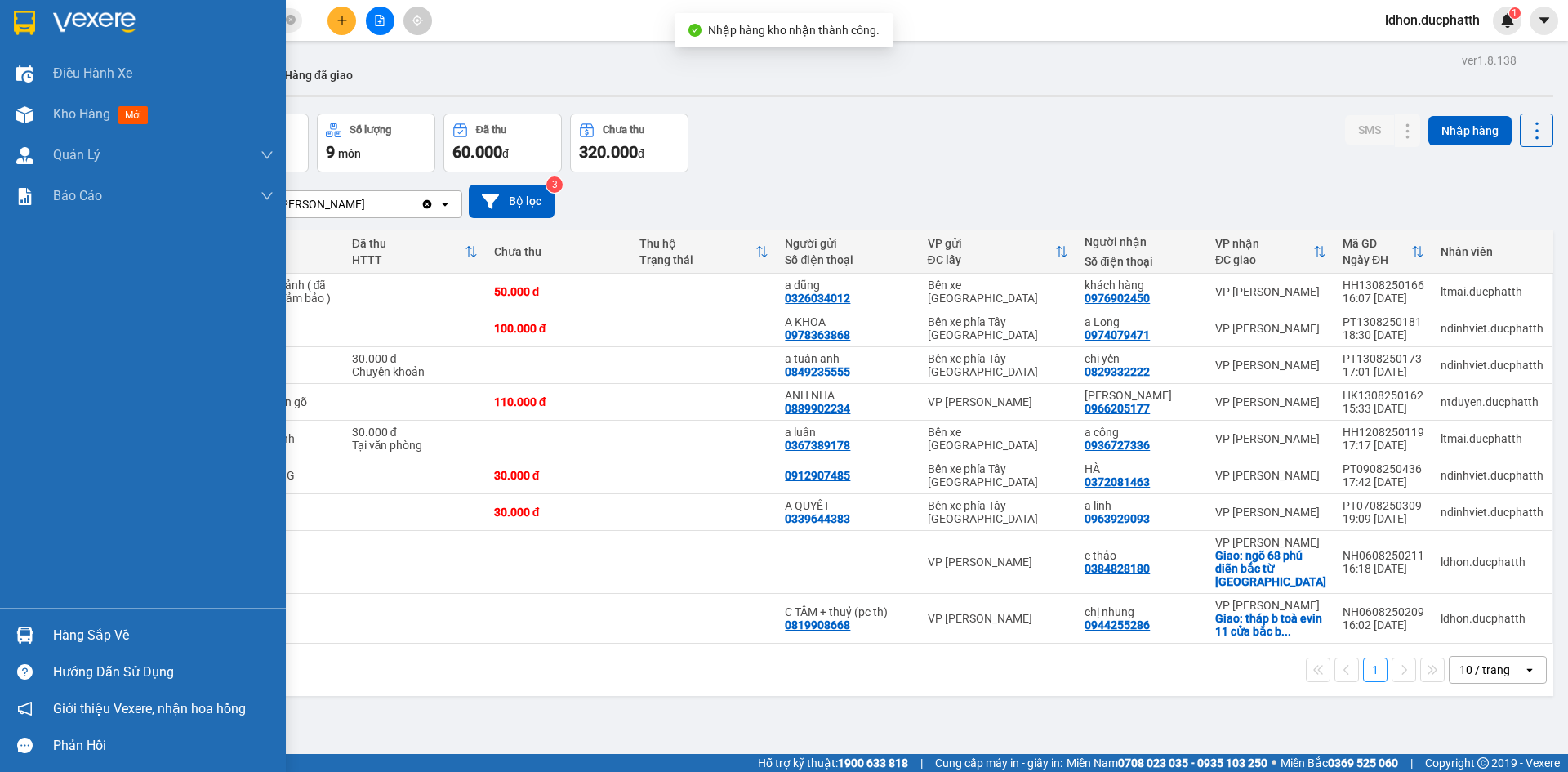
click at [41, 631] on div "Hàng sắp về" at bounding box center [142, 634] width 286 height 37
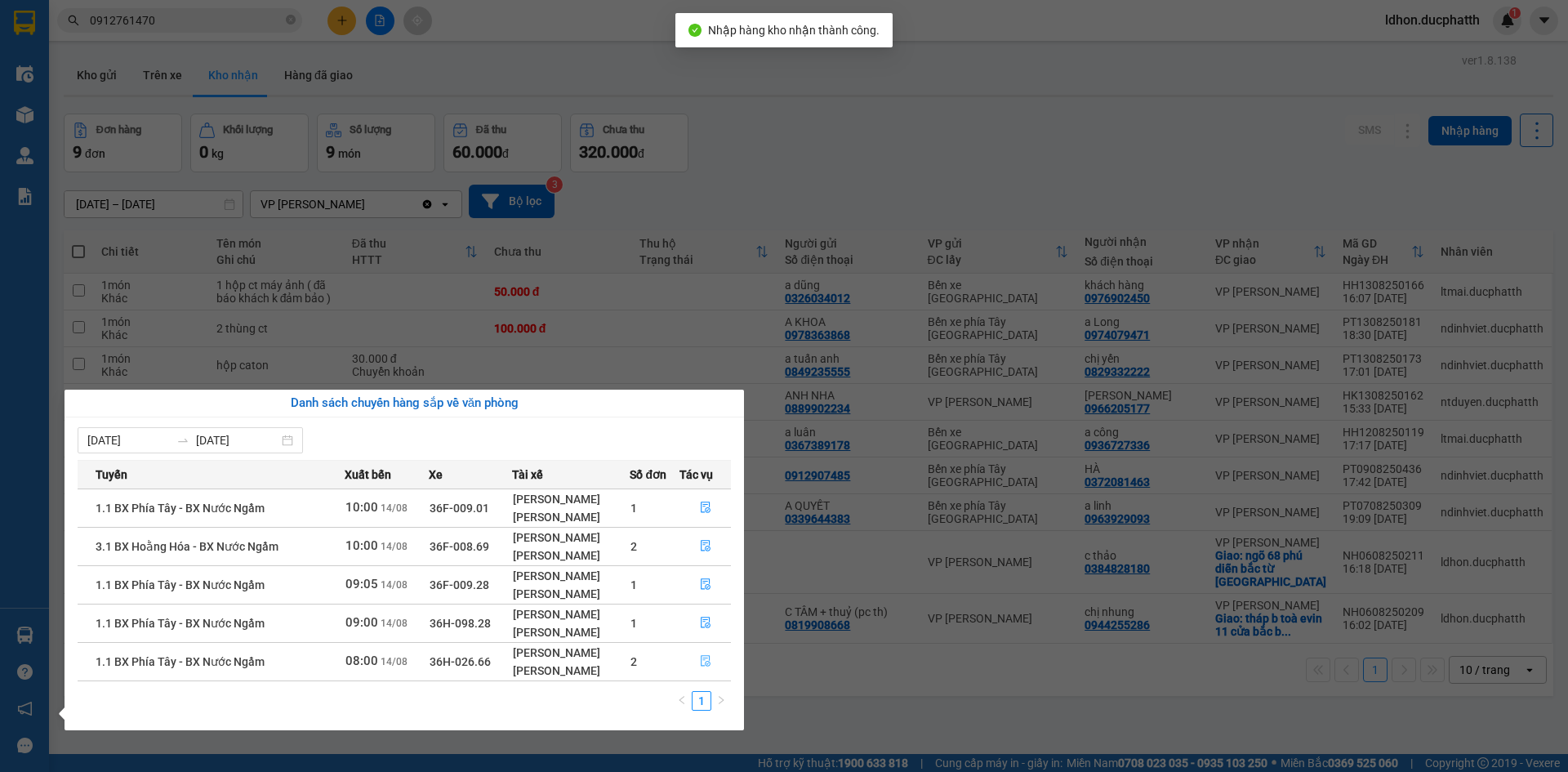
click at [694, 668] on button "button" at bounding box center [705, 661] width 51 height 26
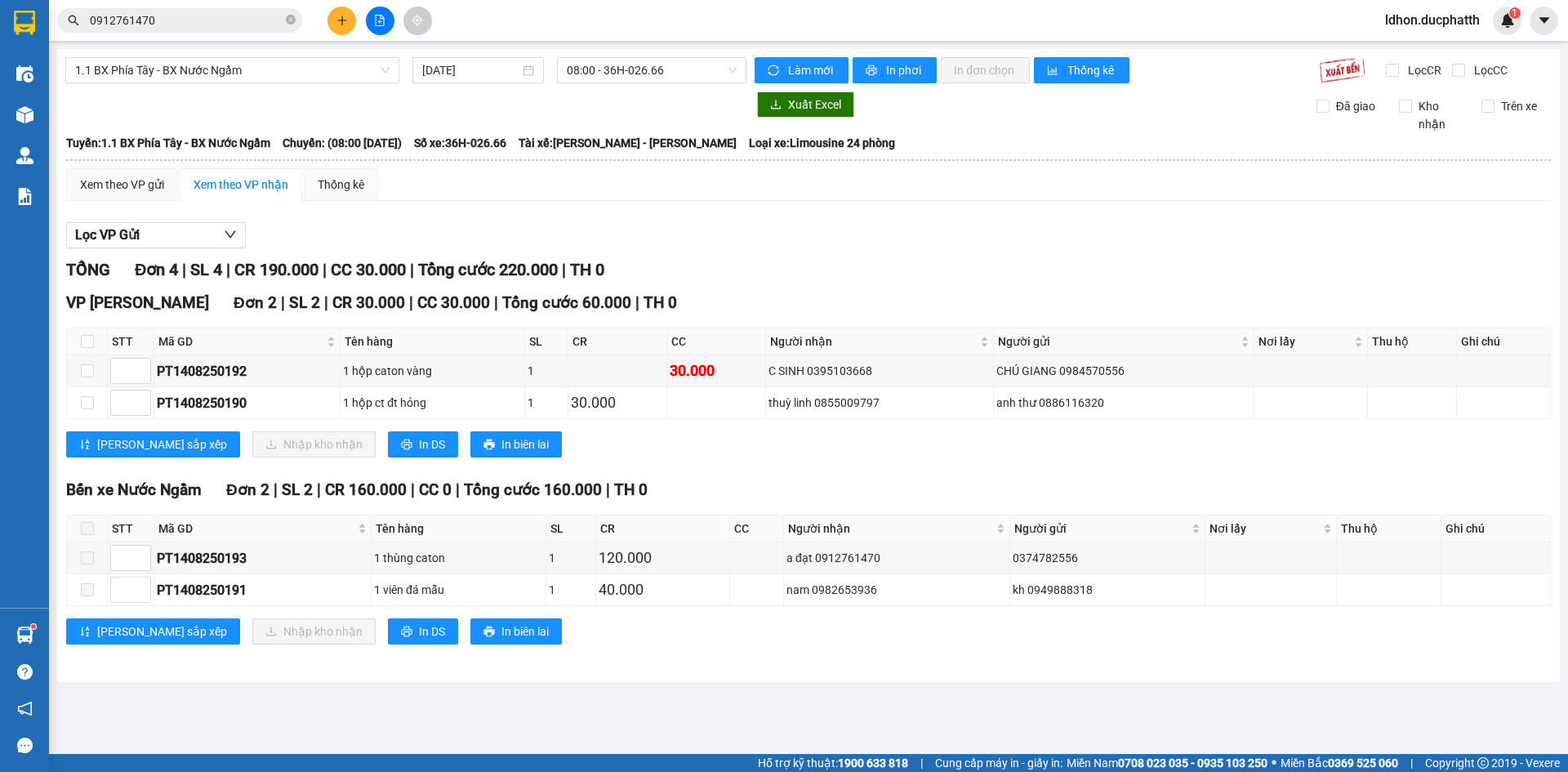
click at [90, 523] on span at bounding box center [87, 528] width 13 height 13
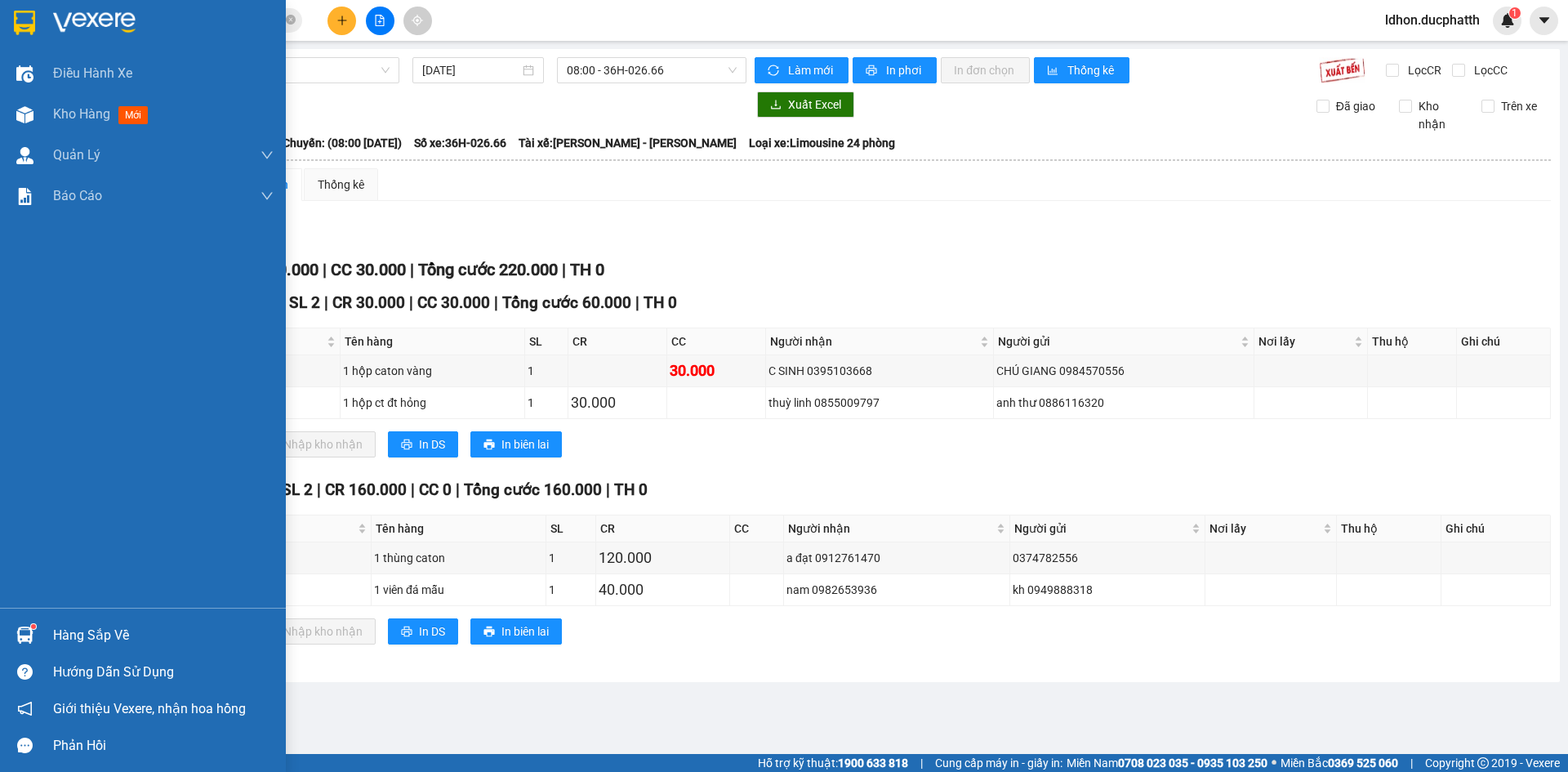
click at [30, 643] on div at bounding box center [25, 635] width 29 height 29
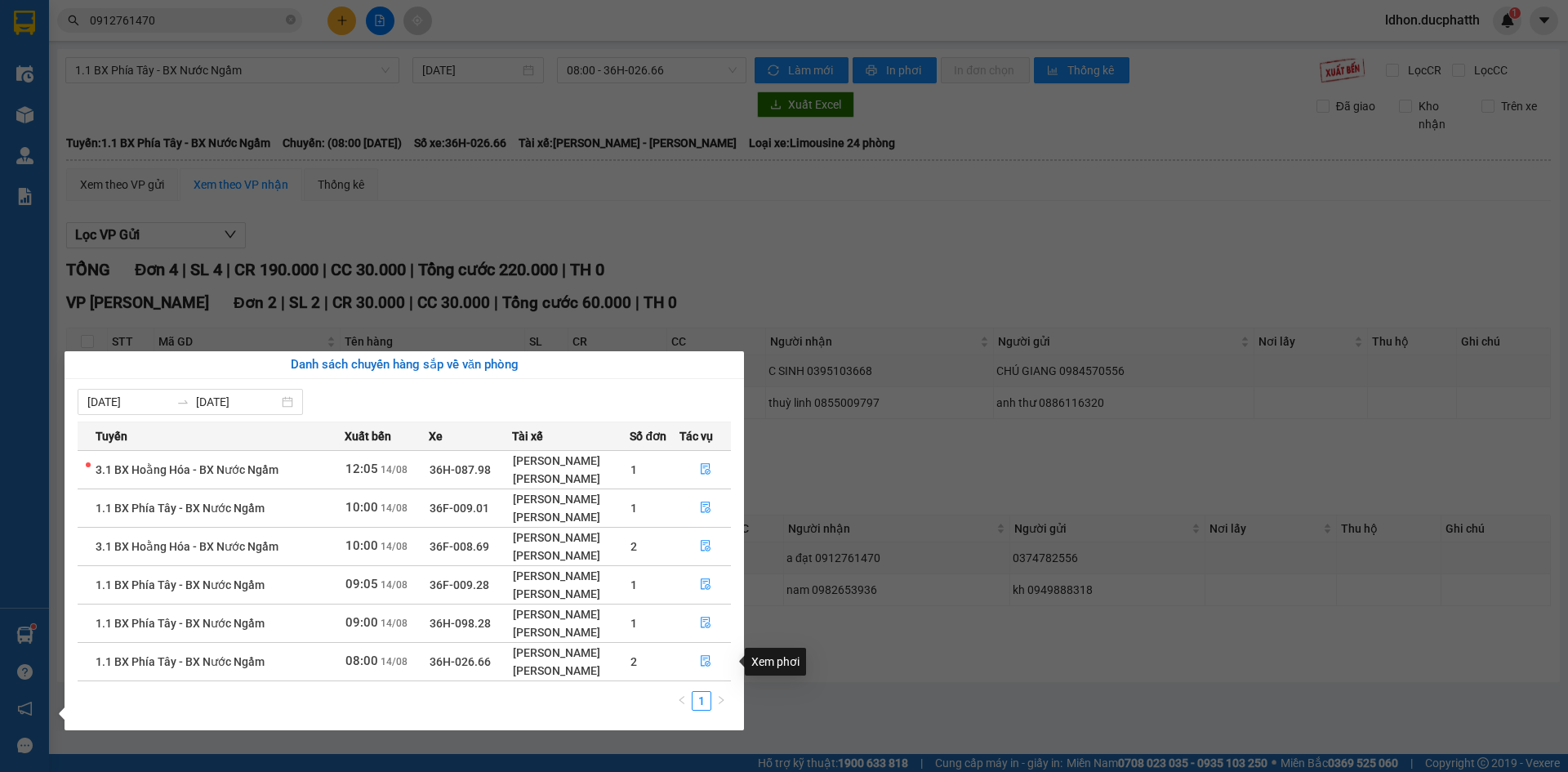
click at [881, 594] on section "Kết quả tìm kiếm ( 2 ) Bộ lọc Mã ĐH Trạng thái Món hàng Thu hộ Tổng cước Chưa c…" at bounding box center [784, 386] width 1568 height 772
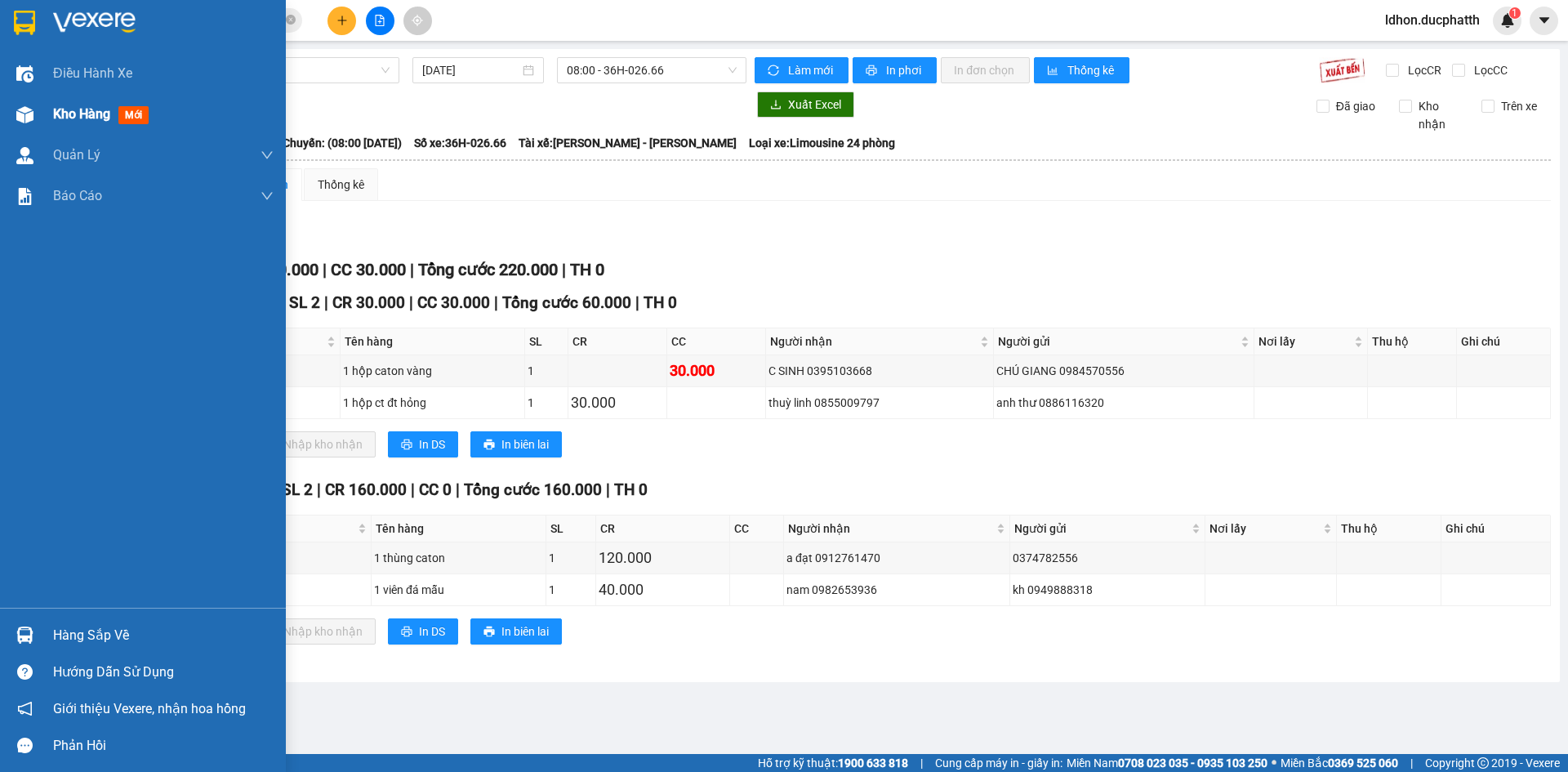
click at [32, 120] on img at bounding box center [24, 115] width 17 height 17
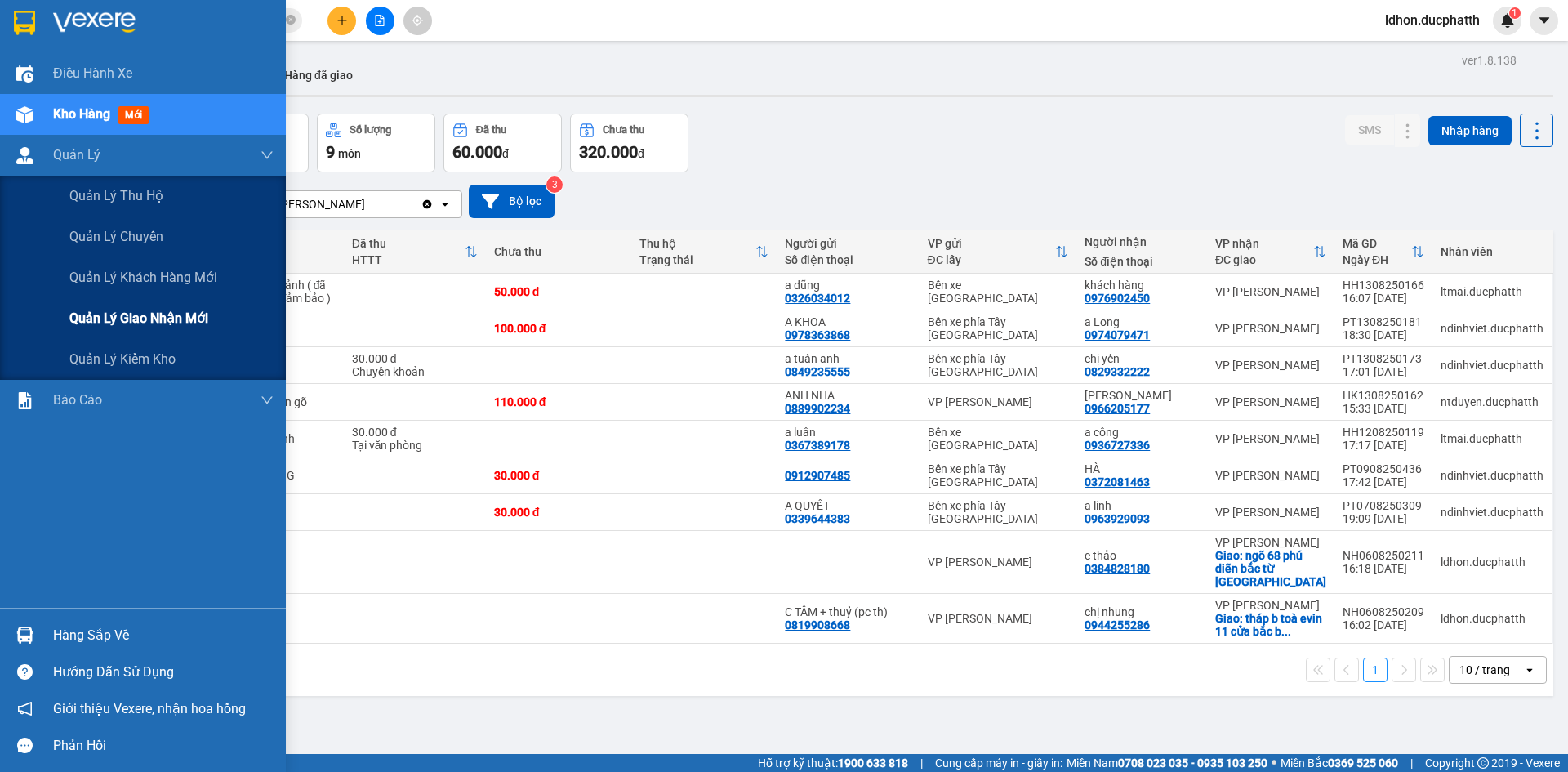
click at [97, 312] on span "Quản lý giao nhận mới" at bounding box center [138, 318] width 139 height 21
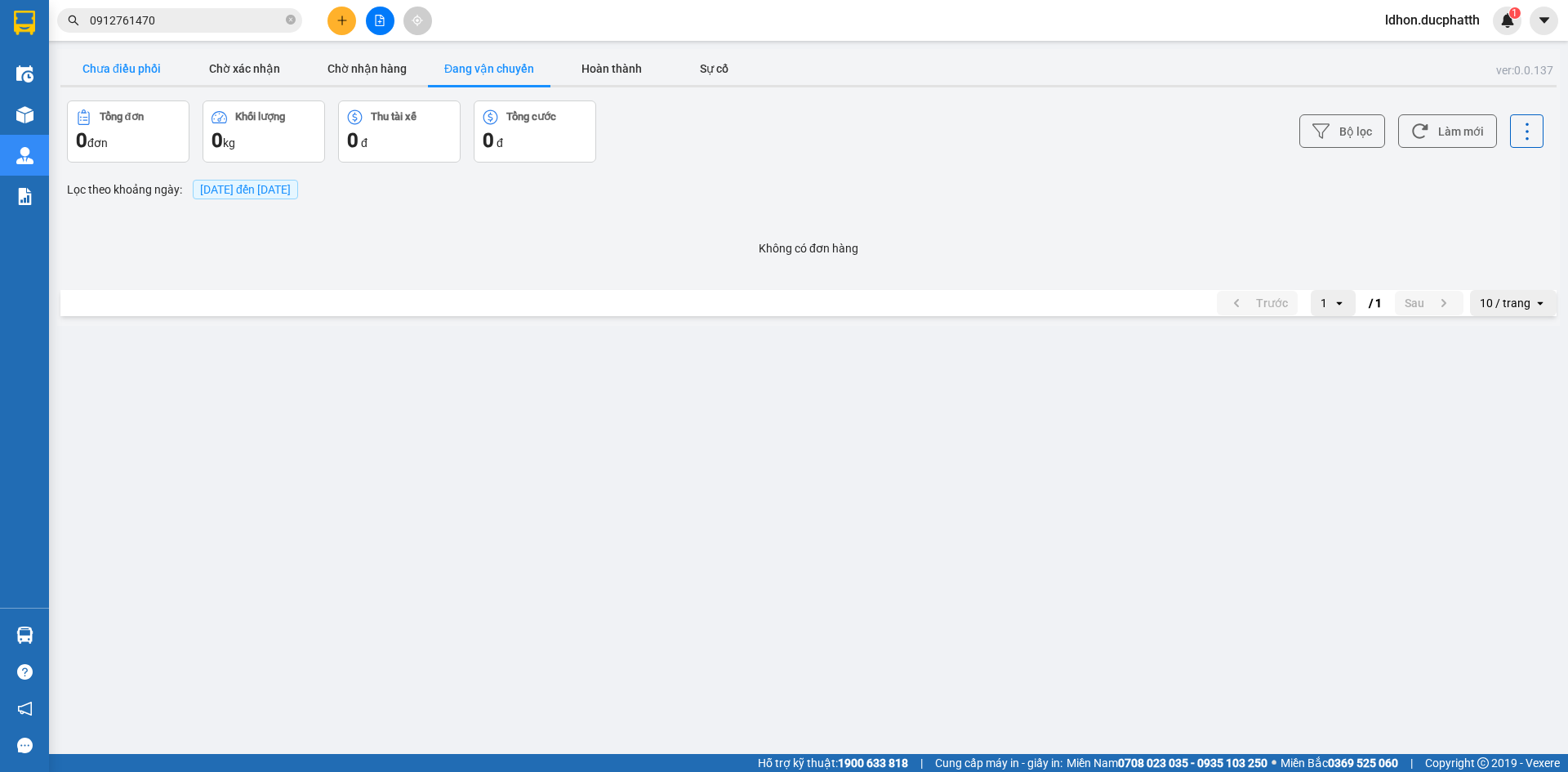
click at [140, 66] on button "Chưa điều phối" at bounding box center [121, 68] width 123 height 32
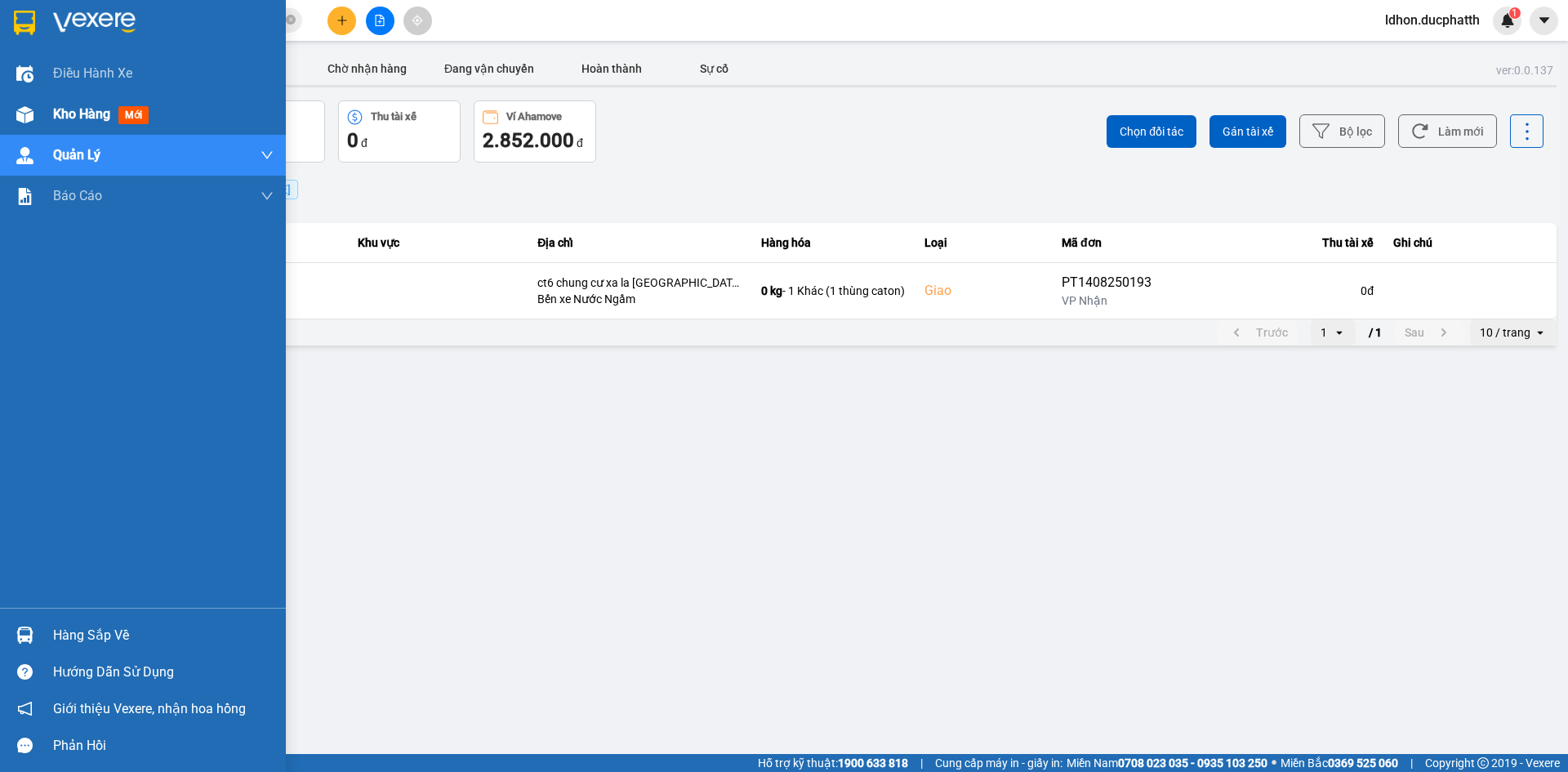
click at [35, 124] on div at bounding box center [25, 115] width 29 height 29
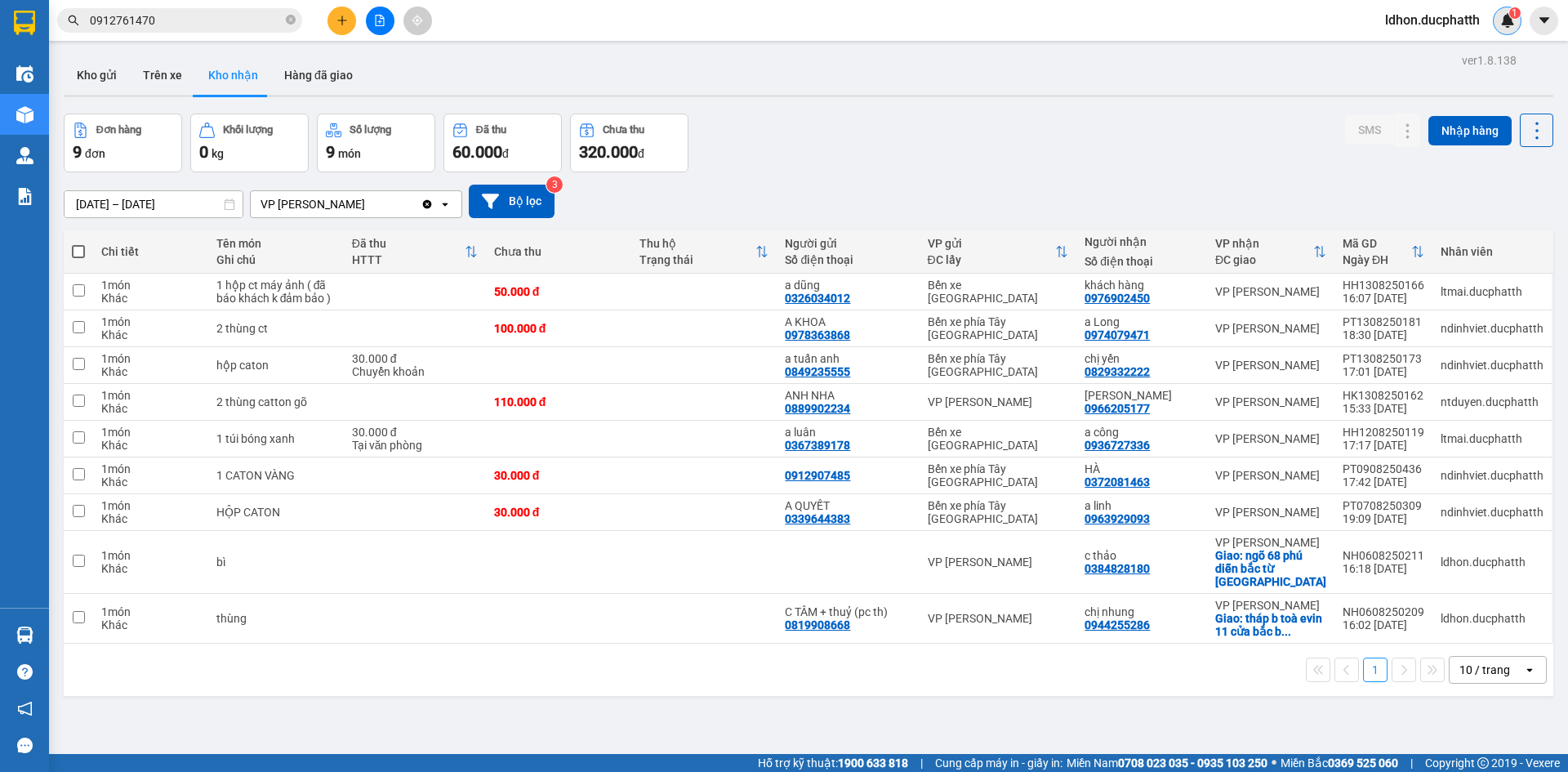
click at [1504, 23] on img at bounding box center [1508, 21] width 14 height 14
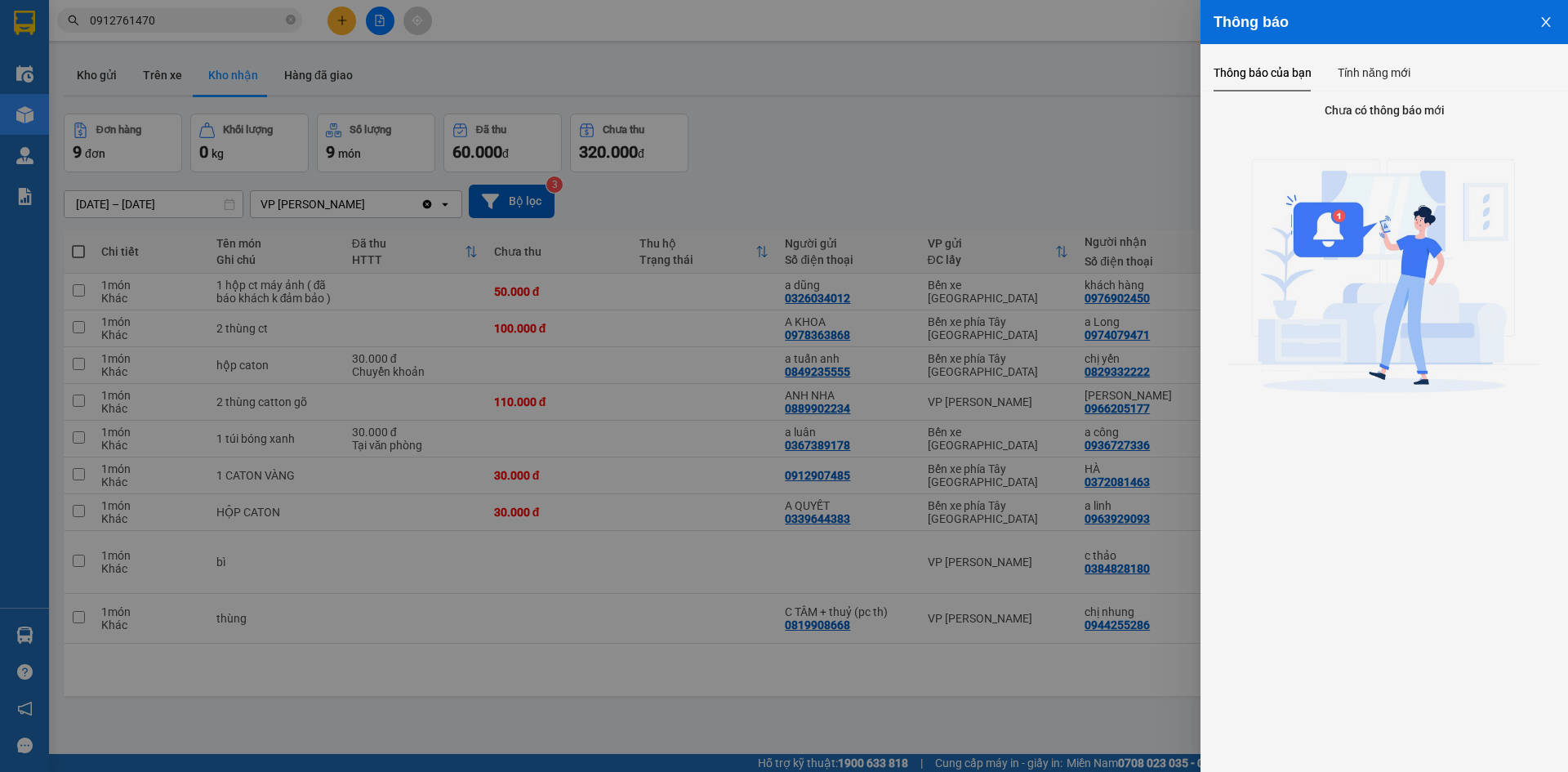
click at [1134, 136] on div at bounding box center [784, 386] width 1568 height 772
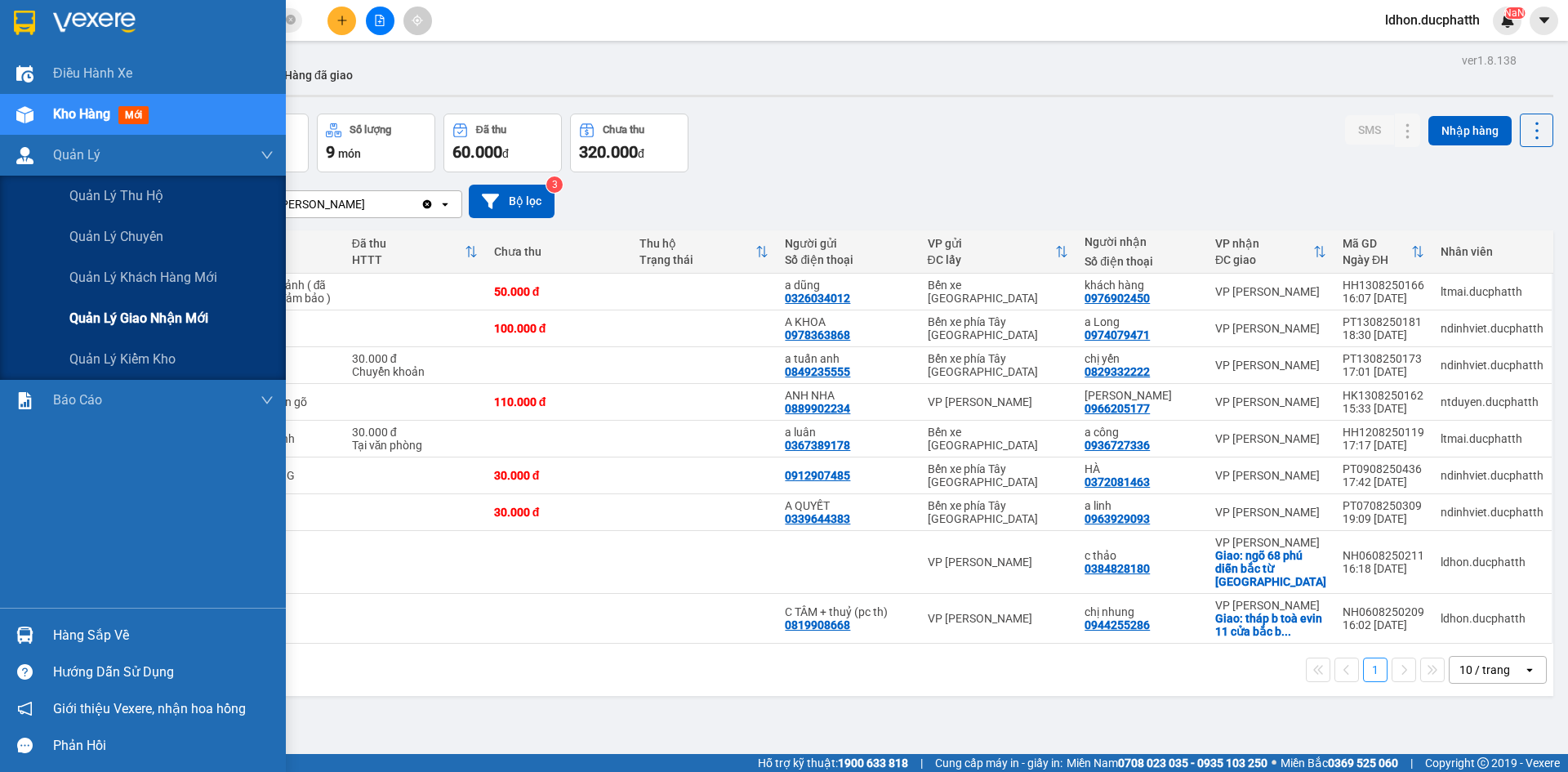
click at [104, 322] on span "Quản lý giao nhận mới" at bounding box center [138, 318] width 139 height 21
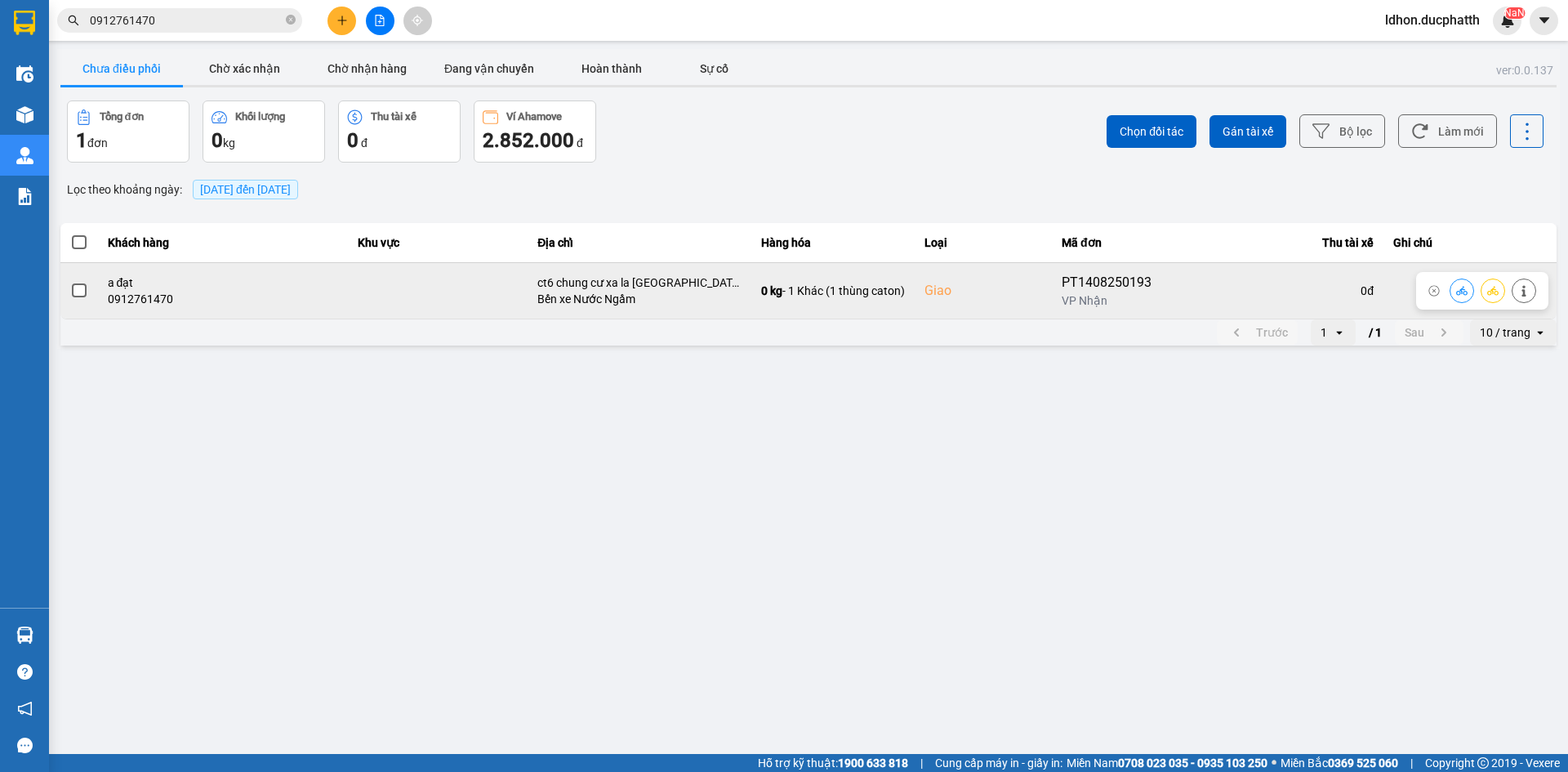
click at [83, 294] on span at bounding box center [79, 290] width 14 height 14
click at [70, 282] on input "checkbox" at bounding box center [70, 282] width 0 height 0
click at [1460, 296] on icon at bounding box center [1462, 290] width 12 height 12
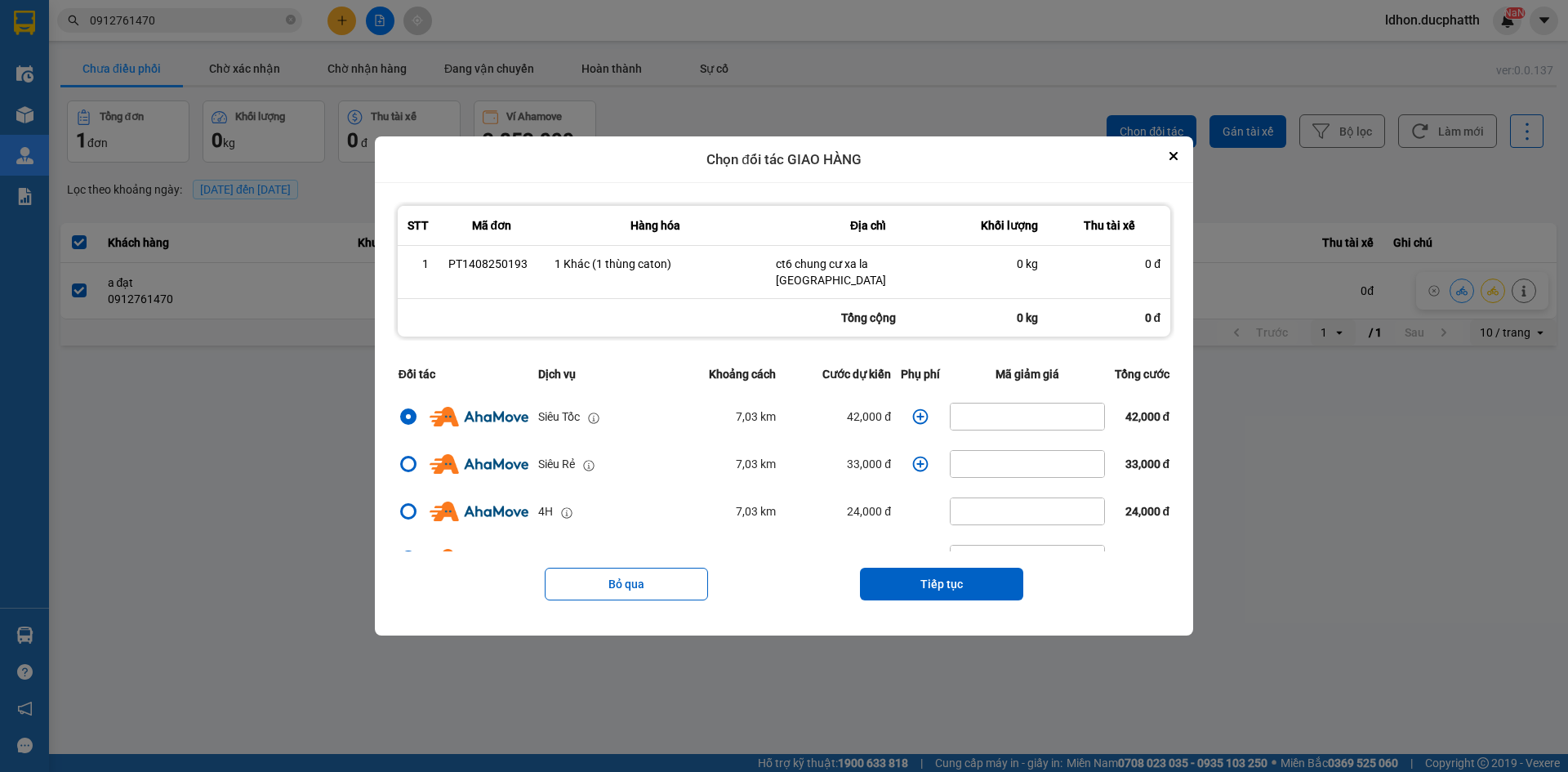
click at [913, 419] on icon "dialog" at bounding box center [920, 416] width 15 height 15
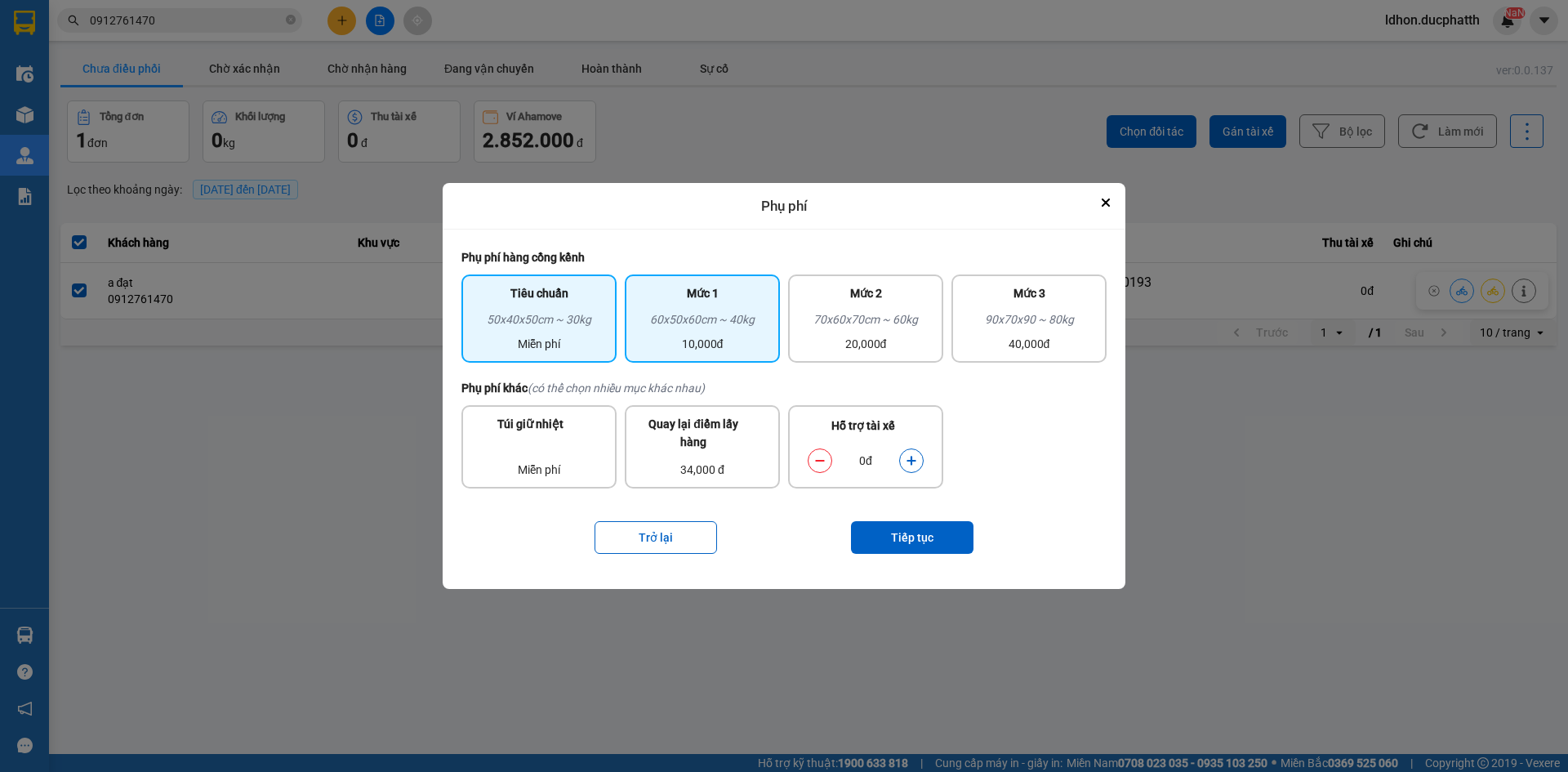
click at [749, 355] on div "Mức 1 60x50x60cm ~ 40kg 10,000đ" at bounding box center [702, 318] width 155 height 88
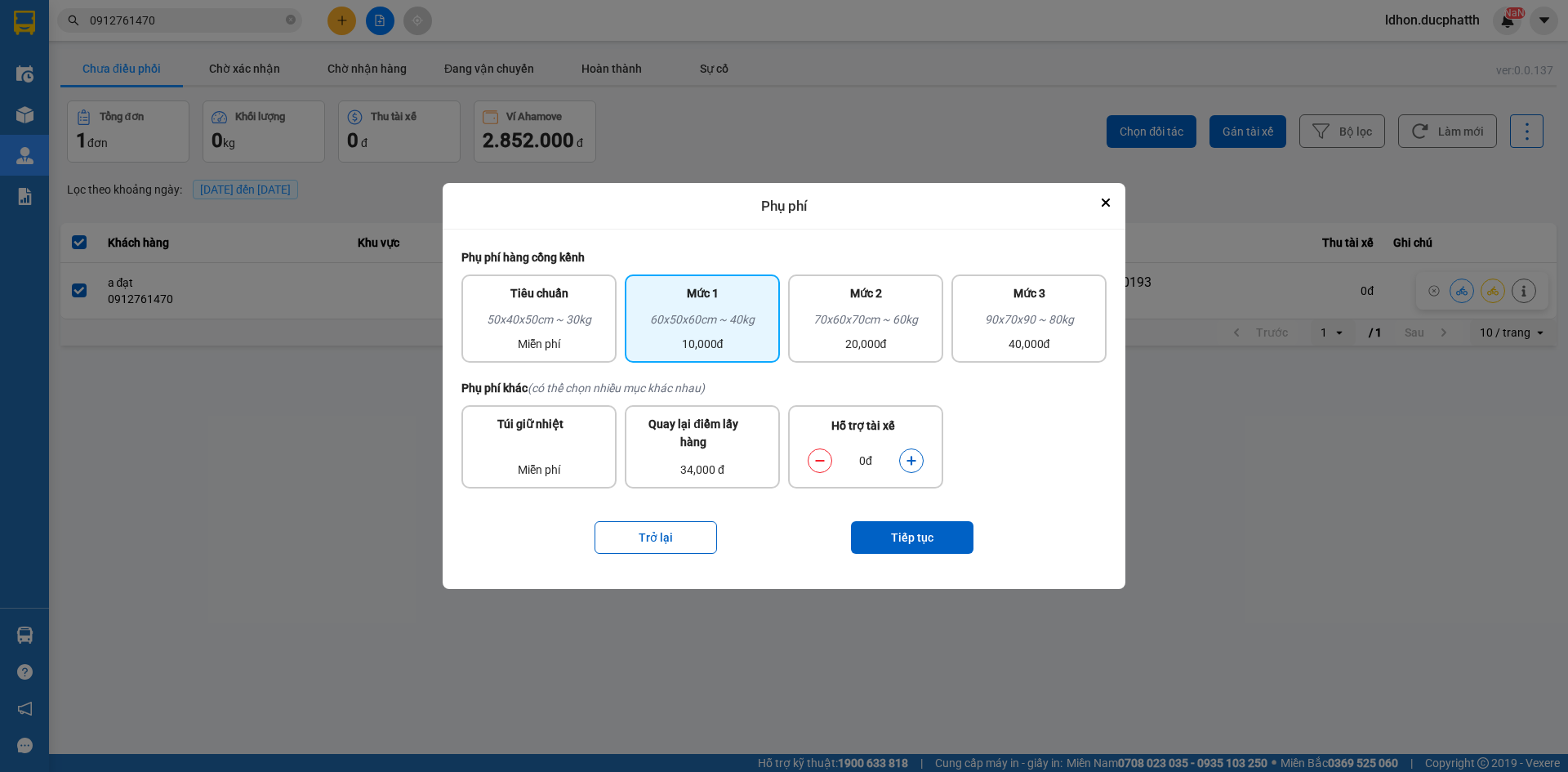
click at [904, 466] on button "dialog" at bounding box center [912, 461] width 23 height 29
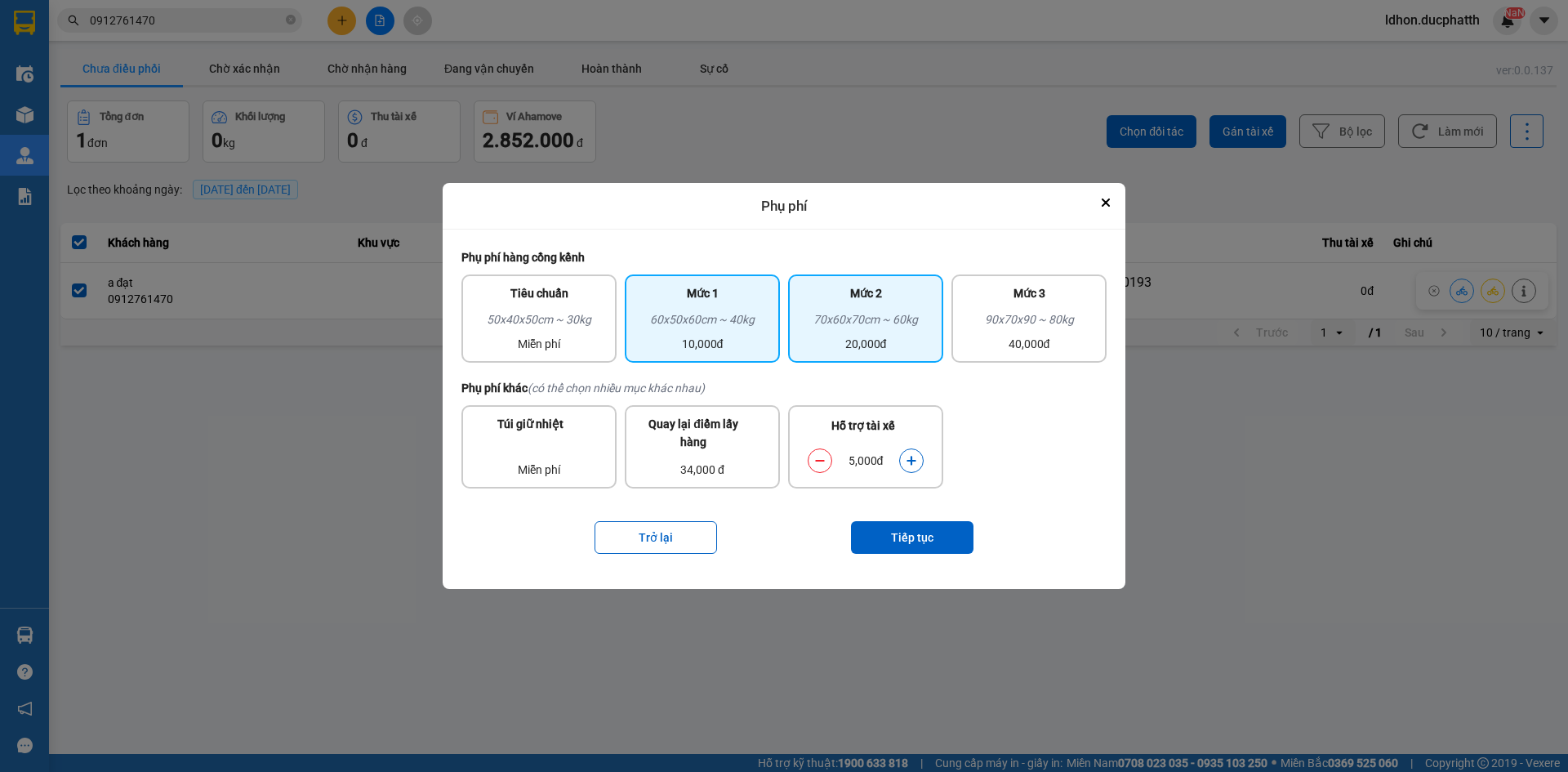
click at [809, 347] on div "20,000đ" at bounding box center [866, 344] width 135 height 18
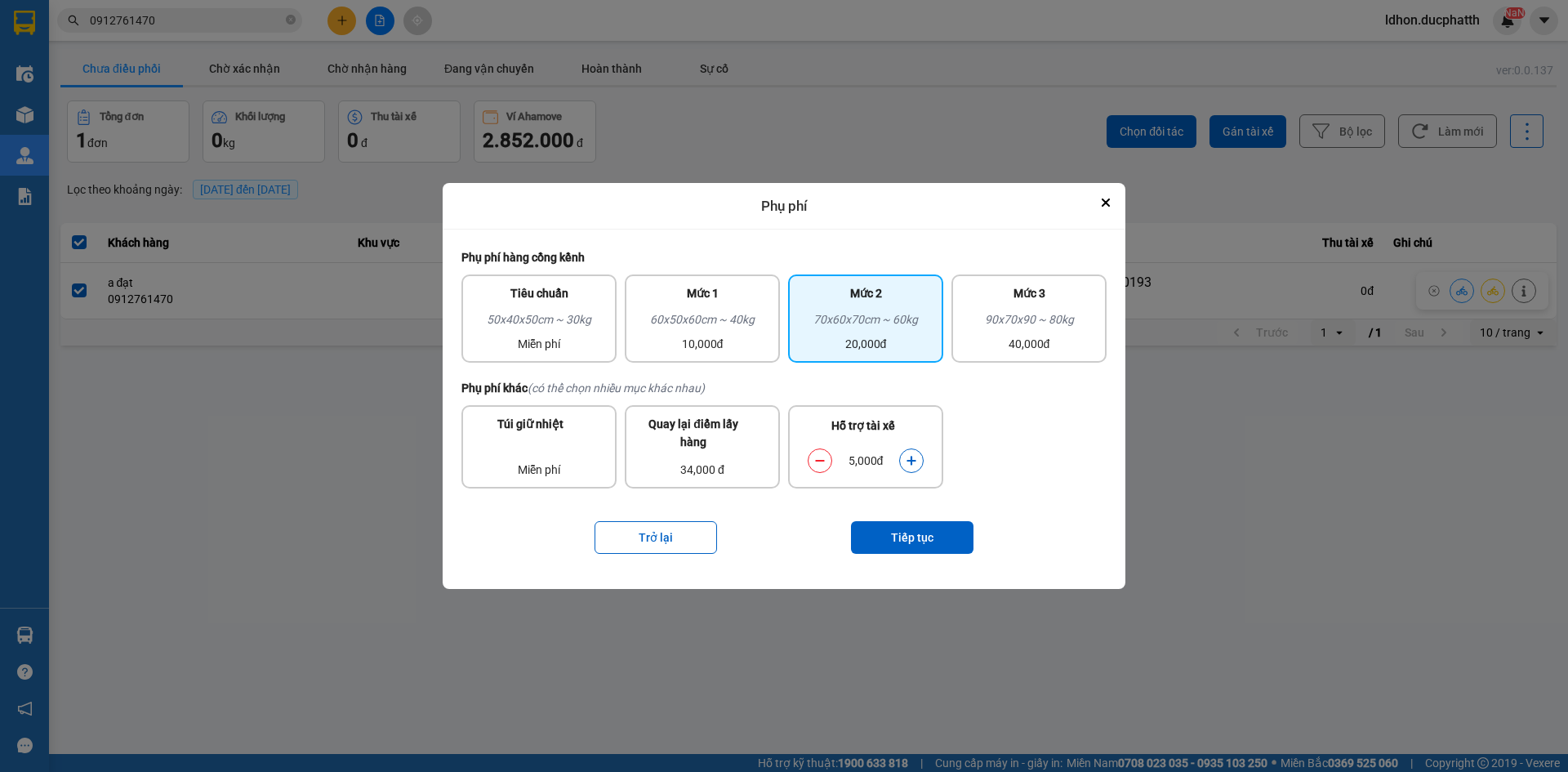
click at [835, 458] on div "5,000đ" at bounding box center [866, 460] width 67 height 18
click at [826, 459] on button "dialog" at bounding box center [821, 461] width 23 height 29
click at [904, 530] on button "Tiếp tục" at bounding box center [912, 537] width 123 height 32
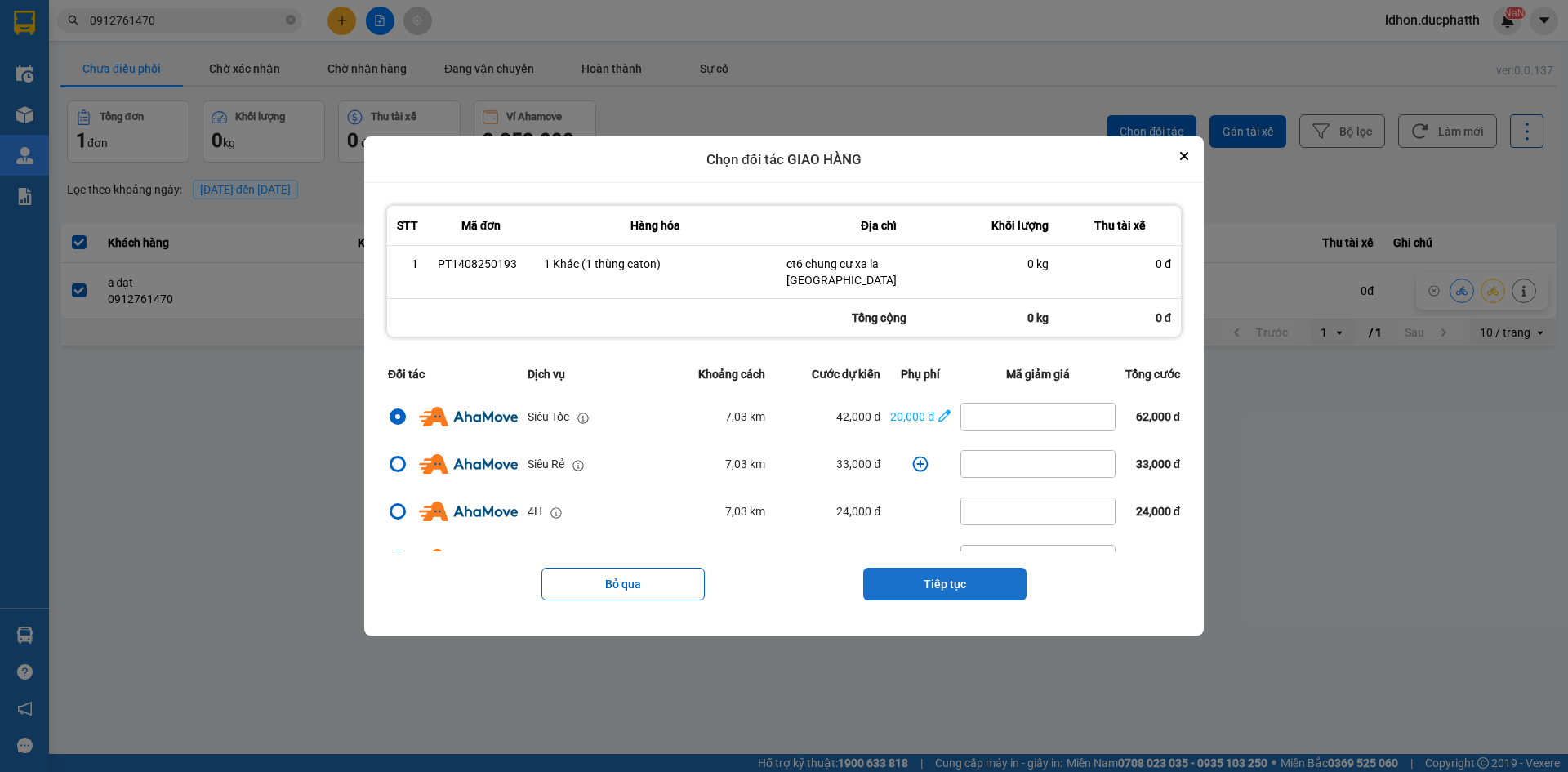
click at [954, 569] on button "Tiếp tục" at bounding box center [945, 584] width 163 height 32
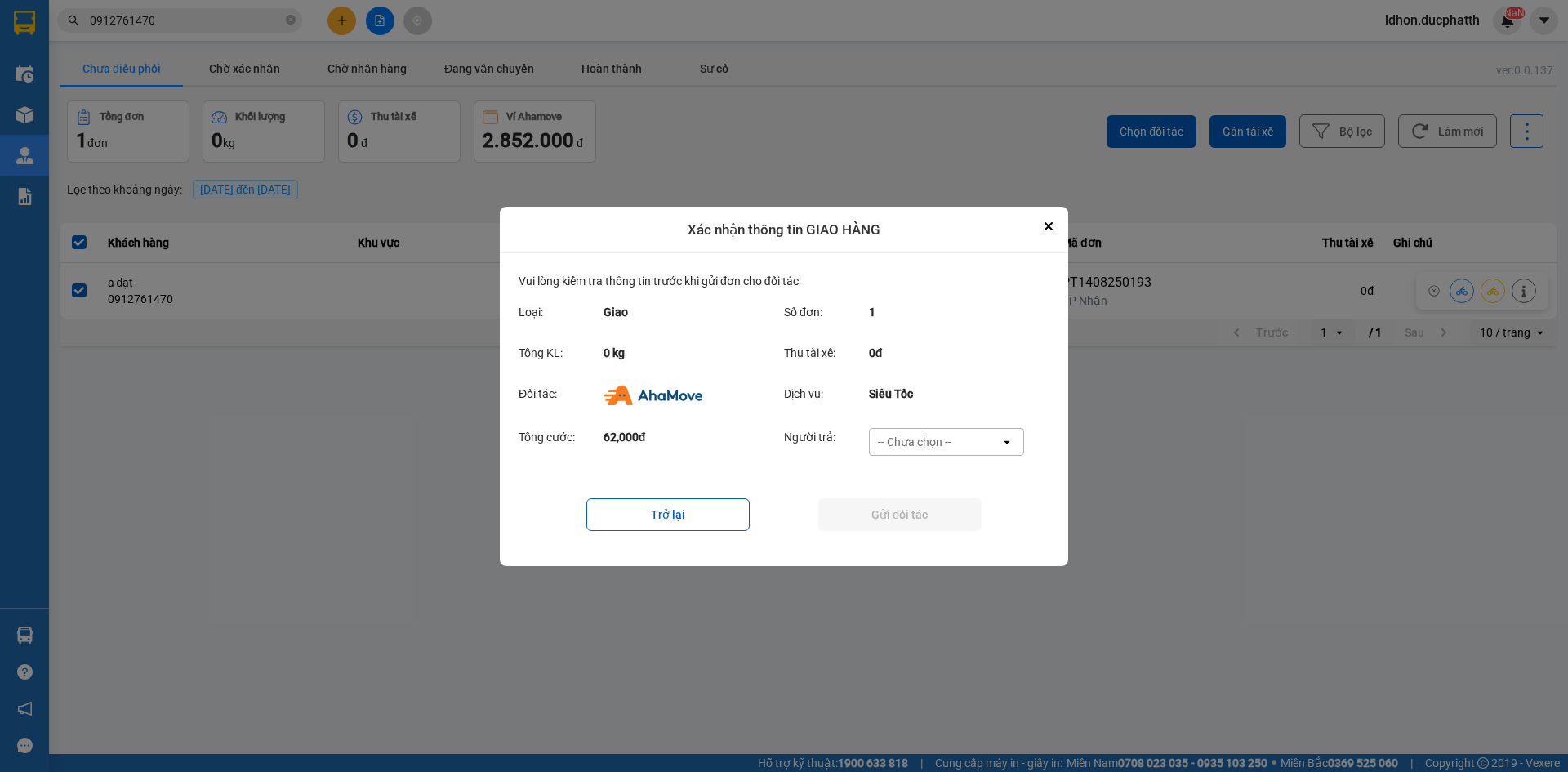
click at [950, 451] on div "-- Chưa chọn --" at bounding box center [935, 442] width 131 height 26
click at [931, 527] on span "Ví Ahamove" at bounding box center [915, 535] width 66 height 16
click at [906, 522] on button "Gửi đối tác" at bounding box center [900, 514] width 163 height 32
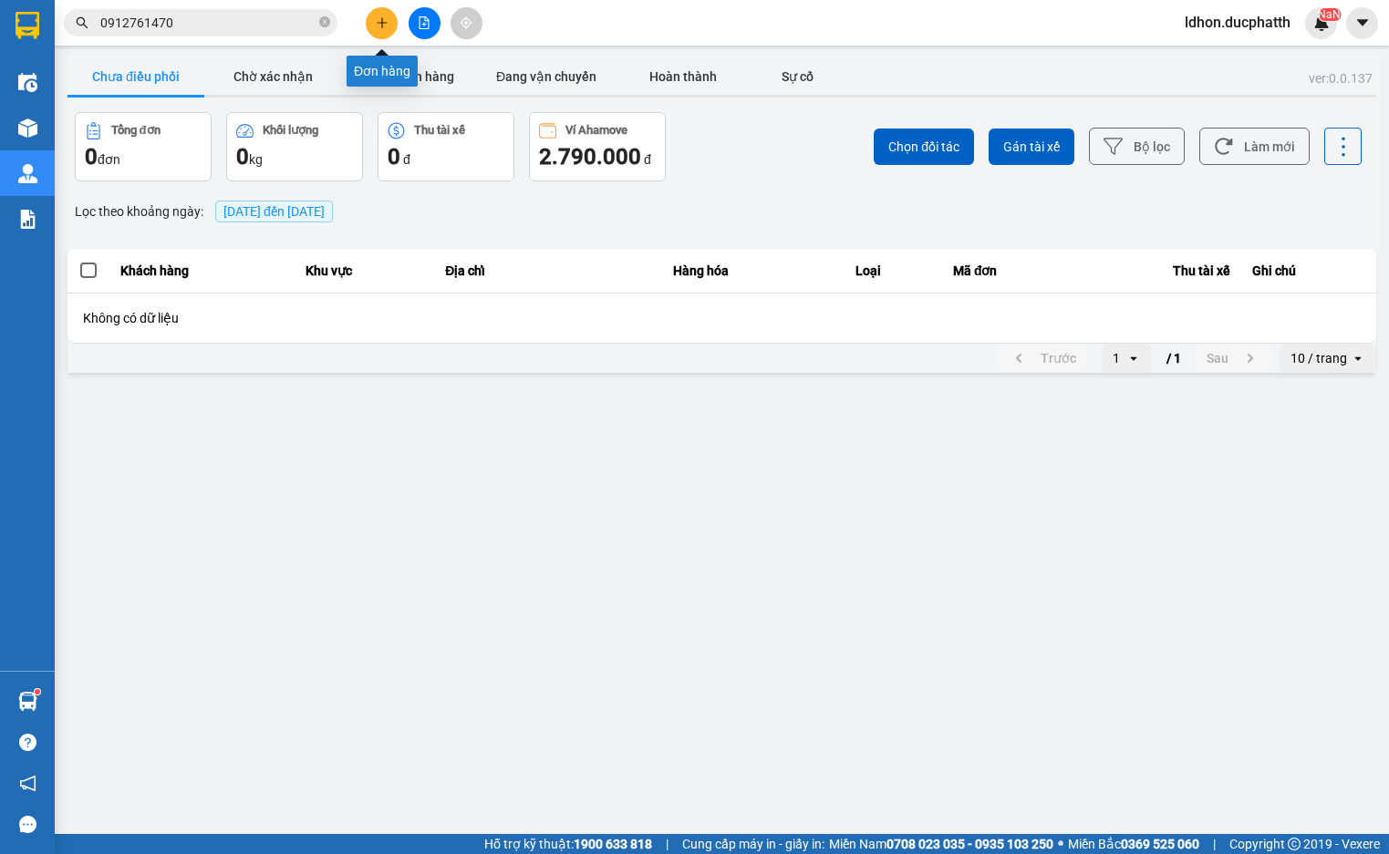
click at [388, 20] on button at bounding box center [382, 23] width 32 height 32
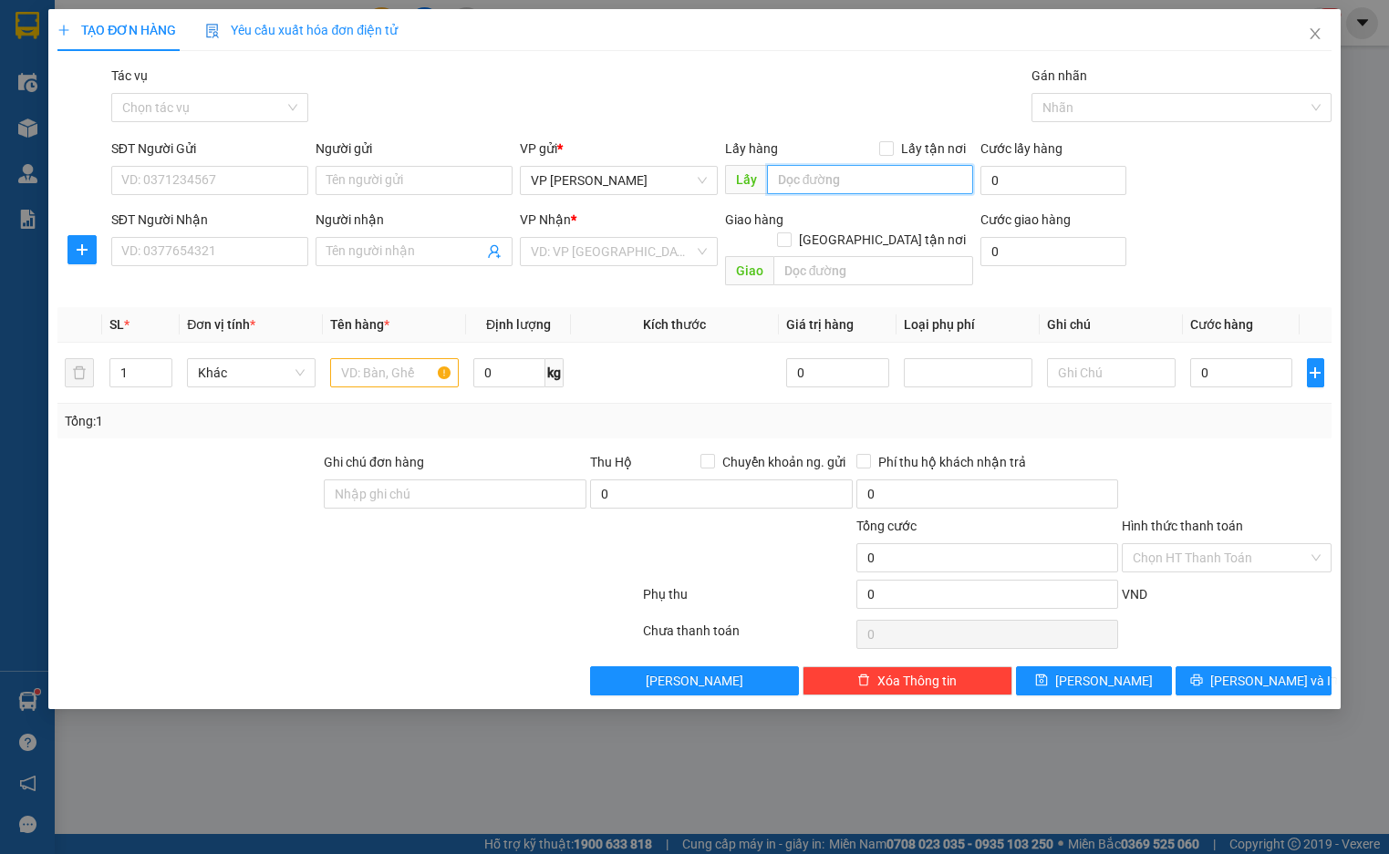
click at [851, 182] on input "text" at bounding box center [870, 179] width 206 height 29
paste input "XQ9Q+H6R Hà Đông, Hanoi"
type input "XQ9Q+H6R Hà Đông, Hanoi"
click at [888, 150] on input "Lấy tận nơi" at bounding box center [885, 147] width 13 height 13
checkbox input "true"
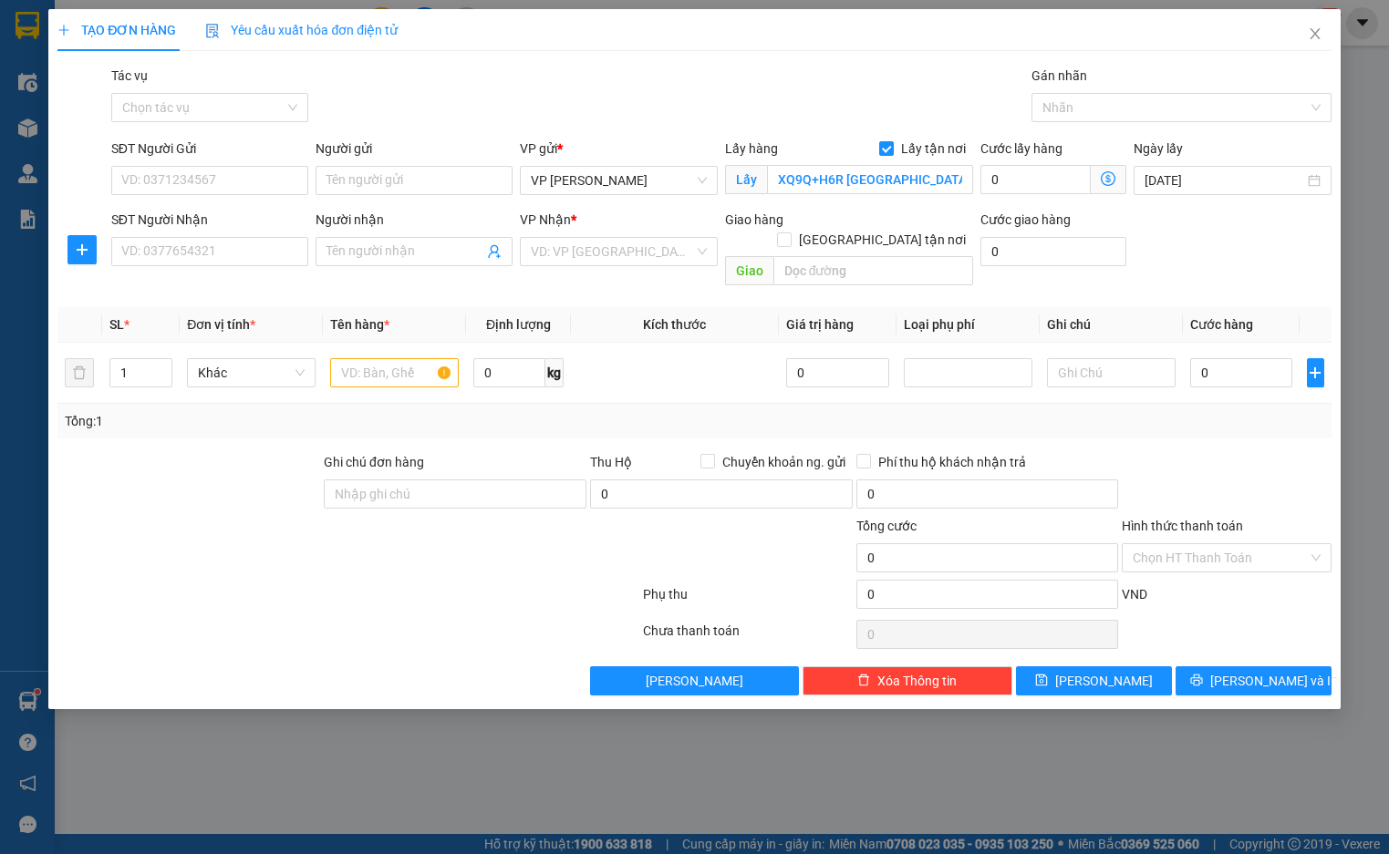
click at [1100, 183] on span at bounding box center [1108, 179] width 36 height 29
click at [1102, 181] on icon "dollar-circle" at bounding box center [1107, 178] width 15 height 15
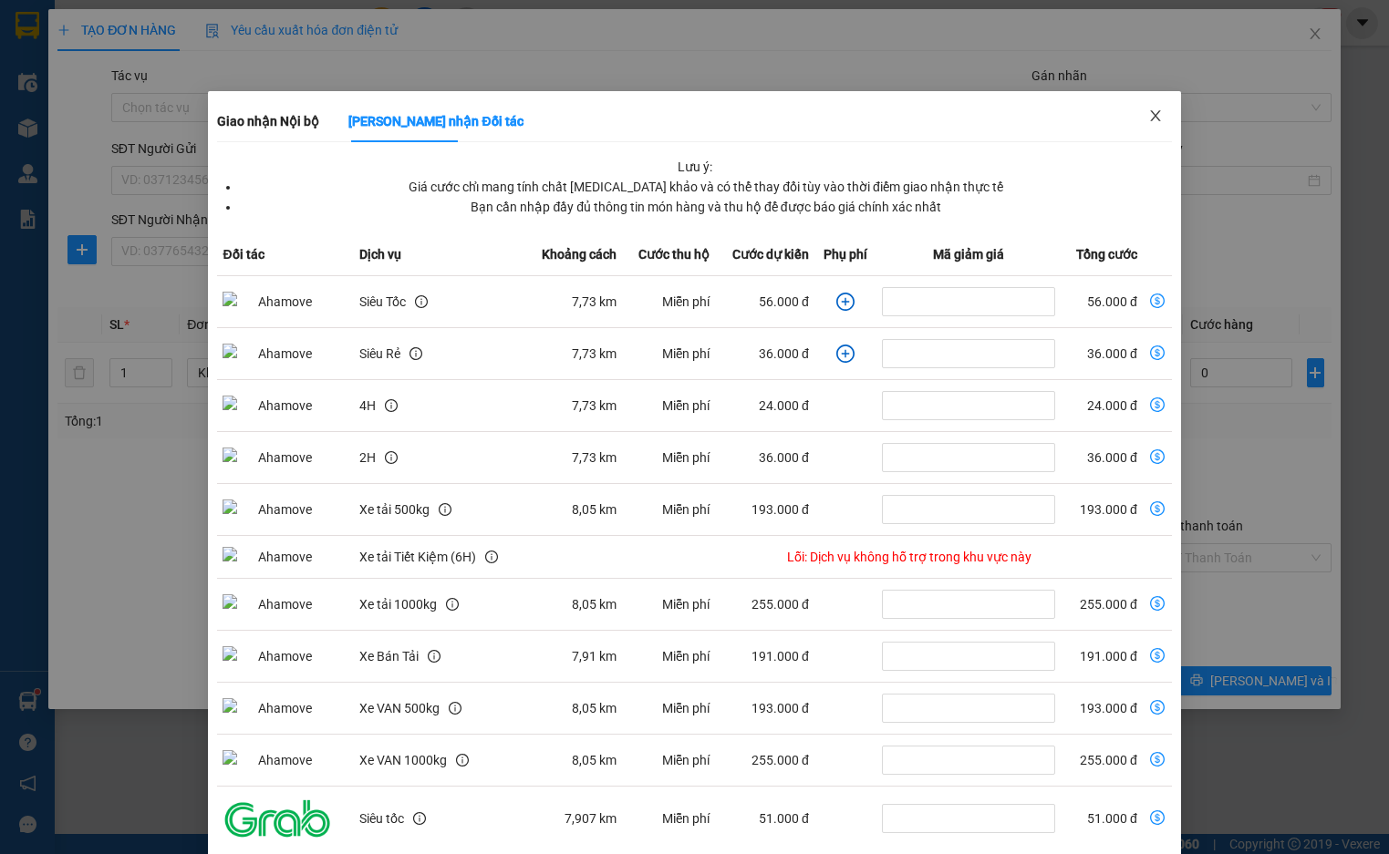
click at [1149, 123] on icon "close" at bounding box center [1155, 115] width 15 height 15
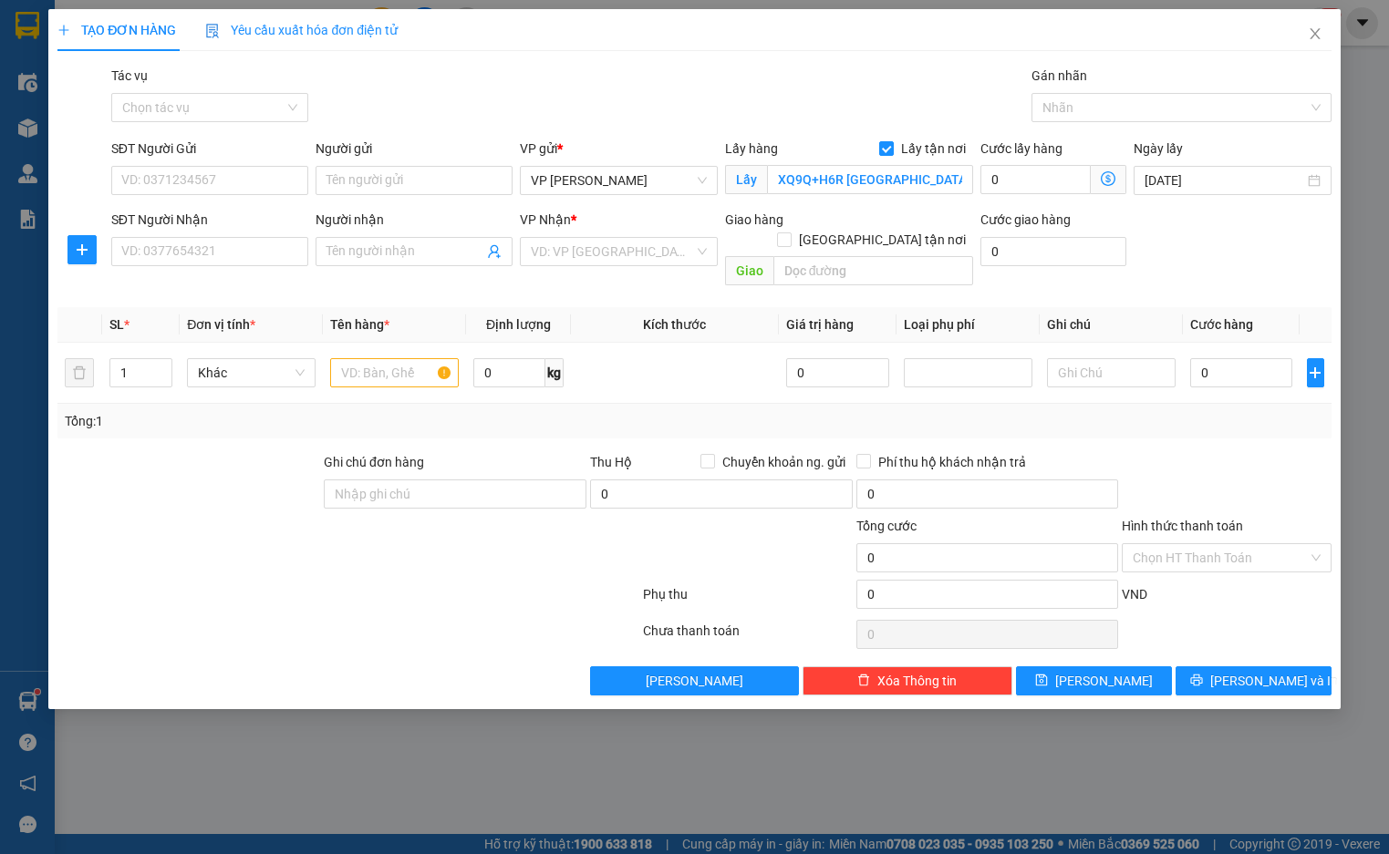
click at [1100, 184] on span "Giao nhận Nội bộ Giao nhận Đối tác Lưu ý: Giá cước chỉ mang tính chất tham khảo…" at bounding box center [1108, 179] width 36 height 29
click at [1113, 181] on icon "dollar-circle" at bounding box center [1107, 178] width 15 height 15
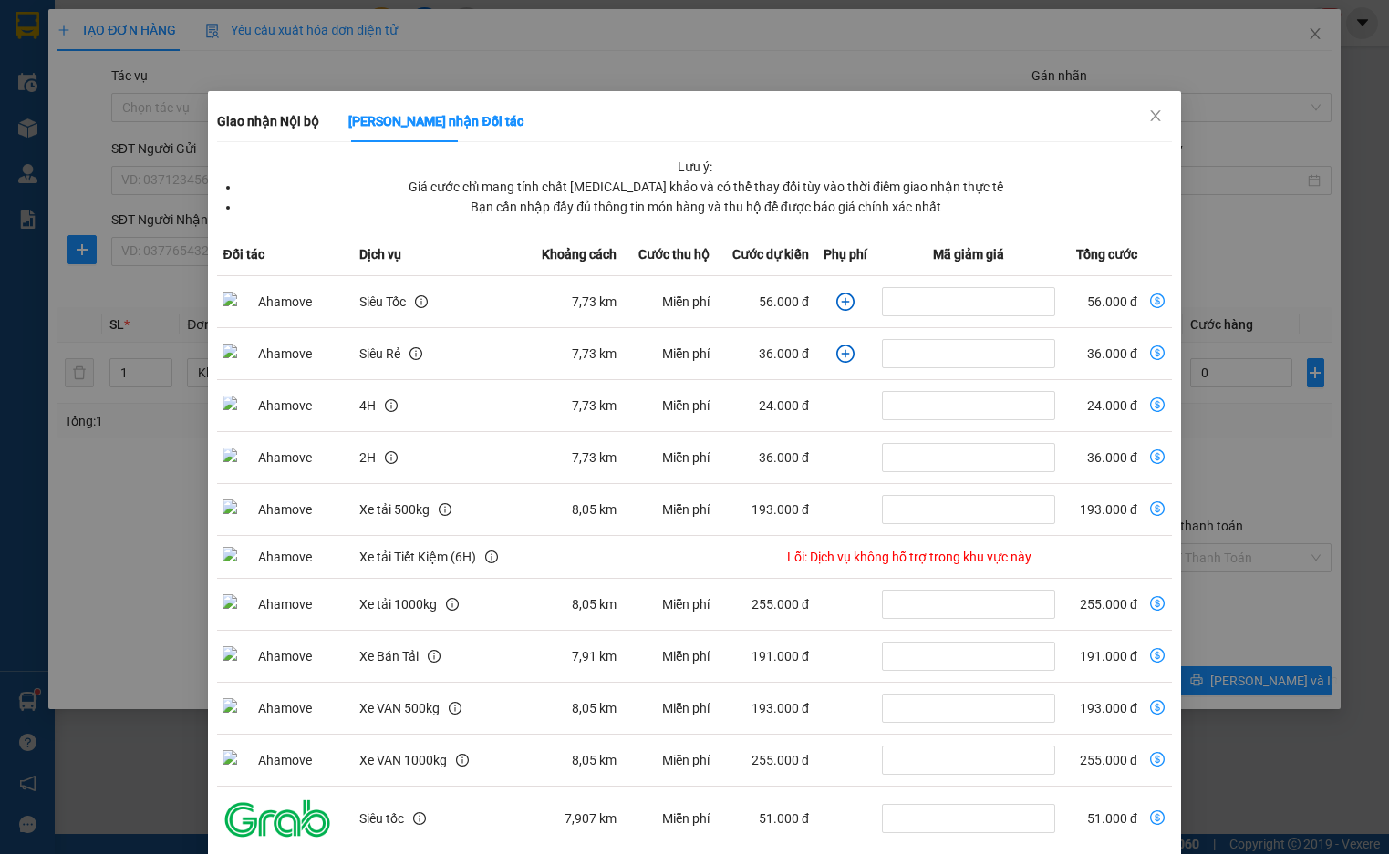
click at [836, 300] on icon "plus-circle" at bounding box center [845, 302] width 18 height 18
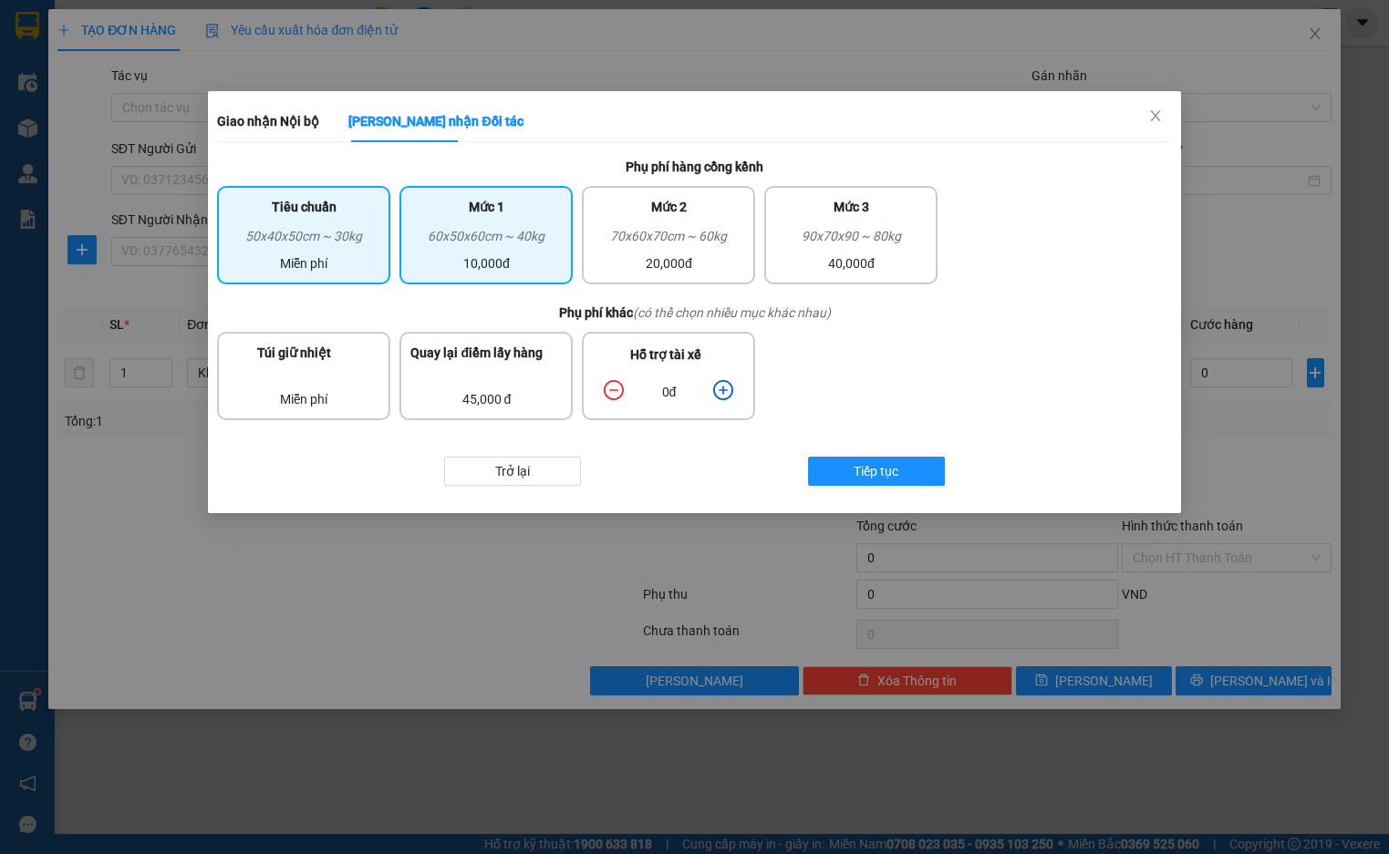
click at [556, 257] on div "10,000đ" at bounding box center [485, 263] width 151 height 20
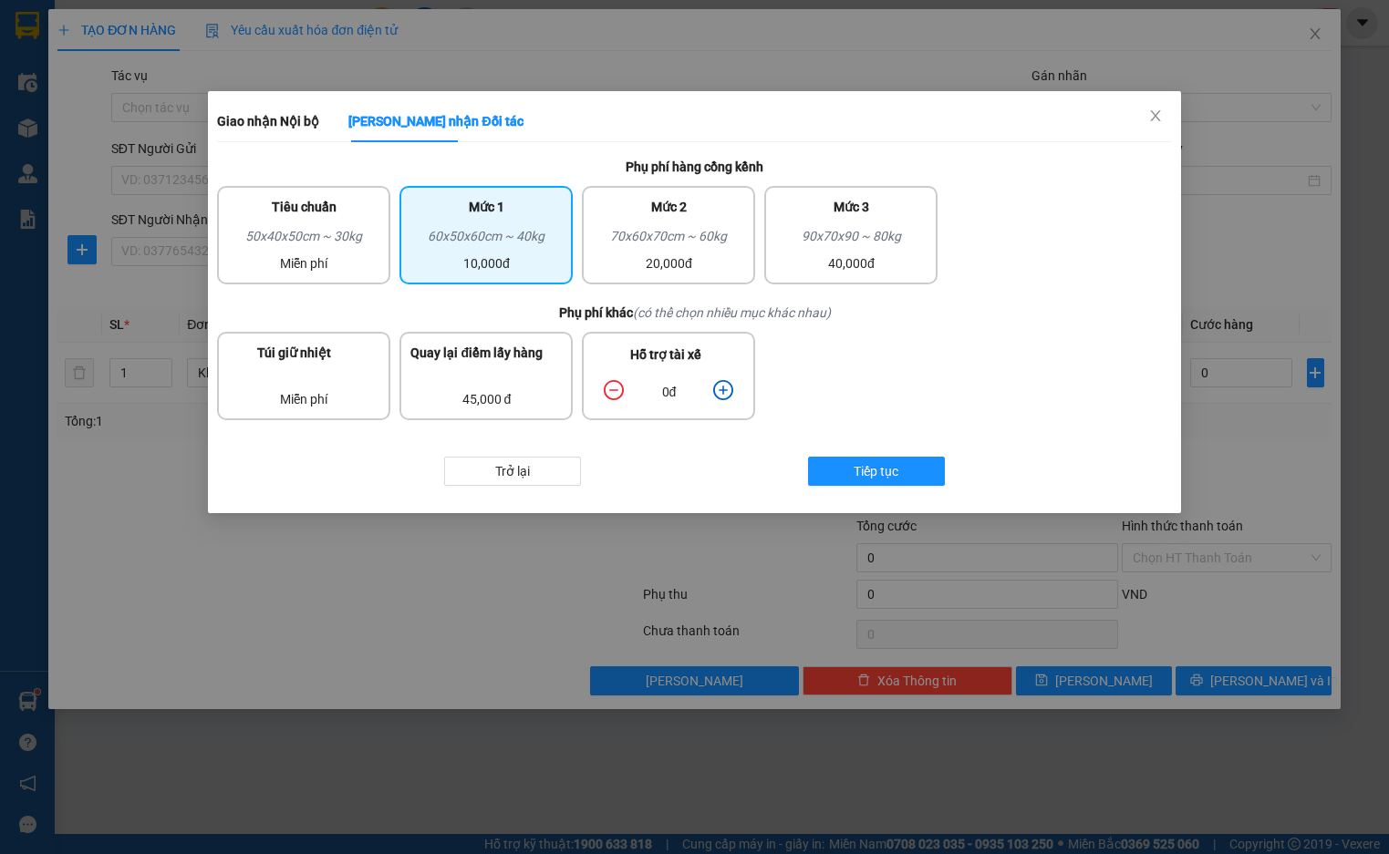
click at [721, 392] on icon "plus-circle" at bounding box center [723, 390] width 20 height 20
click at [843, 465] on button "Tiếp tục" at bounding box center [876, 471] width 137 height 29
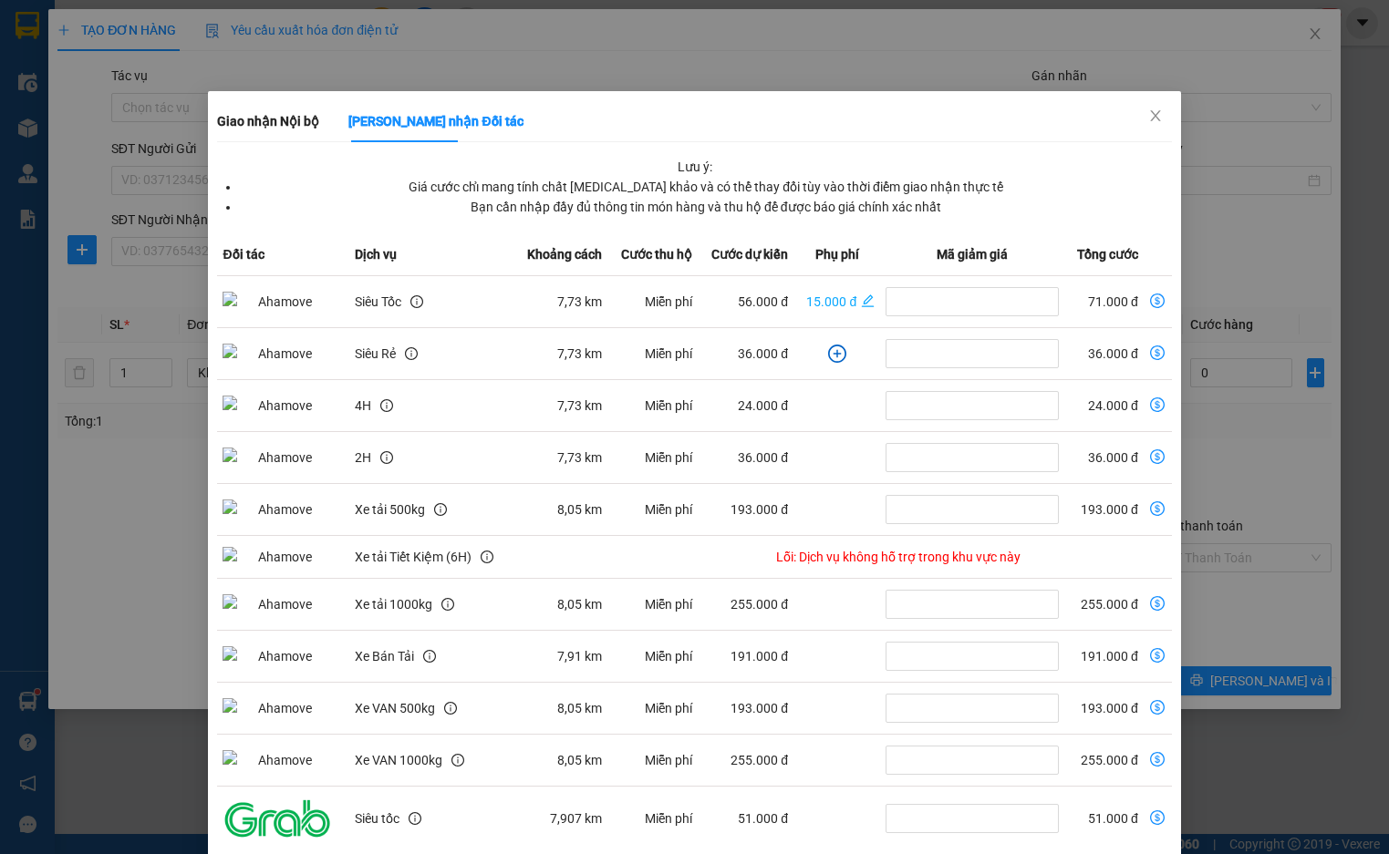
click at [1150, 299] on icon "dollar-circle" at bounding box center [1157, 301] width 15 height 15
type input "71.000"
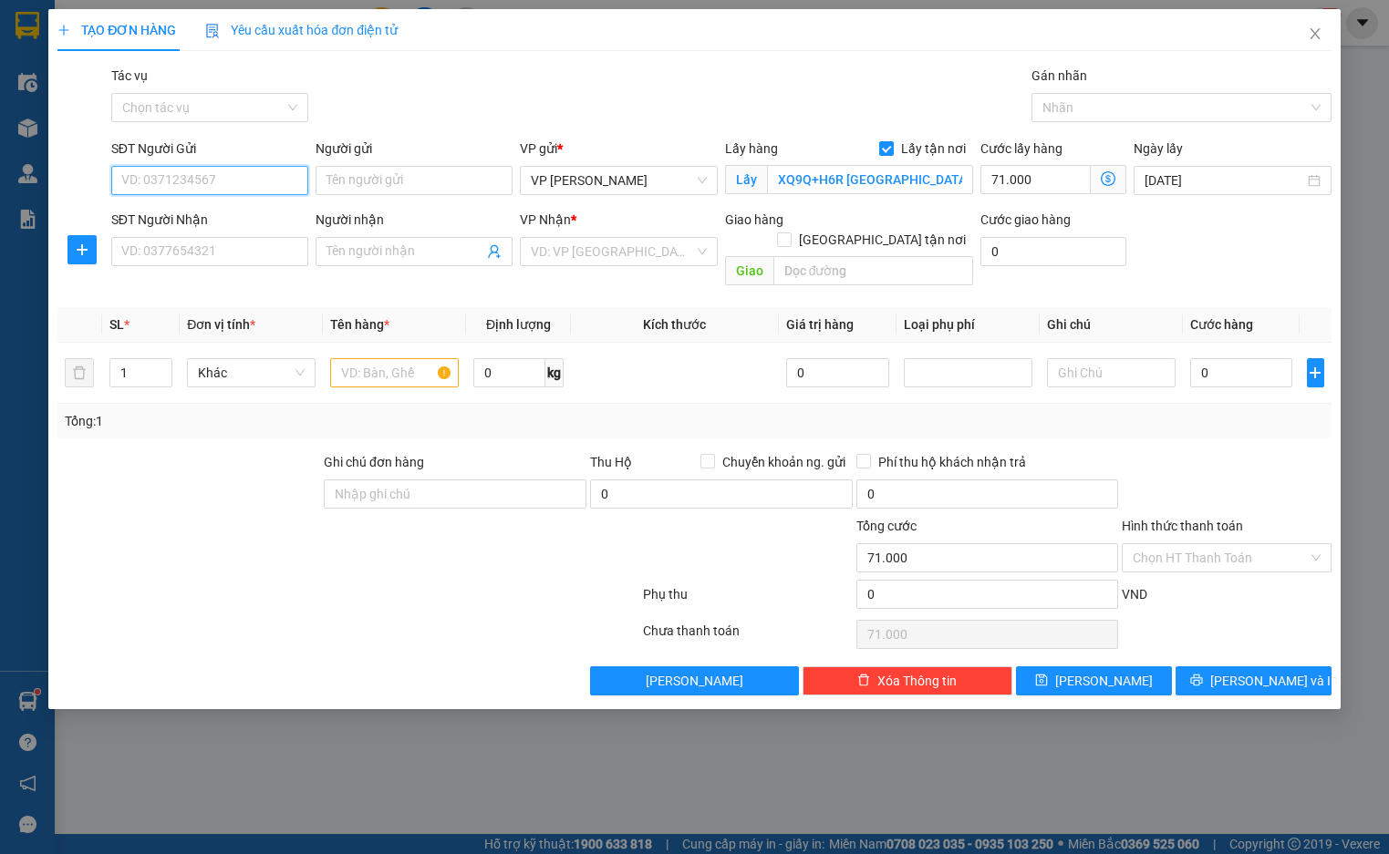
click at [254, 186] on input "SĐT Người Gửi" at bounding box center [209, 180] width 197 height 29
click at [243, 181] on input "SĐT Người Gửi" at bounding box center [209, 180] width 197 height 29
paste input "0389596186"
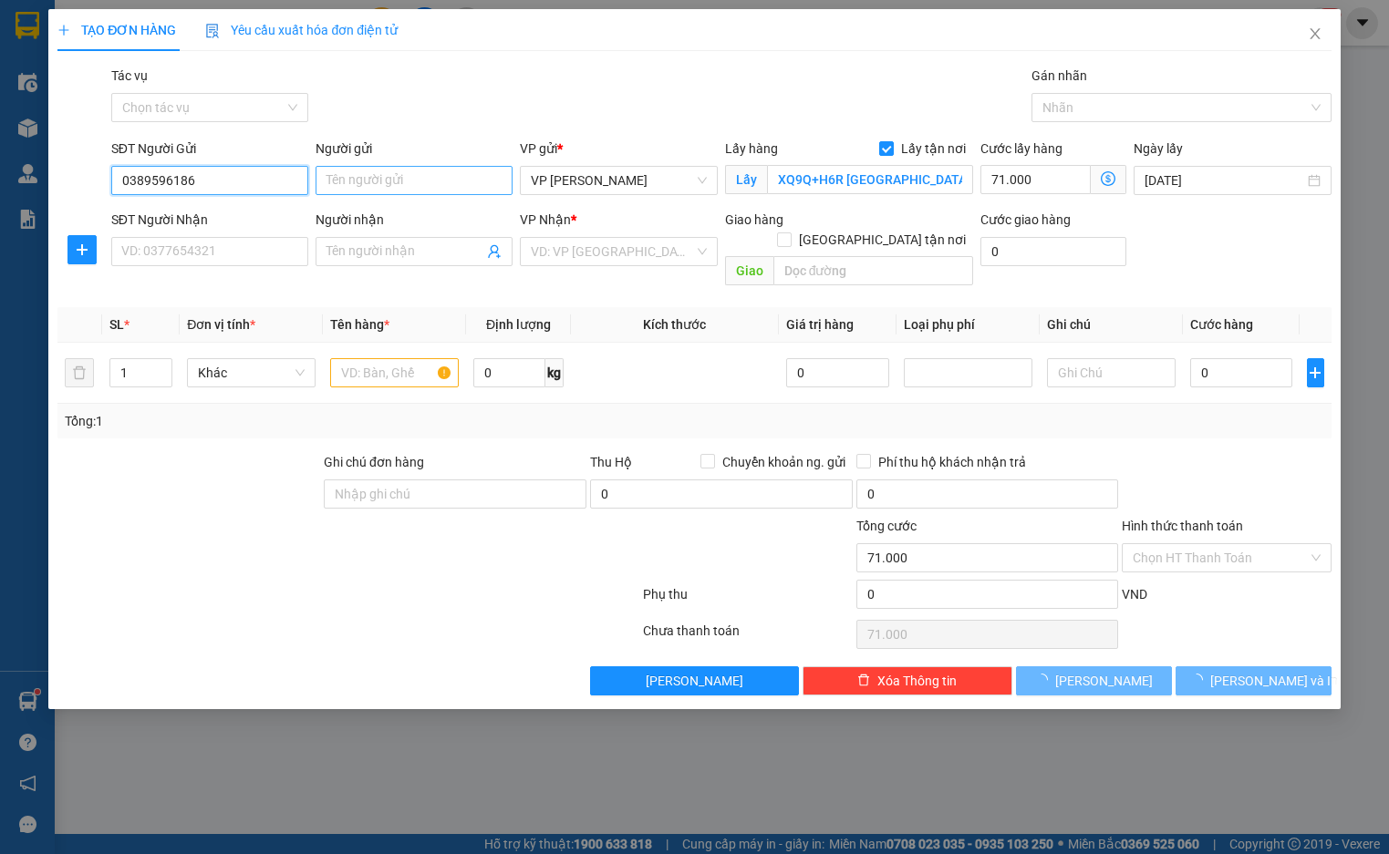
type input "0389596186"
click at [382, 178] on input "Người gửi" at bounding box center [413, 180] width 197 height 29
type input "chị đào"
click at [635, 251] on input "search" at bounding box center [612, 251] width 162 height 27
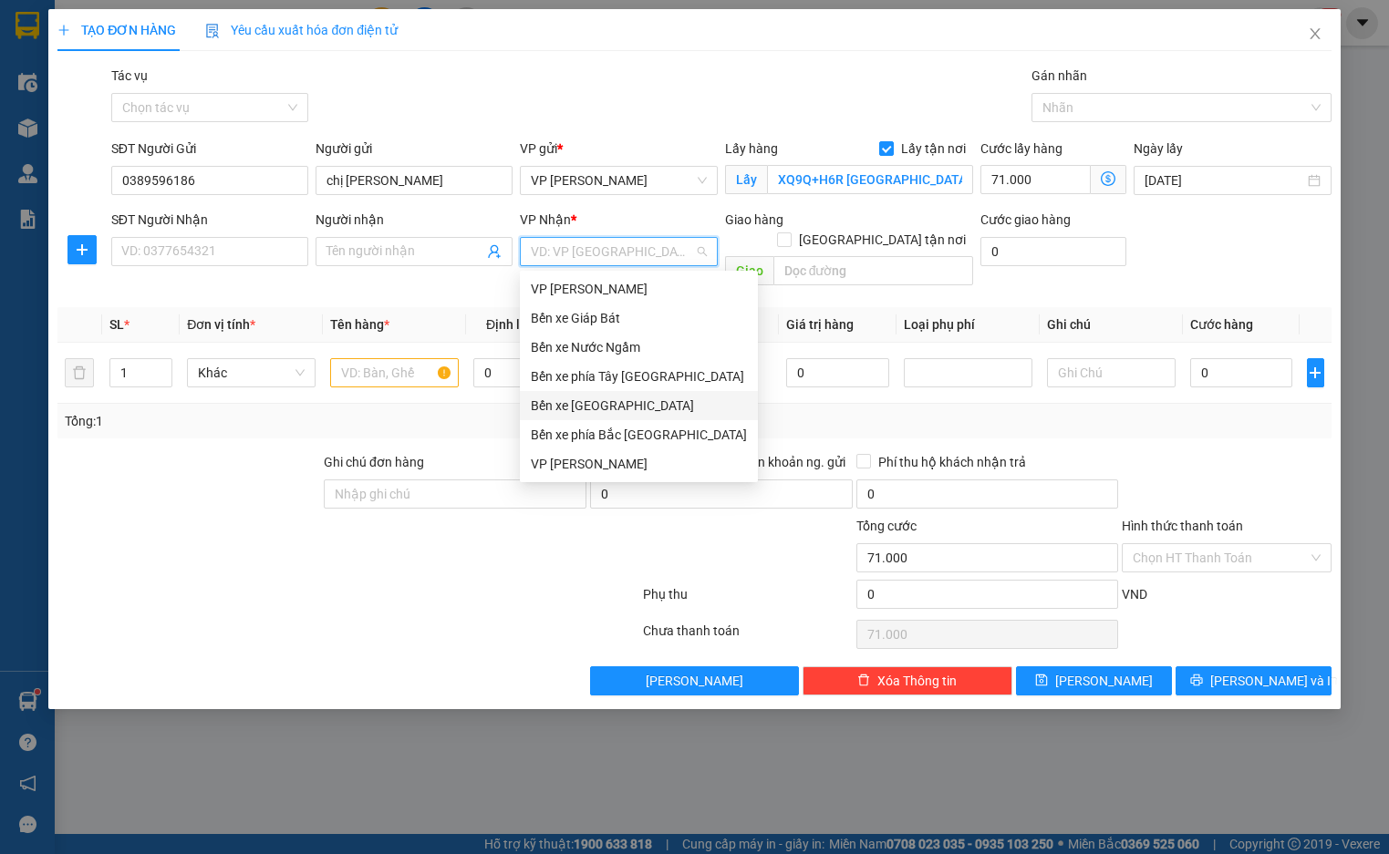
click at [644, 408] on div "Bến xe [GEOGRAPHIC_DATA]" at bounding box center [639, 406] width 216 height 20
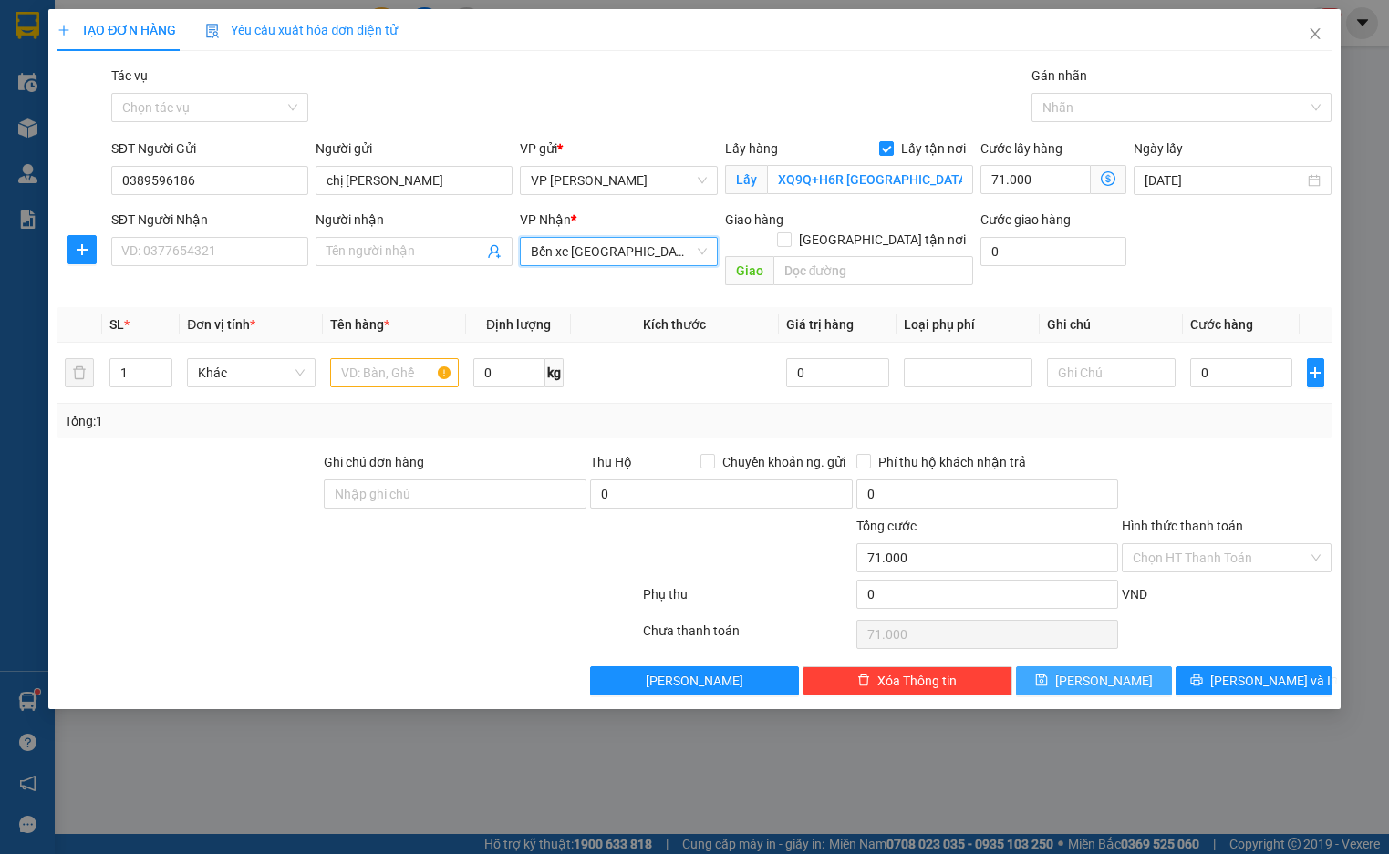
click at [1059, 666] on button "Lưu" at bounding box center [1094, 680] width 156 height 29
click at [370, 358] on input "text" at bounding box center [394, 372] width 129 height 29
type input "t"
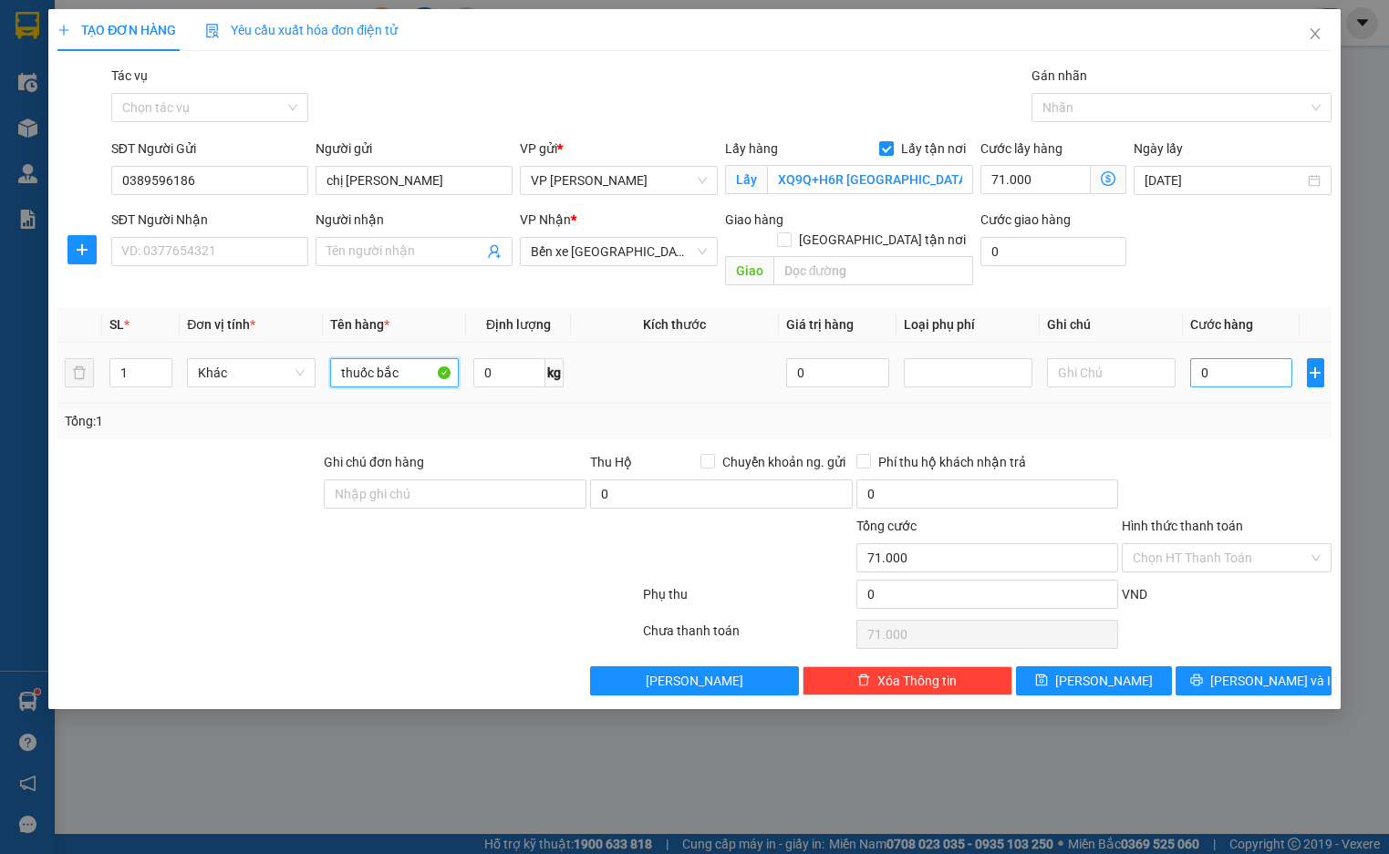
type input "thuốc bắc"
click at [1244, 358] on input "0" at bounding box center [1241, 372] width 103 height 29
click at [1254, 358] on input "0" at bounding box center [1241, 372] width 103 height 29
type input "004"
type input "71.004"
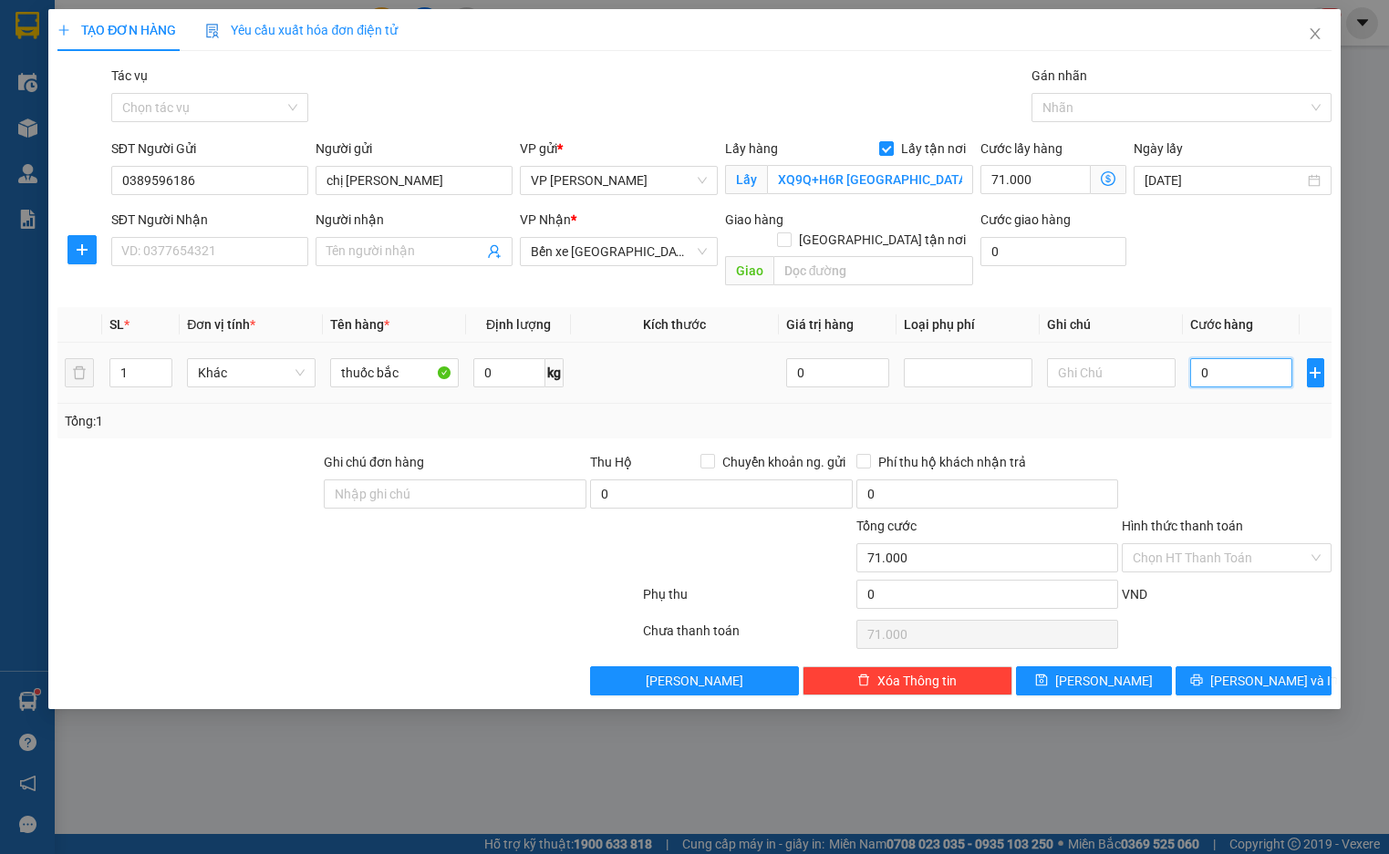
type input "71.004"
type input "0.040"
type input "71.040"
type input "000.400"
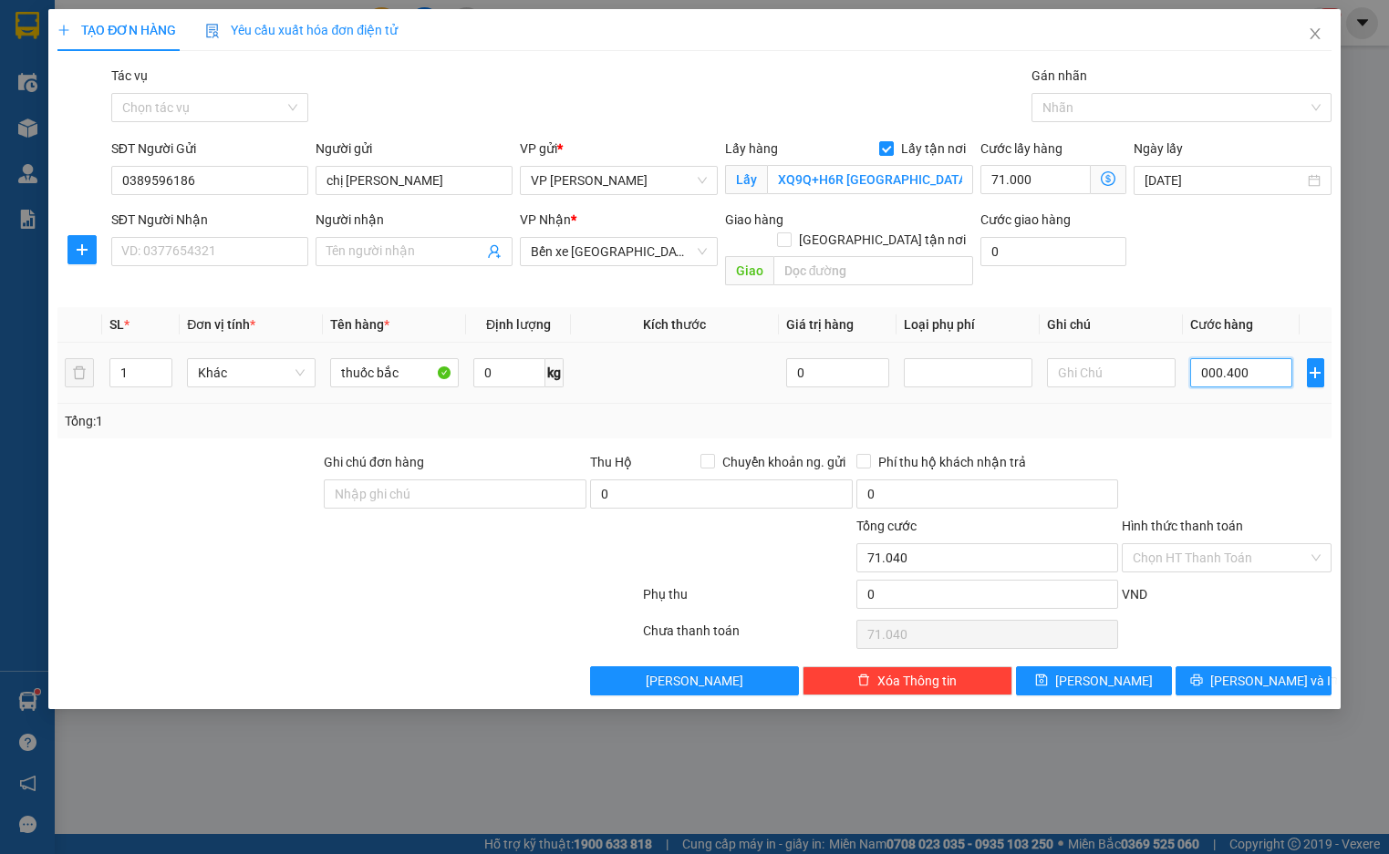
type input "71.400"
type input "00.004.000"
type input "75.000"
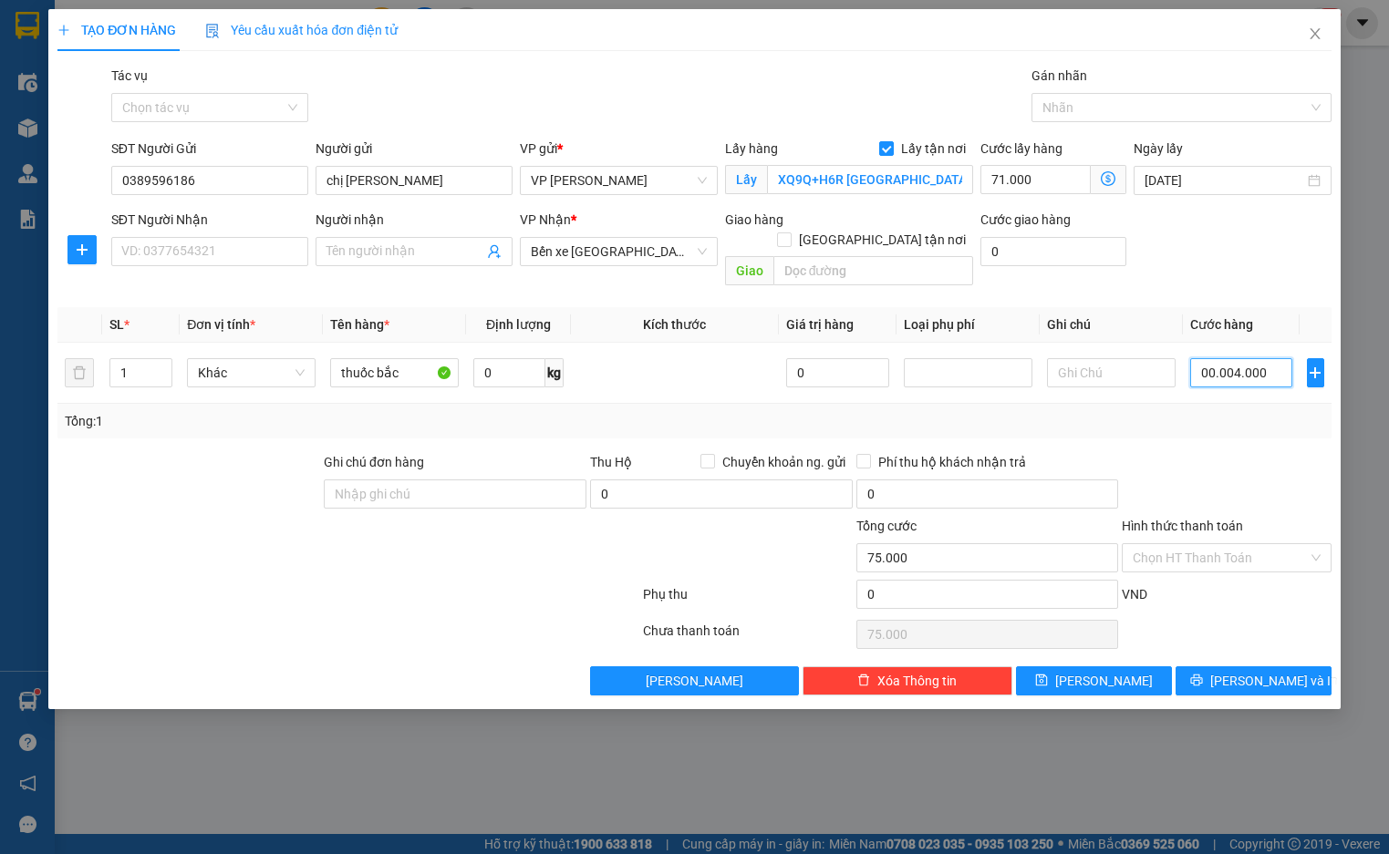
type input "0.000.040.000"
type input "111.000"
click at [1121, 666] on button "Lưu" at bounding box center [1094, 680] width 156 height 29
type input "40.000"
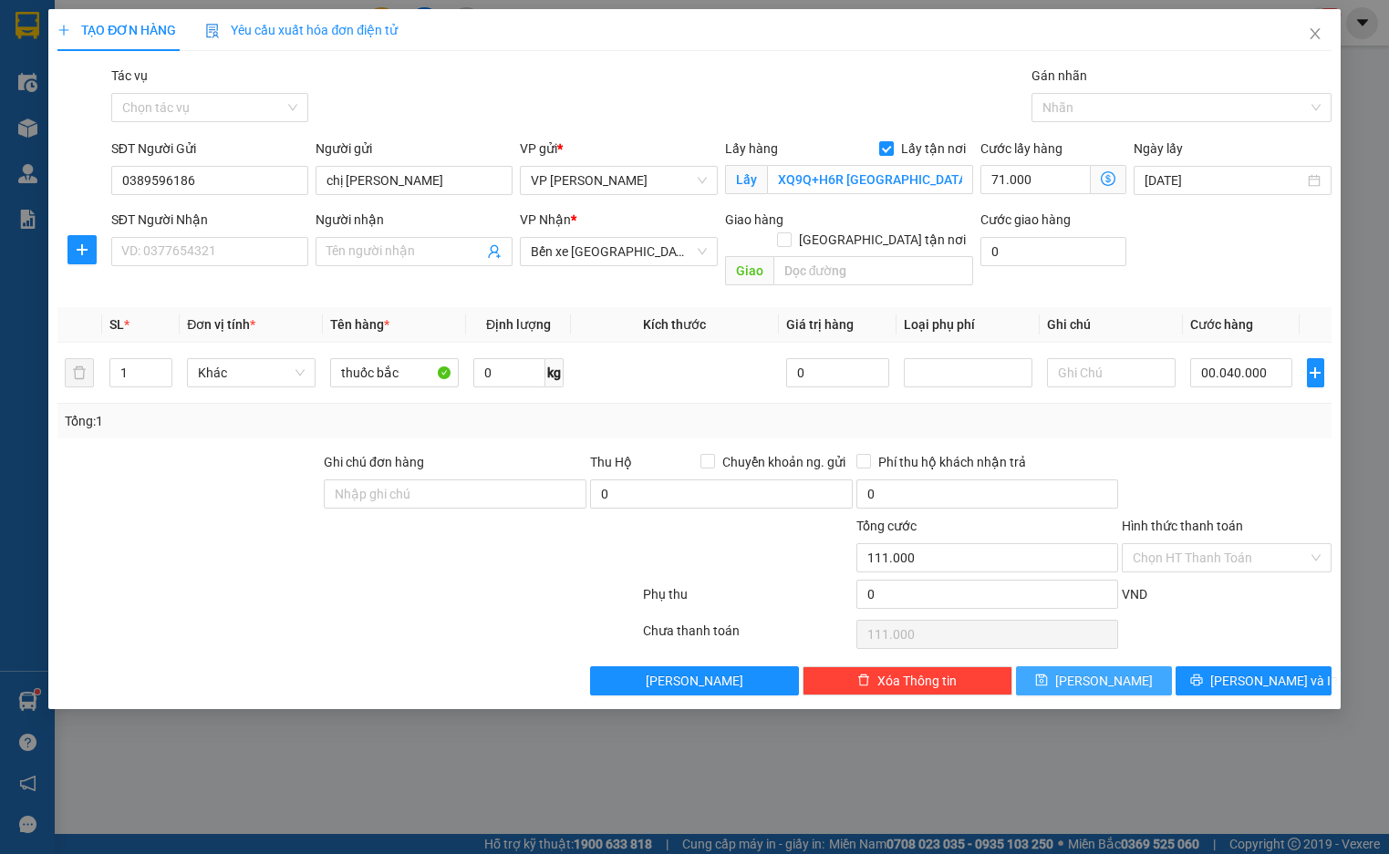
type input "111.000"
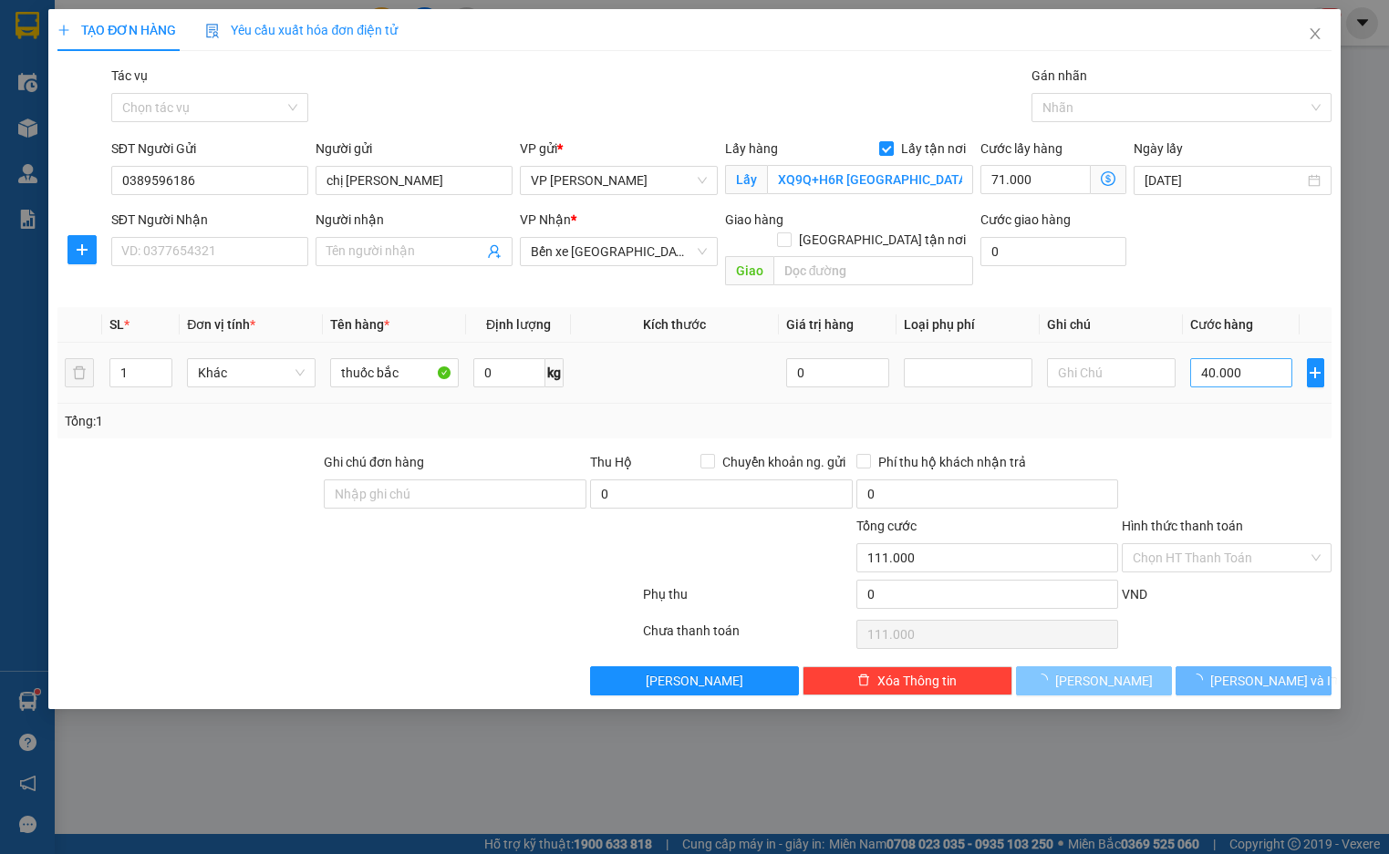
checkbox input "false"
type input "0"
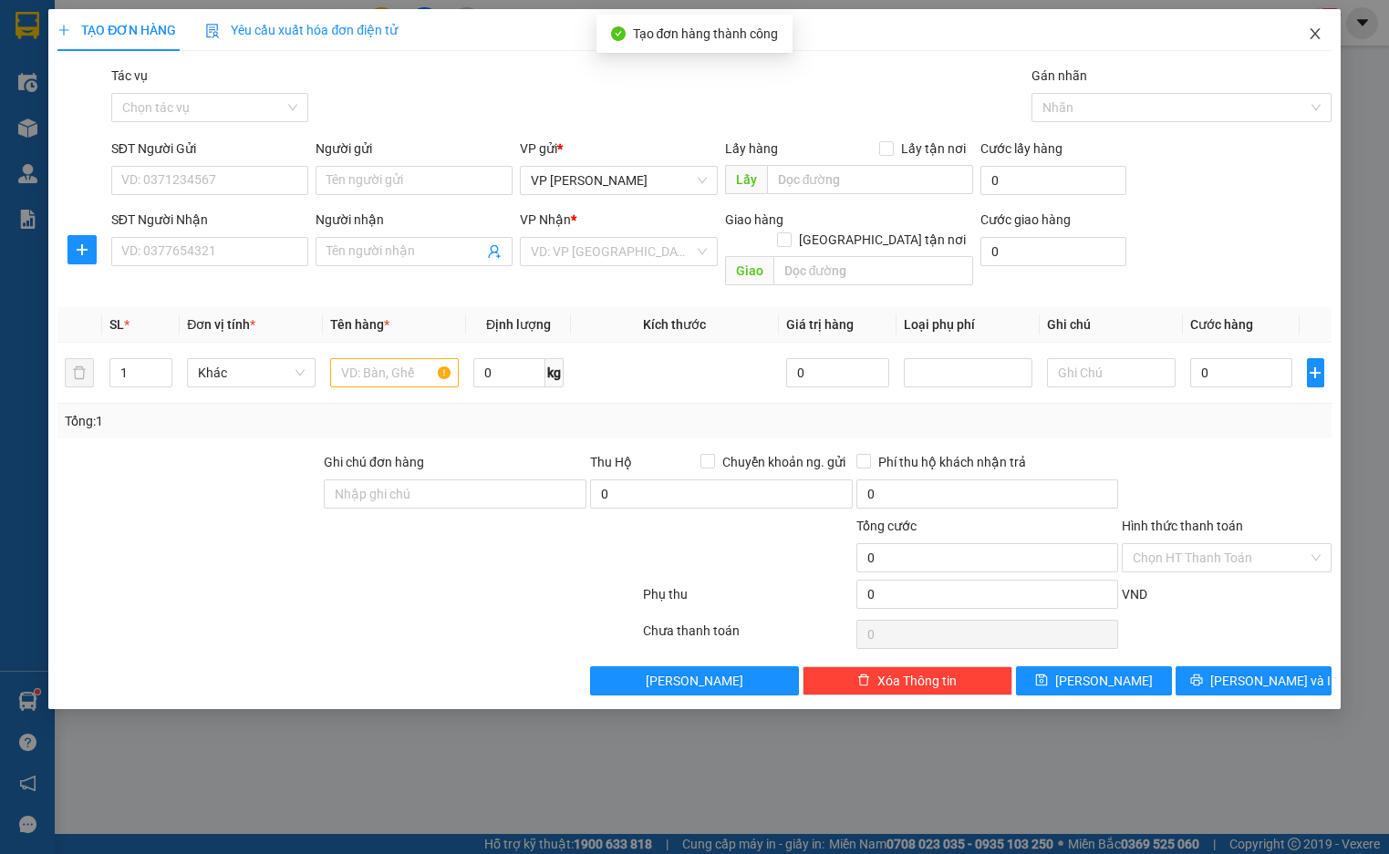
click at [1309, 33] on icon "close" at bounding box center [1314, 33] width 15 height 15
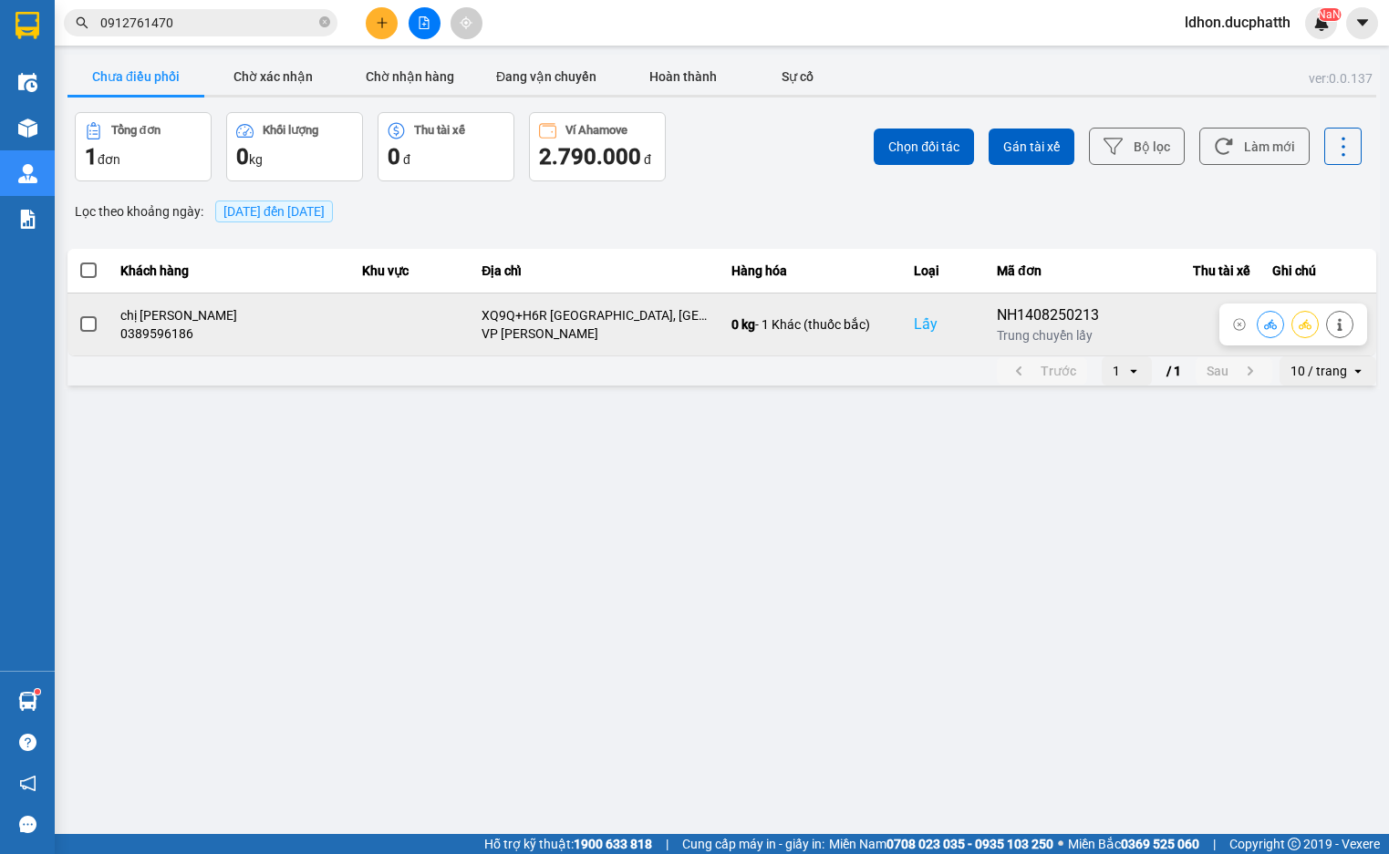
click at [94, 326] on span at bounding box center [88, 324] width 16 height 16
click at [78, 315] on input "checkbox" at bounding box center [78, 315] width 0 height 0
click at [1264, 320] on button at bounding box center [1270, 324] width 26 height 32
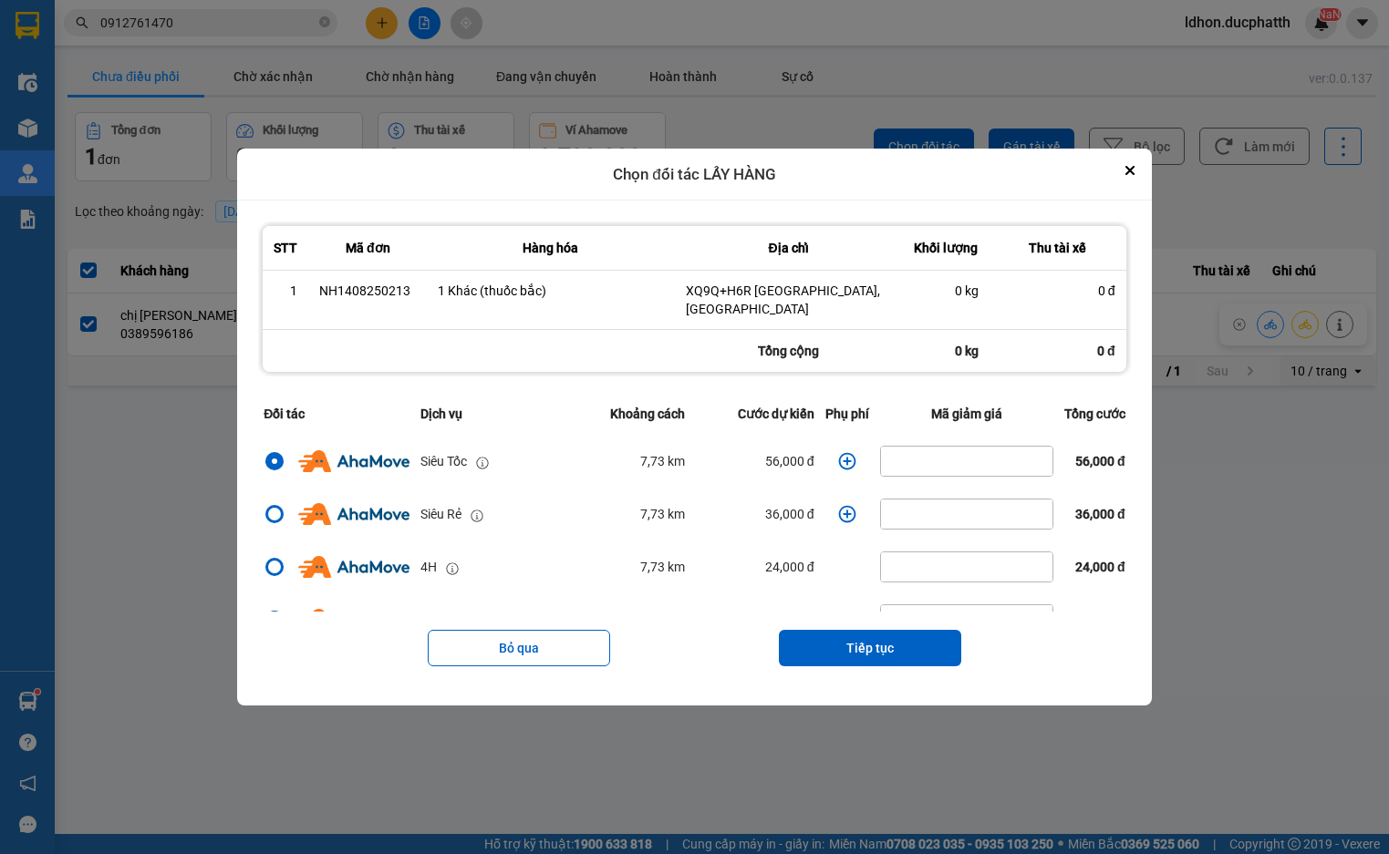
click at [840, 454] on icon "dialog" at bounding box center [846, 461] width 17 height 17
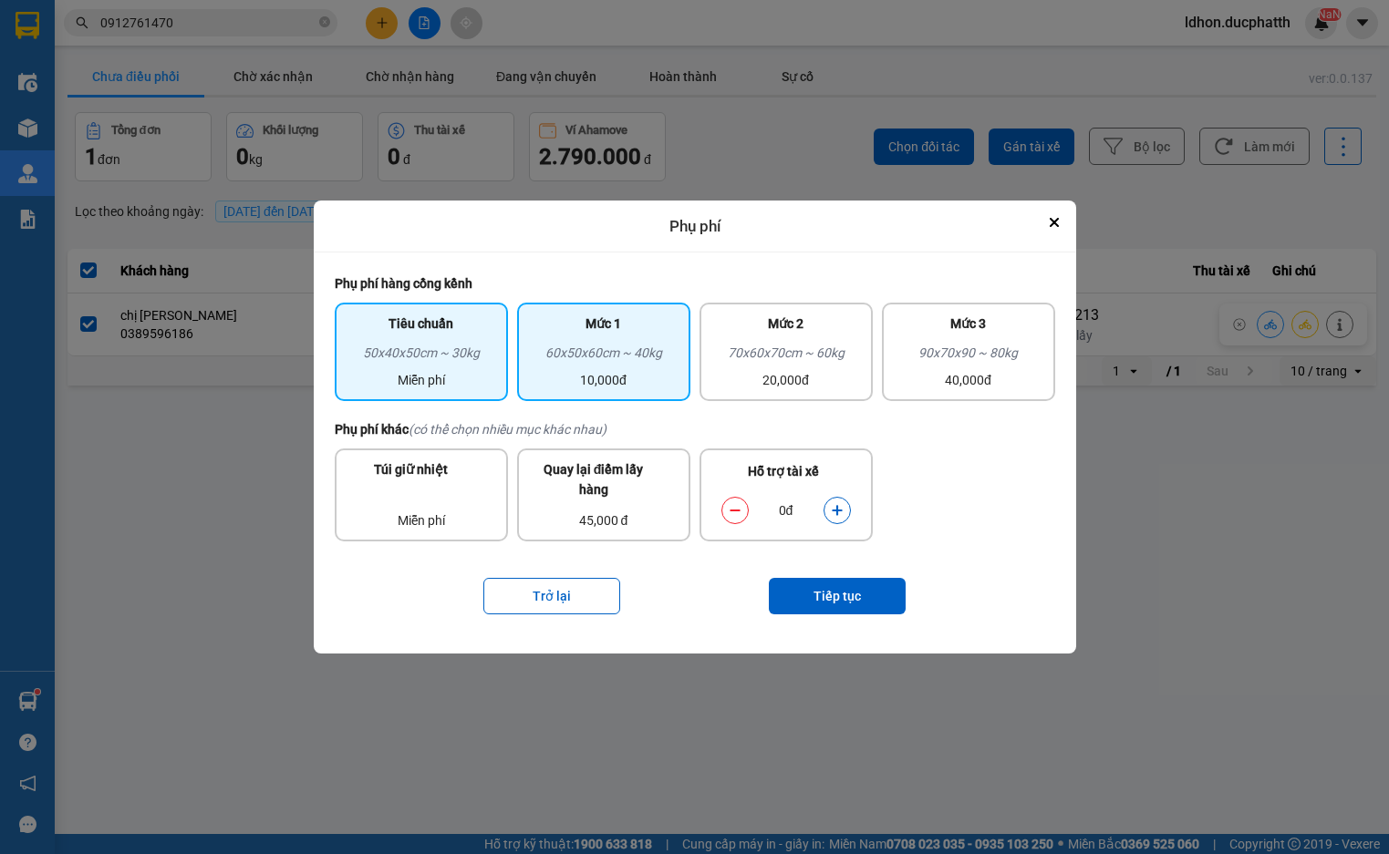
click at [595, 344] on div "60x50x60cm ~ 40kg" at bounding box center [603, 356] width 151 height 27
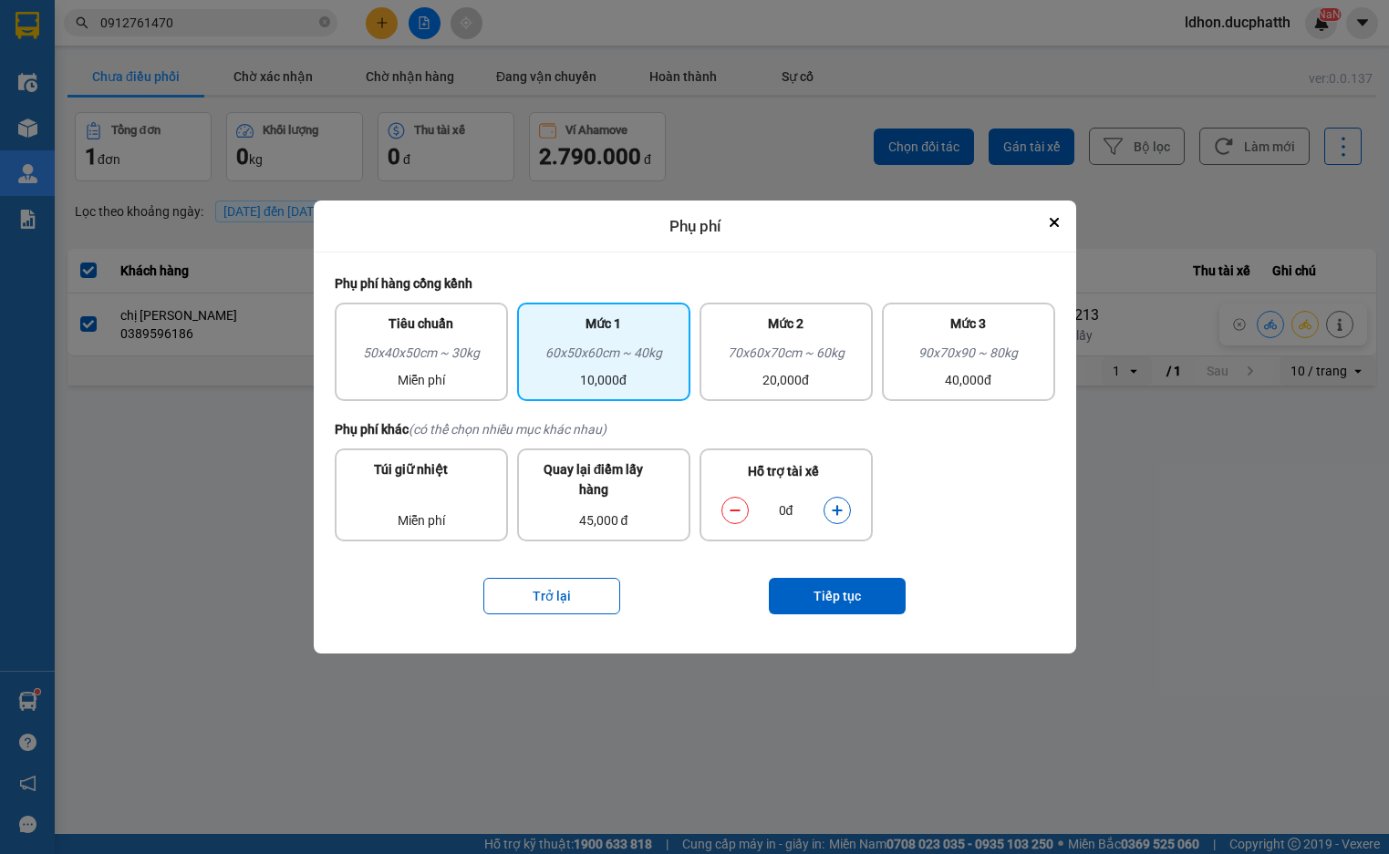
click at [839, 509] on icon "dialog" at bounding box center [837, 510] width 13 height 13
click at [816, 587] on button "Tiếp tục" at bounding box center [837, 596] width 137 height 36
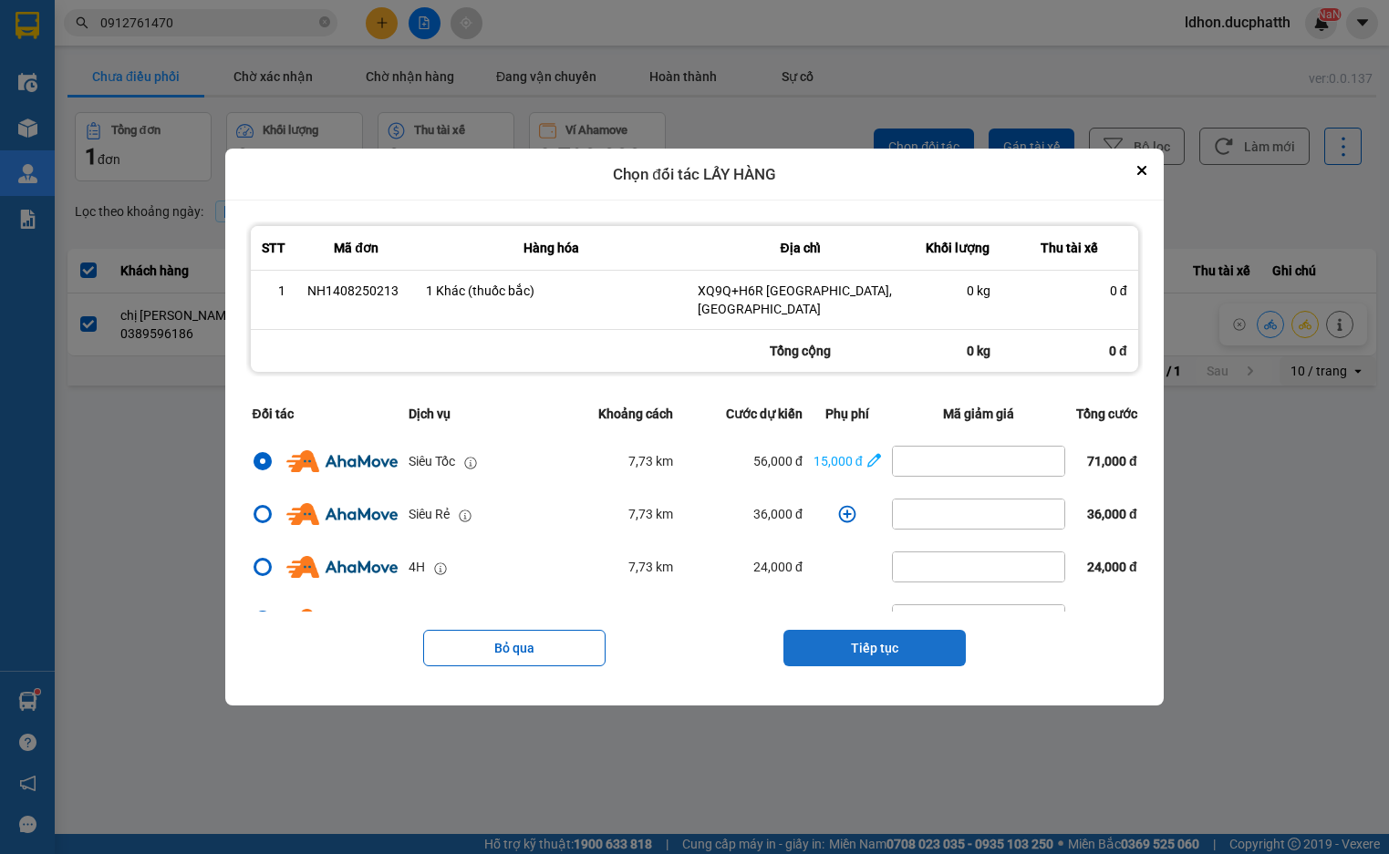
click at [862, 647] on button "Tiếp tục" at bounding box center [874, 648] width 182 height 36
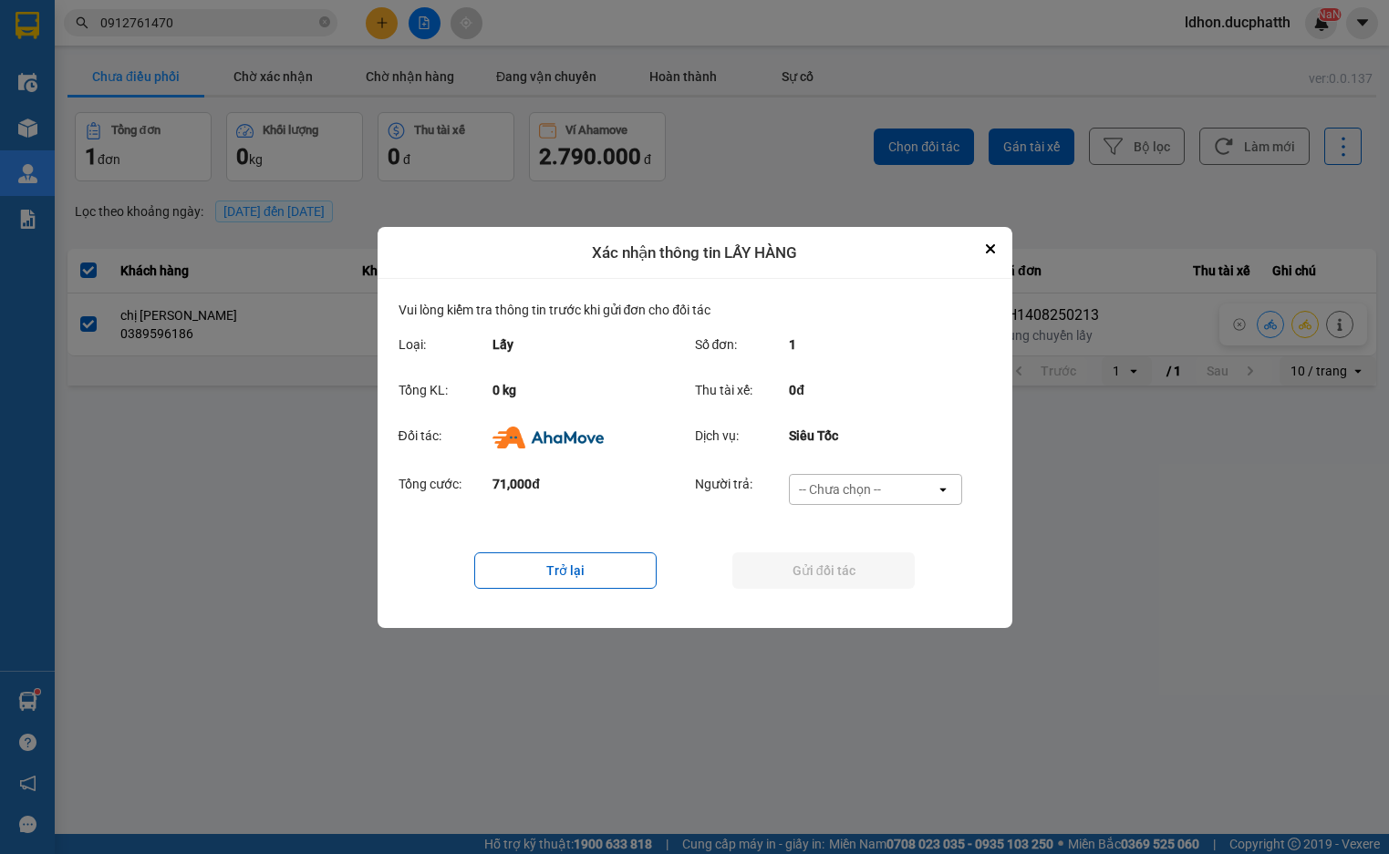
click at [858, 497] on div "-- Chưa chọn --" at bounding box center [840, 489] width 82 height 18
click at [852, 588] on span "Ví Ahamove" at bounding box center [840, 593] width 74 height 18
click at [799, 573] on button "Gửi đối tác" at bounding box center [823, 570] width 182 height 36
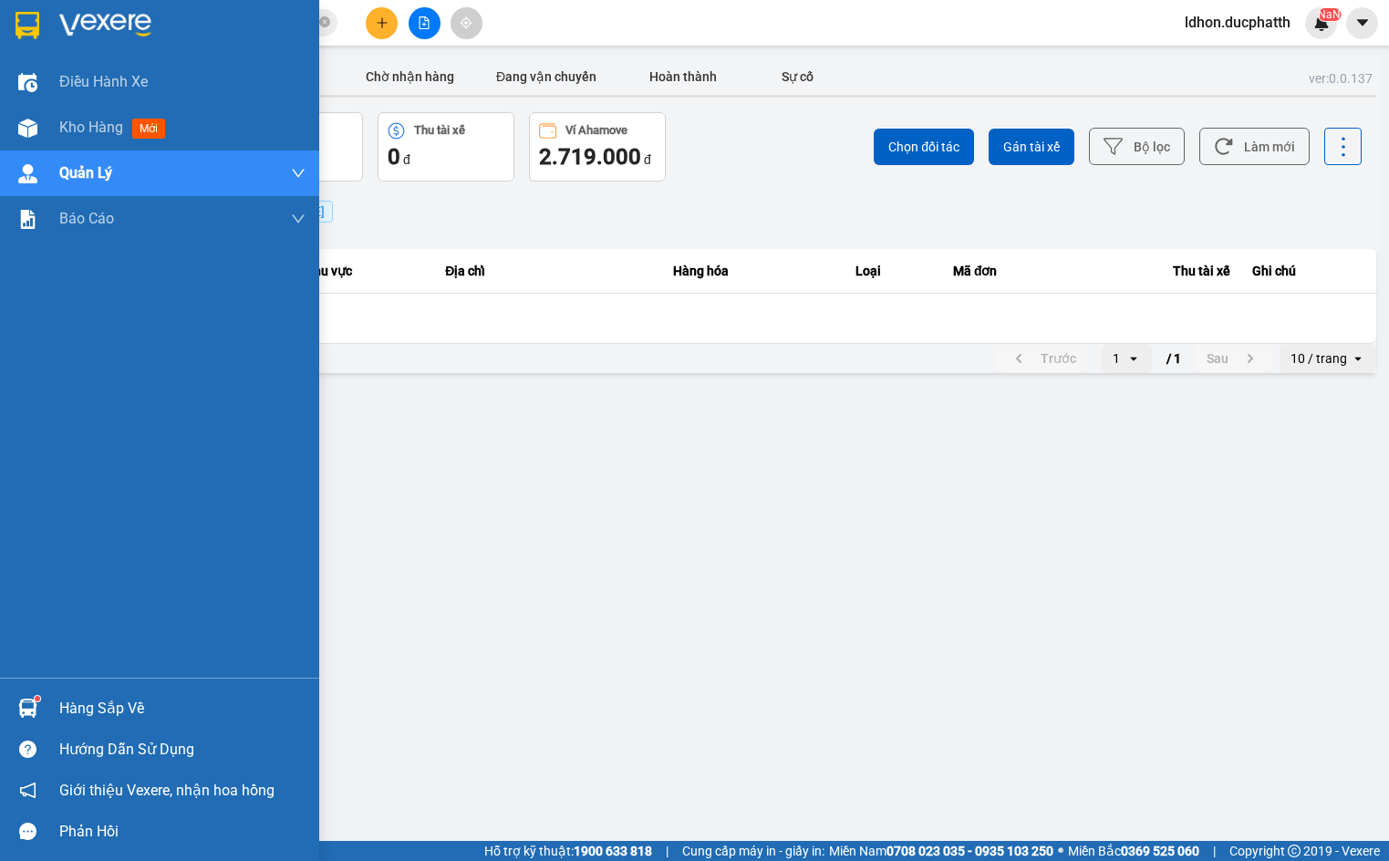
click at [37, 706] on div at bounding box center [28, 708] width 32 height 32
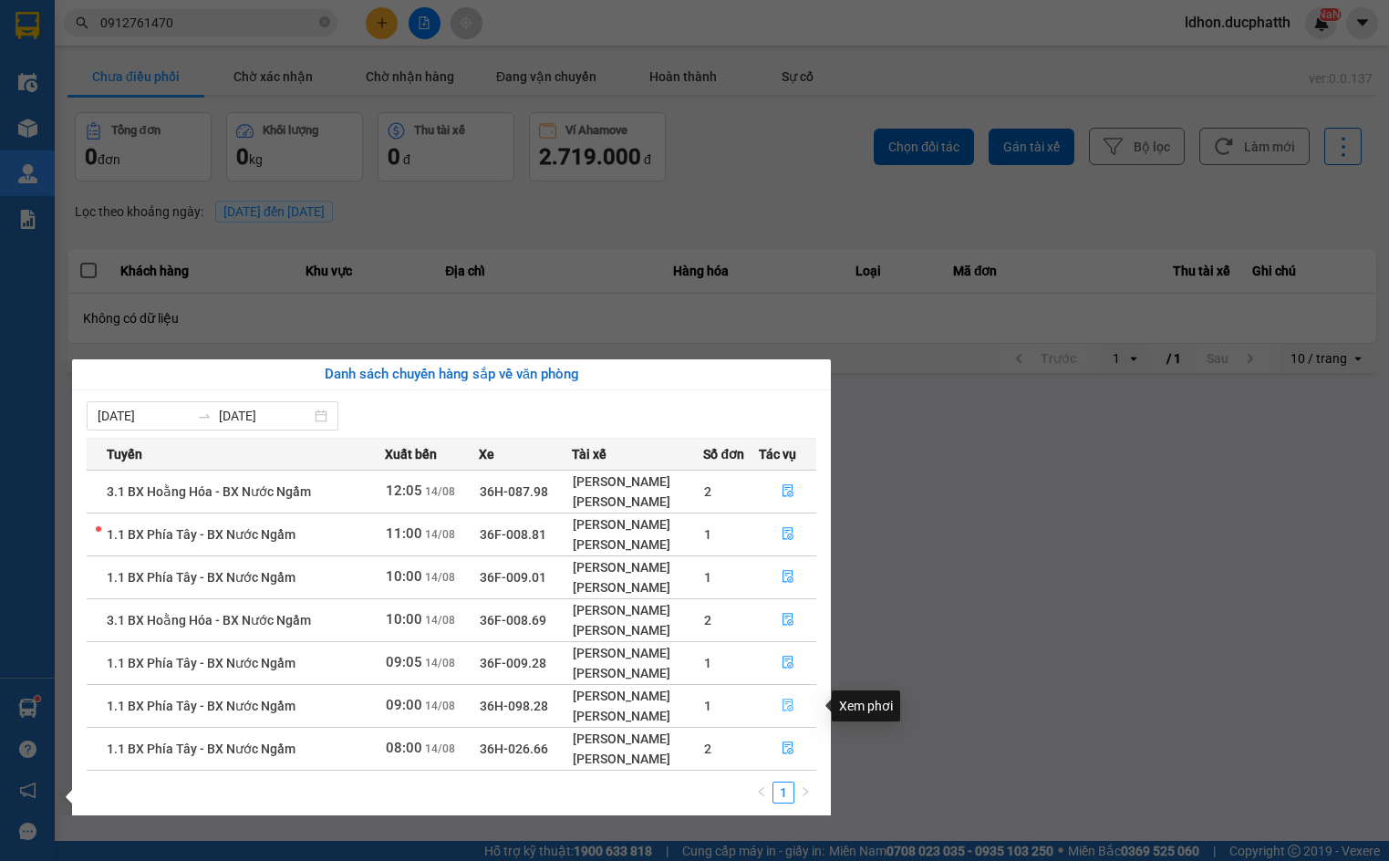
click at [794, 710] on icon "file-done" at bounding box center [787, 704] width 13 height 13
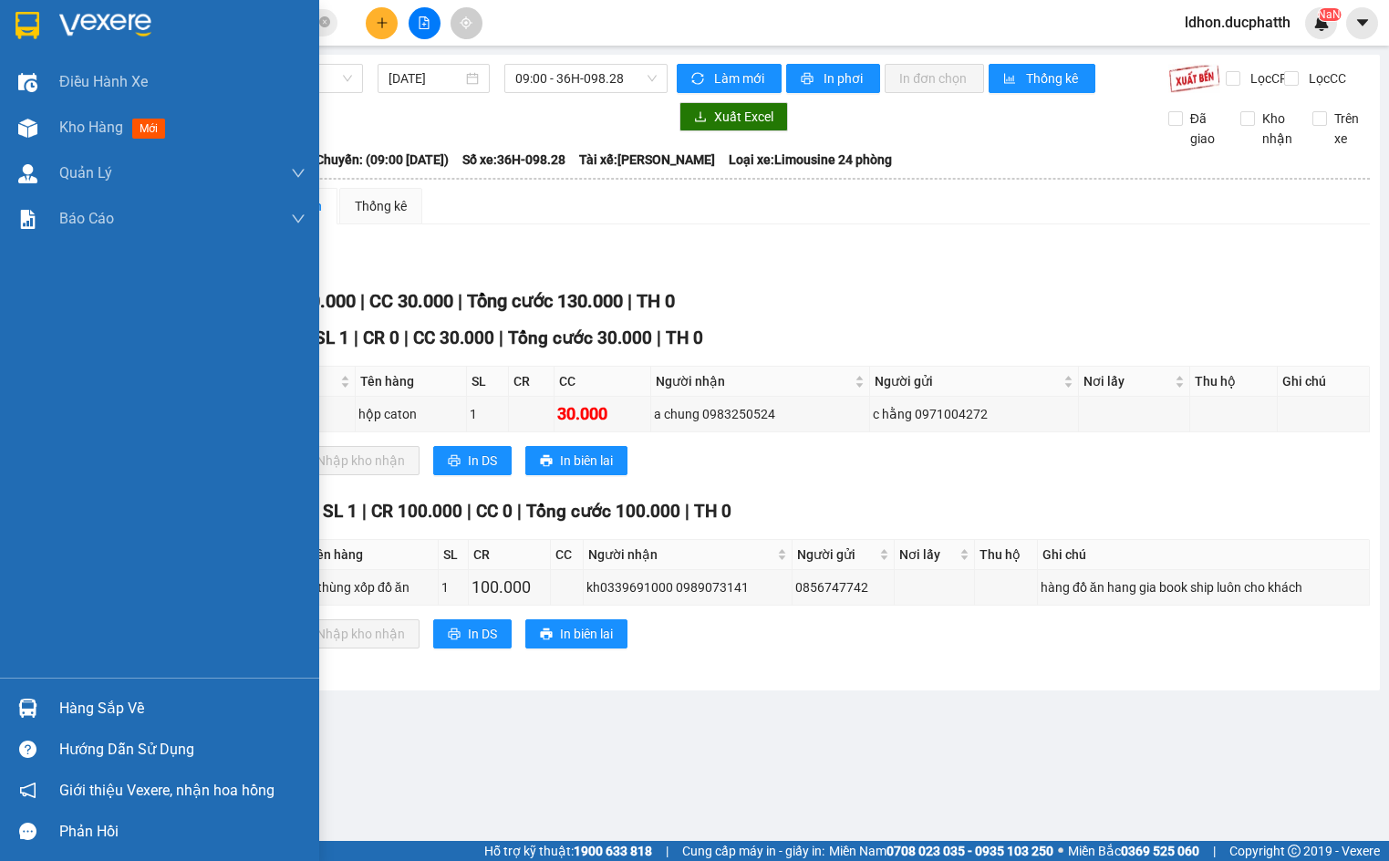
click at [40, 712] on div at bounding box center [28, 708] width 32 height 32
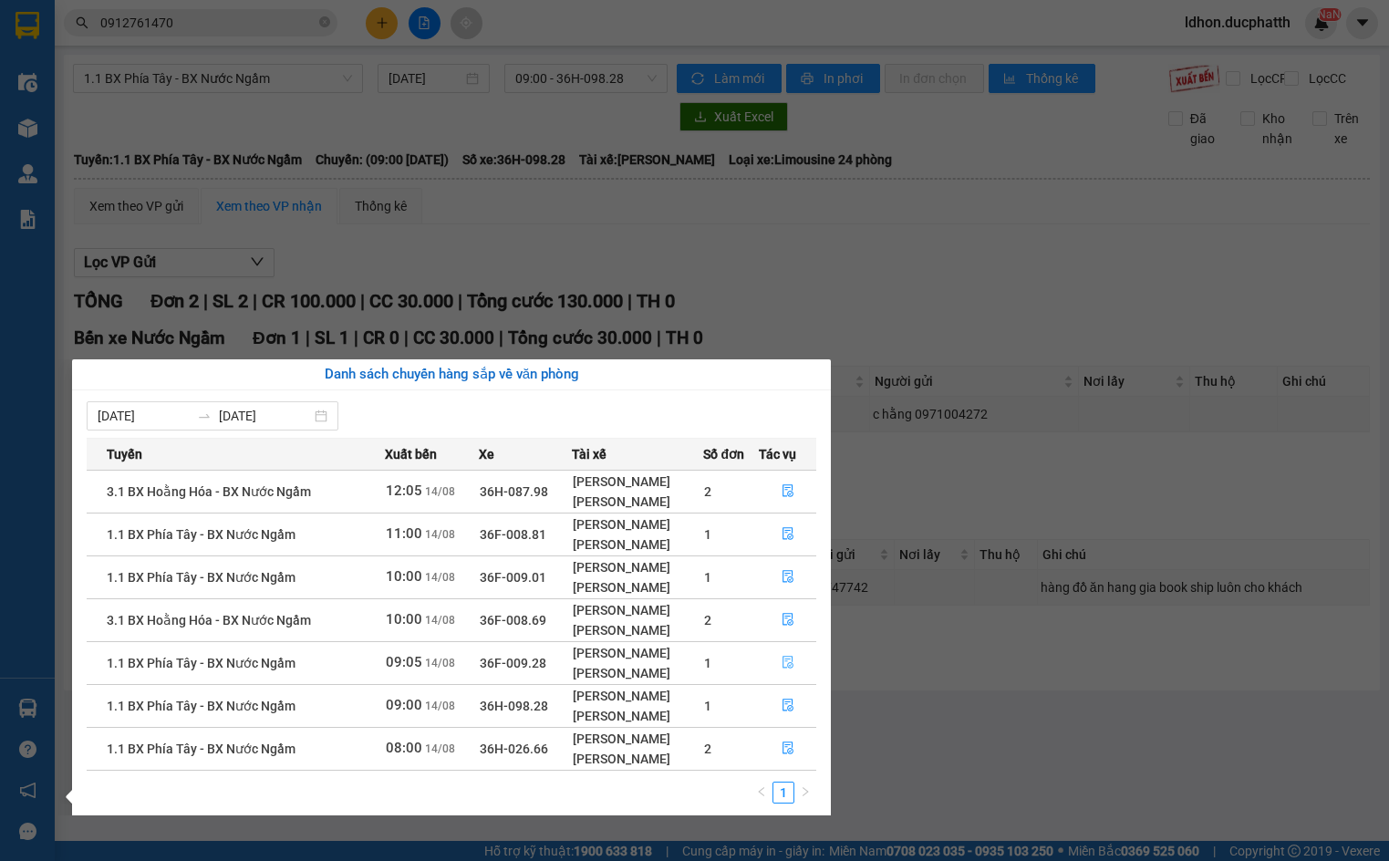
click at [787, 662] on icon "file-done" at bounding box center [787, 662] width 11 height 13
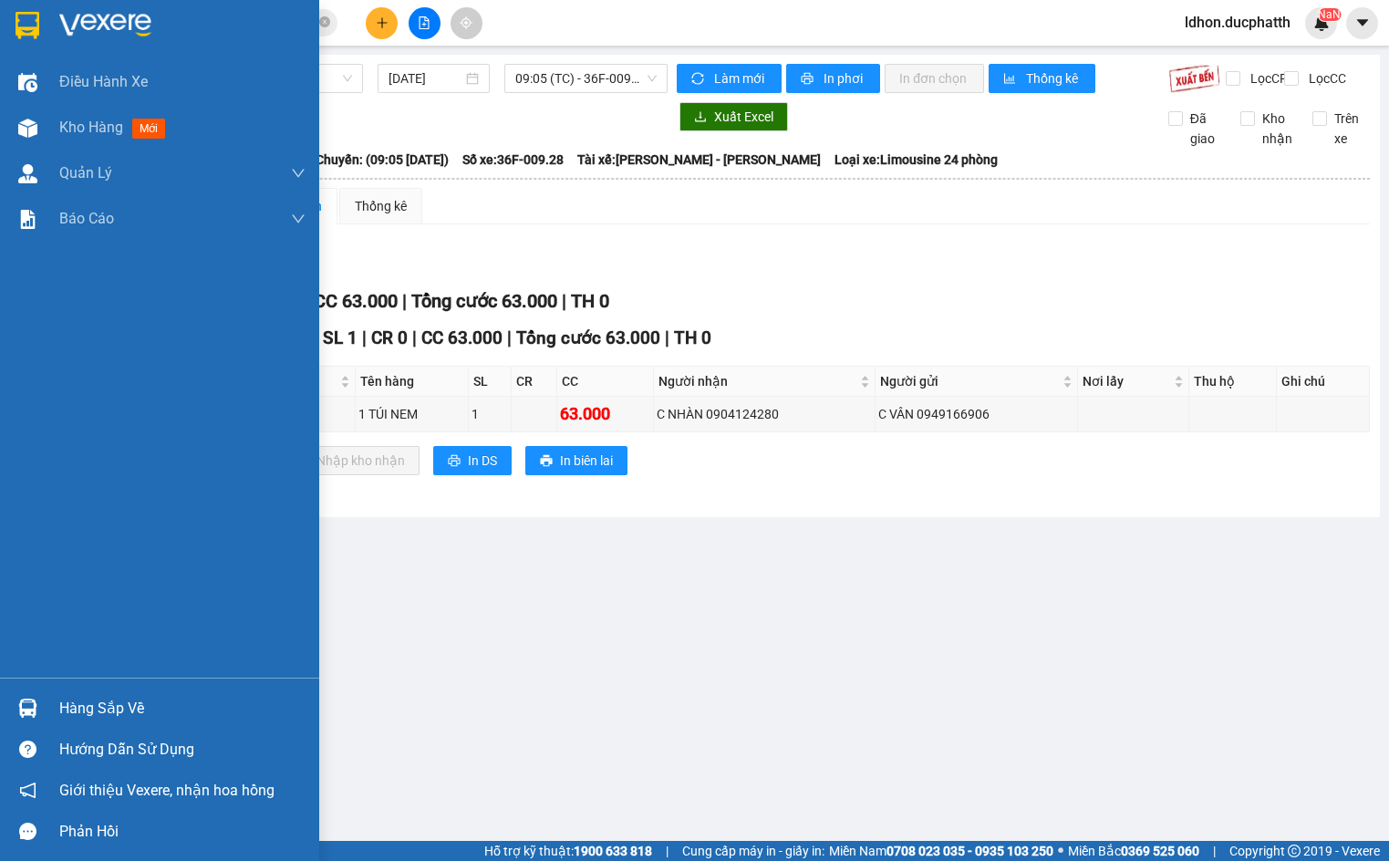
click at [71, 708] on div "Hàng sắp về" at bounding box center [182, 708] width 246 height 27
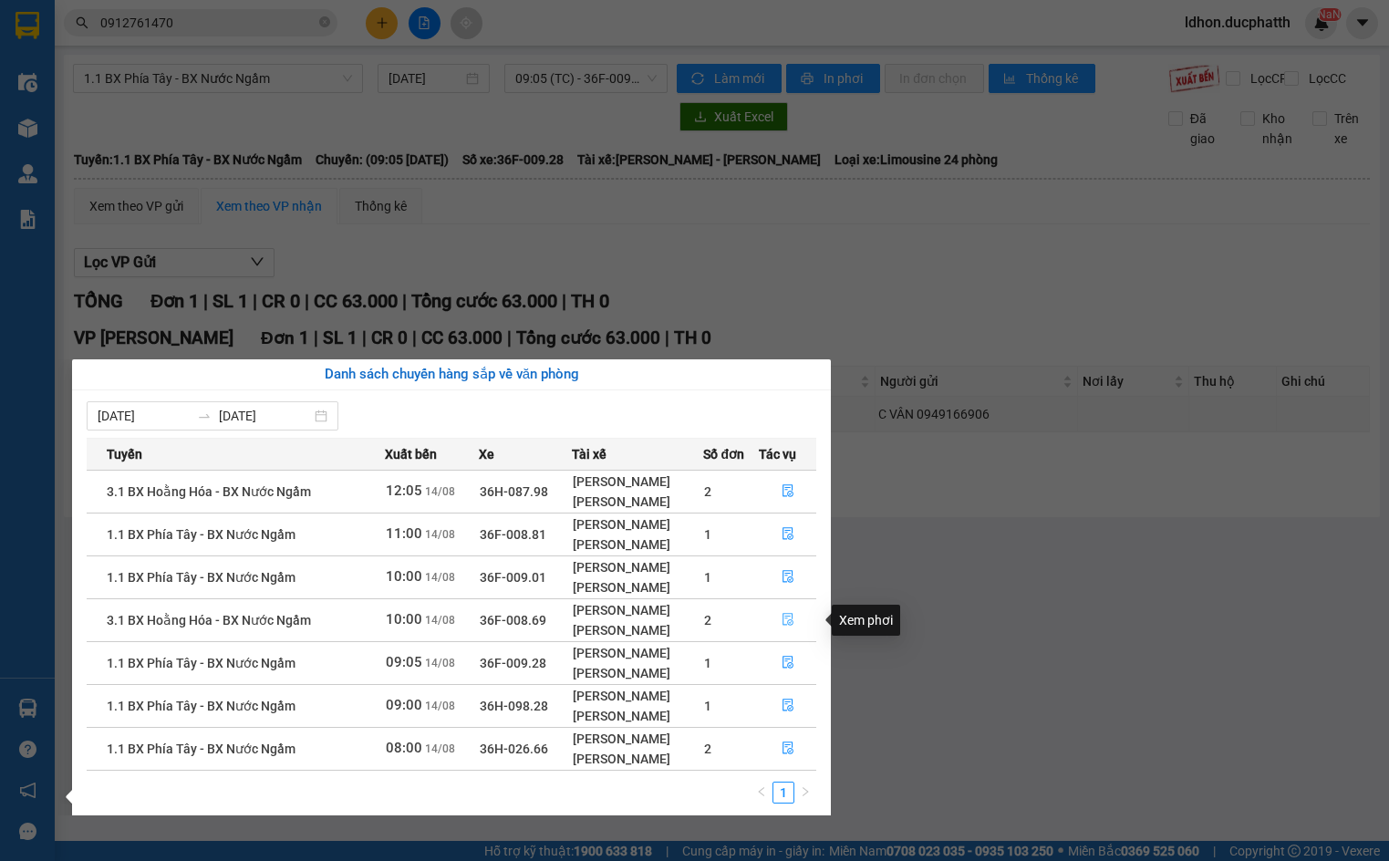
click at [769, 618] on button "button" at bounding box center [787, 619] width 57 height 29
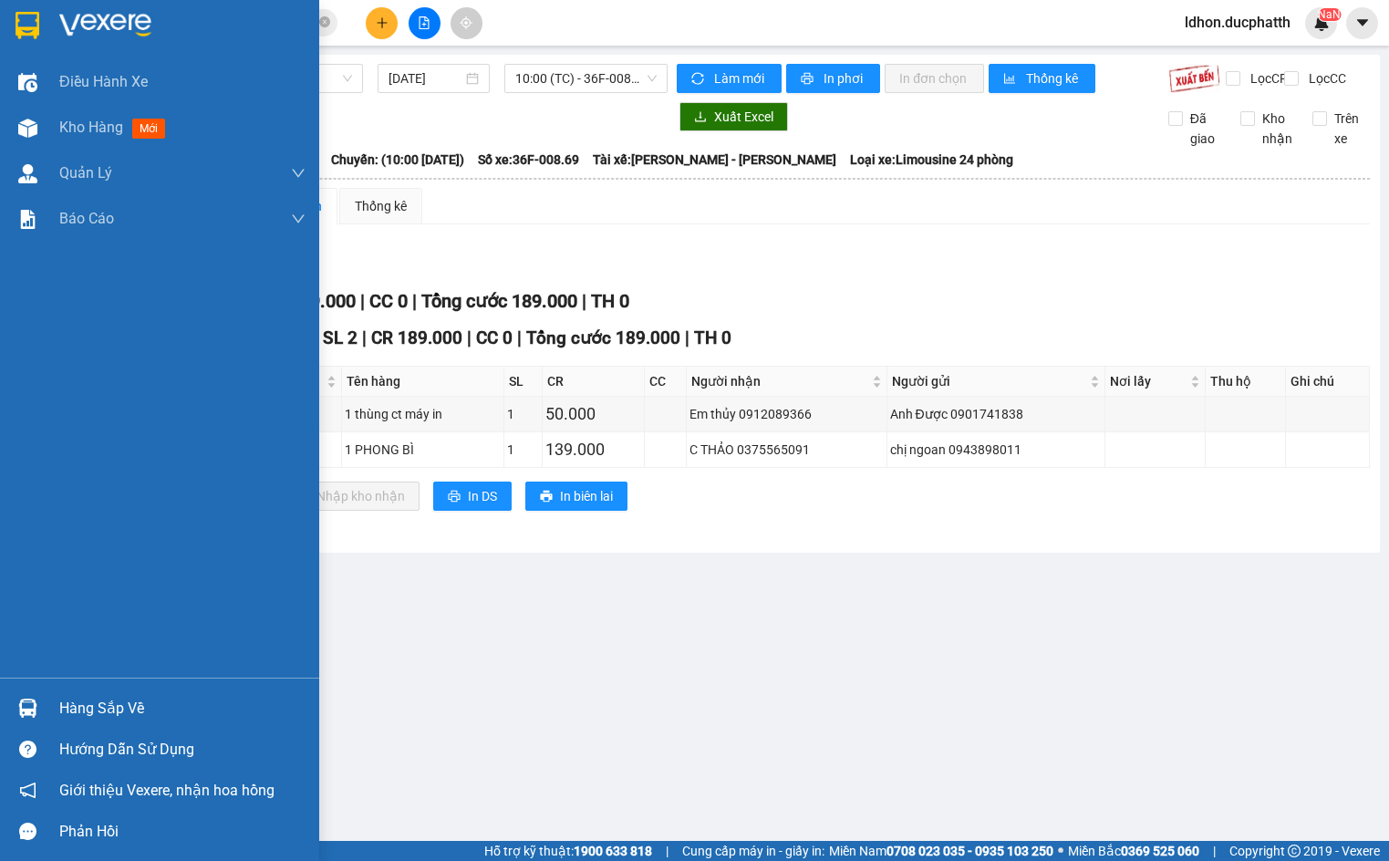
click at [76, 707] on div "Hàng sắp về" at bounding box center [182, 708] width 246 height 27
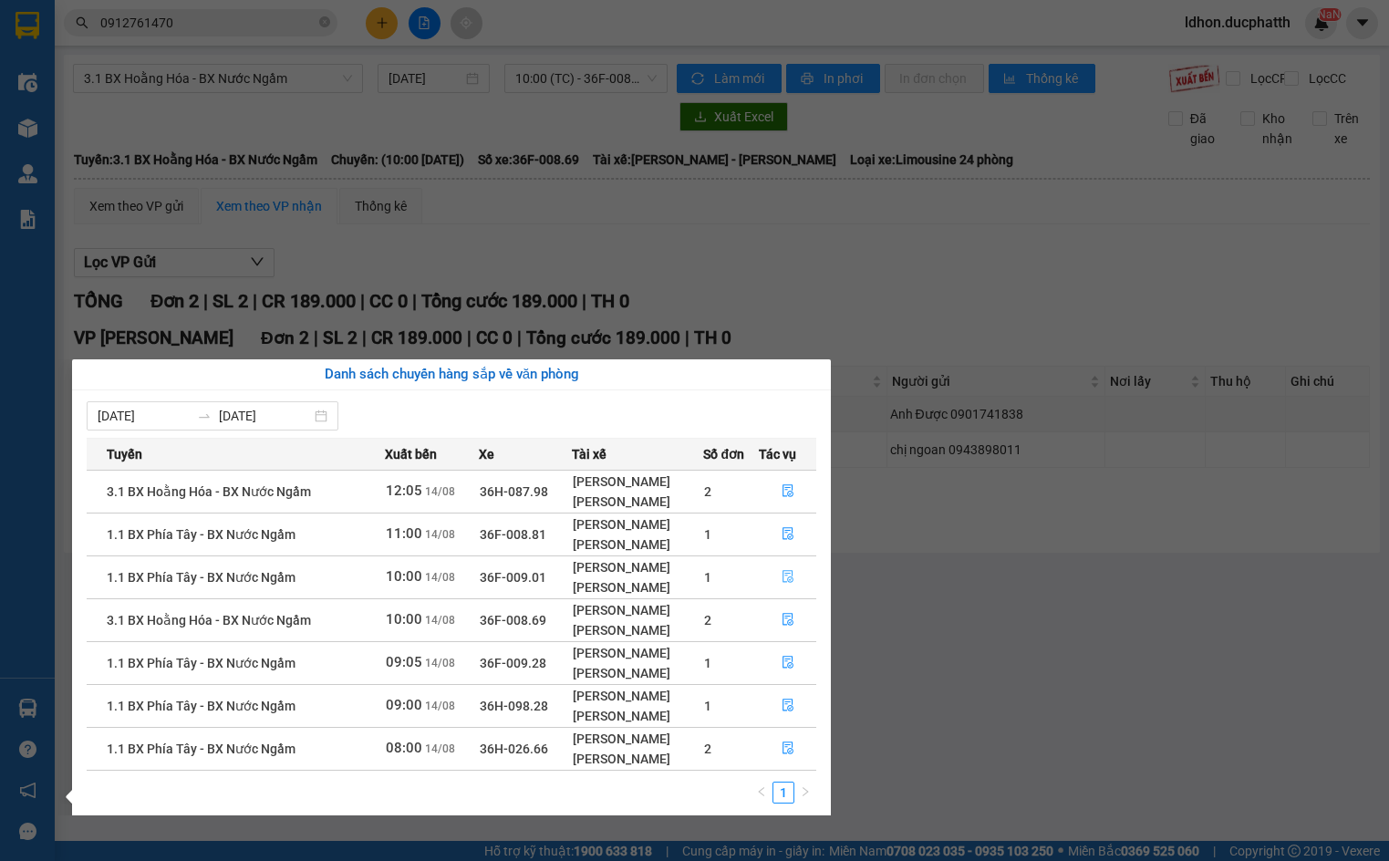
click at [793, 576] on icon "file-done" at bounding box center [787, 576] width 13 height 13
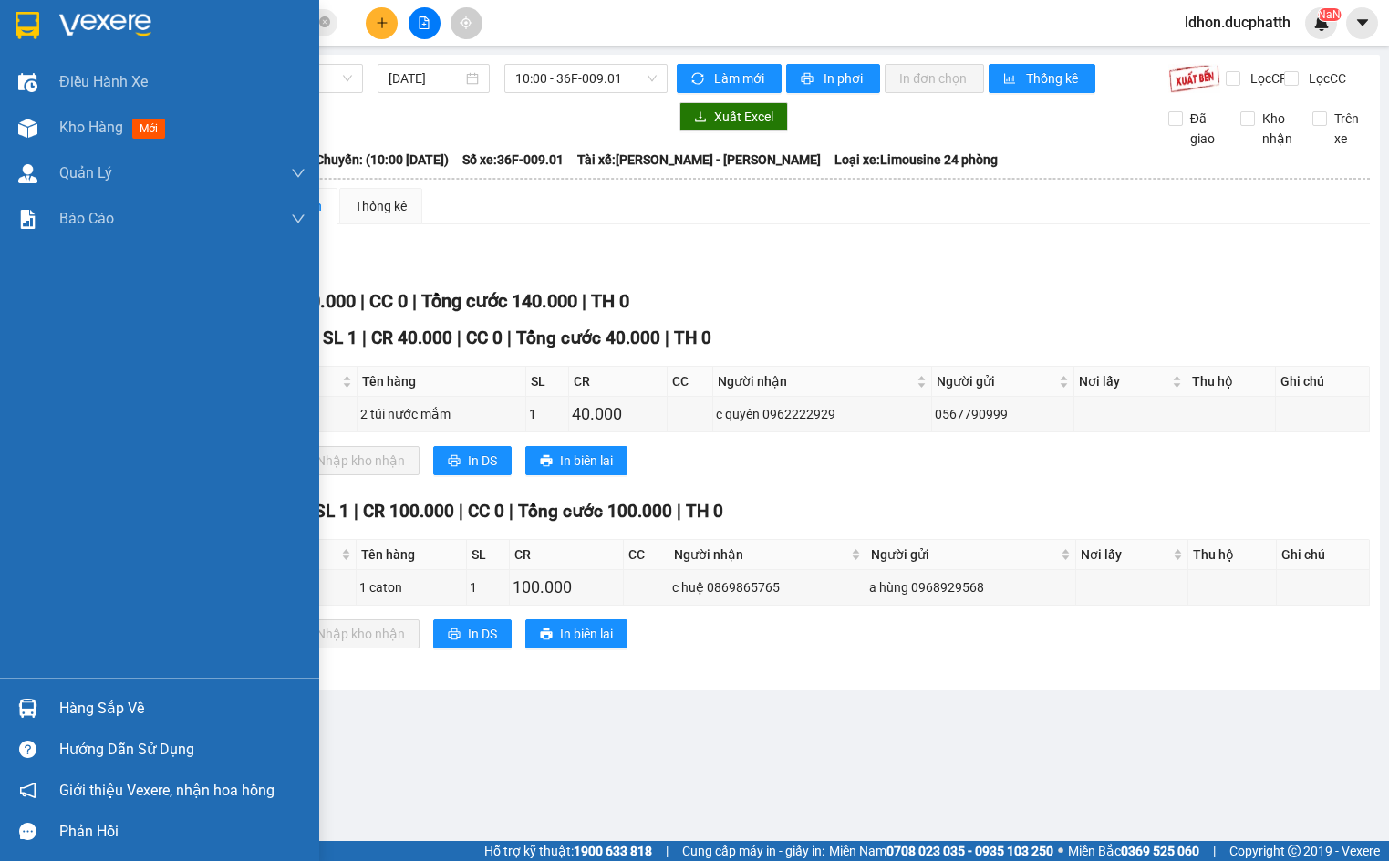
click at [41, 714] on div at bounding box center [28, 708] width 32 height 32
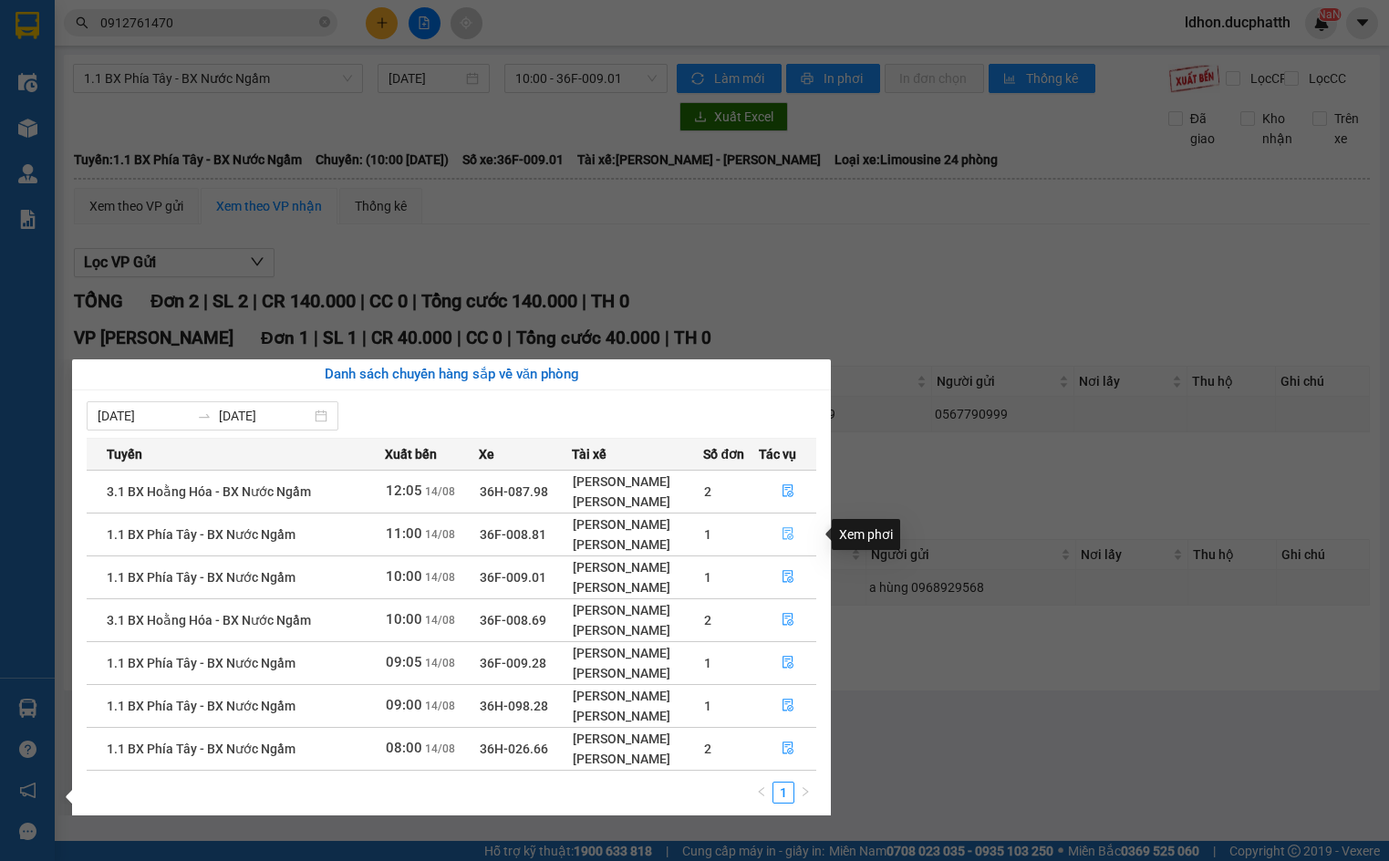
click at [778, 535] on button "button" at bounding box center [787, 534] width 57 height 29
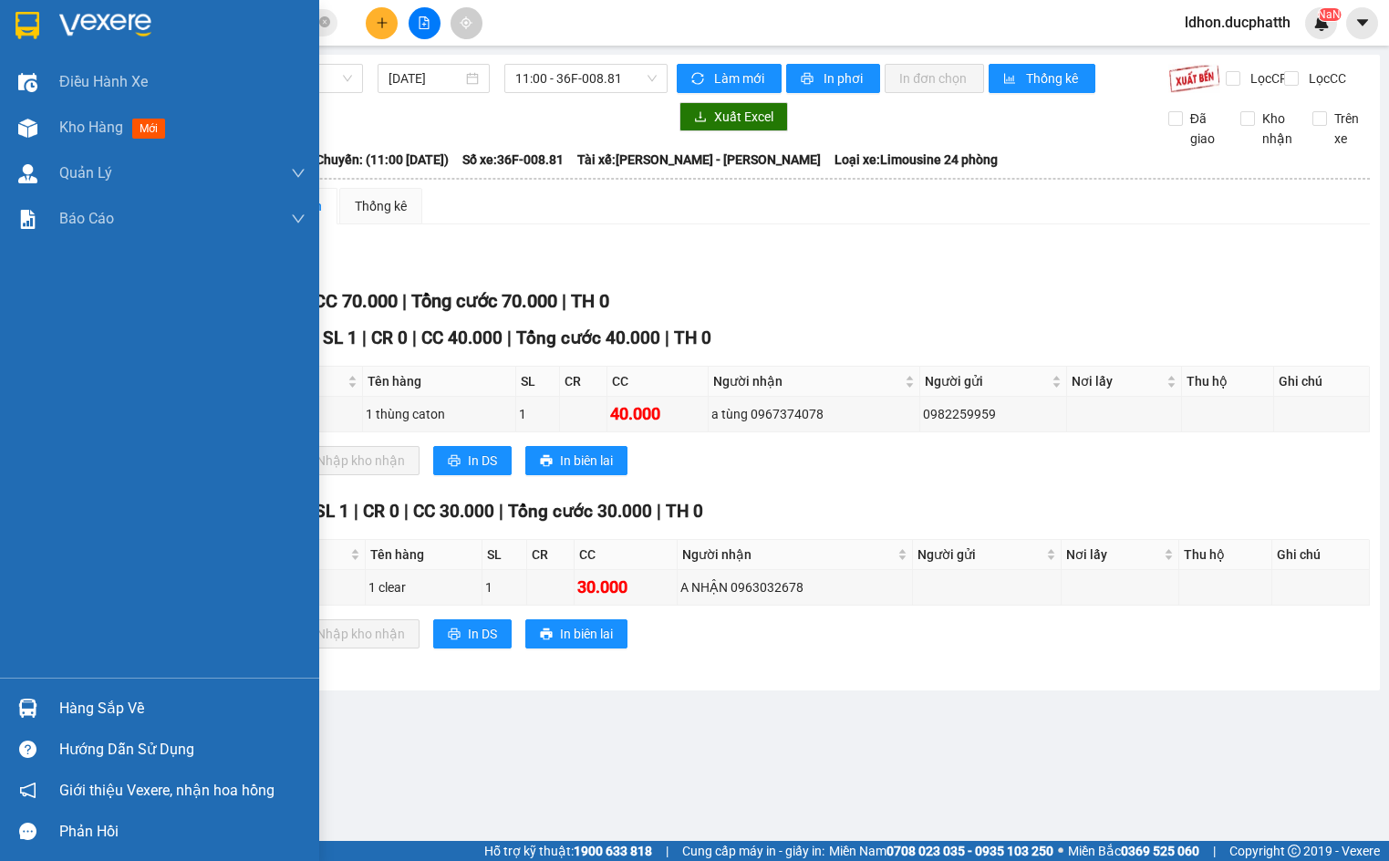
click at [46, 711] on div "Hàng sắp về" at bounding box center [159, 707] width 319 height 41
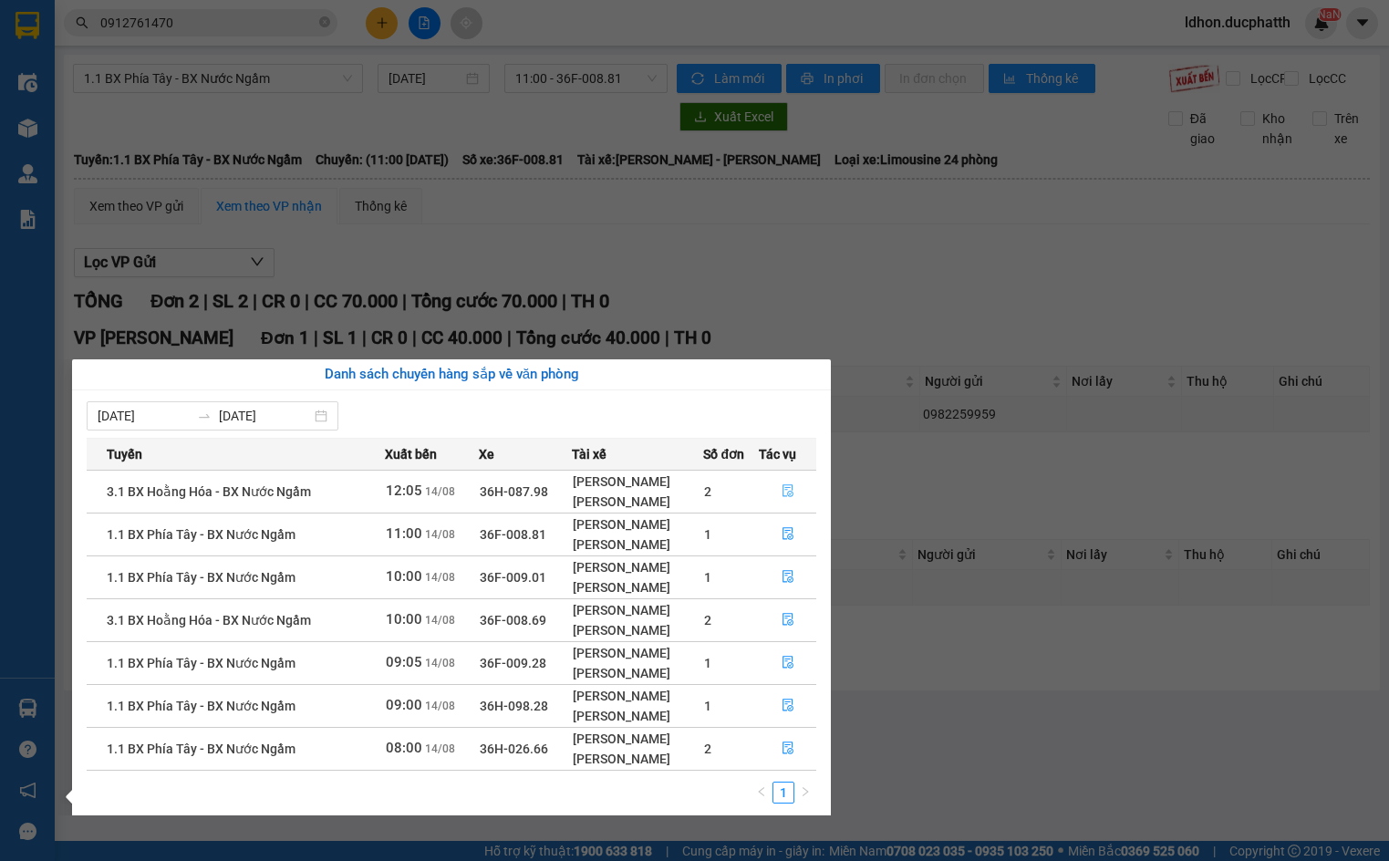
click at [785, 489] on icon "file-done" at bounding box center [787, 490] width 13 height 13
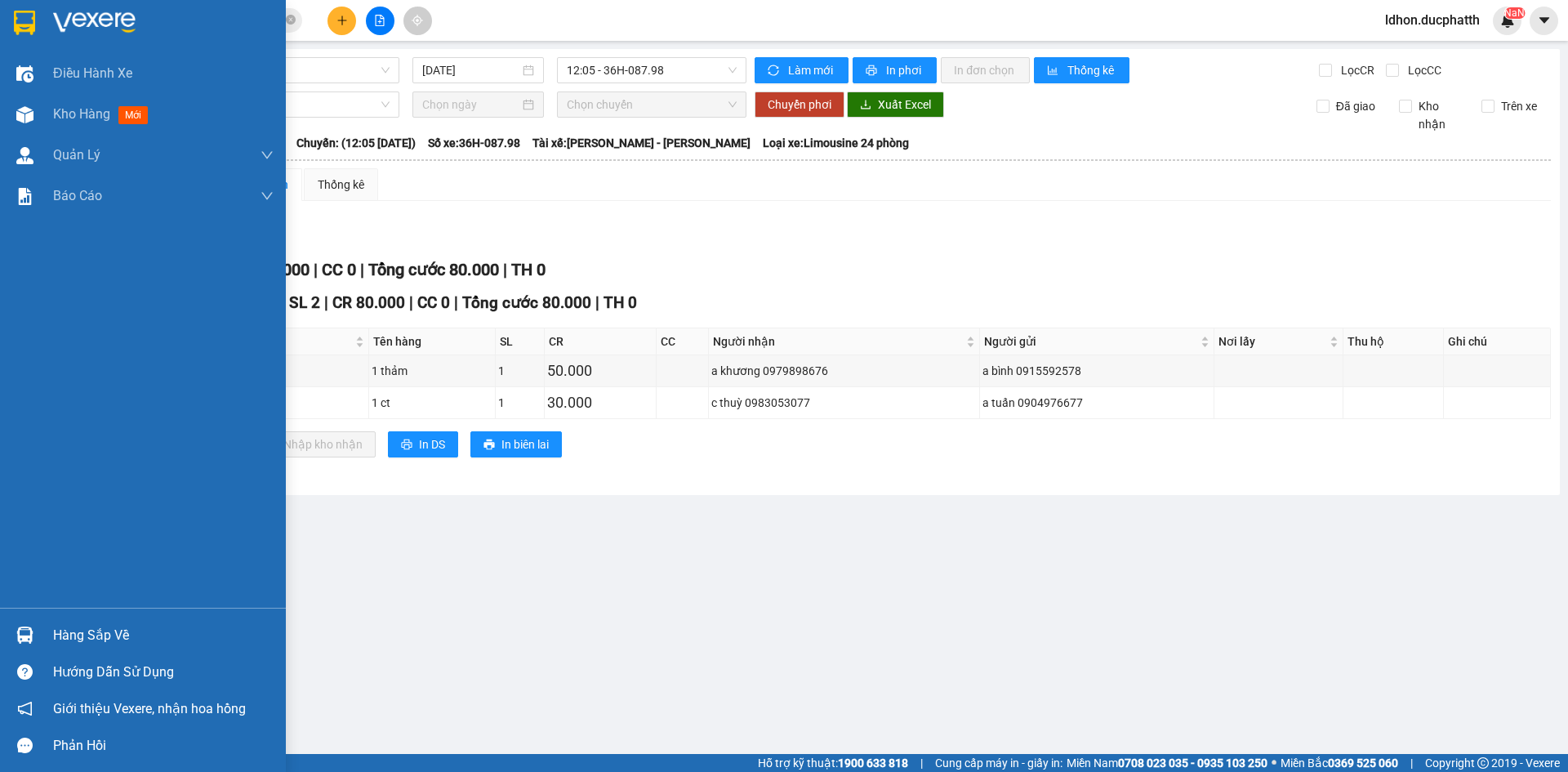
click at [42, 643] on div "Hàng sắp về" at bounding box center [142, 634] width 286 height 37
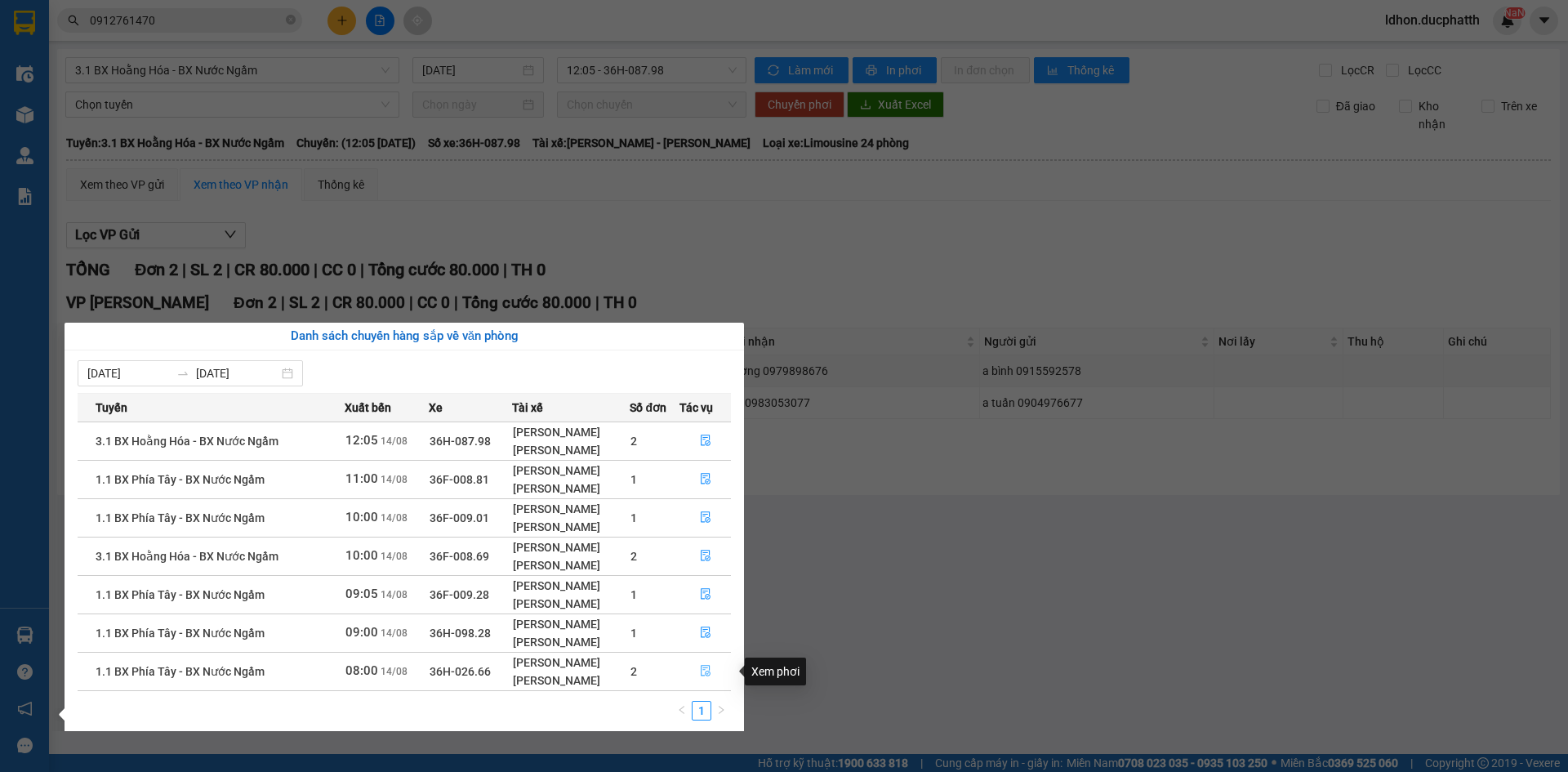
click at [707, 671] on icon "file-done" at bounding box center [705, 670] width 12 height 12
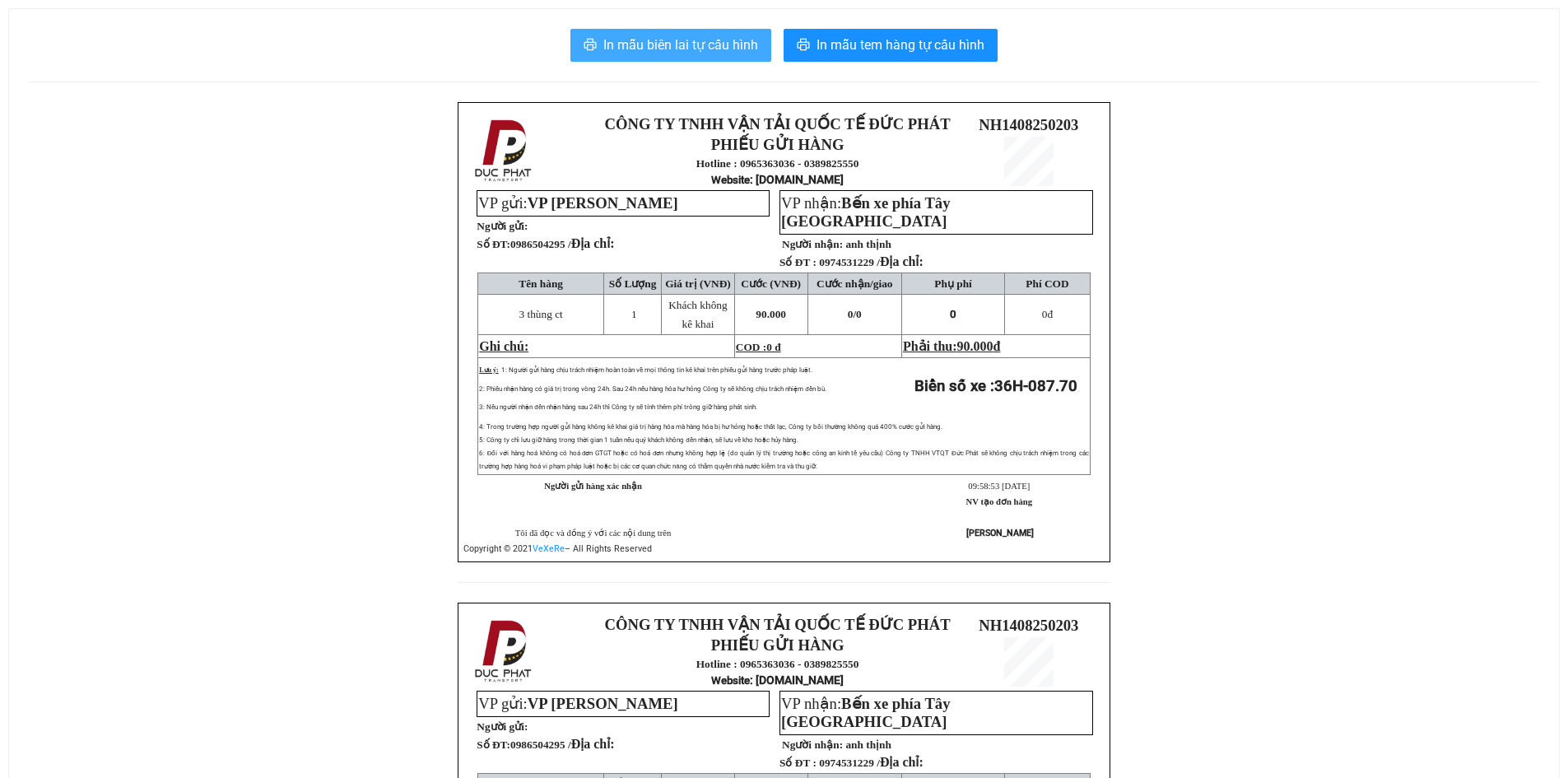
click at [668, 49] on span "In mẫu biên lai tự cấu hình" at bounding box center [680, 44] width 154 height 21
click at [656, 55] on span "In mẫu biên lai tự cấu hình" at bounding box center [680, 44] width 154 height 21
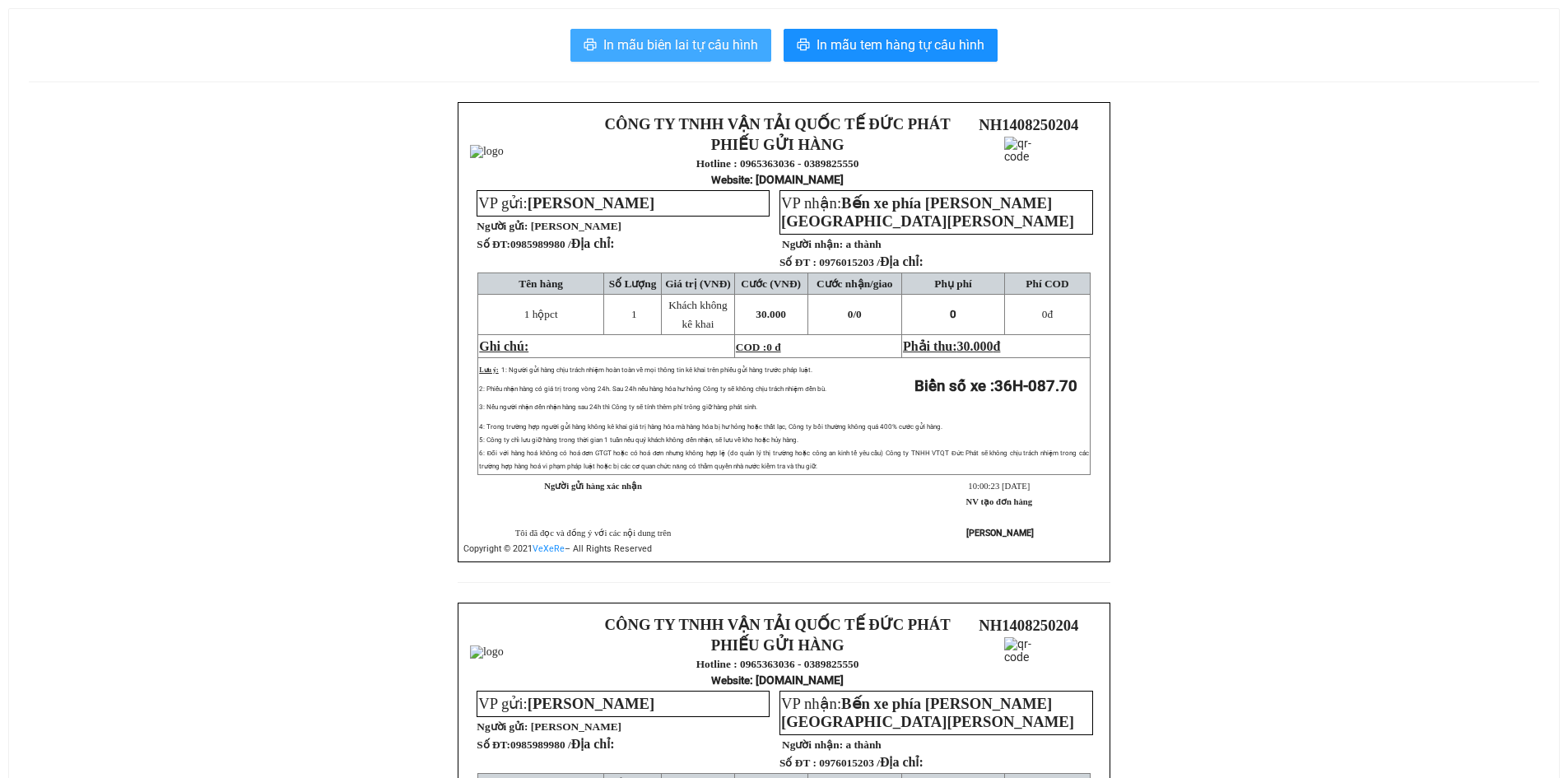
click at [740, 56] on button "In mẫu biên lai tự cấu hình" at bounding box center [671, 45] width 200 height 32
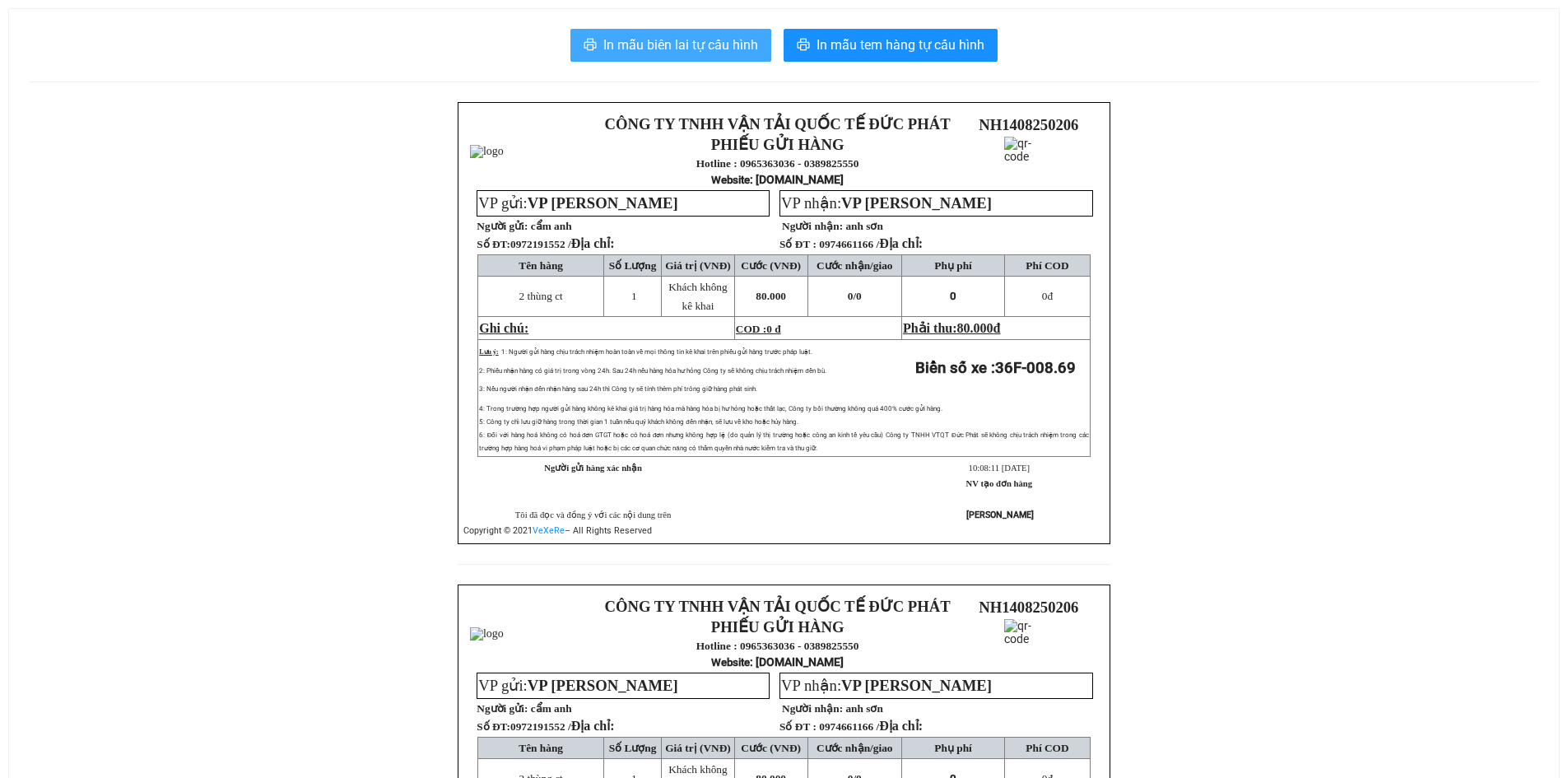
click at [599, 51] on button "In mẫu biên lai tự cấu hình" at bounding box center [671, 45] width 200 height 32
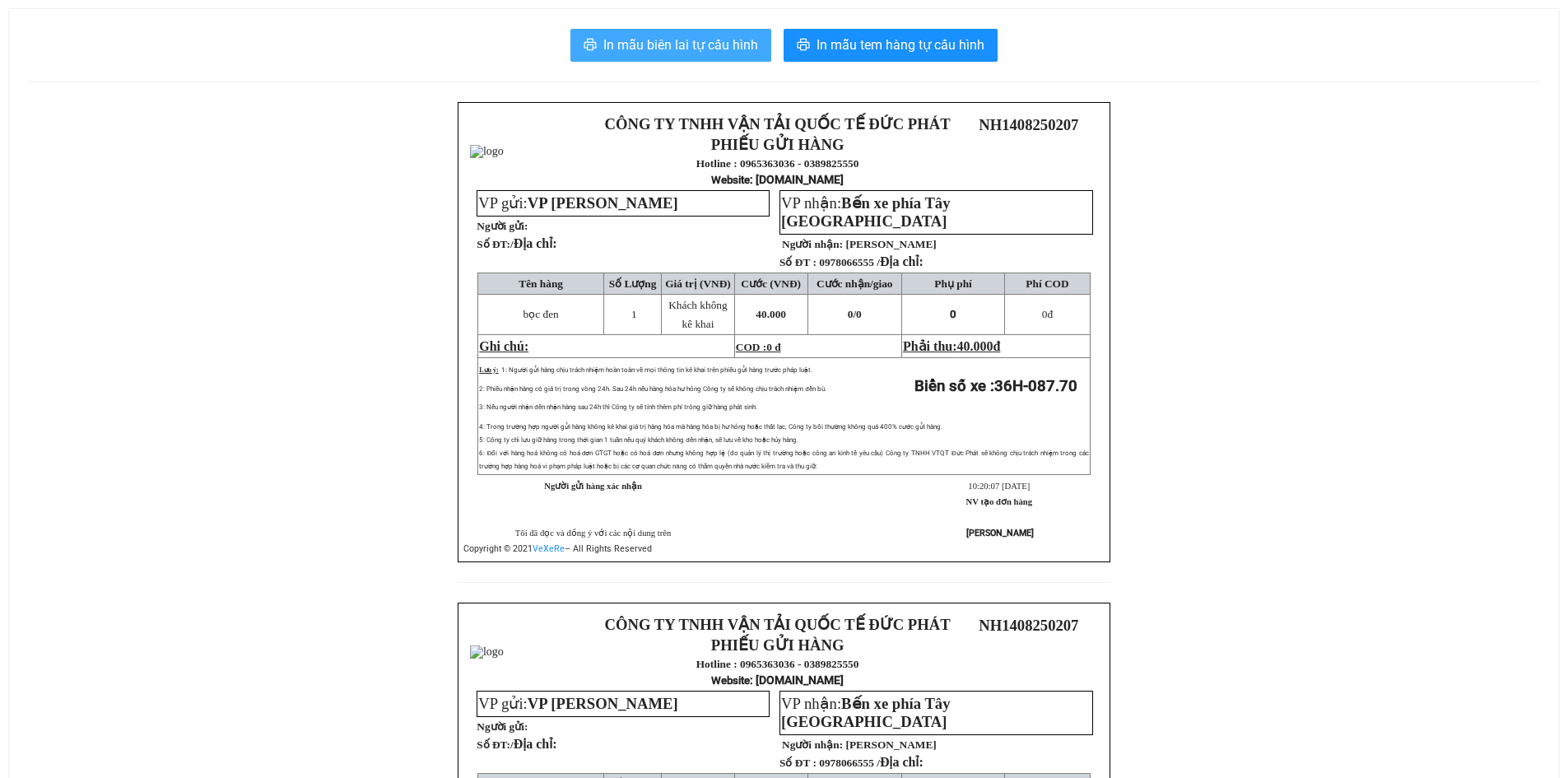
click at [702, 50] on span "In mẫu biên lai tự cấu hình" at bounding box center [680, 44] width 154 height 21
